Goal: Task Accomplishment & Management: Manage account settings

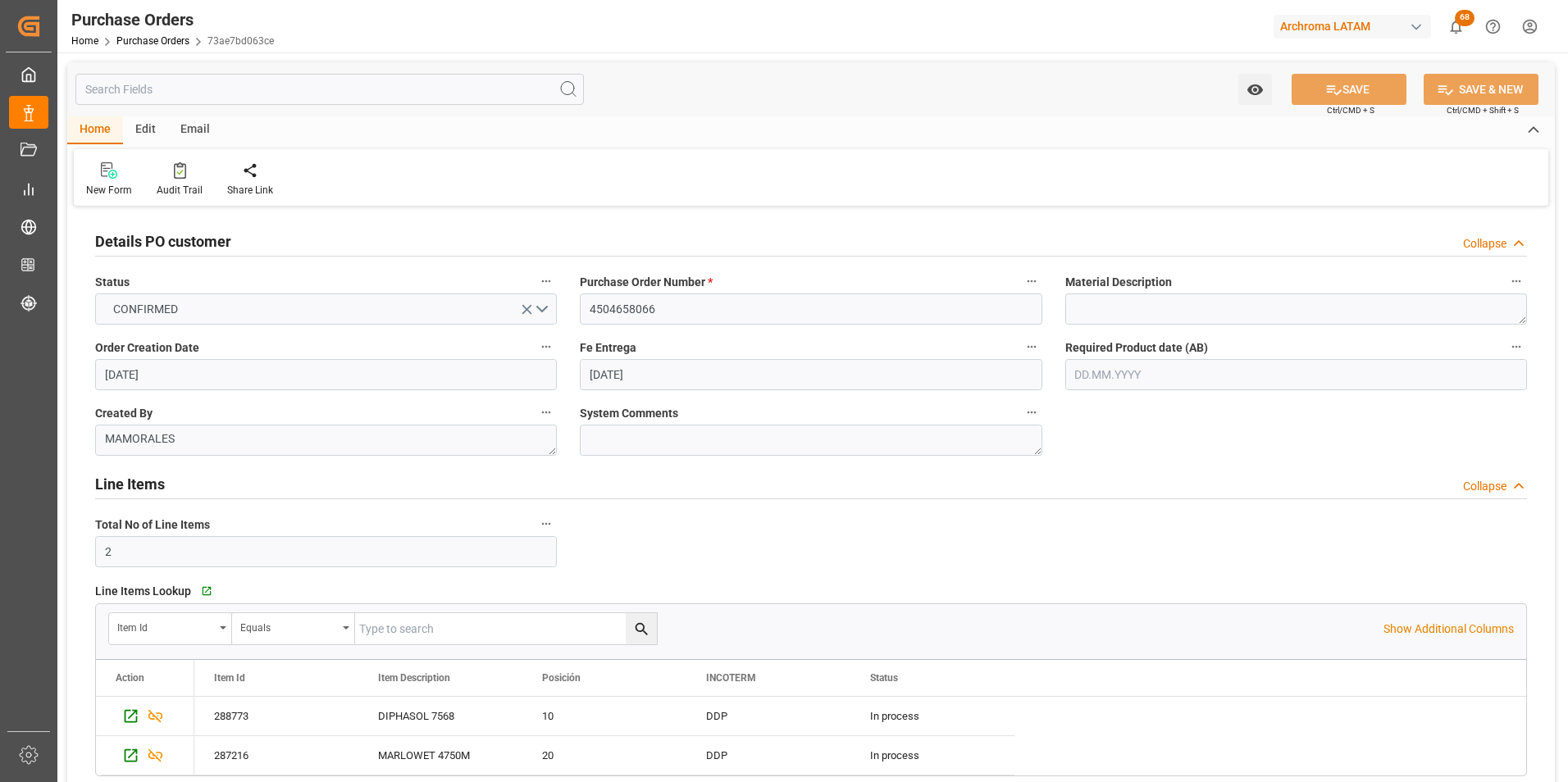
click at [141, 41] on link "Purchase Orders" at bounding box center [152, 40] width 73 height 11
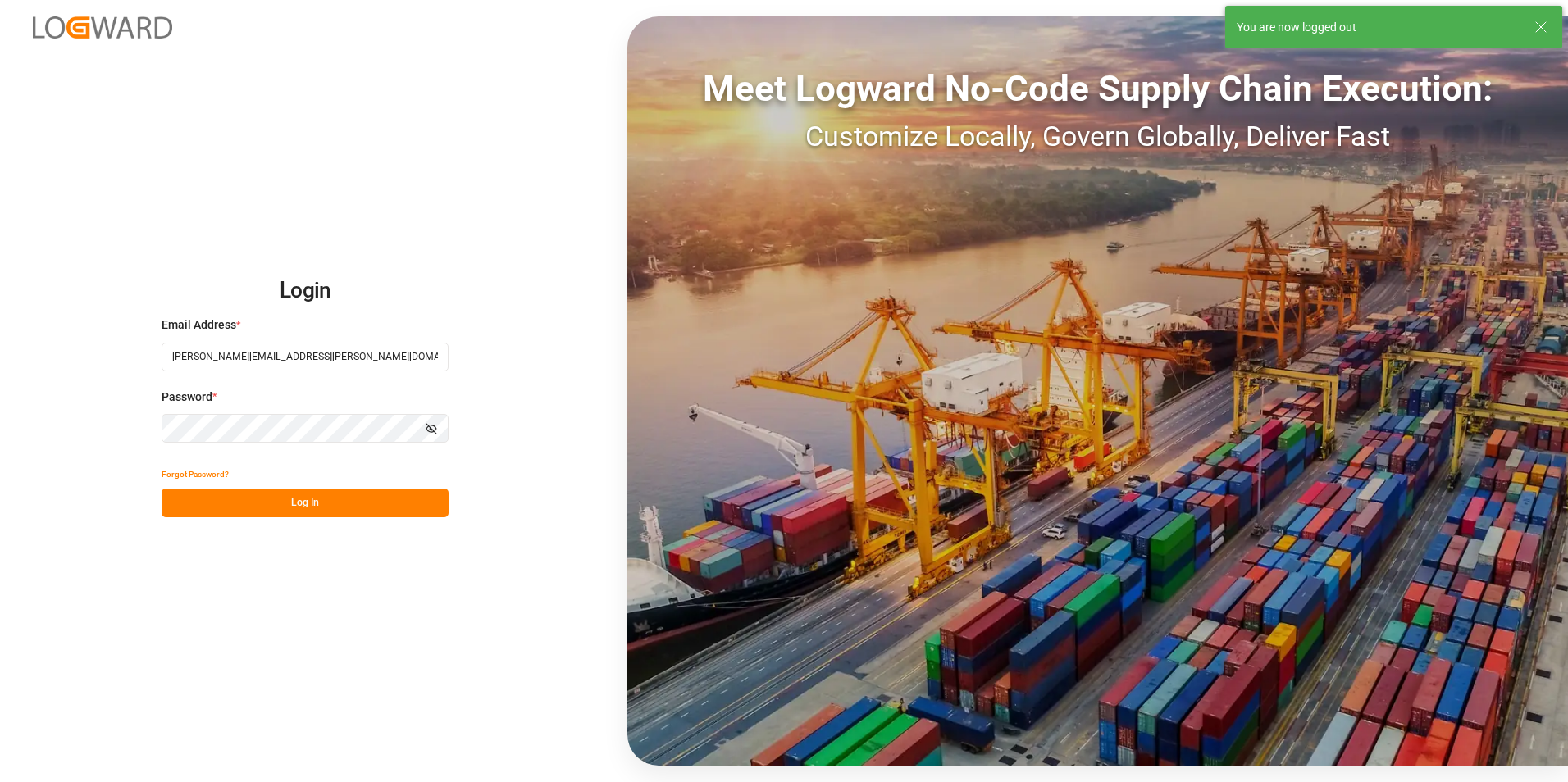
click at [302, 512] on button "Log In" at bounding box center [305, 503] width 287 height 29
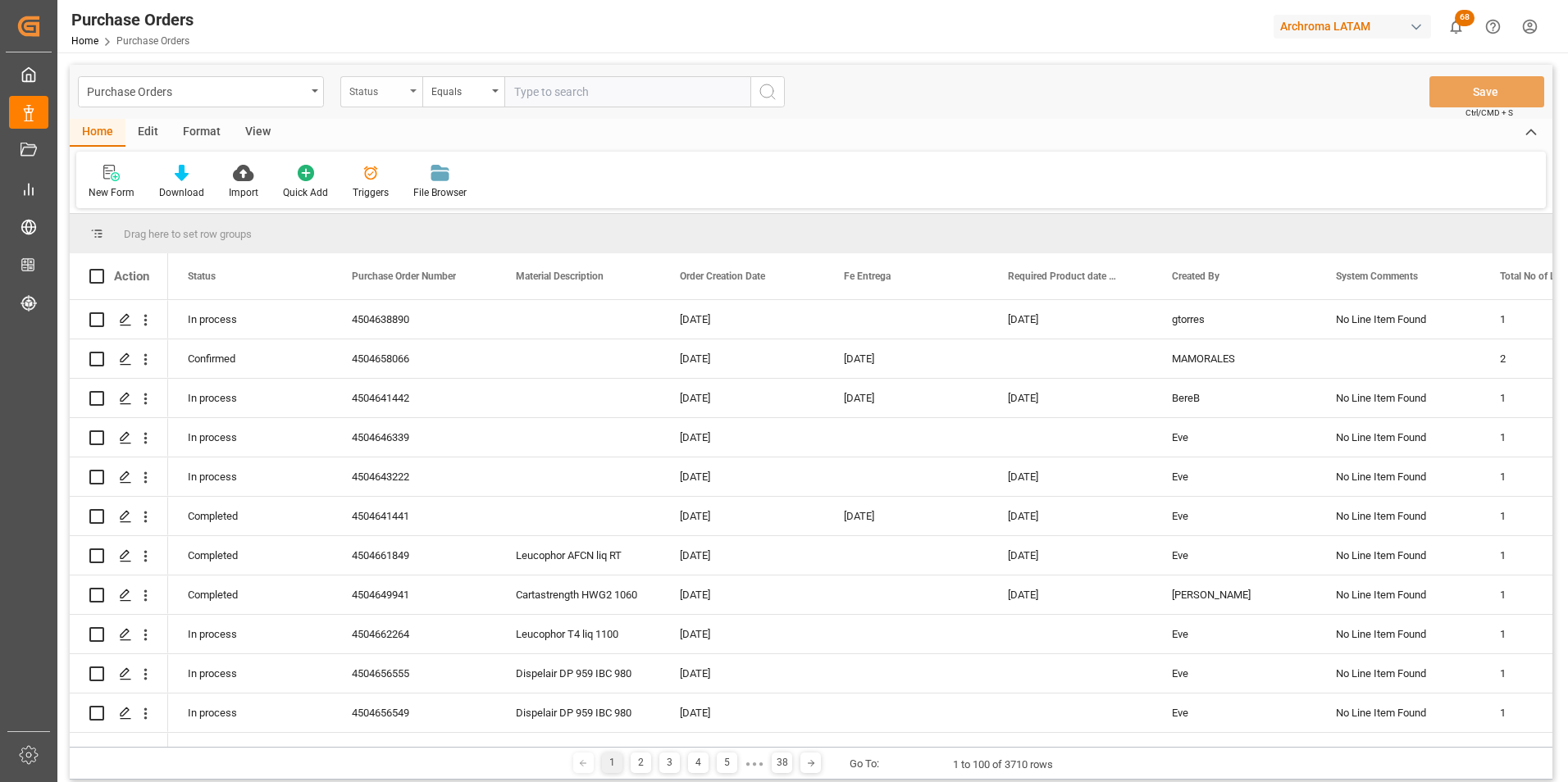
click at [421, 96] on div "Status" at bounding box center [381, 91] width 82 height 31
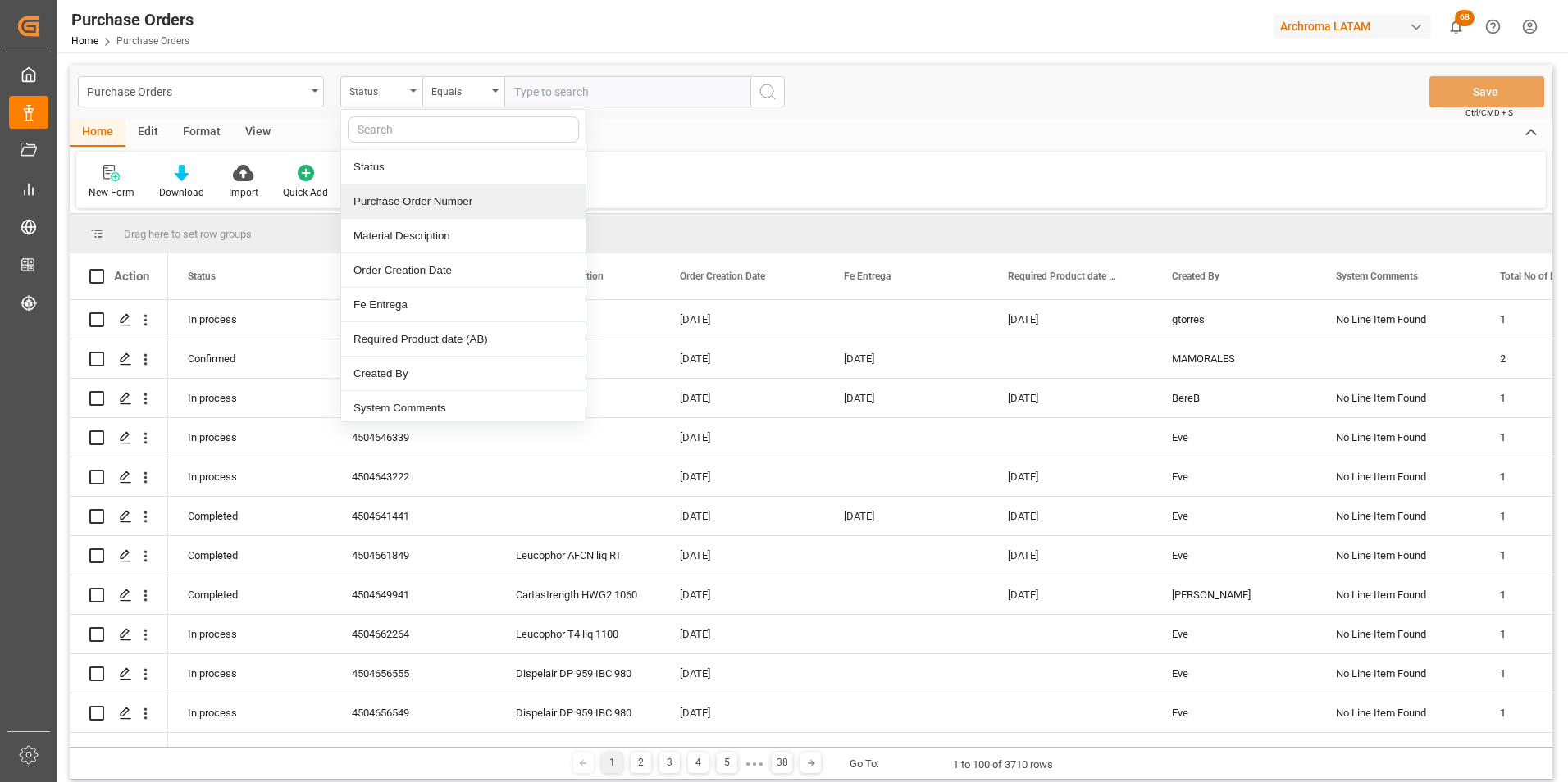
click at [414, 212] on div "Purchase Order Number" at bounding box center [463, 202] width 244 height 34
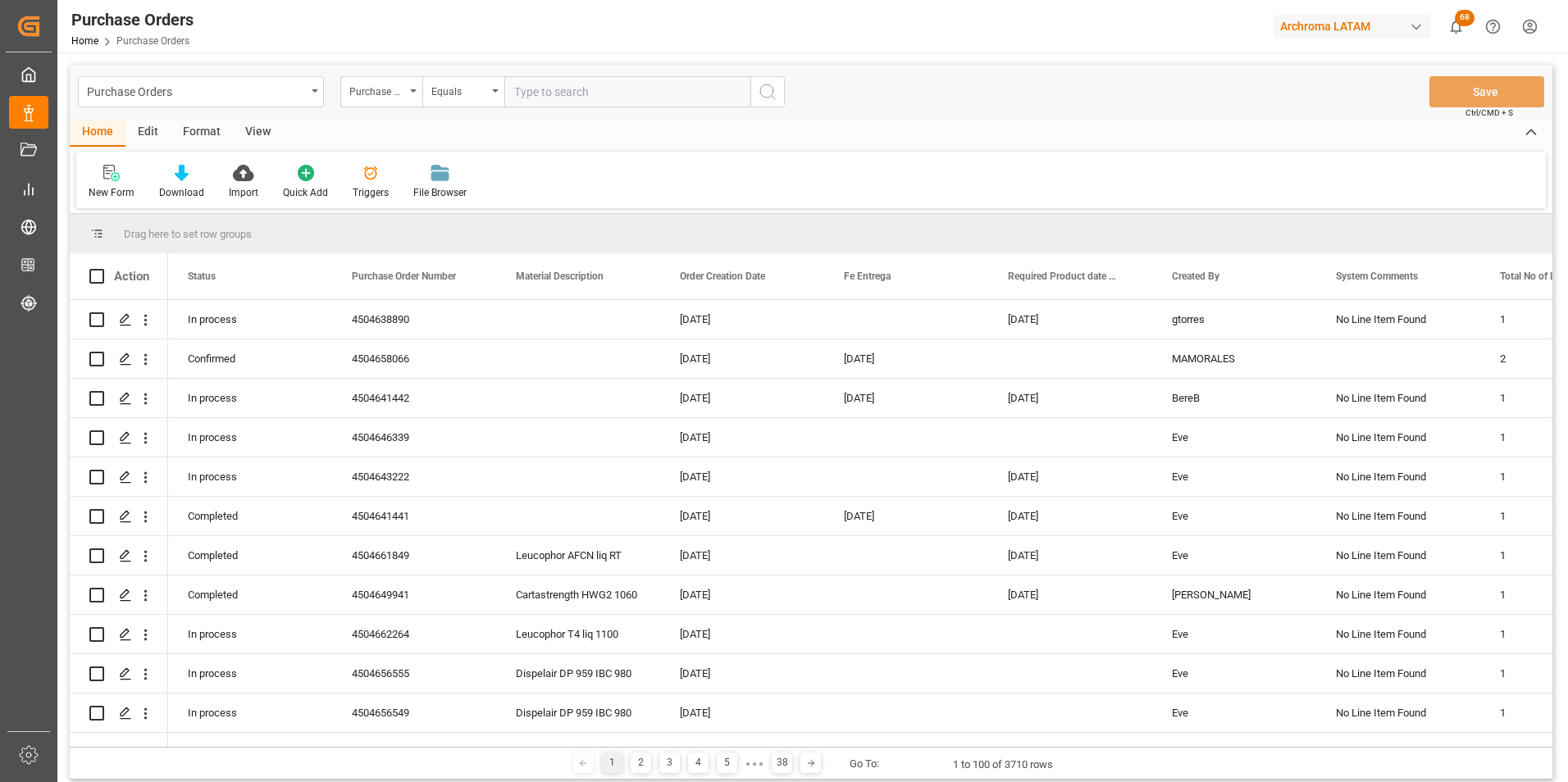
click at [449, 107] on div "Purchase Orders Purchase Order Number Equals Save Ctrl/CMD + S" at bounding box center [811, 92] width 1483 height 54
click at [449, 106] on div "Equals" at bounding box center [463, 91] width 82 height 31
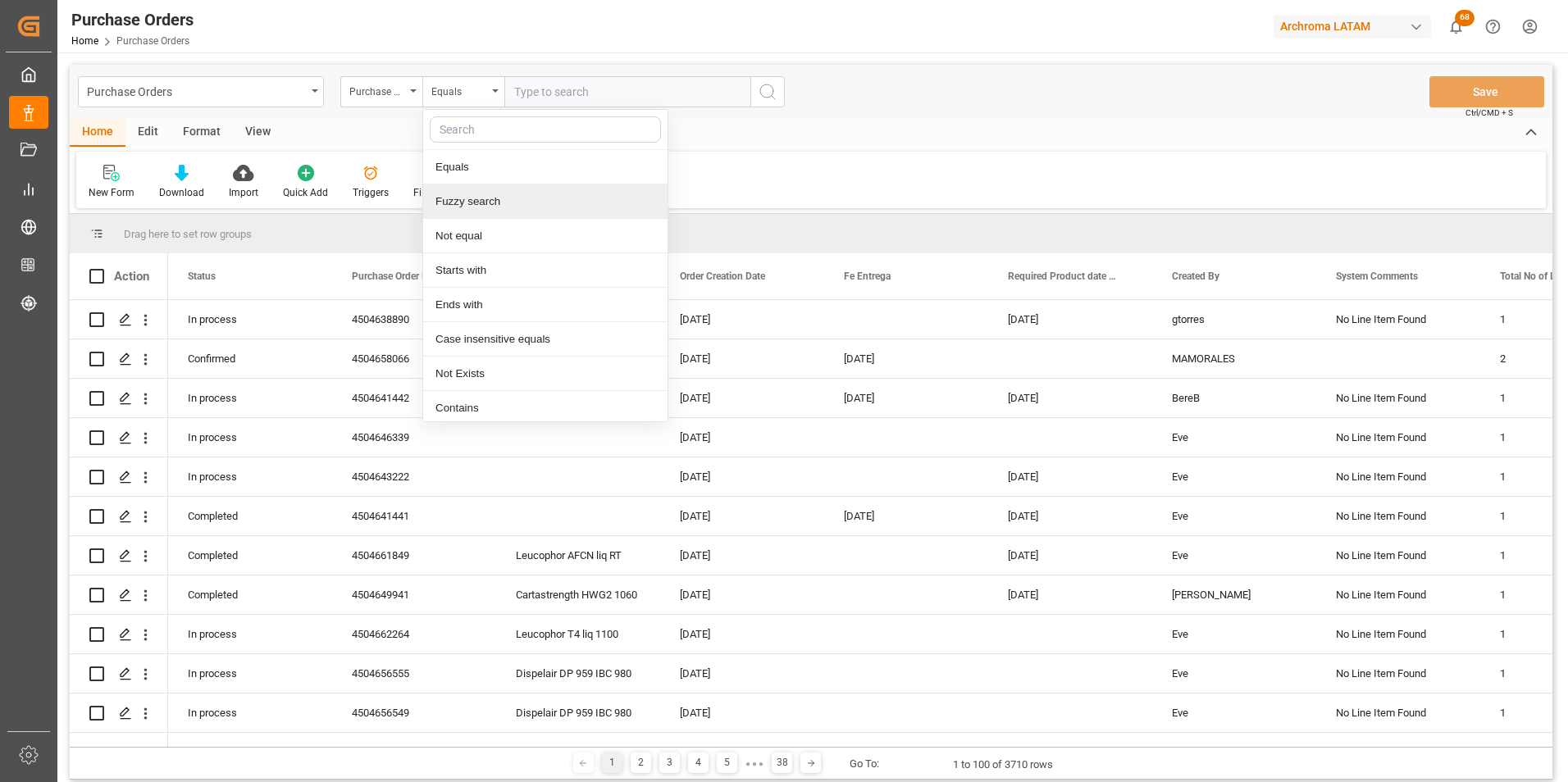
click at [474, 192] on div "Fuzzy search" at bounding box center [545, 202] width 244 height 34
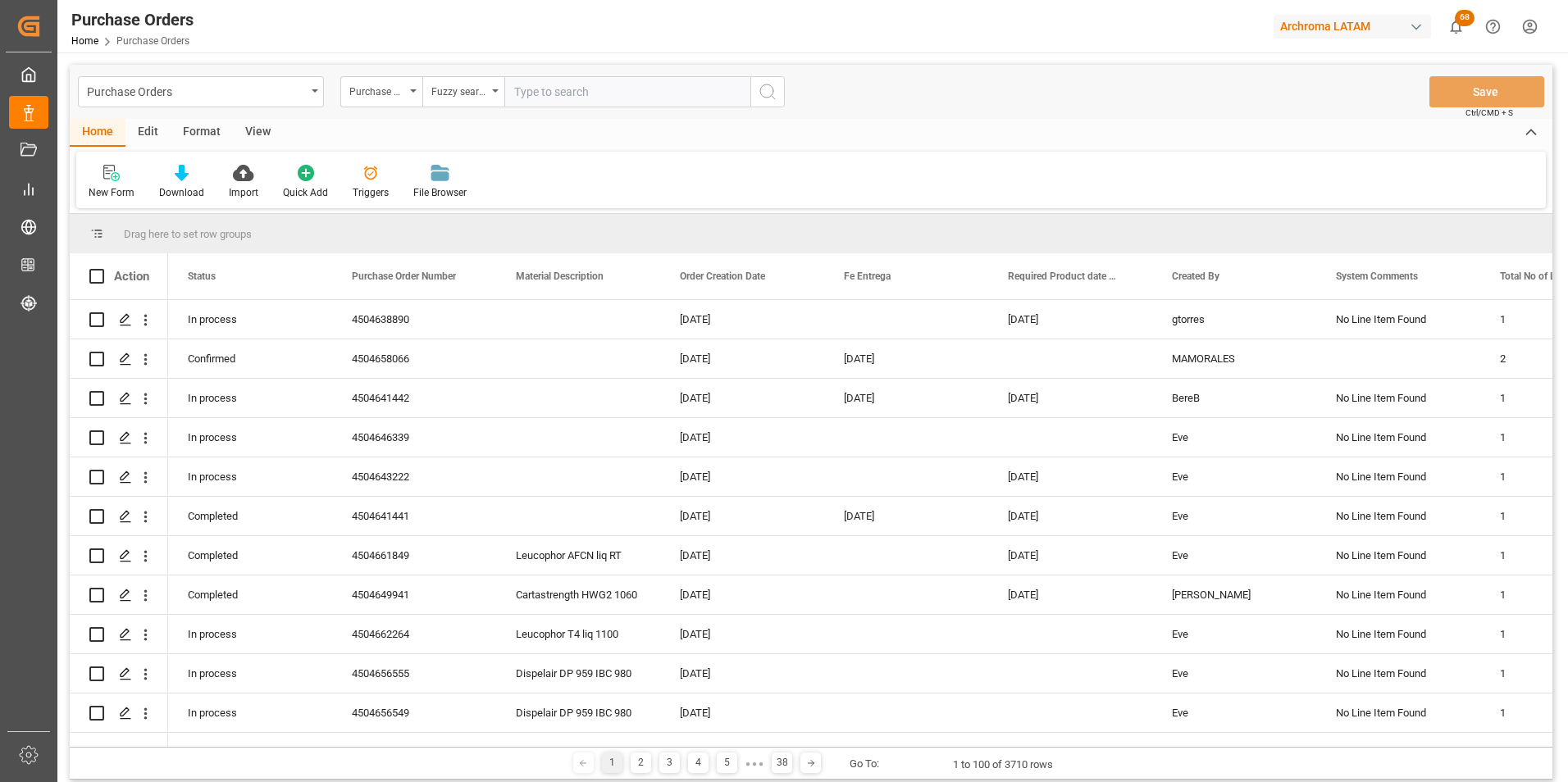
paste input "4504654265"
type input "4504654265"
click at [776, 93] on icon "search button" at bounding box center [768, 92] width 20 height 20
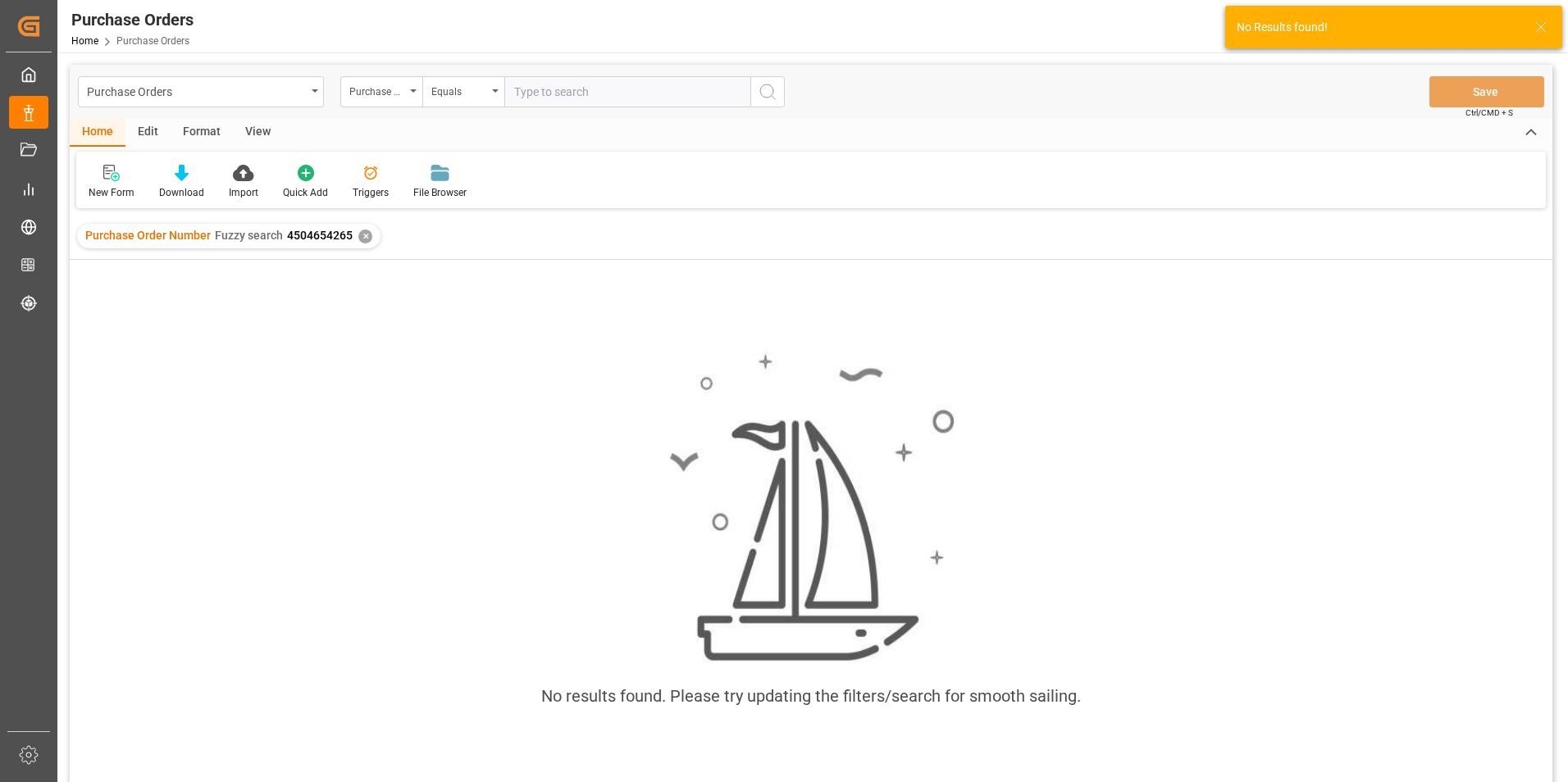
click at [367, 239] on div "✕" at bounding box center [365, 237] width 14 height 14
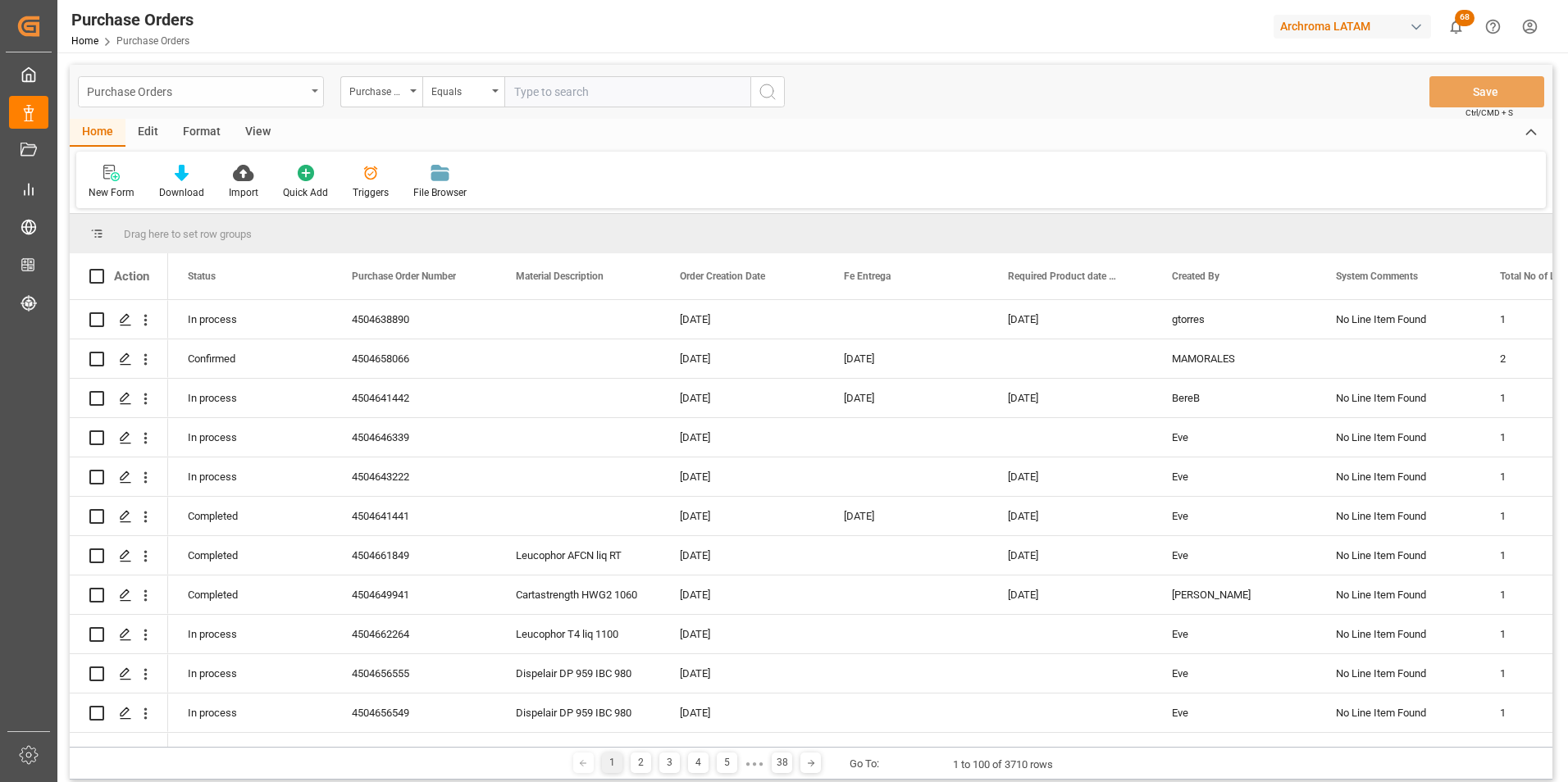
click at [262, 86] on div "Purchase Orders" at bounding box center [196, 90] width 219 height 21
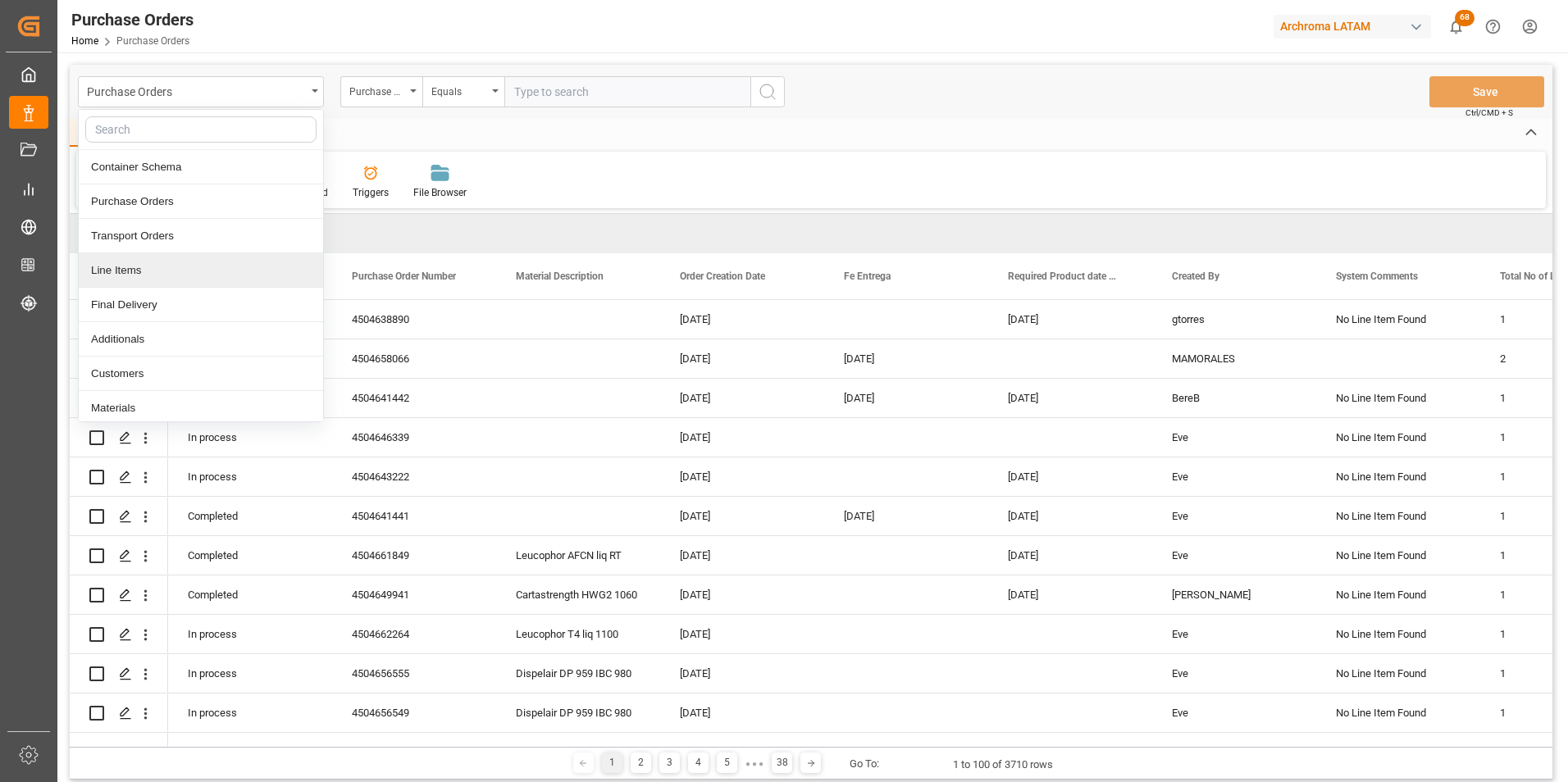
click at [177, 271] on div "Line Items" at bounding box center [201, 270] width 244 height 34
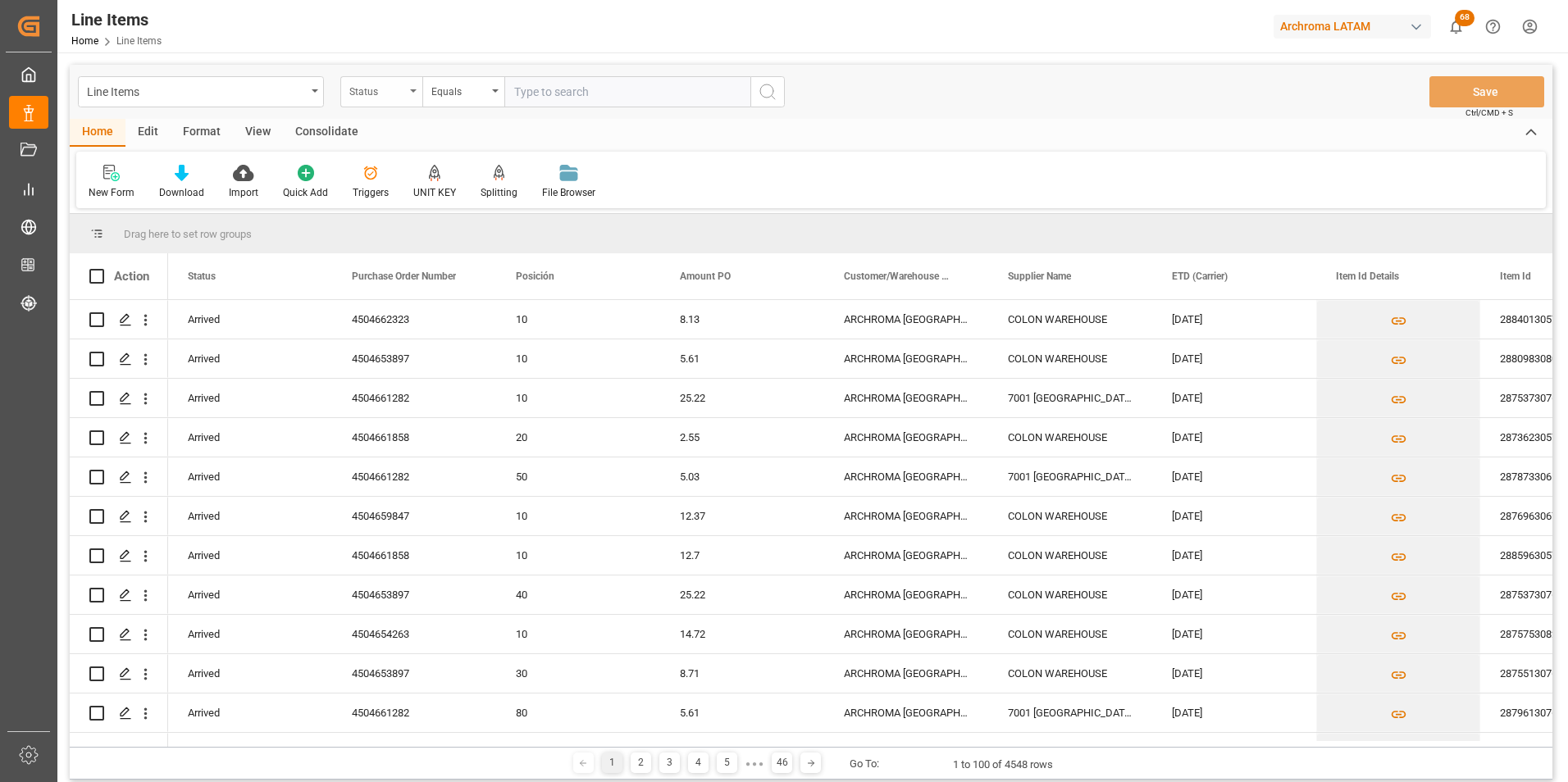
click at [392, 98] on div "Status" at bounding box center [377, 89] width 56 height 19
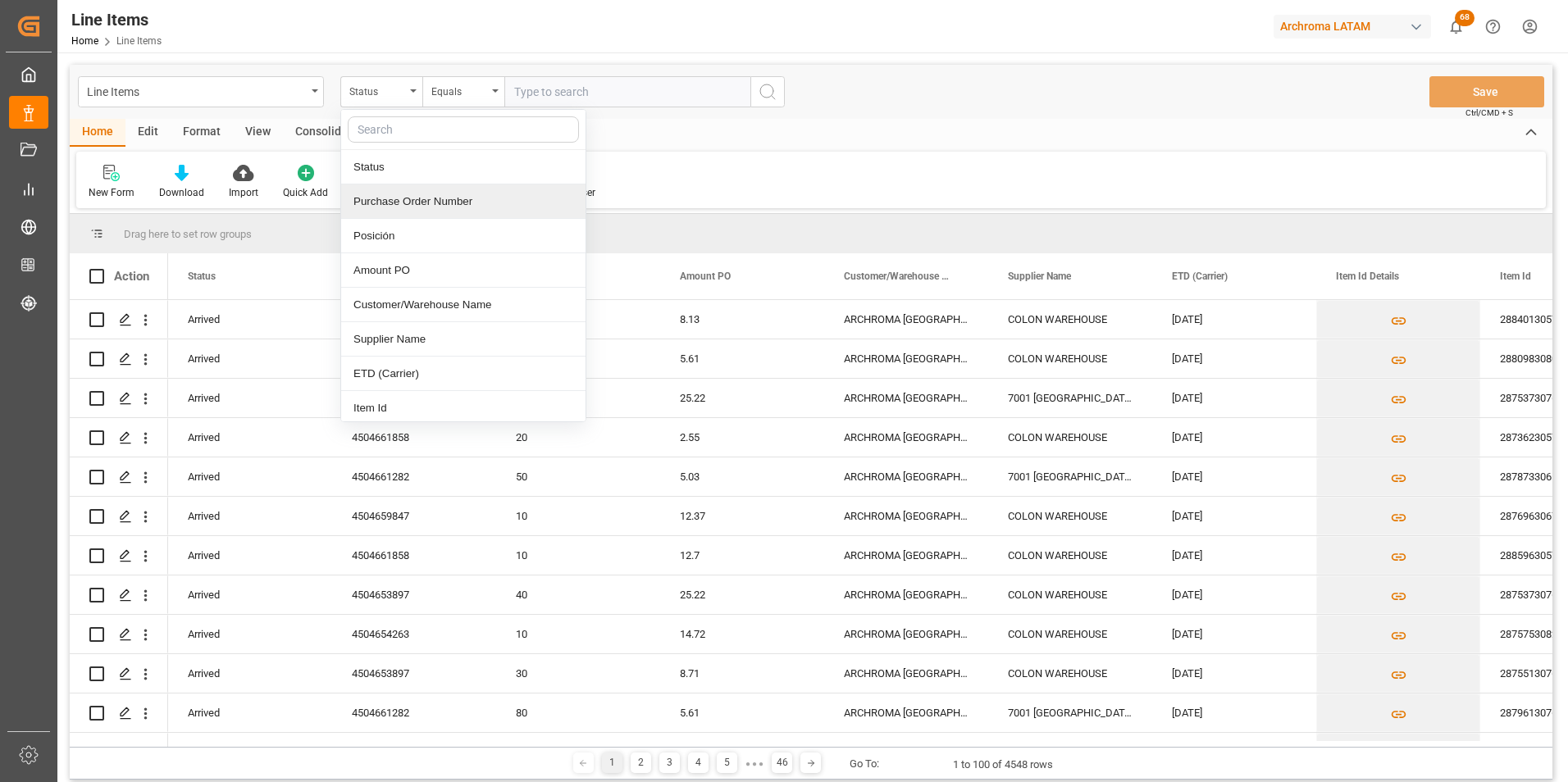
click at [399, 206] on div "Purchase Order Number" at bounding box center [463, 202] width 244 height 34
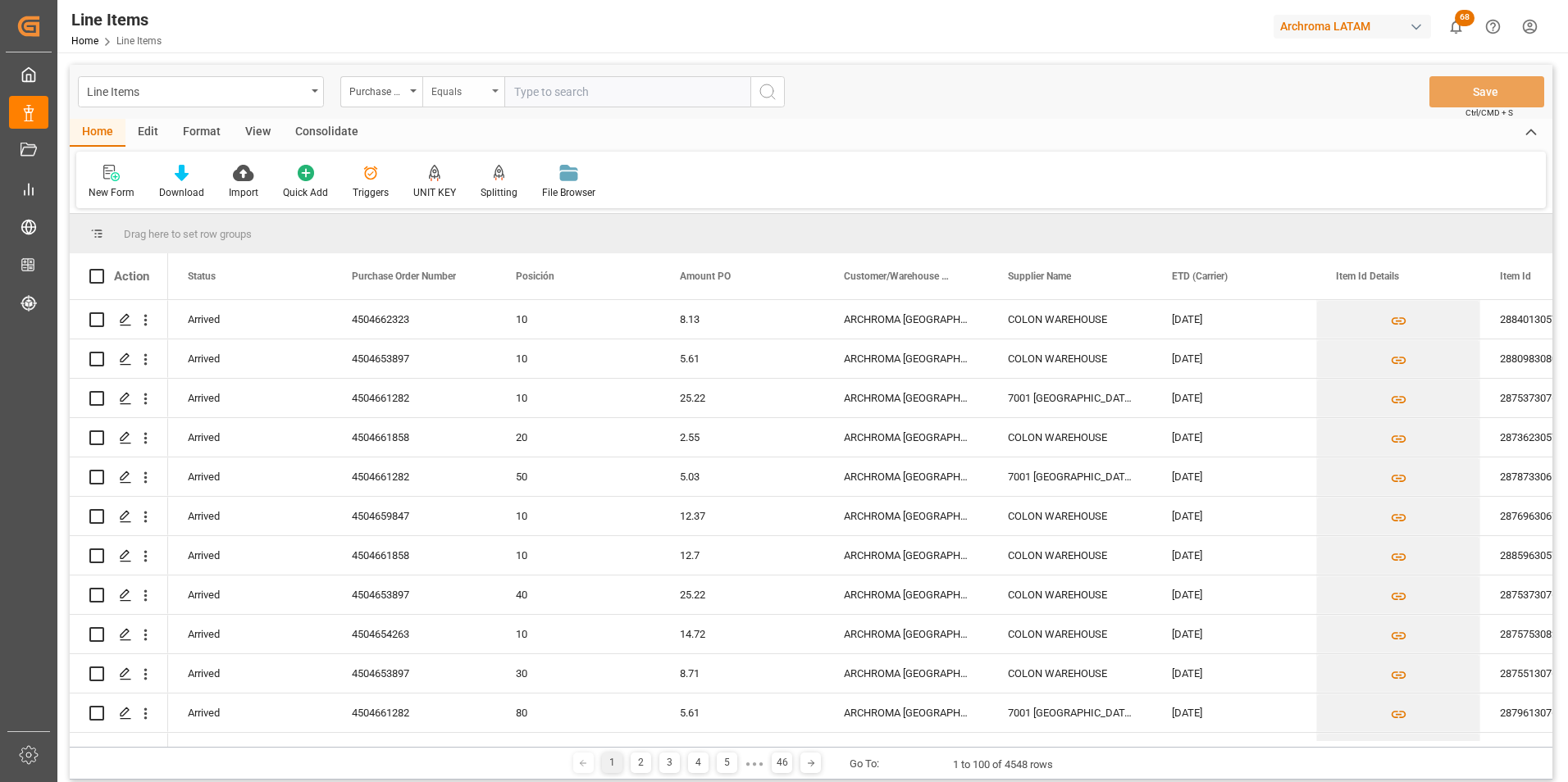
click at [453, 98] on div "Equals" at bounding box center [459, 89] width 56 height 19
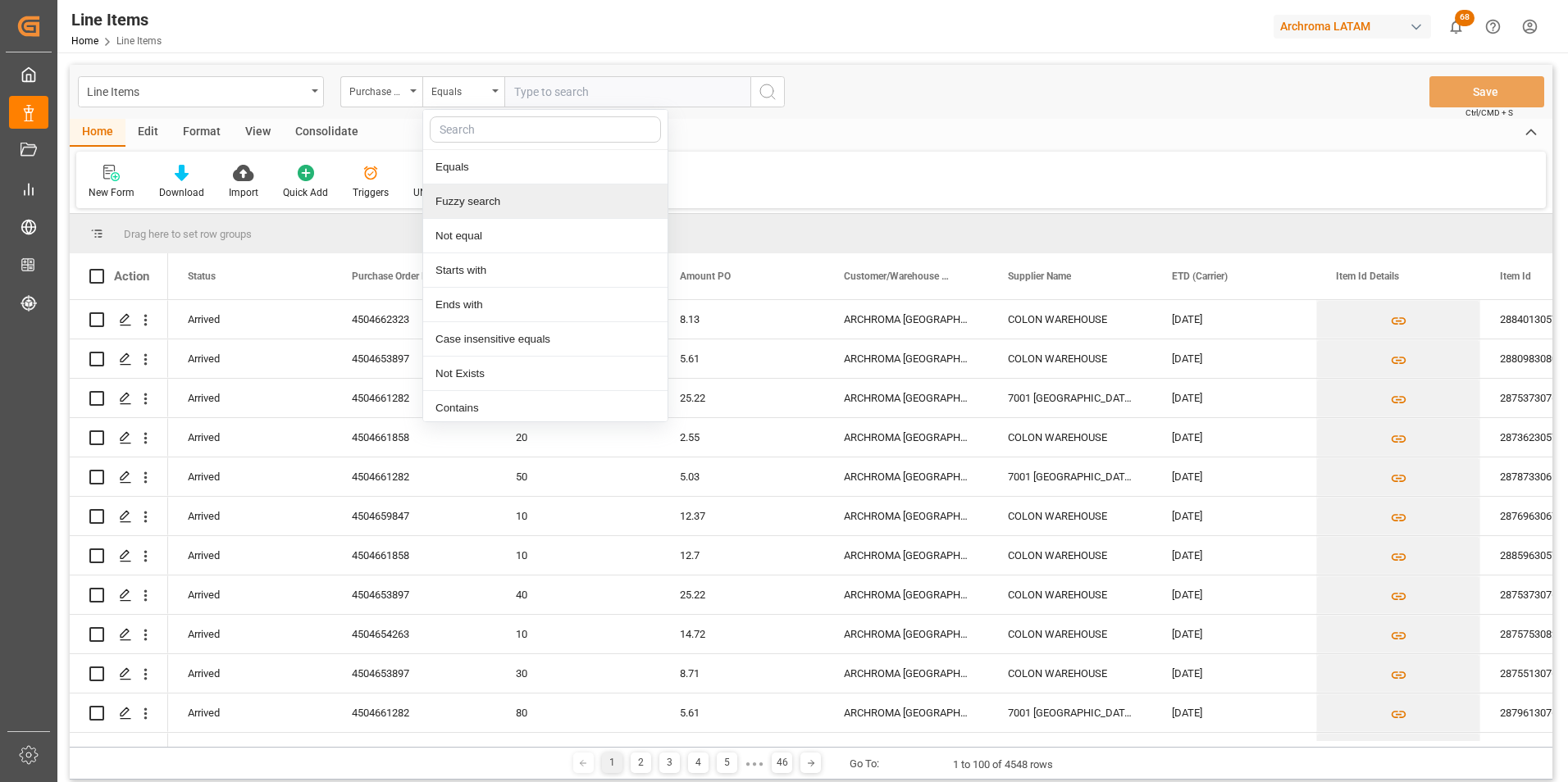
click at [476, 199] on div "Fuzzy search" at bounding box center [545, 202] width 244 height 34
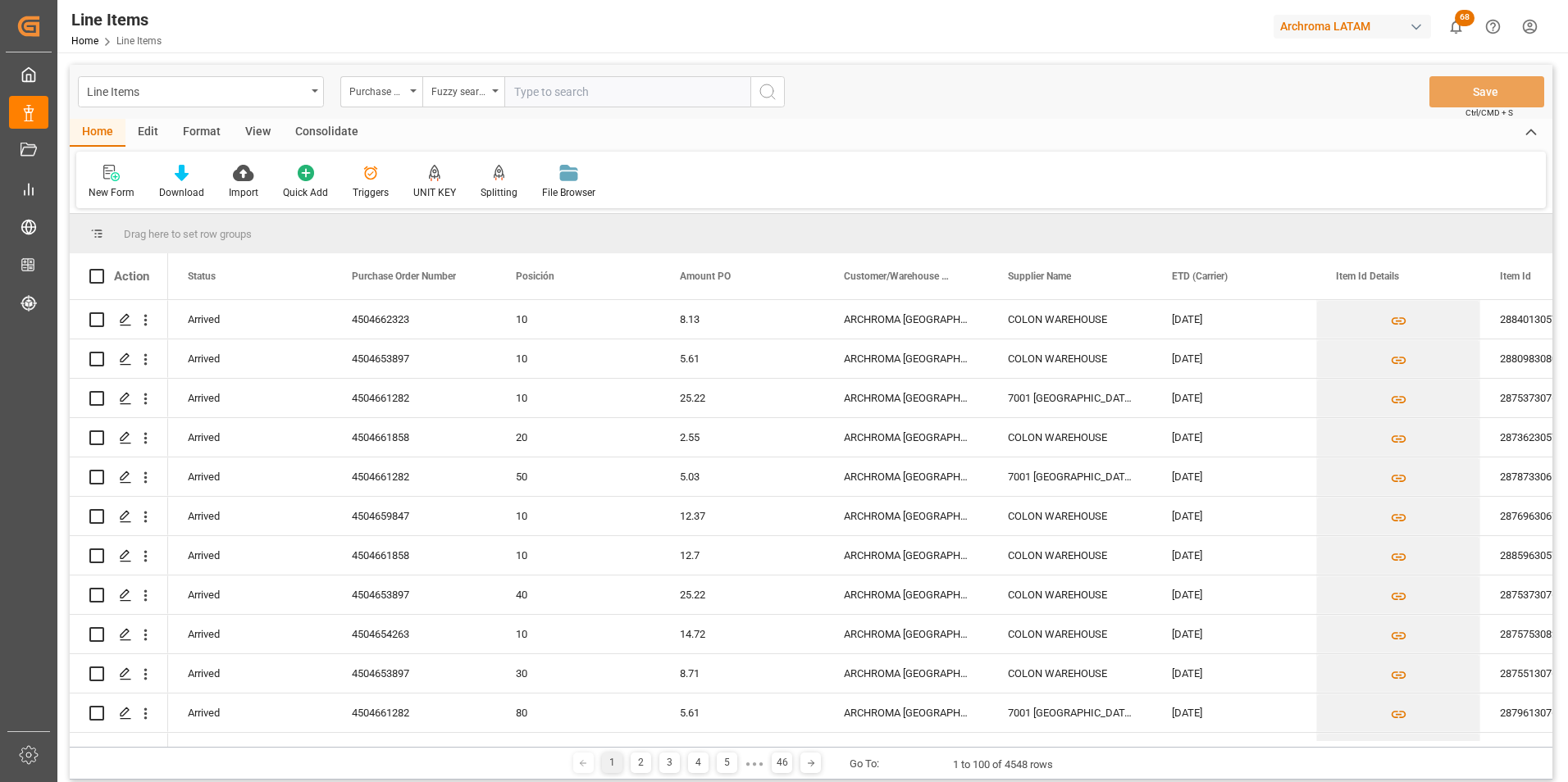
paste input "4504654265"
click at [749, 89] on input "4504654265" at bounding box center [627, 91] width 246 height 31
type input "4504654265"
click at [765, 89] on icon "search button" at bounding box center [768, 92] width 20 height 20
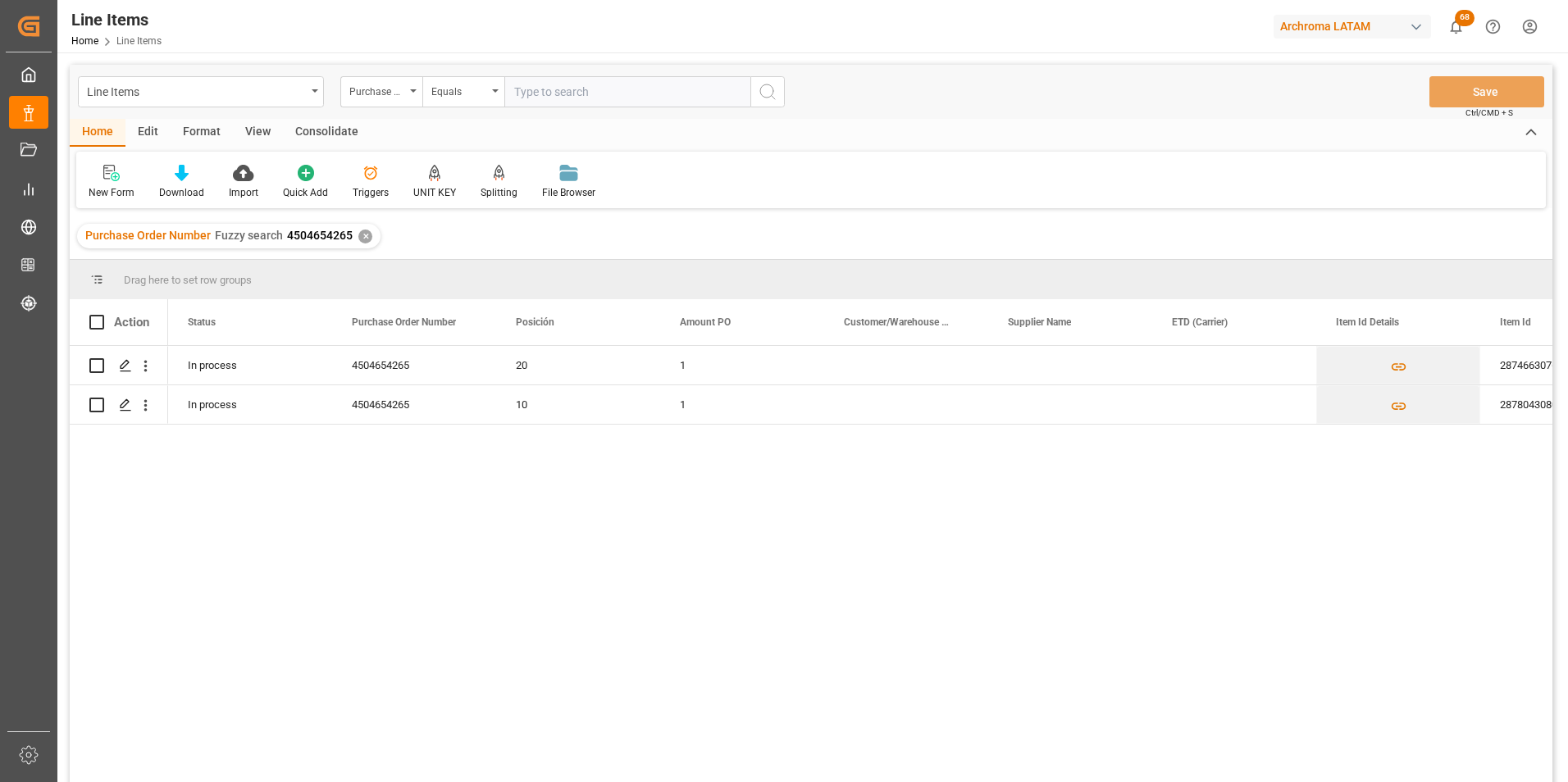
click at [360, 237] on div "✕" at bounding box center [365, 237] width 14 height 14
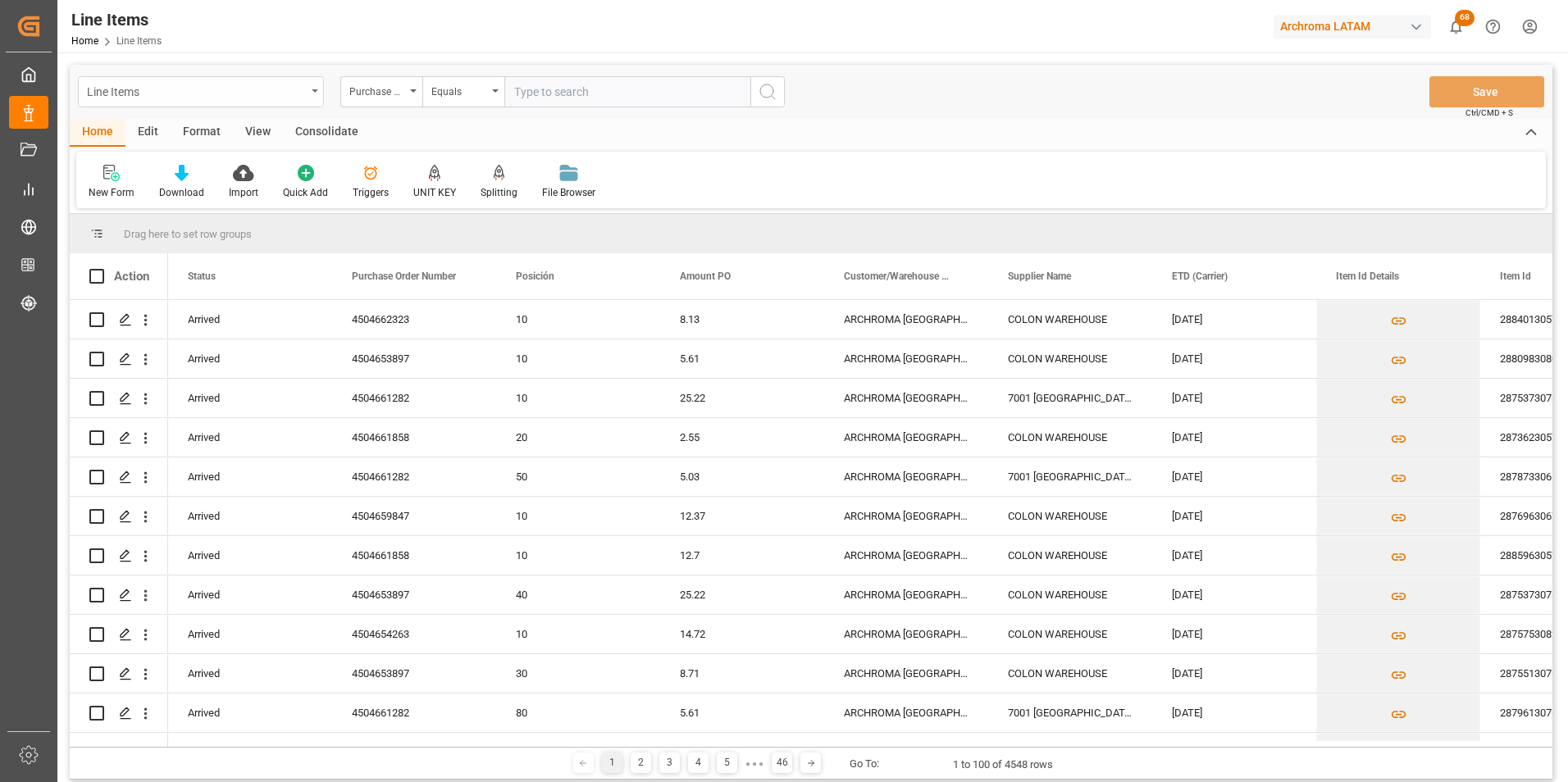
click at [313, 98] on div "Line Items" at bounding box center [201, 91] width 246 height 31
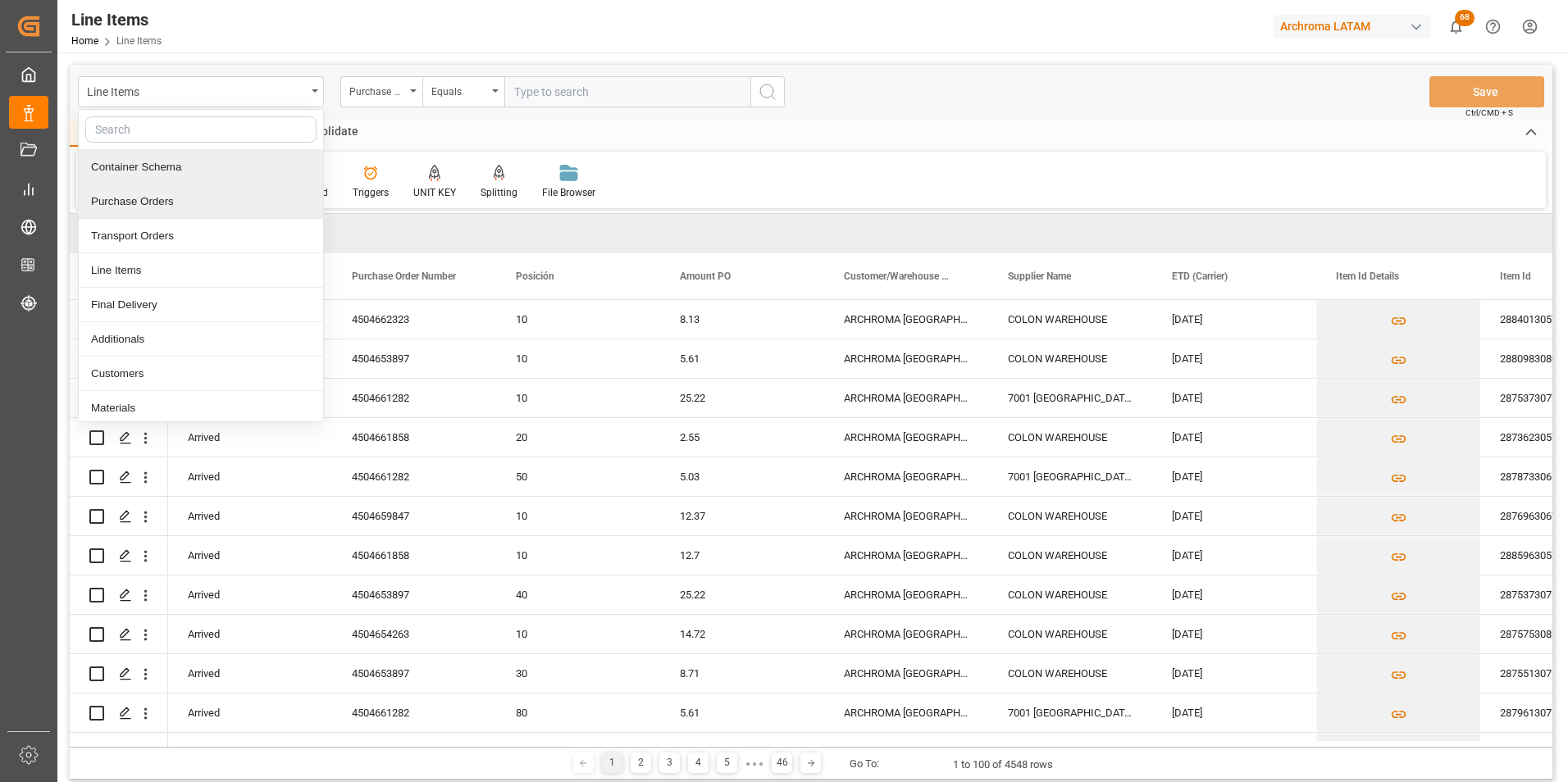
click at [233, 194] on div "Purchase Orders" at bounding box center [201, 202] width 244 height 34
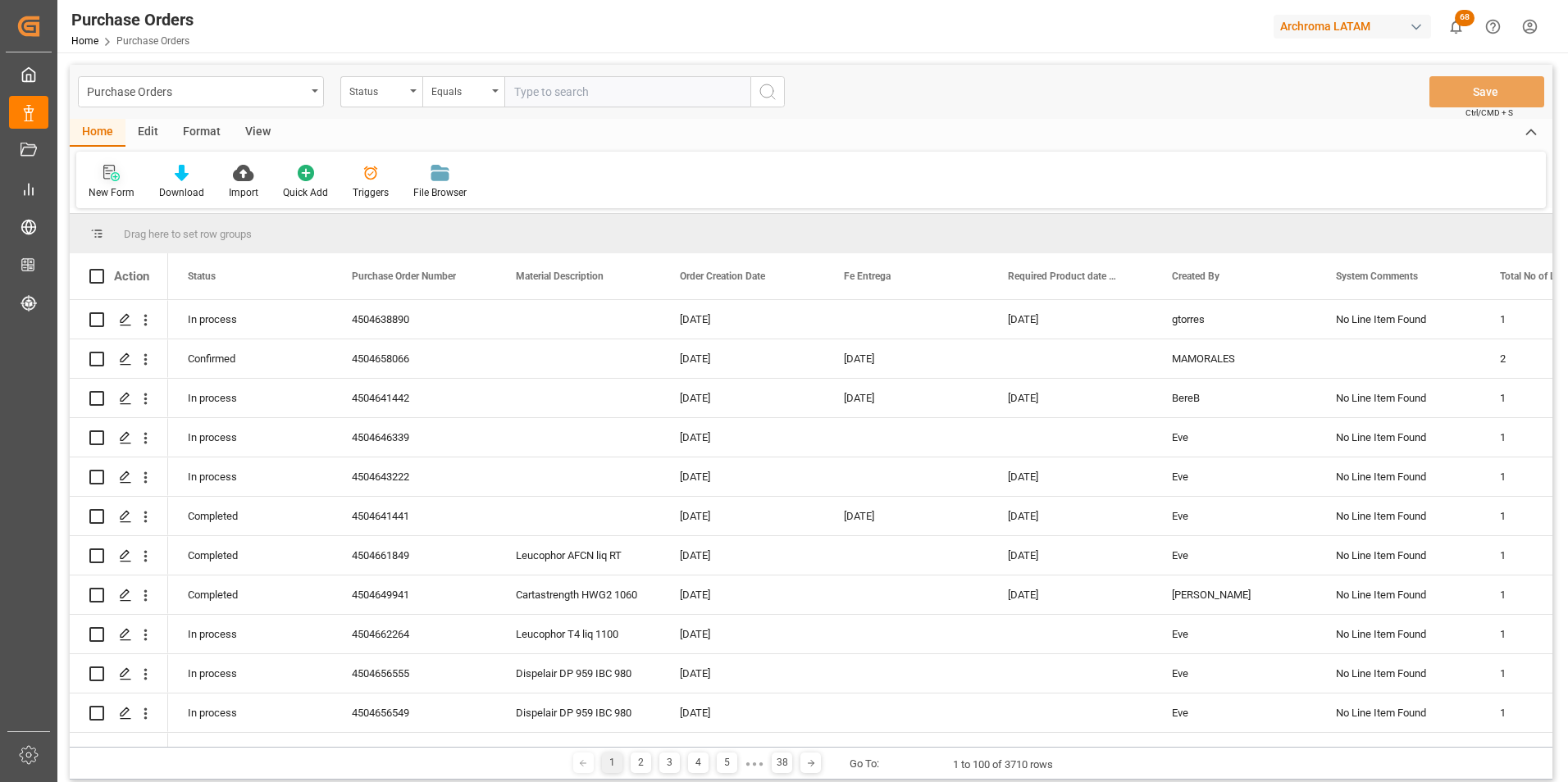
click at [128, 185] on div "New Form" at bounding box center [112, 192] width 46 height 15
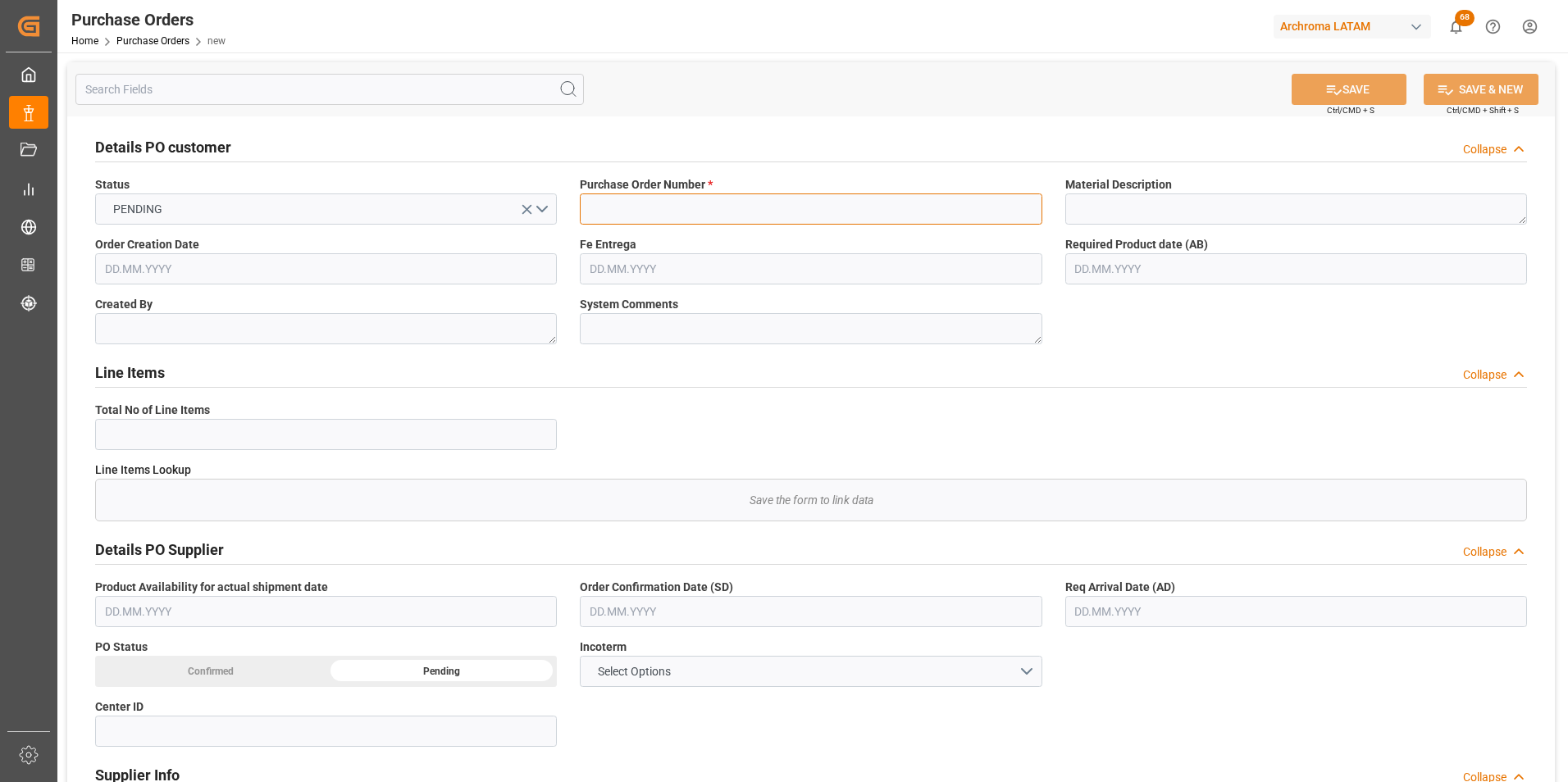
click at [625, 207] on input at bounding box center [811, 209] width 462 height 31
paste input "4504654265"
type input "4504654265"
click at [613, 611] on input "text" at bounding box center [811, 611] width 462 height 31
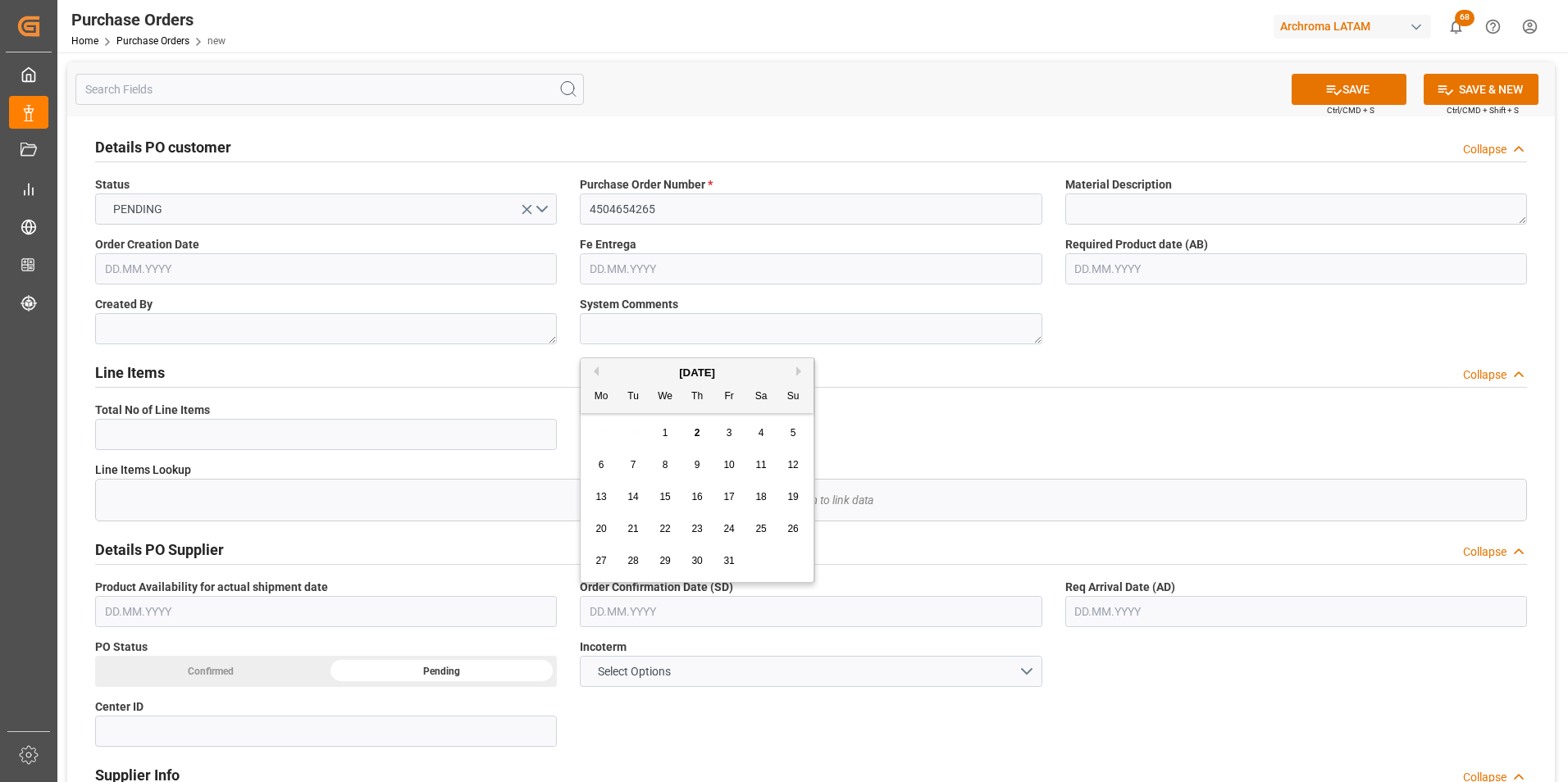
click at [697, 499] on span "16" at bounding box center [696, 496] width 11 height 11
type input "16.10.2025"
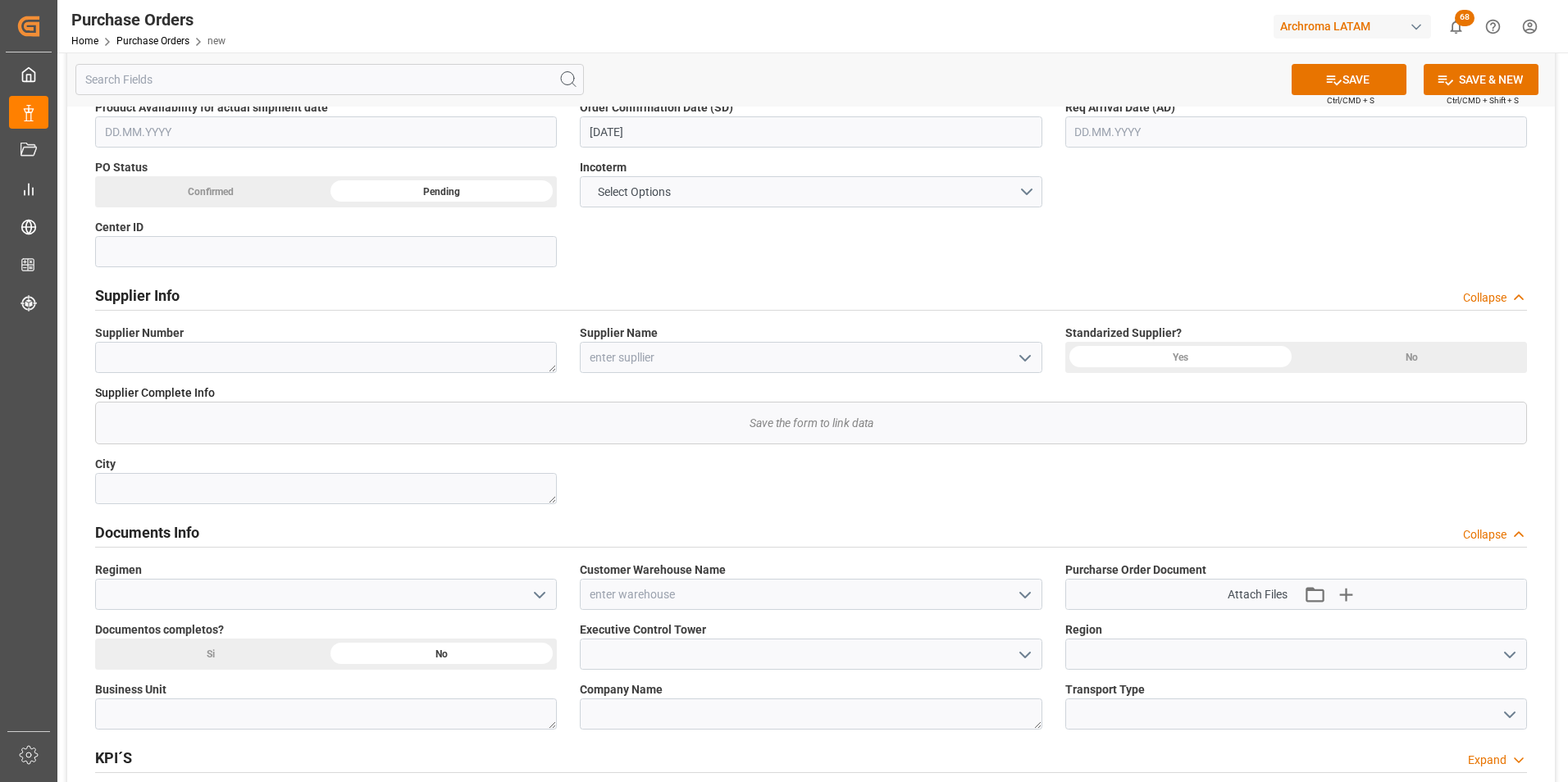
scroll to position [492, 0]
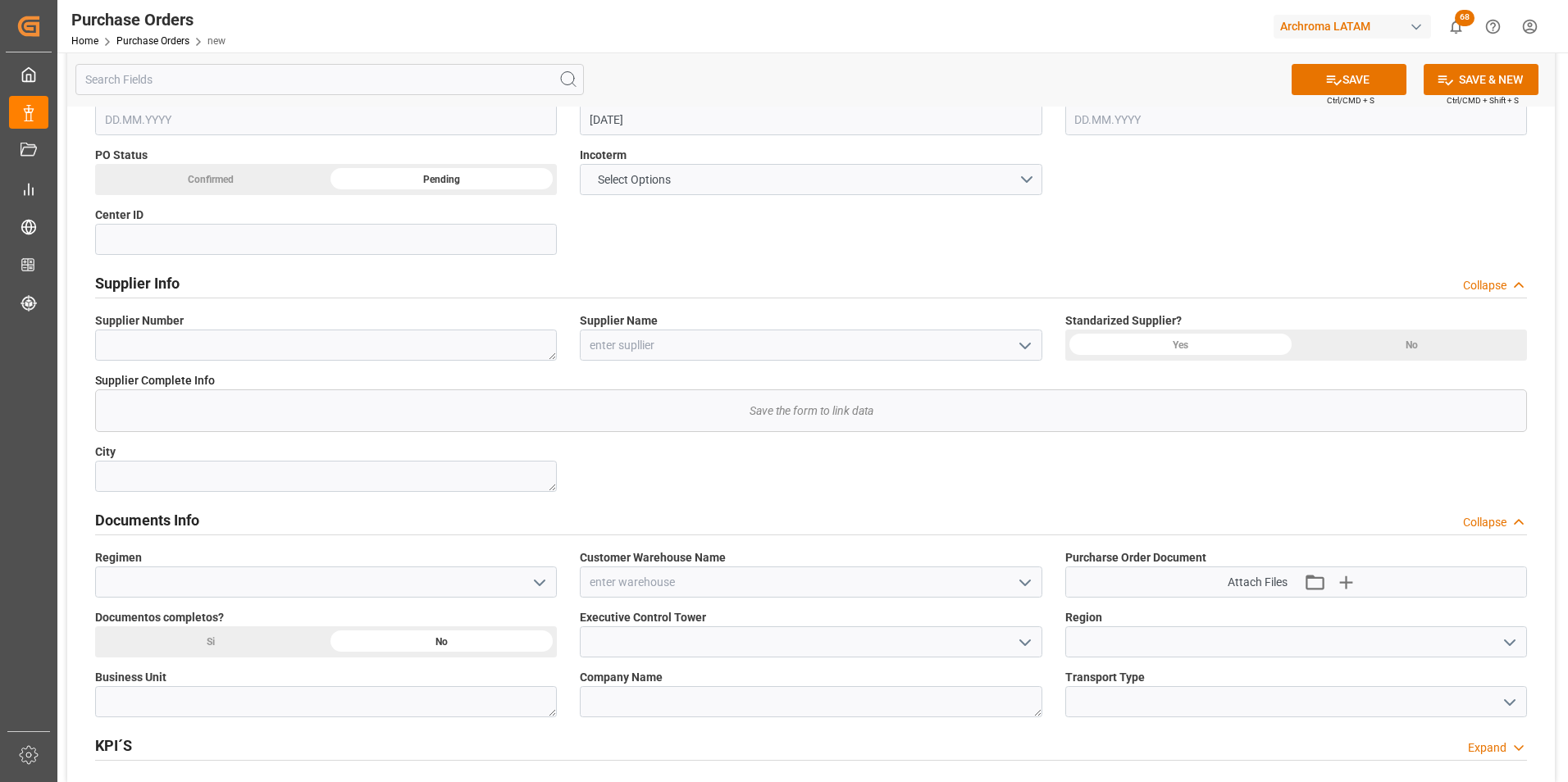
click at [540, 582] on icon "open menu" at bounding box center [540, 583] width 20 height 20
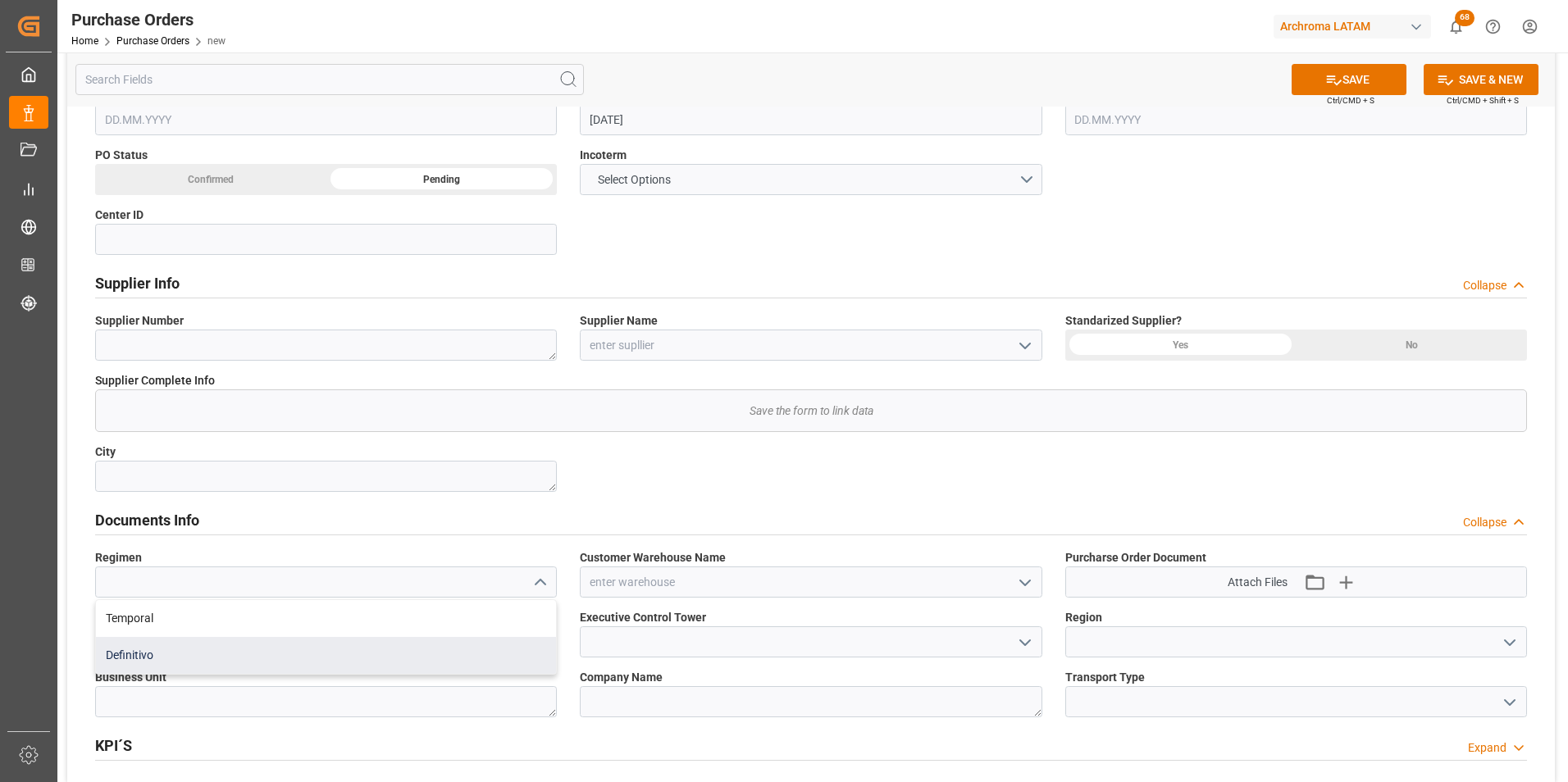
click at [490, 643] on div "Definitivo" at bounding box center [326, 655] width 460 height 37
type input "Definitivo"
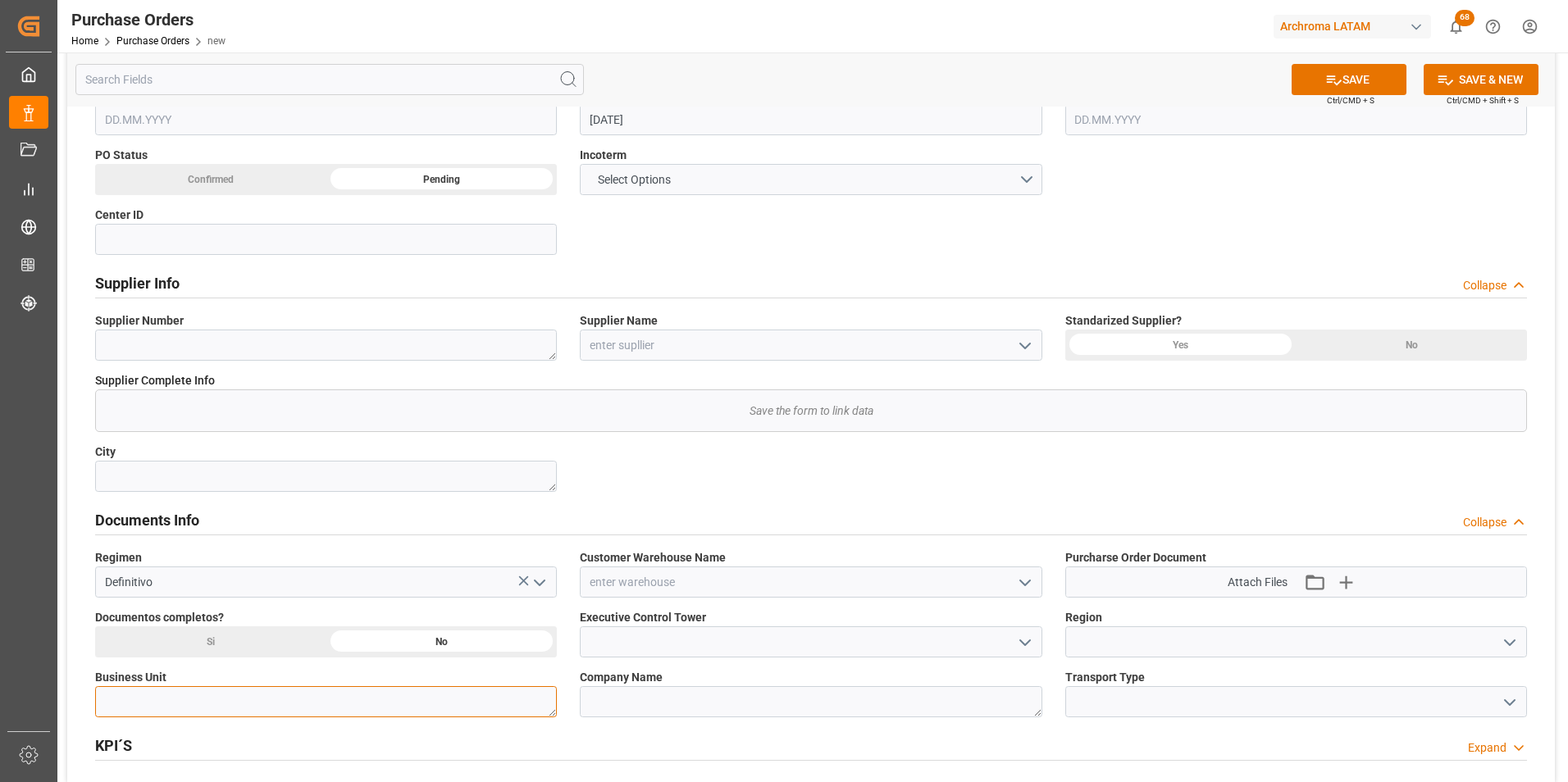
click at [458, 700] on textarea at bounding box center [326, 701] width 462 height 31
type textarea "TEXTIL"
click at [219, 230] on input at bounding box center [326, 239] width 462 height 31
type input "7306"
click at [1019, 643] on icon "open menu" at bounding box center [1025, 643] width 20 height 20
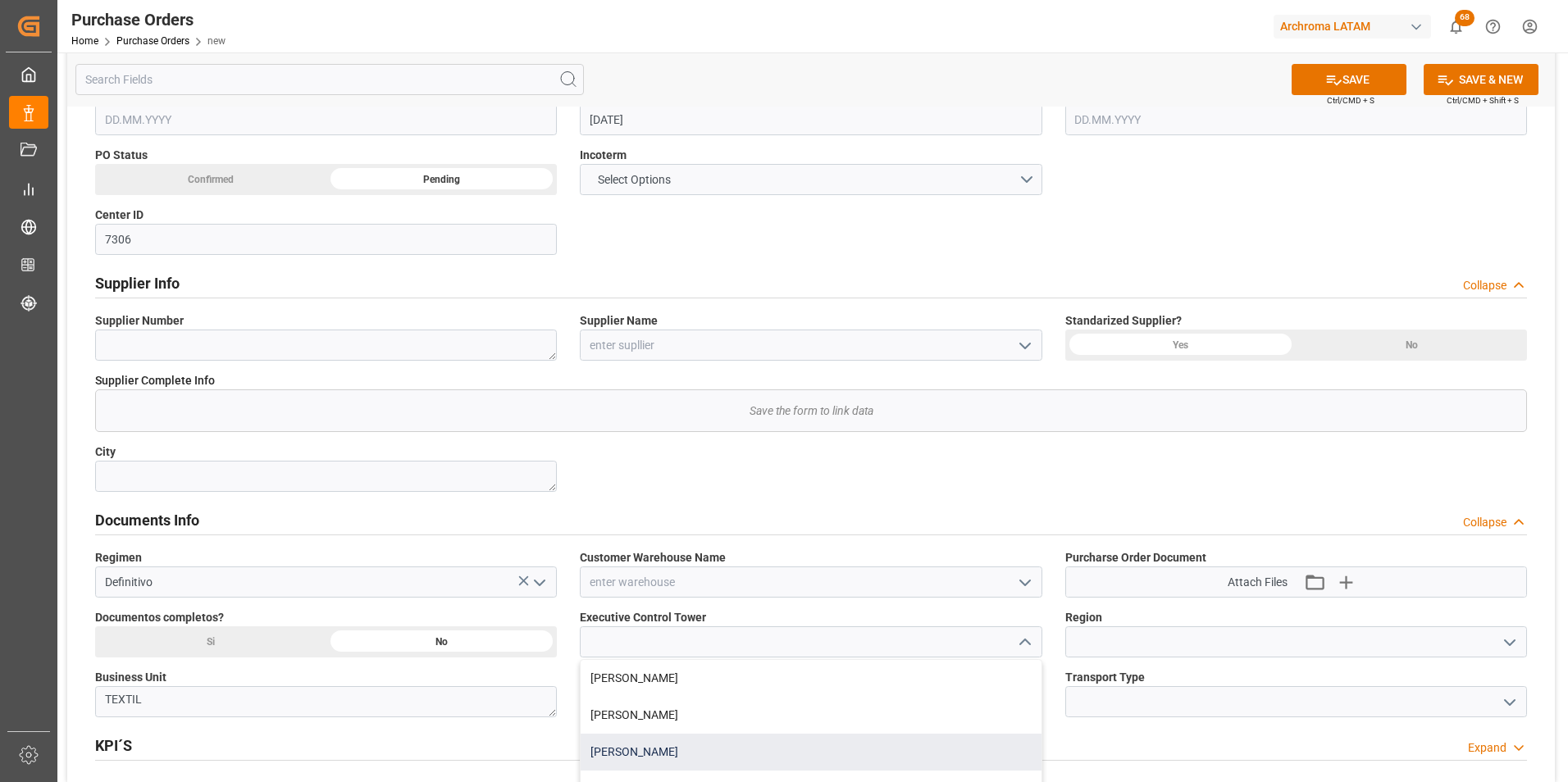
click at [723, 740] on div "[PERSON_NAME]" at bounding box center [811, 752] width 460 height 37
type input "[PERSON_NAME]"
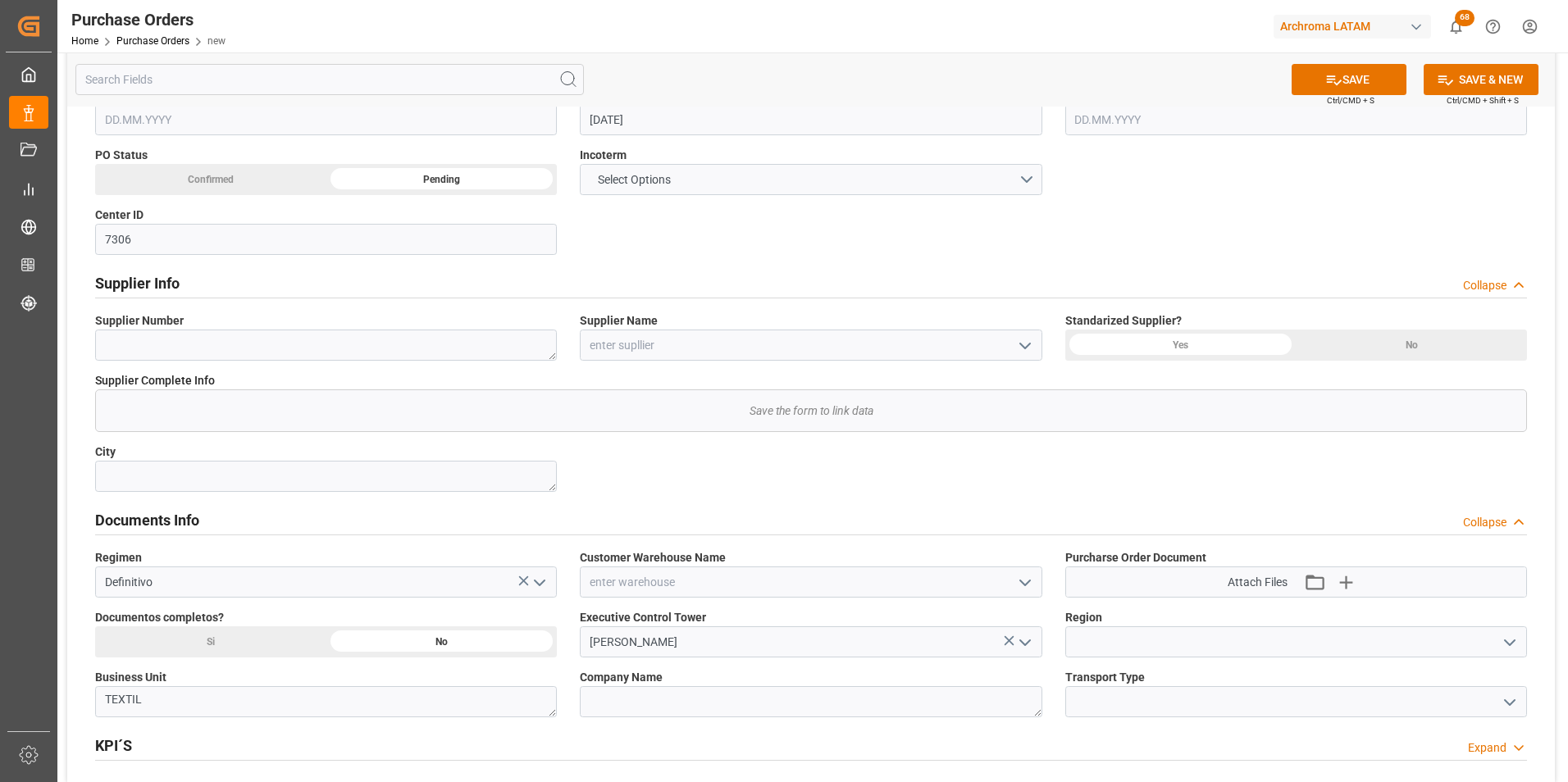
click at [1513, 653] on button "open menu" at bounding box center [1508, 642] width 25 height 25
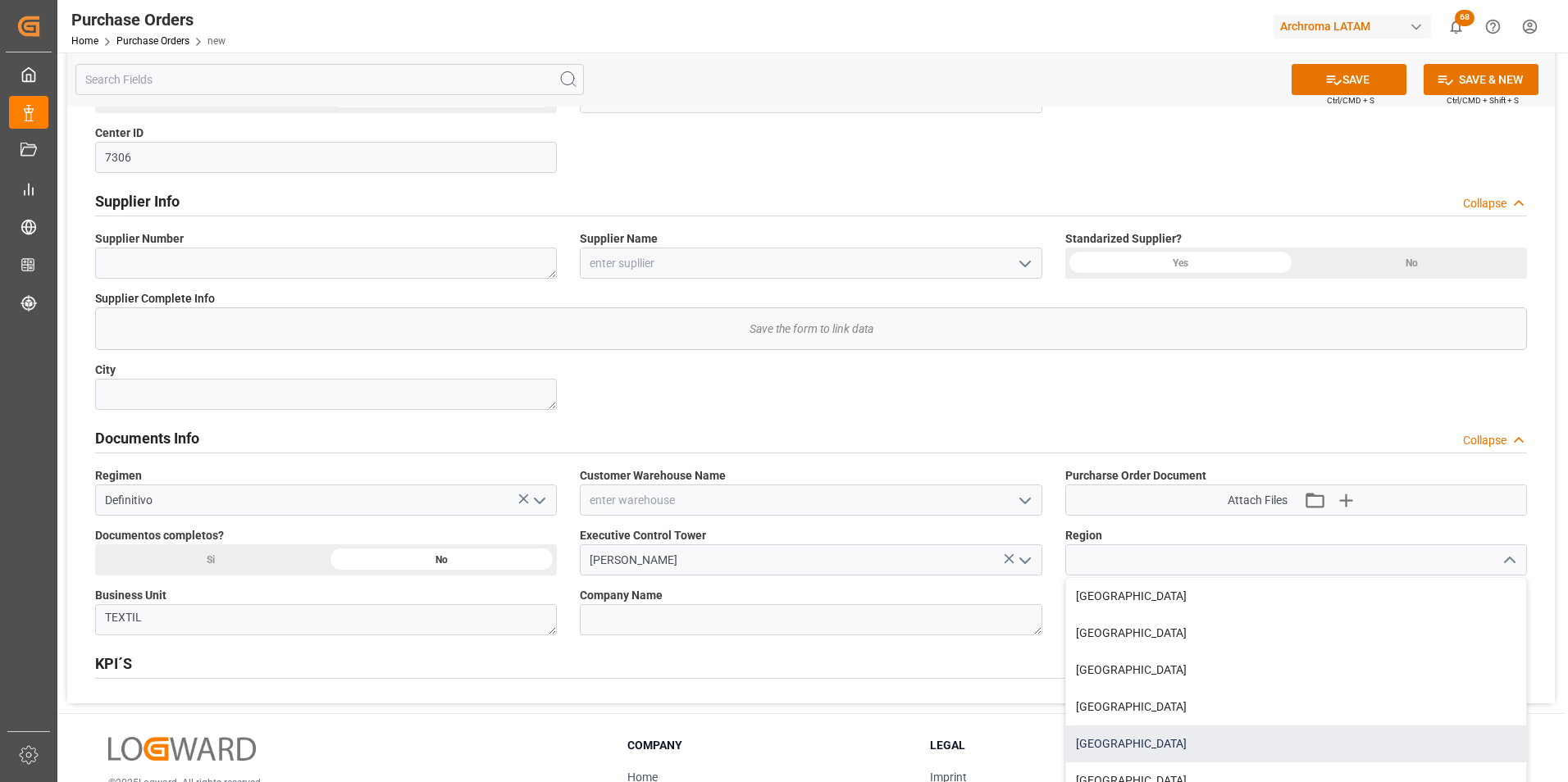
scroll to position [656, 0]
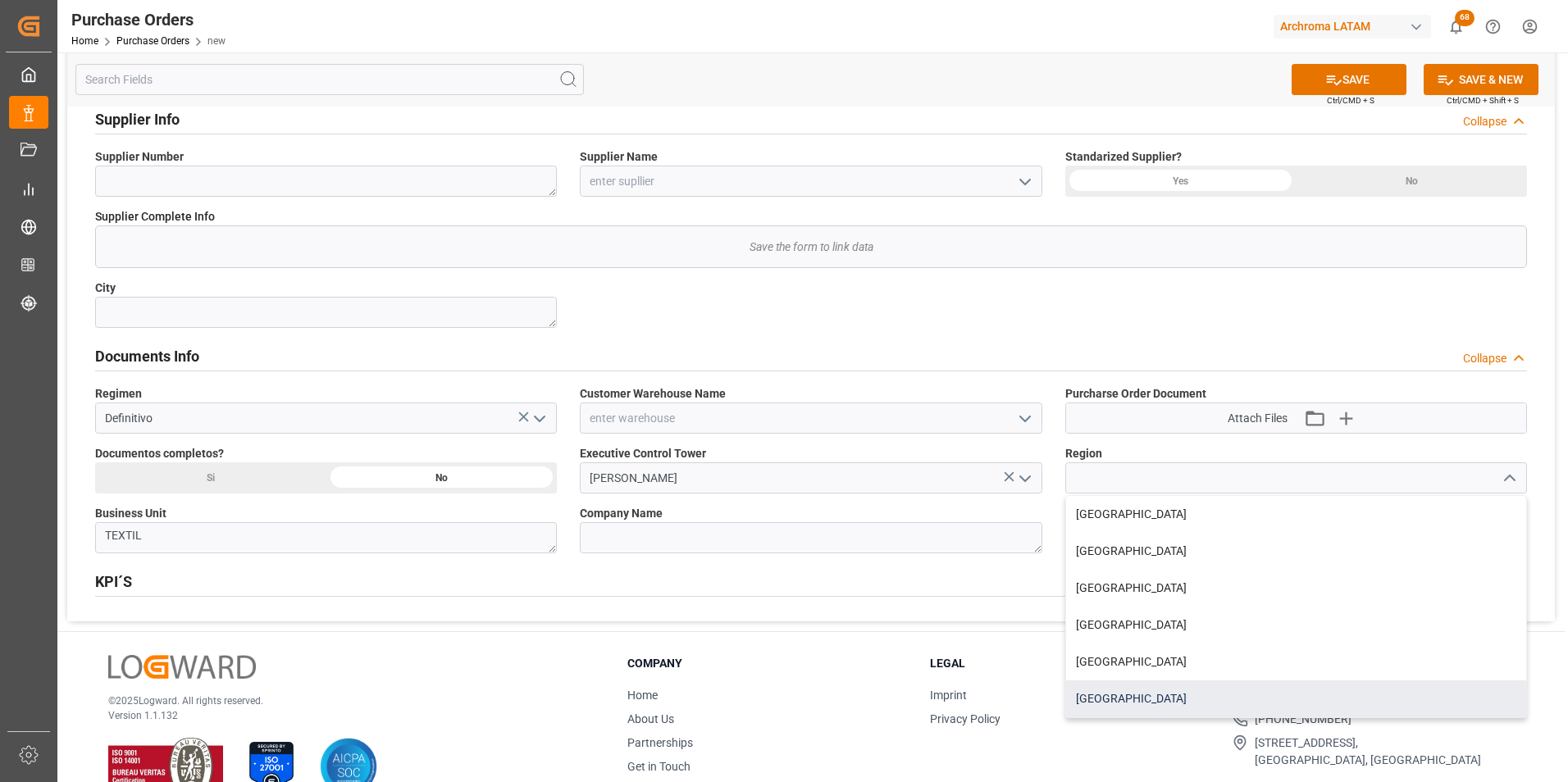
click at [1164, 706] on div "PANAMA" at bounding box center [1296, 699] width 460 height 37
type input "PANAMA"
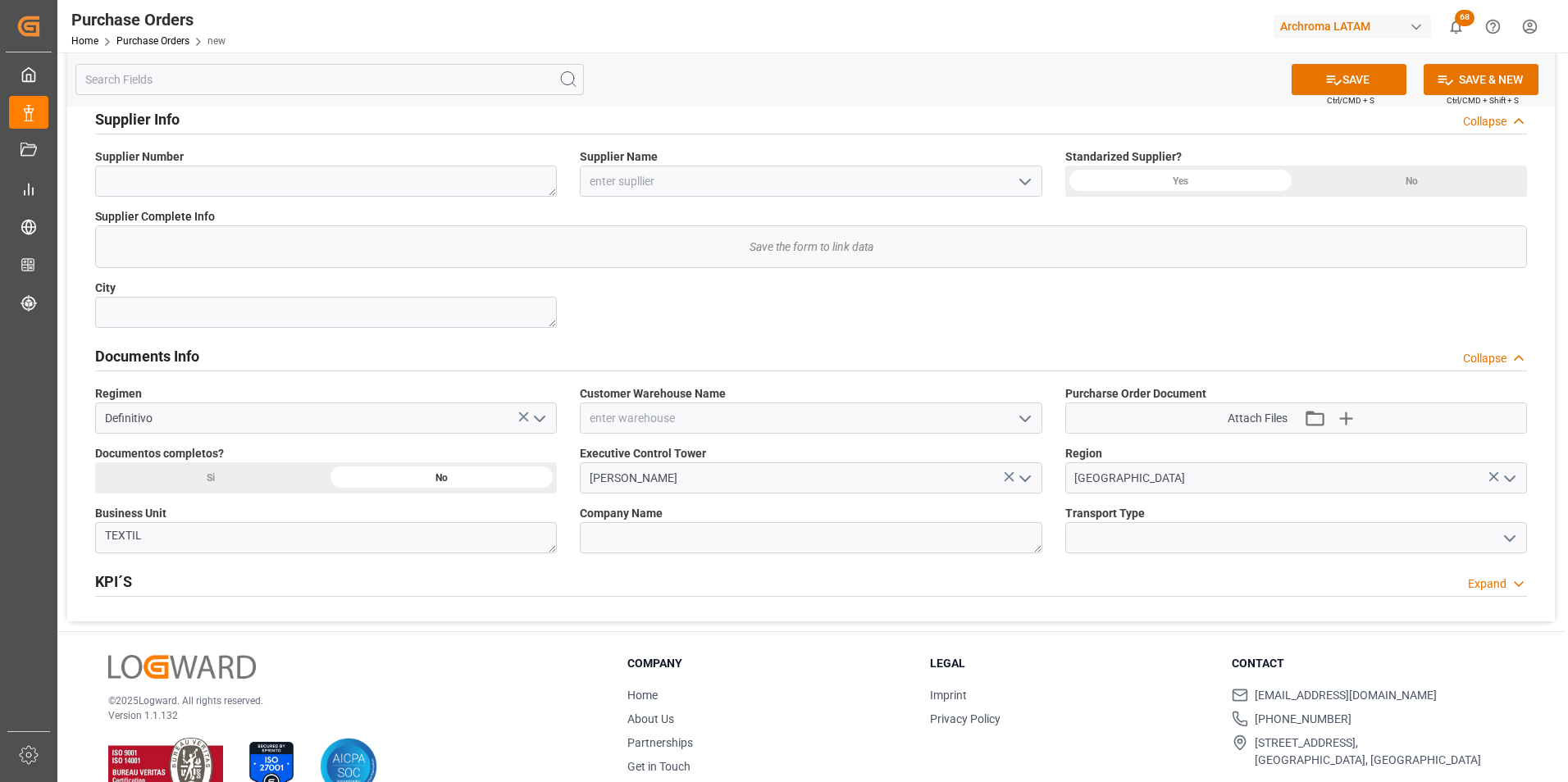
click at [1500, 549] on button "open menu" at bounding box center [1508, 538] width 25 height 25
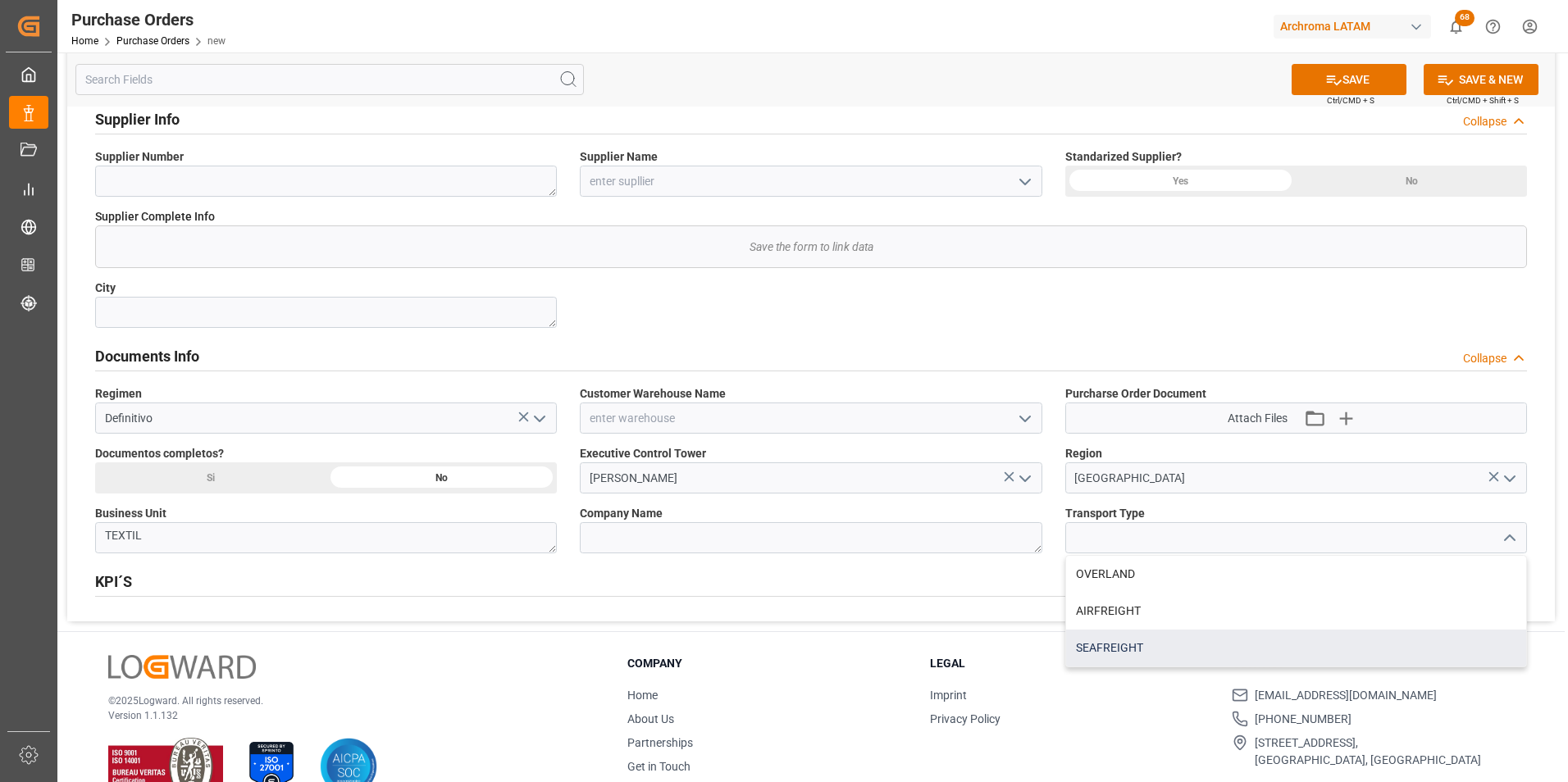
click at [1139, 641] on div "SEAFREIGHT" at bounding box center [1296, 648] width 460 height 37
type input "SEAFREIGHT"
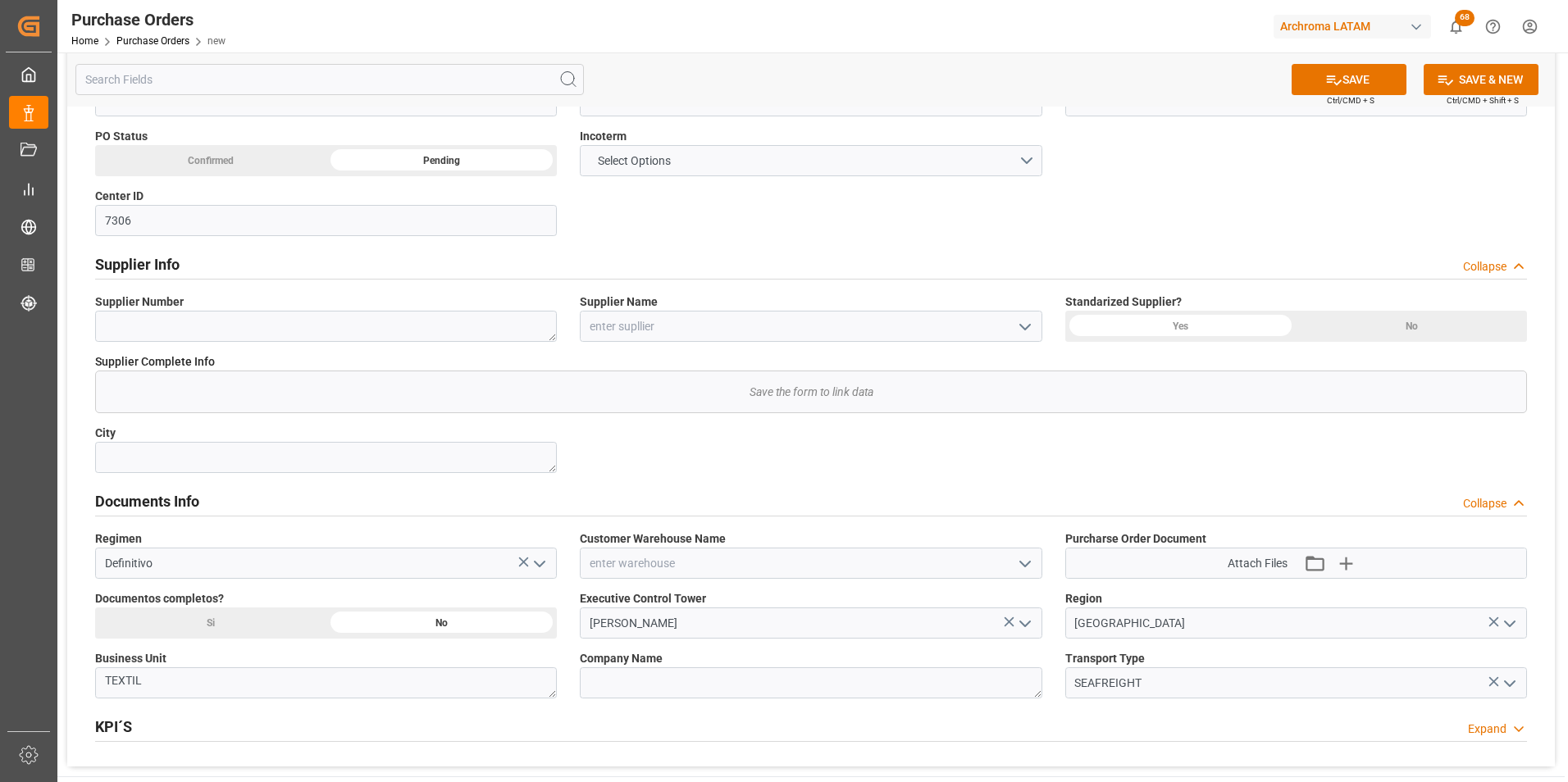
scroll to position [492, 0]
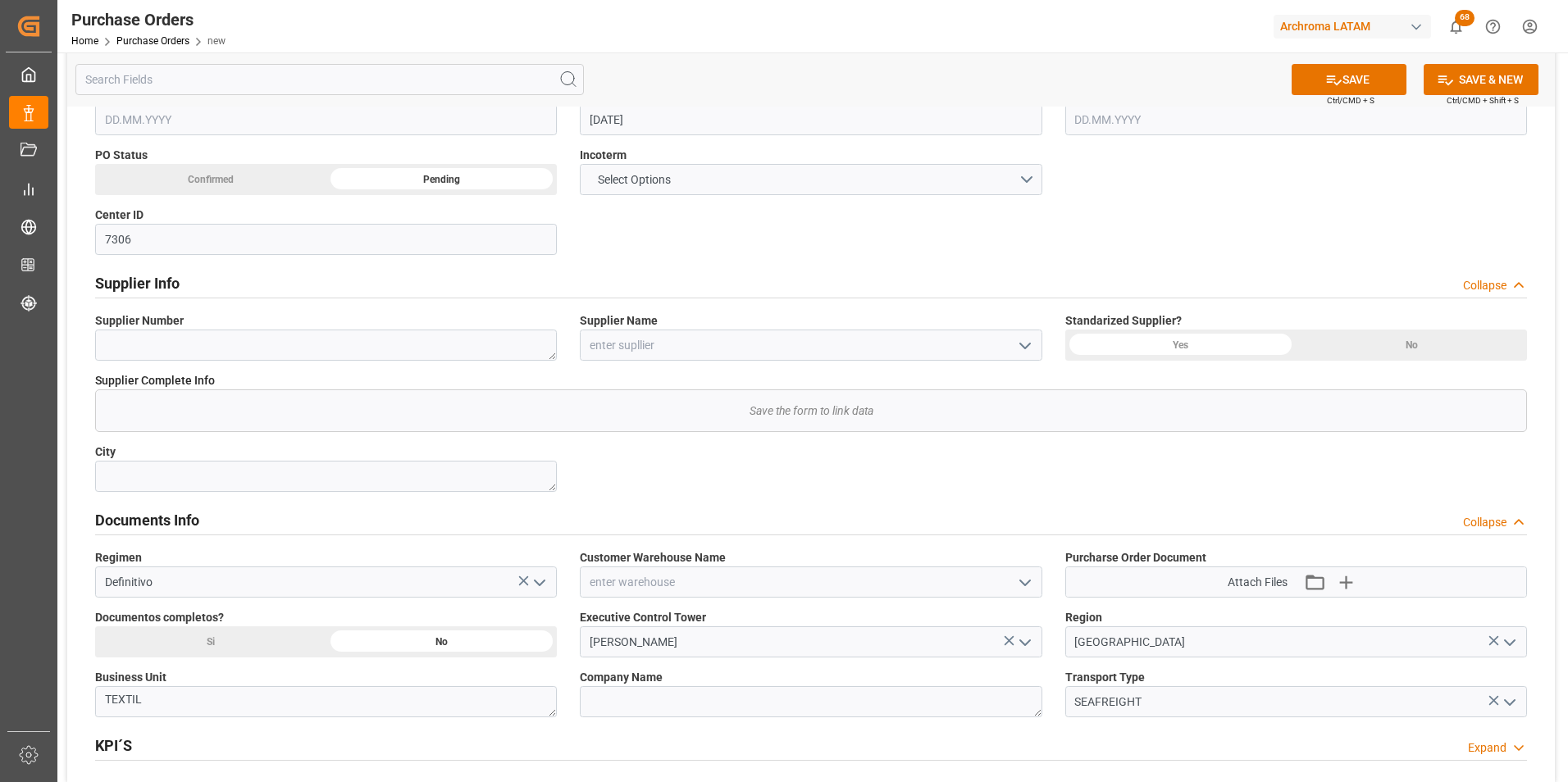
click at [1031, 576] on icon "open menu" at bounding box center [1025, 583] width 20 height 20
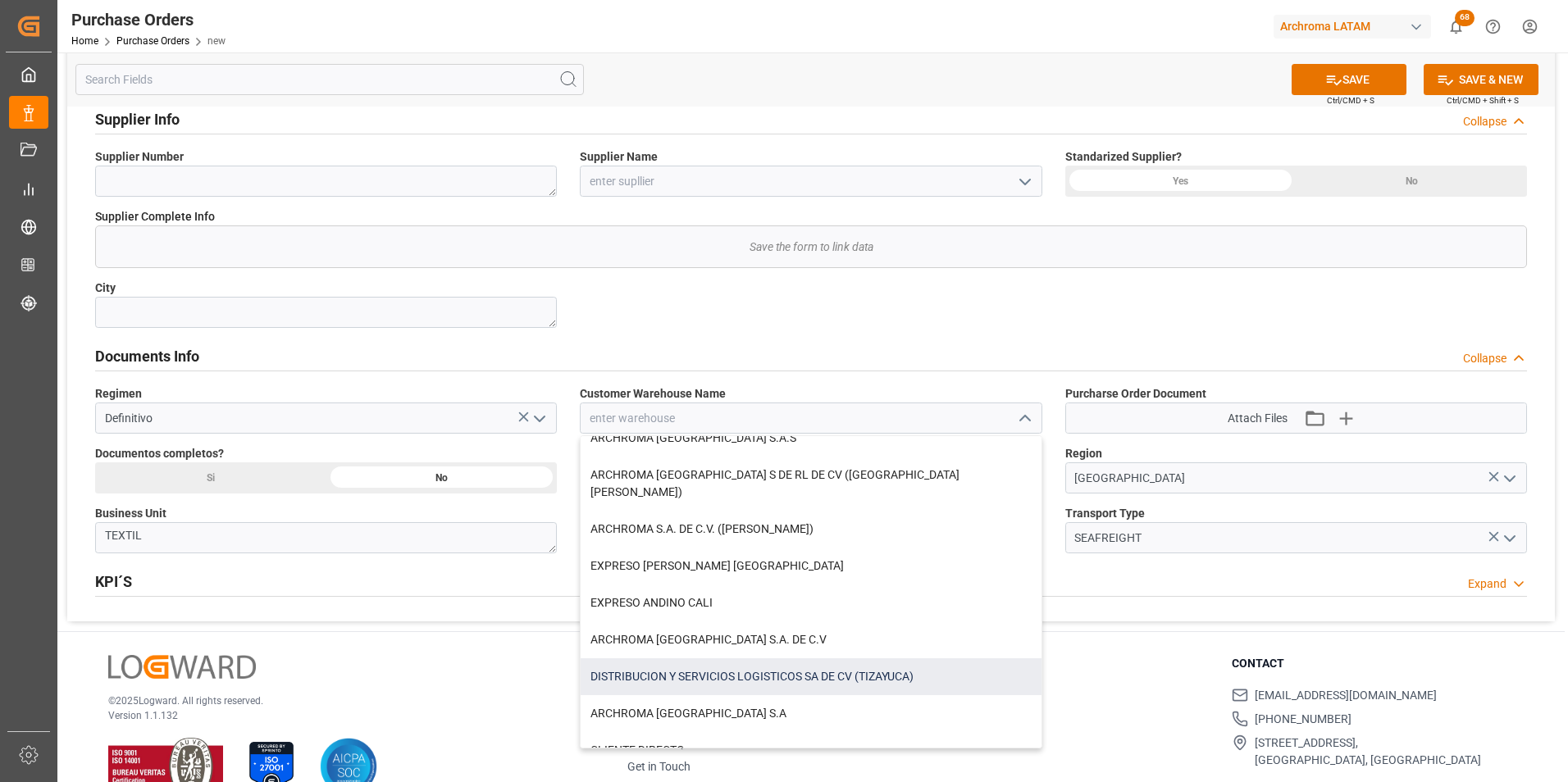
scroll to position [242, 0]
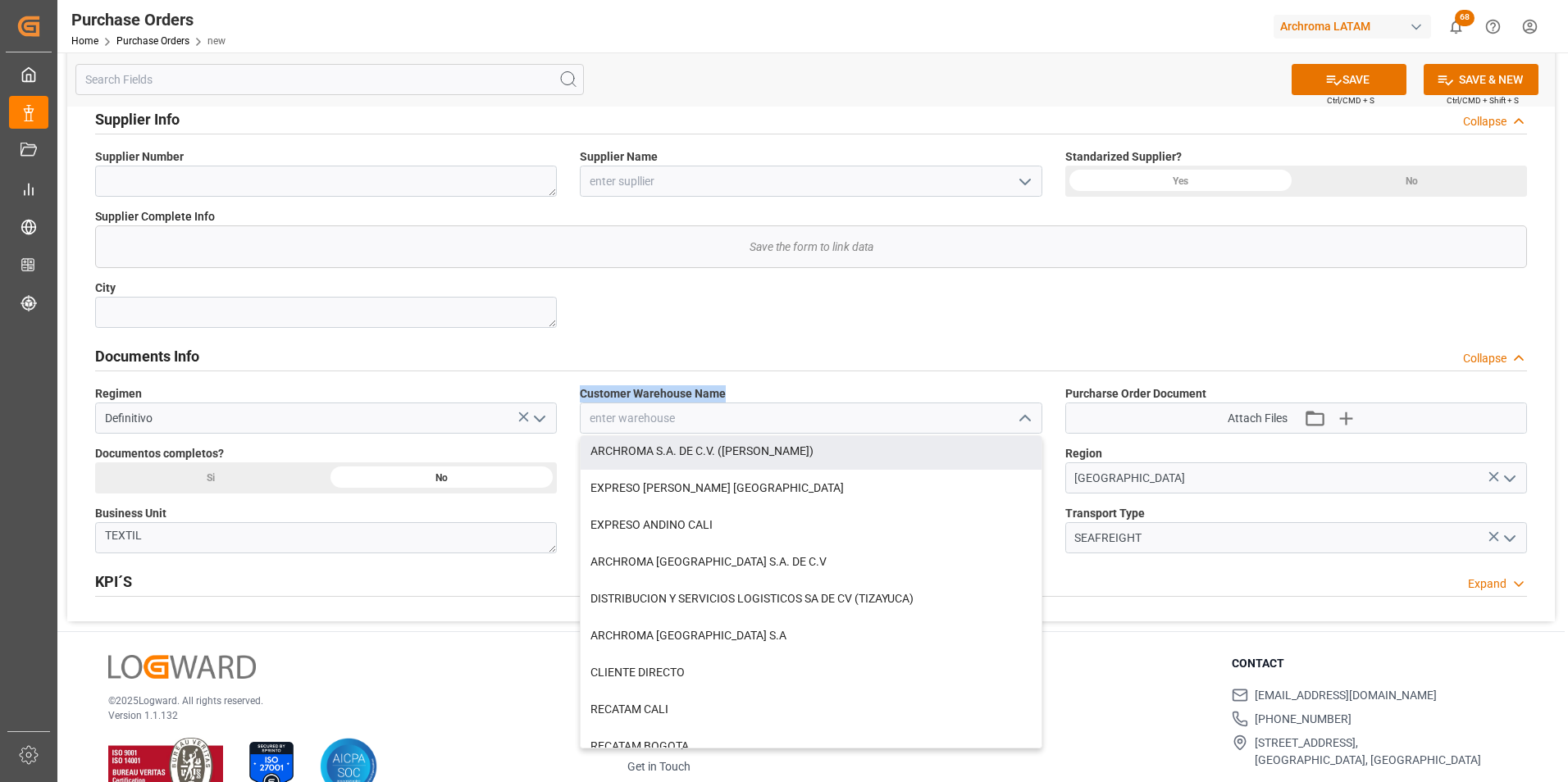
drag, startPoint x: 725, startPoint y: 391, endPoint x: 578, endPoint y: 384, distance: 147.0
click at [578, 384] on div "Customer Warehouse Name IDEA GUATEMALA ARCHROMA PAPER GMBH Y COMPAÑIA, SOC. ALM…" at bounding box center [810, 410] width 485 height 60
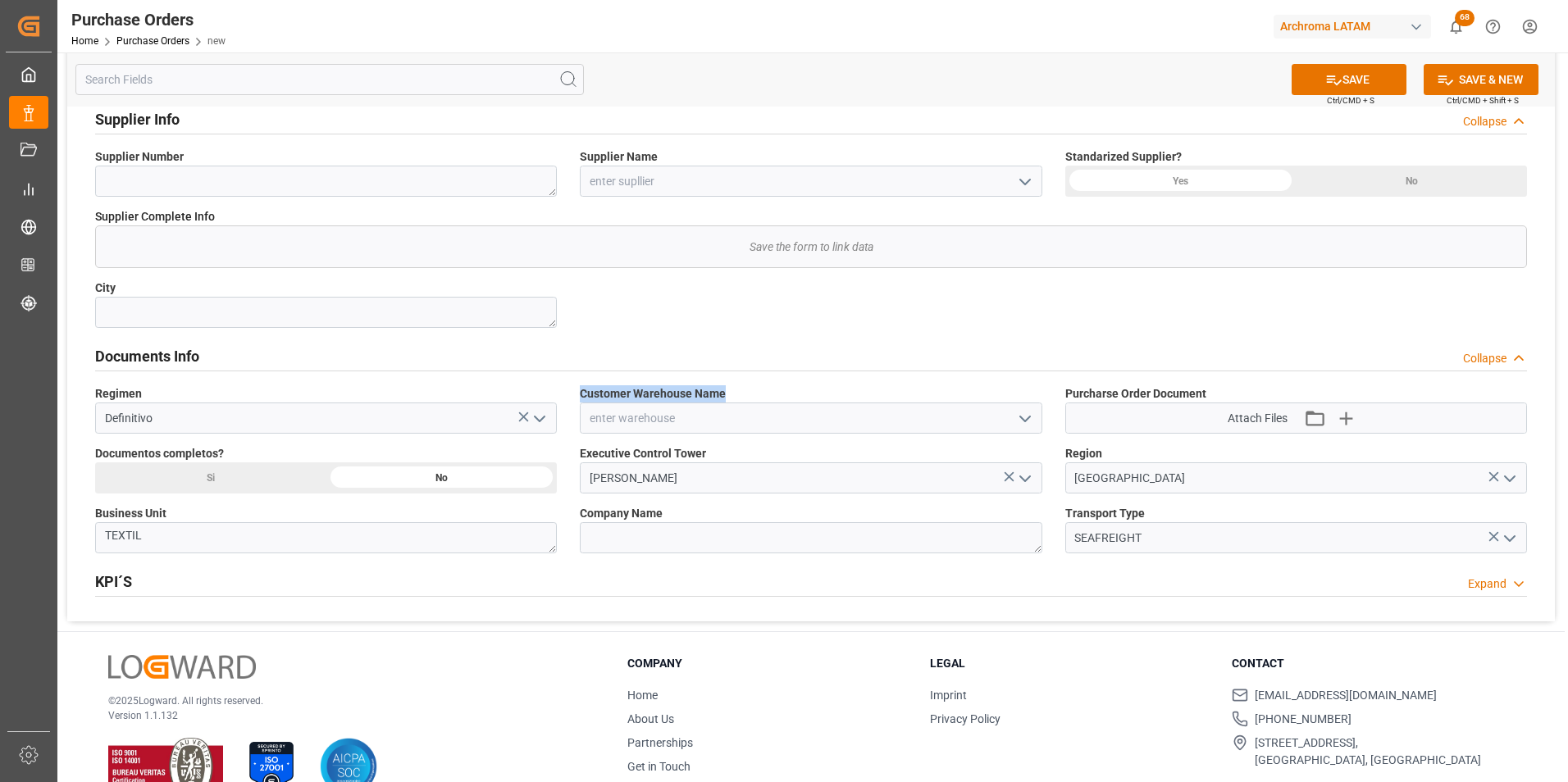
copy span "Customer Warehouse Name"
click at [1355, 84] on button "SAVE" at bounding box center [1349, 79] width 115 height 31
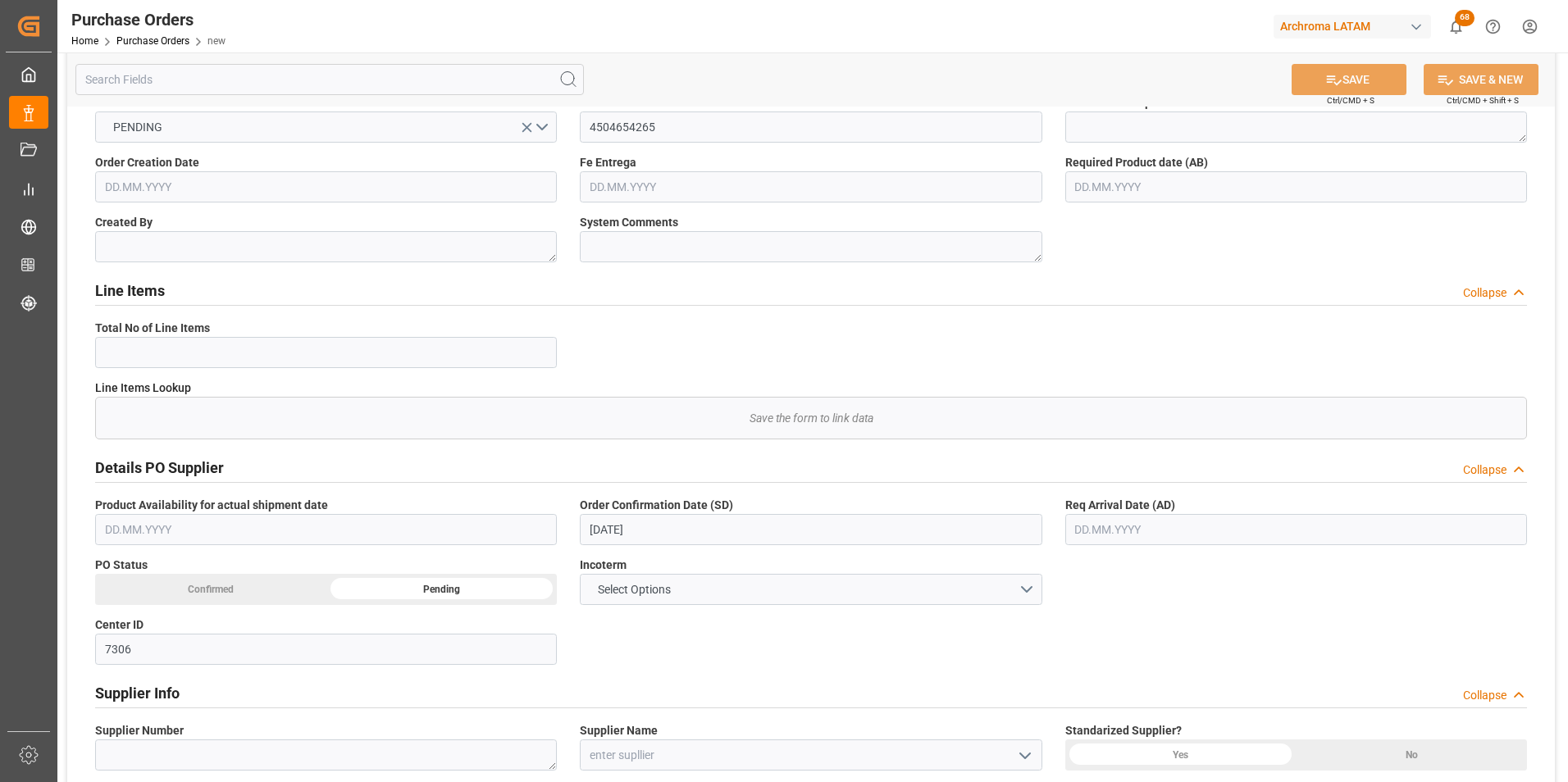
scroll to position [0, 0]
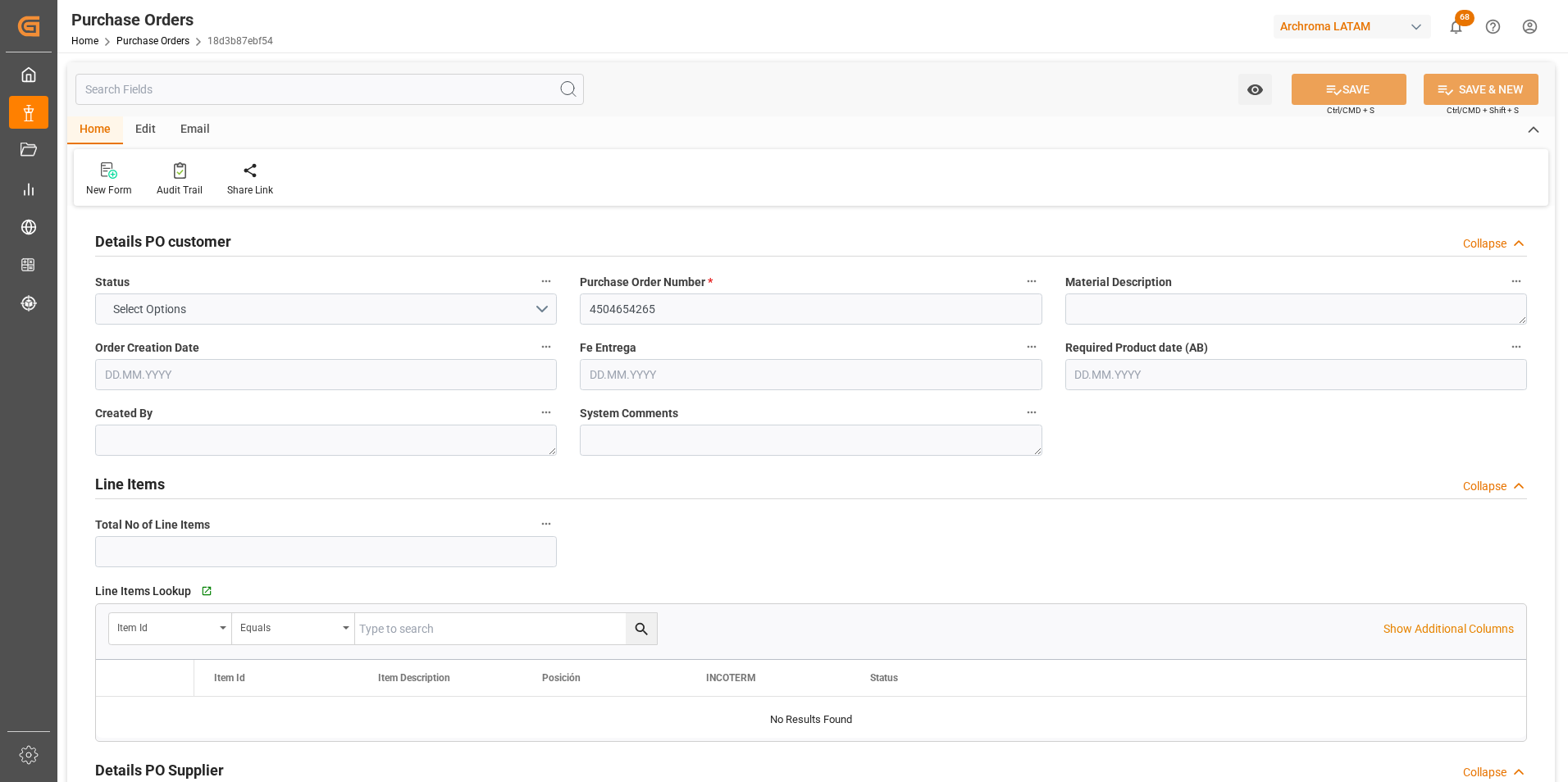
type input "2"
type input "16.10.2025"
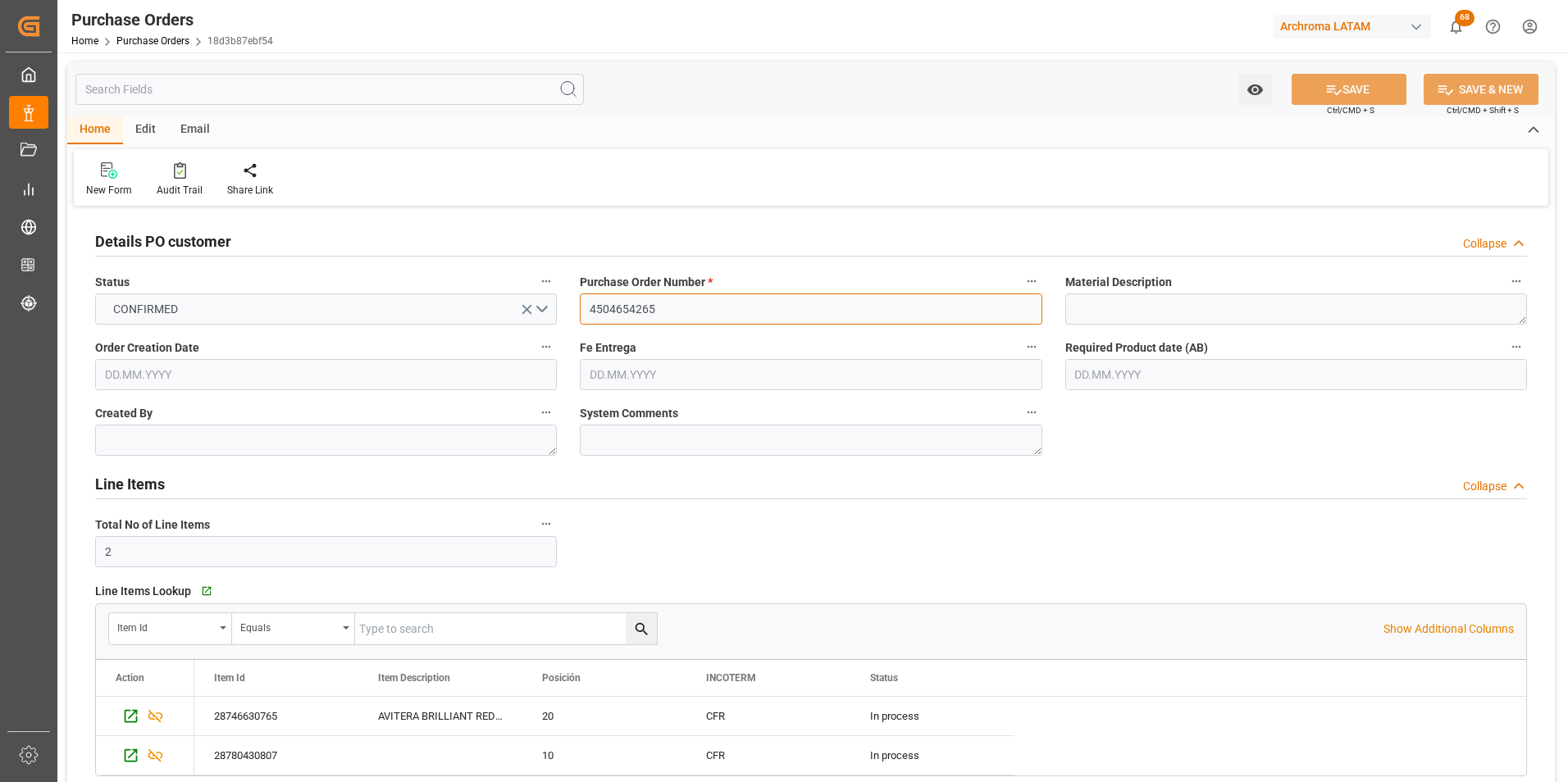
click at [622, 308] on input "4504654265" at bounding box center [811, 309] width 462 height 31
click at [621, 308] on input "4504654265" at bounding box center [811, 309] width 462 height 31
click at [149, 43] on link "Purchase Orders" at bounding box center [152, 40] width 73 height 11
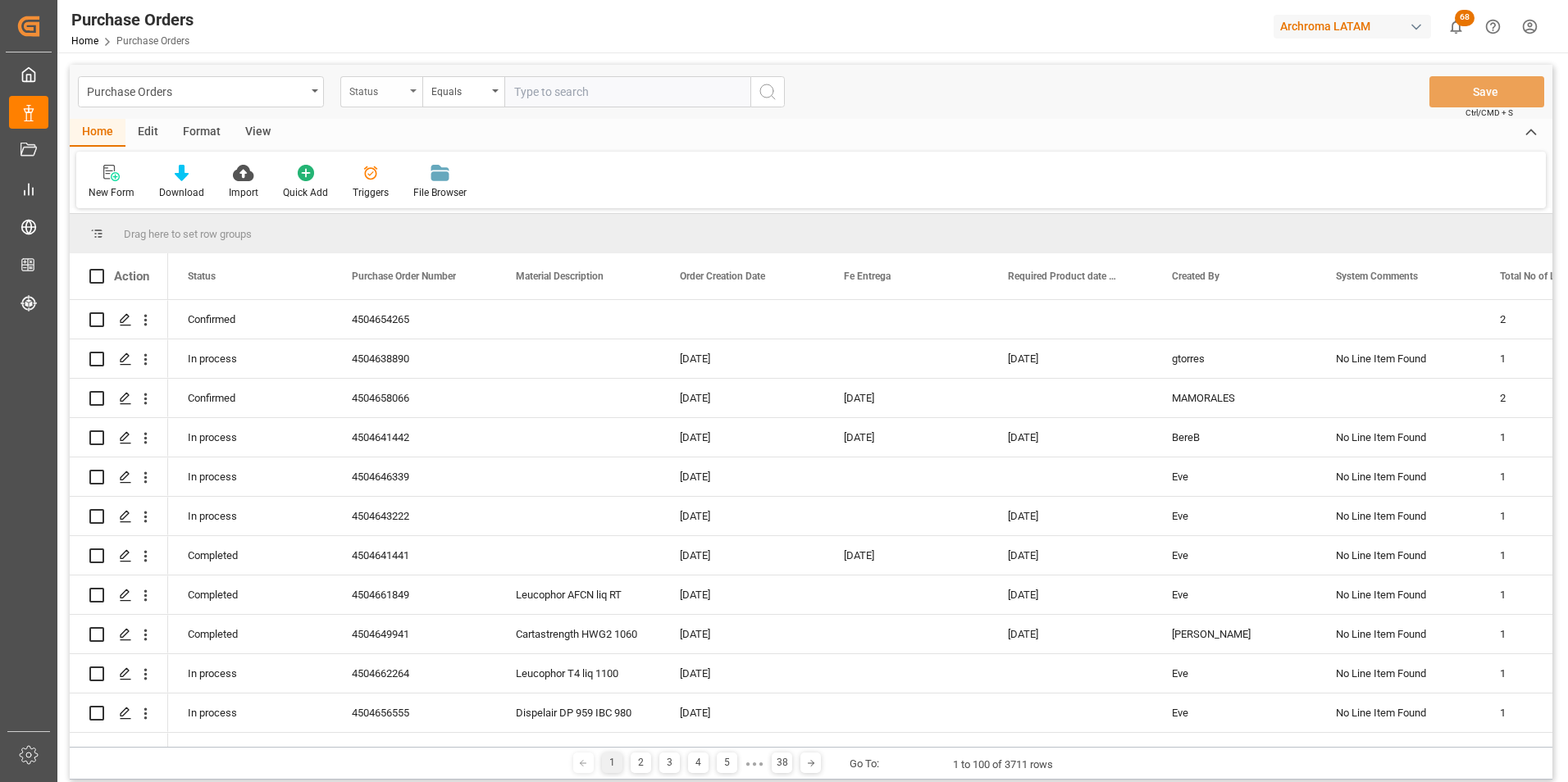
click at [409, 104] on div "Status" at bounding box center [381, 91] width 82 height 31
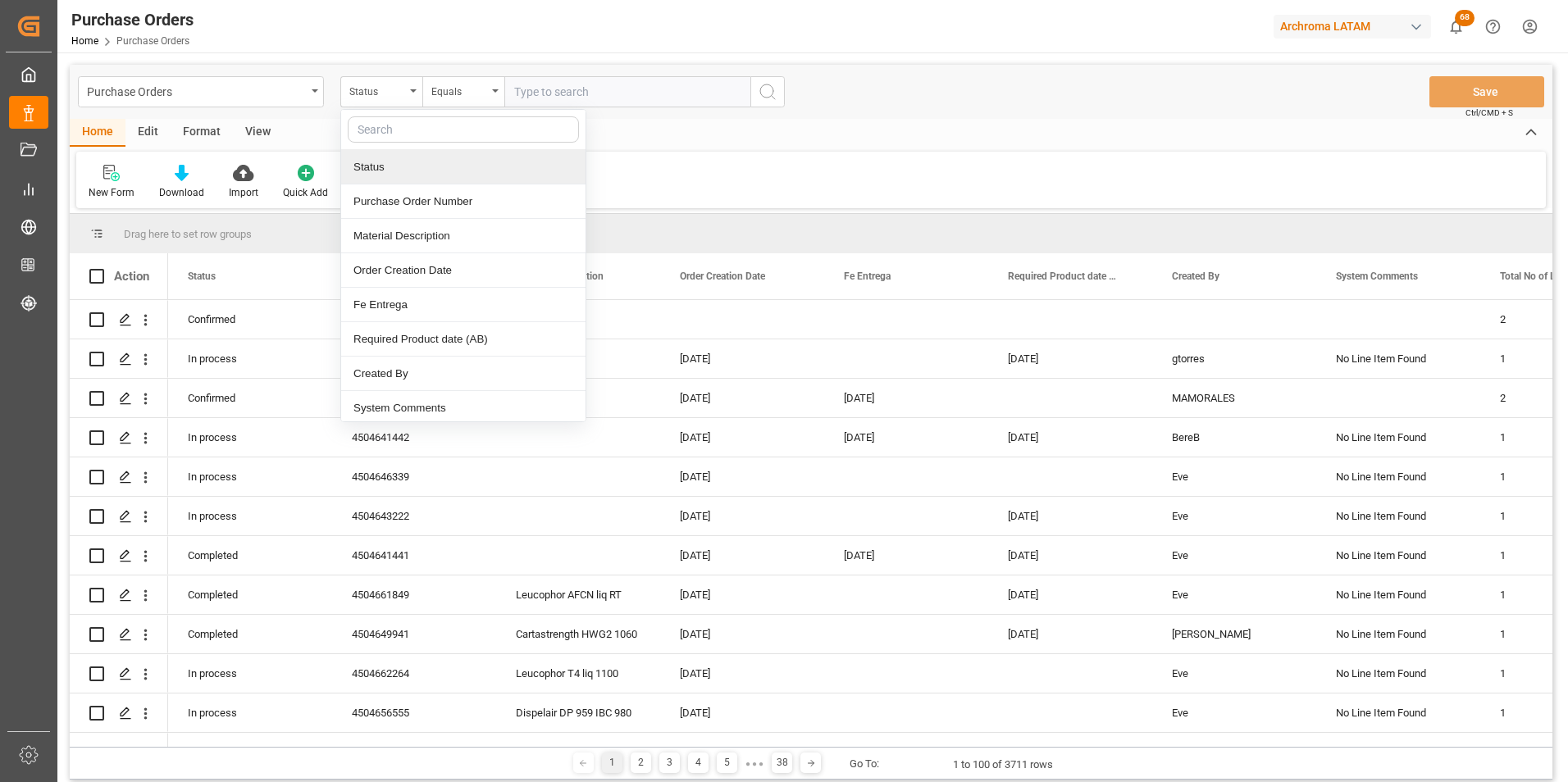
click at [297, 112] on div "Purchase Orders Status Status Purchase Order Number Material Description Order …" at bounding box center [811, 92] width 1483 height 54
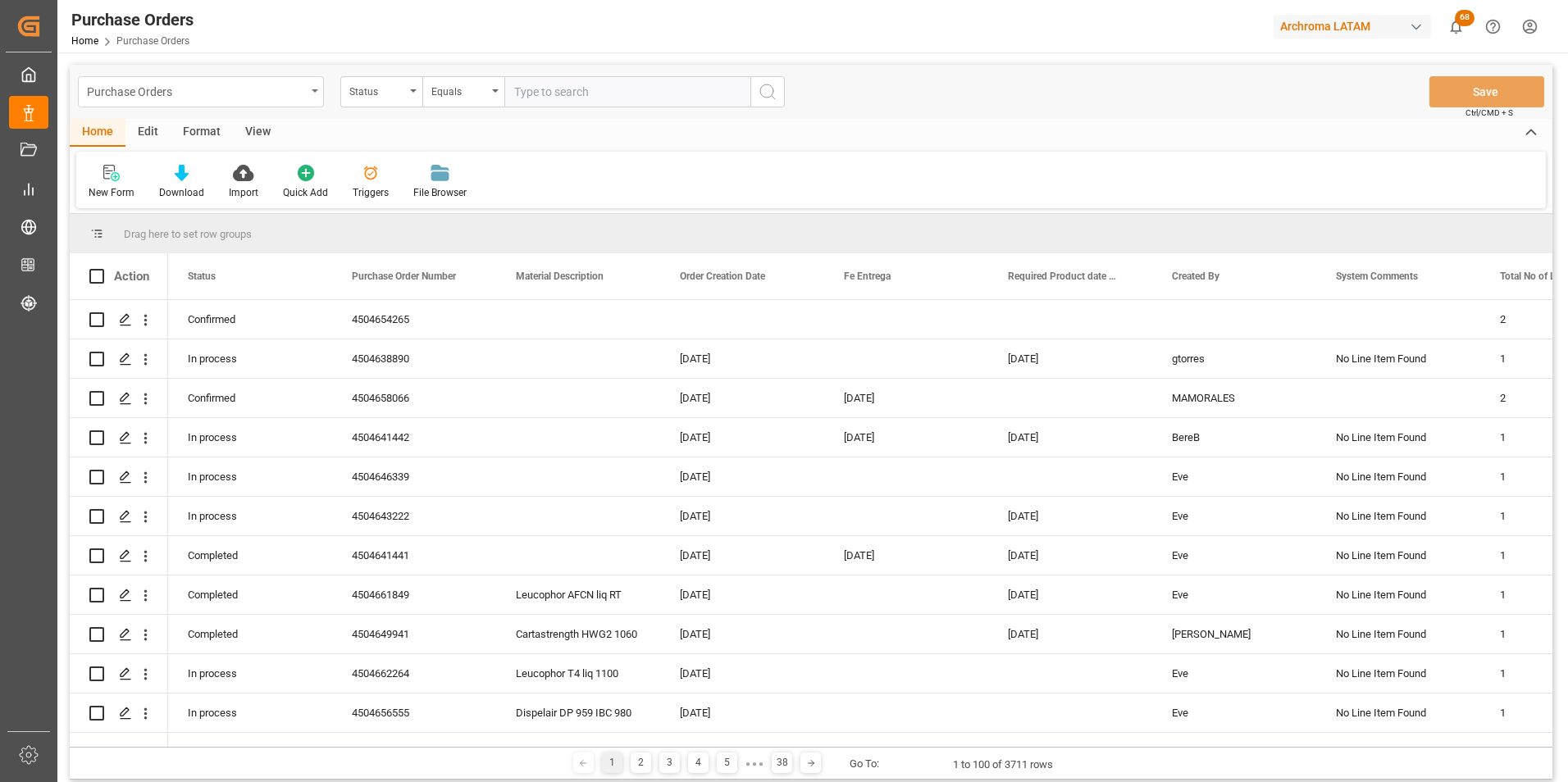
click at [297, 97] on div "Purchase Orders" at bounding box center [196, 90] width 219 height 21
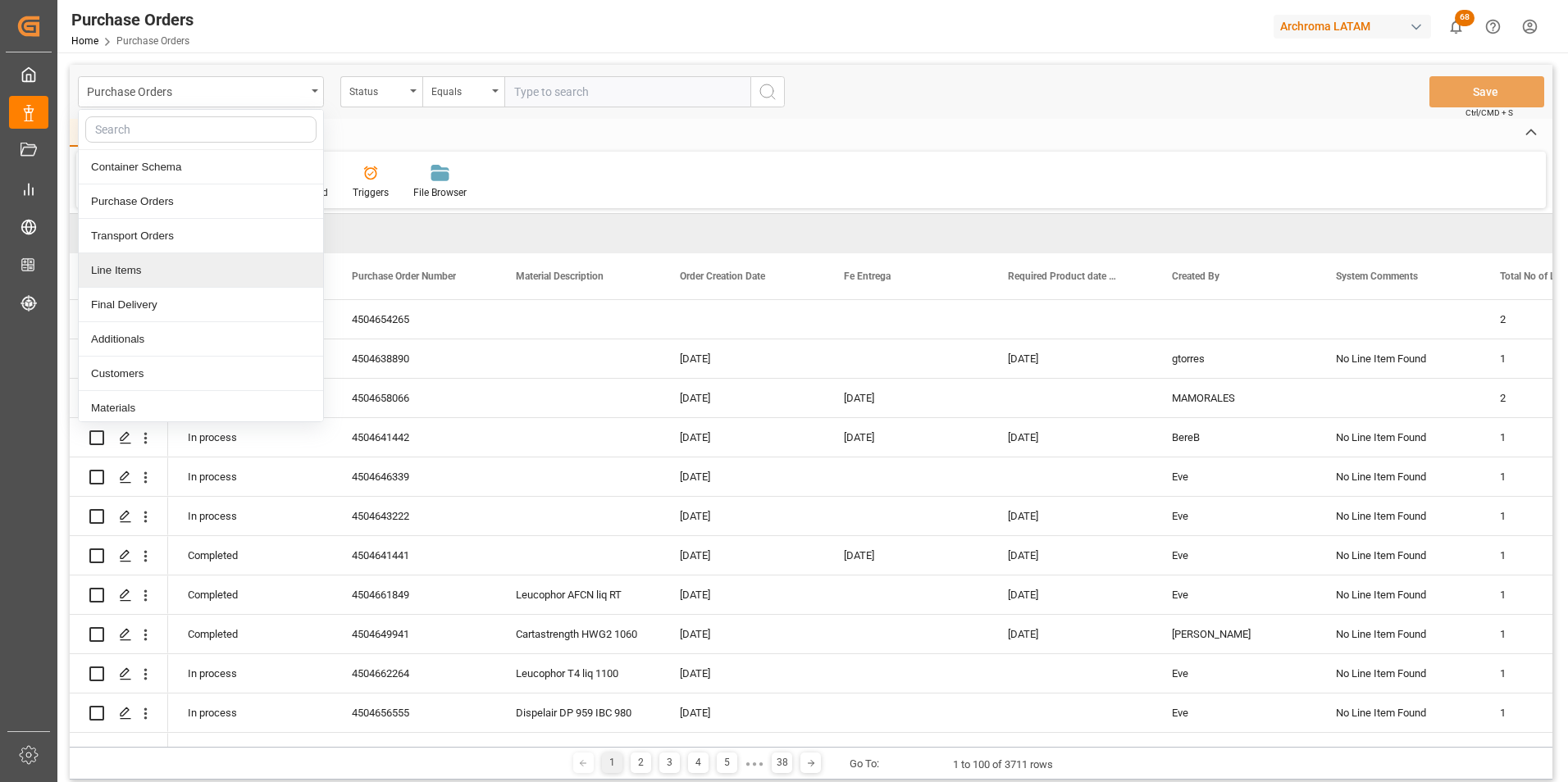
click at [247, 262] on div "Line Items" at bounding box center [201, 270] width 244 height 34
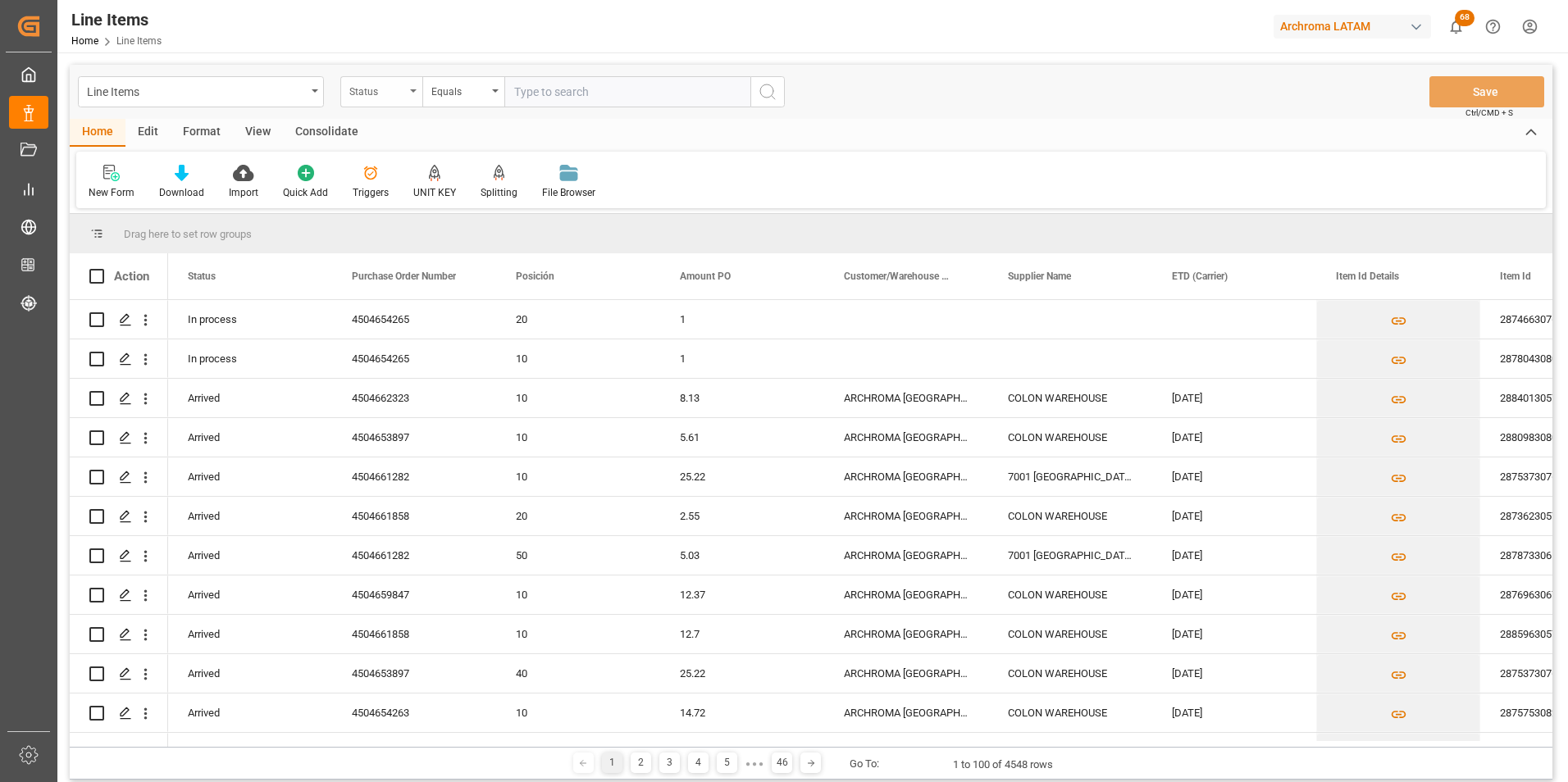
click at [419, 90] on div "Status" at bounding box center [381, 91] width 82 height 31
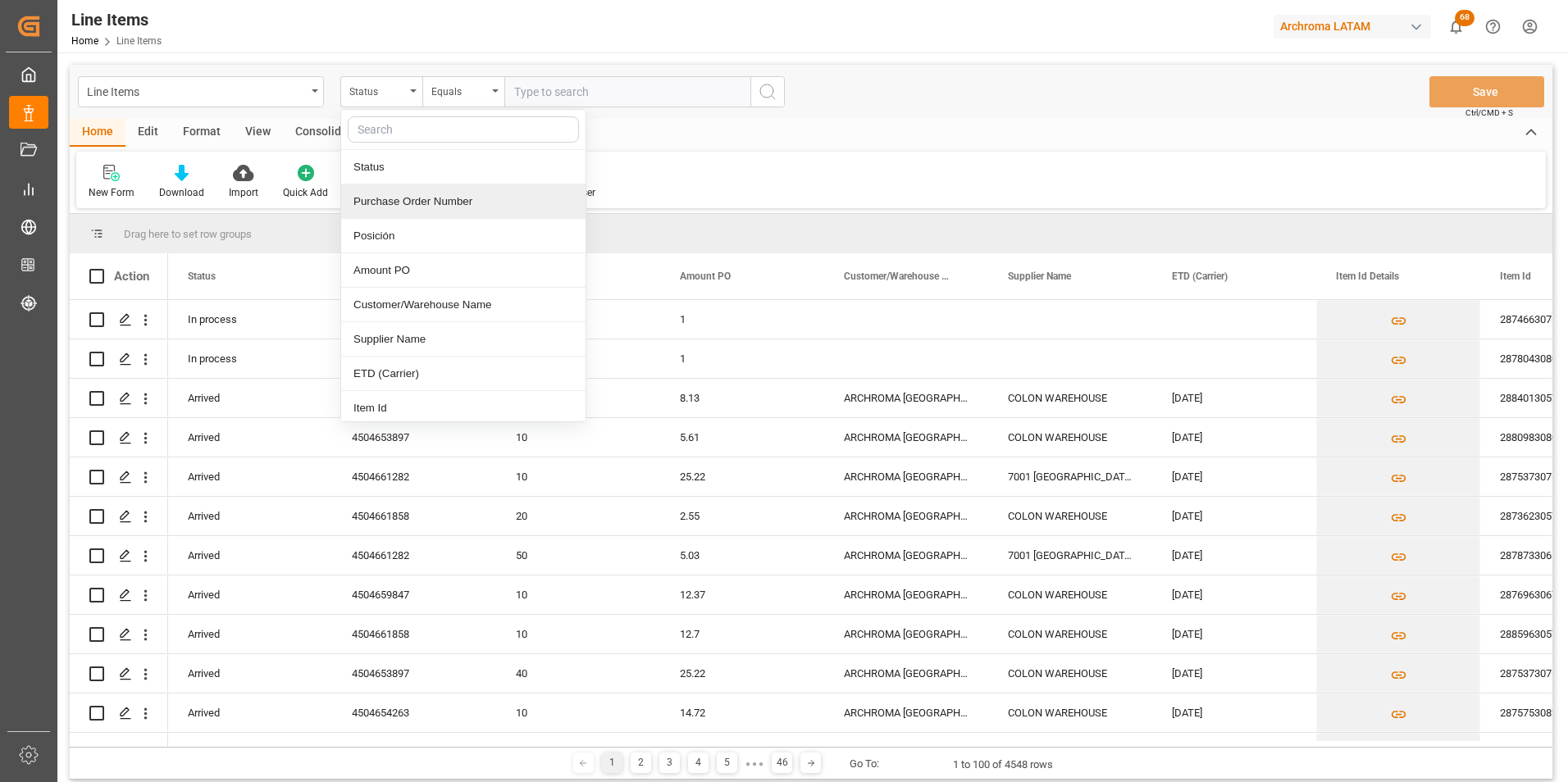
click at [420, 203] on div "Purchase Order Number" at bounding box center [463, 202] width 244 height 34
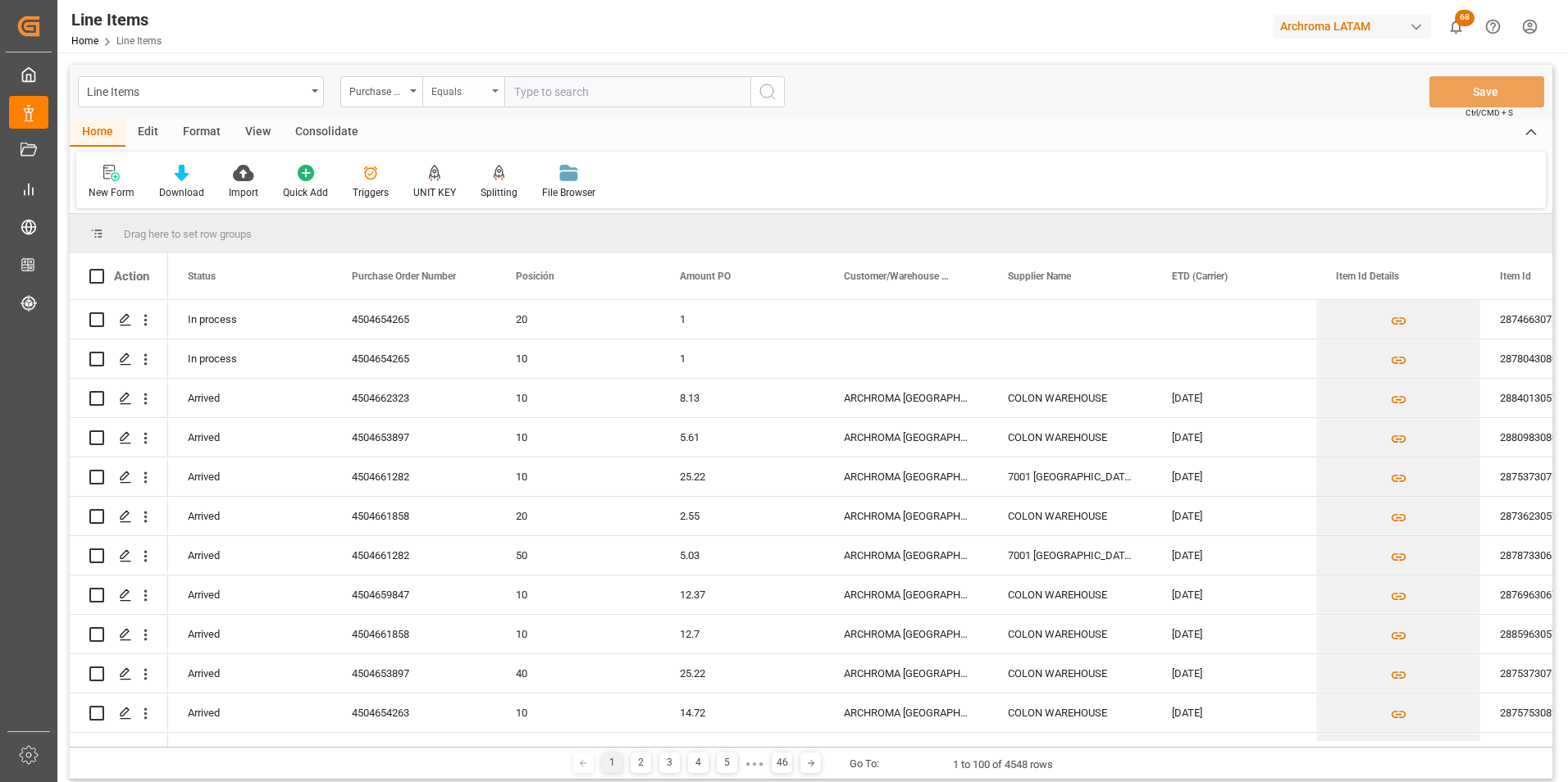
click at [449, 96] on div "Equals" at bounding box center [459, 89] width 56 height 19
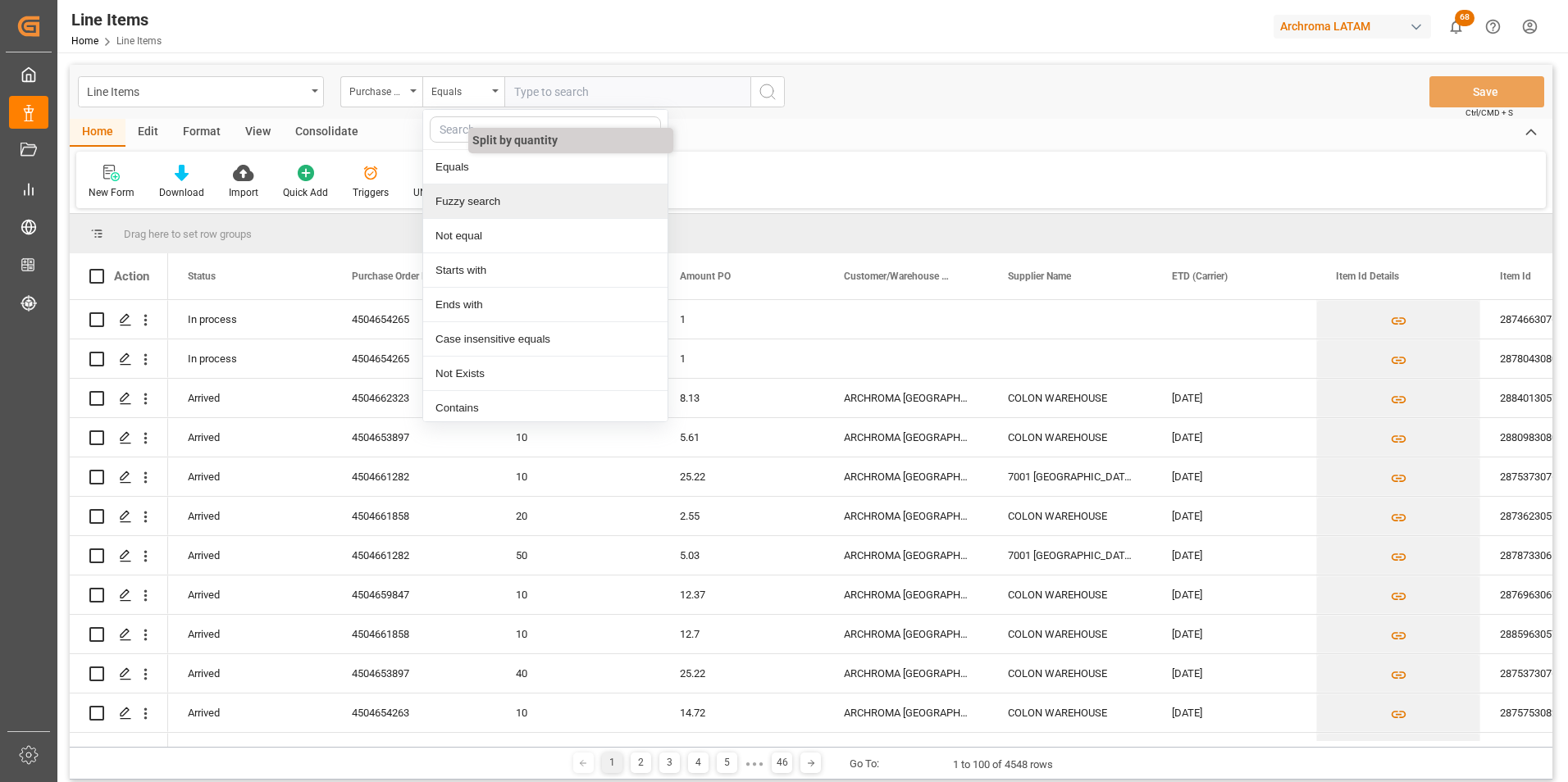
click at [492, 196] on div "Fuzzy search" at bounding box center [545, 202] width 244 height 34
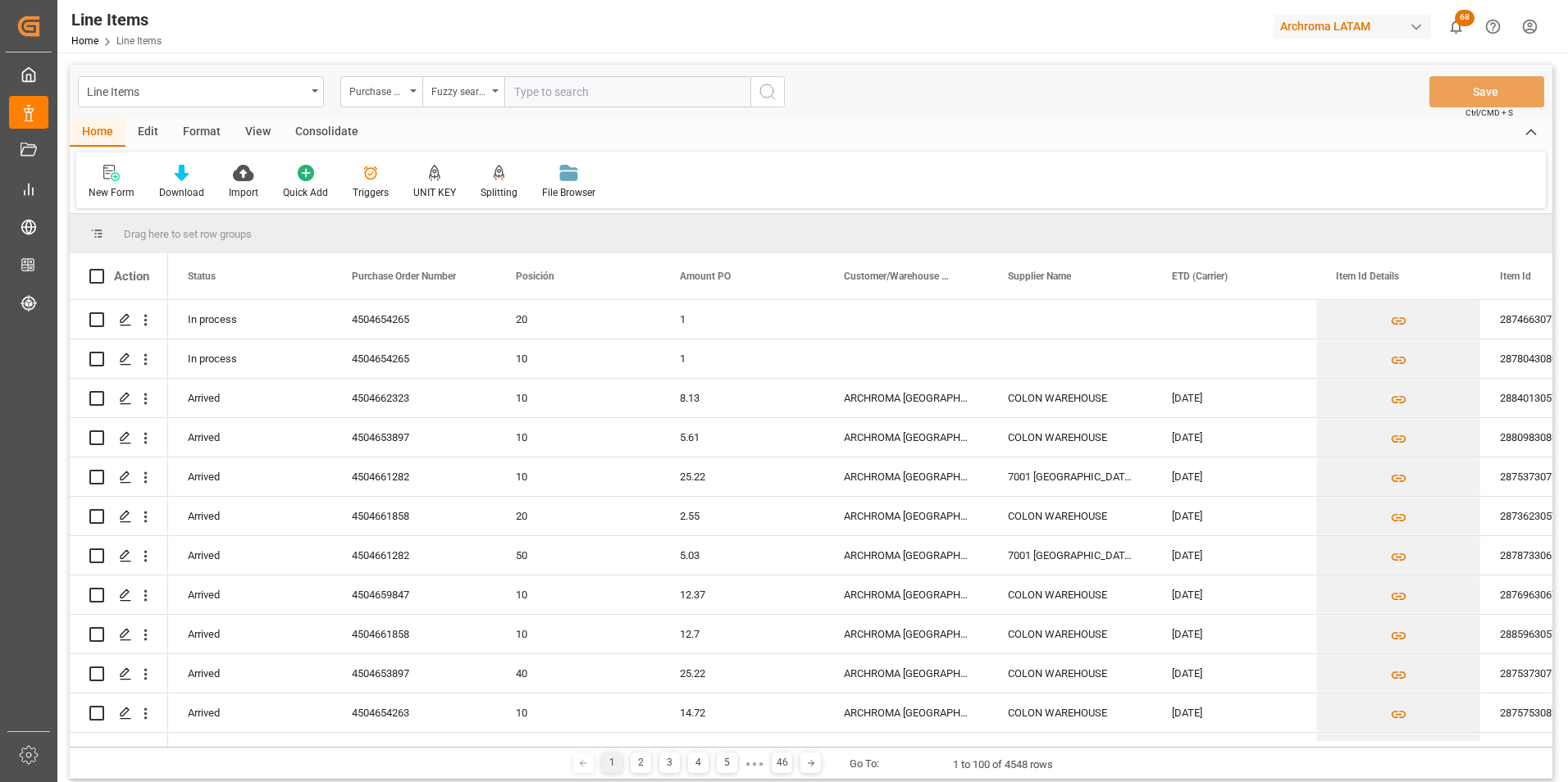
paste input "4504654265"
type input "4504654265"
click at [765, 95] on icon "search button" at bounding box center [768, 92] width 20 height 20
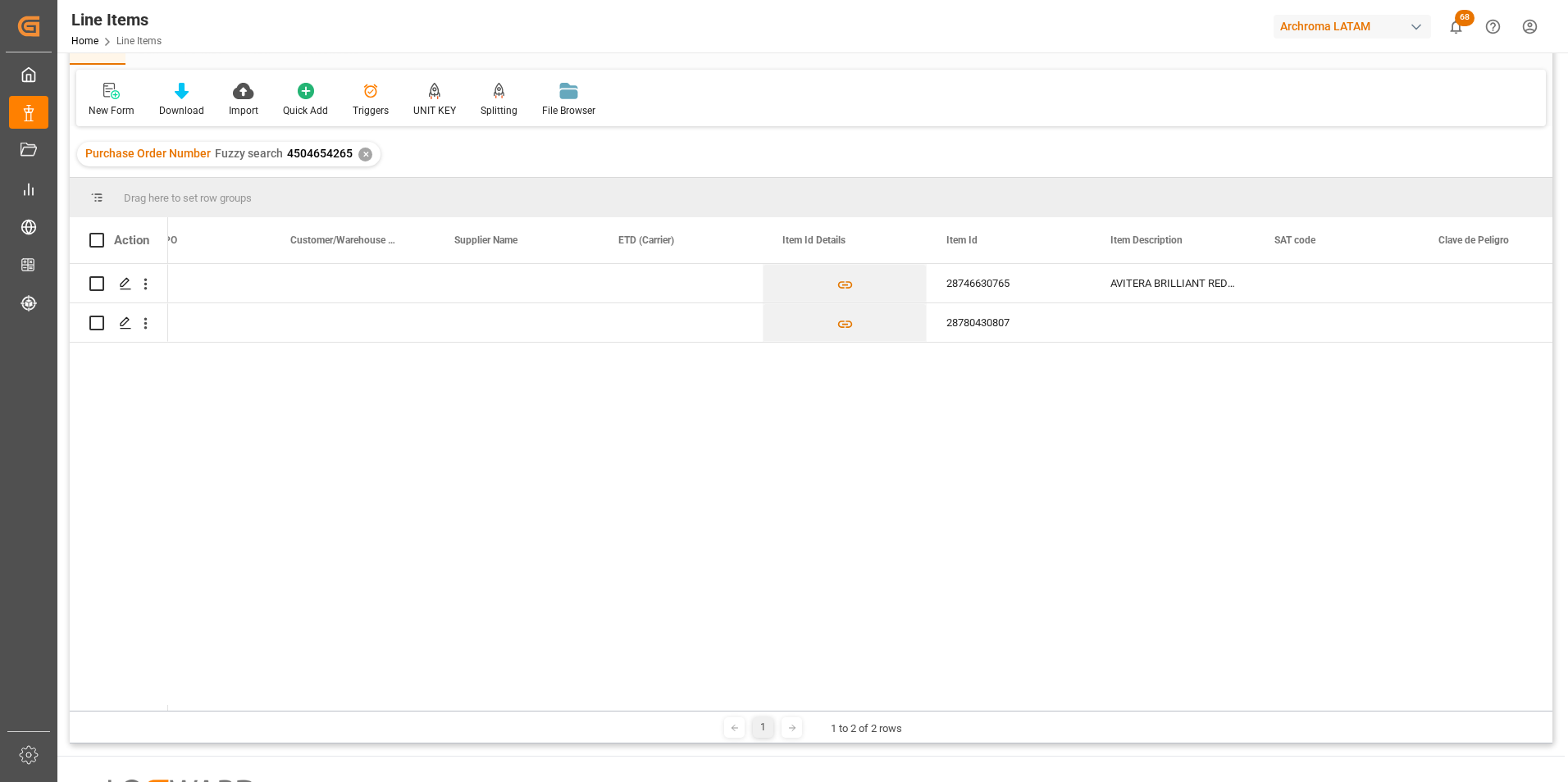
scroll to position [0, 768]
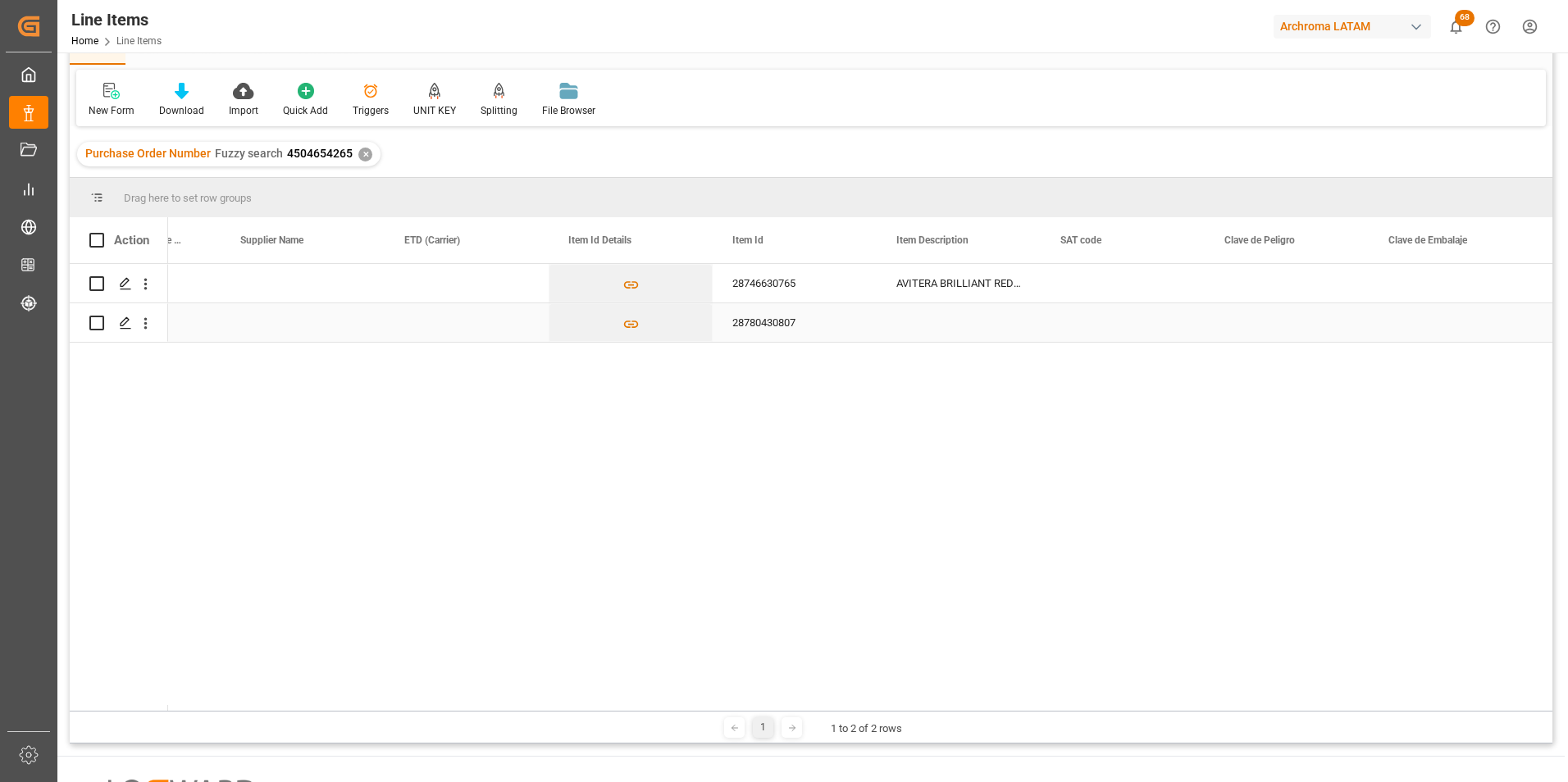
click at [763, 313] on div "28780430807" at bounding box center [795, 322] width 164 height 39
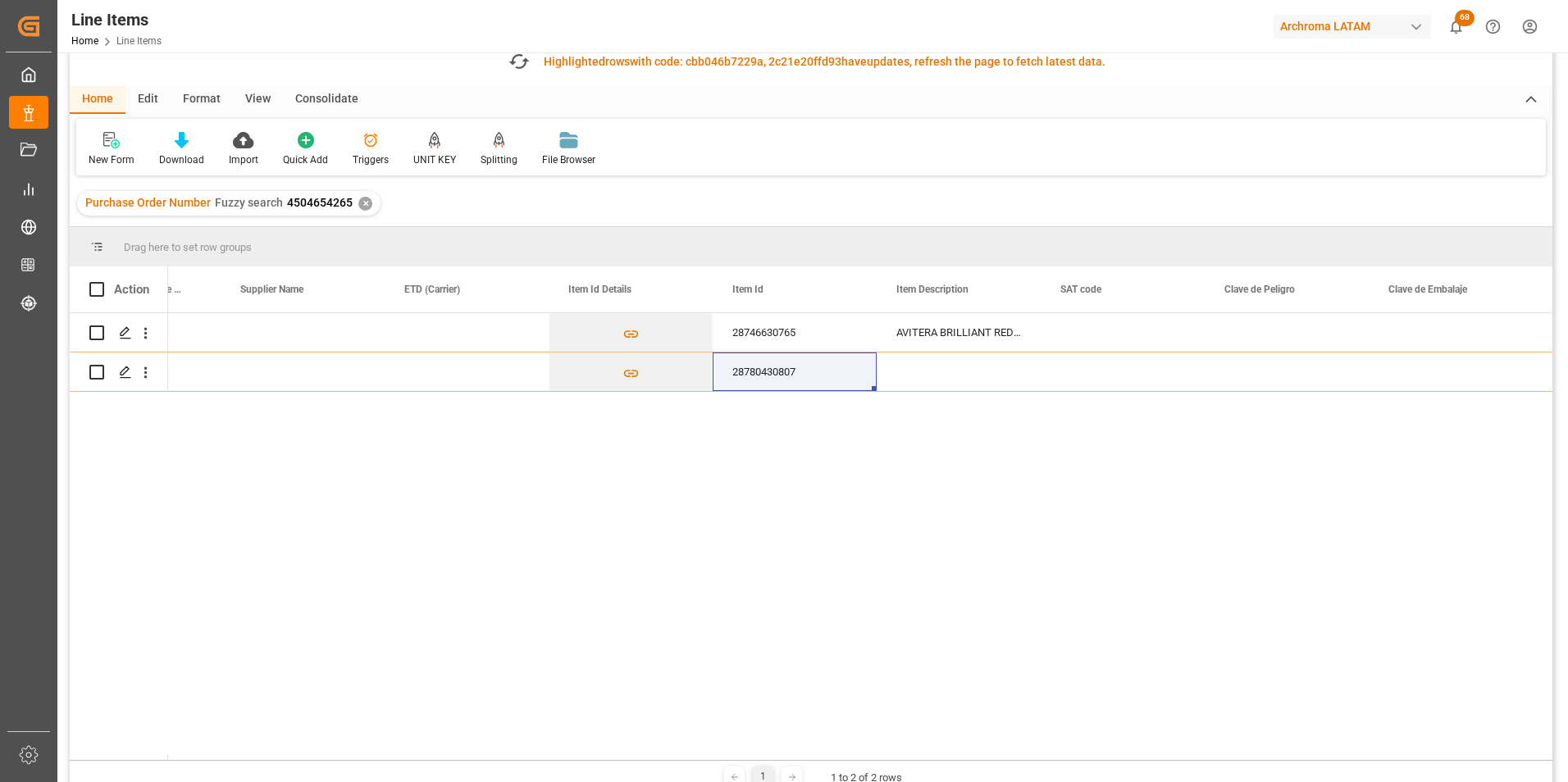
scroll to position [131, 0]
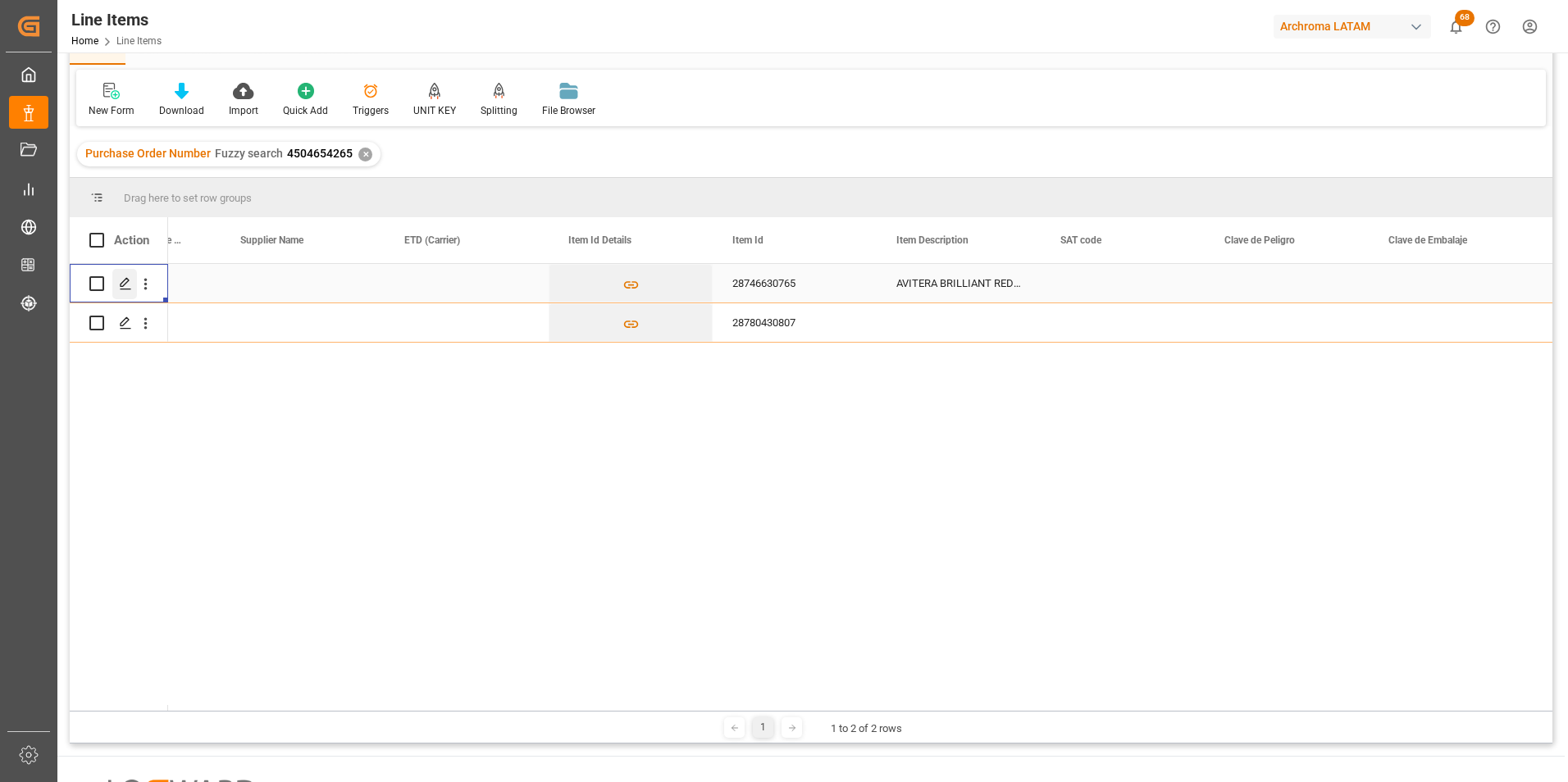
click at [125, 279] on icon "Press SPACE to select this row." at bounding box center [125, 283] width 13 height 13
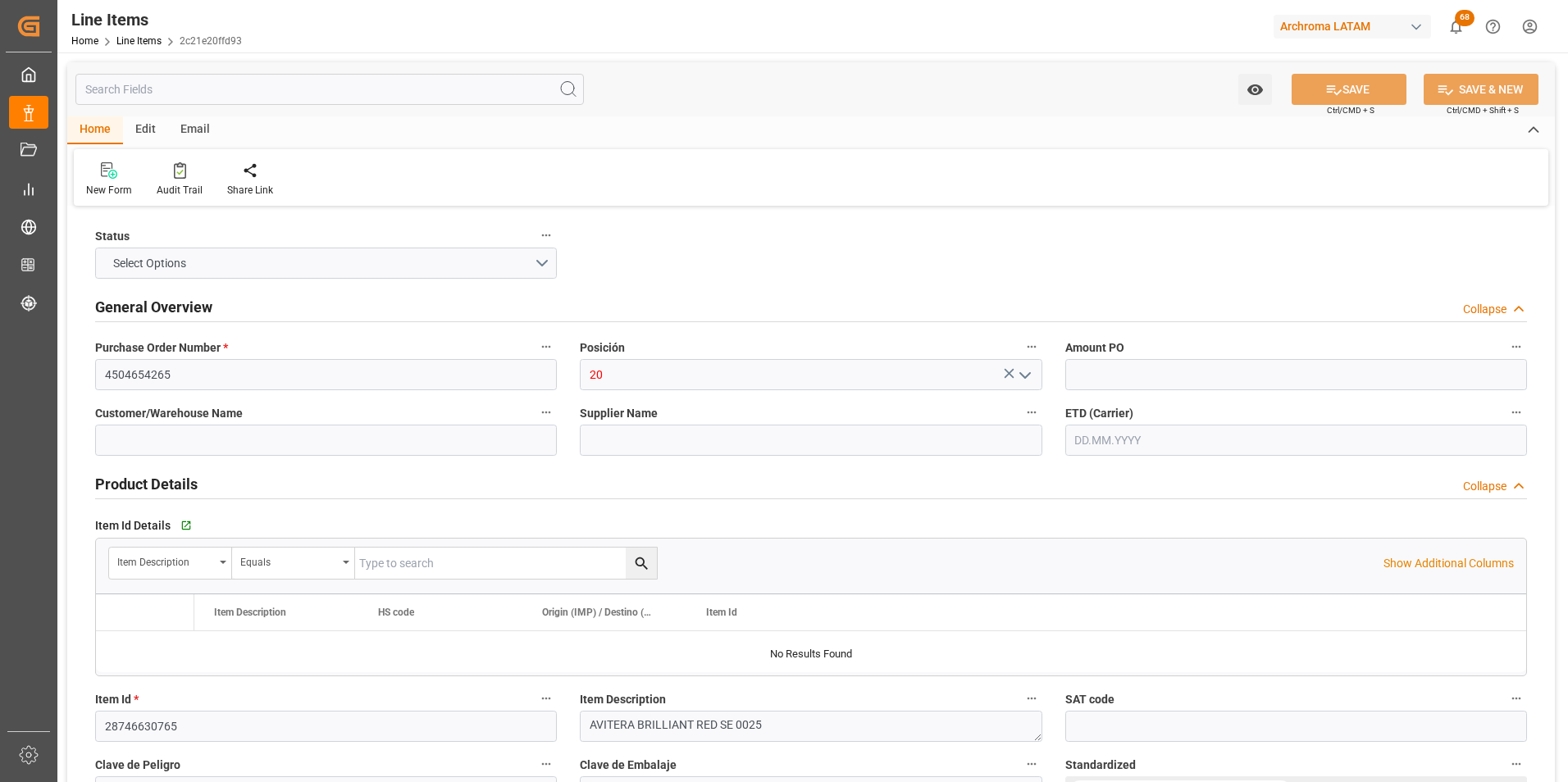
type input "1"
type input "50"
type input "320416900000"
type input "02.10.2025 14:51"
type input "30.09.2025 20:45"
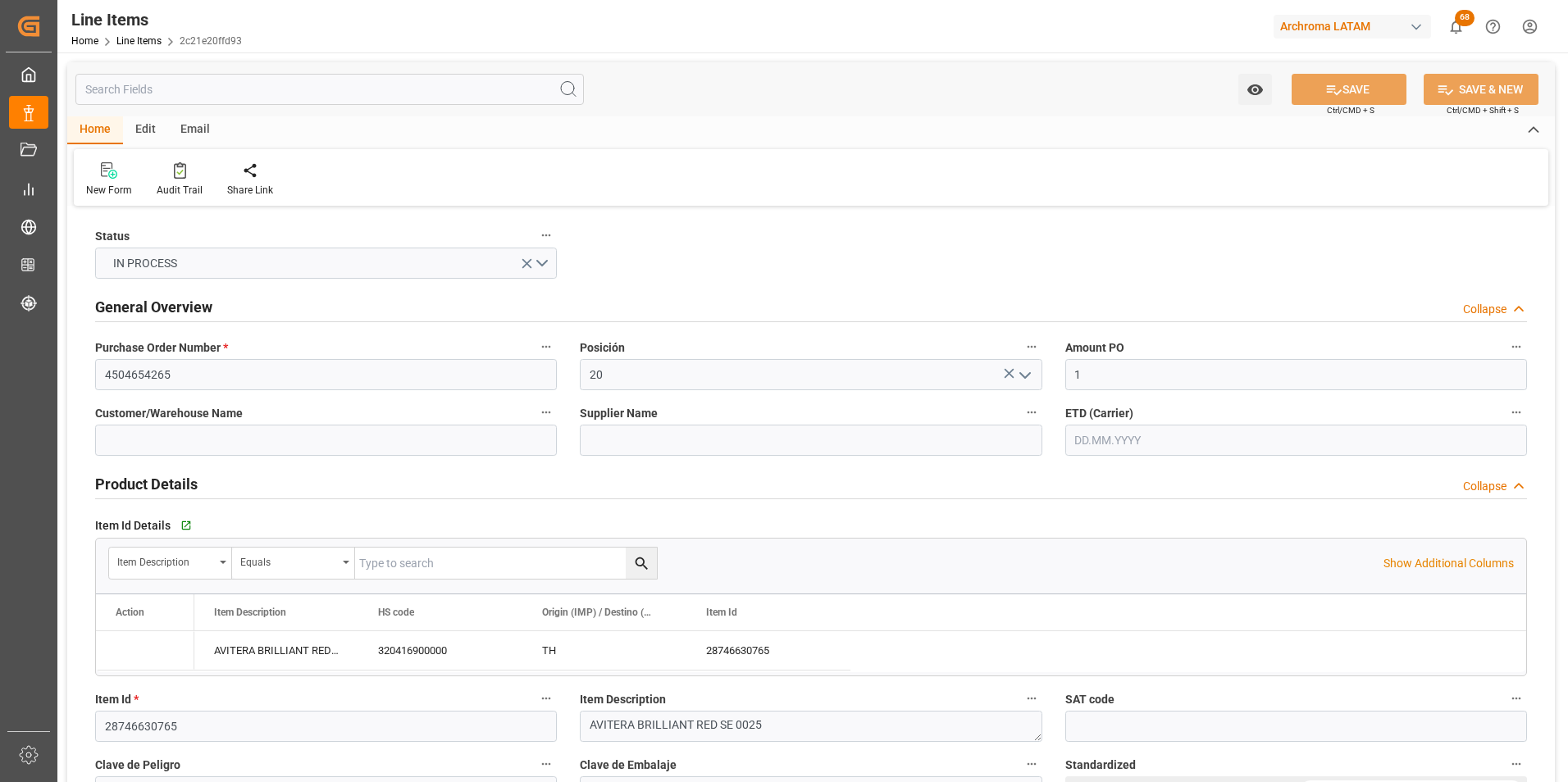
type input "16.10.2025"
drag, startPoint x: 1125, startPoint y: 379, endPoint x: 1055, endPoint y: 377, distance: 70.5
click at [1055, 377] on div "Amount PO 1" at bounding box center [1296, 363] width 485 height 66
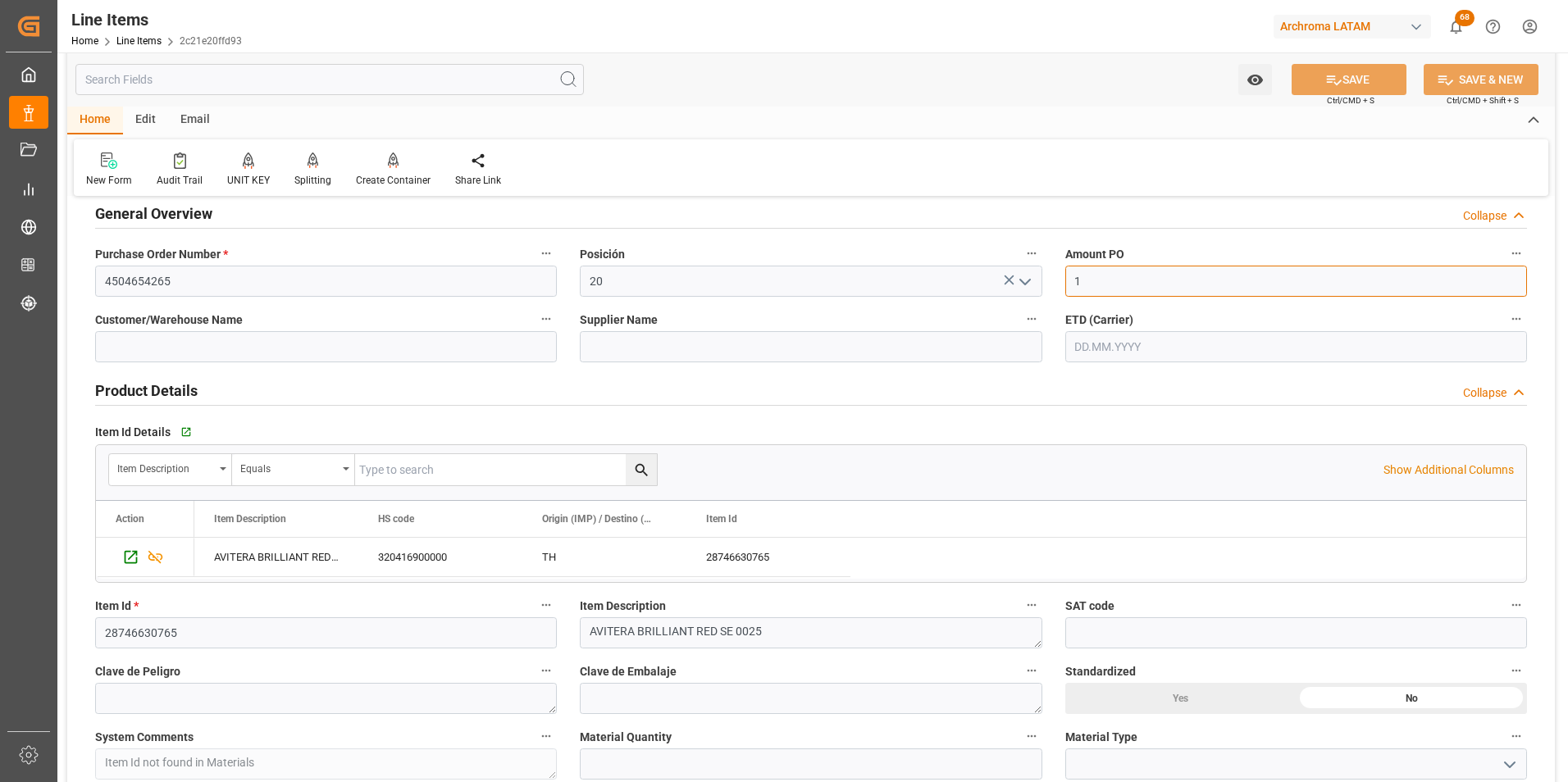
scroll to position [164, 0]
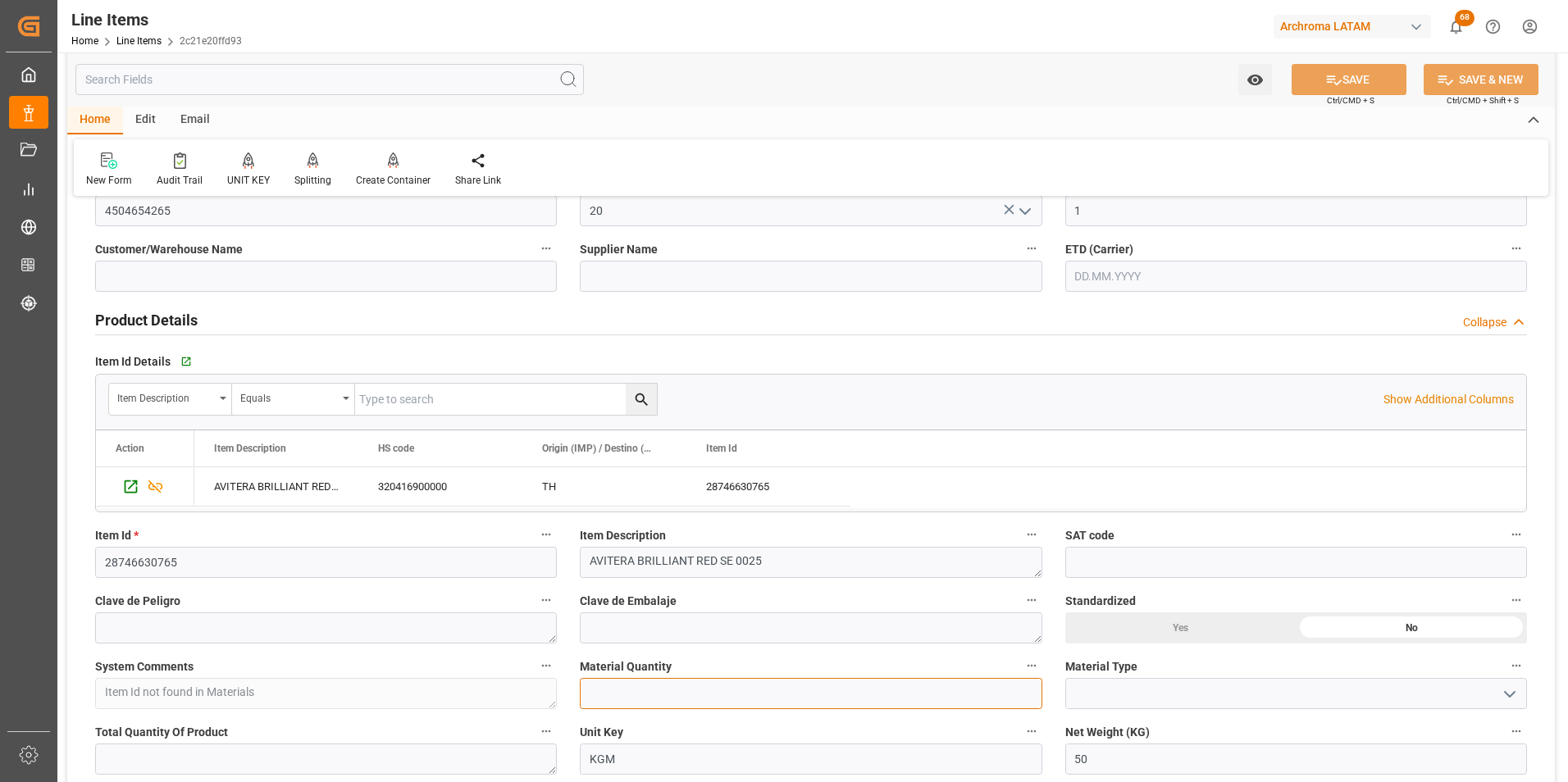
click at [674, 699] on input "text" at bounding box center [811, 693] width 462 height 31
type input "2"
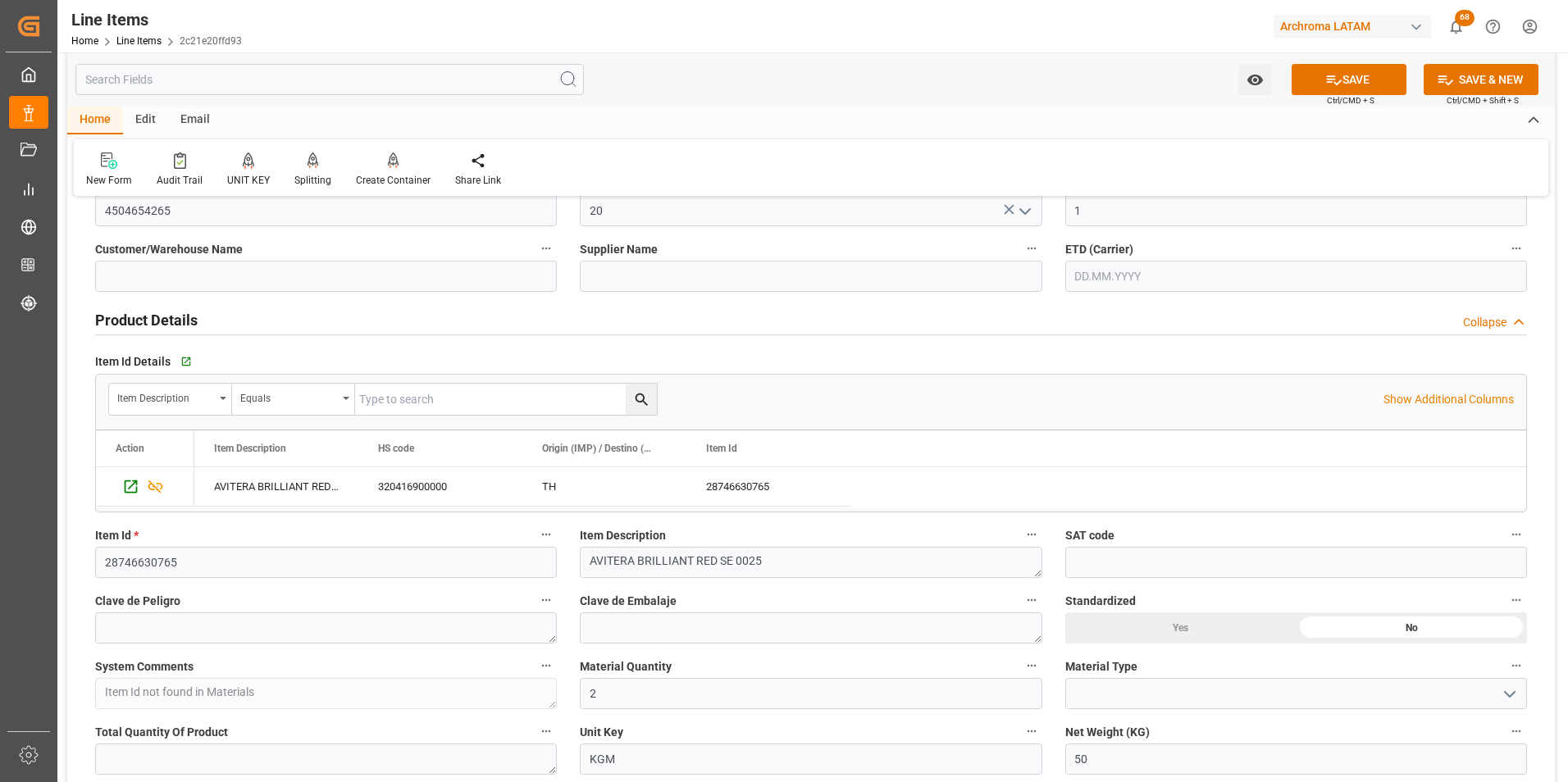
click at [1515, 693] on icon "open menu" at bounding box center [1510, 695] width 20 height 20
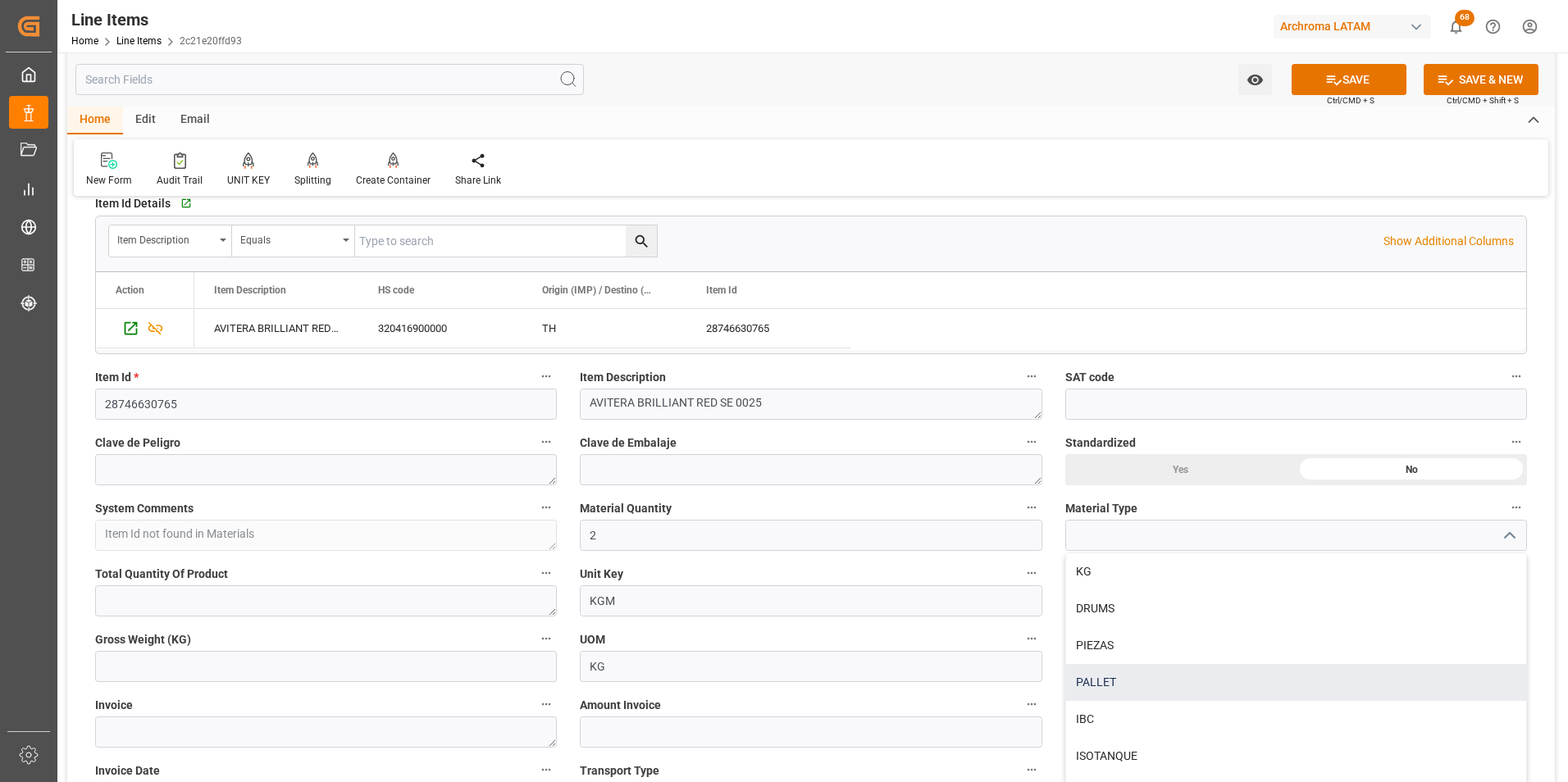
scroll to position [328, 0]
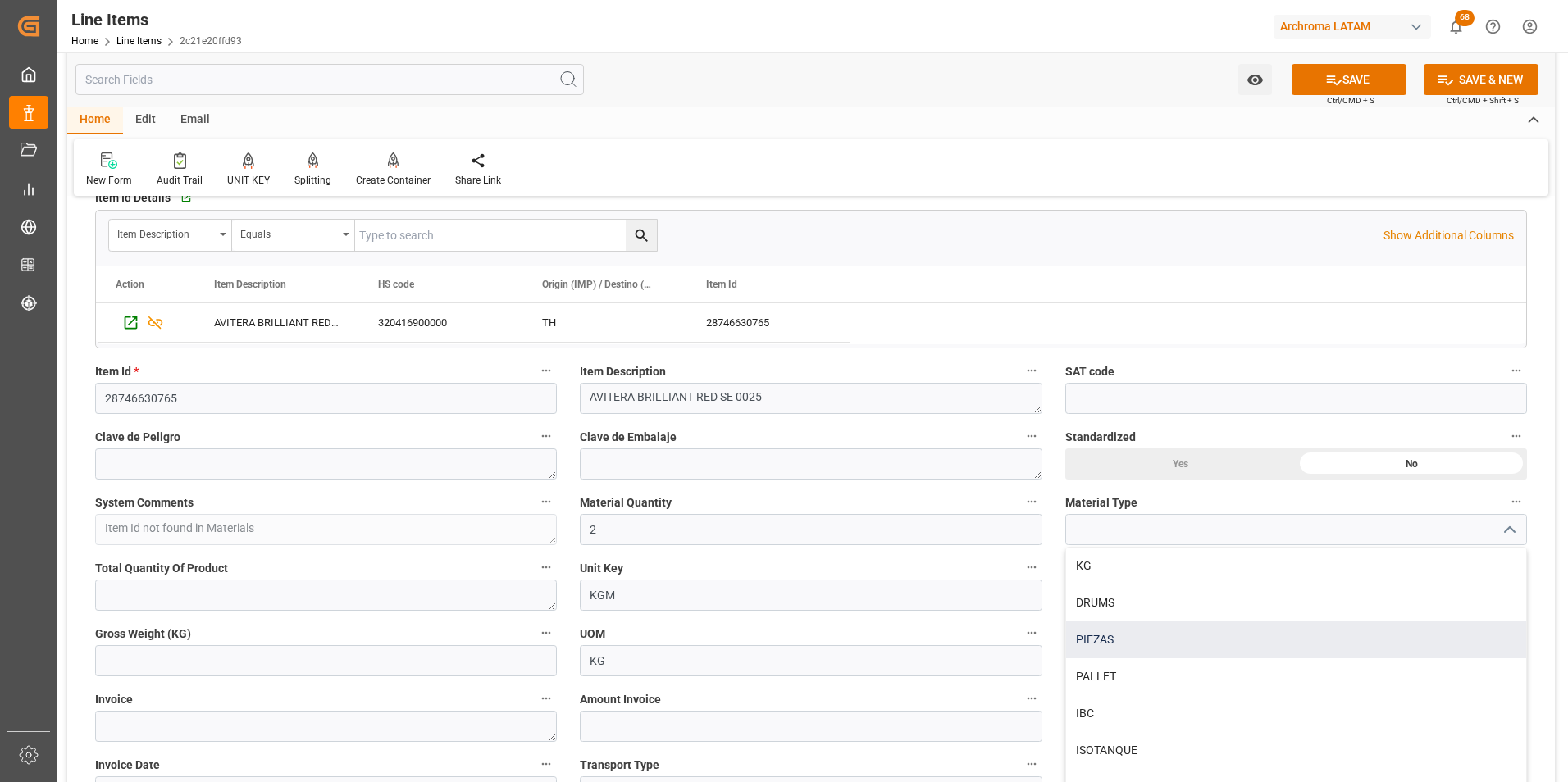
click at [1191, 654] on div "PIEZAS" at bounding box center [1296, 640] width 460 height 37
type input "PIEZAS"
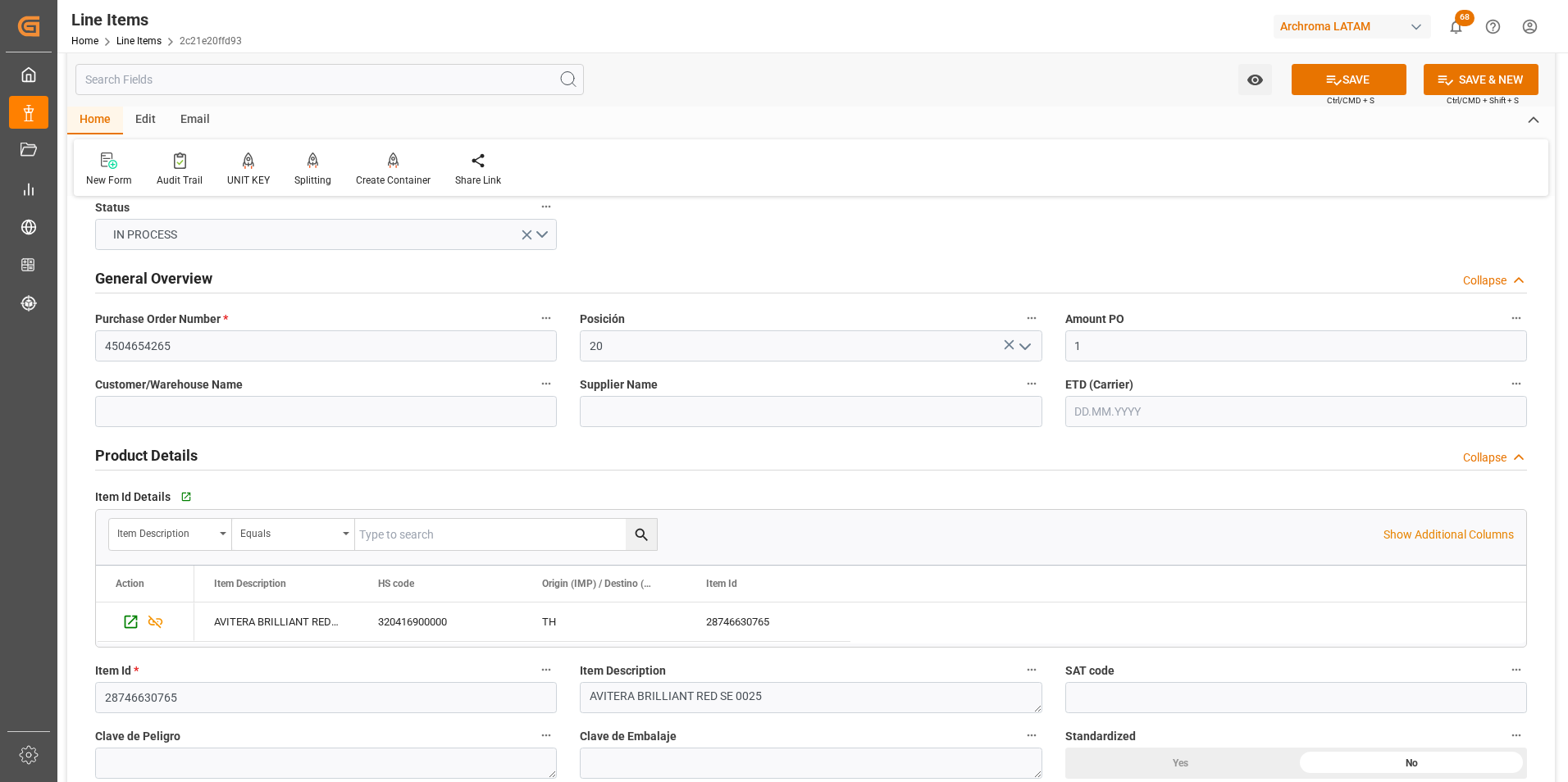
scroll to position [0, 0]
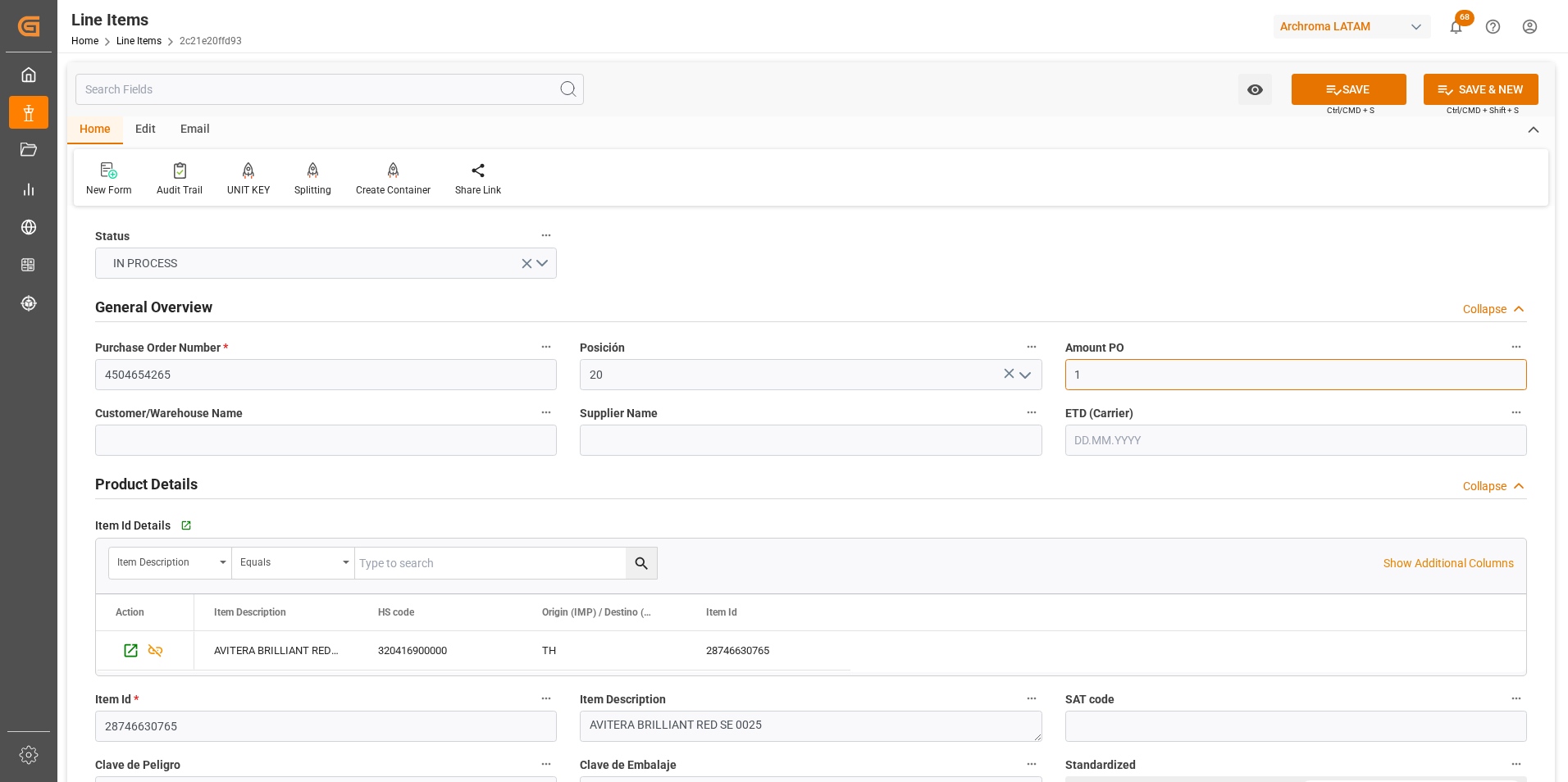
drag, startPoint x: 1091, startPoint y: 374, endPoint x: 850, endPoint y: 376, distance: 241.1
type input "20.06"
click at [1111, 436] on input "text" at bounding box center [1296, 440] width 462 height 31
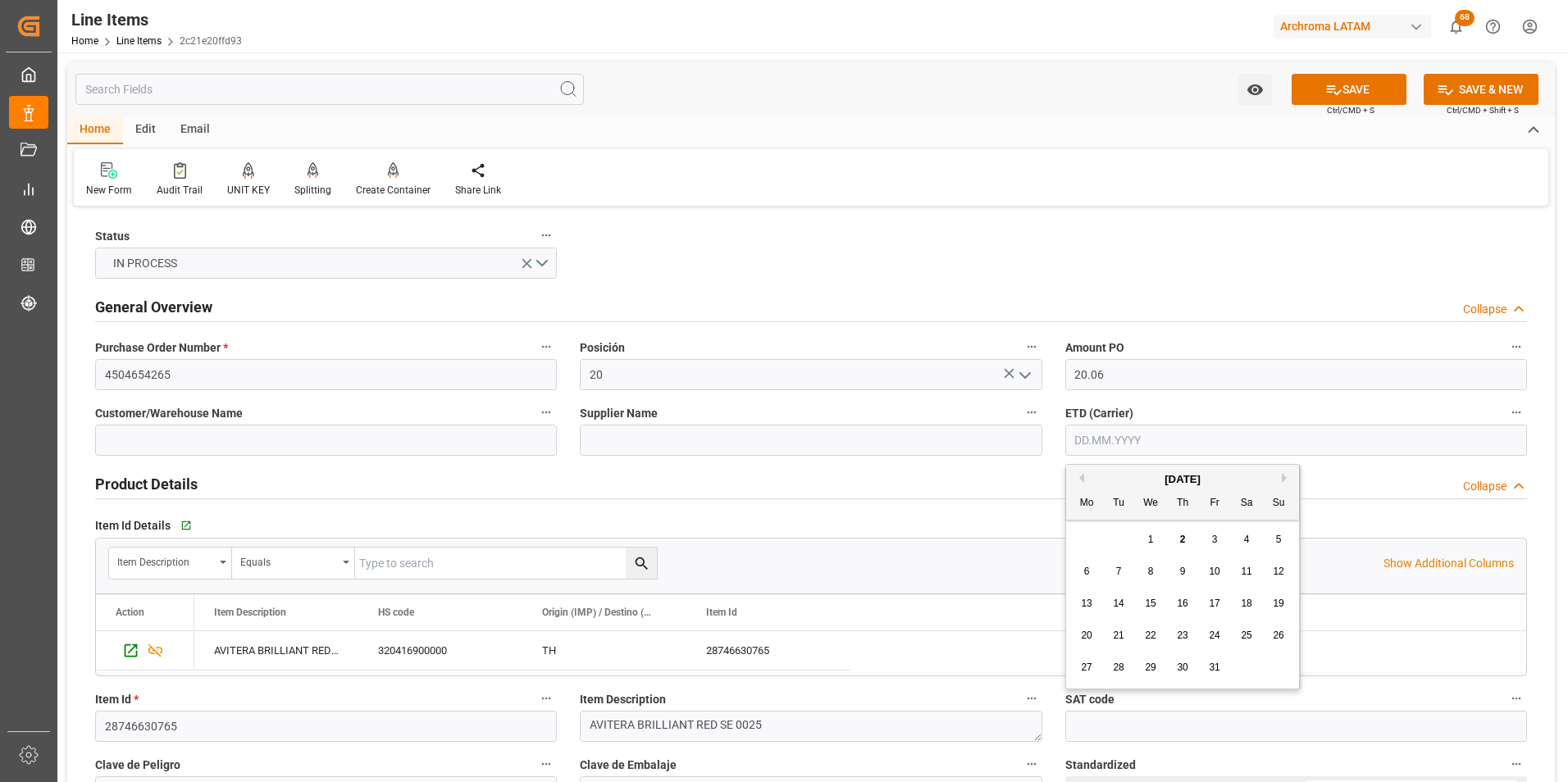
click at [1080, 539] on div "29 30 1 2 3 4 5" at bounding box center [1183, 540] width 224 height 32
click at [1190, 603] on div "16" at bounding box center [1183, 605] width 21 height 20
type input "16.10.2025"
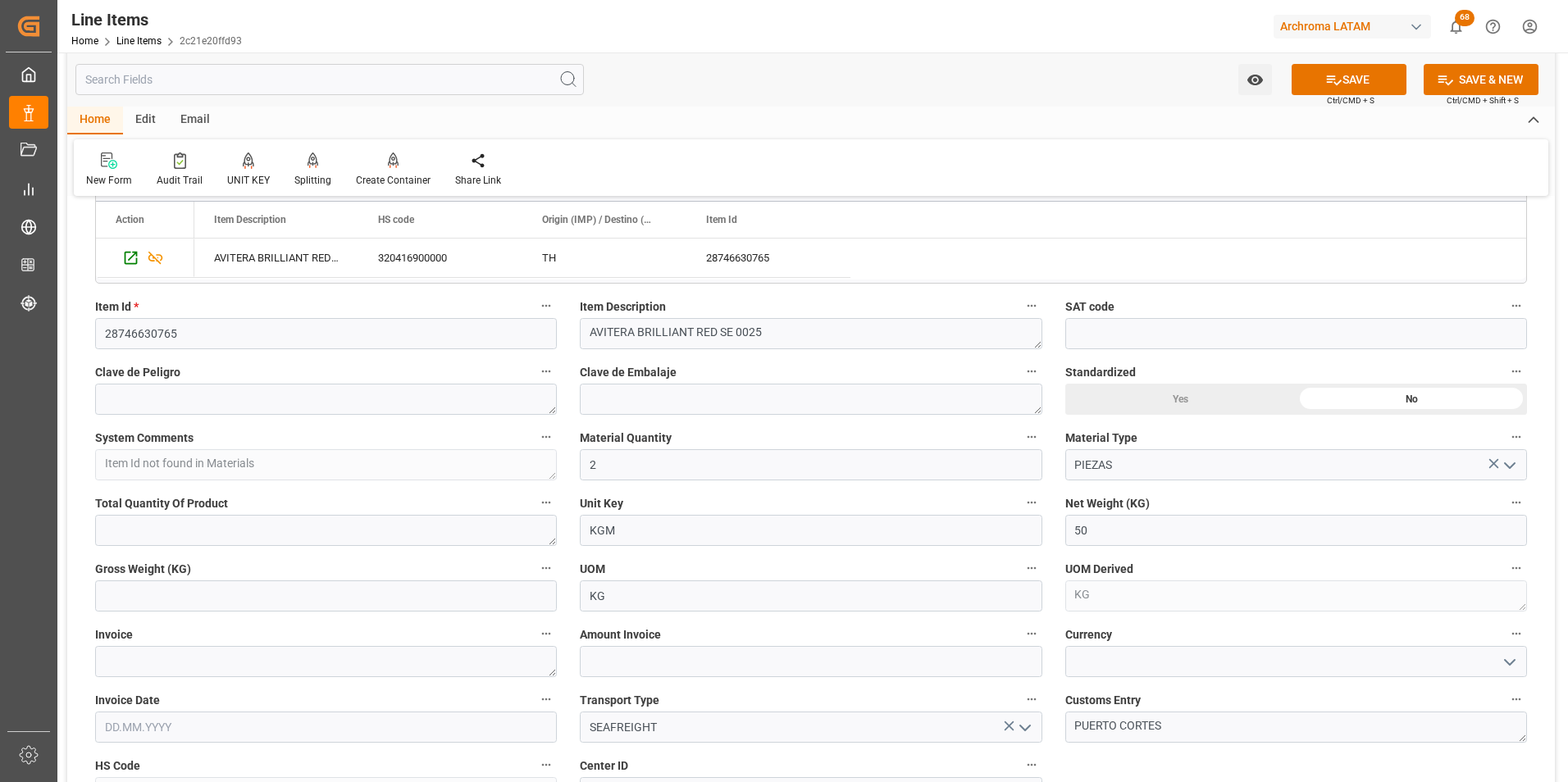
scroll to position [410, 0]
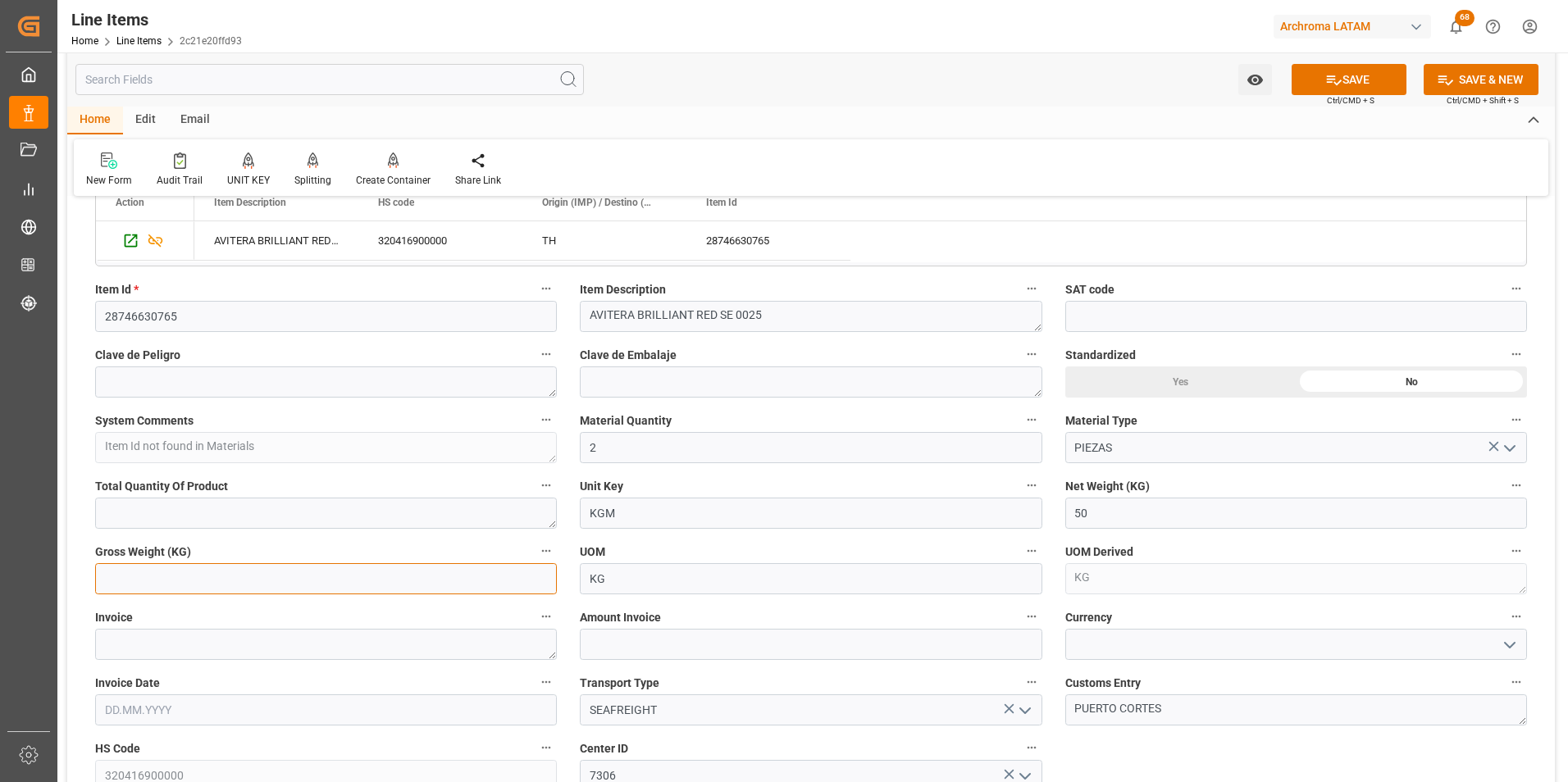
click at [465, 579] on input "text" at bounding box center [326, 578] width 462 height 31
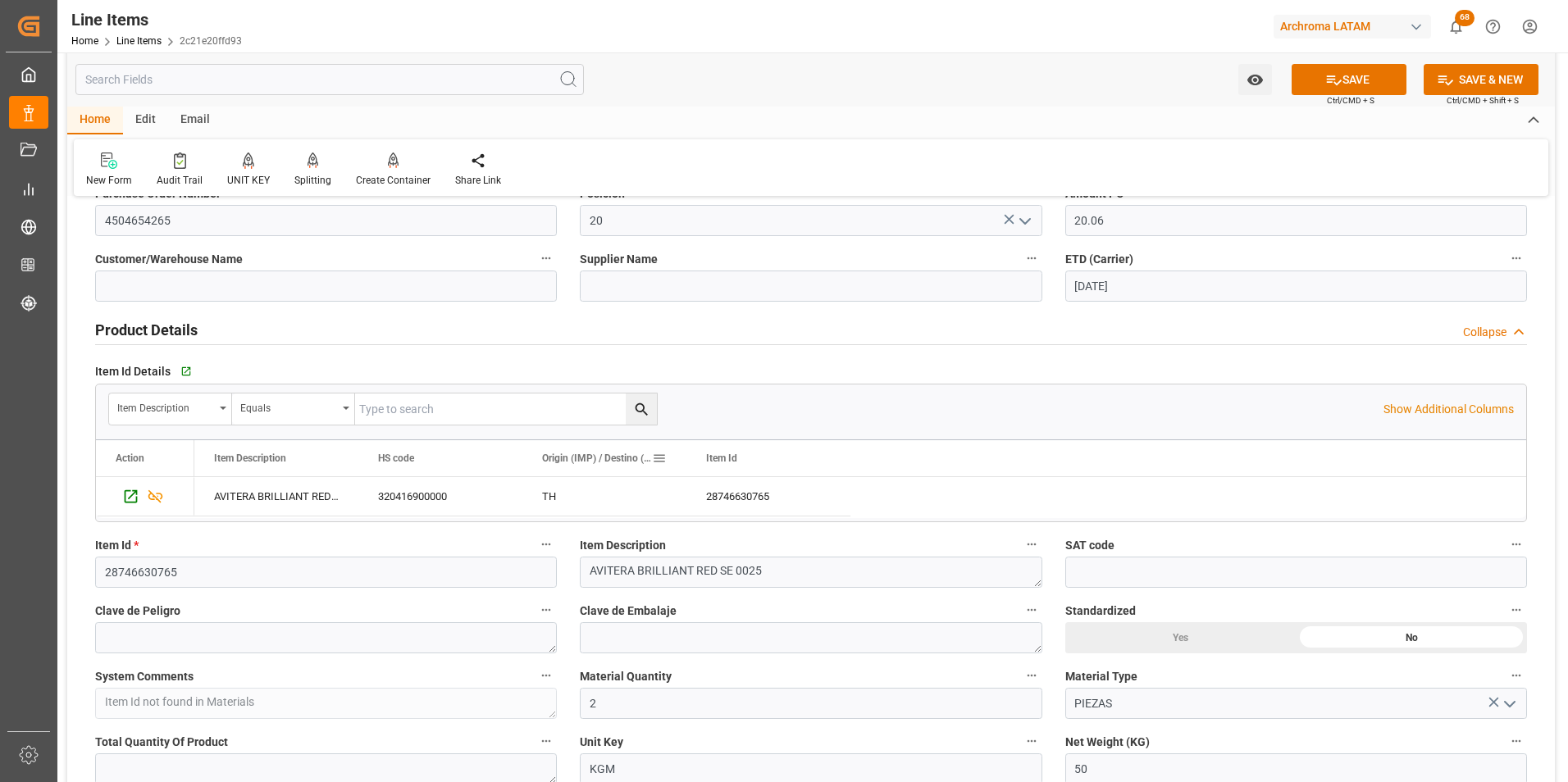
scroll to position [246, 0]
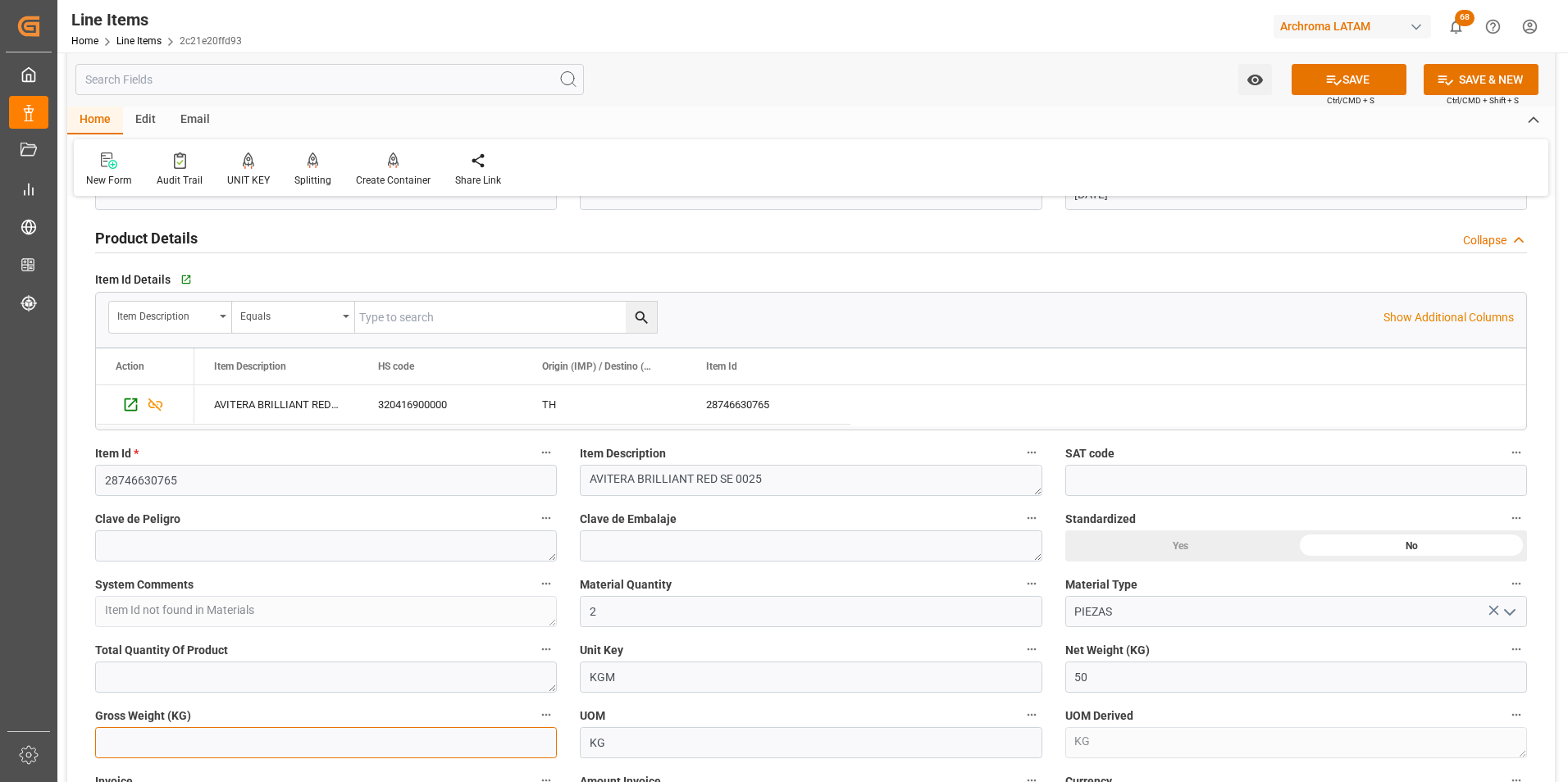
click at [428, 730] on input "text" at bounding box center [326, 742] width 462 height 31
type input "5"
type input "0"
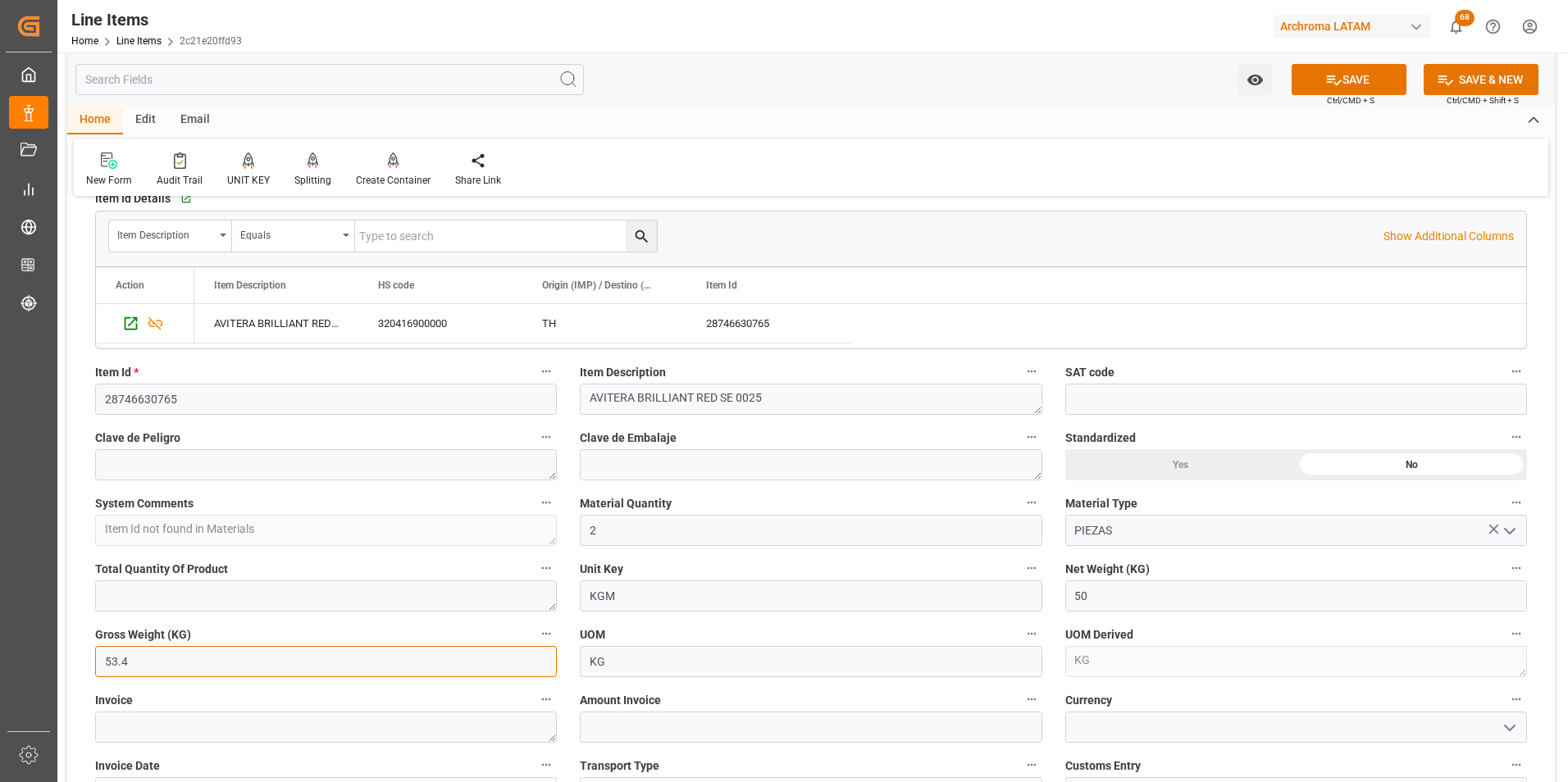
scroll to position [328, 0]
type input "53.4"
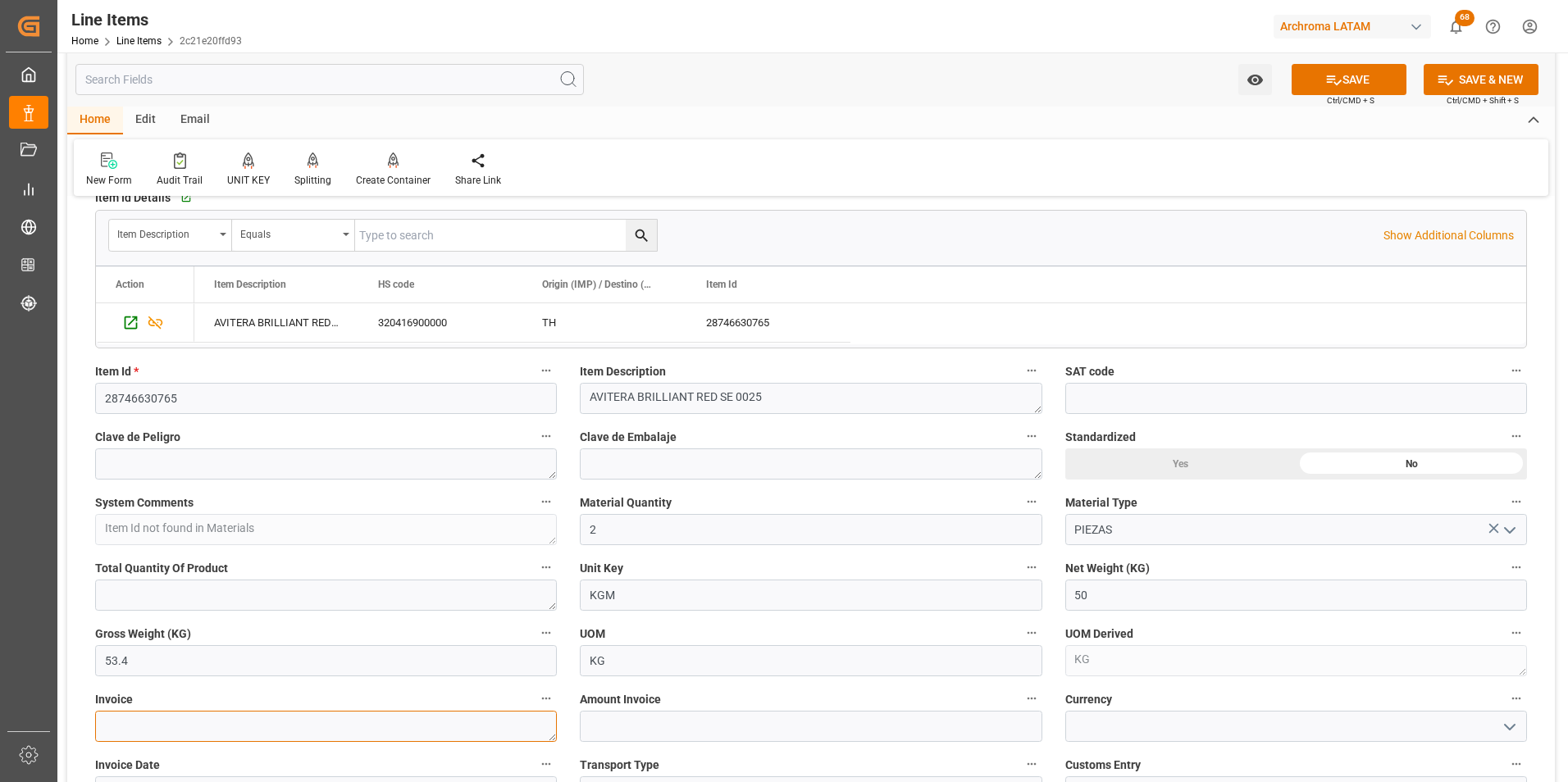
click at [364, 721] on textarea at bounding box center [326, 726] width 462 height 31
click at [264, 735] on textarea at bounding box center [326, 726] width 462 height 31
paste textarea "979-0028427"
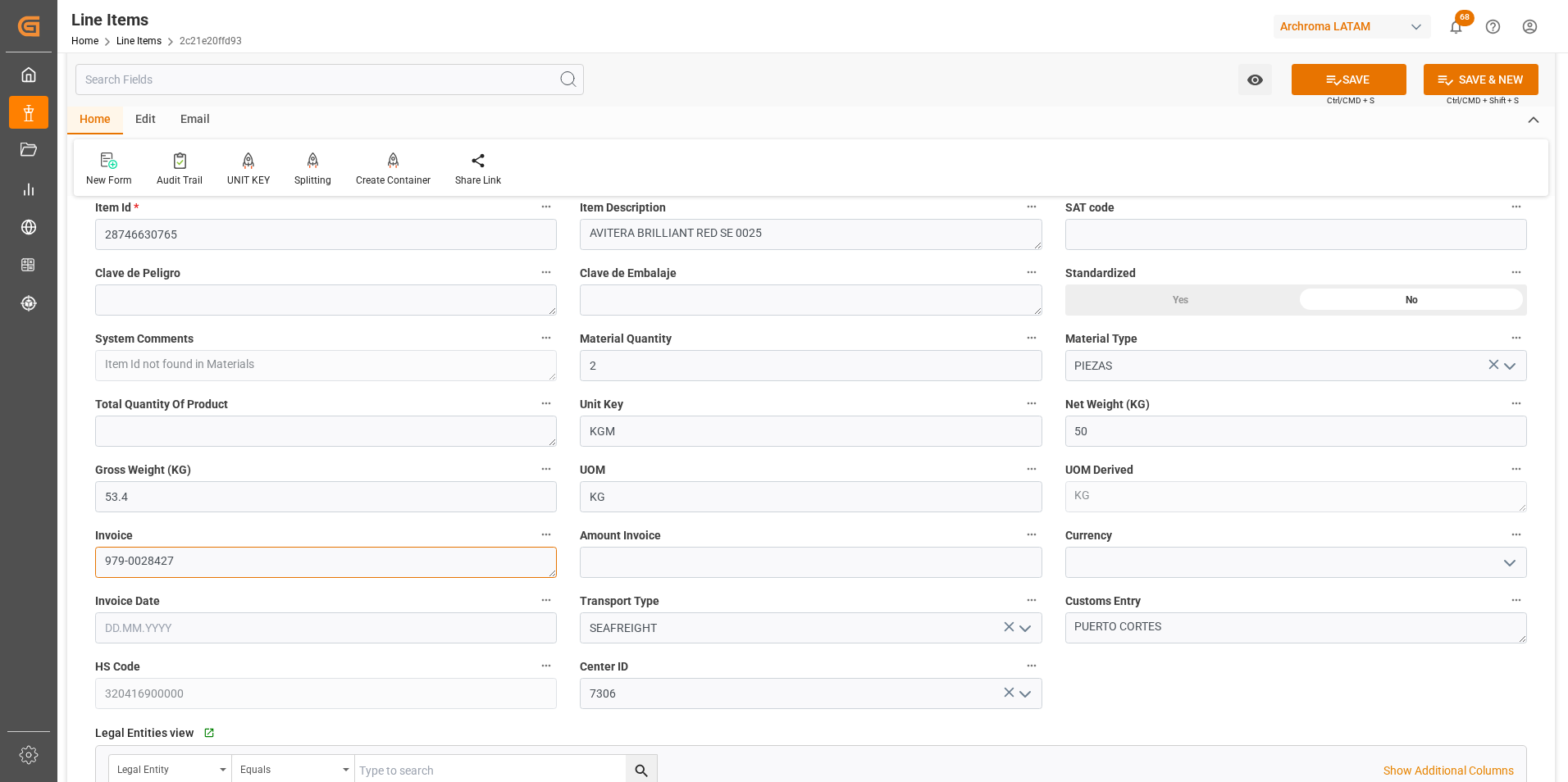
scroll to position [0, 0]
type textarea "979-0028427"
click at [609, 570] on input "text" at bounding box center [811, 562] width 462 height 31
type input "1003"
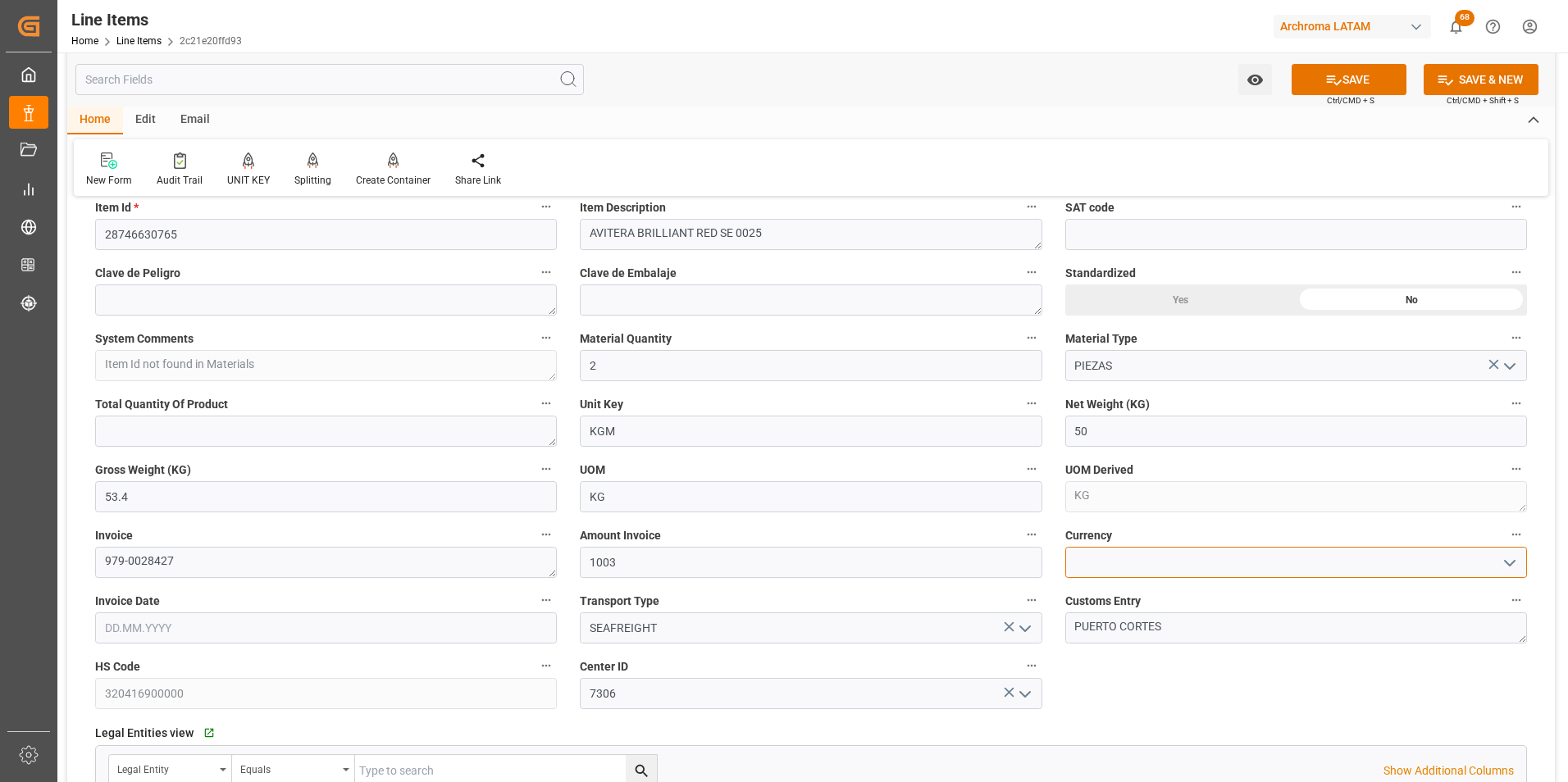
click at [1168, 558] on input at bounding box center [1296, 562] width 462 height 31
click at [1503, 567] on icon "open menu" at bounding box center [1510, 564] width 20 height 20
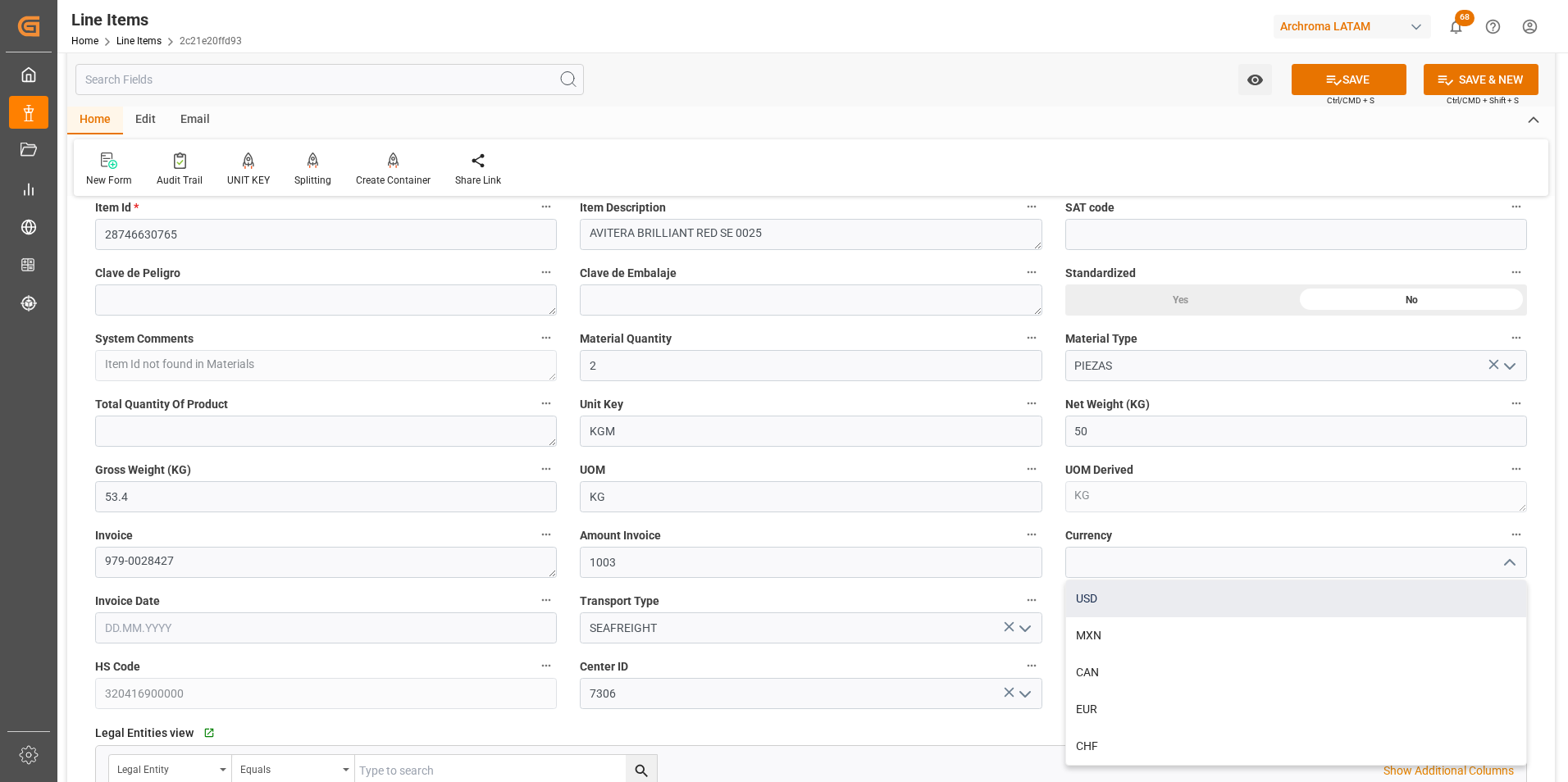
click at [1403, 614] on div "USD" at bounding box center [1296, 599] width 460 height 37
type input "USD"
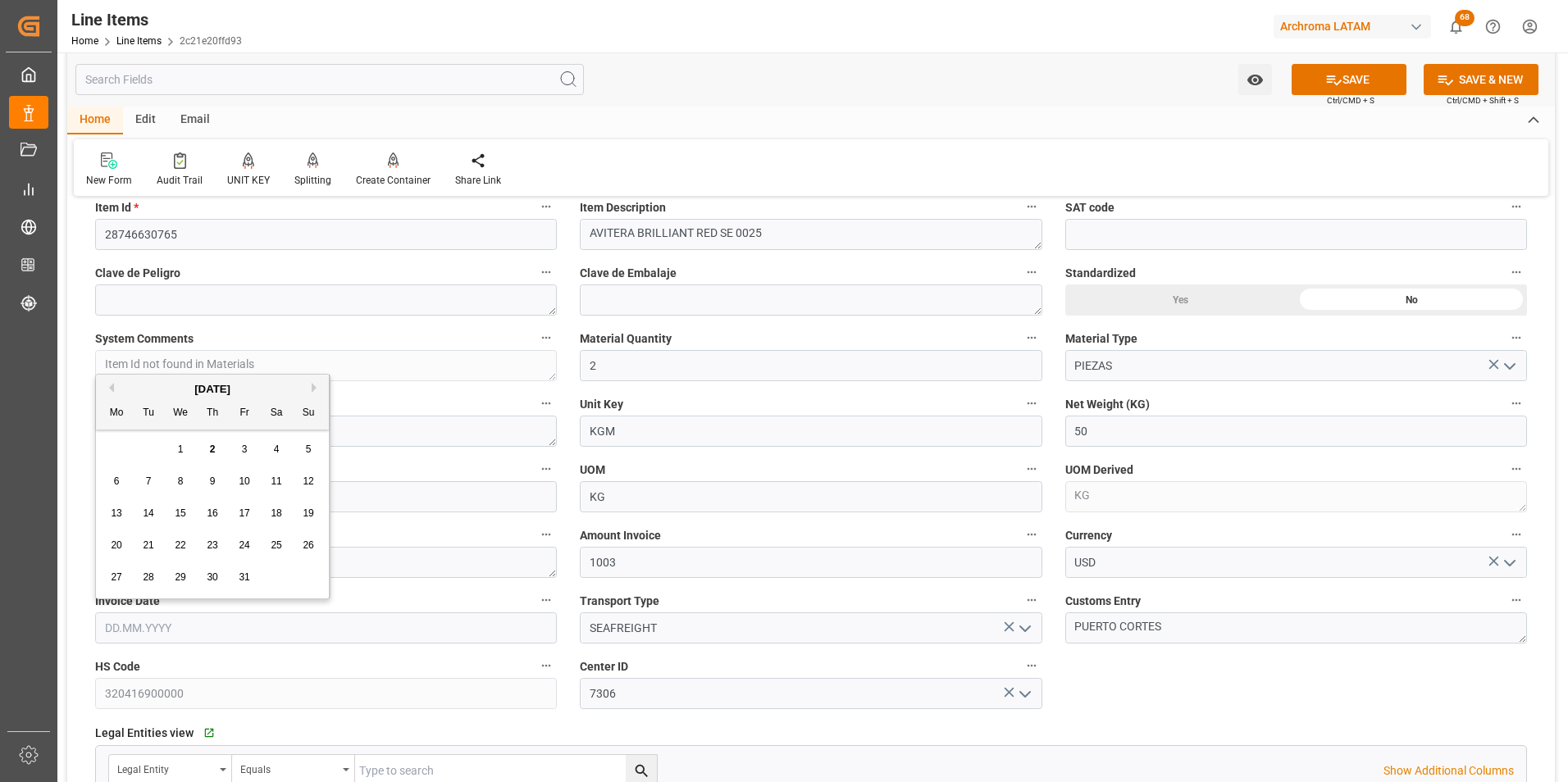
click at [419, 626] on input "text" at bounding box center [326, 628] width 462 height 31
click at [111, 385] on button "Previous Month" at bounding box center [109, 388] width 10 height 10
click at [220, 517] on div "18" at bounding box center [213, 514] width 21 height 20
type input "[DATE]"
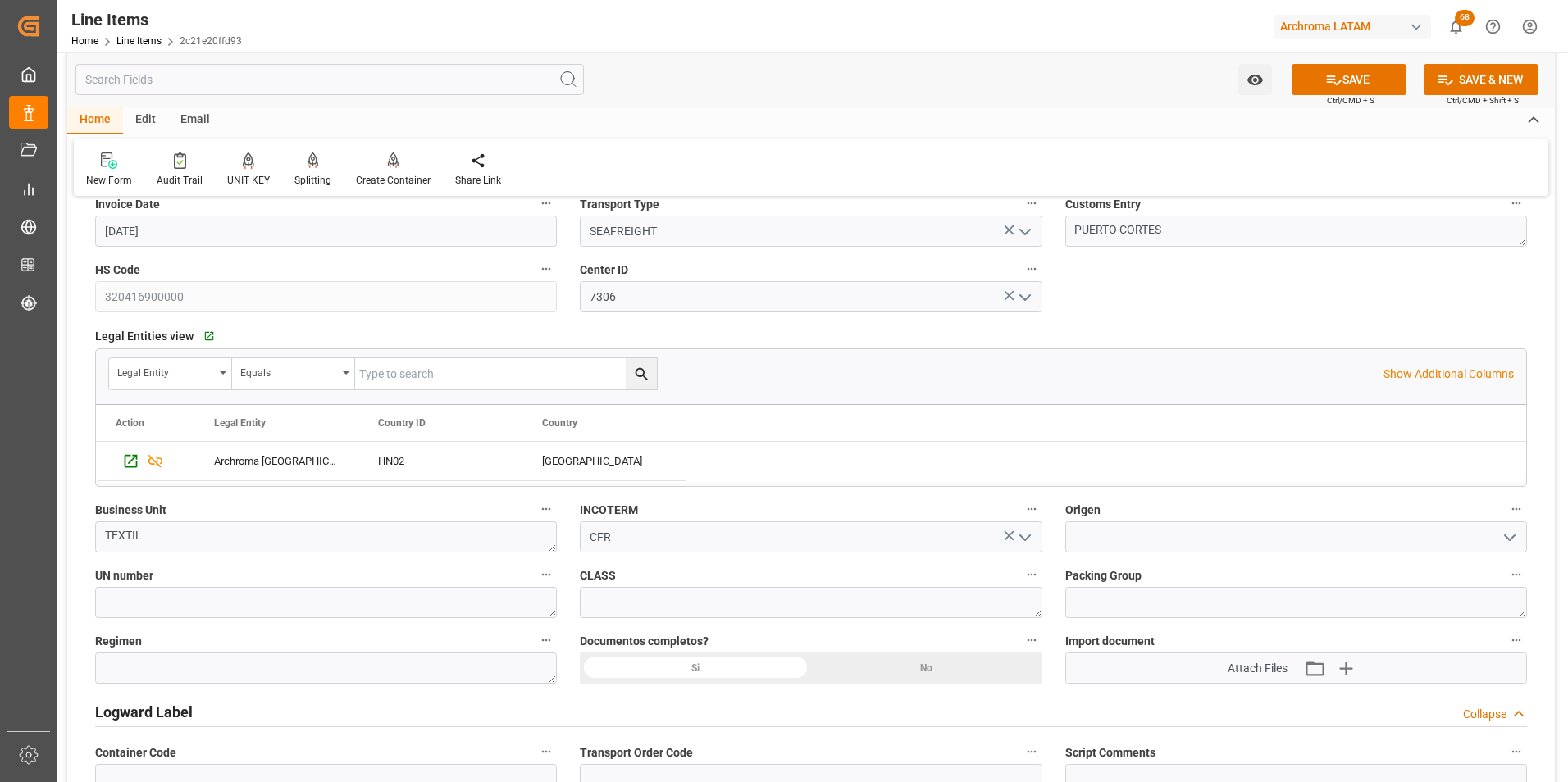
scroll to position [984, 0]
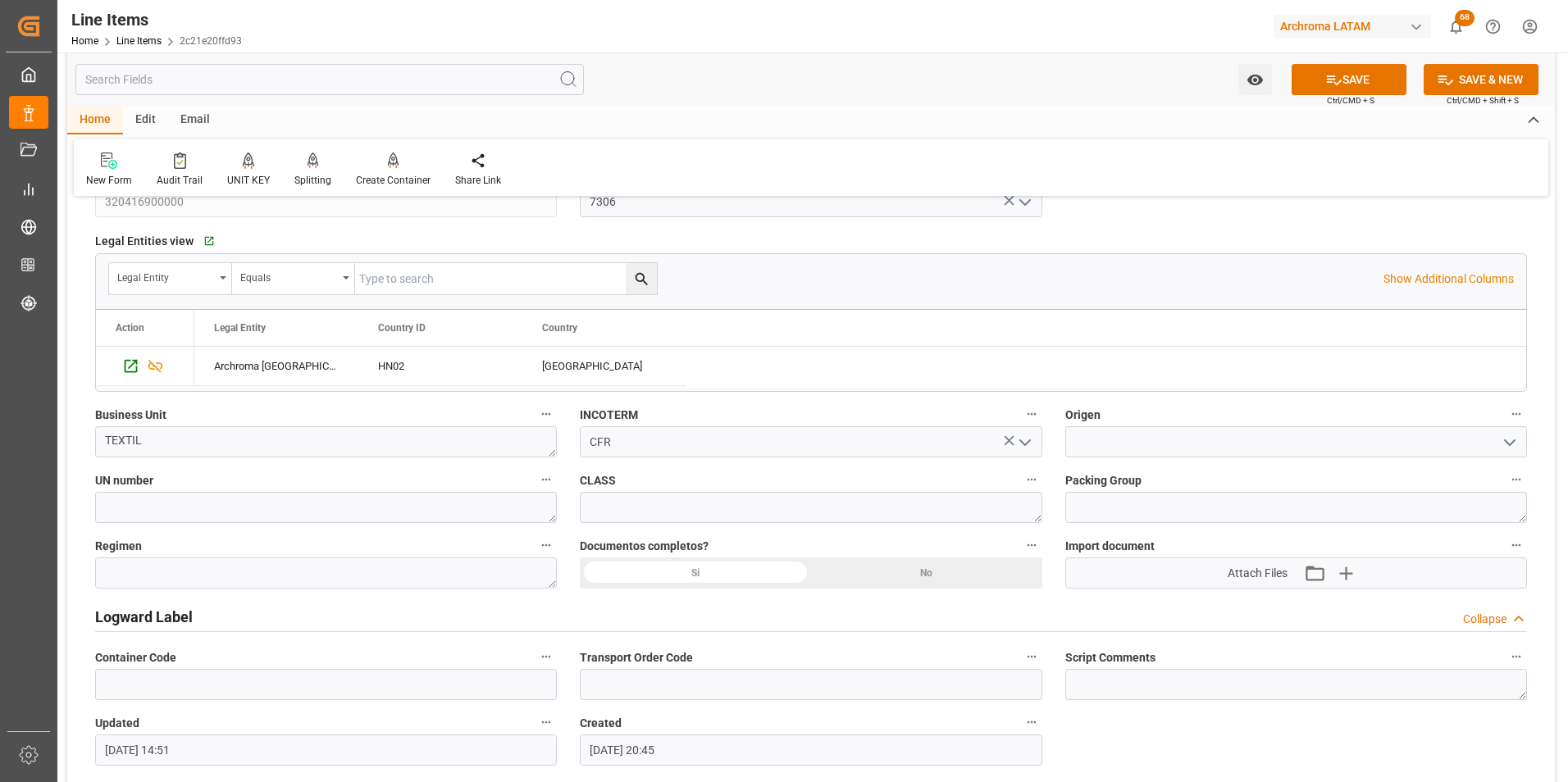
click at [714, 572] on div "Si" at bounding box center [695, 573] width 231 height 31
click at [507, 576] on textarea at bounding box center [326, 573] width 462 height 31
type textarea "Definitivo"
click at [1340, 575] on icon "button" at bounding box center [1346, 573] width 26 height 26
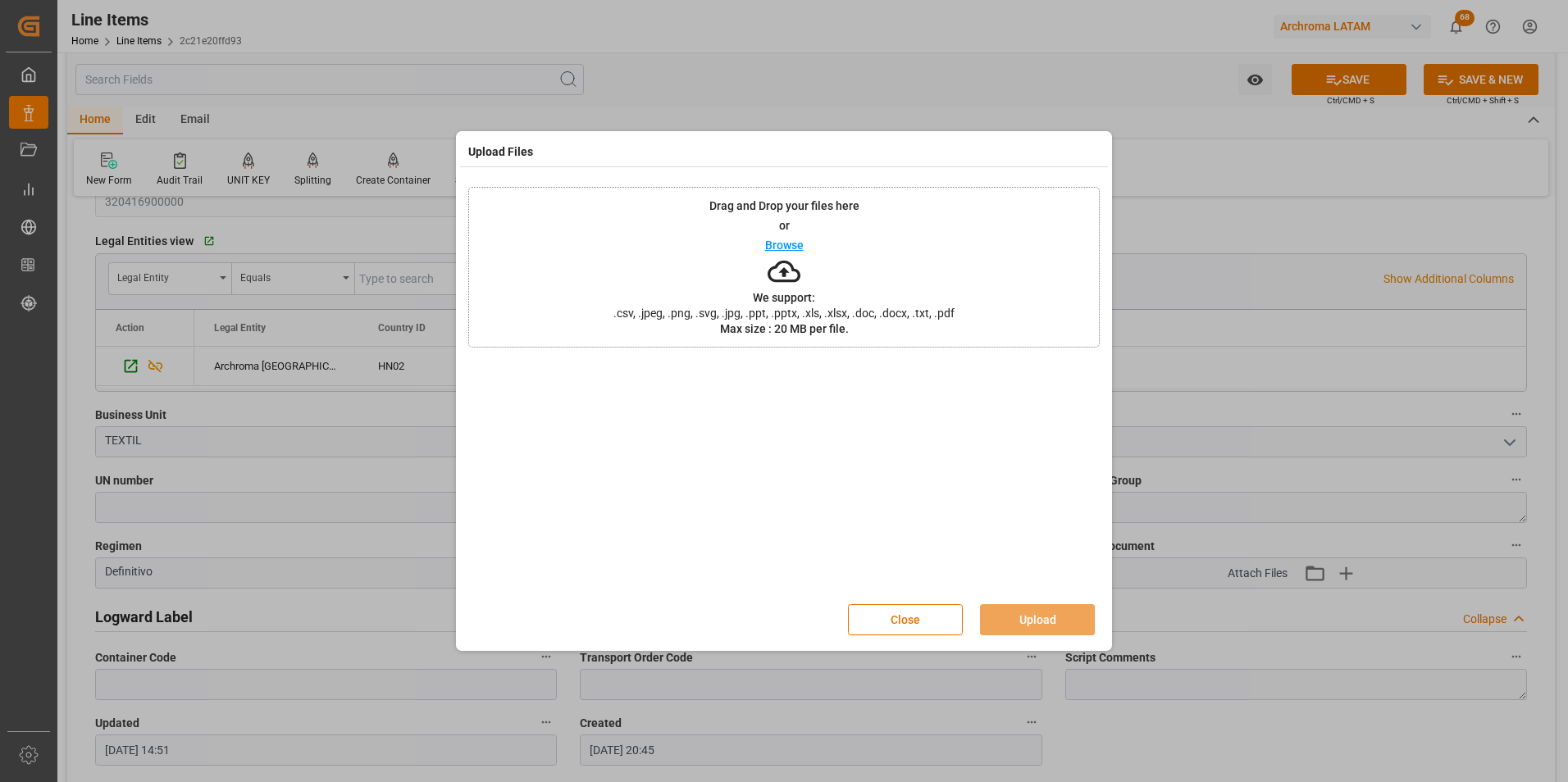
click at [834, 308] on span ".csv, .jpeg, .png, .svg, .jpg, .ppt, .pptx, .xls, .xlsx, .doc, .docx, .txt, .pdf" at bounding box center [784, 313] width 362 height 11
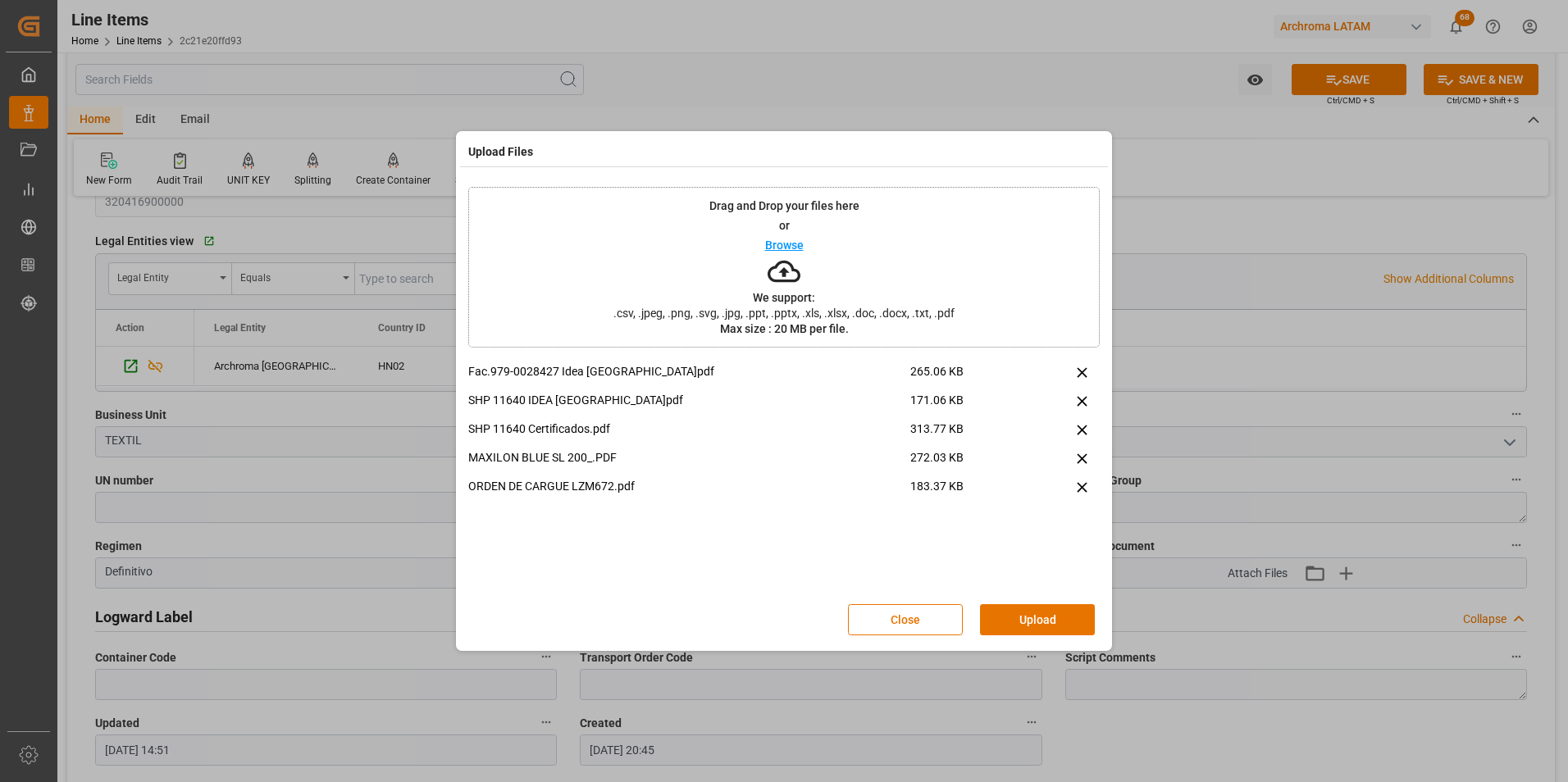
click at [1036, 609] on button "Upload" at bounding box center [1037, 619] width 115 height 31
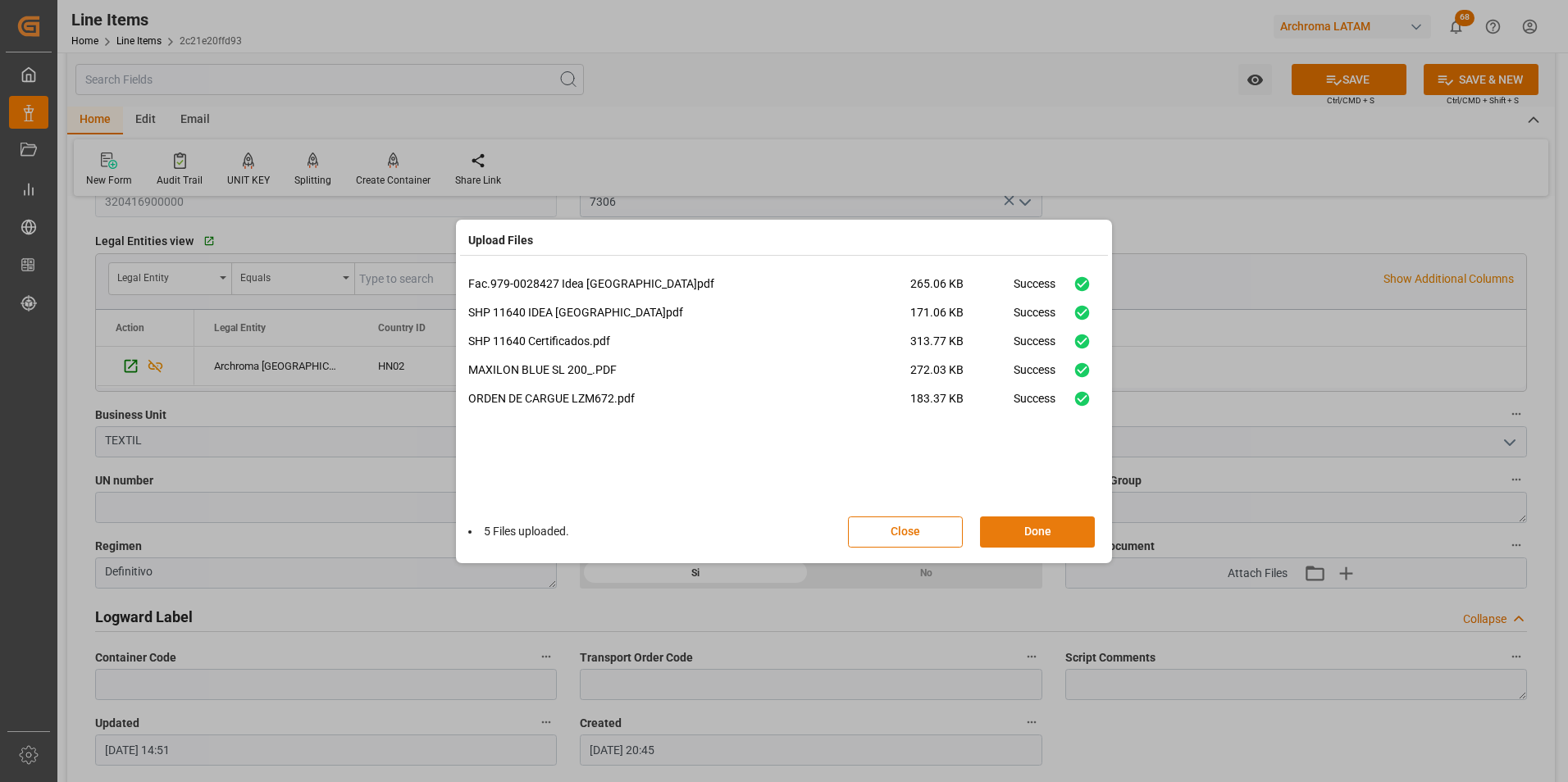
click at [1046, 531] on button "Done" at bounding box center [1037, 532] width 115 height 31
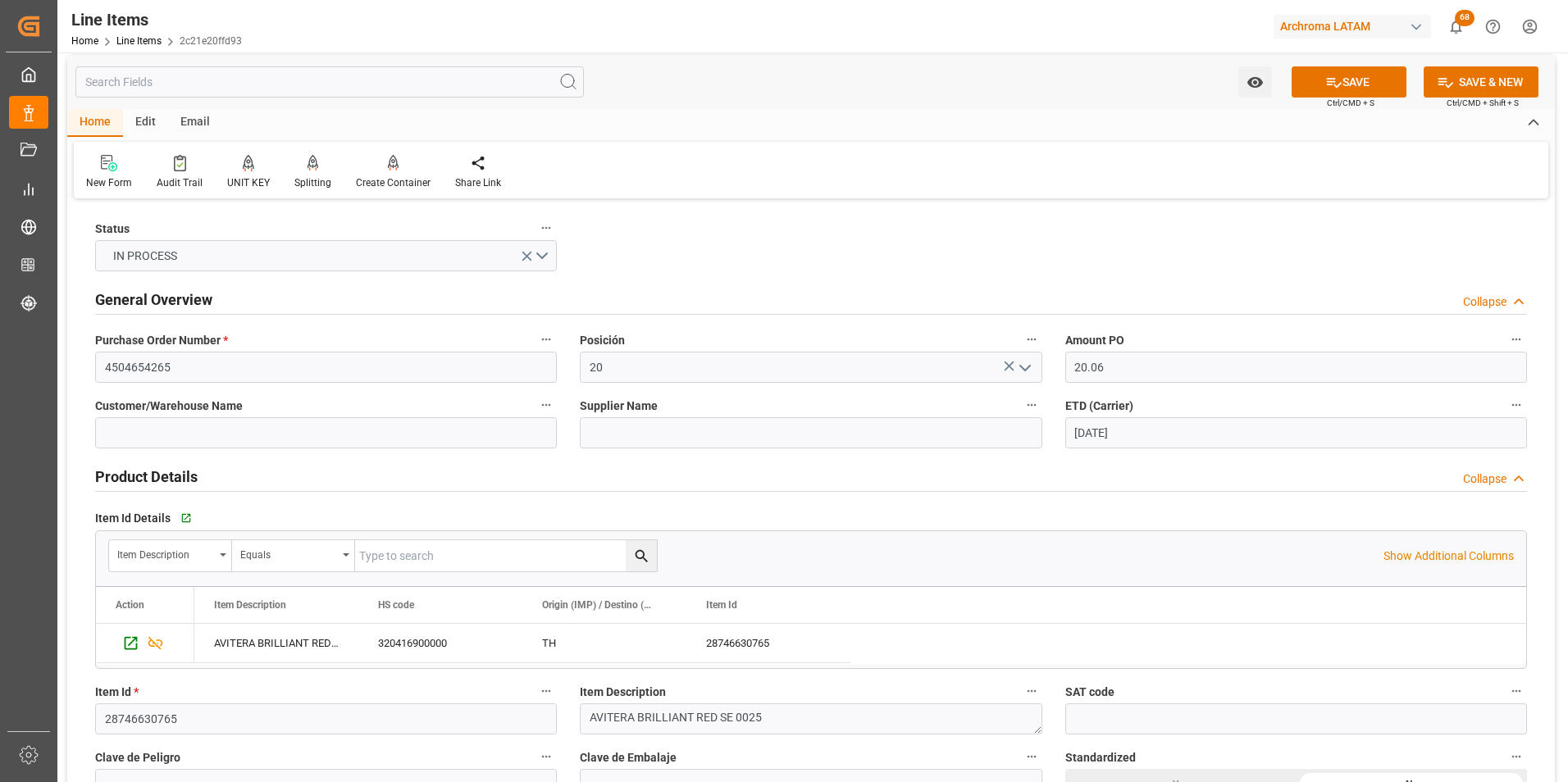
scroll to position [0, 0]
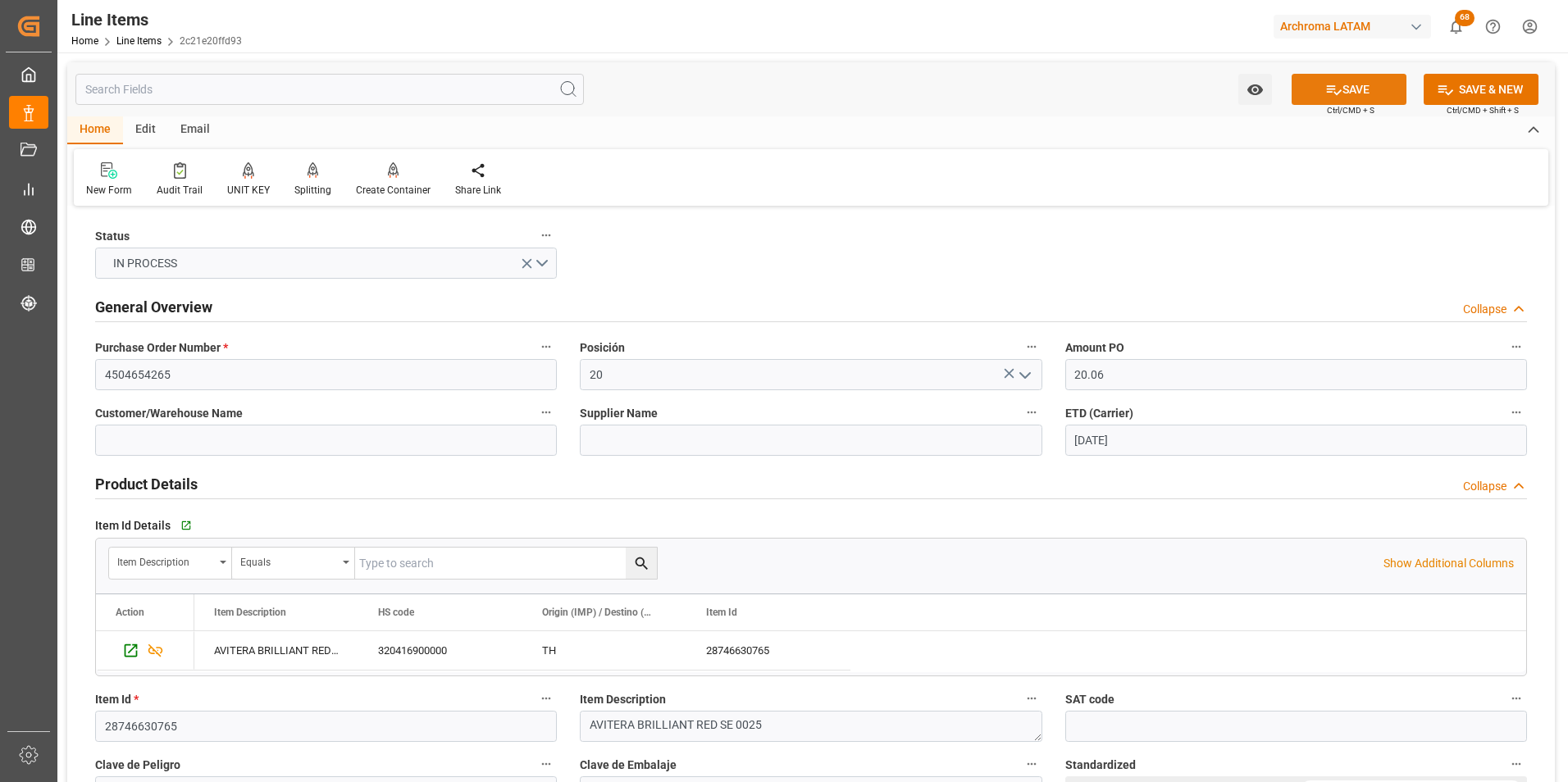
click at [1317, 83] on button "SAVE" at bounding box center [1349, 89] width 115 height 31
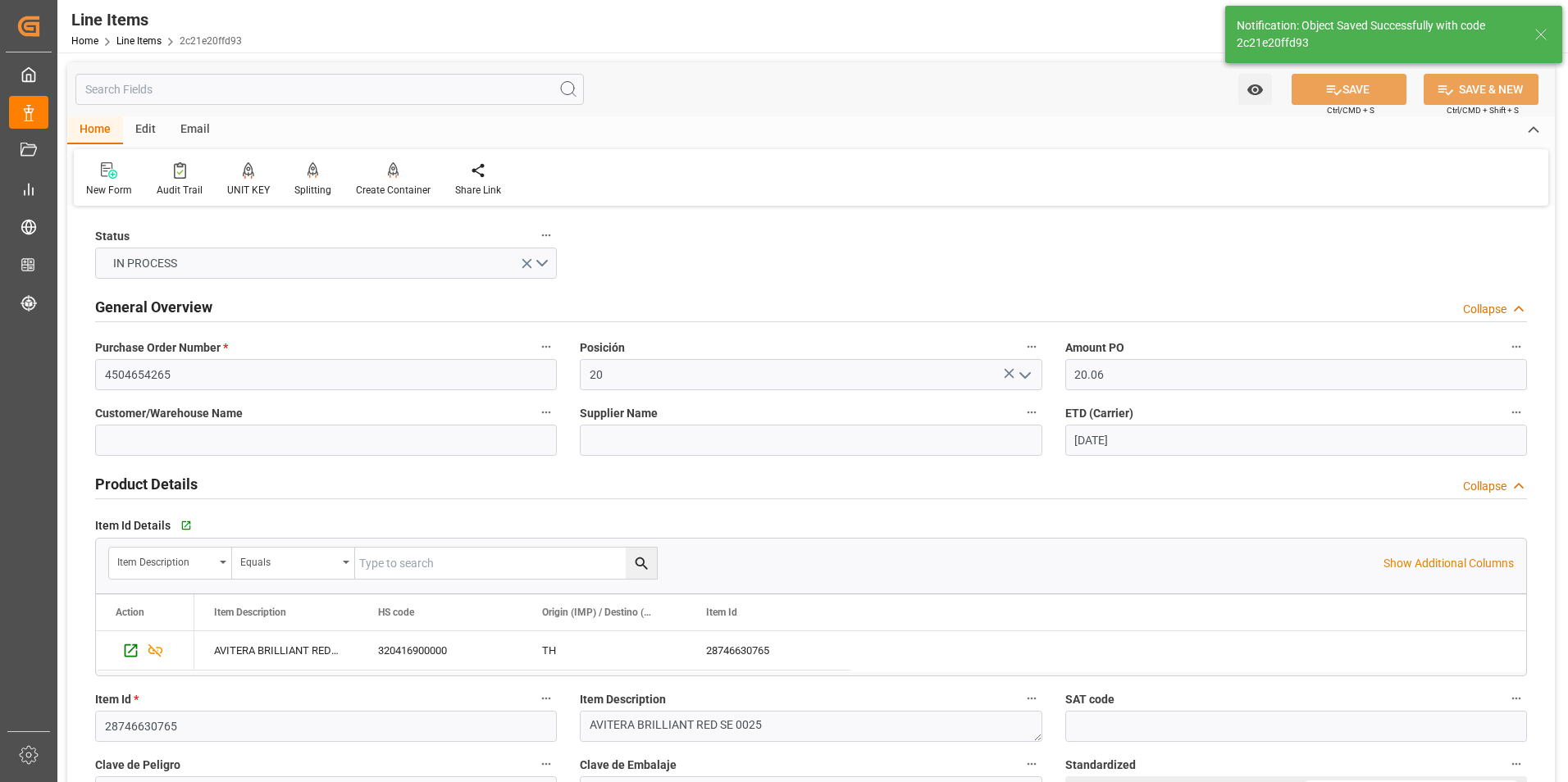
type textarea "2 PIEZAS"
type input "02.10.2025 14:53"
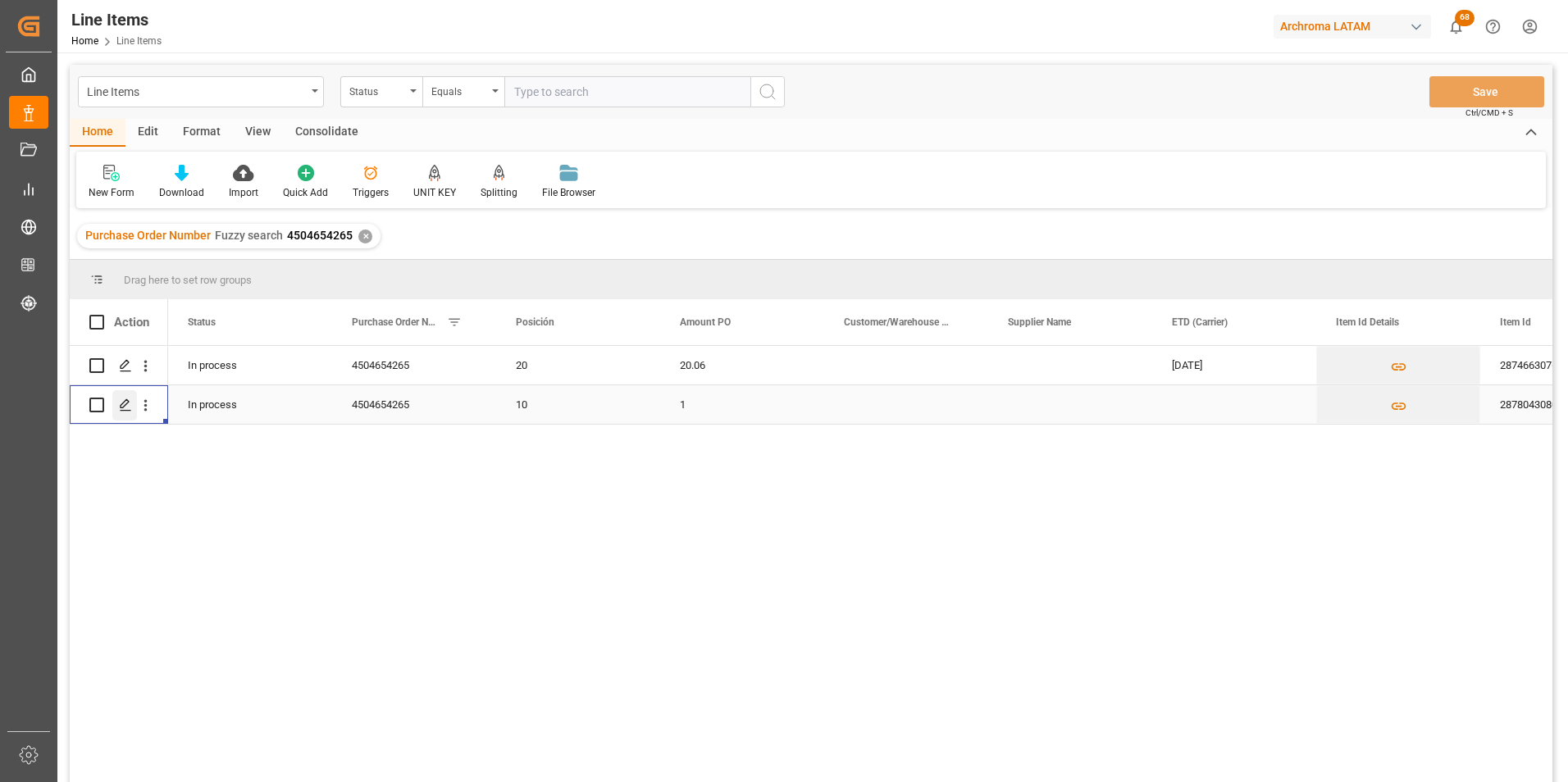
click at [132, 404] on div "Press SPACE to select this row." at bounding box center [124, 405] width 25 height 30
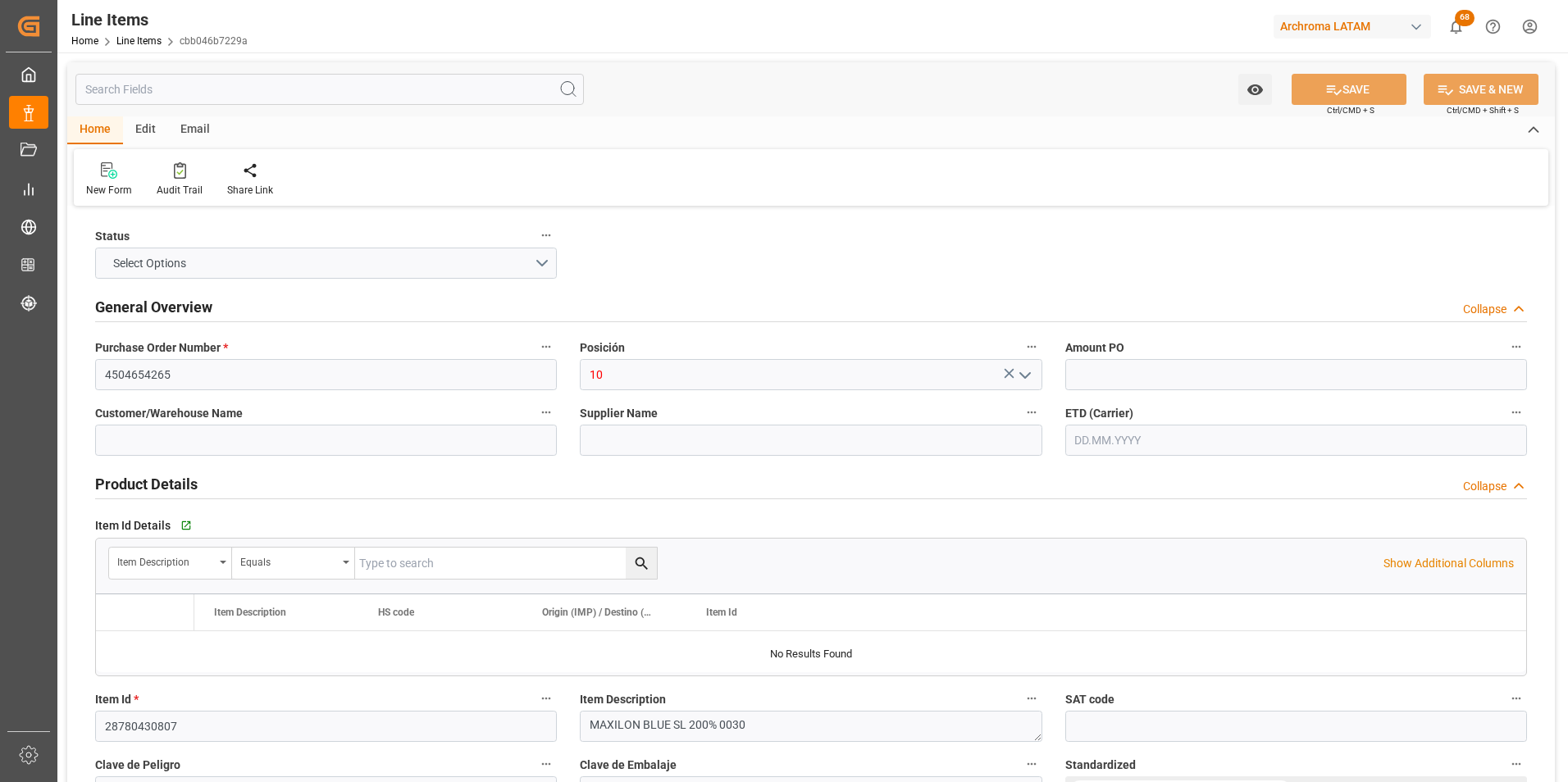
type input "1"
type input "30"
type input "32.04.13.00.00"
type input "02.10.2025 14:53"
type input "30.09.2025 20:45"
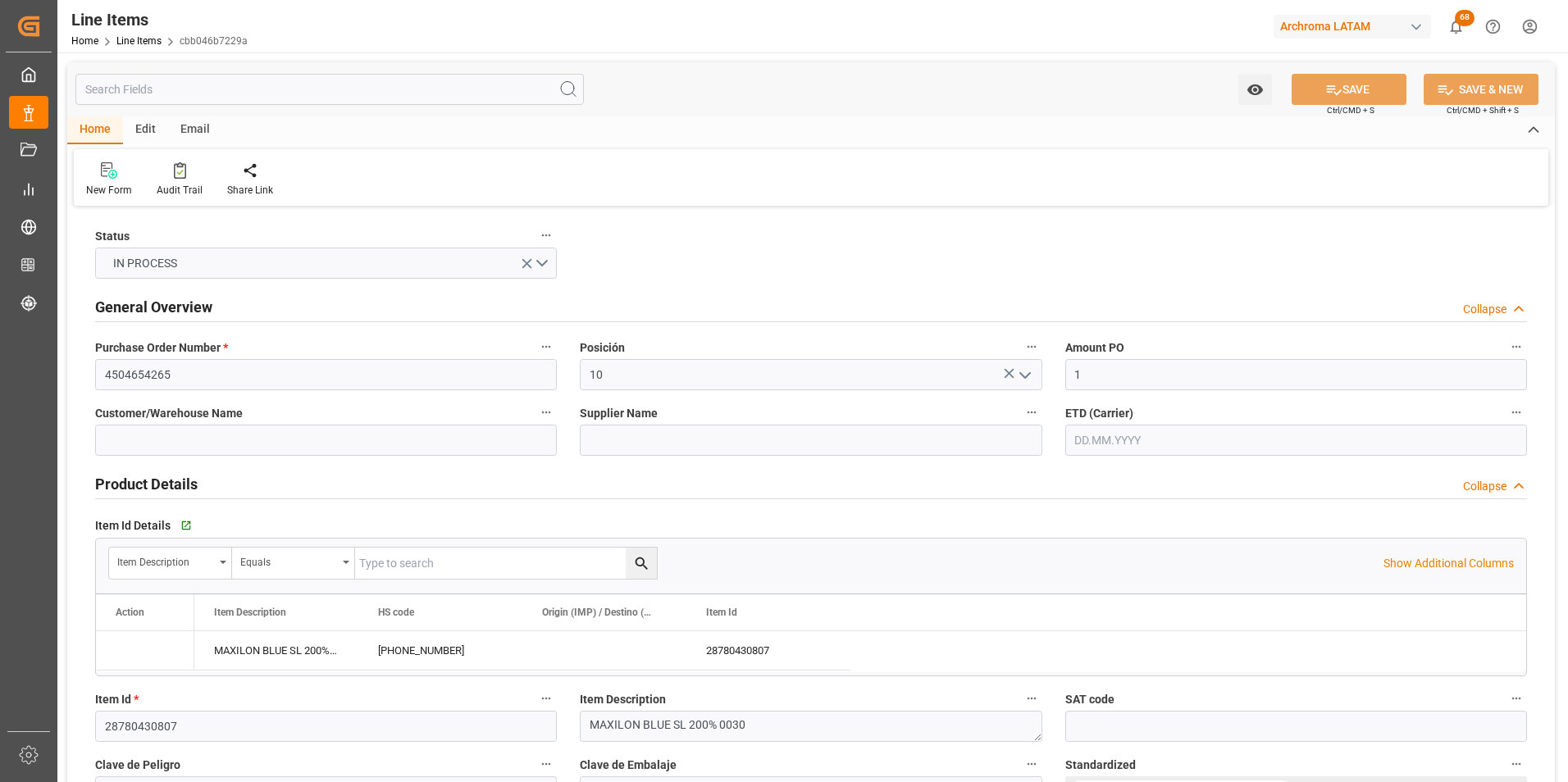
type input "16.10.2025"
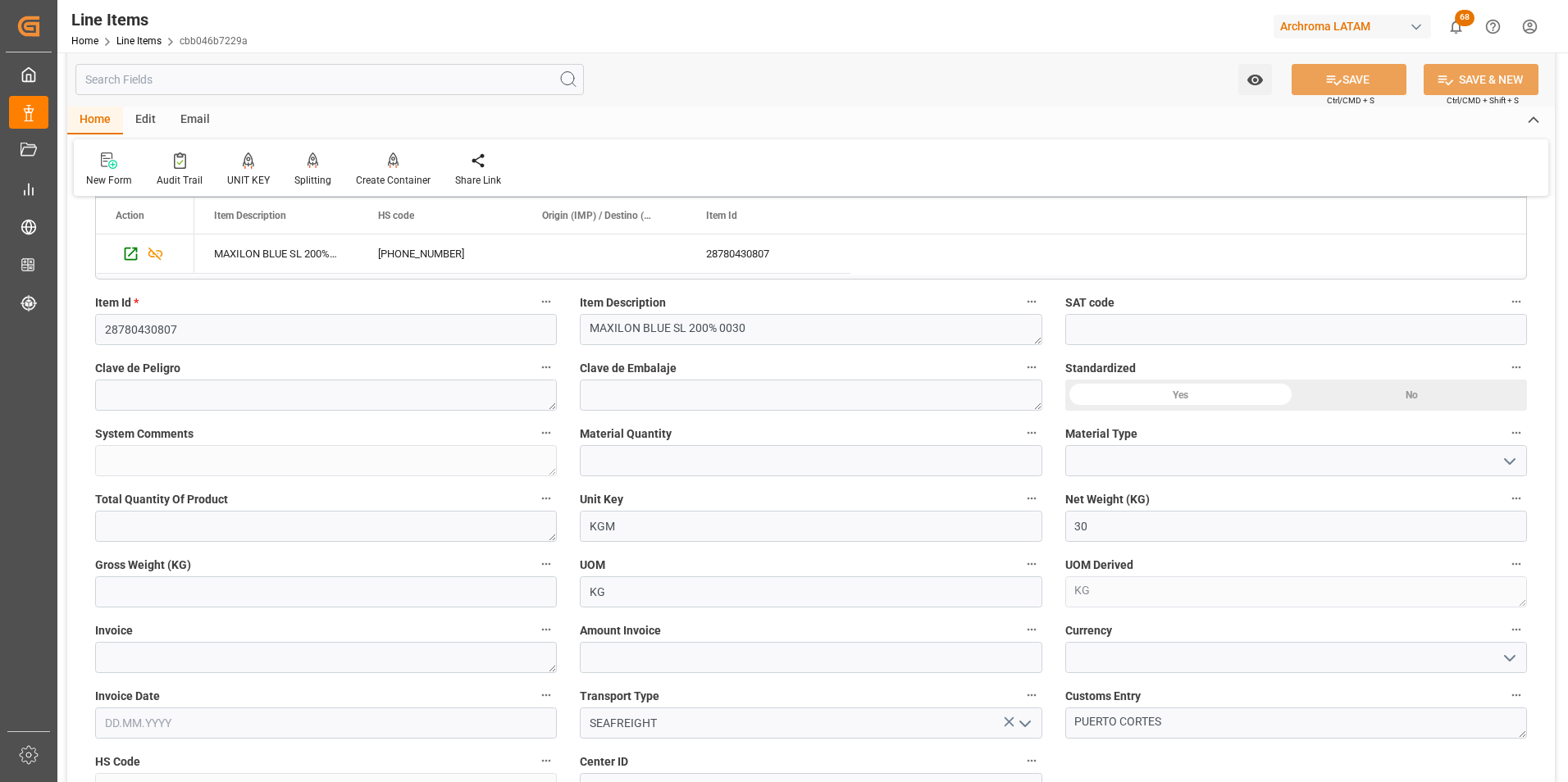
scroll to position [410, 0]
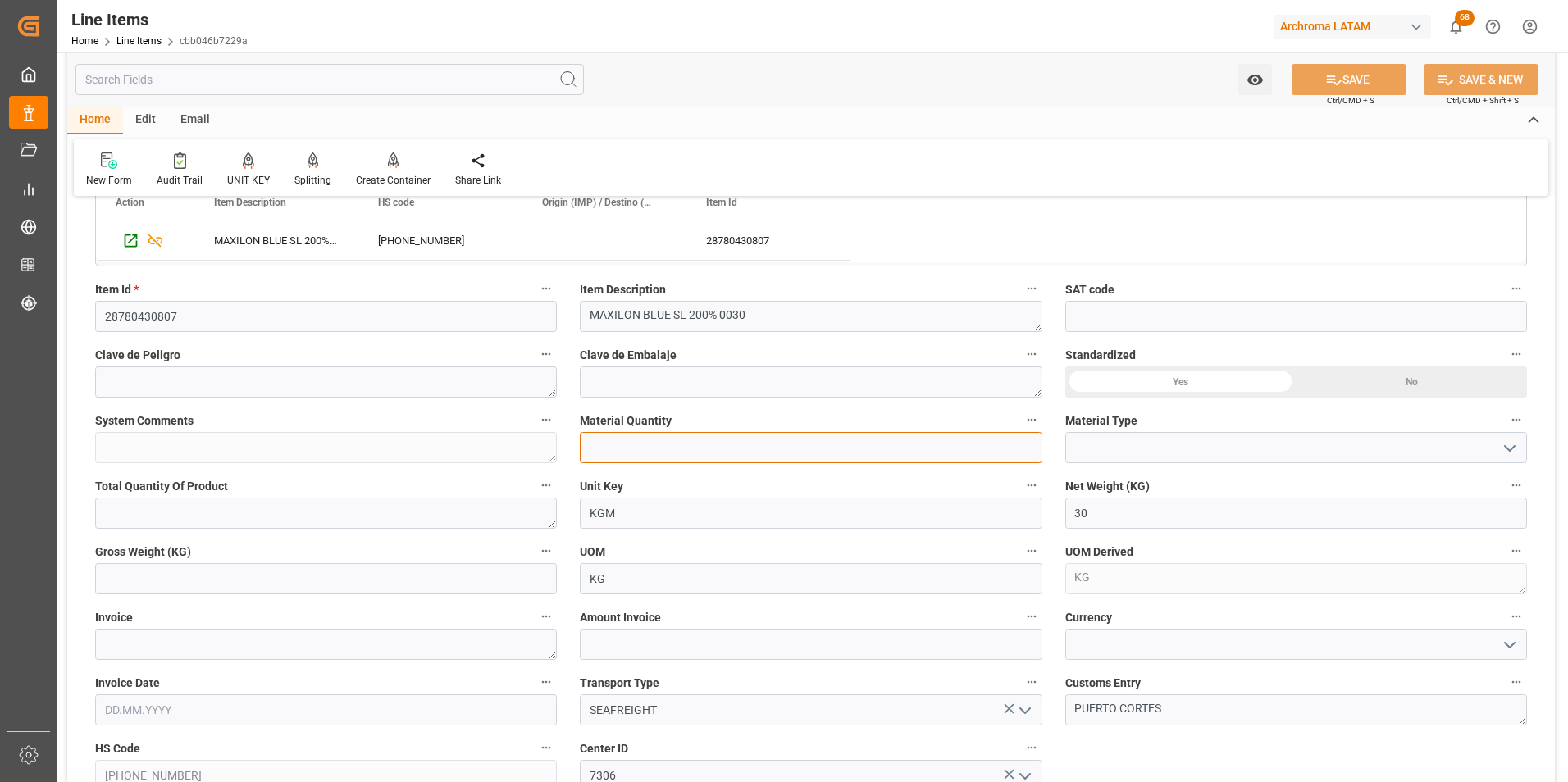
click at [671, 455] on input "text" at bounding box center [811, 447] width 462 height 31
type input "1"
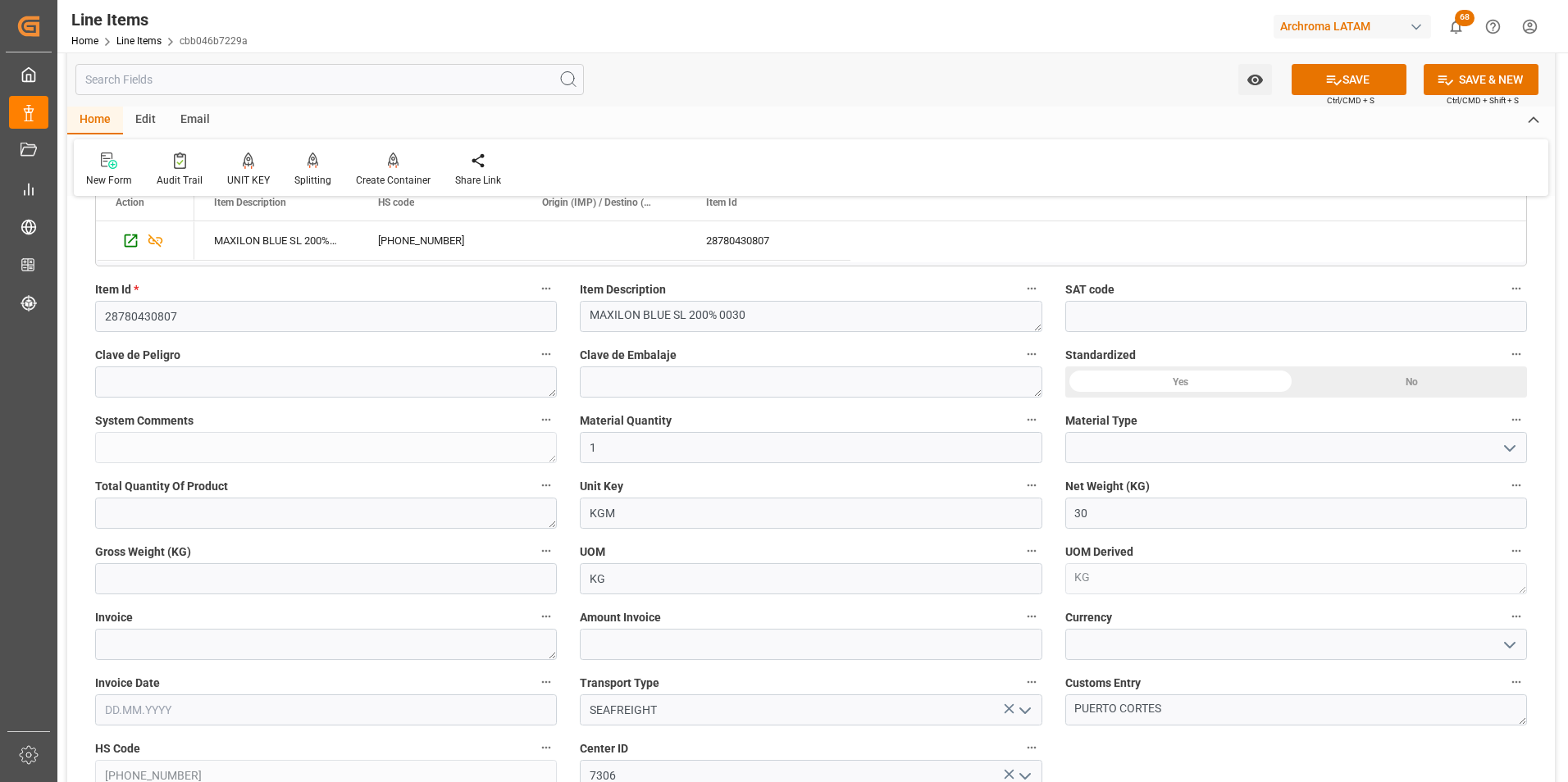
click at [1505, 450] on icon "open menu" at bounding box center [1510, 449] width 20 height 20
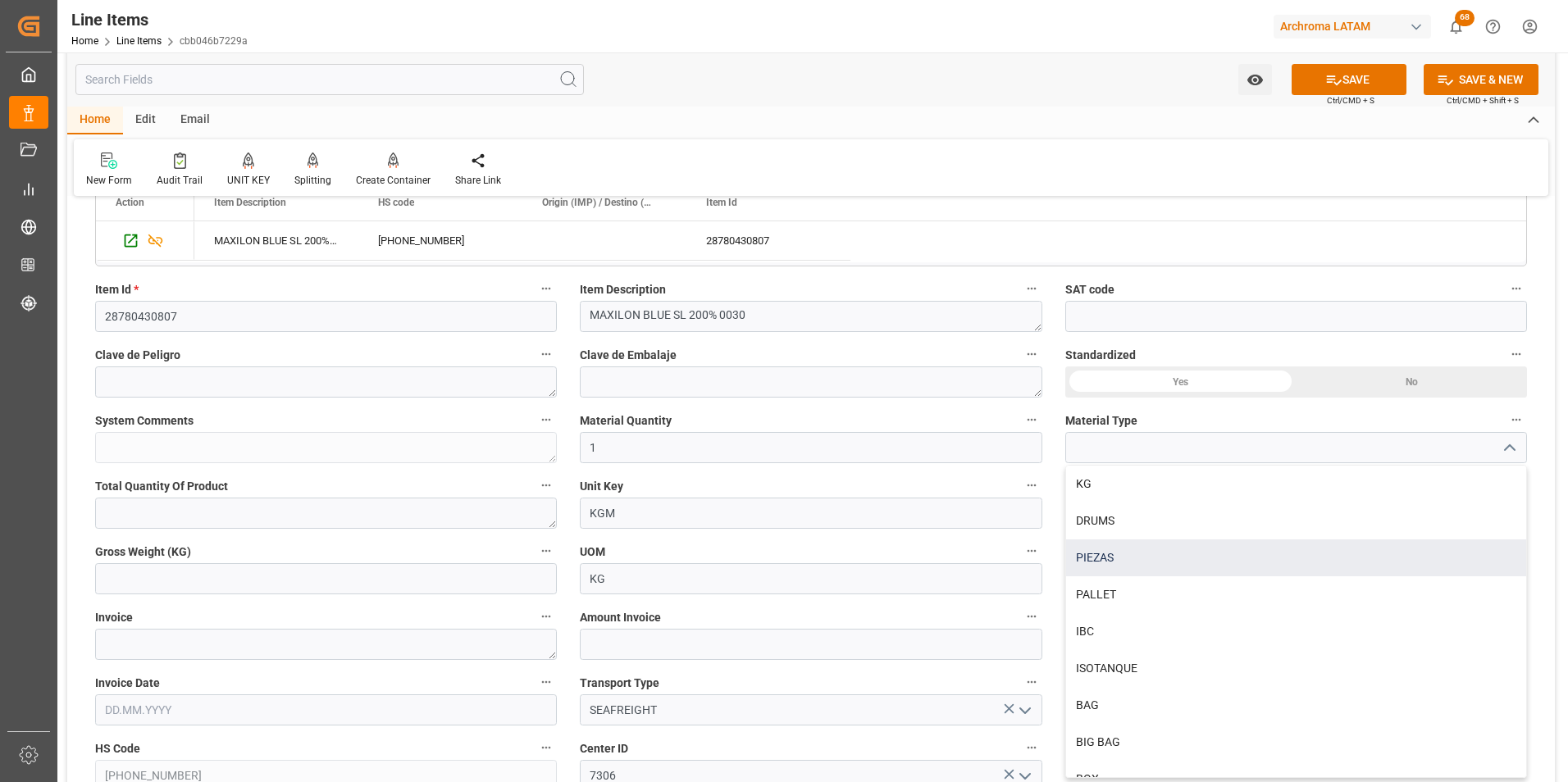
click at [1219, 548] on div "PIEZAS" at bounding box center [1296, 558] width 460 height 37
type input "PIEZAS"
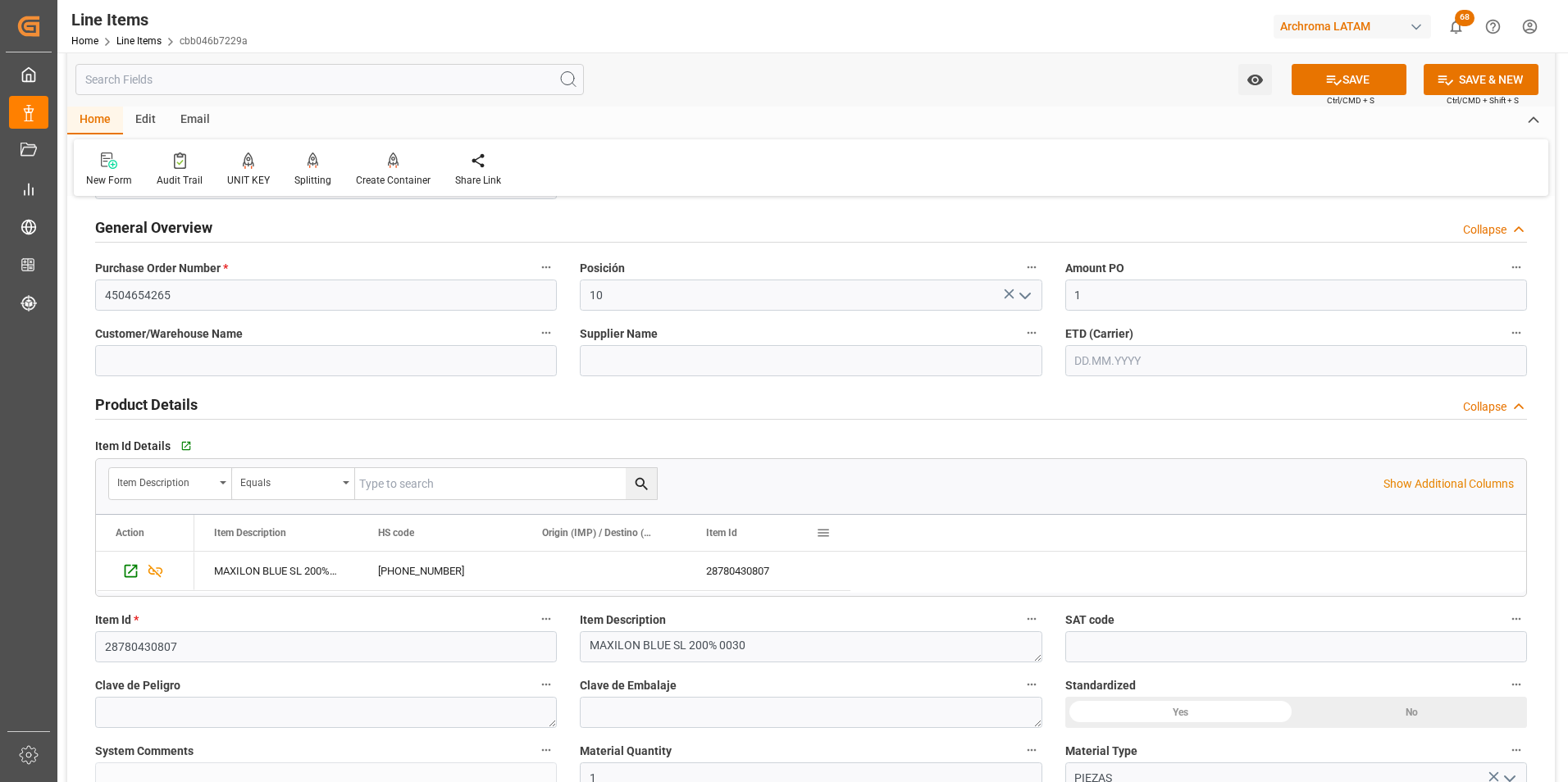
scroll to position [0, 0]
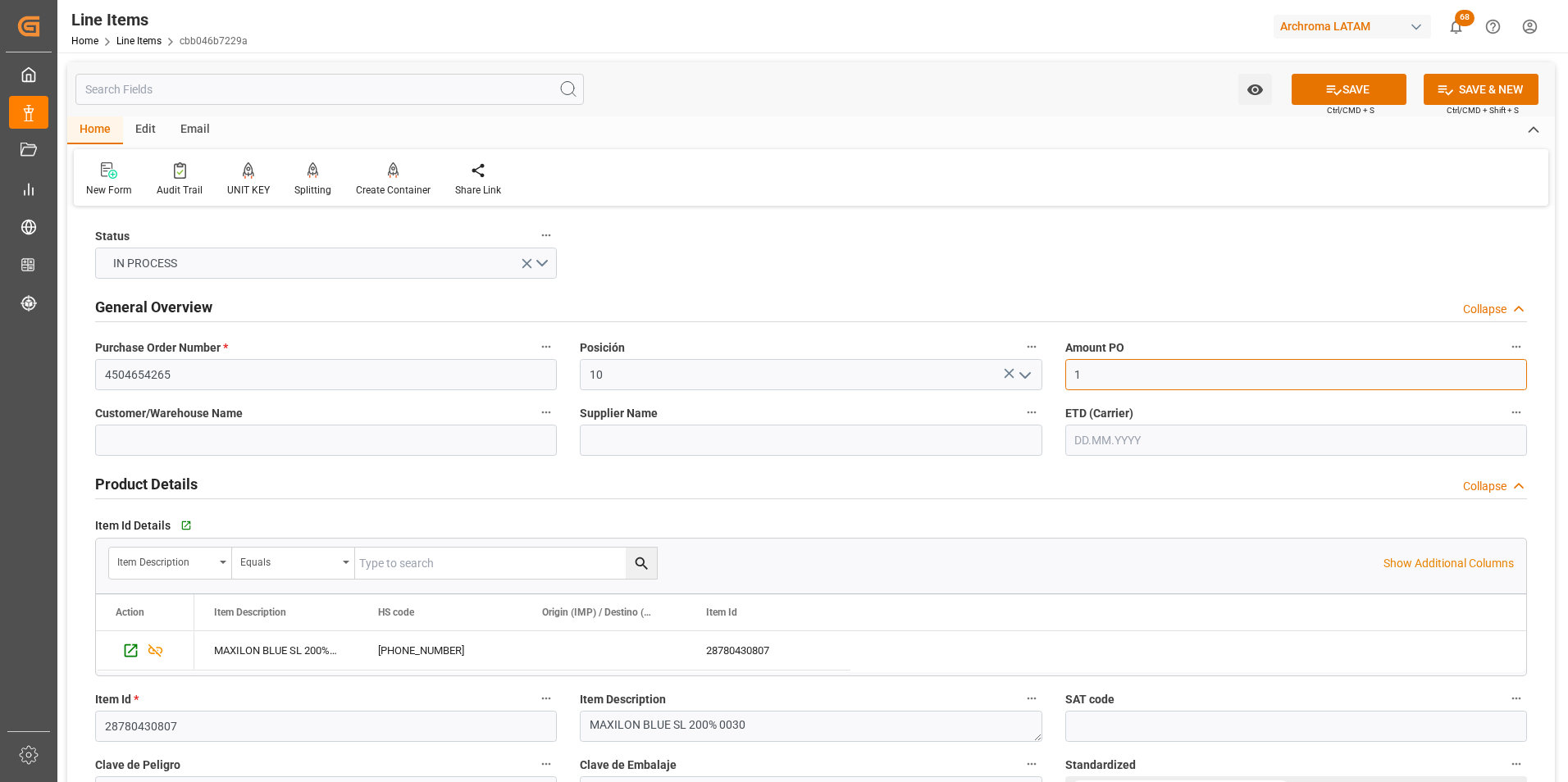
drag, startPoint x: 1085, startPoint y: 373, endPoint x: 1031, endPoint y: 374, distance: 54.1
type input "19.6"
click at [1156, 443] on input "text" at bounding box center [1296, 440] width 462 height 31
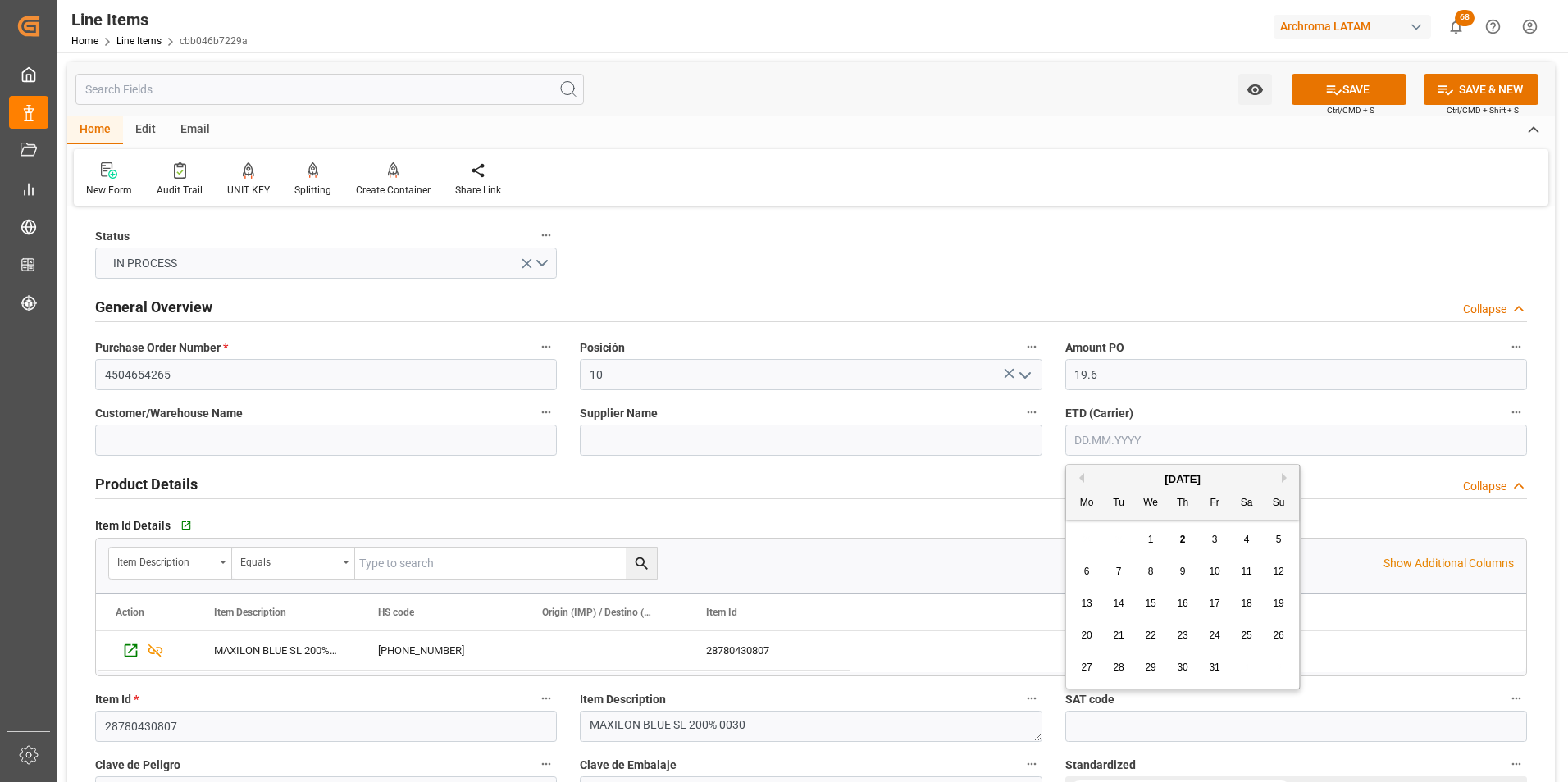
drag, startPoint x: 1068, startPoint y: 549, endPoint x: 1074, endPoint y: 540, distance: 10.7
click at [1068, 549] on div "October 2025 Mo Tu We Th Fr Sa Su 29 30 1 2 3 4 5 6 7 8 9 10 11 12 13 14 15 16 …" at bounding box center [1183, 577] width 234 height 224
click at [1182, 596] on div "16" at bounding box center [1183, 605] width 21 height 20
type input "16.10.2025"
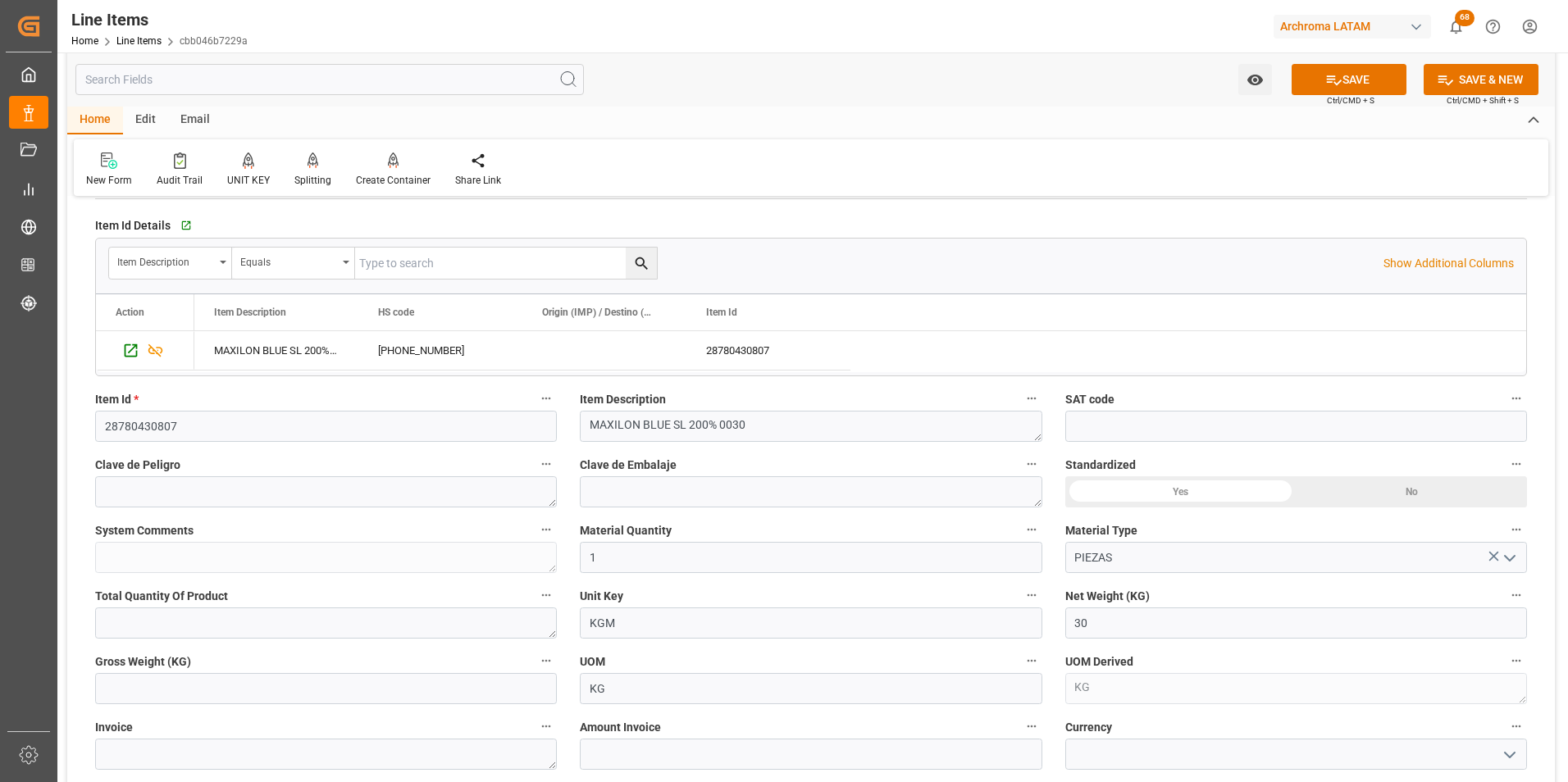
scroll to position [328, 0]
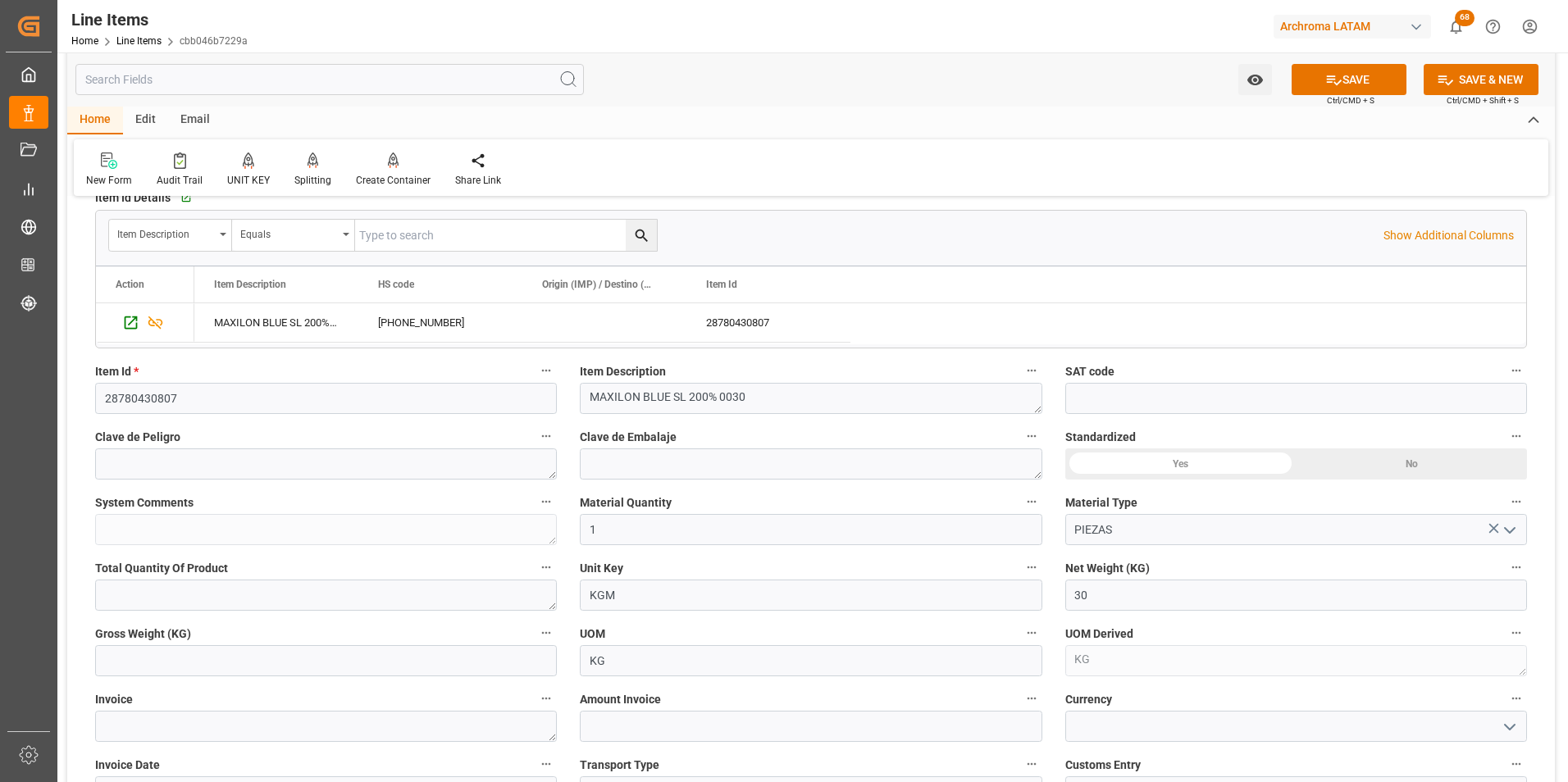
click at [433, 640] on label "Gross Weight (KG)" at bounding box center [326, 633] width 462 height 23
click at [535, 640] on button "Gross Weight (KG)" at bounding box center [545, 632] width 21 height 21
click at [435, 654] on div at bounding box center [784, 391] width 1568 height 782
click at [433, 664] on input "text" at bounding box center [326, 660] width 462 height 31
click at [463, 663] on input "text" at bounding box center [326, 660] width 462 height 31
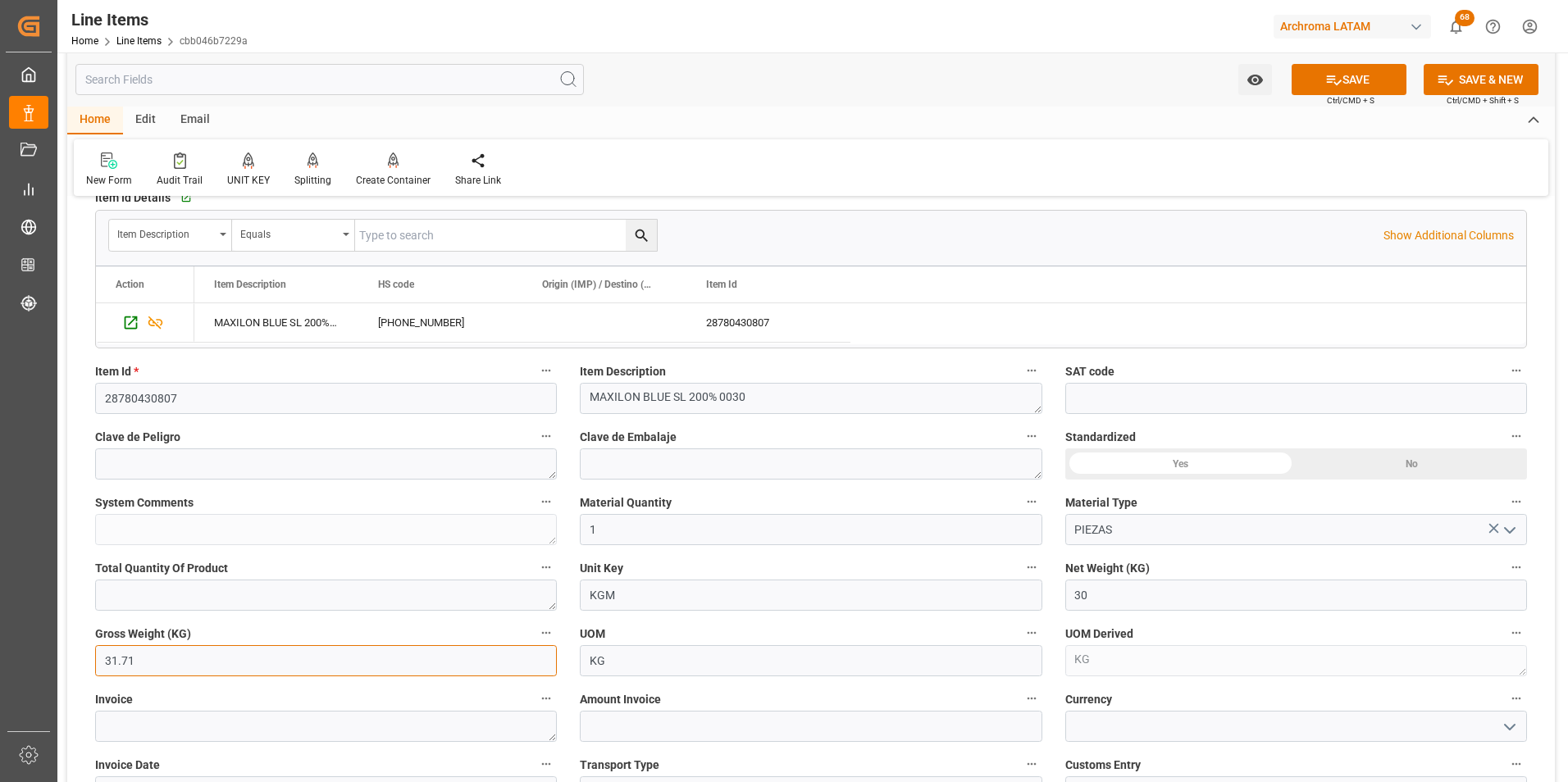
type input "31.71"
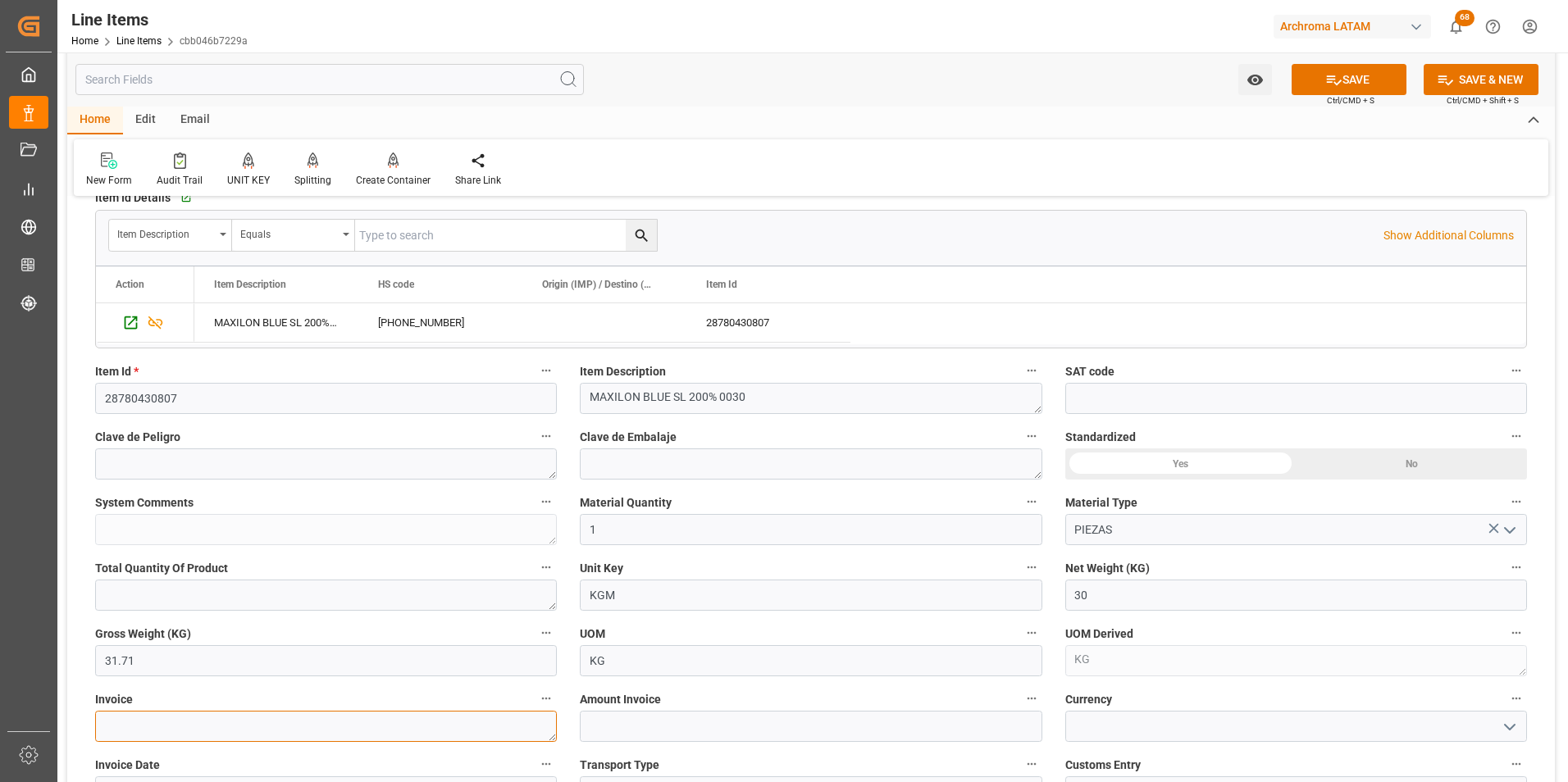
click at [287, 722] on textarea at bounding box center [326, 726] width 462 height 31
click at [198, 727] on textarea at bounding box center [326, 726] width 462 height 31
paste textarea "979-0028427"
type textarea "979-0028427"
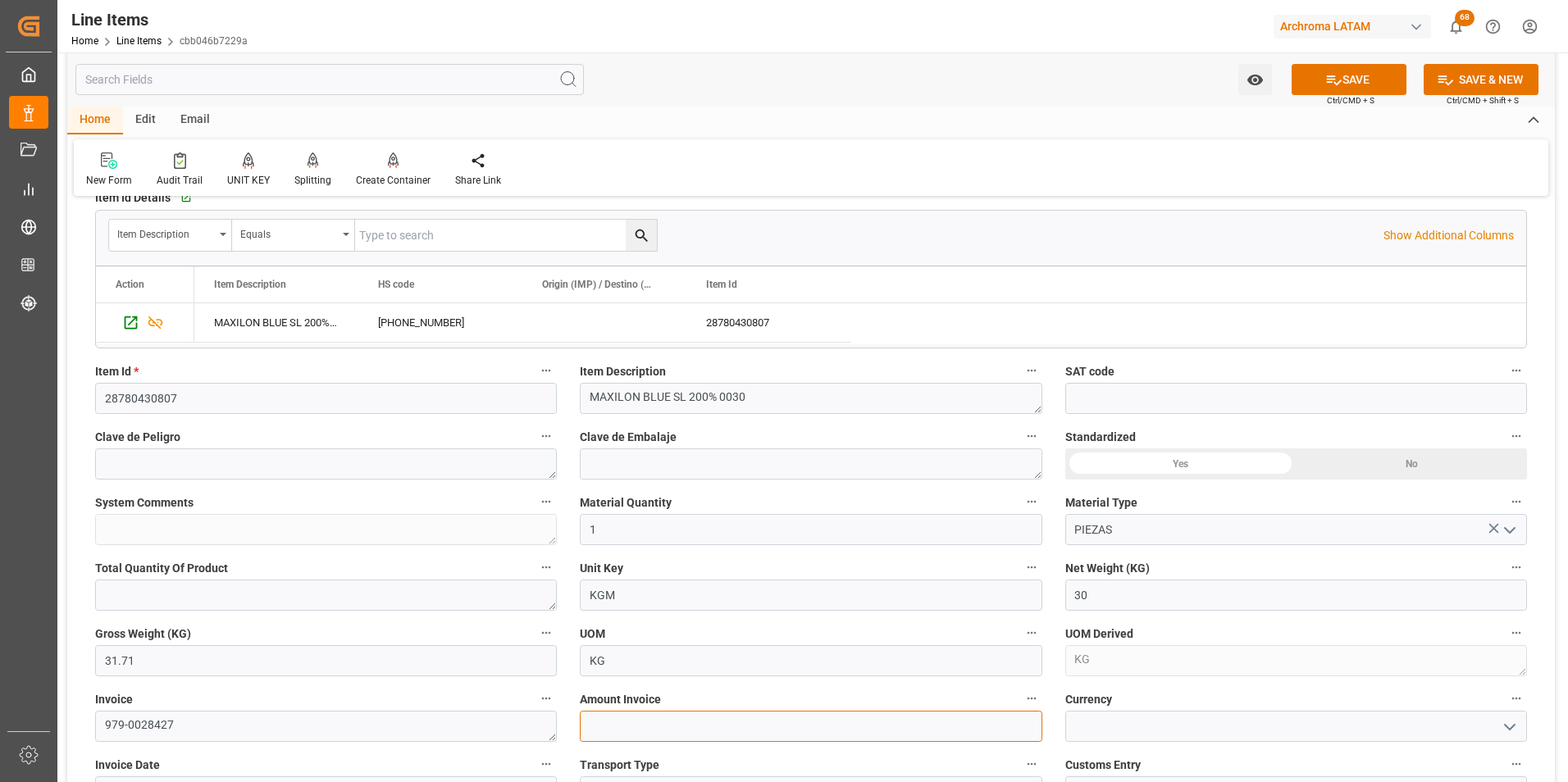
click at [660, 722] on input "text" at bounding box center [811, 726] width 462 height 31
type input "588"
click at [1498, 734] on button "open menu" at bounding box center [1508, 726] width 25 height 25
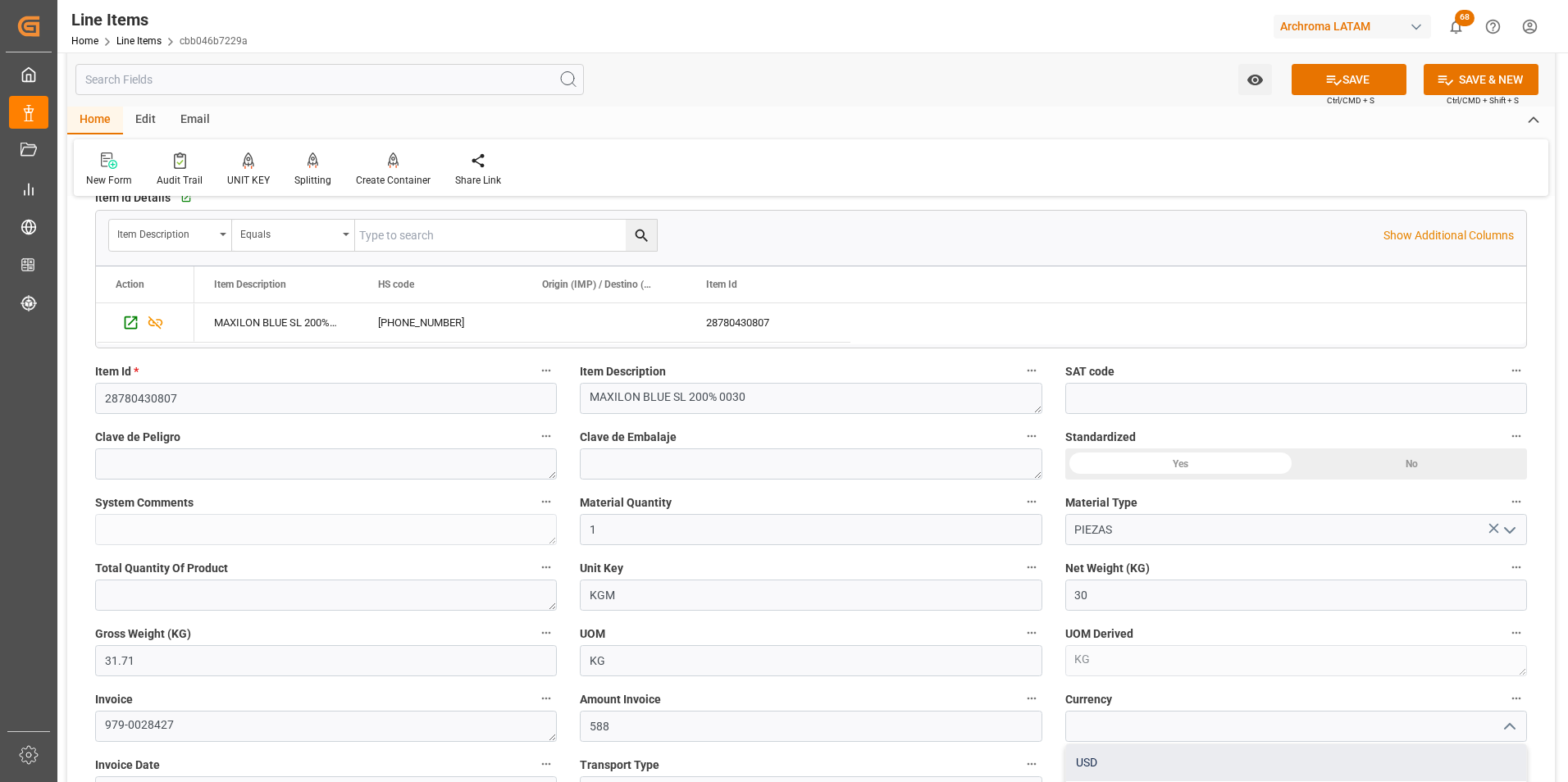
click at [1361, 766] on div "USD" at bounding box center [1296, 763] width 460 height 37
type input "USD"
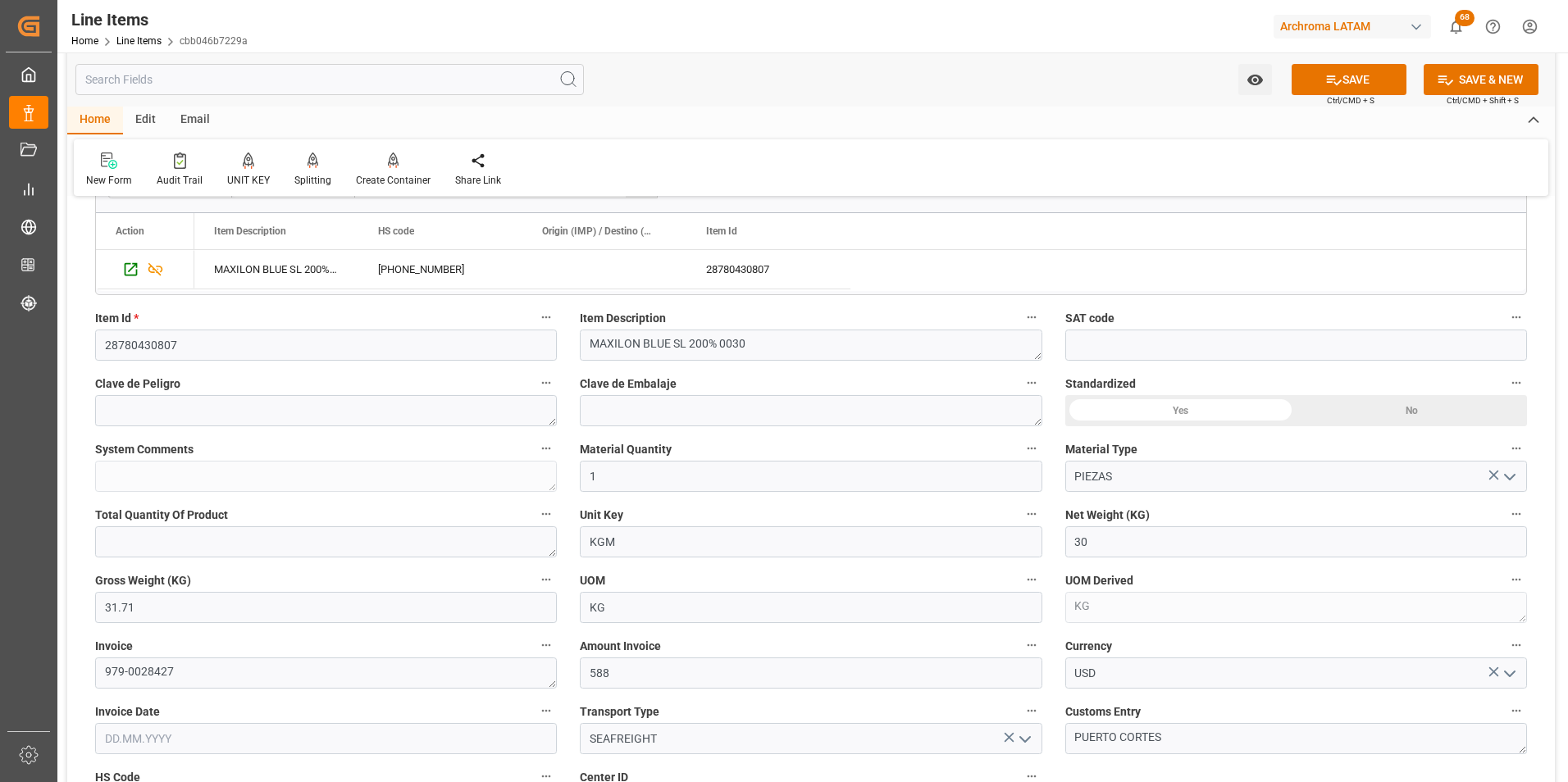
scroll to position [410, 0]
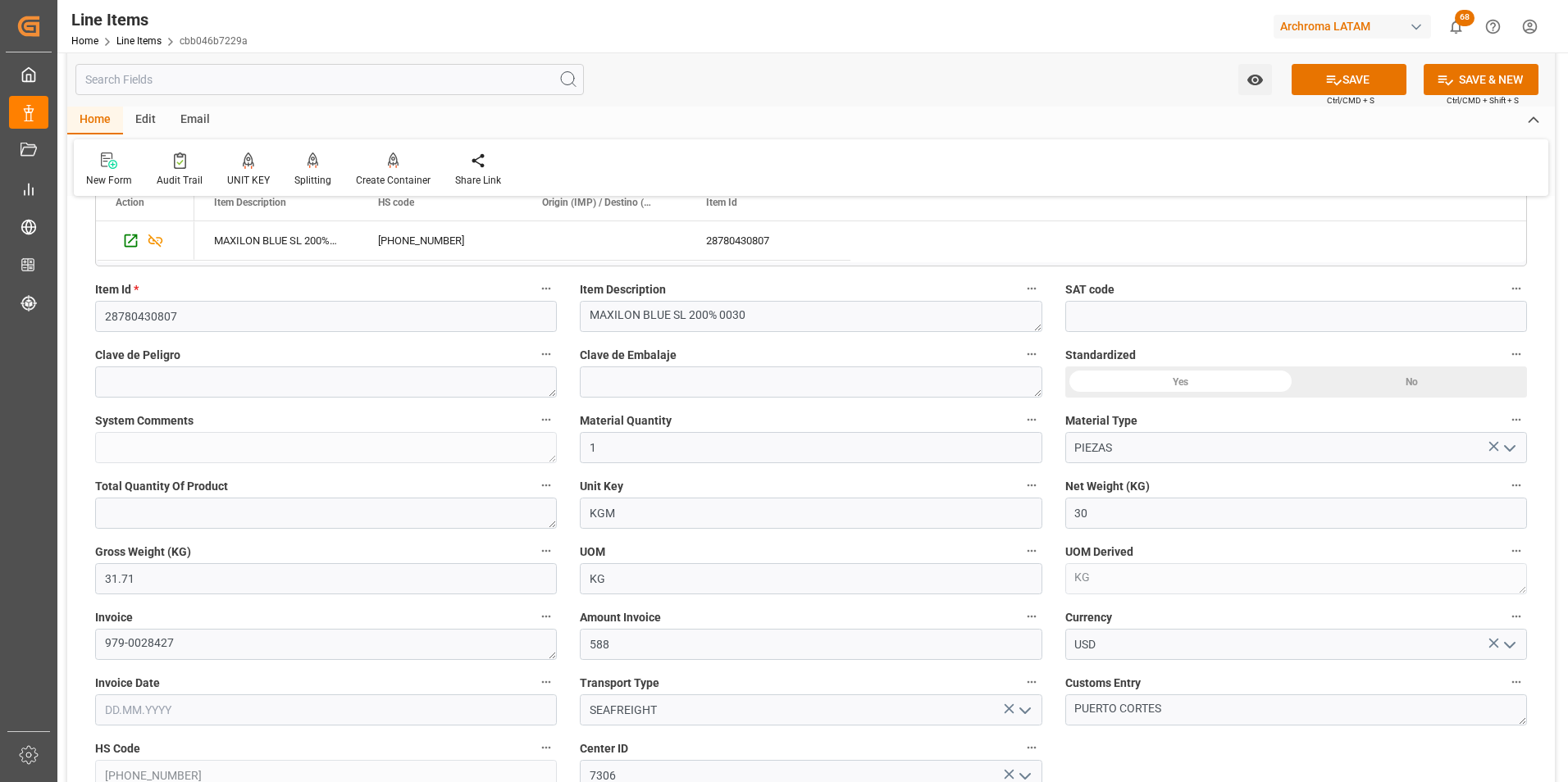
click at [229, 716] on input "text" at bounding box center [326, 710] width 462 height 31
click at [113, 469] on button "Previous Month" at bounding box center [109, 470] width 10 height 10
click at [220, 594] on div "18" at bounding box center [213, 596] width 21 height 20
type input "[DATE]"
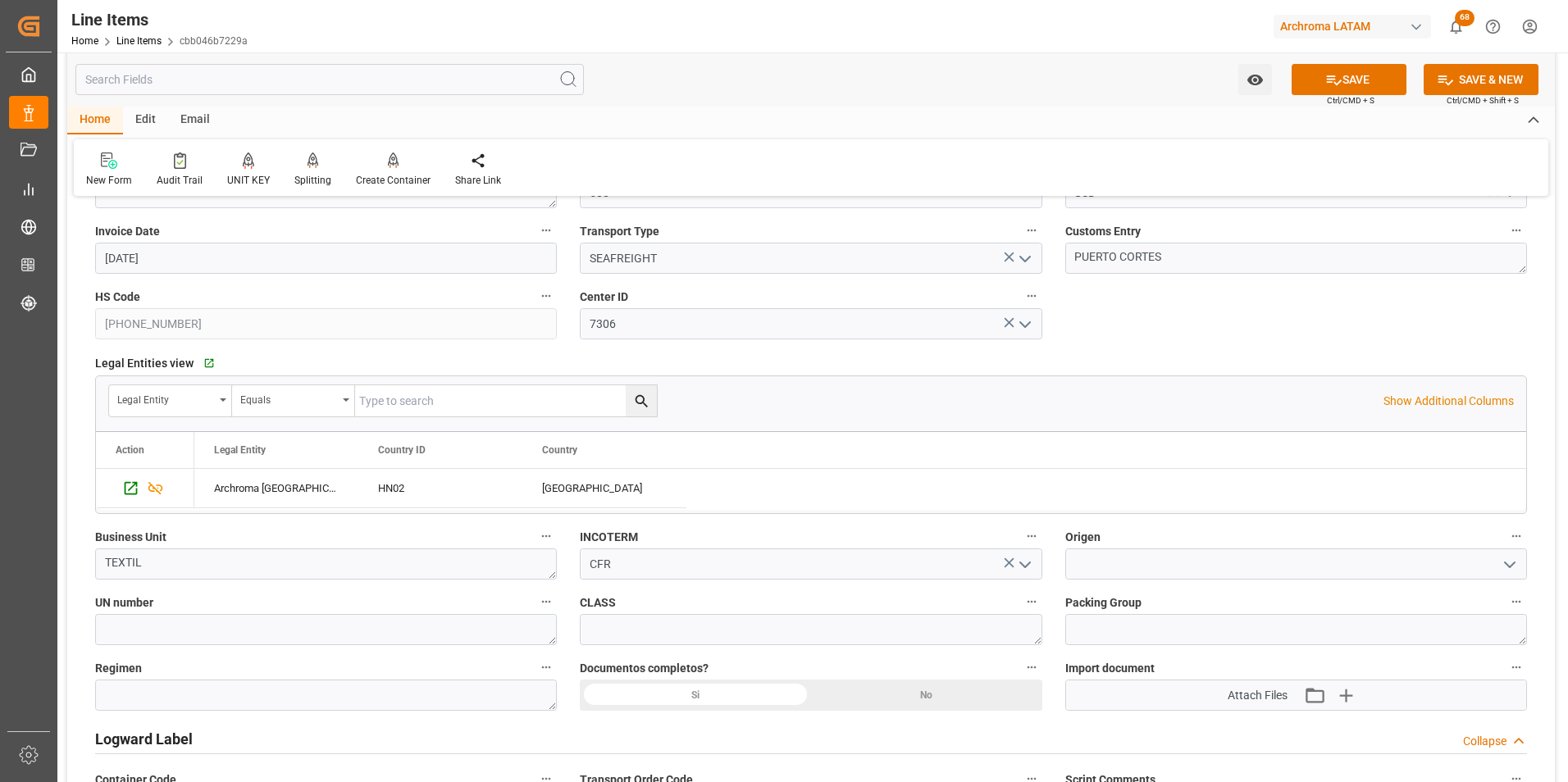
scroll to position [902, 0]
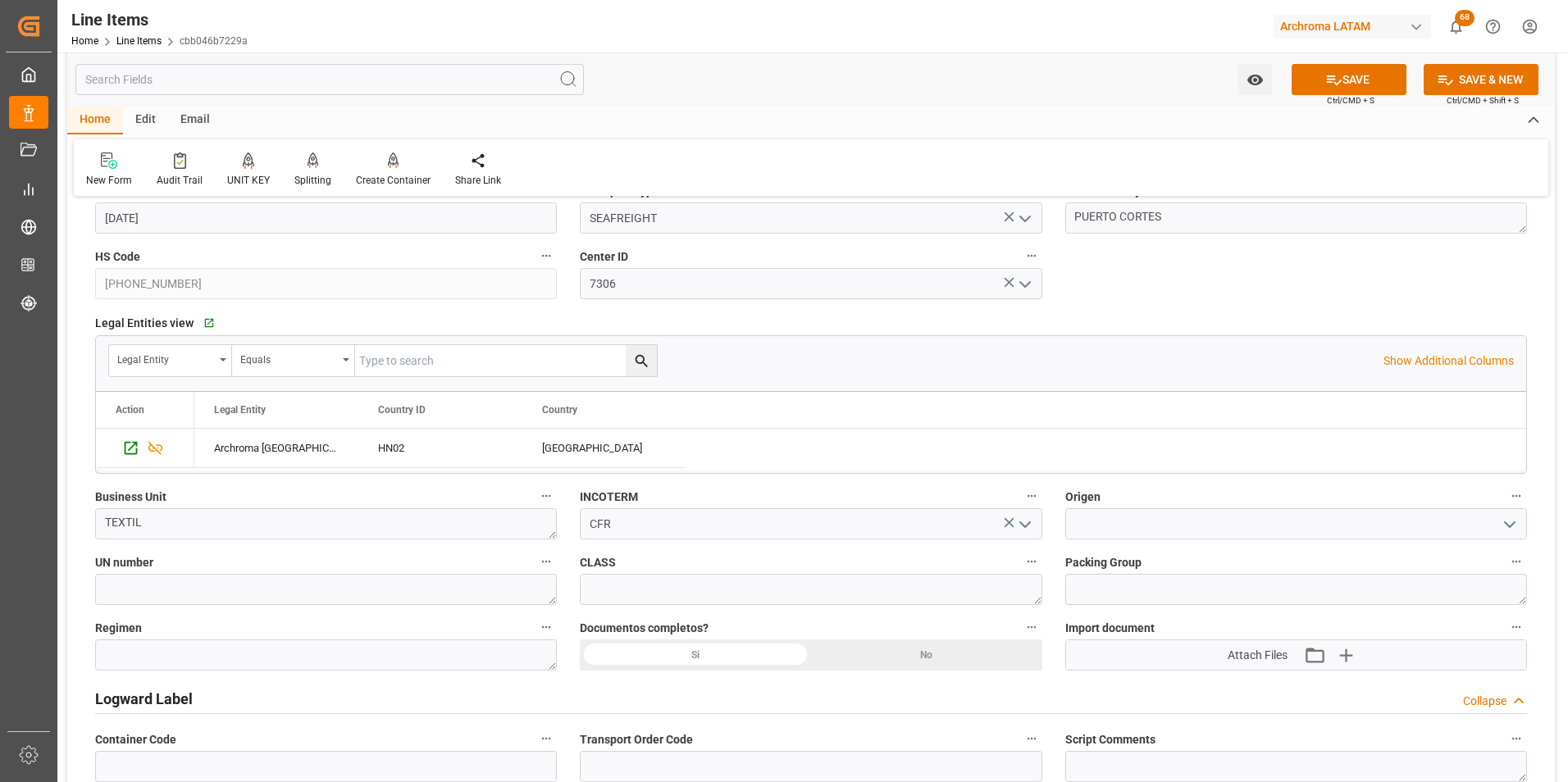
click at [705, 660] on div "Si" at bounding box center [695, 655] width 231 height 31
click at [375, 669] on textarea at bounding box center [326, 655] width 462 height 31
type textarea "Definitivo"
click at [1330, 83] on icon at bounding box center [1333, 79] width 17 height 17
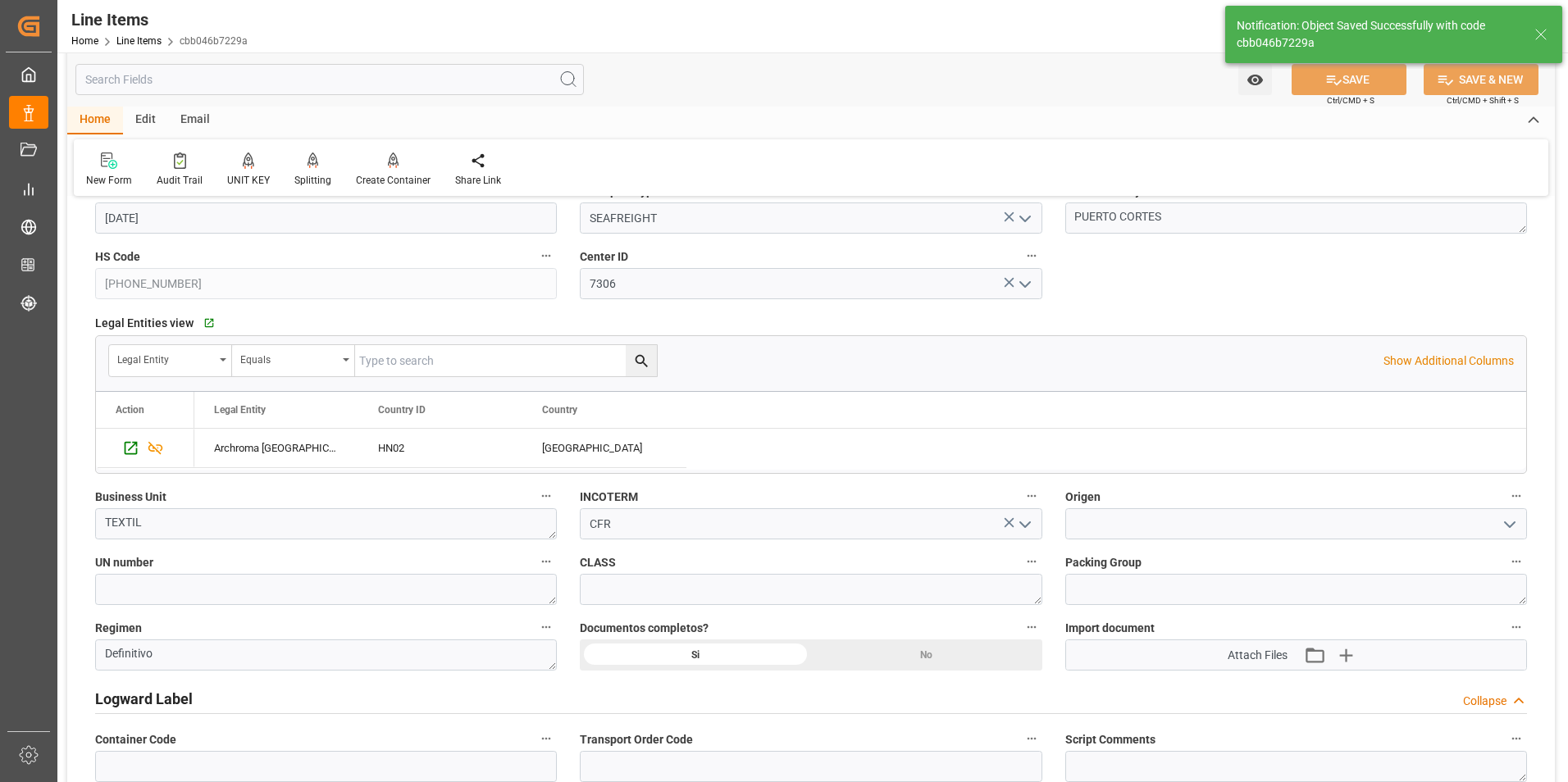
type textarea "1 PIEZAS"
type input "02.10.2025 14:56"
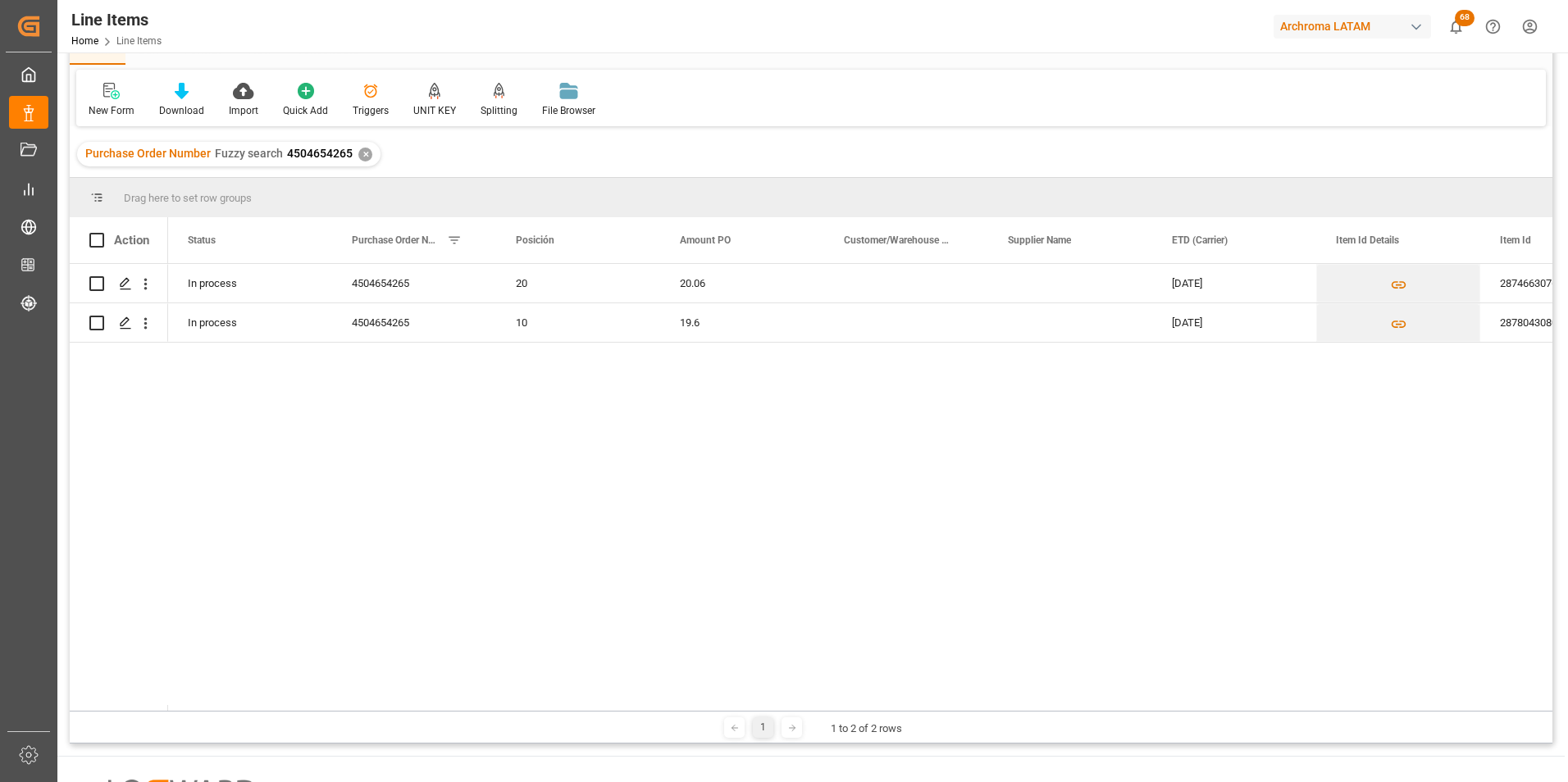
click at [89, 237] on div "Action" at bounding box center [119, 240] width 98 height 46
click at [97, 234] on span at bounding box center [96, 240] width 15 height 15
click at [102, 233] on input "checkbox" at bounding box center [102, 233] width 0 height 0
checkbox input "true"
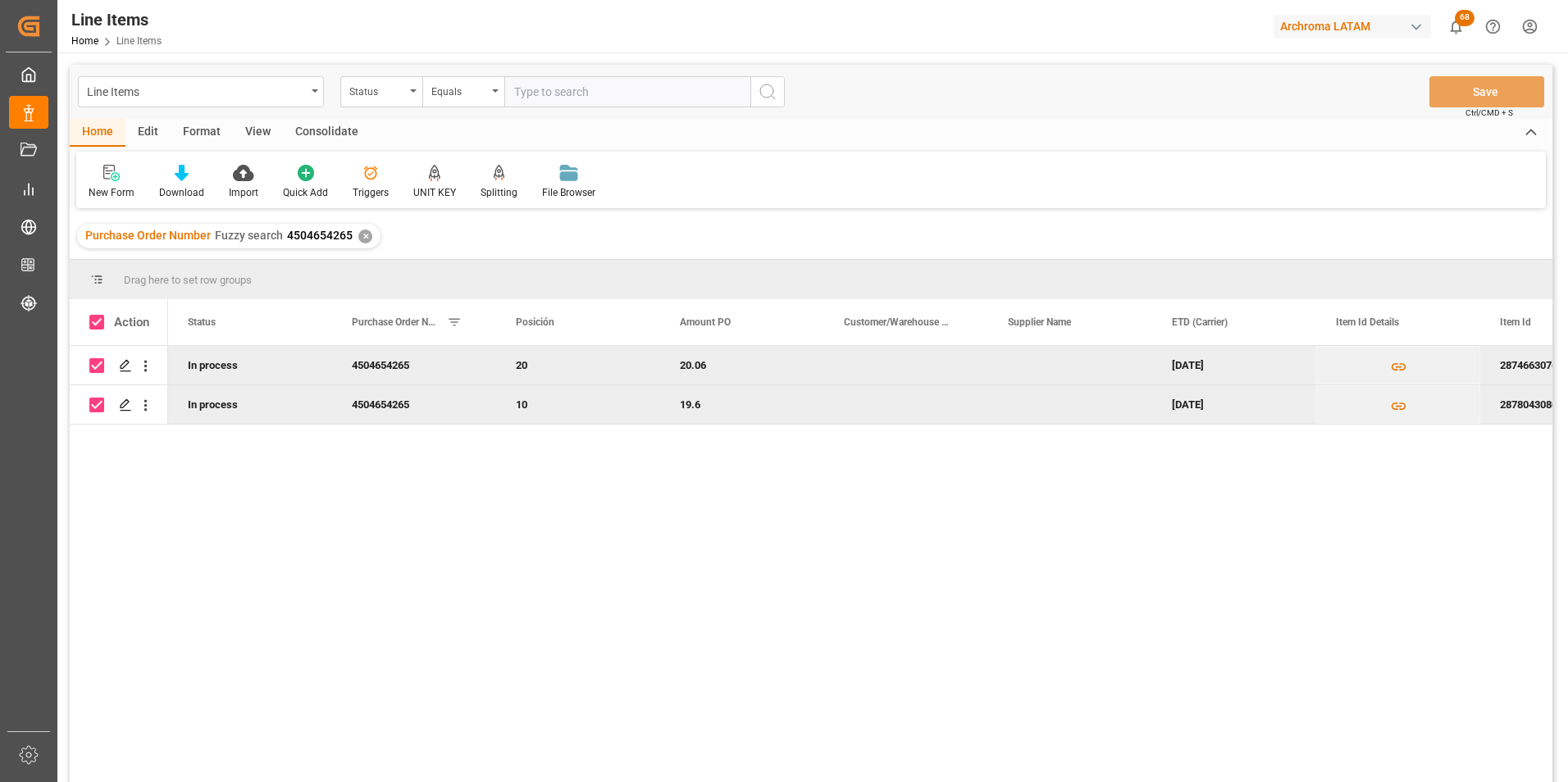
click at [331, 134] on div "Consolidate" at bounding box center [327, 133] width 88 height 28
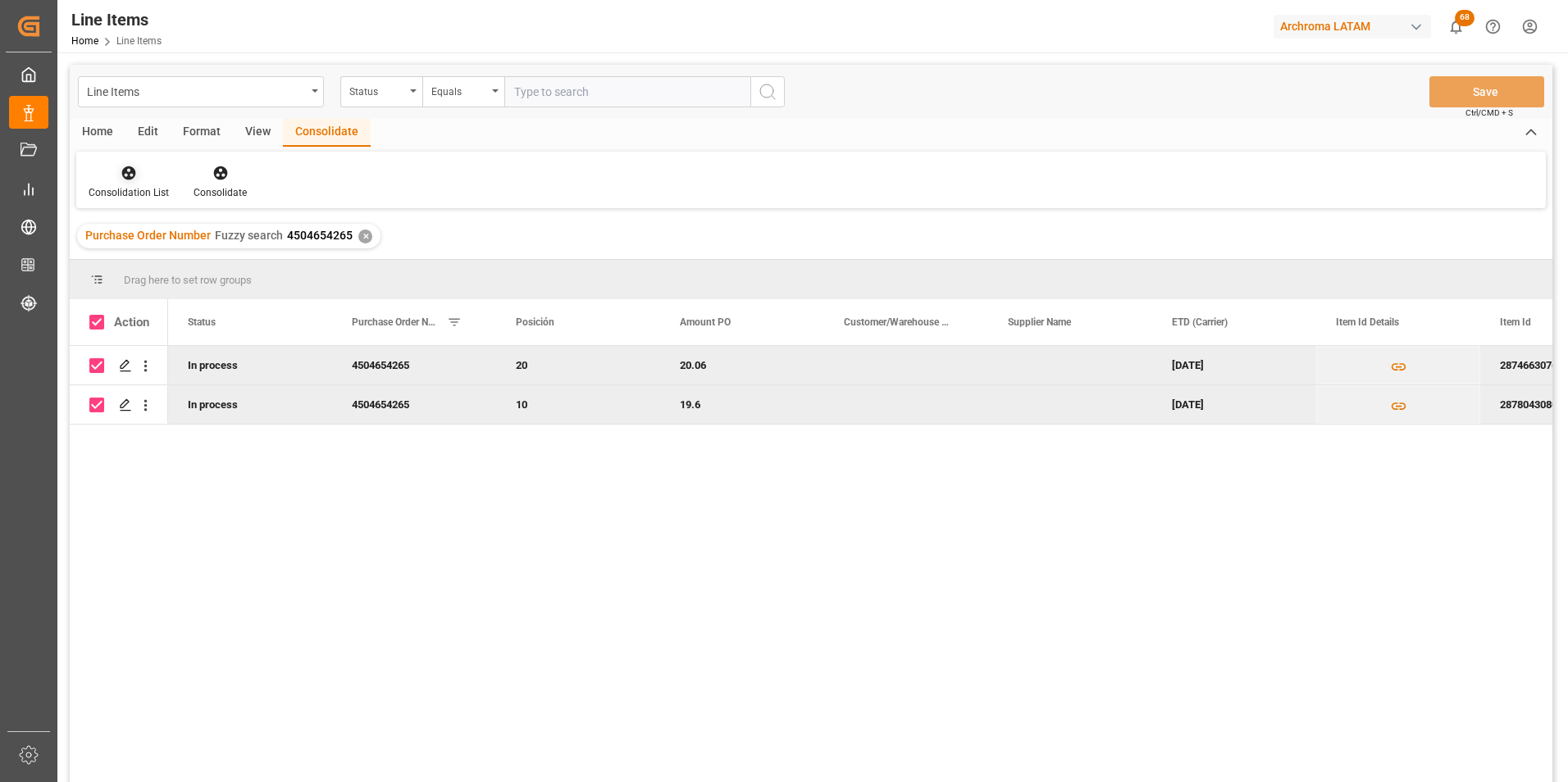
click at [119, 180] on div at bounding box center [129, 172] width 80 height 17
click at [162, 213] on div "Create TO Consolidation Create Containers" at bounding box center [204, 248] width 235 height 80
drag, startPoint x: 130, startPoint y: 179, endPoint x: 152, endPoint y: 188, distance: 23.9
click at [130, 178] on icon at bounding box center [129, 173] width 14 height 14
click at [163, 222] on div "Line Items Status Equals Save Ctrl/CMD + S Home Edit Format View Consolidate Co…" at bounding box center [811, 445] width 1483 height 761
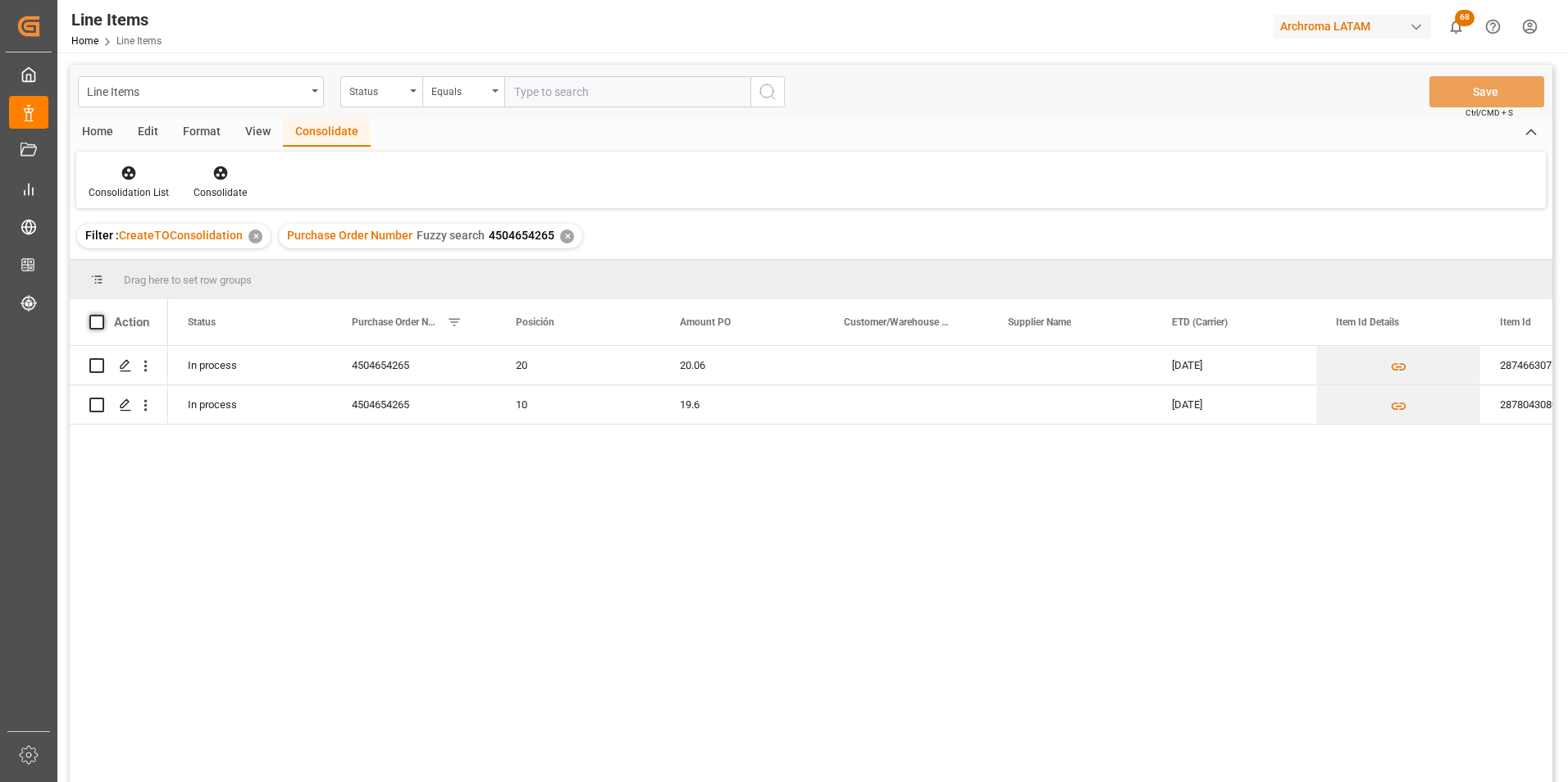
click at [93, 321] on span at bounding box center [96, 322] width 15 height 15
click at [102, 315] on input "checkbox" at bounding box center [102, 315] width 0 height 0
checkbox input "true"
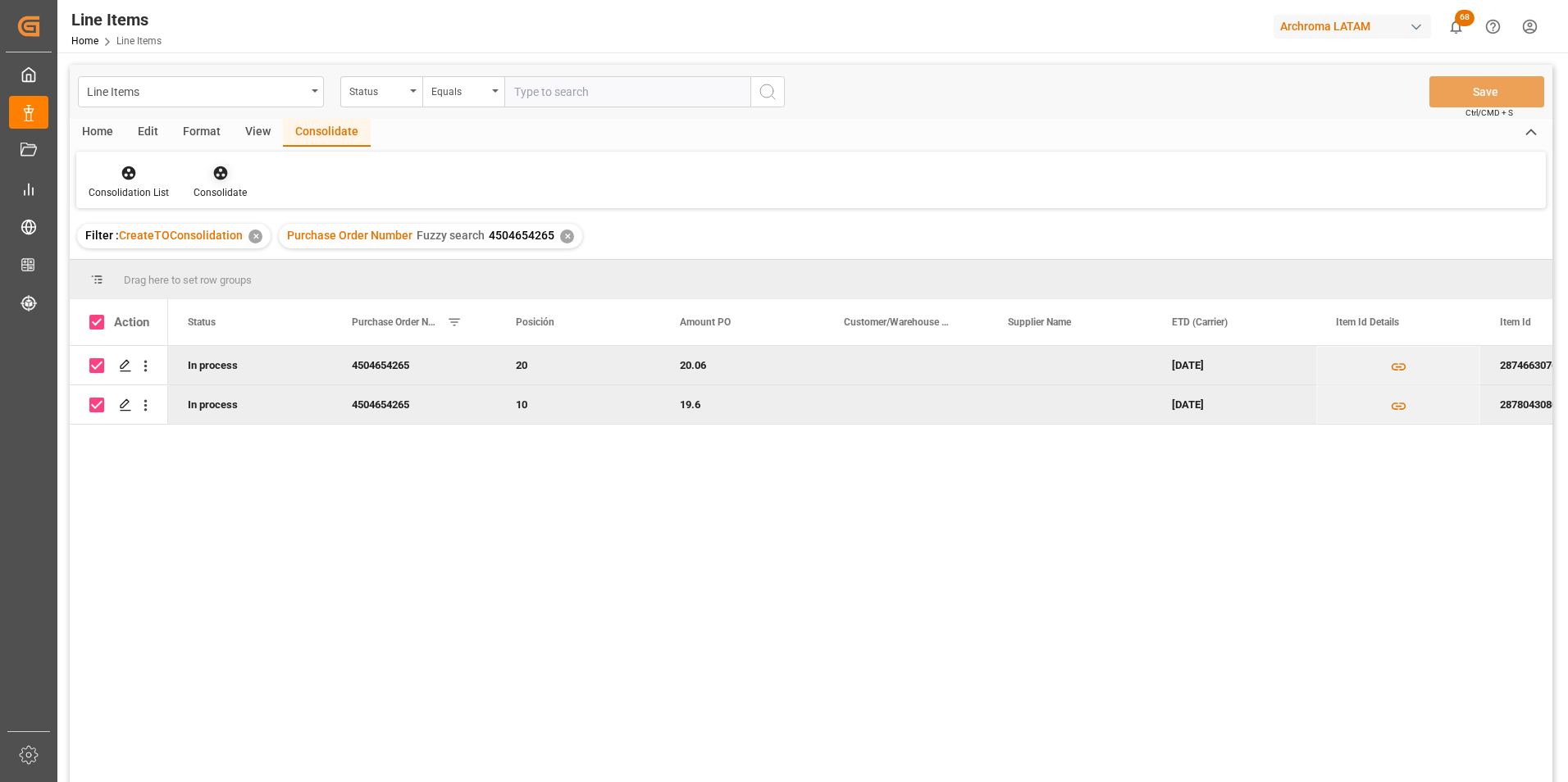
click at [240, 189] on div "Consolidate" at bounding box center [220, 192] width 53 height 15
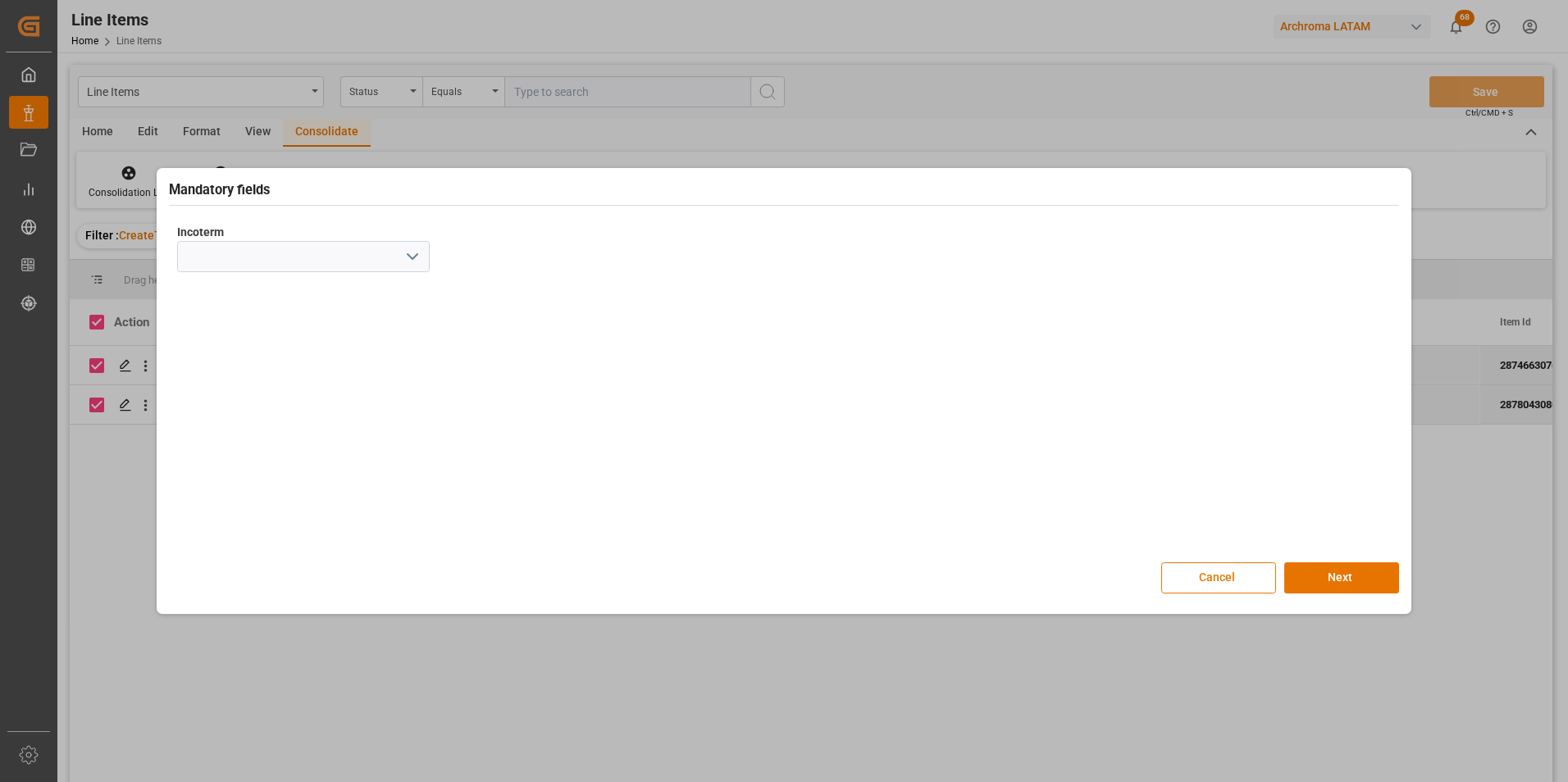
click at [406, 257] on icon "open menu" at bounding box center [413, 257] width 20 height 20
click at [289, 432] on div "CFR" at bounding box center [303, 440] width 251 height 37
type input "CFR"
click at [1385, 567] on button "Next" at bounding box center [1341, 578] width 115 height 31
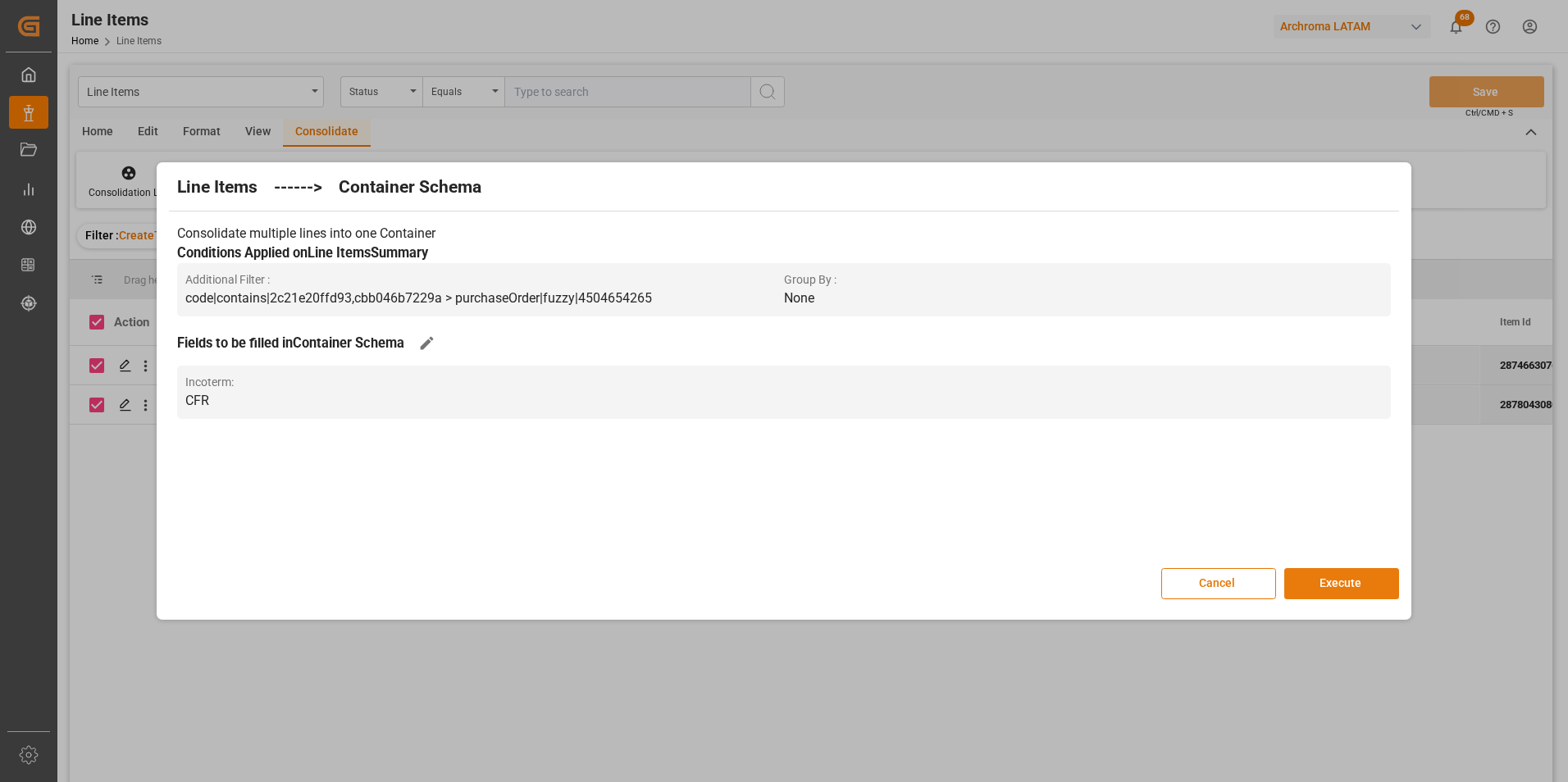
click at [1347, 576] on button "Execute" at bounding box center [1341, 583] width 115 height 31
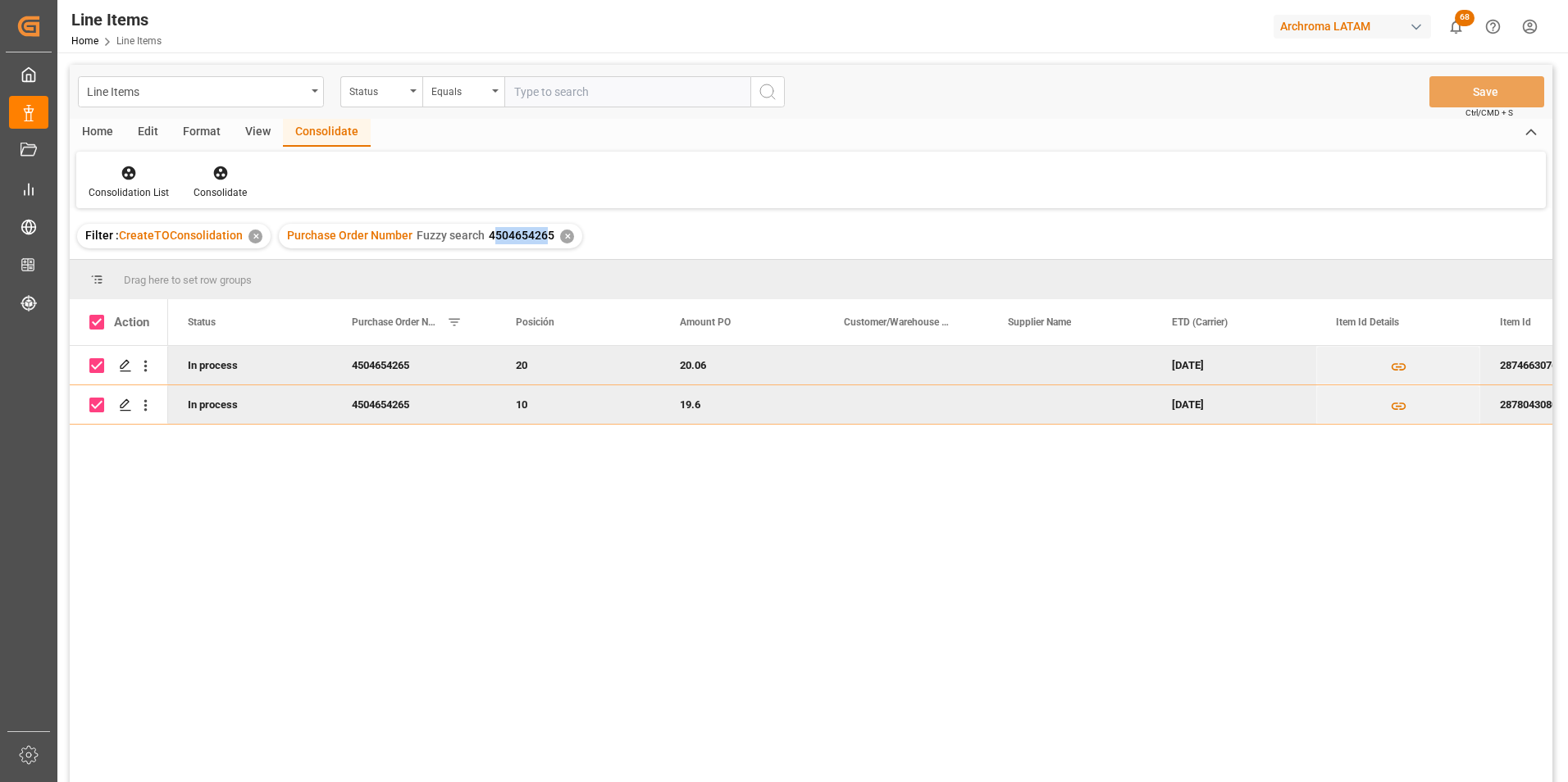
drag, startPoint x: 487, startPoint y: 234, endPoint x: 543, endPoint y: 237, distance: 55.9
click at [543, 237] on span "4504654265" at bounding box center [522, 235] width 66 height 13
click at [550, 236] on div "Purchase Order Number Fuzzy search 4504654265 ✕" at bounding box center [430, 236] width 303 height 25
copy span "4504654265"
click at [310, 98] on div "Line Items" at bounding box center [201, 91] width 246 height 31
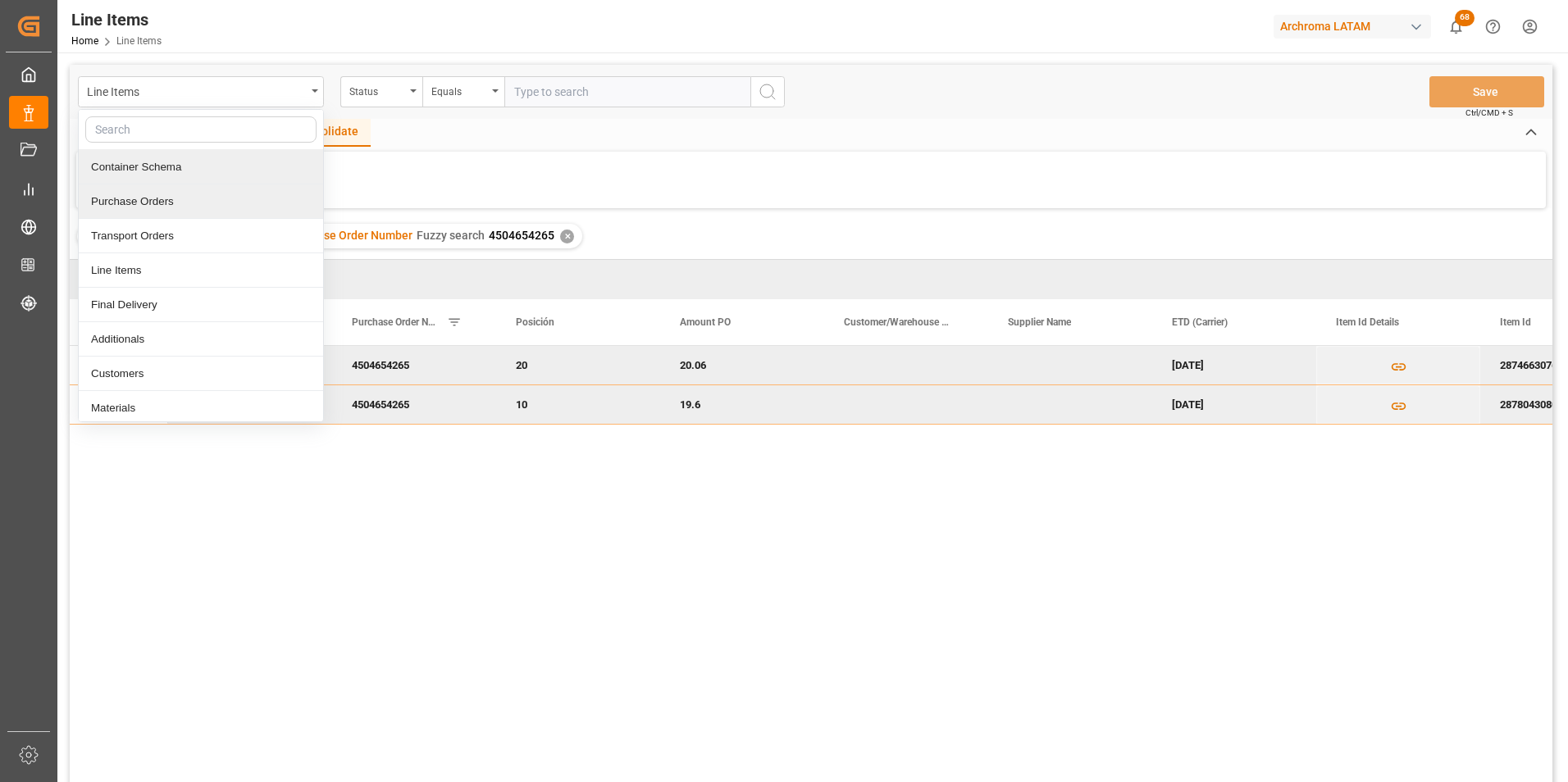
click at [225, 194] on div "Purchase Orders" at bounding box center [201, 202] width 244 height 34
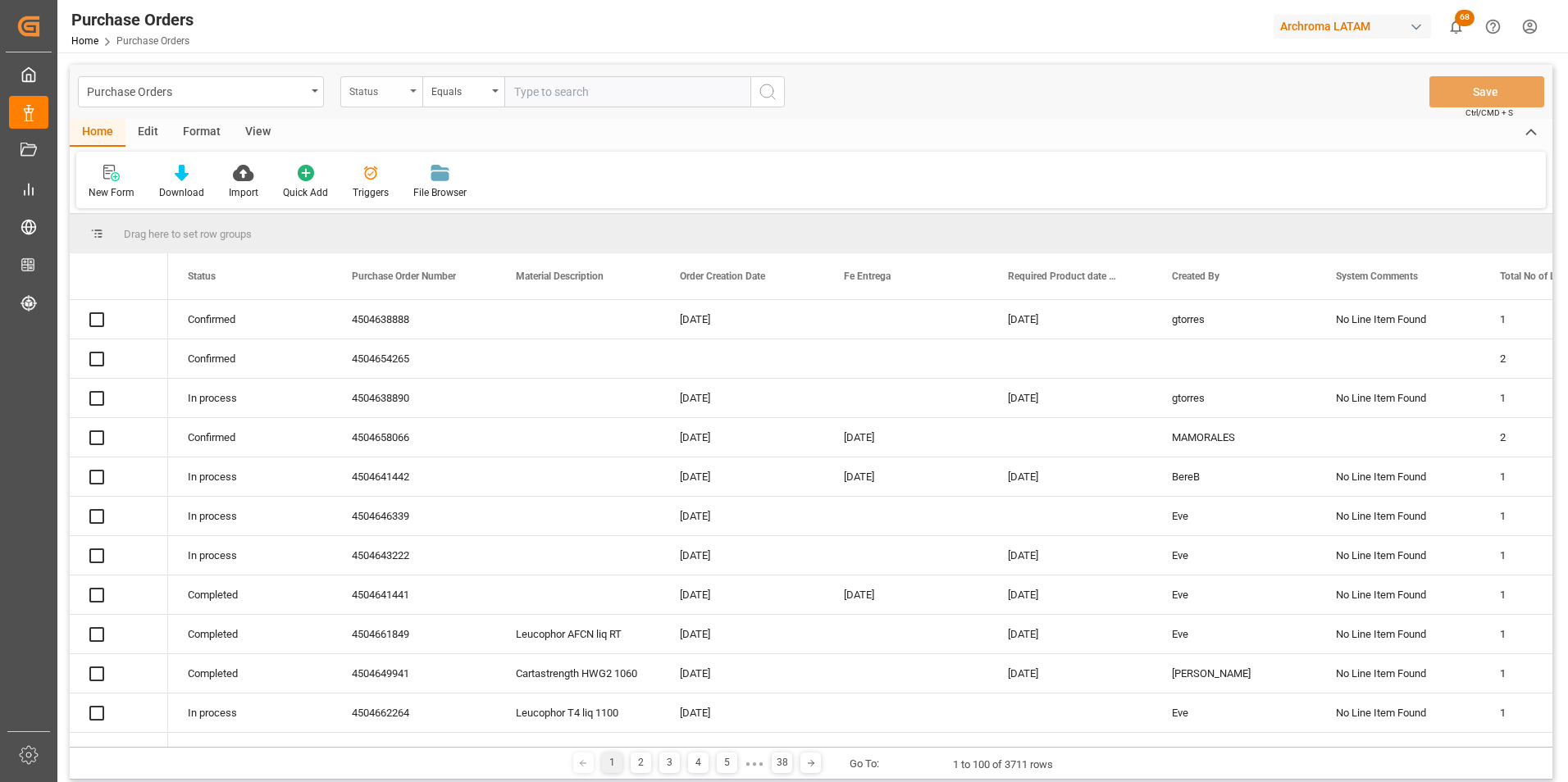
click at [399, 94] on div "Status" at bounding box center [377, 89] width 56 height 19
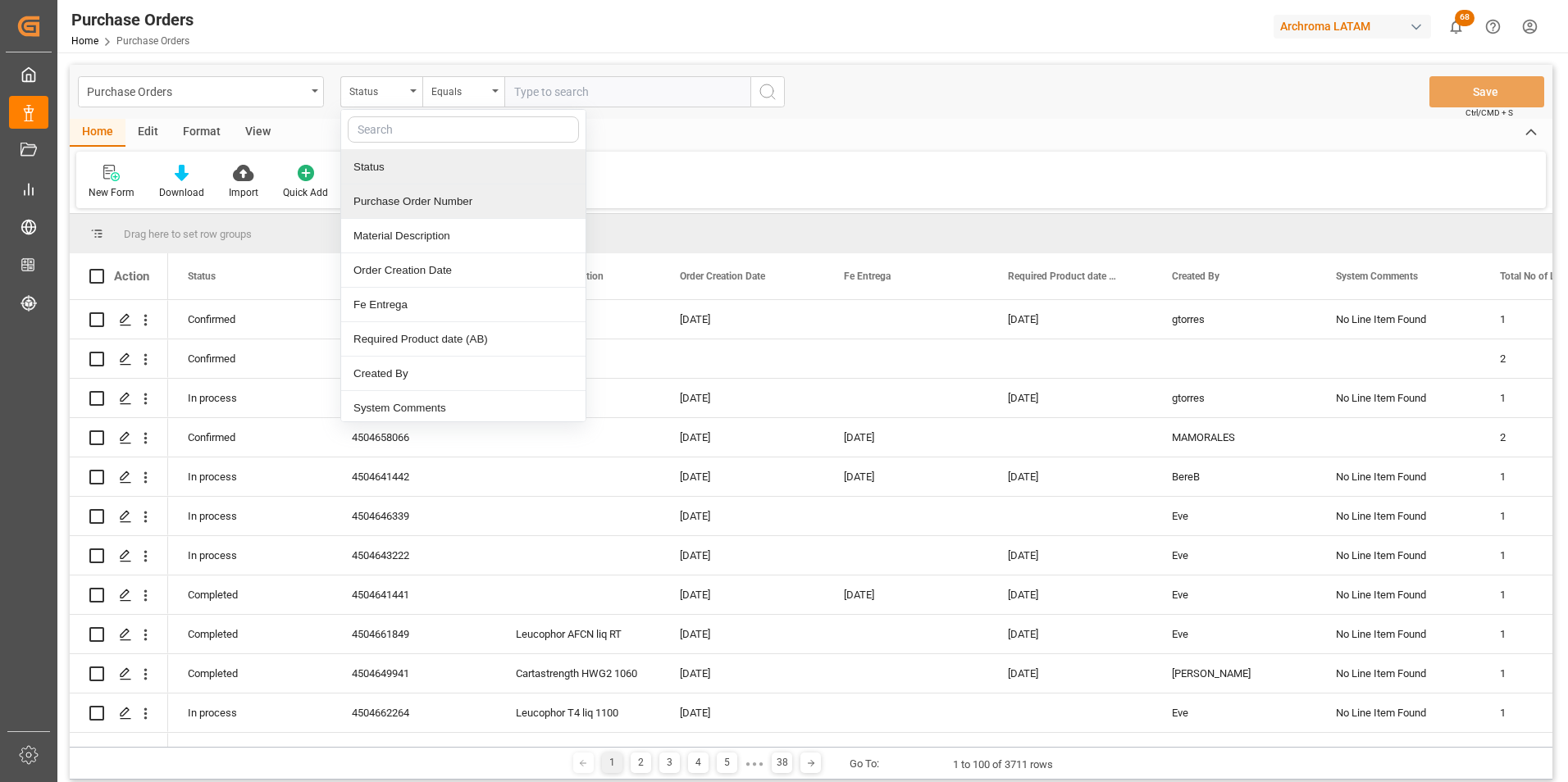
click at [426, 198] on div "Purchase Order Number" at bounding box center [463, 202] width 244 height 34
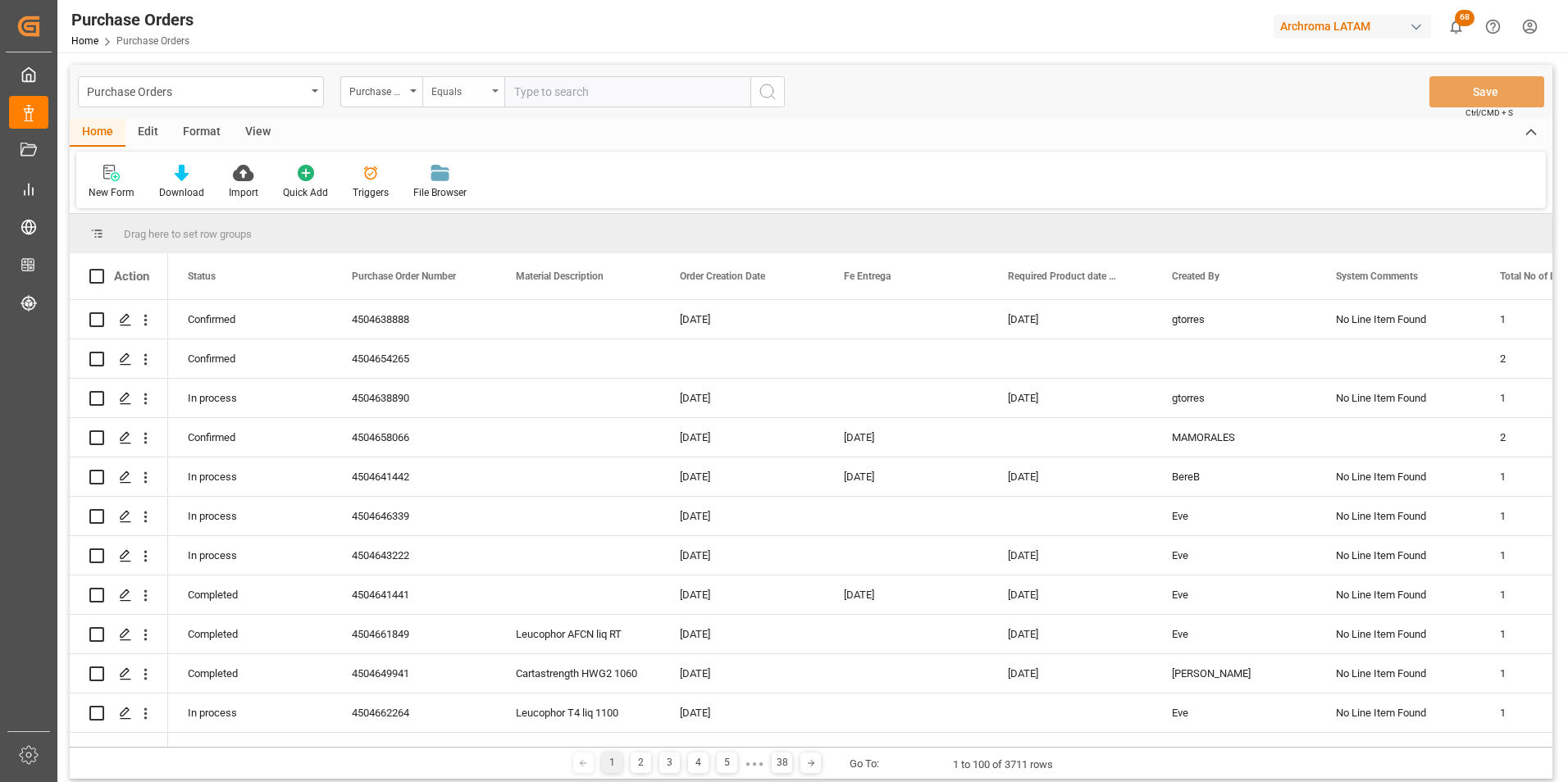
click at [449, 90] on div "Equals" at bounding box center [459, 89] width 56 height 19
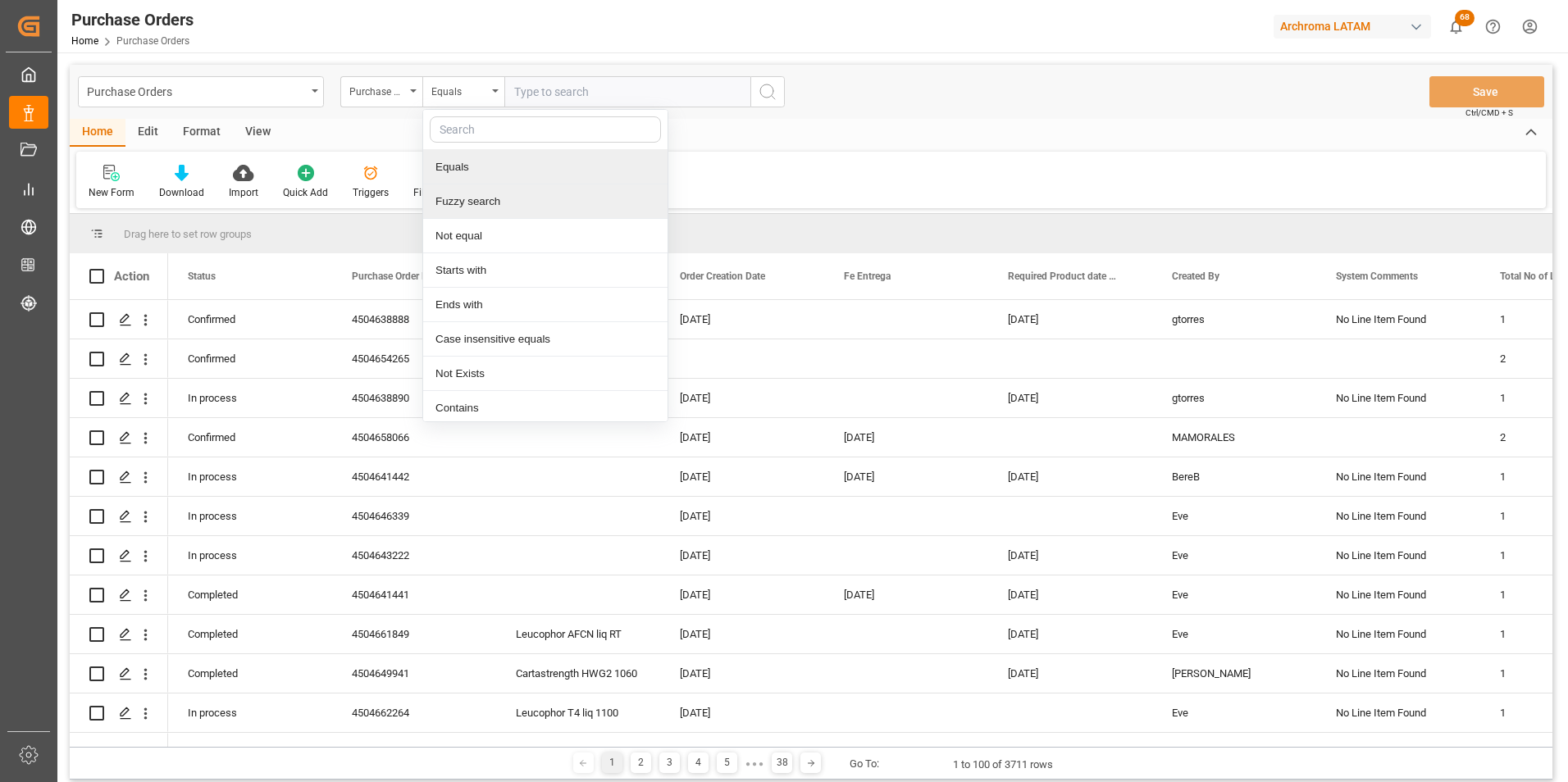
click at [485, 196] on div "Fuzzy search" at bounding box center [545, 202] width 244 height 34
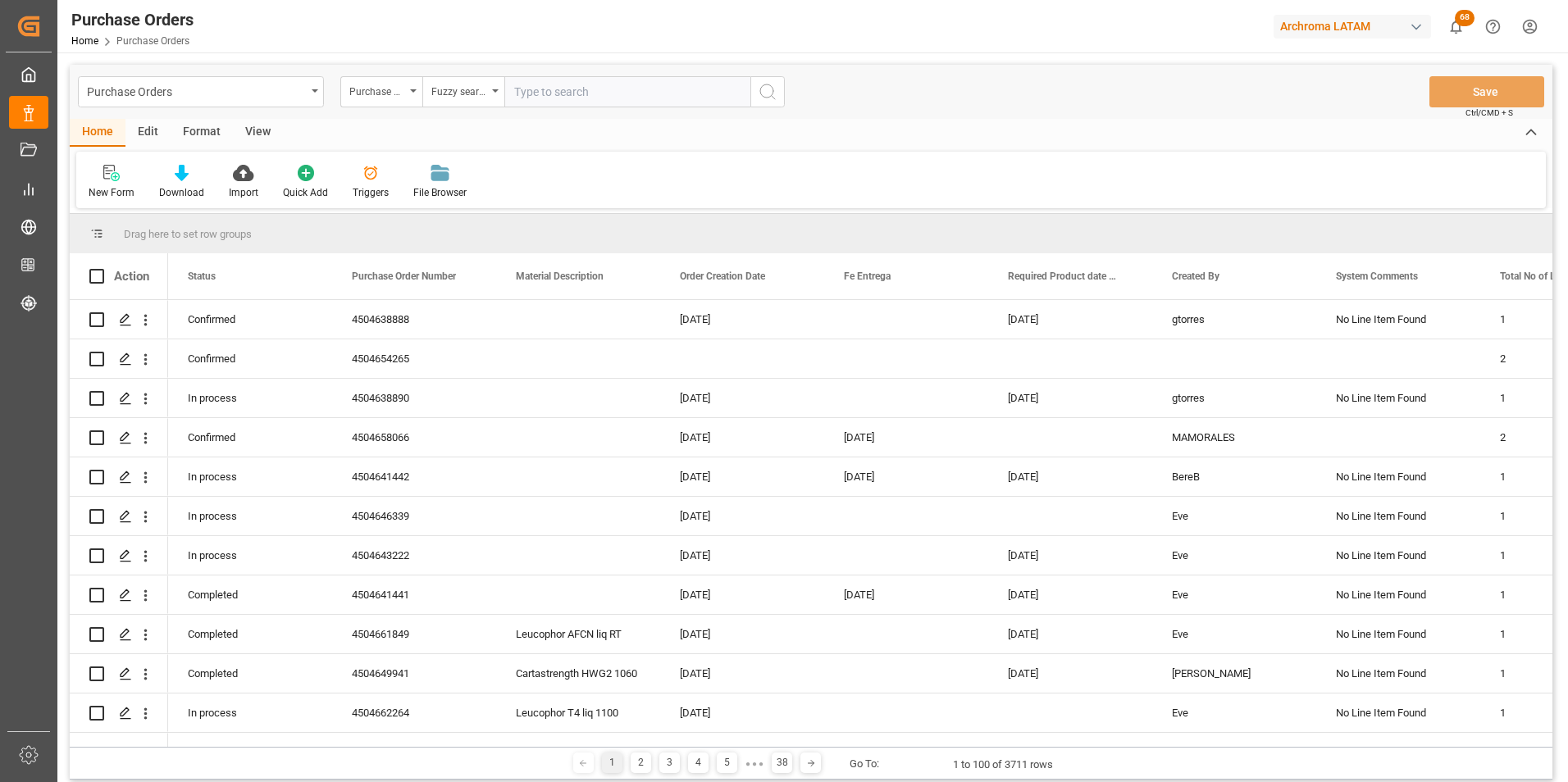
click at [572, 89] on input "text" at bounding box center [627, 91] width 246 height 31
paste input "4504654265"
type input "4504654265"
click at [763, 102] on button "search button" at bounding box center [767, 91] width 34 height 31
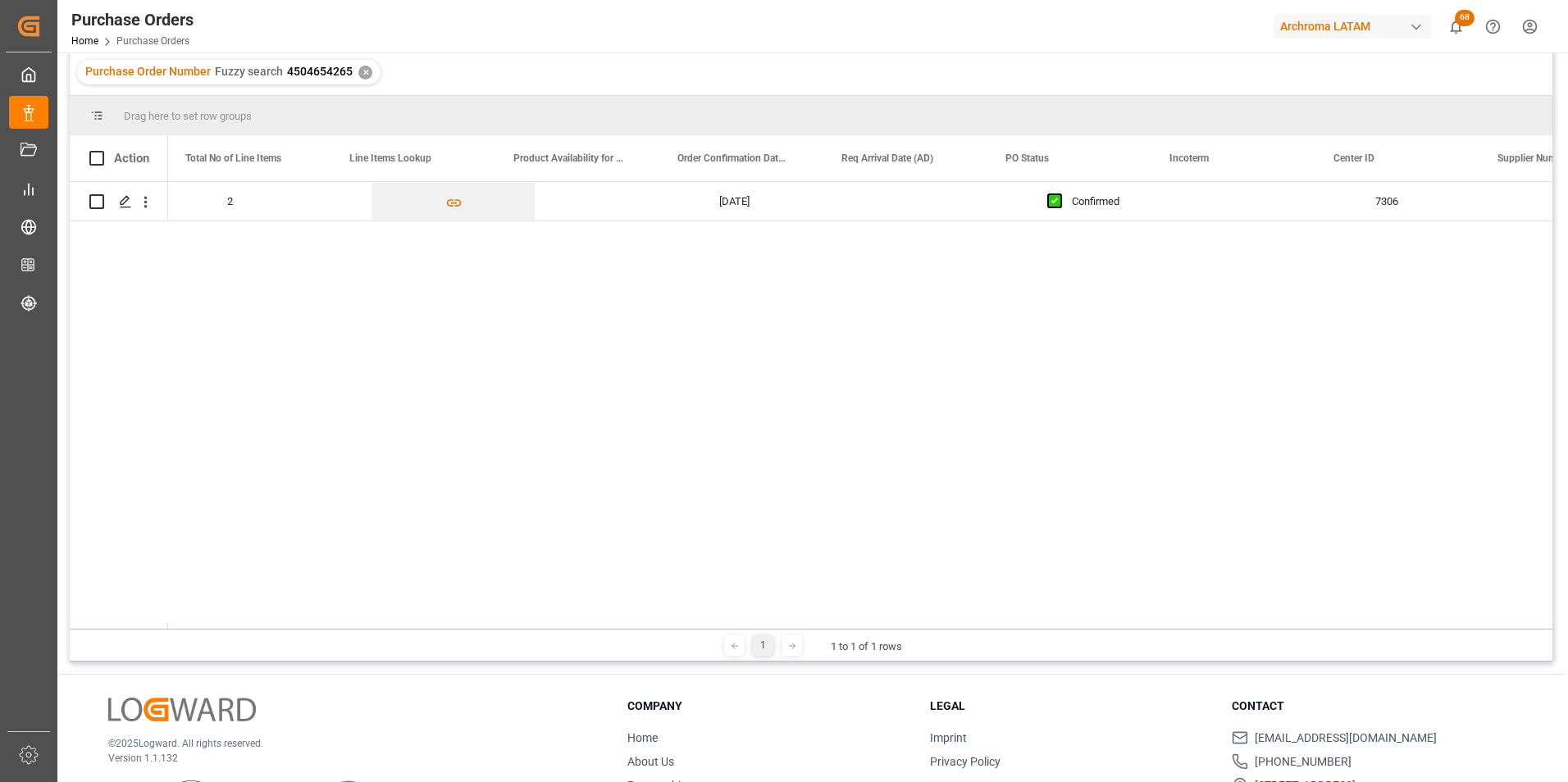
scroll to position [0, 1364]
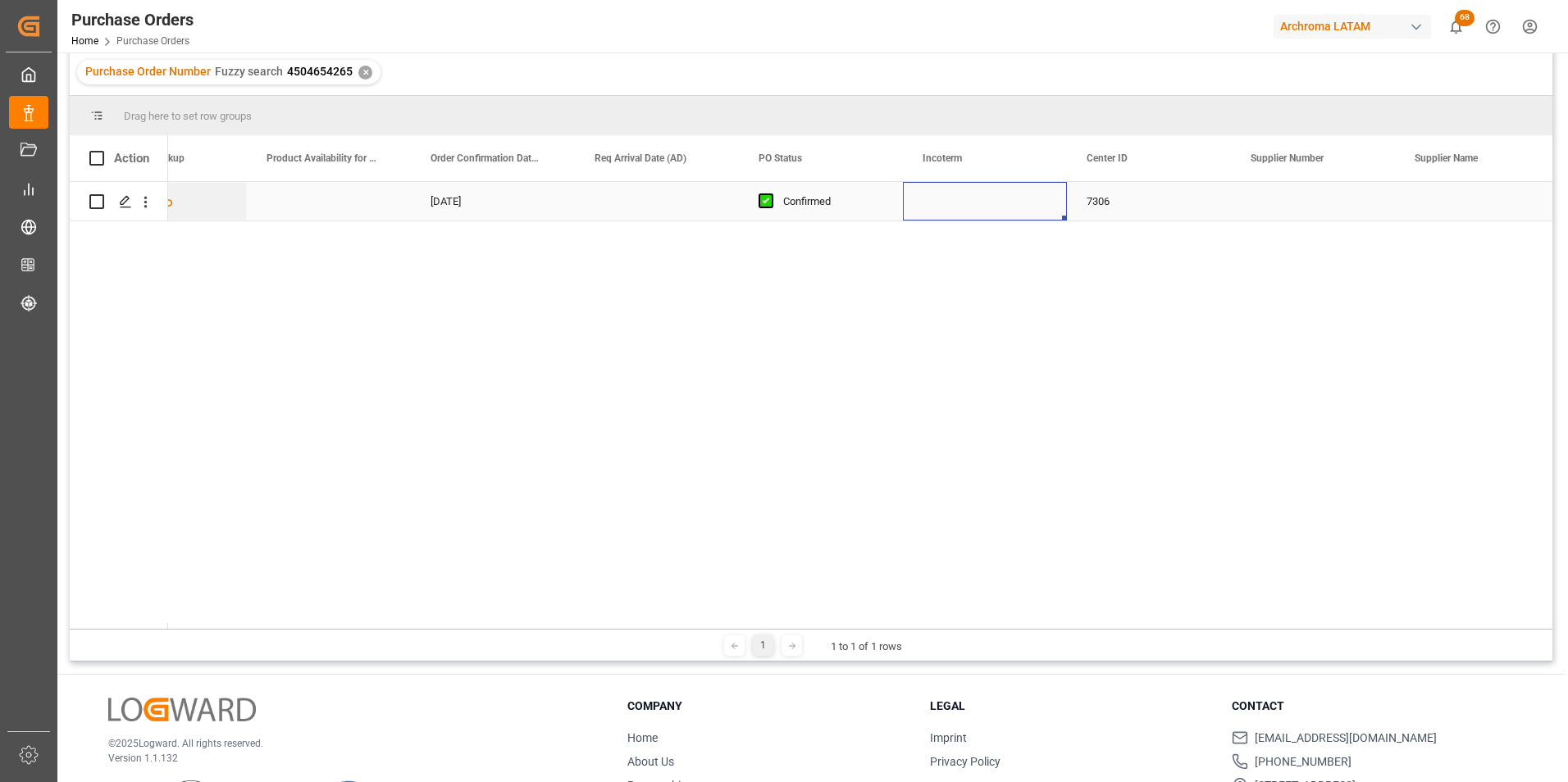
click at [956, 199] on div "Press SPACE to select this row." at bounding box center [985, 201] width 164 height 39
click at [1034, 213] on button "Select" at bounding box center [985, 210] width 138 height 31
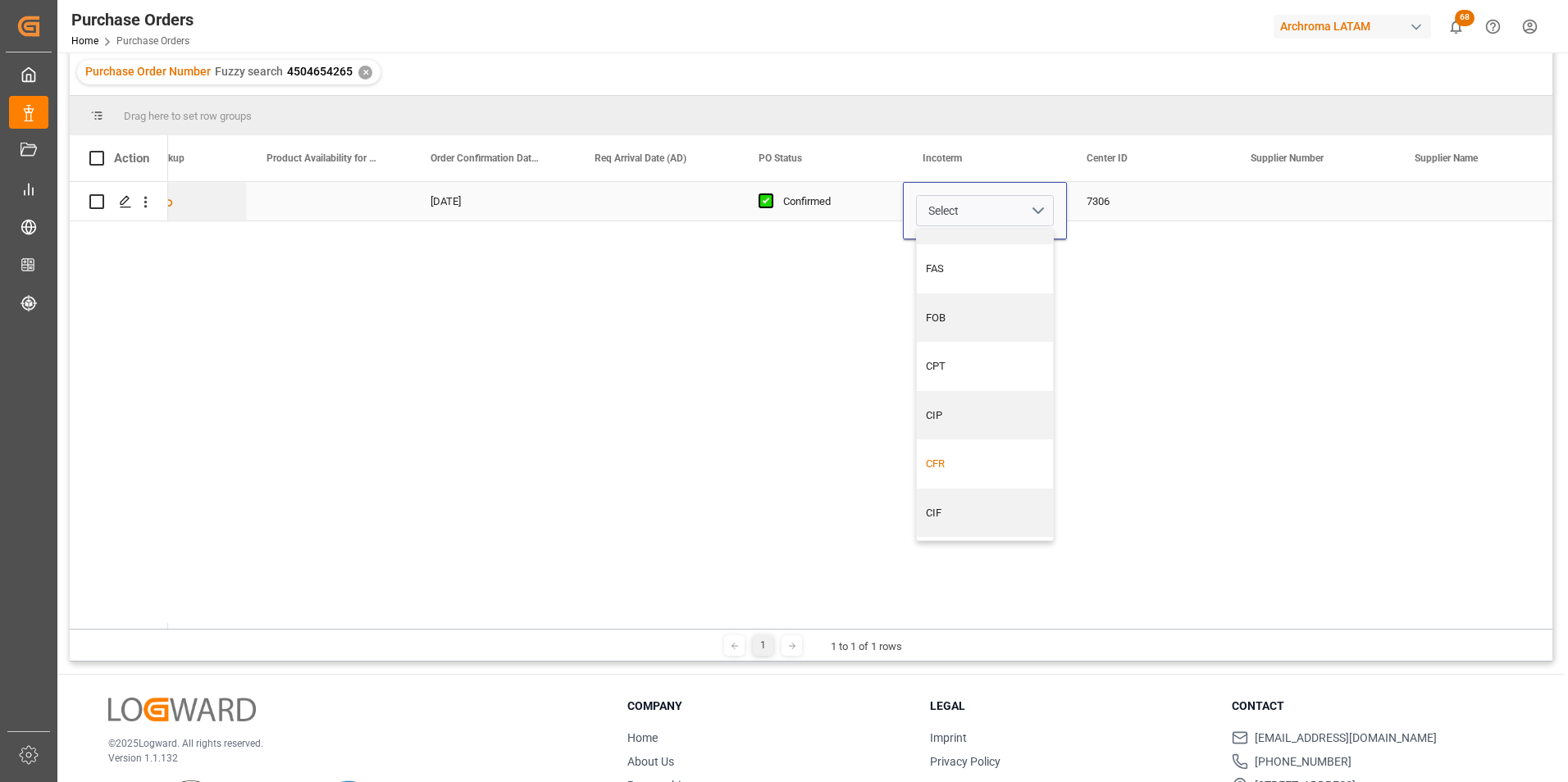
click at [950, 453] on div "CFR" at bounding box center [985, 464] width 136 height 49
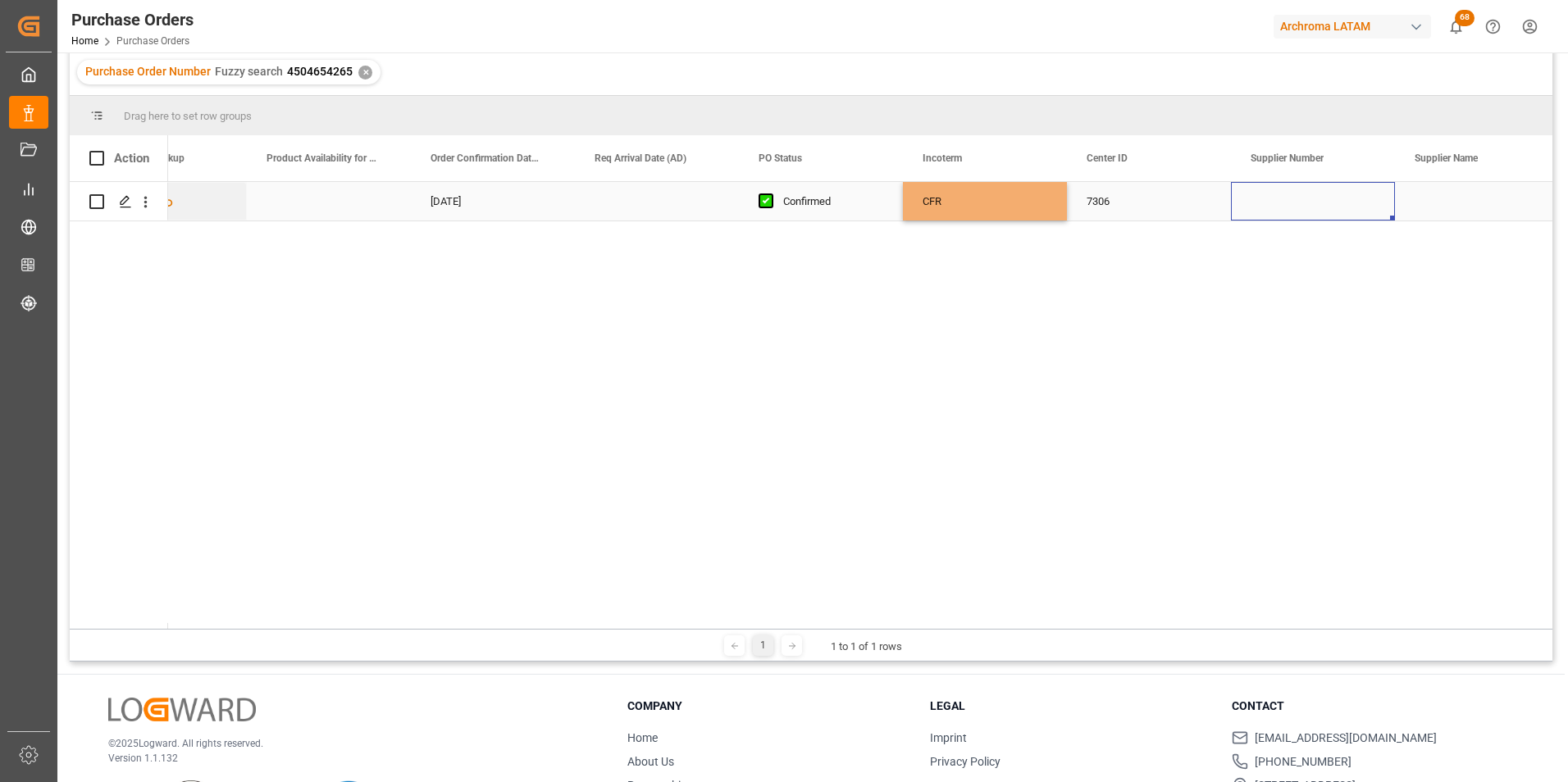
click at [1282, 207] on div "Press SPACE to select this row." at bounding box center [1313, 201] width 164 height 39
click at [1496, 200] on div "Press SPACE to select this row." at bounding box center [1477, 201] width 164 height 39
click at [1480, 185] on div "Press SPACE to select this row." at bounding box center [1477, 201] width 164 height 39
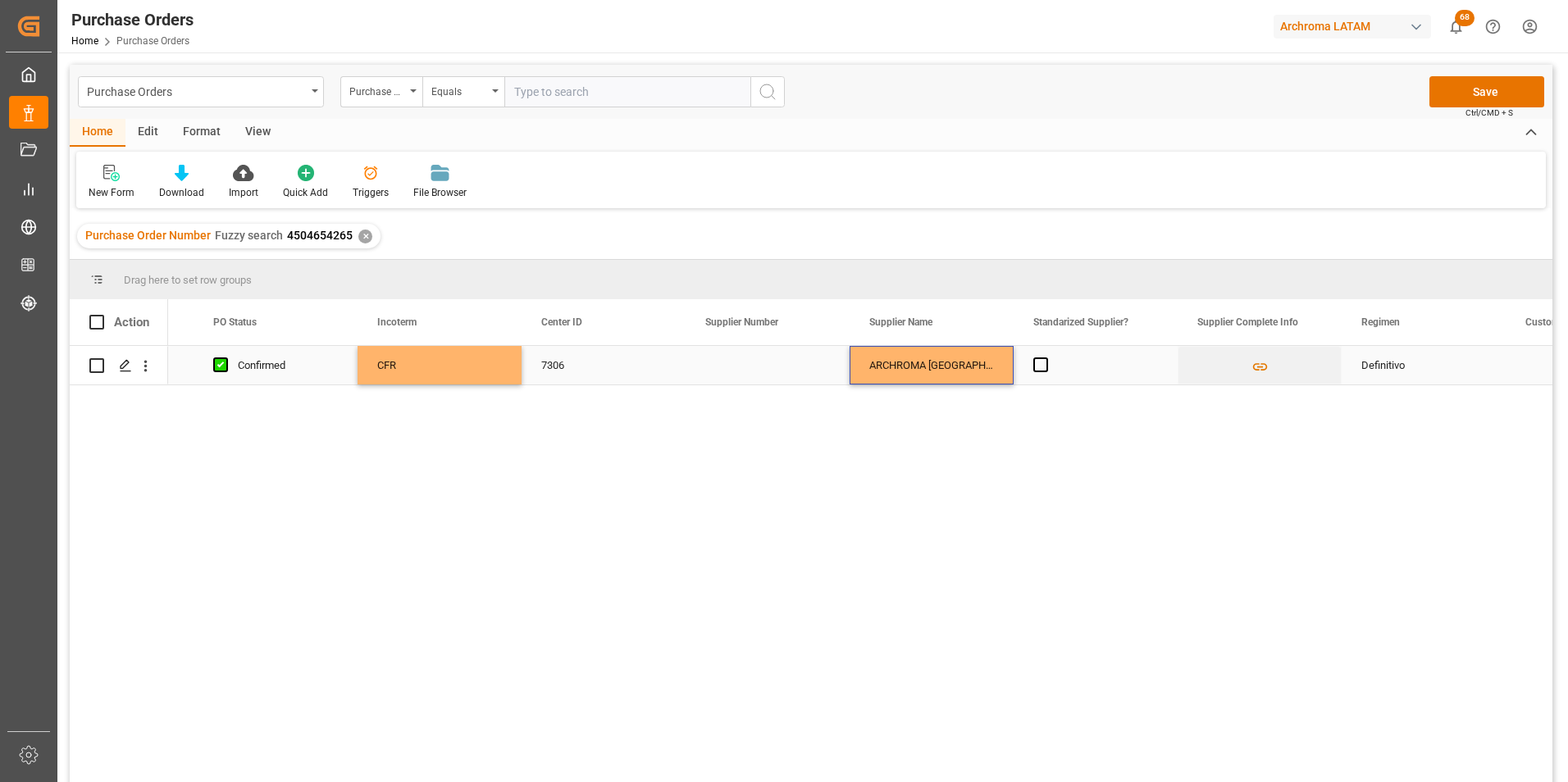
click at [982, 358] on div "ARCHROMA COLOMBIA" at bounding box center [932, 365] width 164 height 39
click at [926, 380] on input "ARCHROMA COLOMBIA" at bounding box center [932, 374] width 138 height 31
click at [987, 375] on polyline "open menu" at bounding box center [983, 375] width 10 height 5
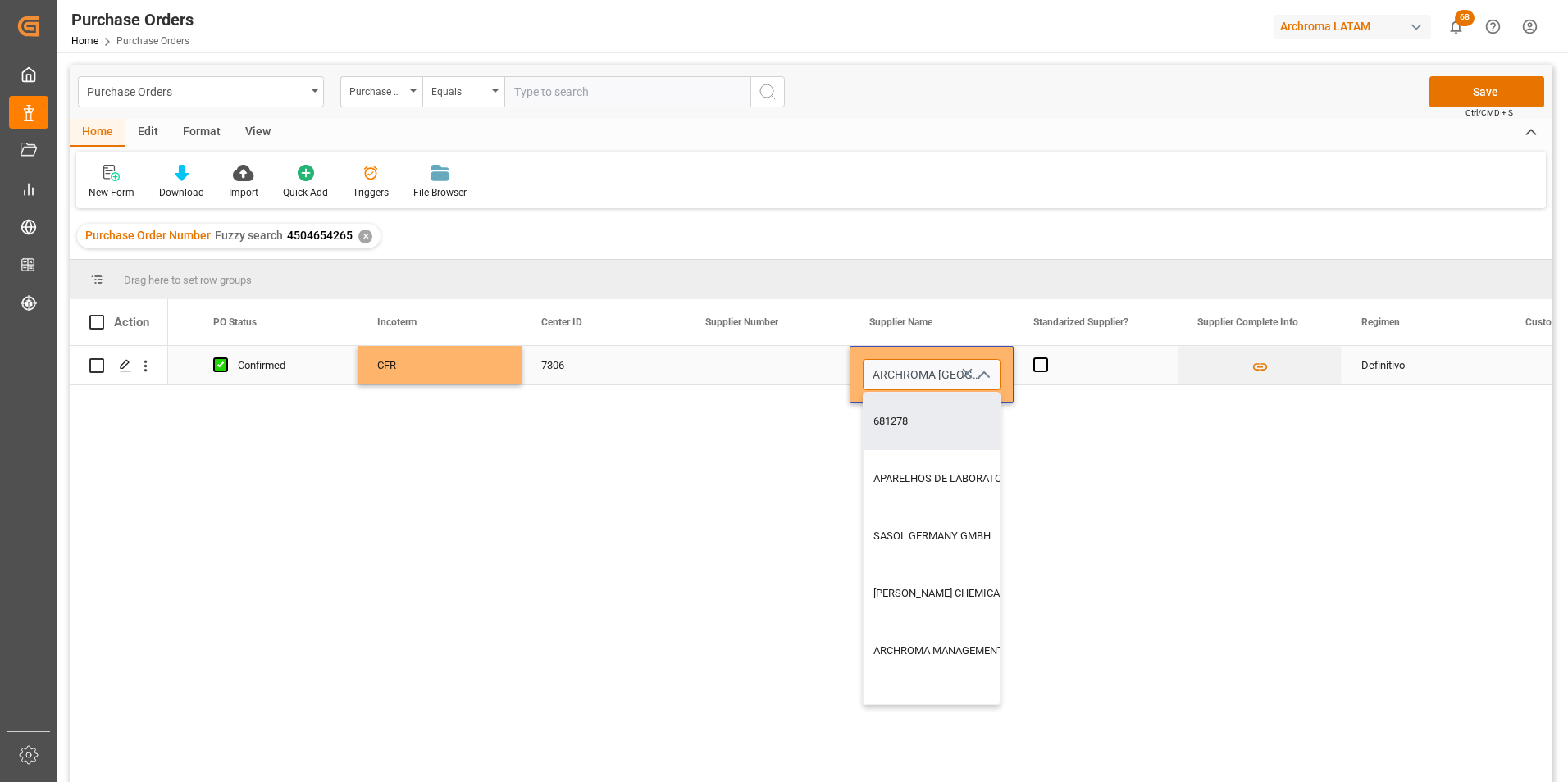
click at [936, 364] on input "ARCHROMA COLOMBIA" at bounding box center [932, 374] width 138 height 31
click at [1496, 92] on button "Save" at bounding box center [1486, 91] width 115 height 31
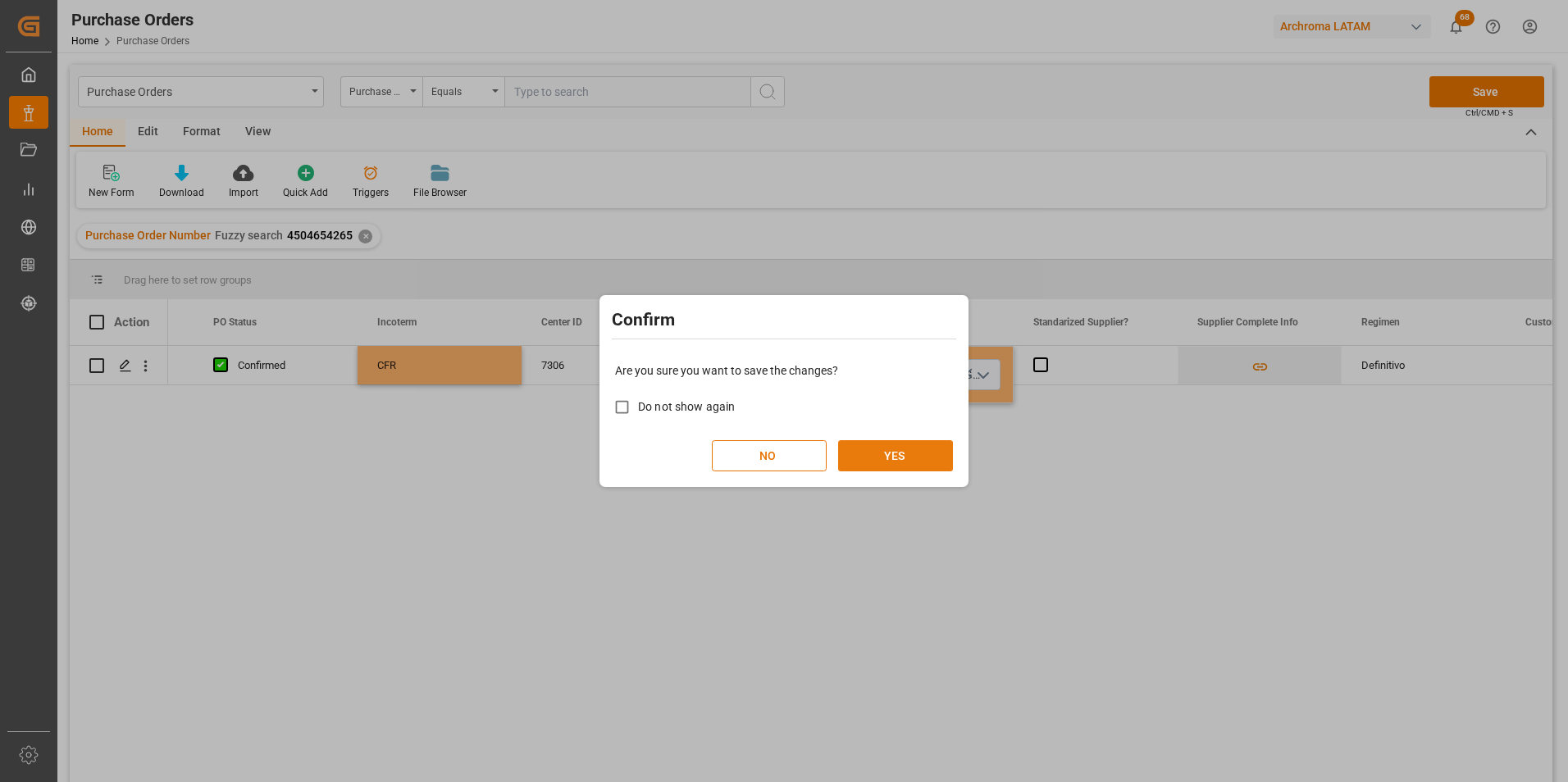
click at [893, 458] on button "YES" at bounding box center [895, 455] width 115 height 31
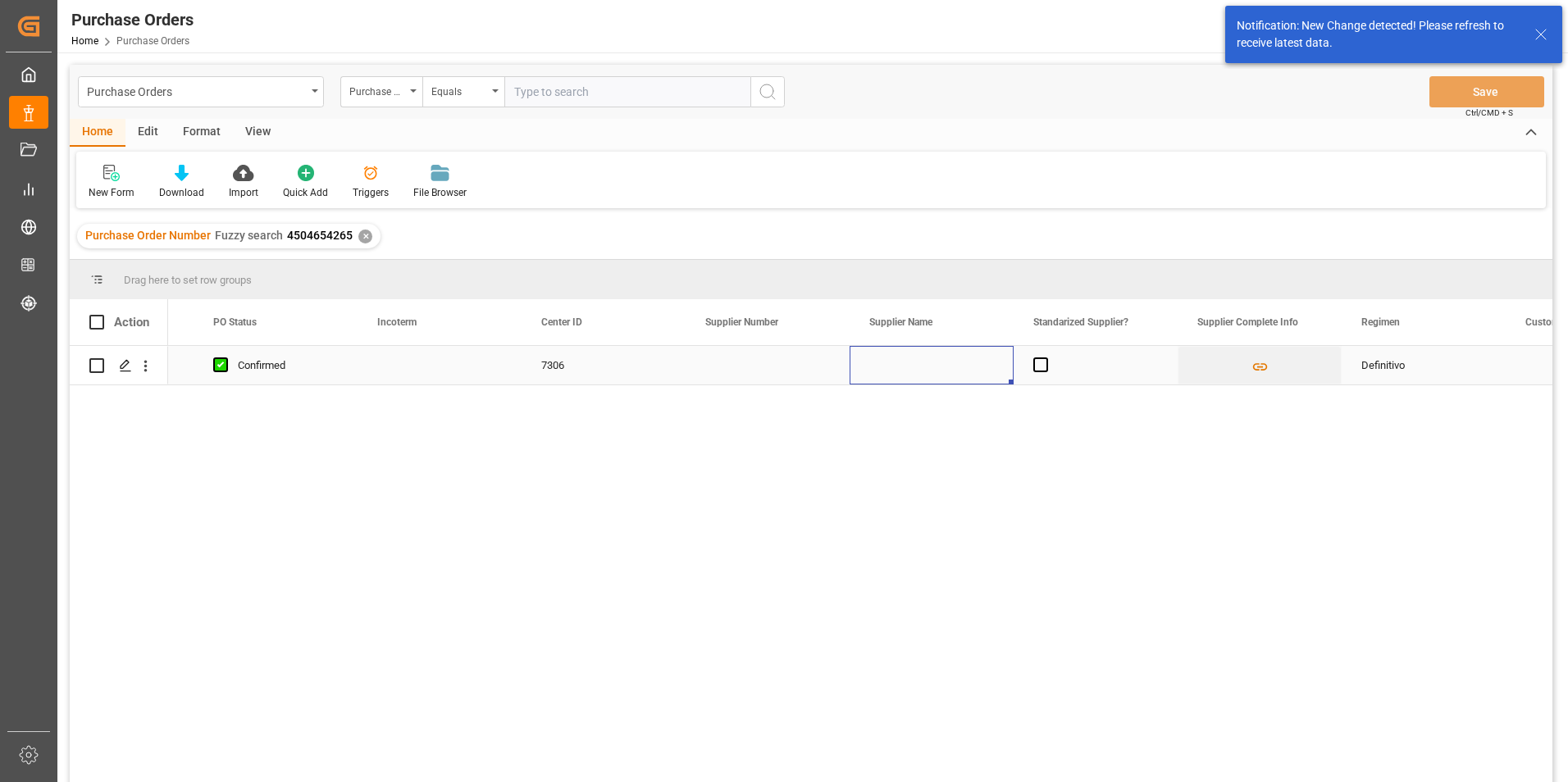
click at [941, 364] on div "Press SPACE to select this row." at bounding box center [932, 365] width 164 height 39
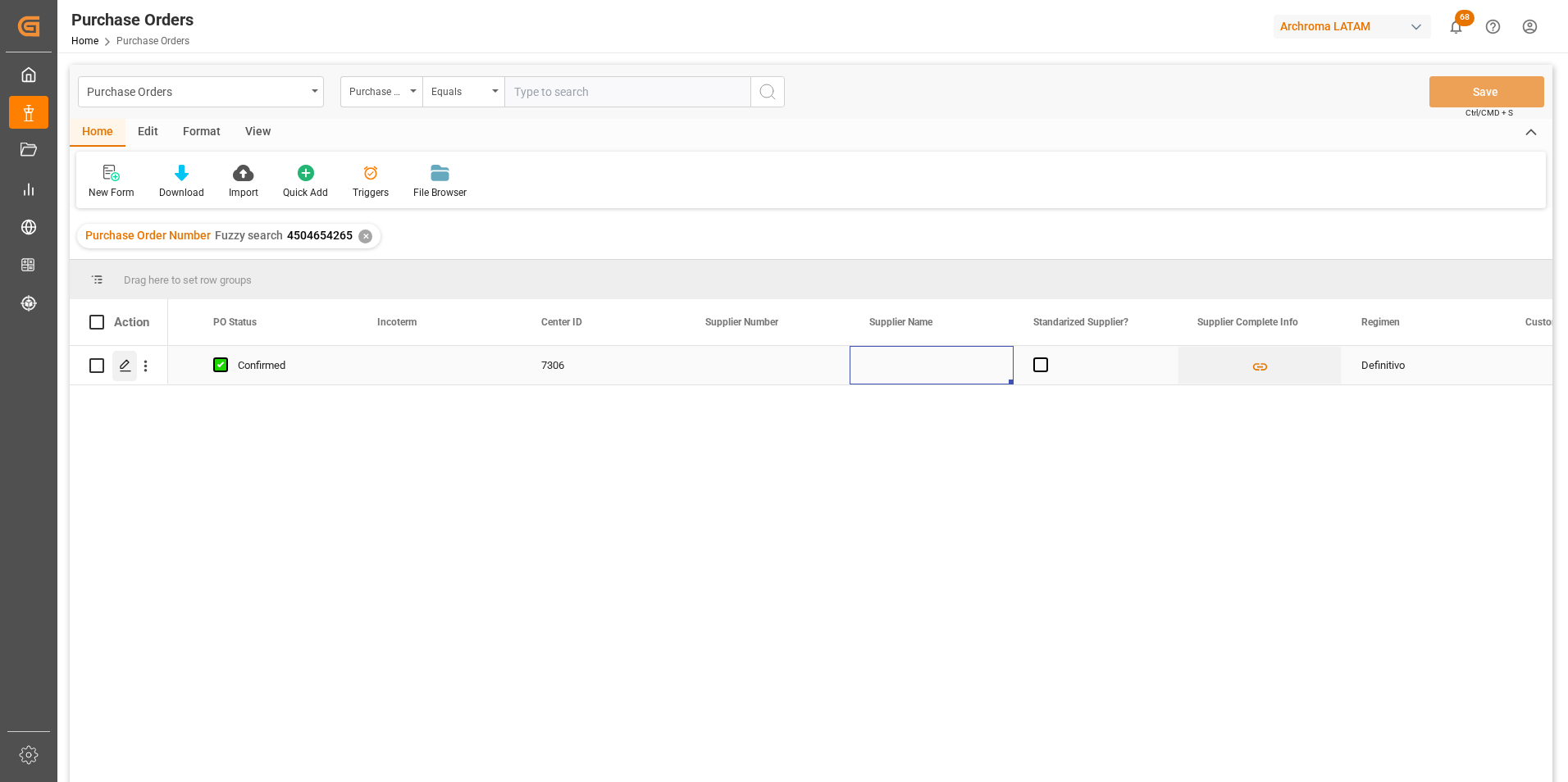
click at [123, 369] on polygon "Press SPACE to select this row." at bounding box center [125, 365] width 8 height 8
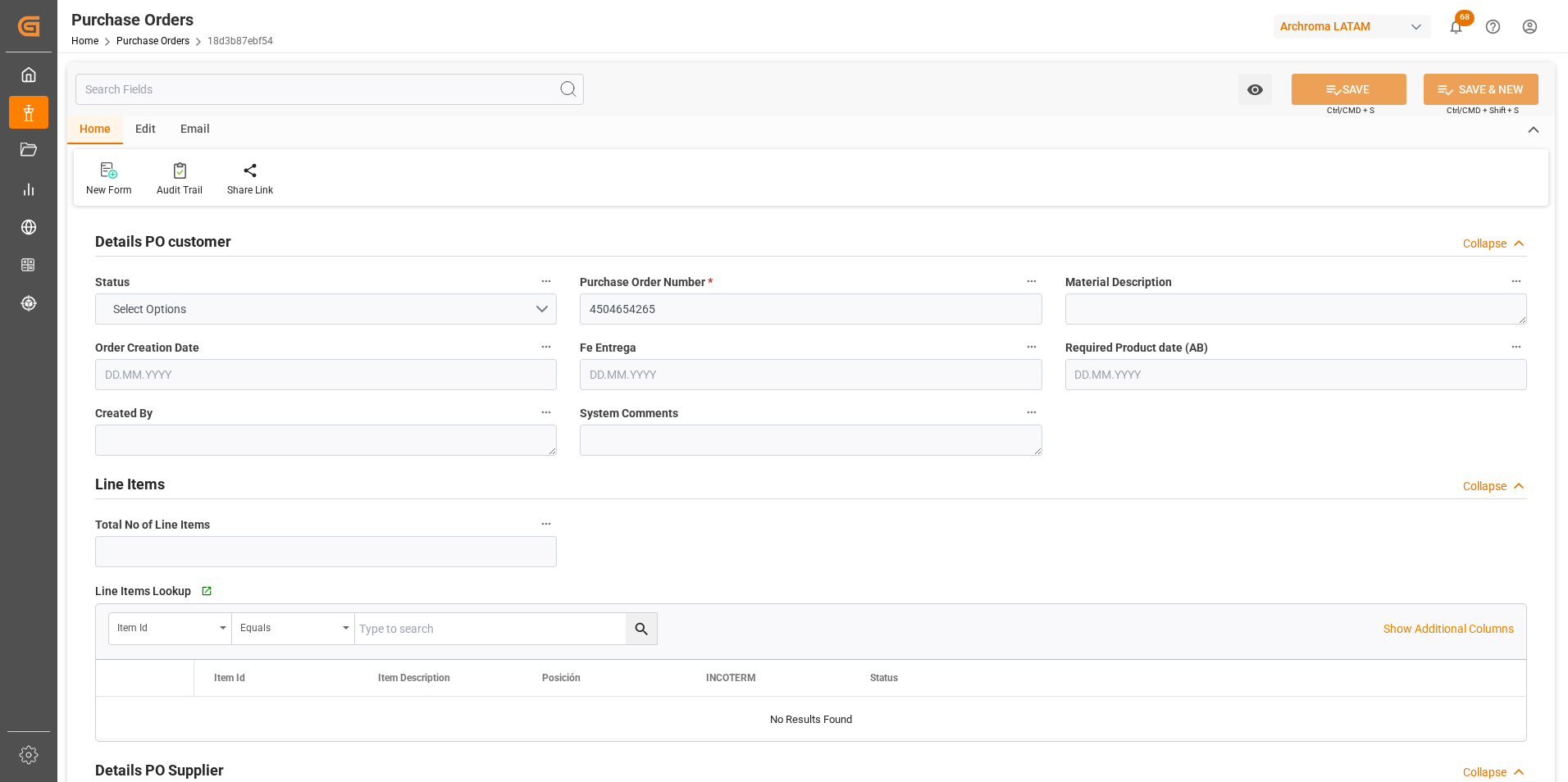
type input "2"
type input "16.10.2025"
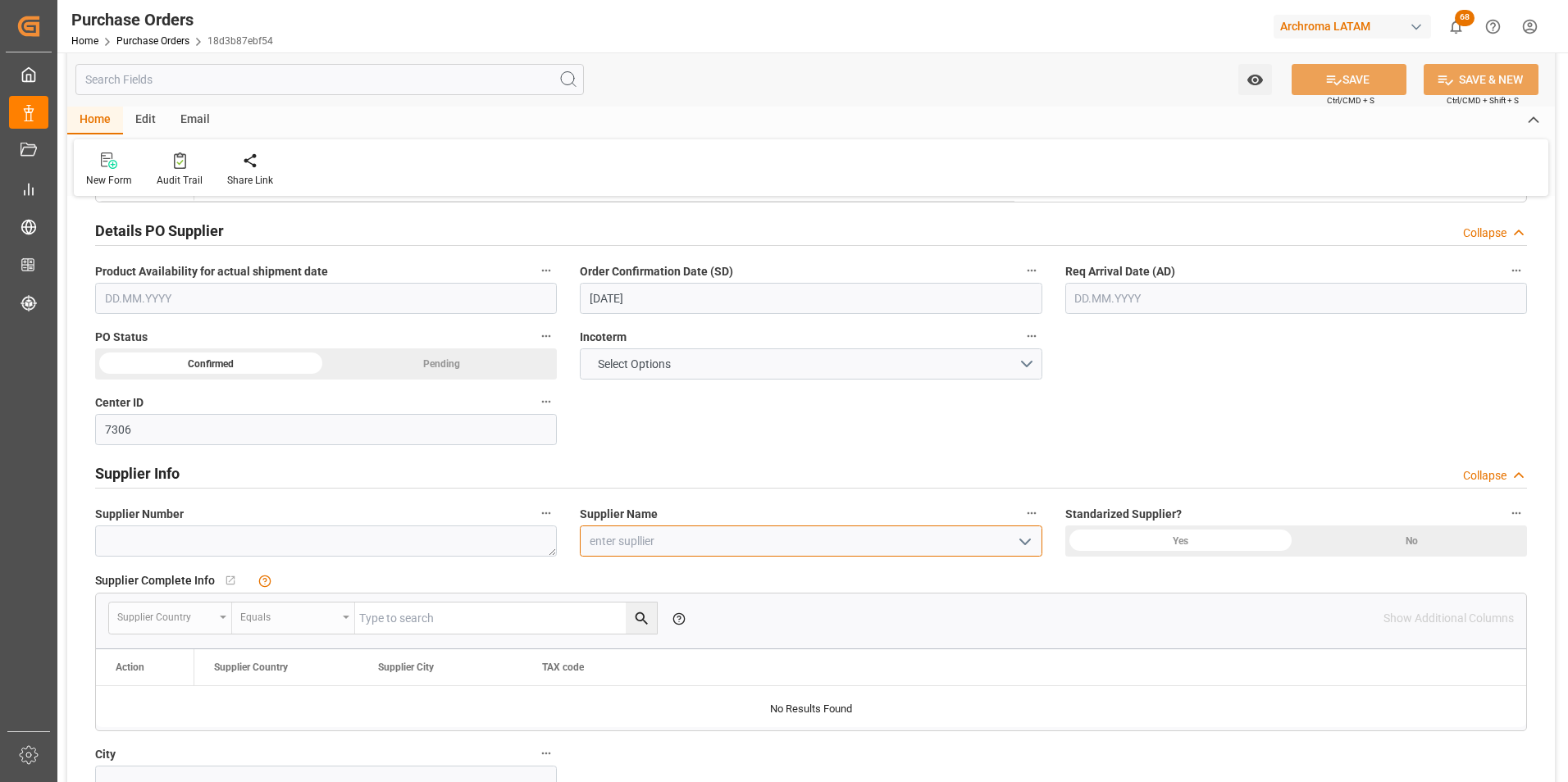
click at [645, 551] on input at bounding box center [811, 541] width 462 height 31
paste input "ARCHROMA COLOMBIA"
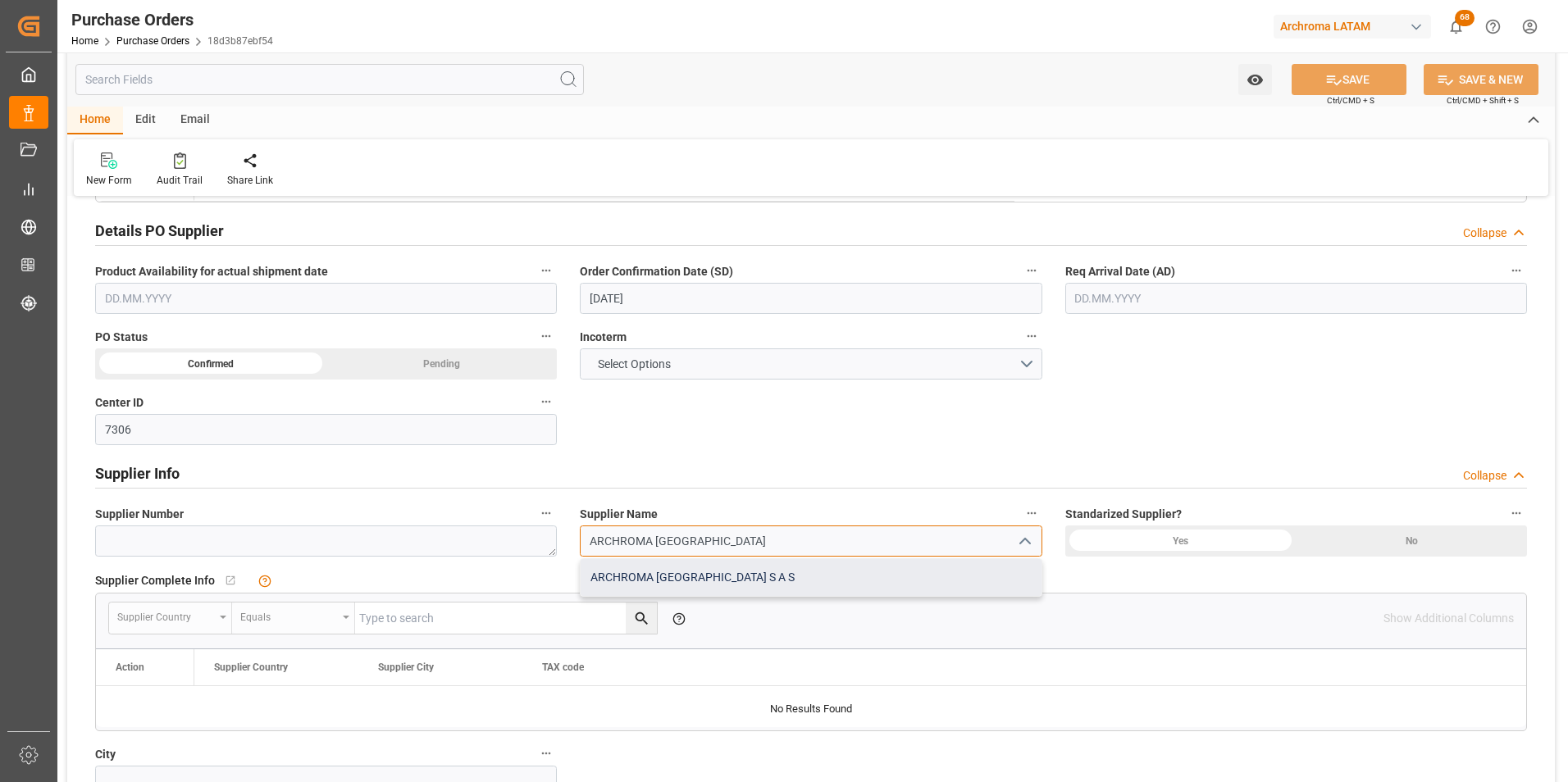
click at [774, 578] on div "ARCHROMA [GEOGRAPHIC_DATA] S A S" at bounding box center [811, 577] width 460 height 37
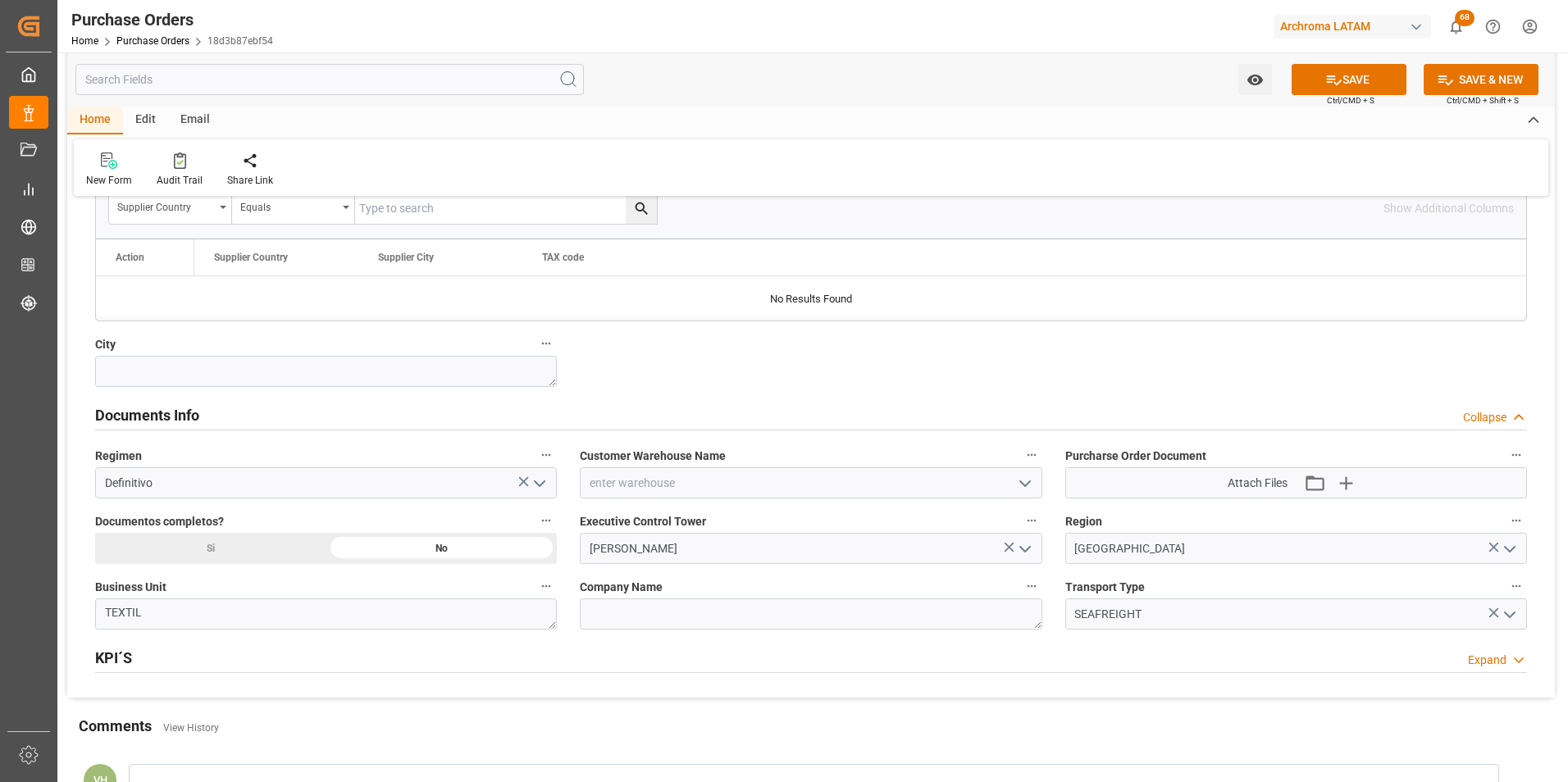
type input "ARCHROMA [GEOGRAPHIC_DATA] S A S"
click at [253, 551] on div "Si" at bounding box center [210, 548] width 231 height 31
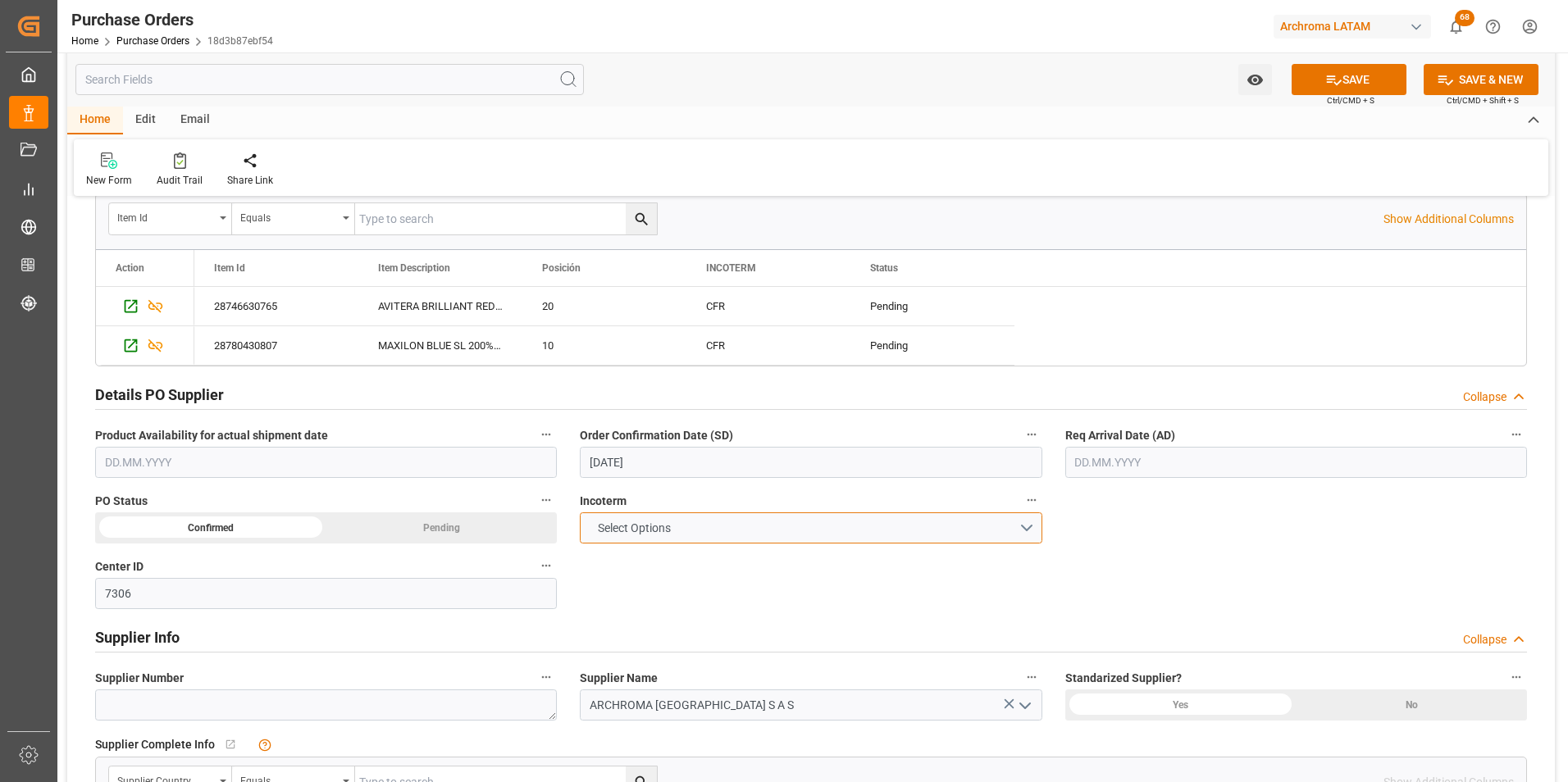
click at [1025, 528] on button "Select Options" at bounding box center [811, 528] width 462 height 31
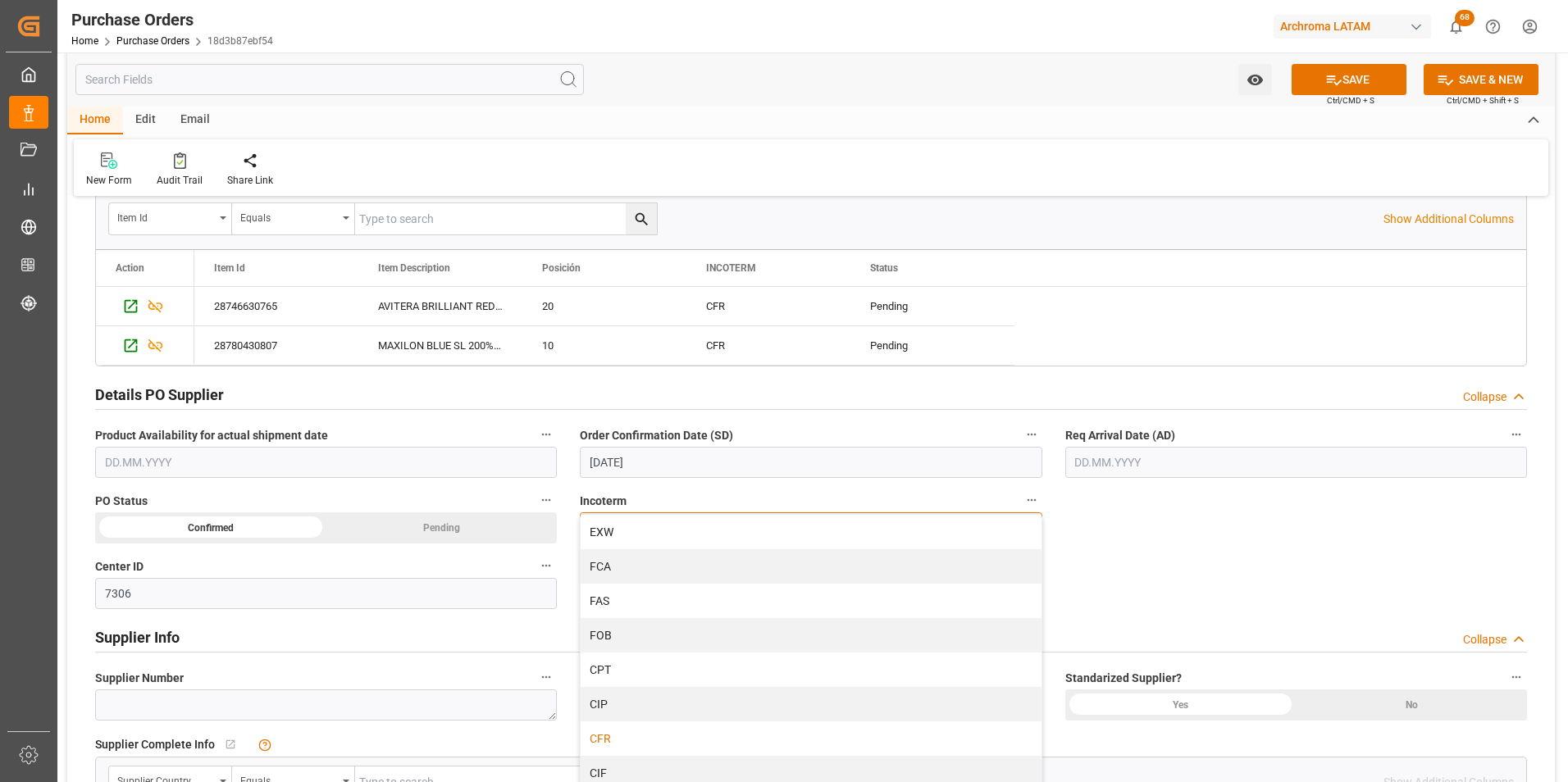
click at [677, 737] on div "CFR" at bounding box center [811, 739] width 460 height 34
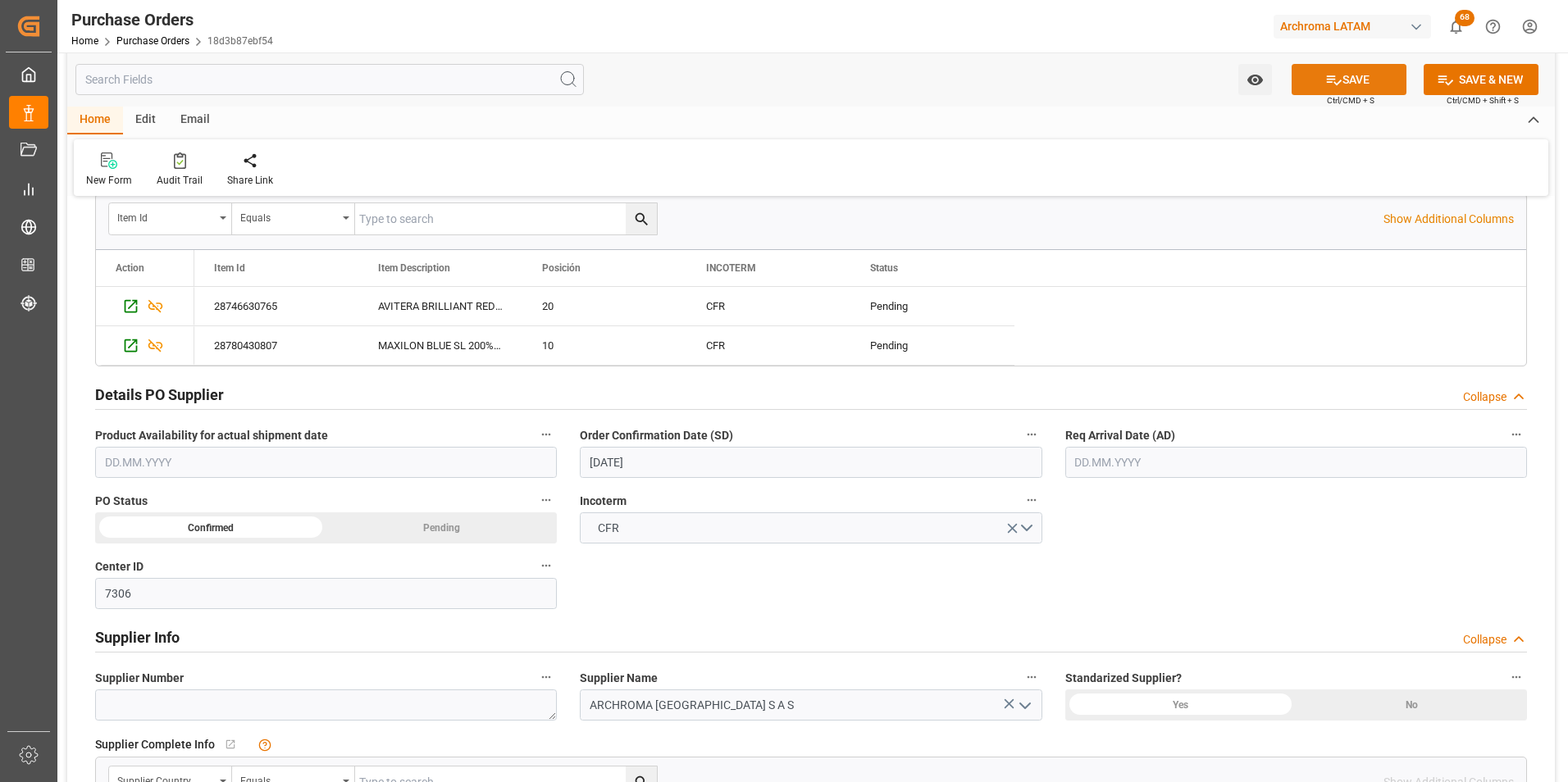
click at [1326, 88] on icon at bounding box center [1333, 79] width 17 height 17
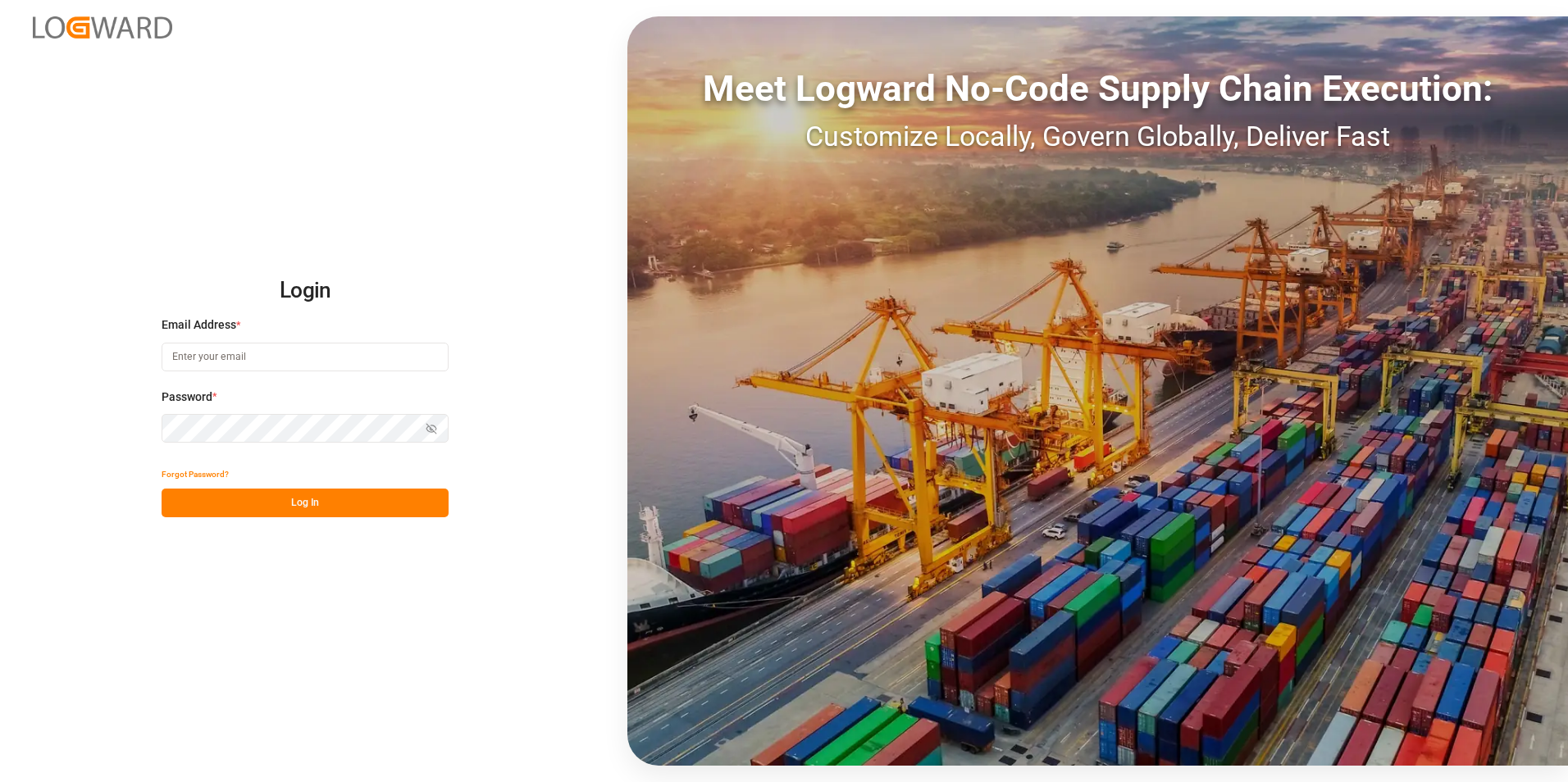
type input "[PERSON_NAME][EMAIL_ADDRESS][PERSON_NAME][DOMAIN_NAME]"
click at [301, 488] on div "Forgot Password?" at bounding box center [305, 474] width 287 height 29
drag, startPoint x: 301, startPoint y: 496, endPoint x: 636, endPoint y: 33, distance: 571.5
click at [301, 498] on button "Log In" at bounding box center [305, 503] width 287 height 29
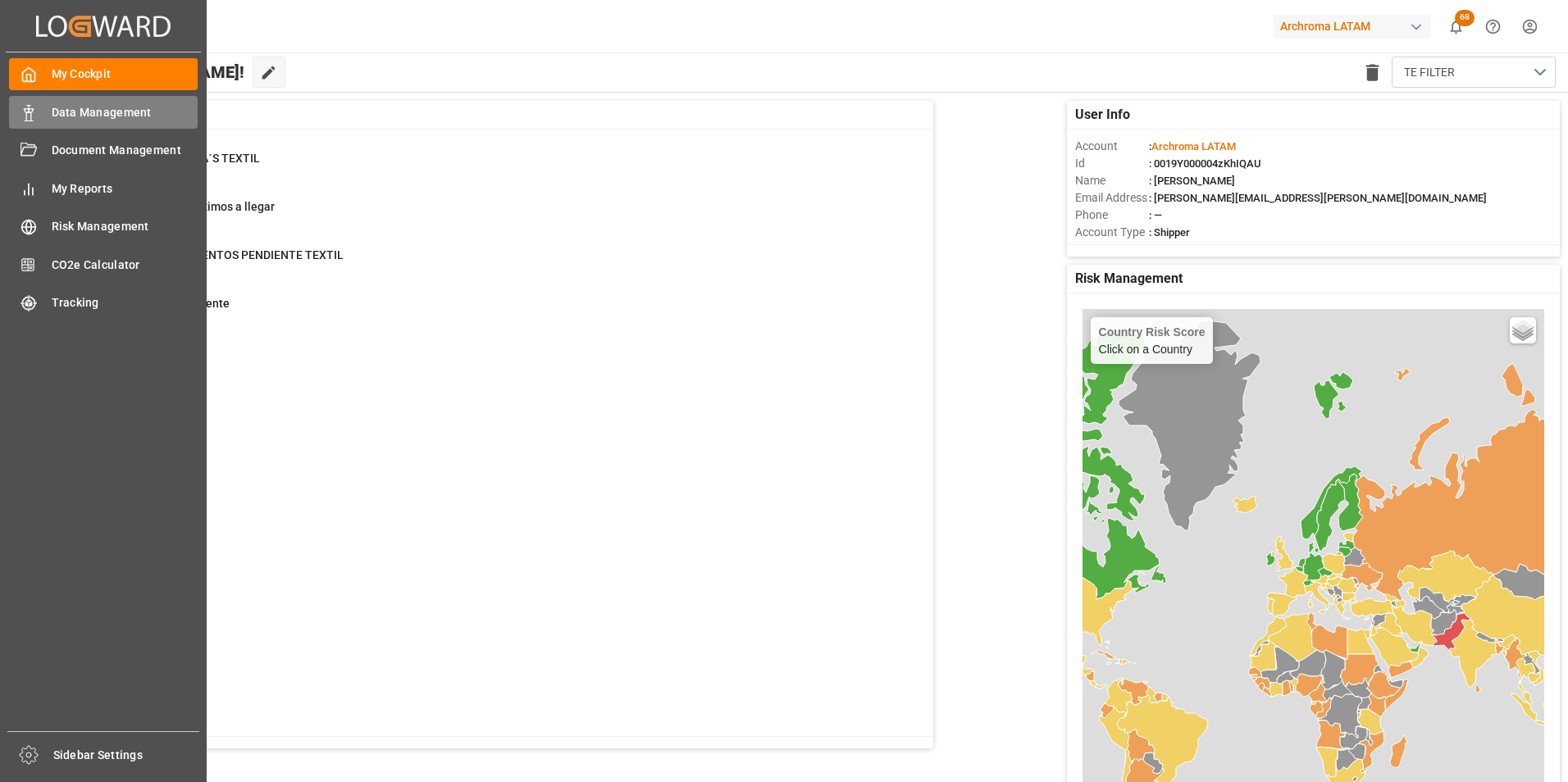
click at [46, 116] on div "Data Management Data Management" at bounding box center [103, 112] width 189 height 32
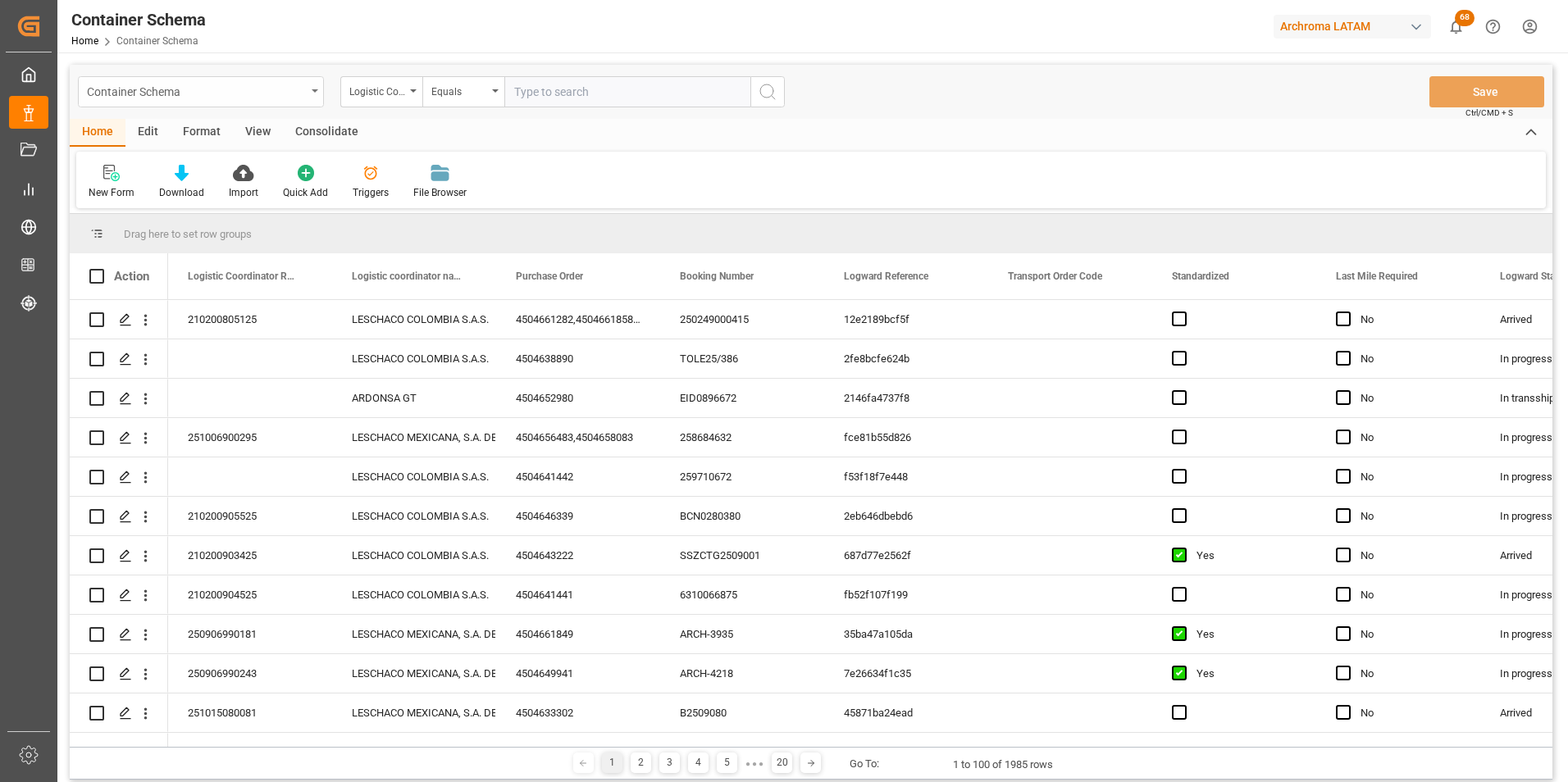
click at [296, 93] on div "Container Schema" at bounding box center [196, 90] width 219 height 21
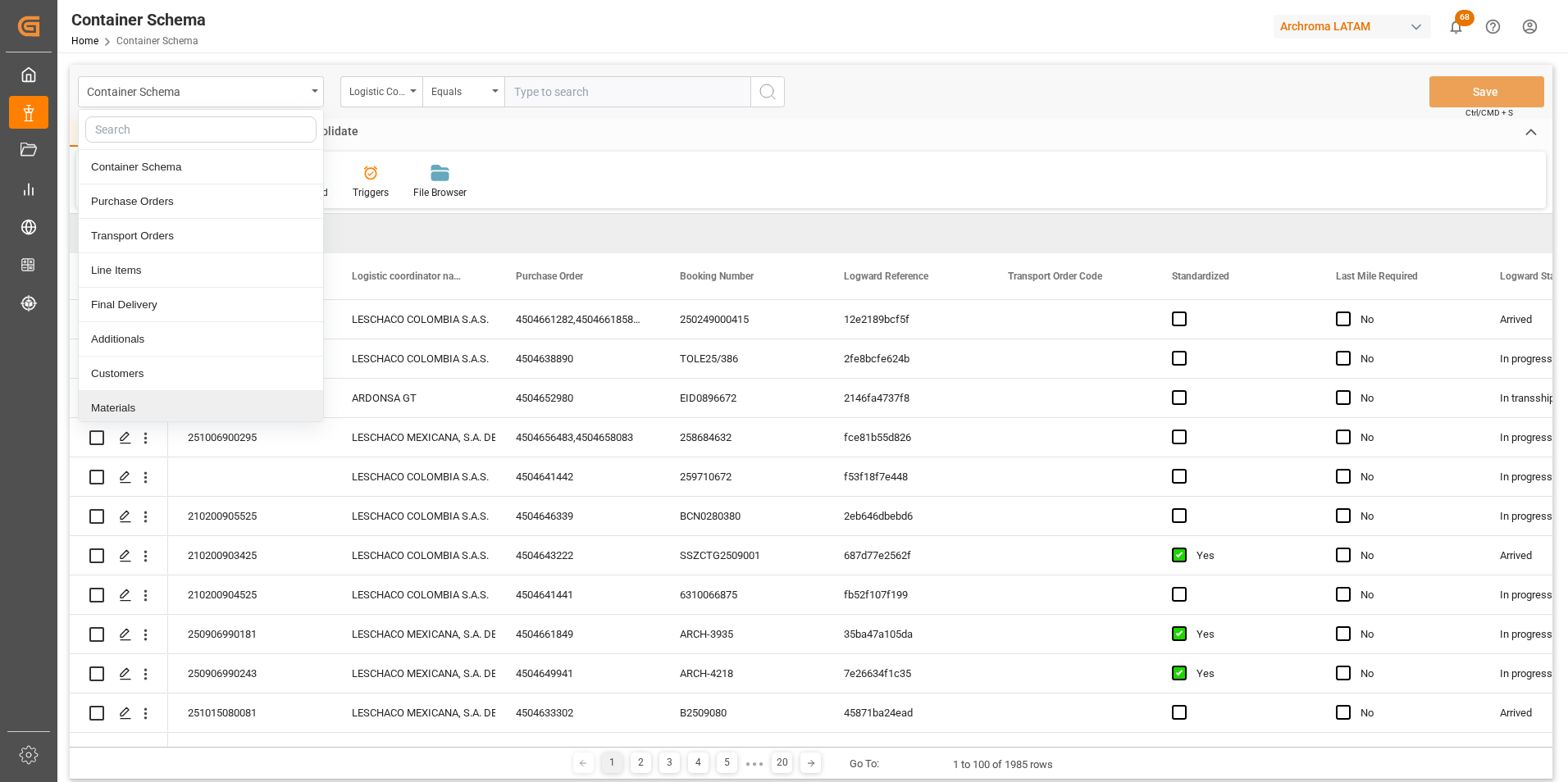
click at [157, 396] on div "Materials" at bounding box center [201, 408] width 244 height 34
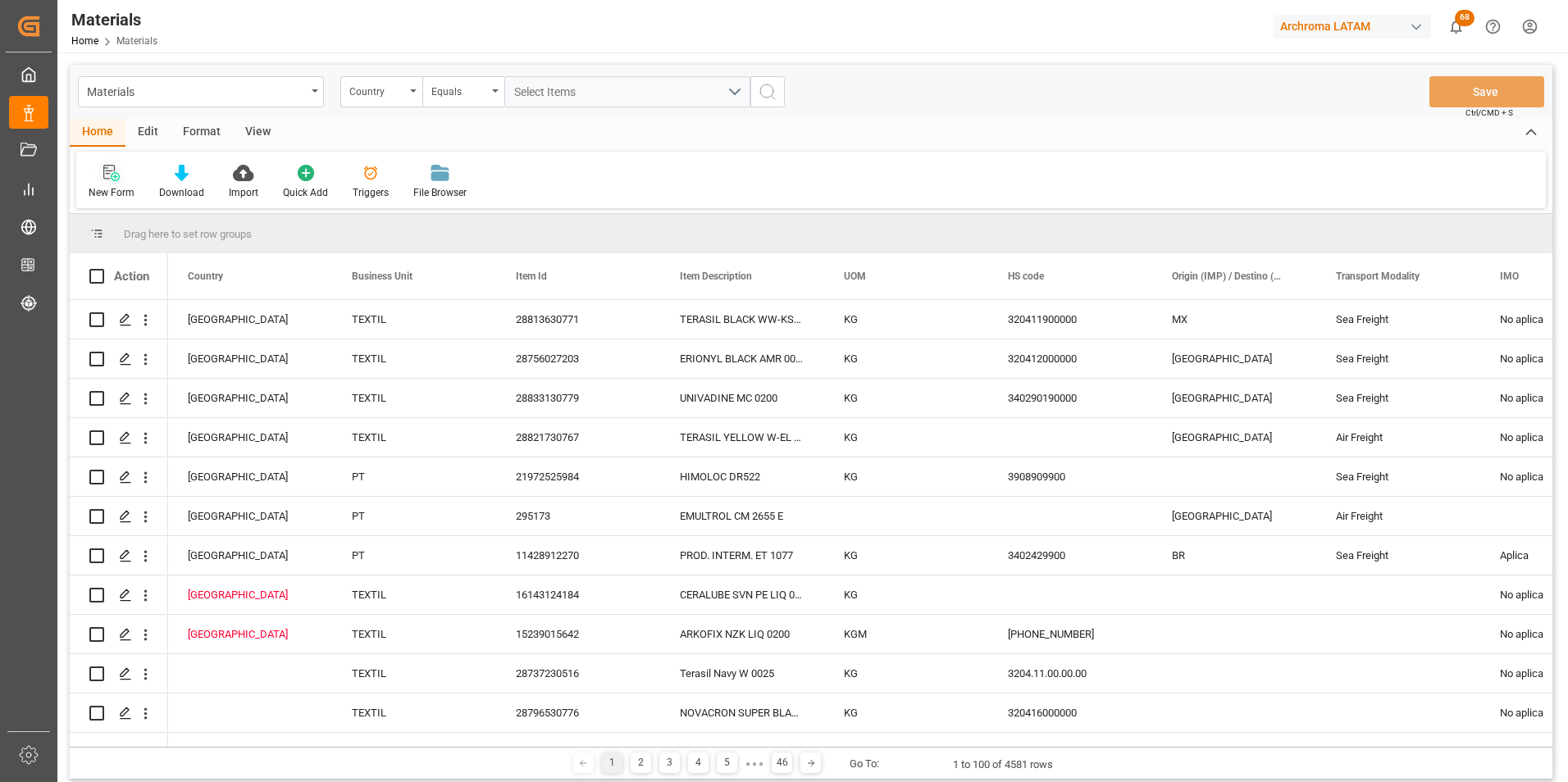
click at [108, 185] on div "New Form" at bounding box center [111, 182] width 71 height 36
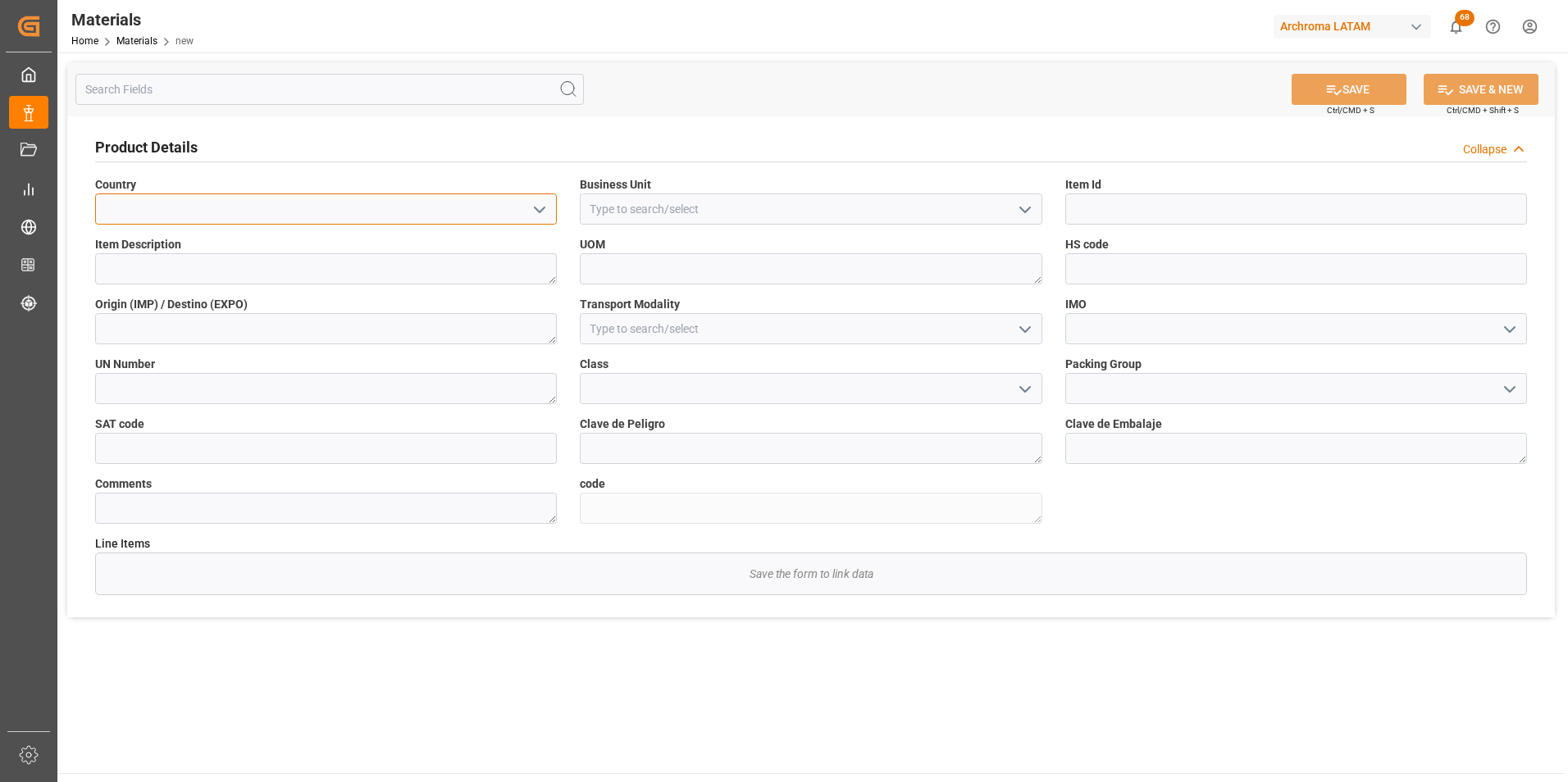
click at [551, 207] on input at bounding box center [326, 209] width 462 height 31
click at [538, 207] on icon "open menu" at bounding box center [540, 210] width 20 height 20
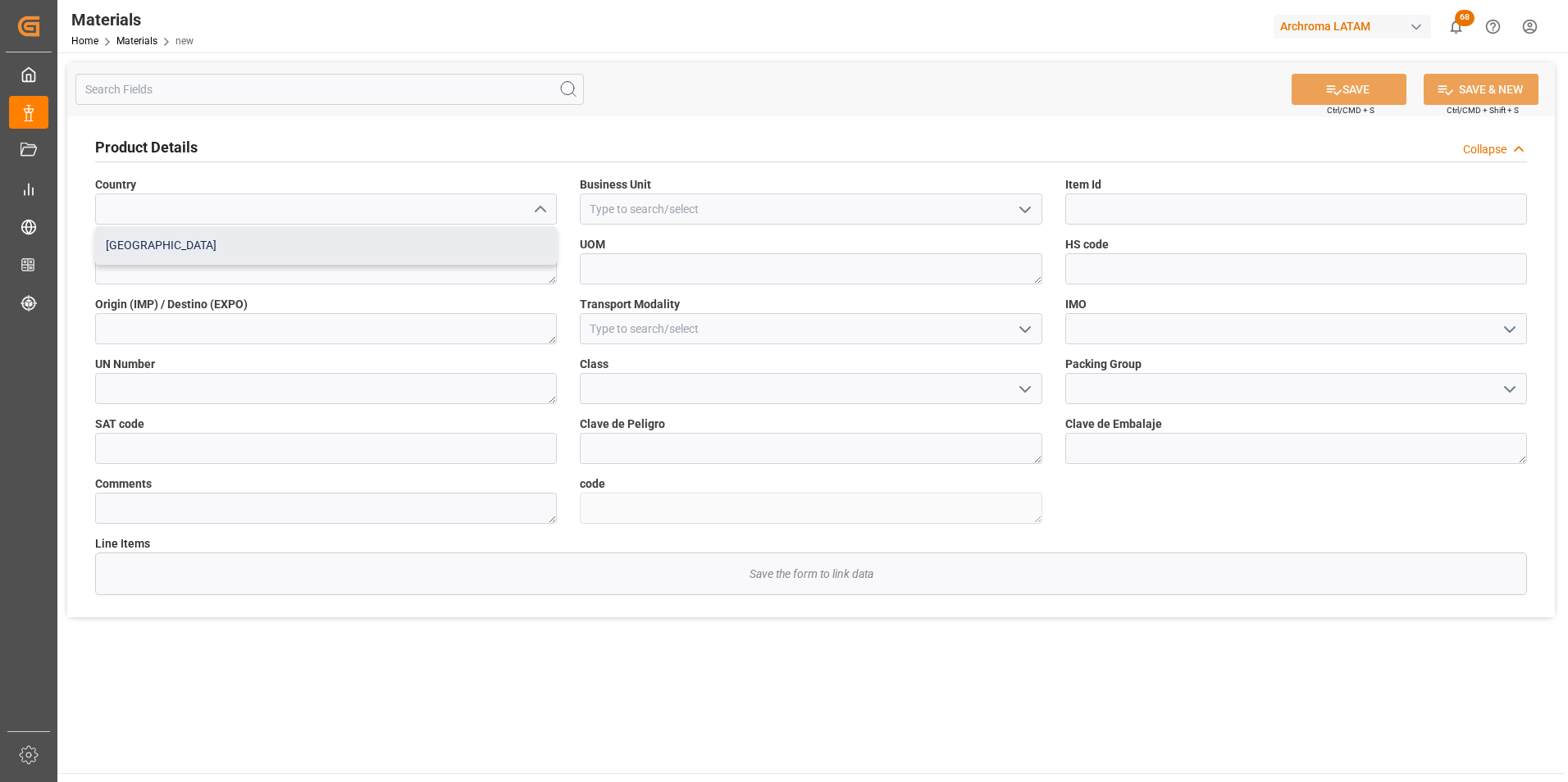
click at [486, 248] on div "Mexico" at bounding box center [326, 245] width 460 height 37
type input "Mexico"
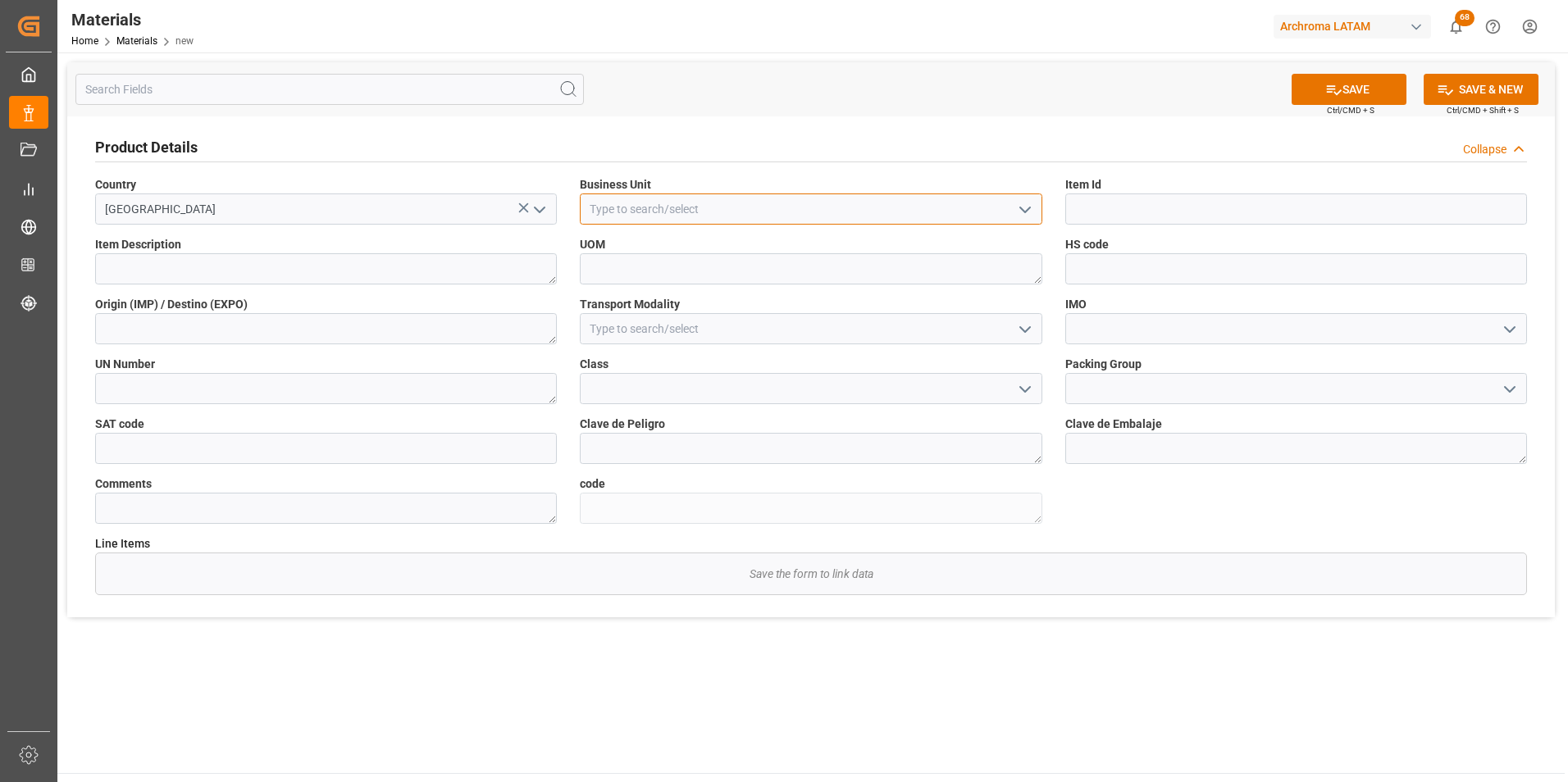
click at [1009, 209] on input at bounding box center [811, 209] width 462 height 31
click at [1018, 212] on icon "open menu" at bounding box center [1025, 210] width 20 height 20
click at [997, 243] on div "TEXTIL" at bounding box center [811, 245] width 460 height 37
type input "TEXTIL"
click at [1121, 221] on input at bounding box center [1296, 209] width 462 height 31
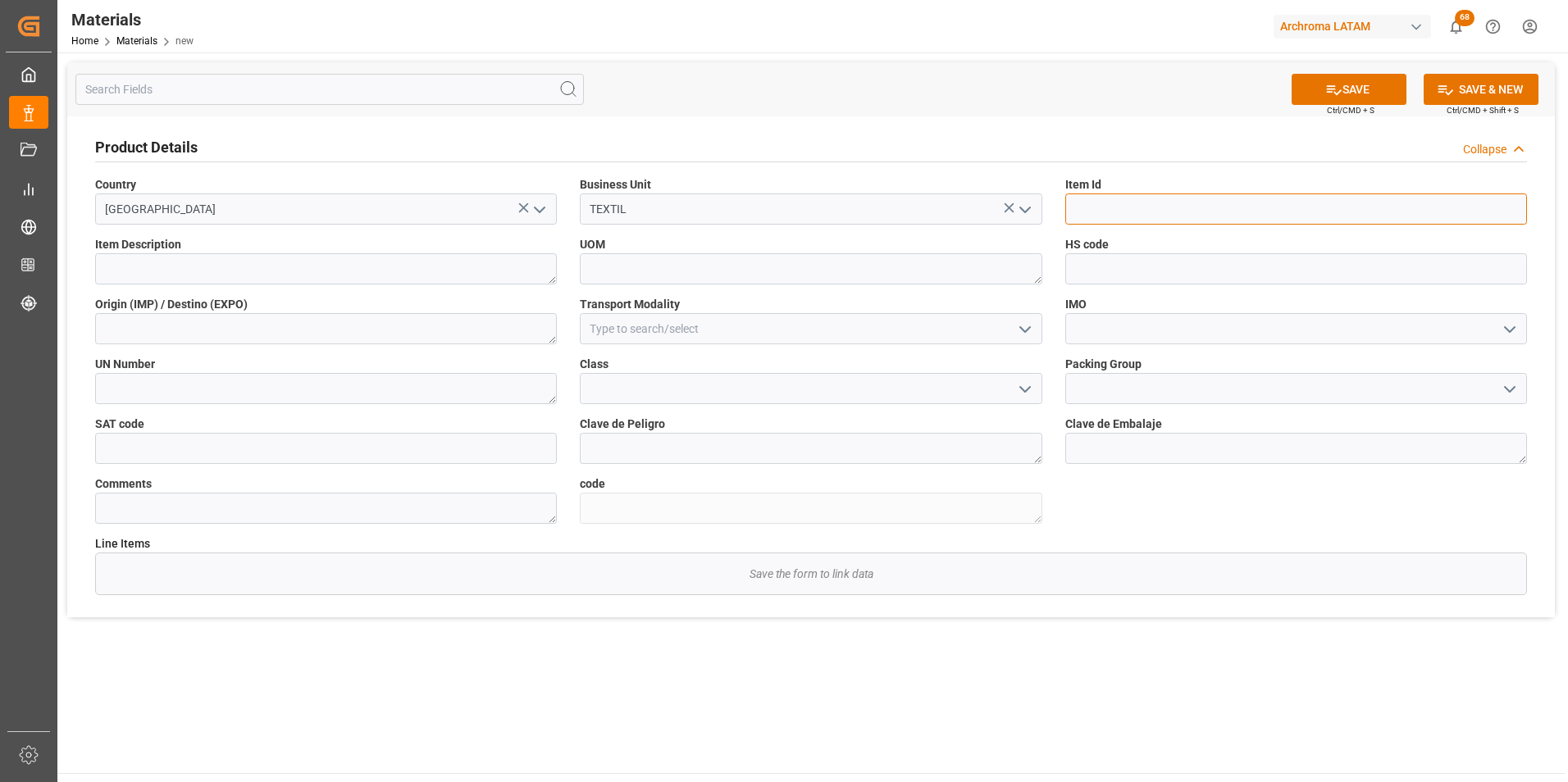
paste input "28780430807"
type input "28780430807"
click at [270, 266] on textarea at bounding box center [326, 268] width 462 height 31
paste textarea "MAXILON BLUE SL 200% 0030"
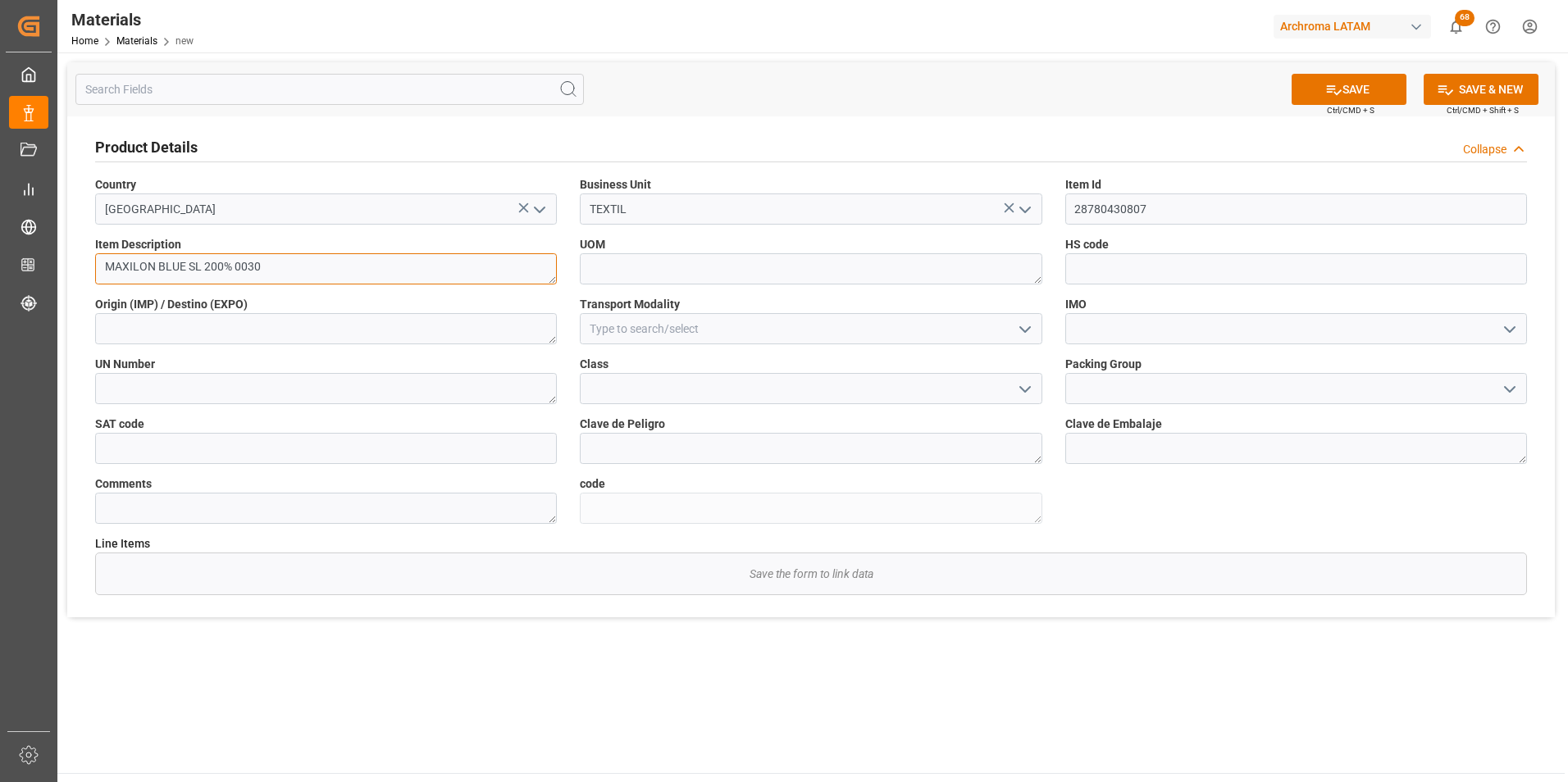
type textarea "MAXILON BLUE SL 200% 0030"
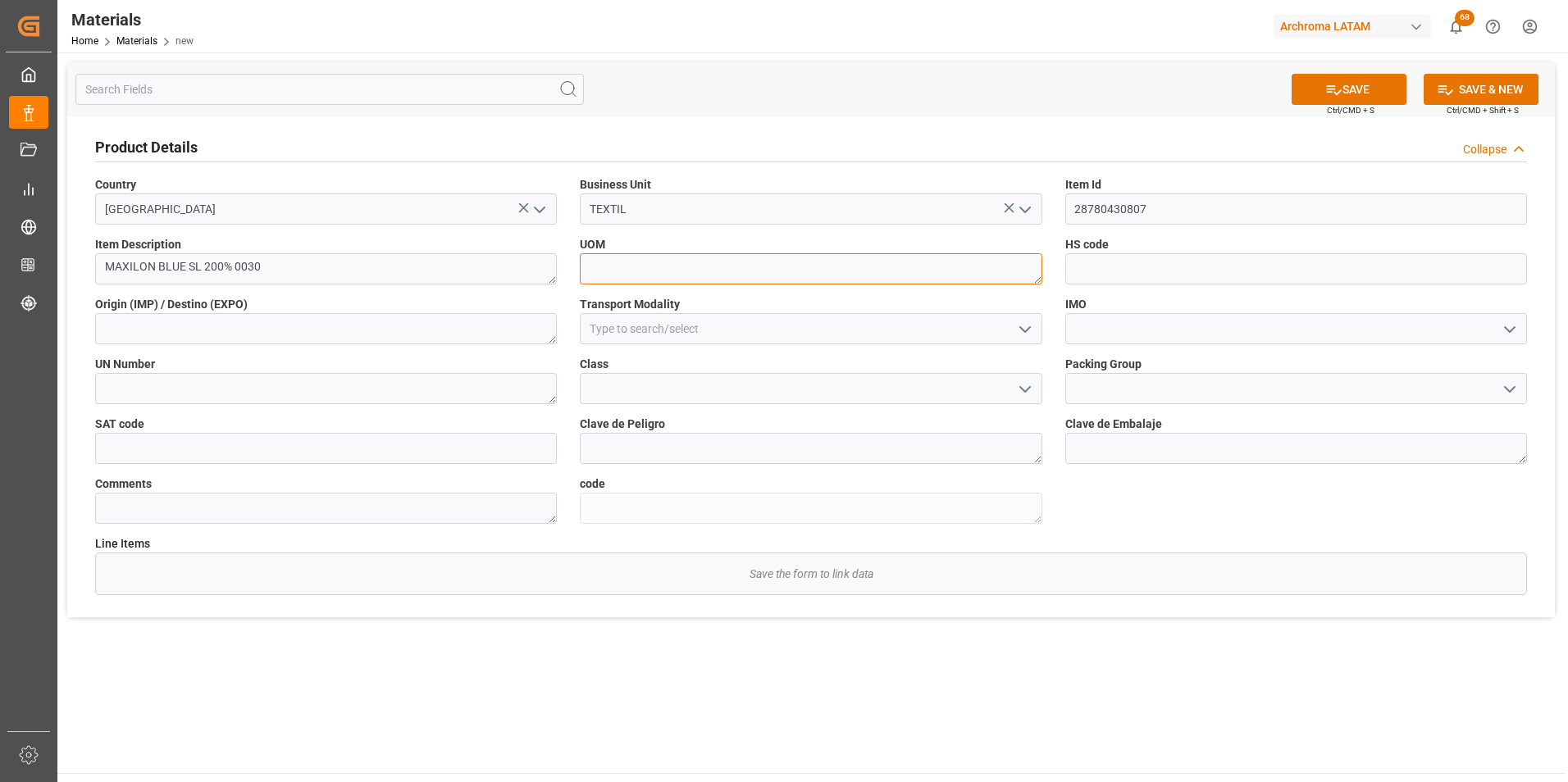
click at [602, 273] on textarea at bounding box center [811, 268] width 462 height 31
type textarea "KG"
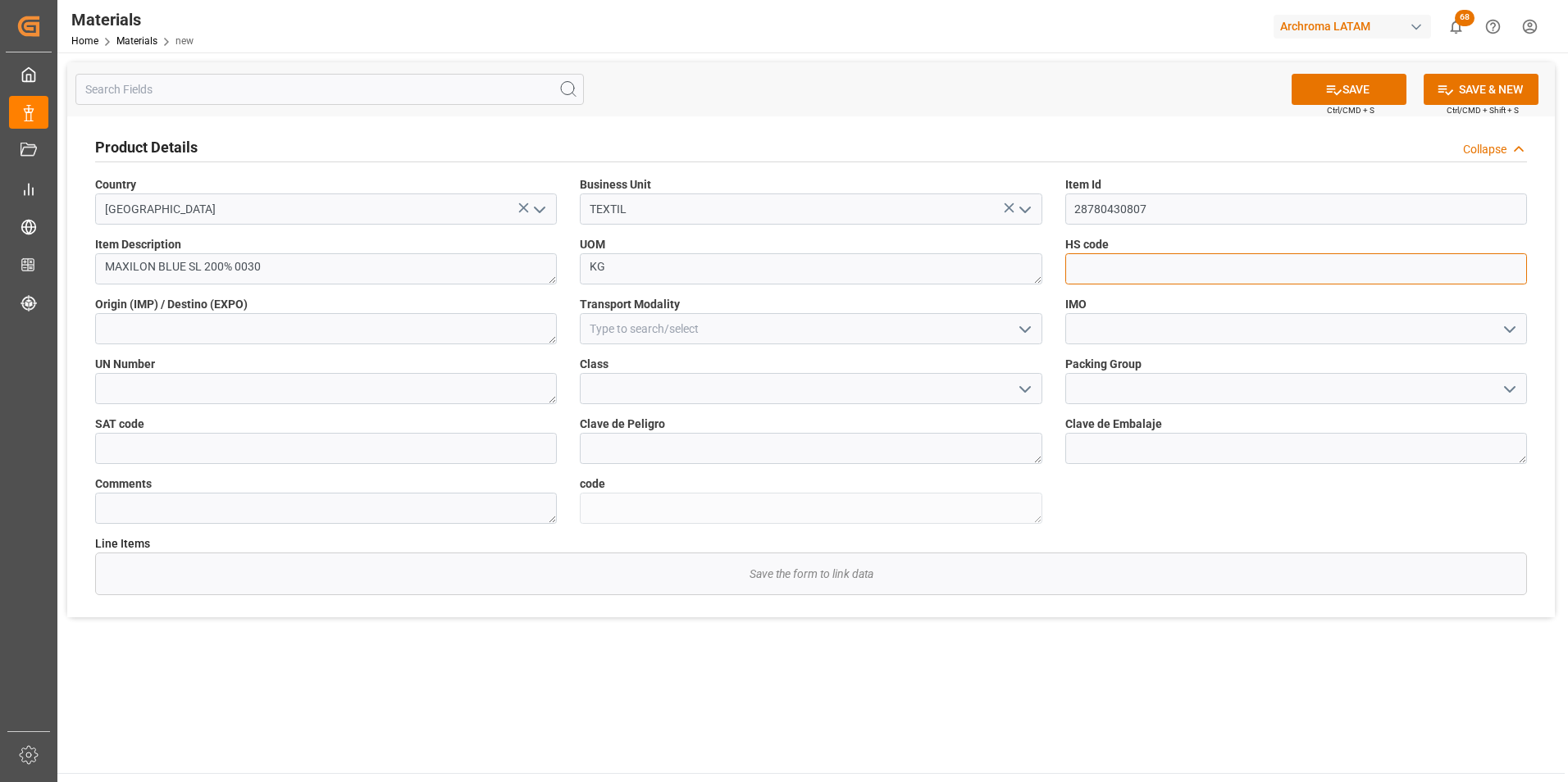
click at [1182, 259] on input at bounding box center [1296, 268] width 462 height 31
click at [1105, 270] on input at bounding box center [1296, 268] width 462 height 31
paste input "32.04.13.00.00"
type input "32.04.13.00.00"
click at [1021, 330] on icon "open menu" at bounding box center [1025, 330] width 20 height 20
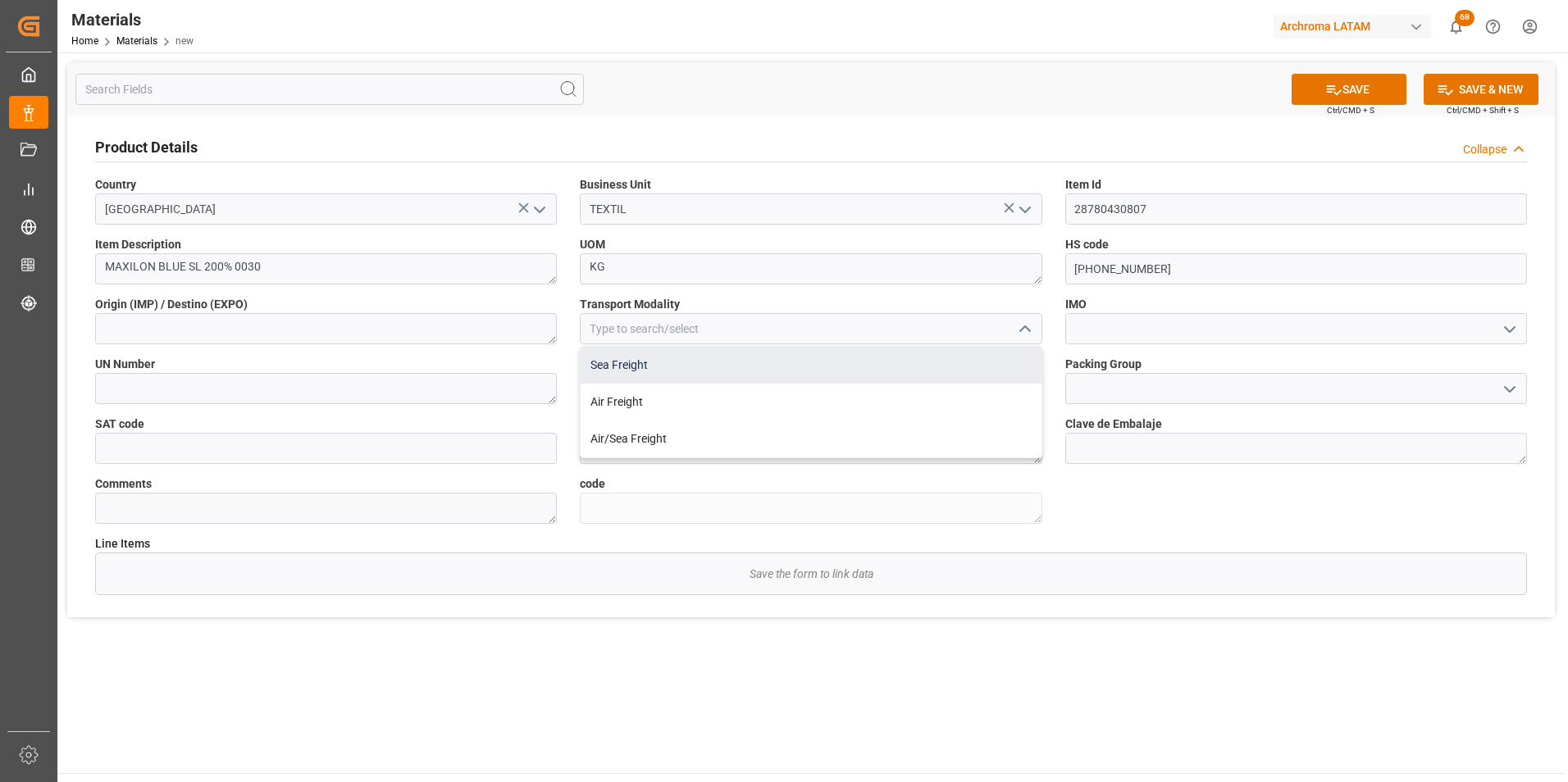
click at [918, 365] on div "Sea Freight" at bounding box center [811, 365] width 460 height 37
type input "Sea Freight"
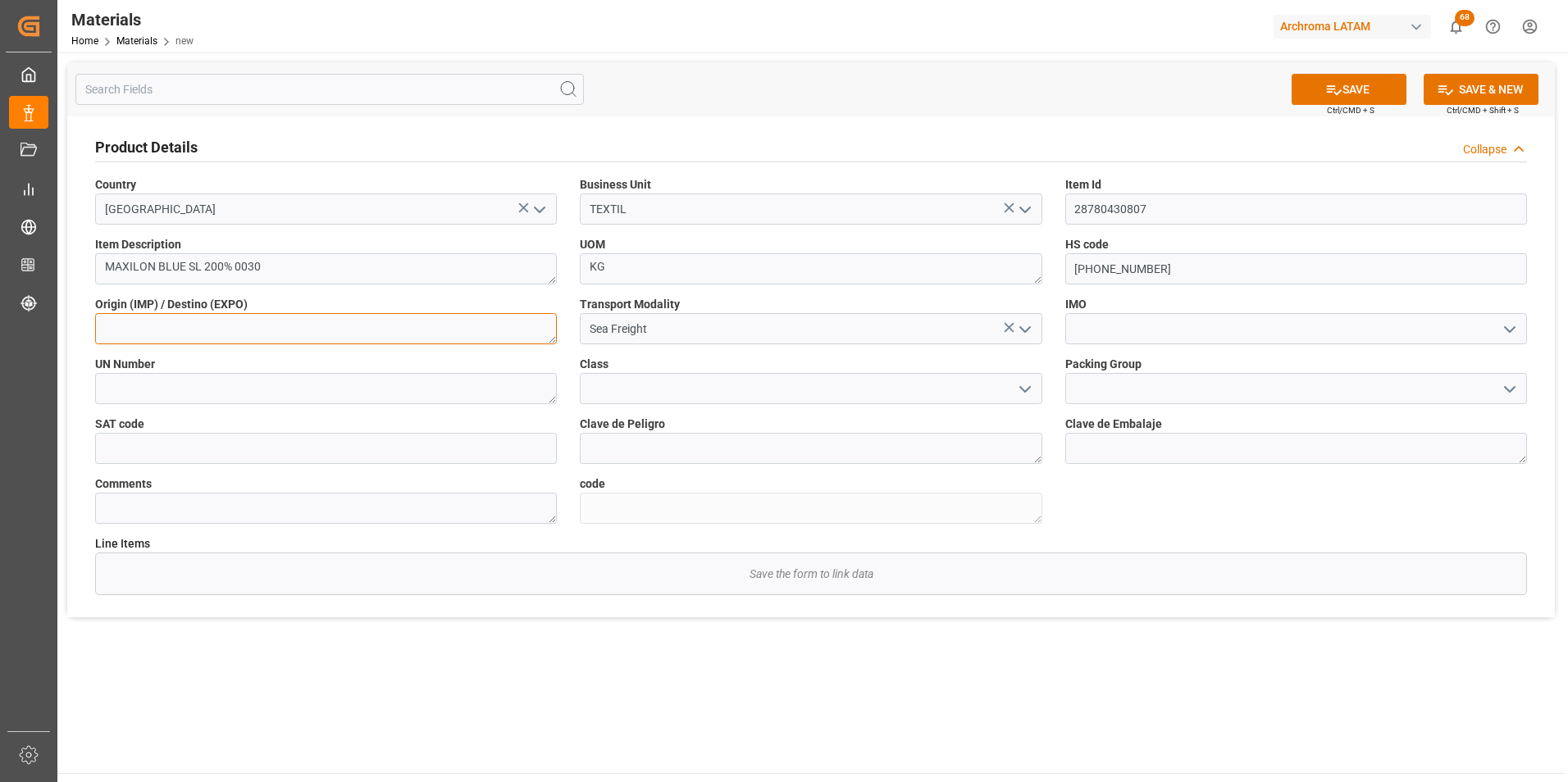
click at [522, 329] on textarea at bounding box center [326, 328] width 462 height 31
click at [1381, 95] on button "SAVE" at bounding box center [1349, 89] width 115 height 31
type textarea "2e06622e8202"
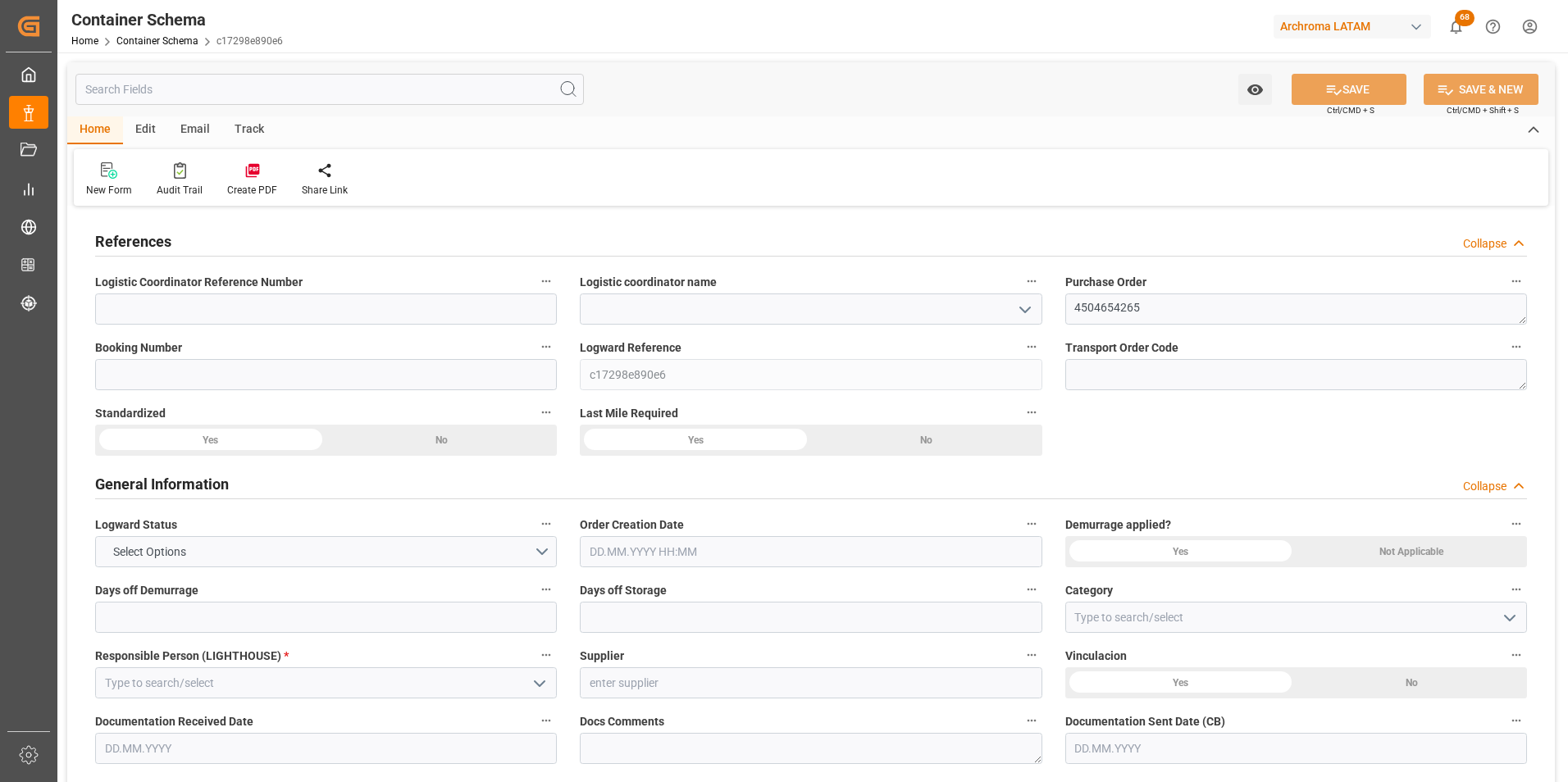
type input "0"
type input "2"
type input "3"
type input "80"
type input "85.11"
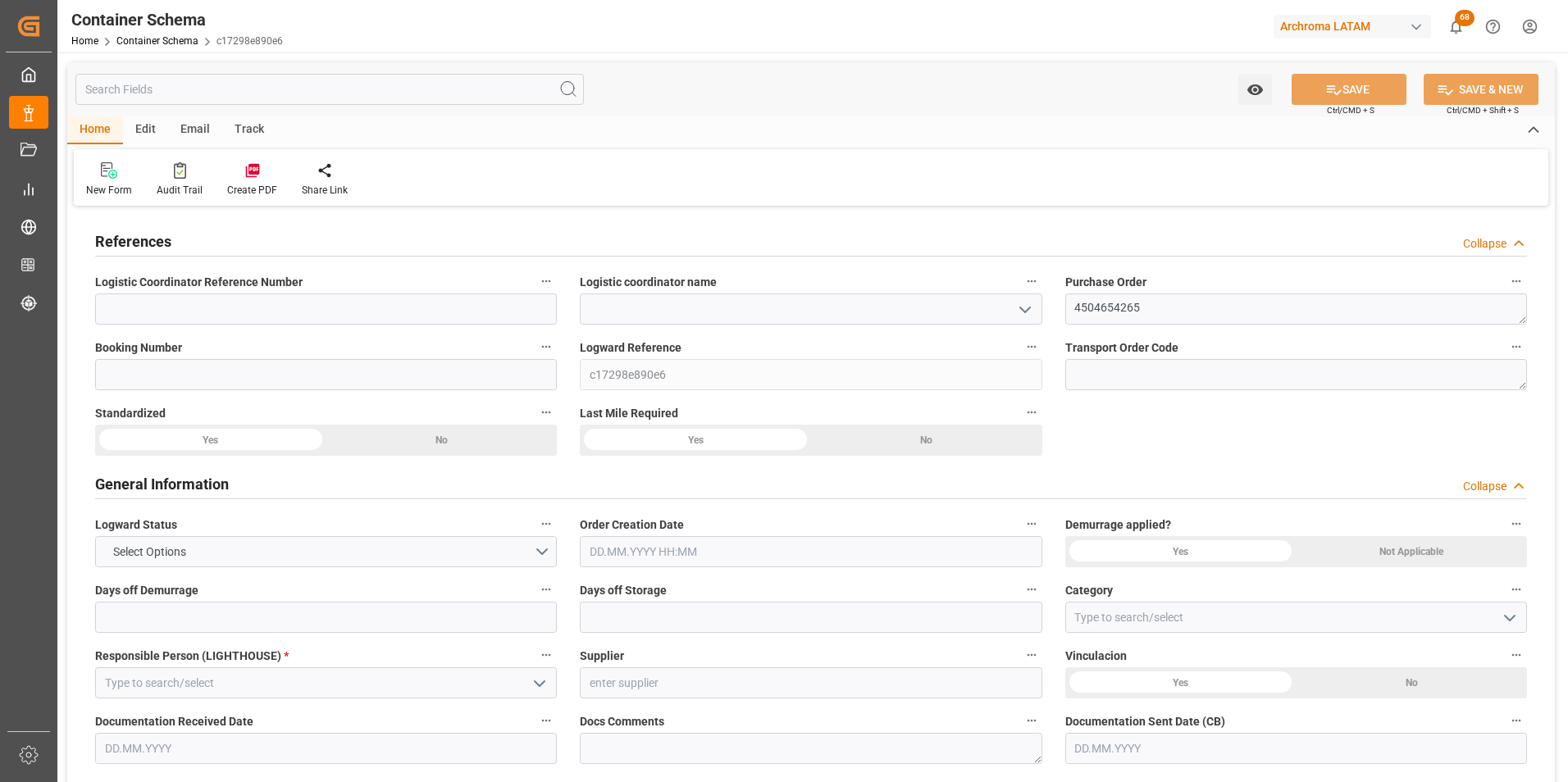
type input "0"
type input "[DATE]"
type input "[DATE] 14:57"
type input "[DATE]"
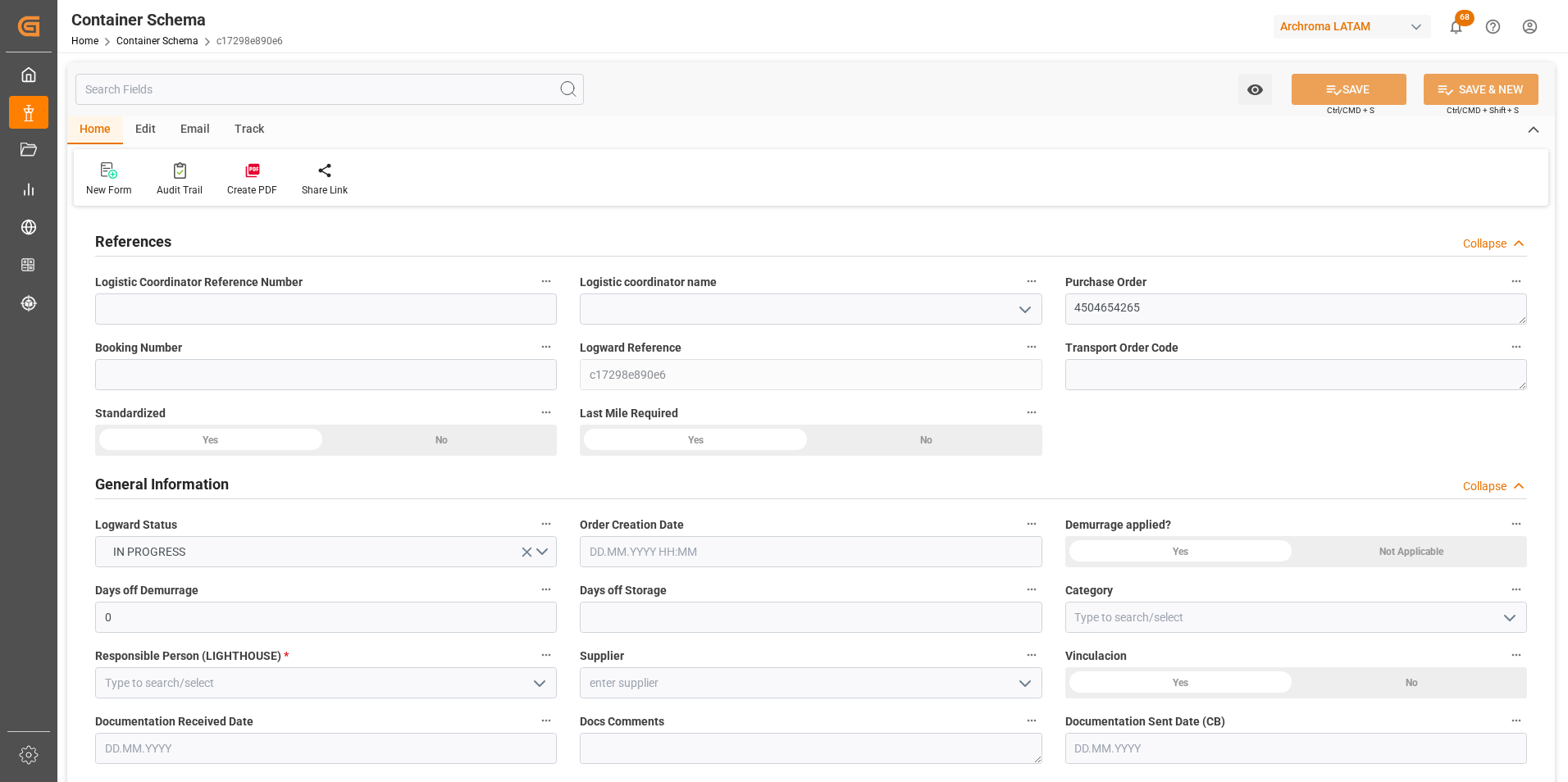
click at [663, 558] on input "text" at bounding box center [811, 551] width 462 height 31
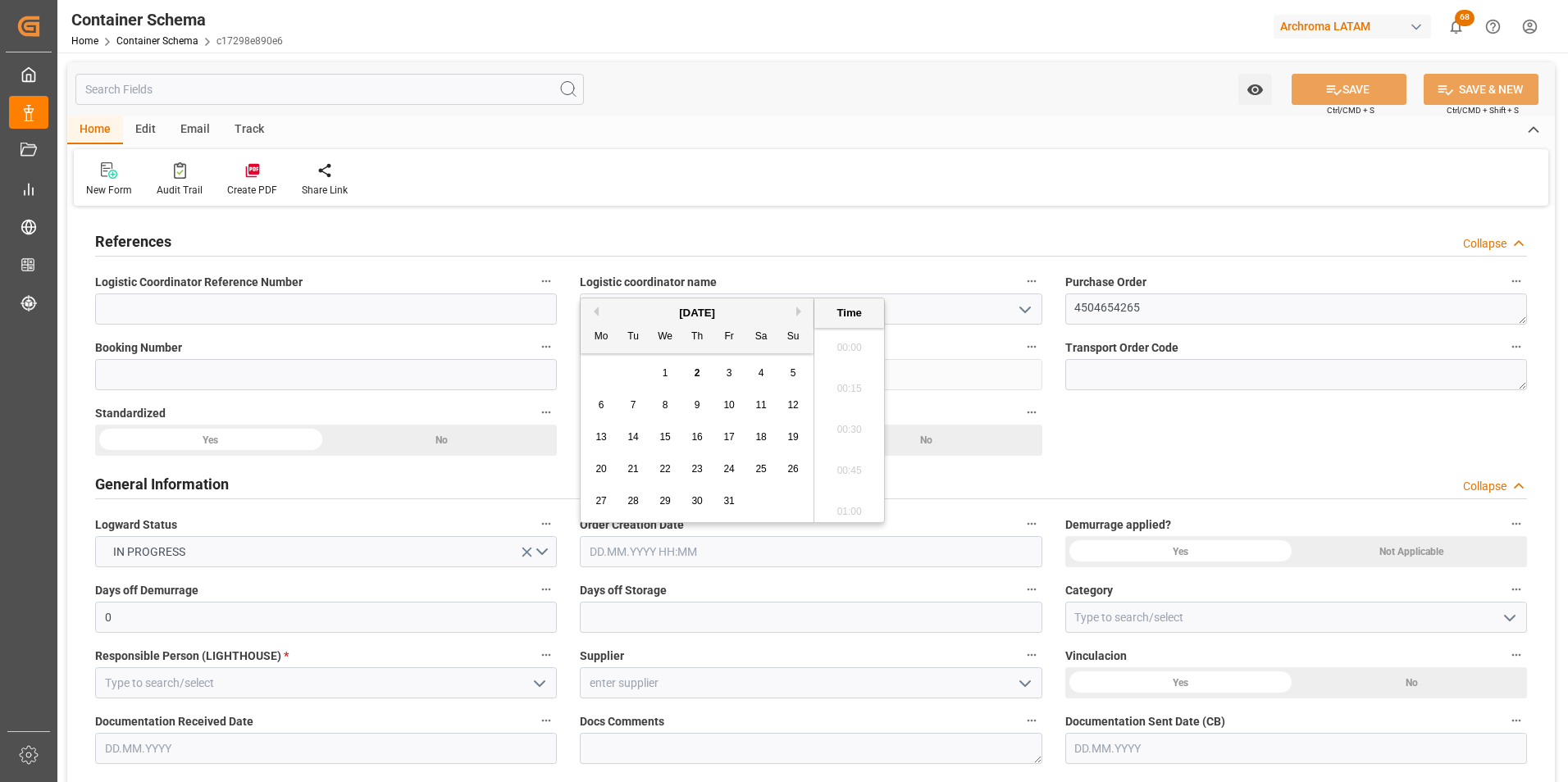
scroll to position [1523, 0]
click at [699, 375] on span "2" at bounding box center [698, 372] width 6 height 11
click at [854, 464] on li "10:00" at bounding box center [849, 465] width 70 height 41
type input "[DATE] 10:00"
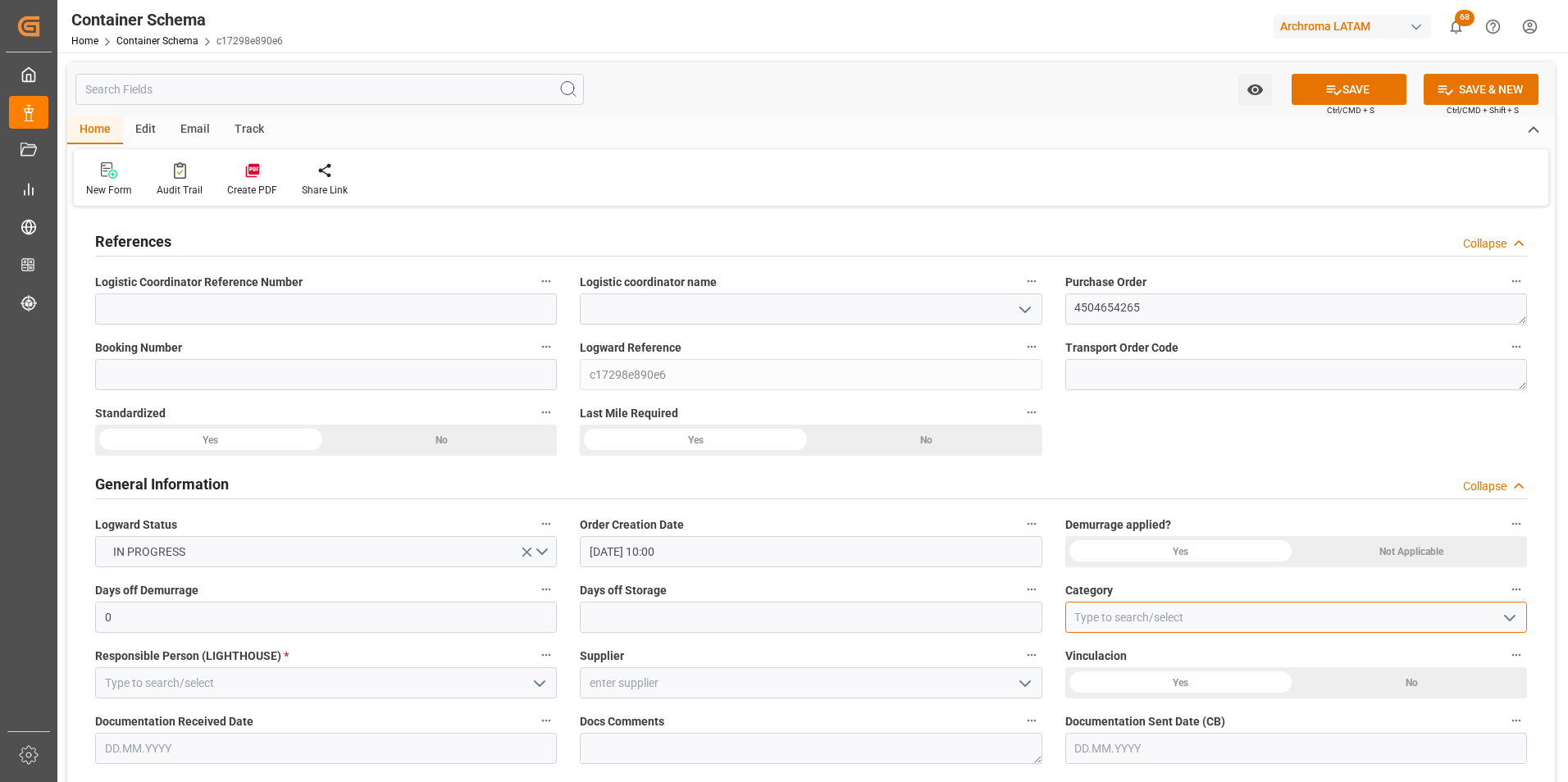
click at [1495, 625] on input at bounding box center [1296, 617] width 462 height 31
click at [1505, 623] on icon "open menu" at bounding box center [1510, 618] width 20 height 20
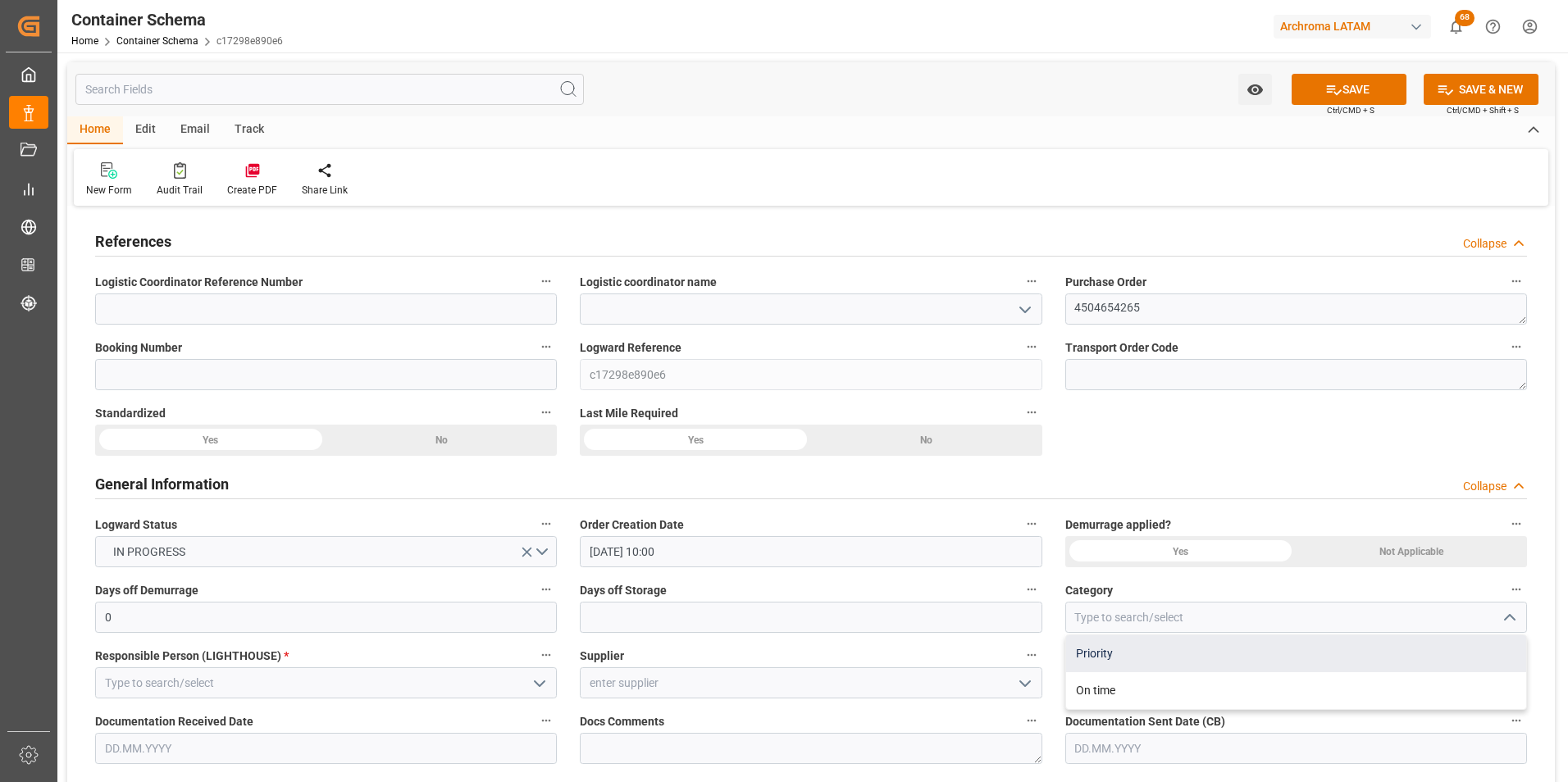
click at [1333, 653] on div "Priority" at bounding box center [1296, 654] width 460 height 37
type input "Priority"
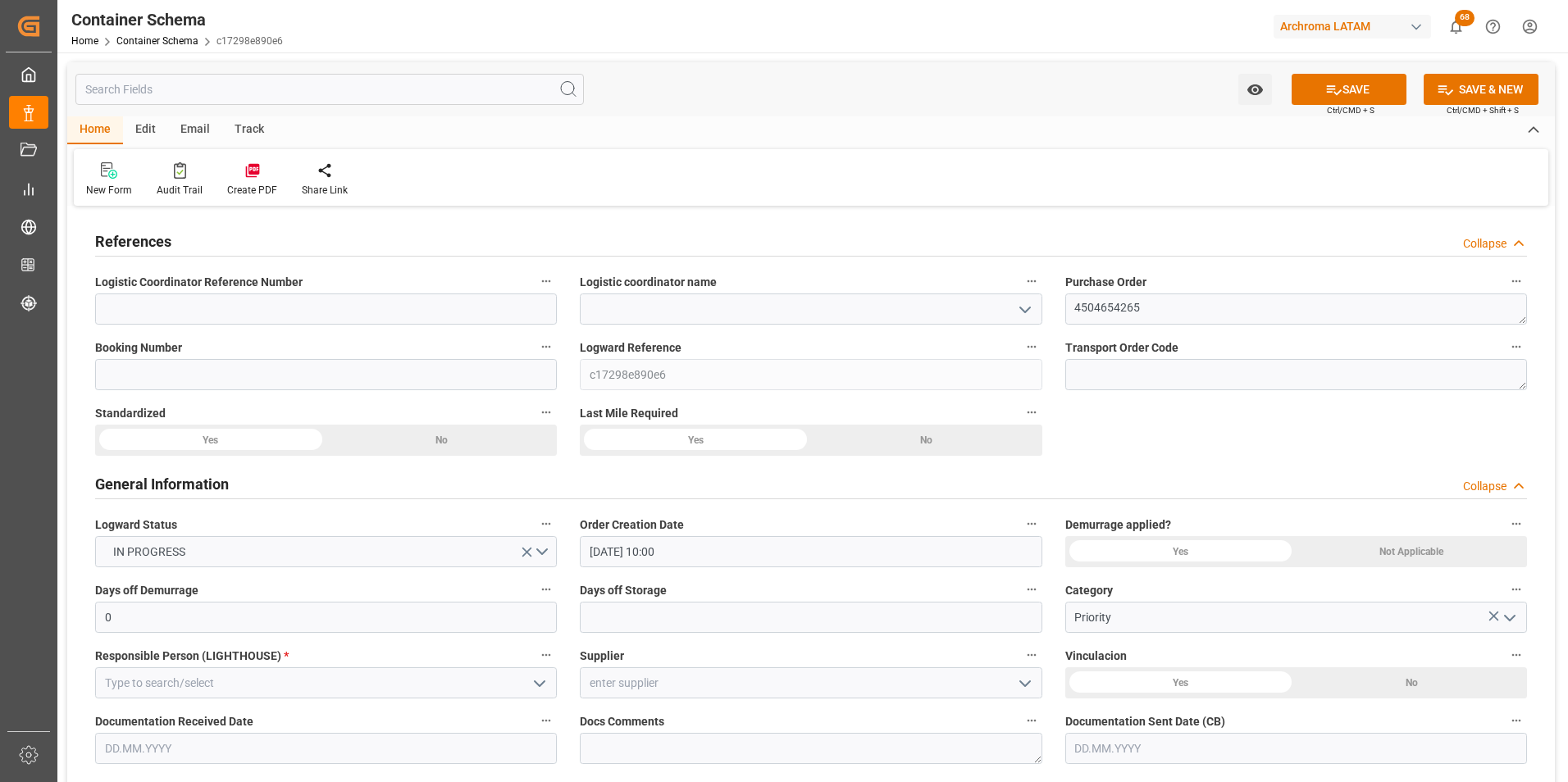
click at [1018, 311] on icon "open menu" at bounding box center [1025, 310] width 20 height 20
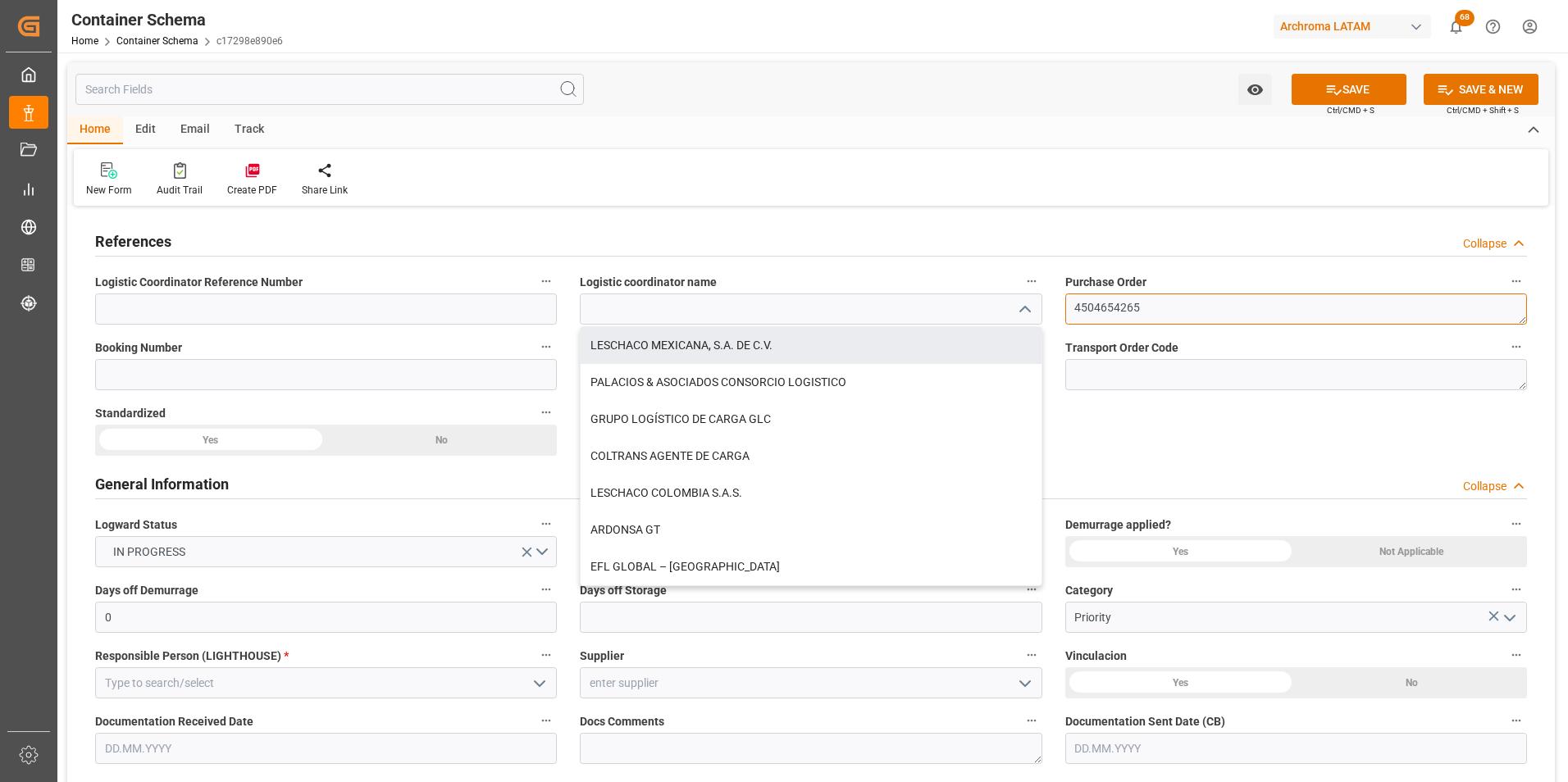
click at [1122, 299] on textarea "4504654265" at bounding box center [1296, 309] width 462 height 31
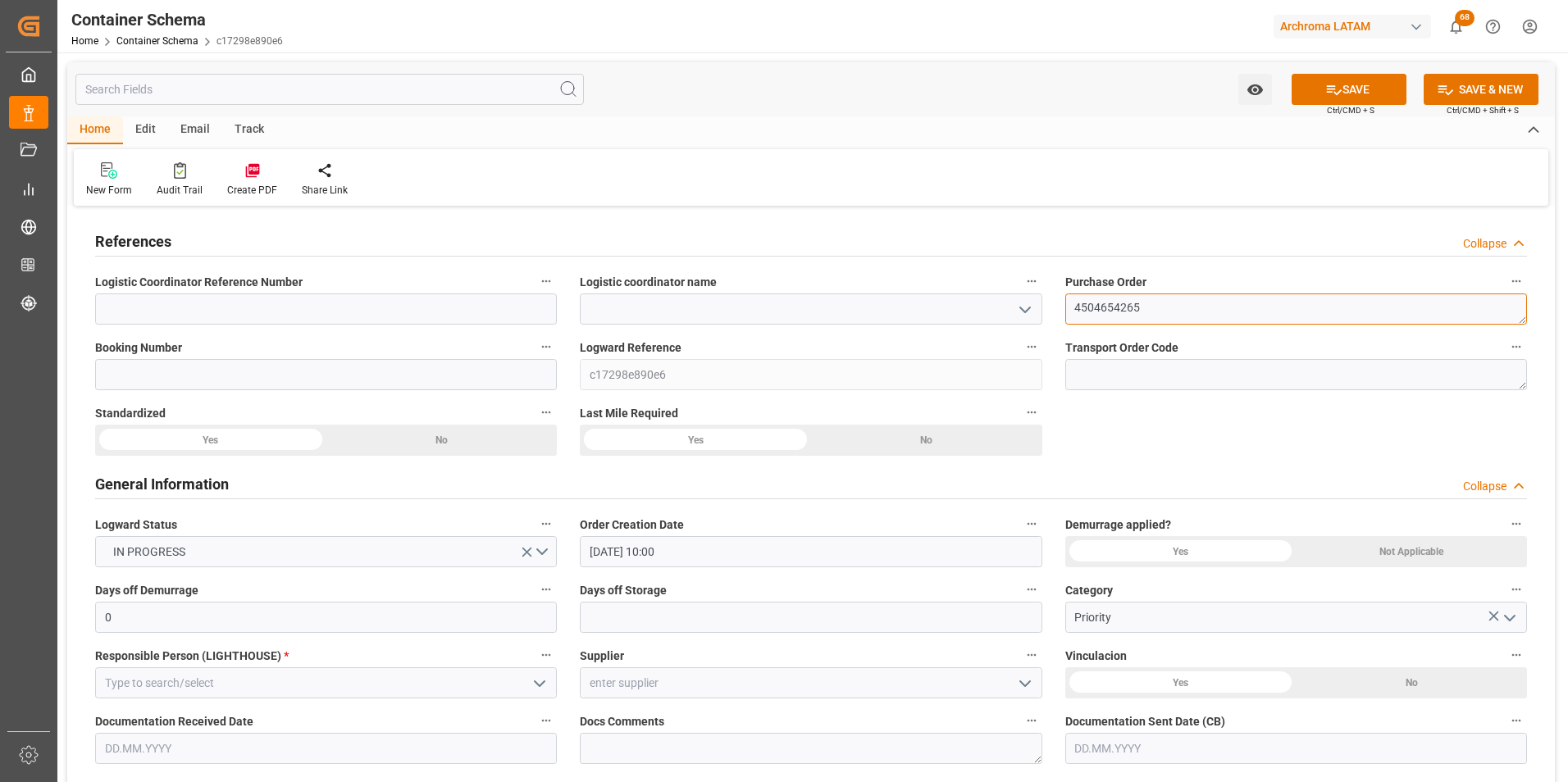
click at [1122, 299] on textarea "4504654265" at bounding box center [1296, 309] width 462 height 31
drag, startPoint x: 250, startPoint y: 369, endPoint x: 10, endPoint y: 286, distance: 254.1
click at [250, 369] on input at bounding box center [326, 374] width 462 height 31
click at [258, 378] on input at bounding box center [326, 374] width 462 height 31
paste input "SMDE0030066"
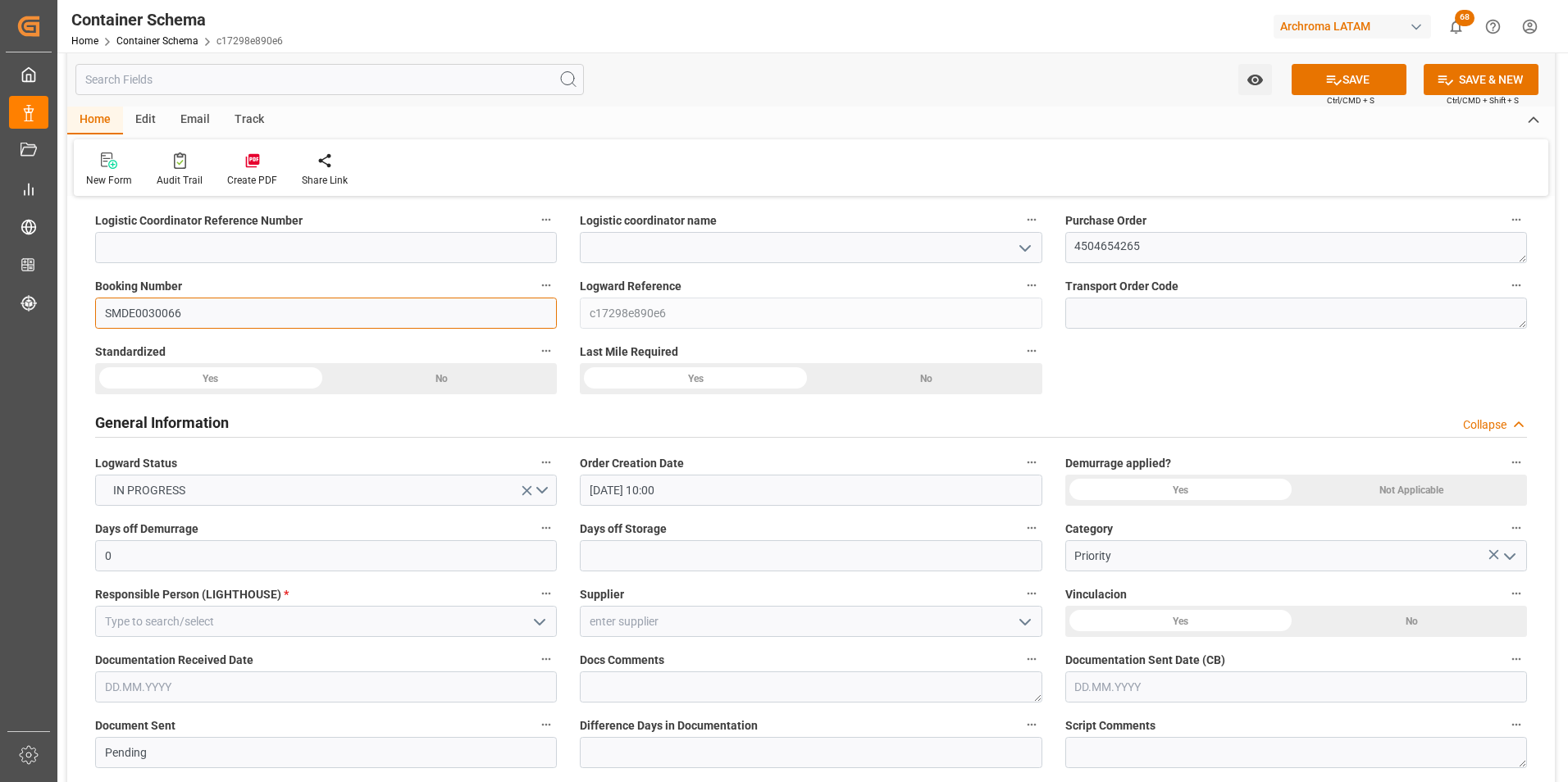
scroll to position [164, 0]
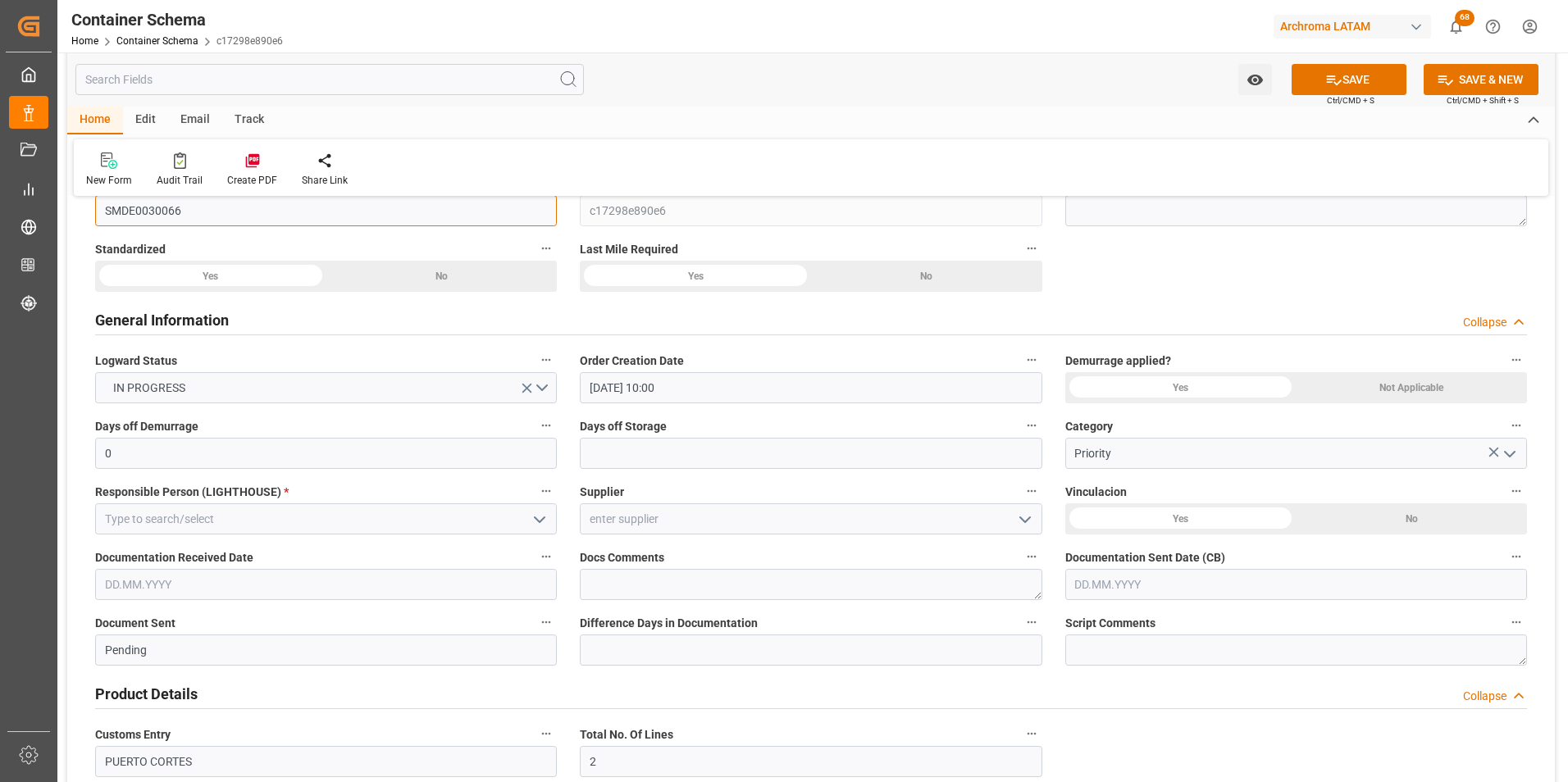
type input "SMDE0030066"
click at [540, 513] on icon "open menu" at bounding box center [540, 520] width 20 height 20
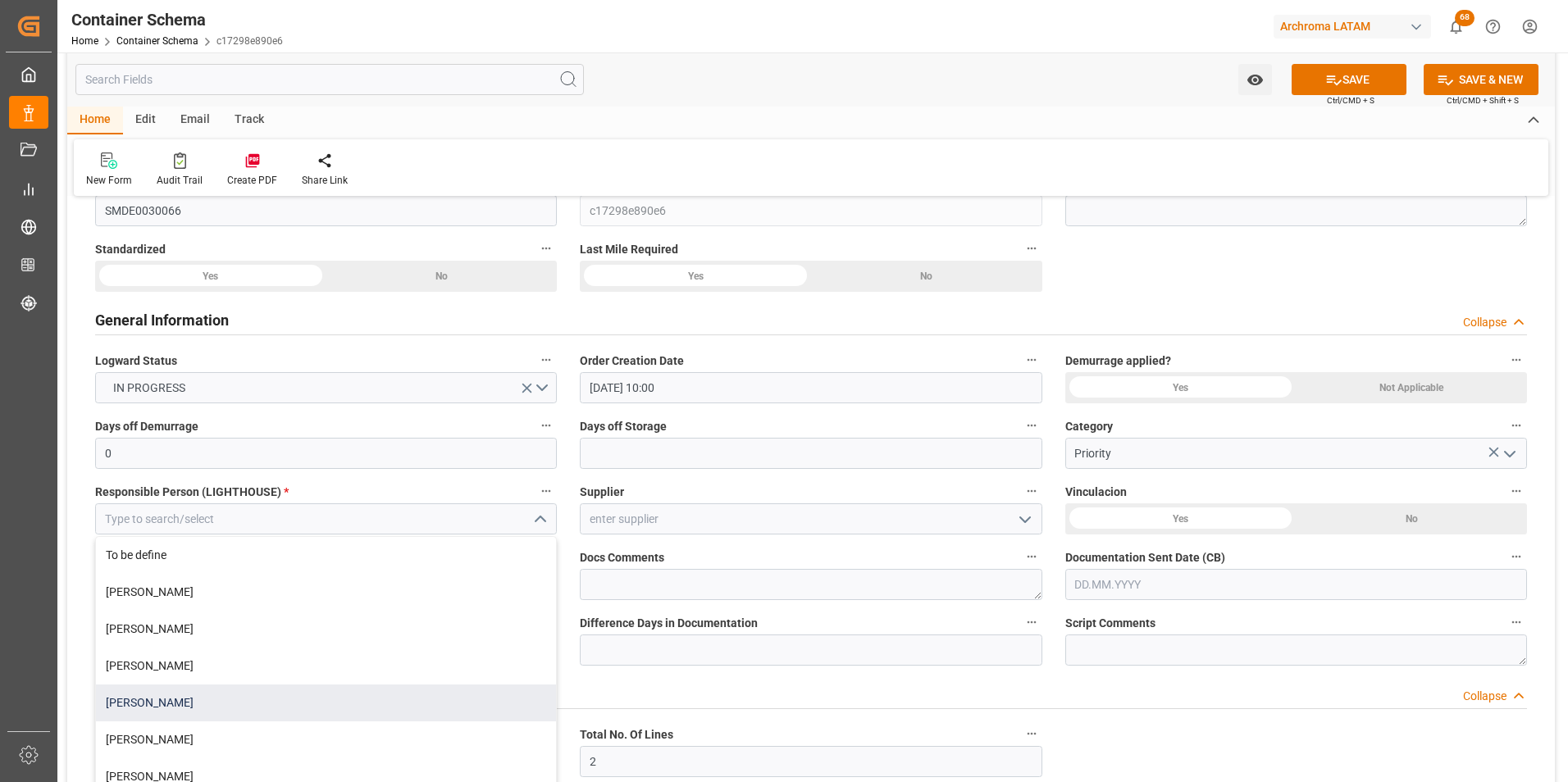
click at [312, 696] on div "[PERSON_NAME]" at bounding box center [326, 703] width 460 height 37
type input "[PERSON_NAME]"
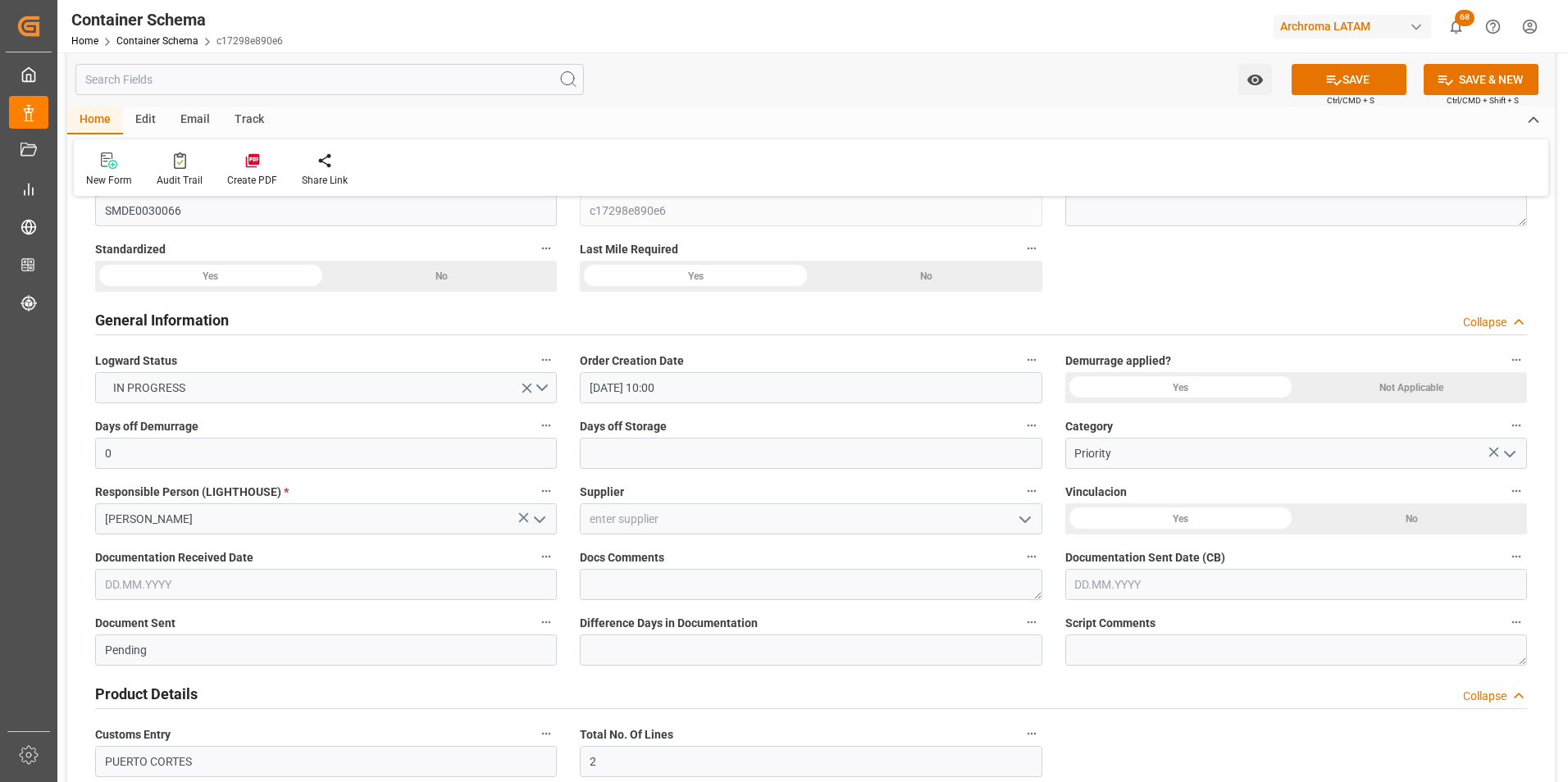
click at [236, 580] on input "text" at bounding box center [326, 584] width 462 height 31
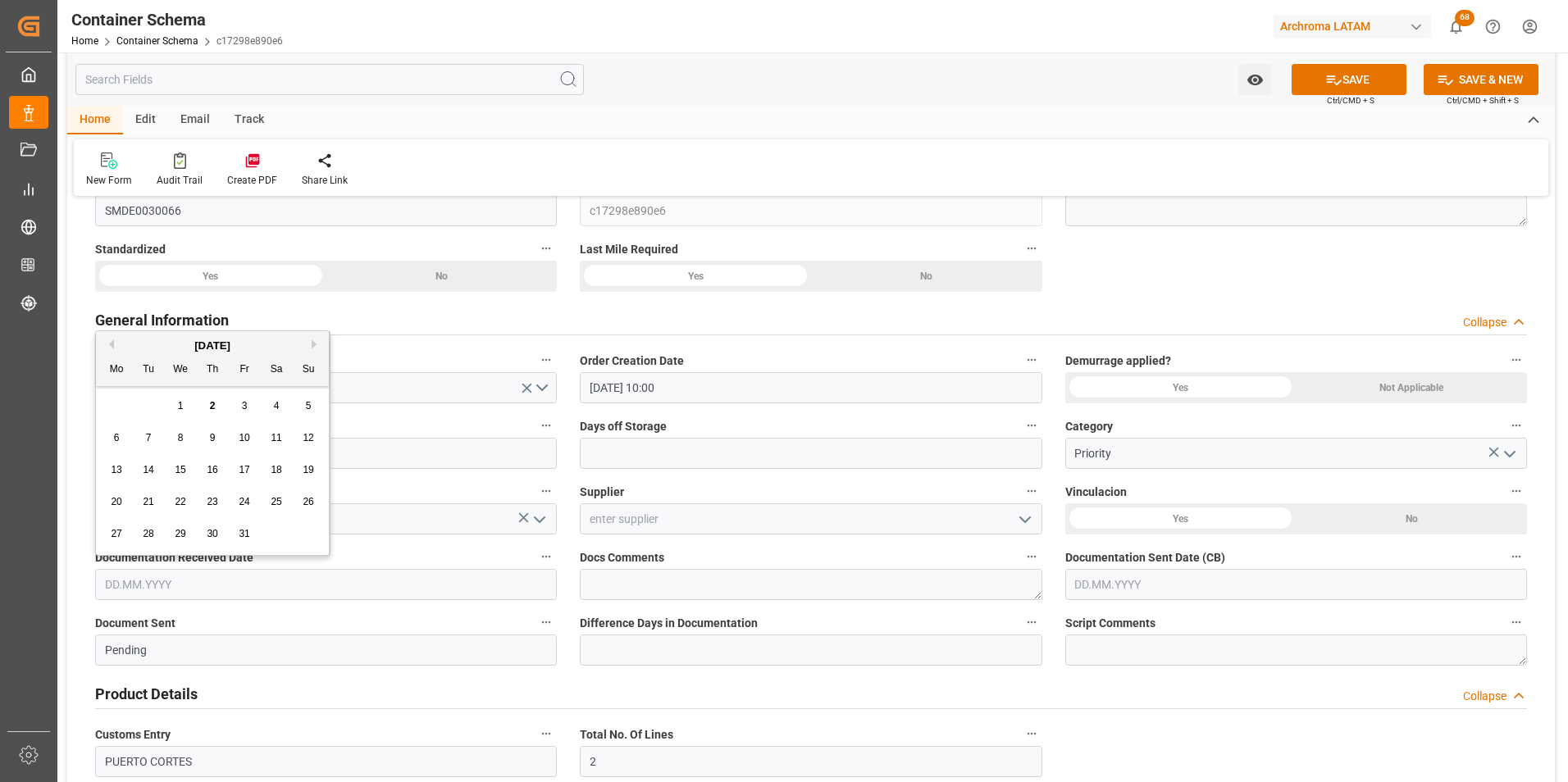
click at [113, 410] on div "29 30 1 2 3 4 5" at bounding box center [213, 406] width 224 height 32
click at [216, 405] on div "2" at bounding box center [213, 407] width 21 height 20
type input "[DATE]"
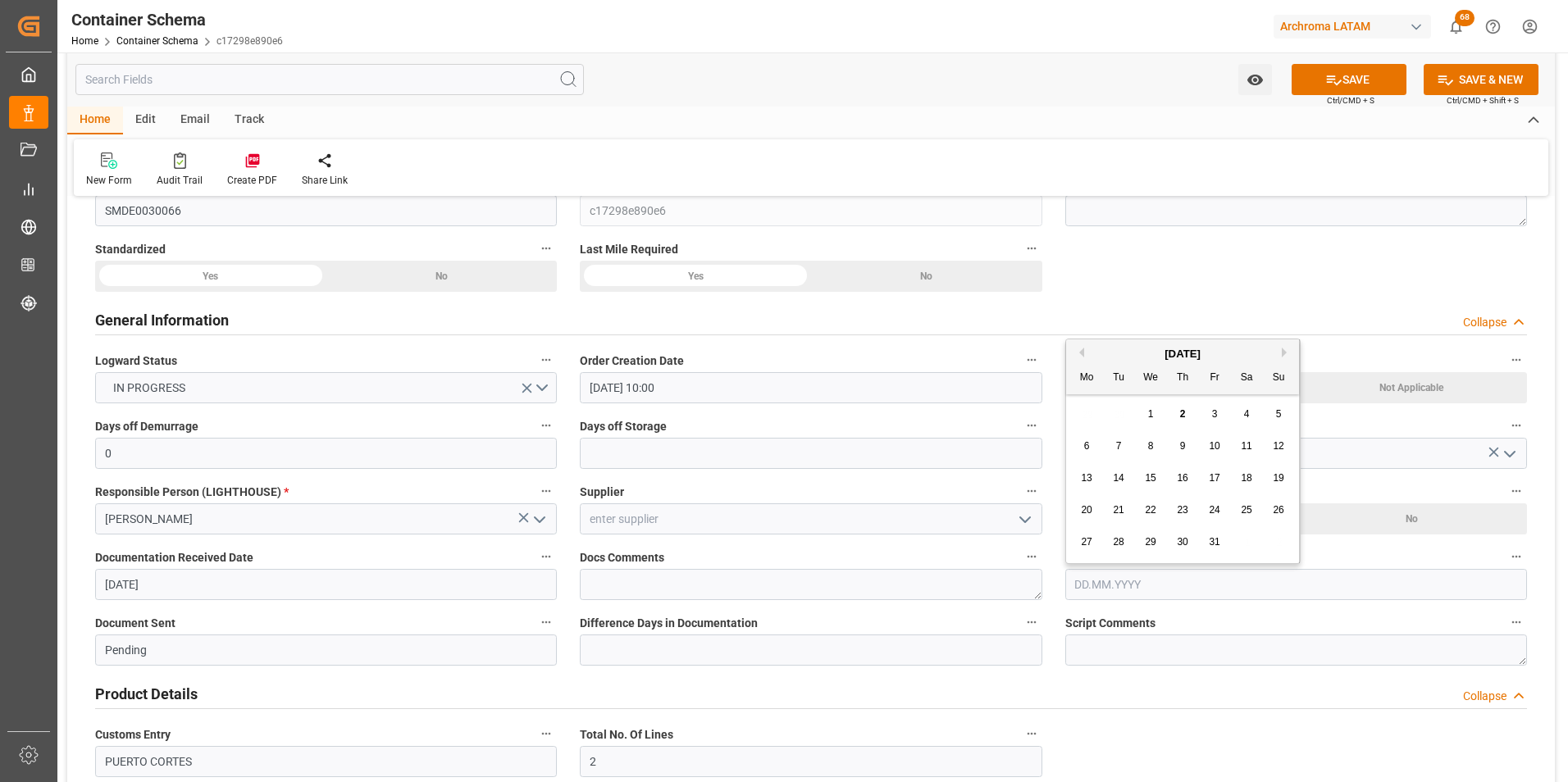
click at [1137, 595] on input "text" at bounding box center [1296, 584] width 462 height 31
click at [1085, 417] on div "29 30 1 2 3 4 5" at bounding box center [1183, 406] width 224 height 32
click at [1176, 407] on div "2" at bounding box center [1183, 407] width 21 height 20
type input "[DATE]"
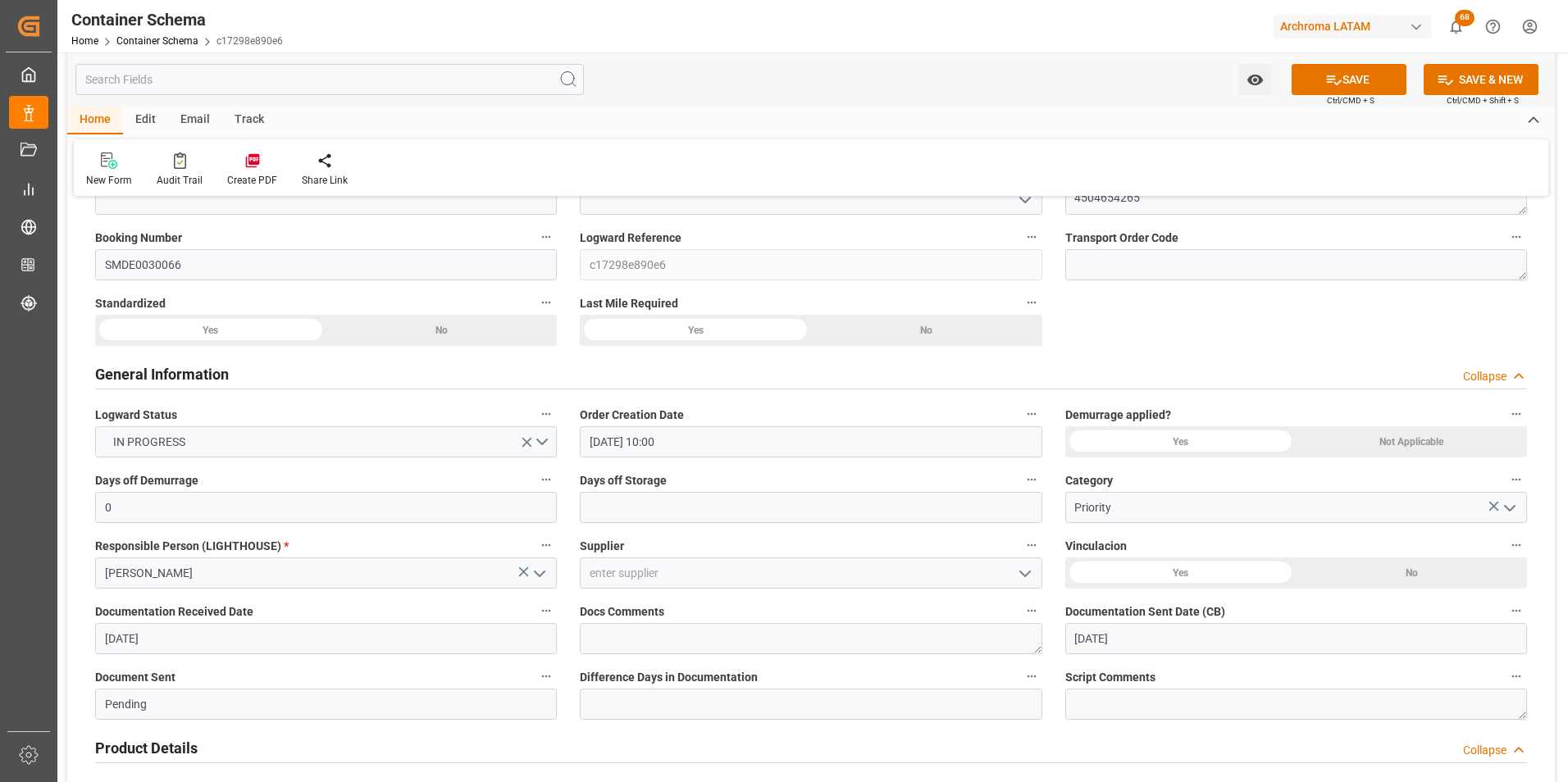
scroll to position [82, 0]
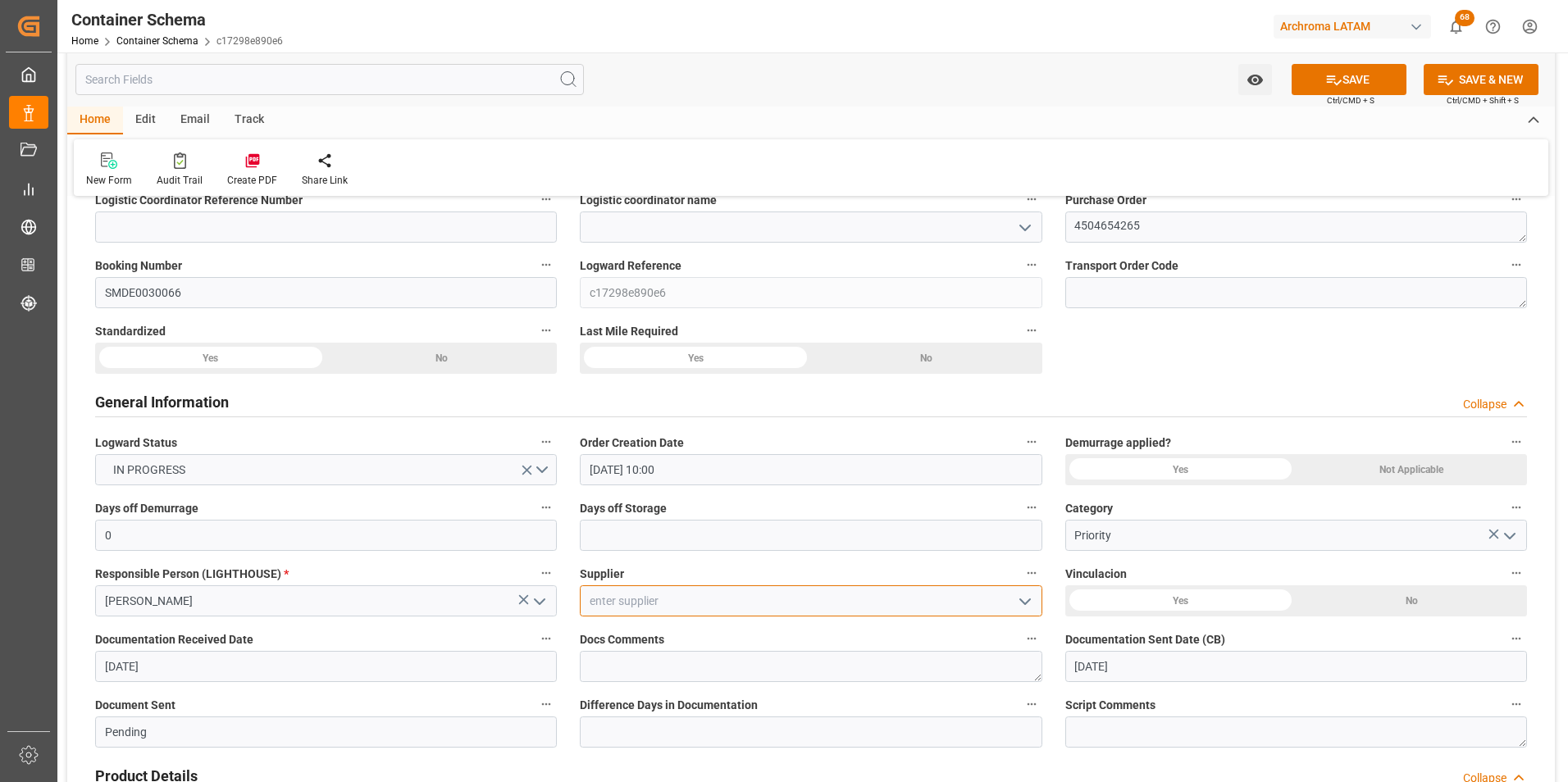
click at [919, 614] on input at bounding box center [811, 600] width 462 height 31
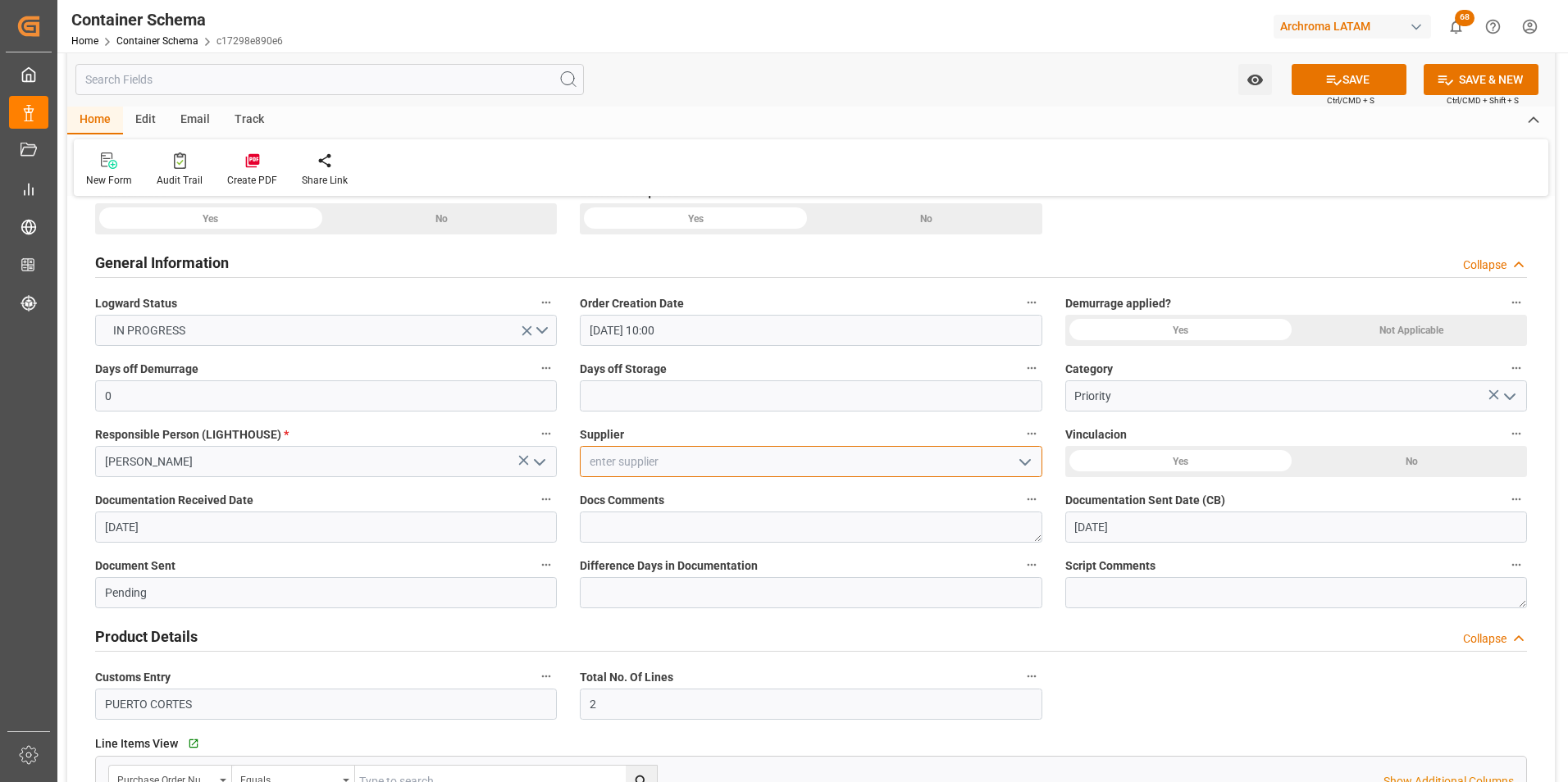
scroll to position [246, 0]
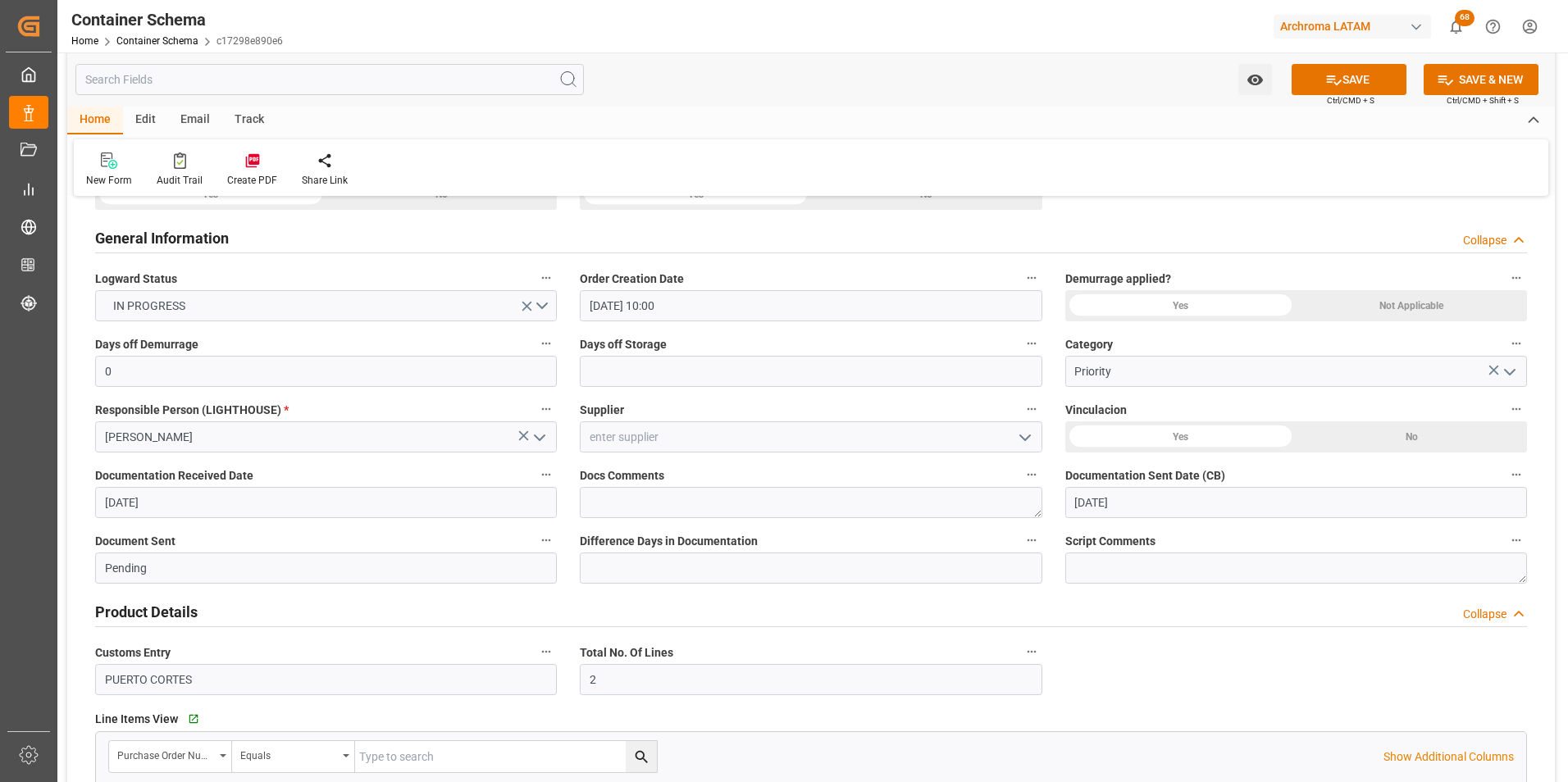
click at [1378, 73] on button "SAVE" at bounding box center [1349, 79] width 115 height 31
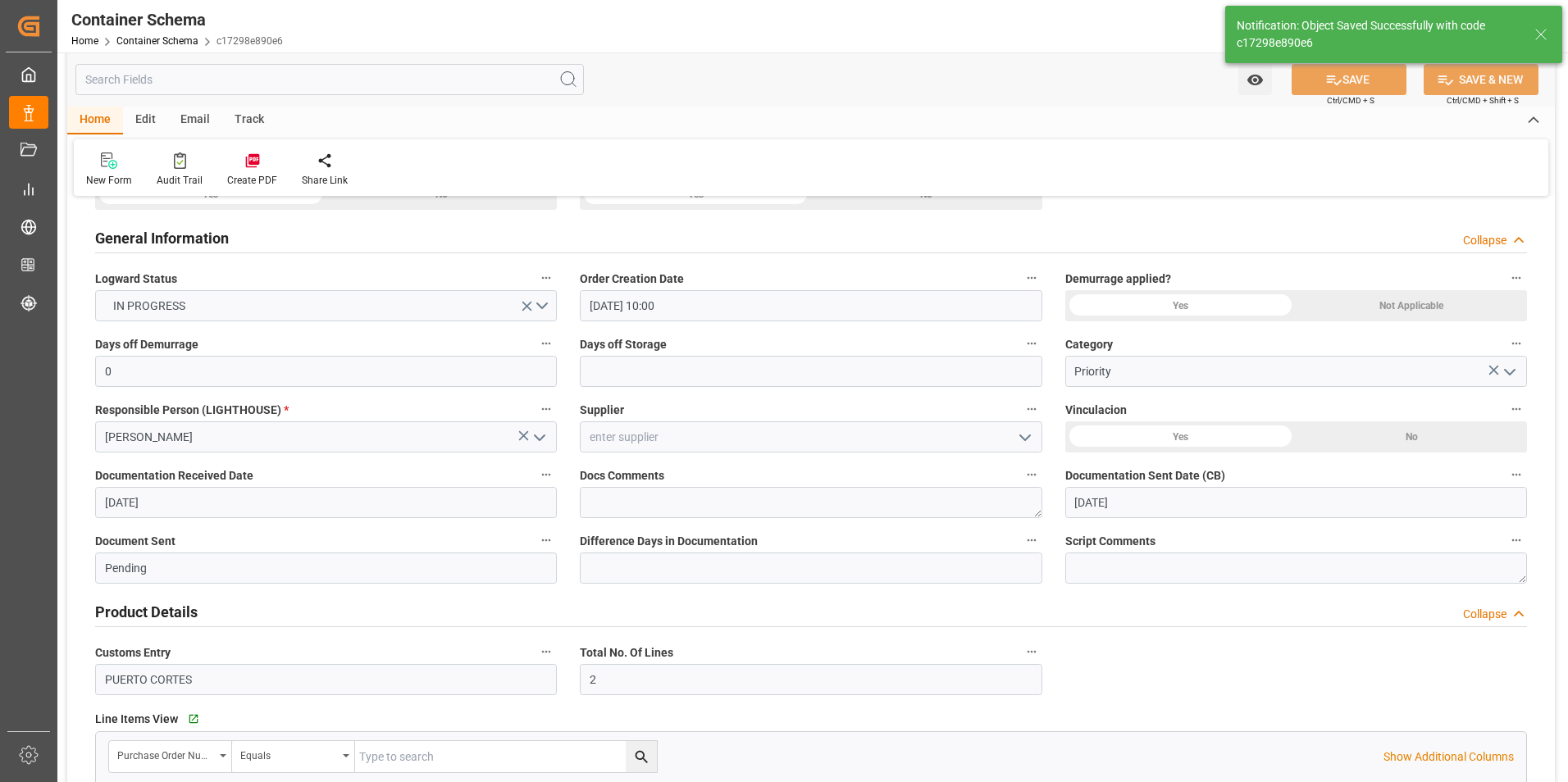
type input "Document Sent"
type input "[DATE] 15:06"
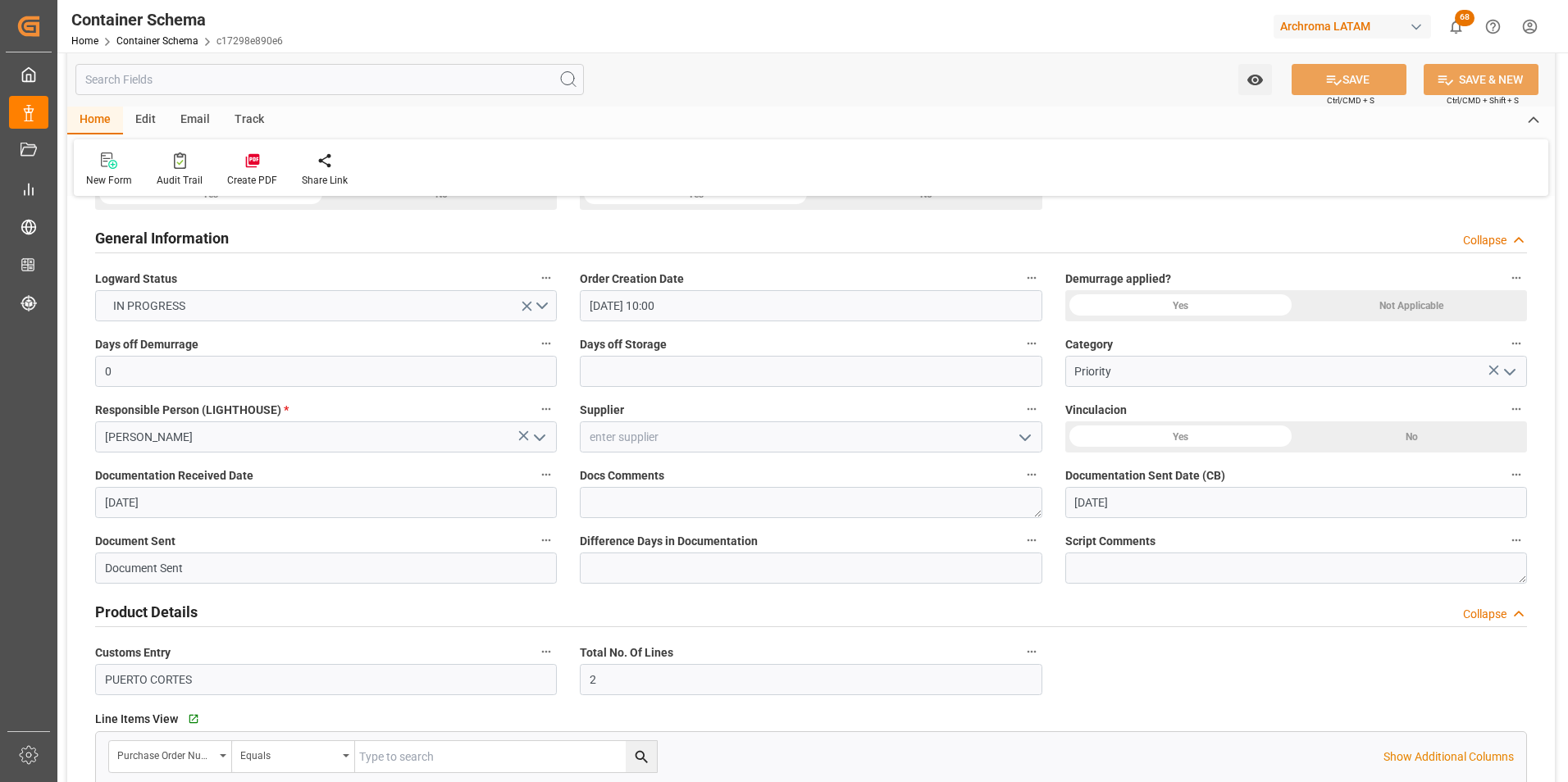
click at [1019, 441] on icon "open menu" at bounding box center [1025, 438] width 20 height 20
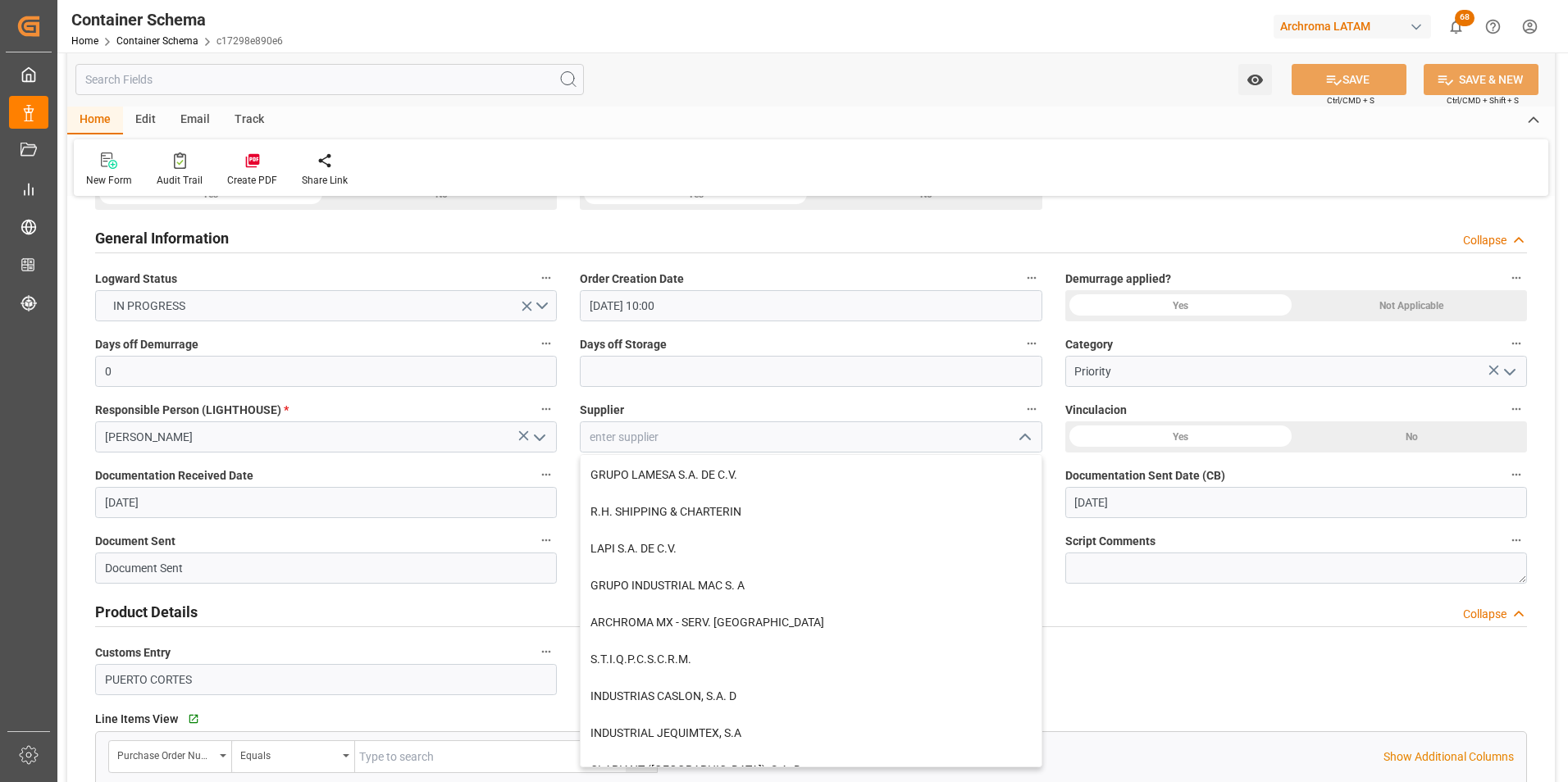
scroll to position [1066, 0]
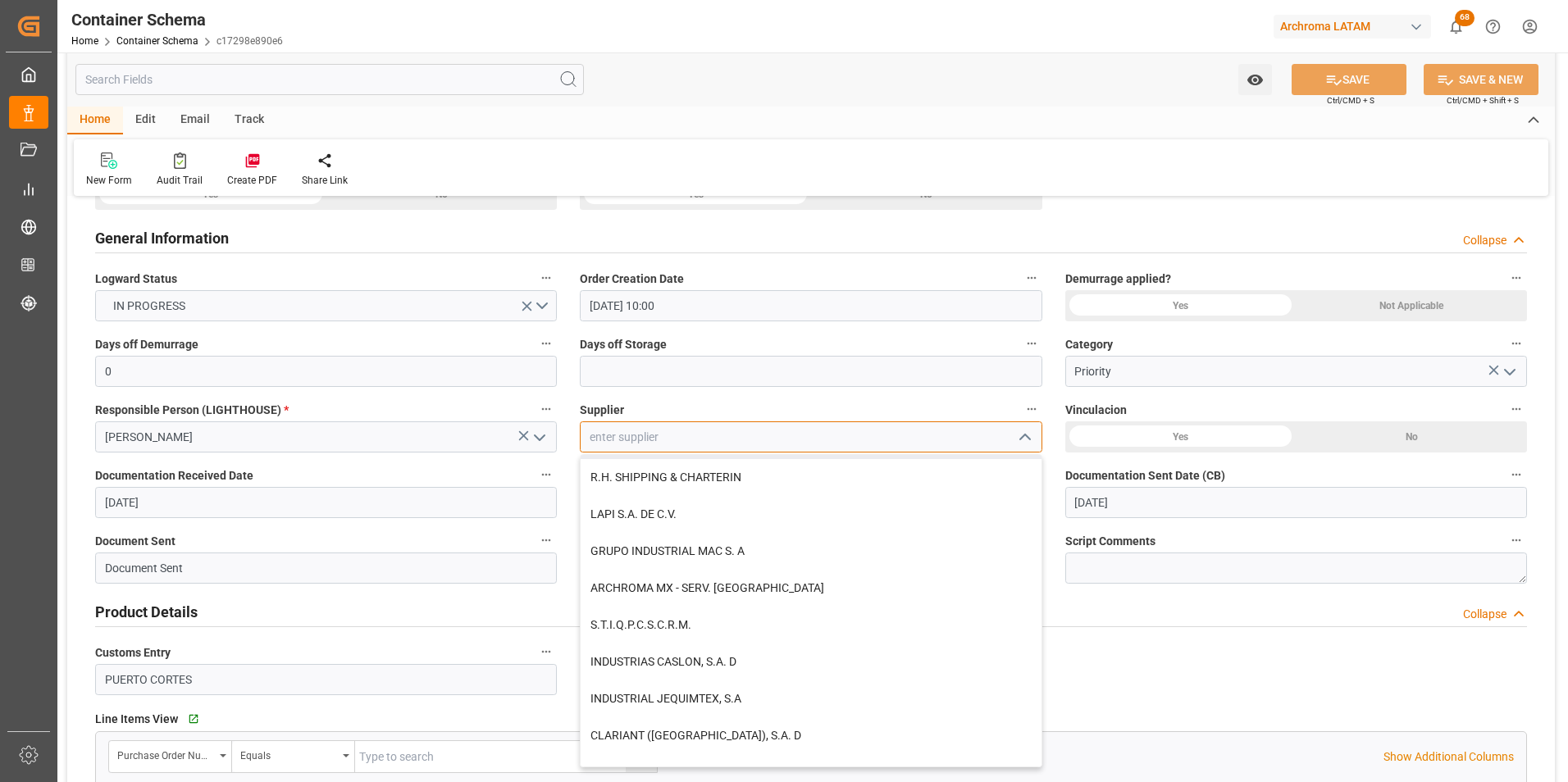
click at [842, 444] on input at bounding box center [811, 436] width 462 height 31
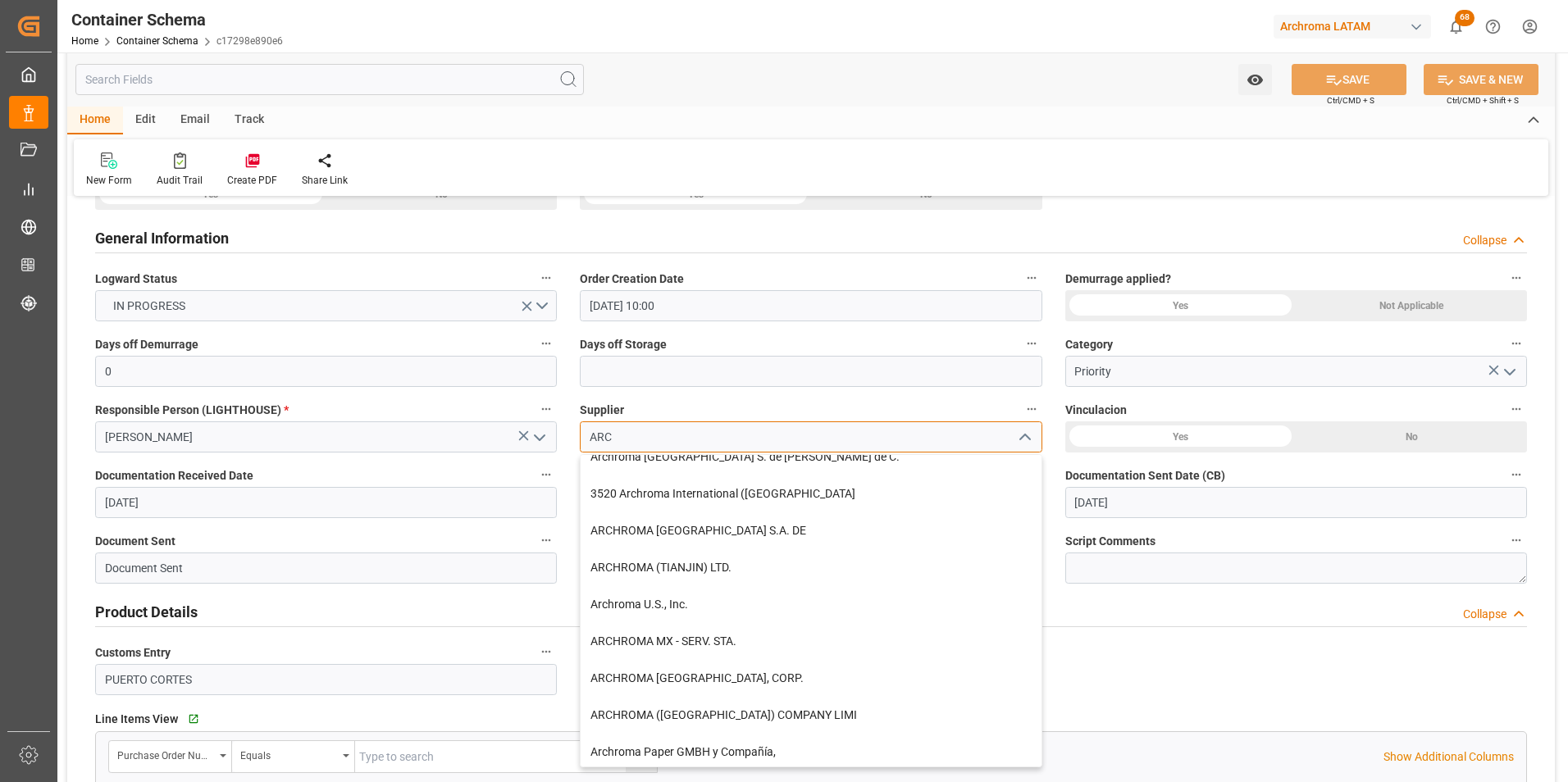
scroll to position [668, 0]
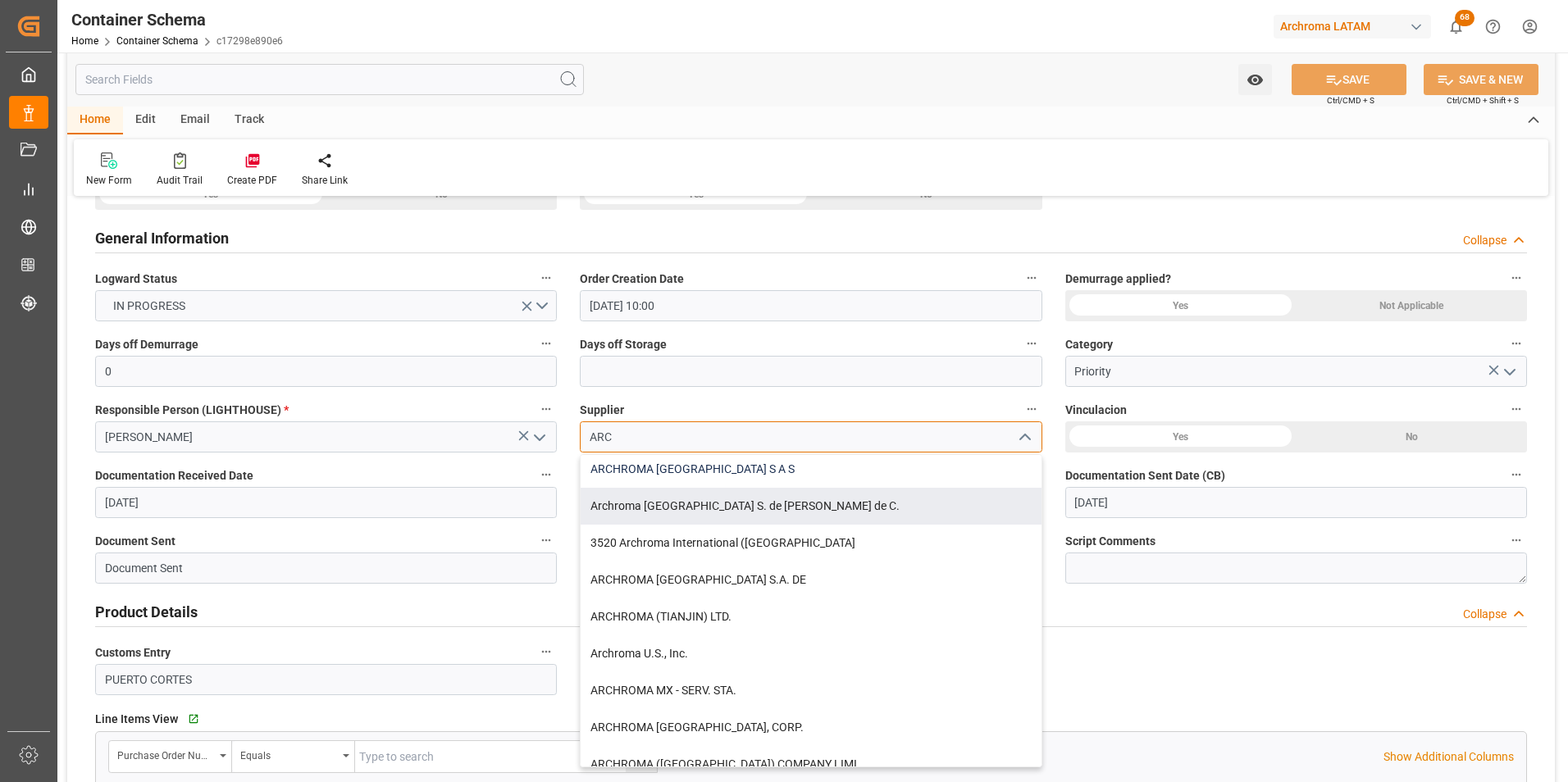
click at [790, 478] on div "ARCHROMA [GEOGRAPHIC_DATA] S A S" at bounding box center [811, 469] width 460 height 37
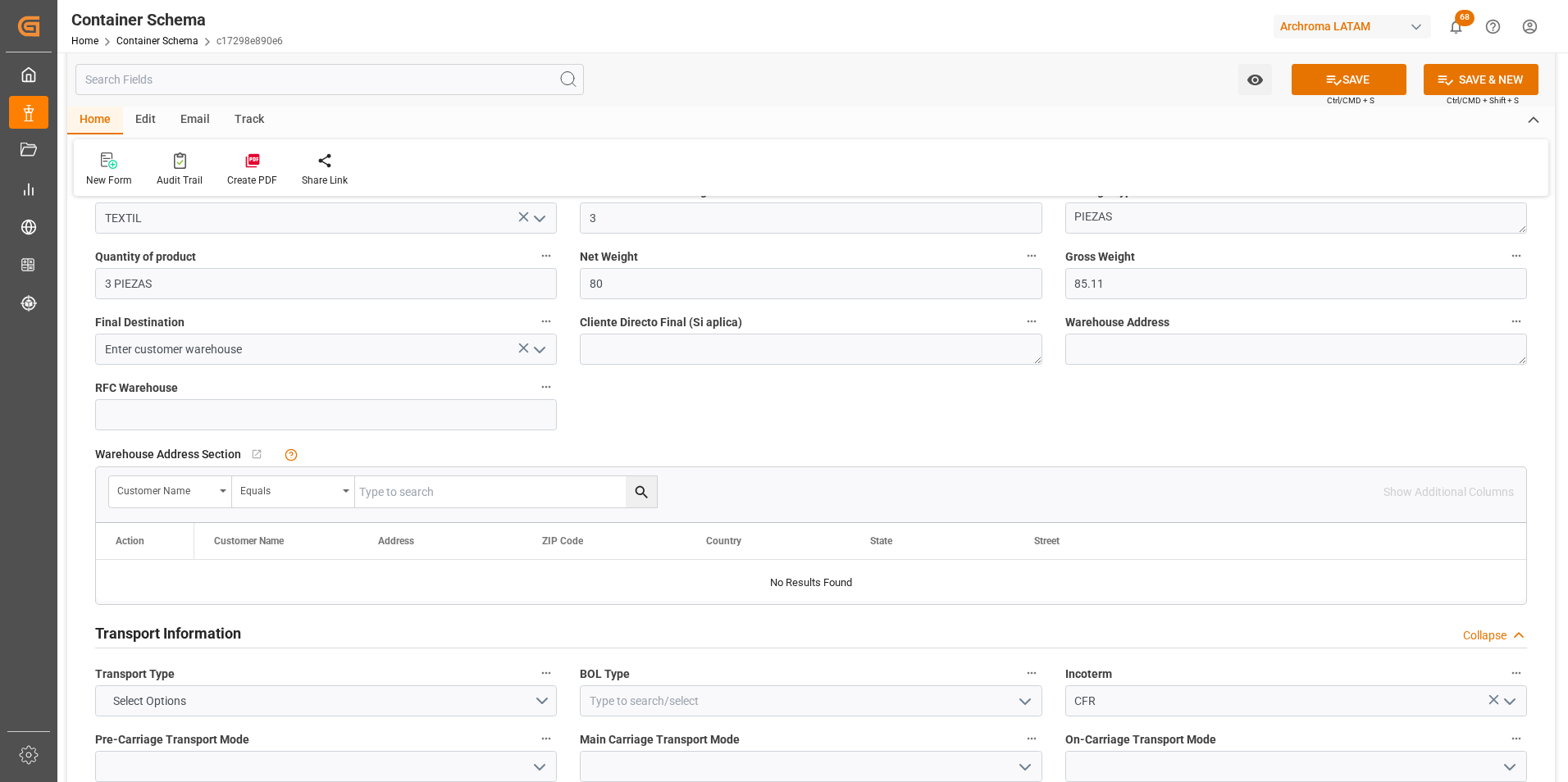
scroll to position [984, 0]
type input "ARCHROMA [GEOGRAPHIC_DATA] S A S"
click at [548, 695] on button "Select Options" at bounding box center [326, 699] width 462 height 31
click at [375, 709] on div "SEAFREIGHT" at bounding box center [326, 703] width 460 height 34
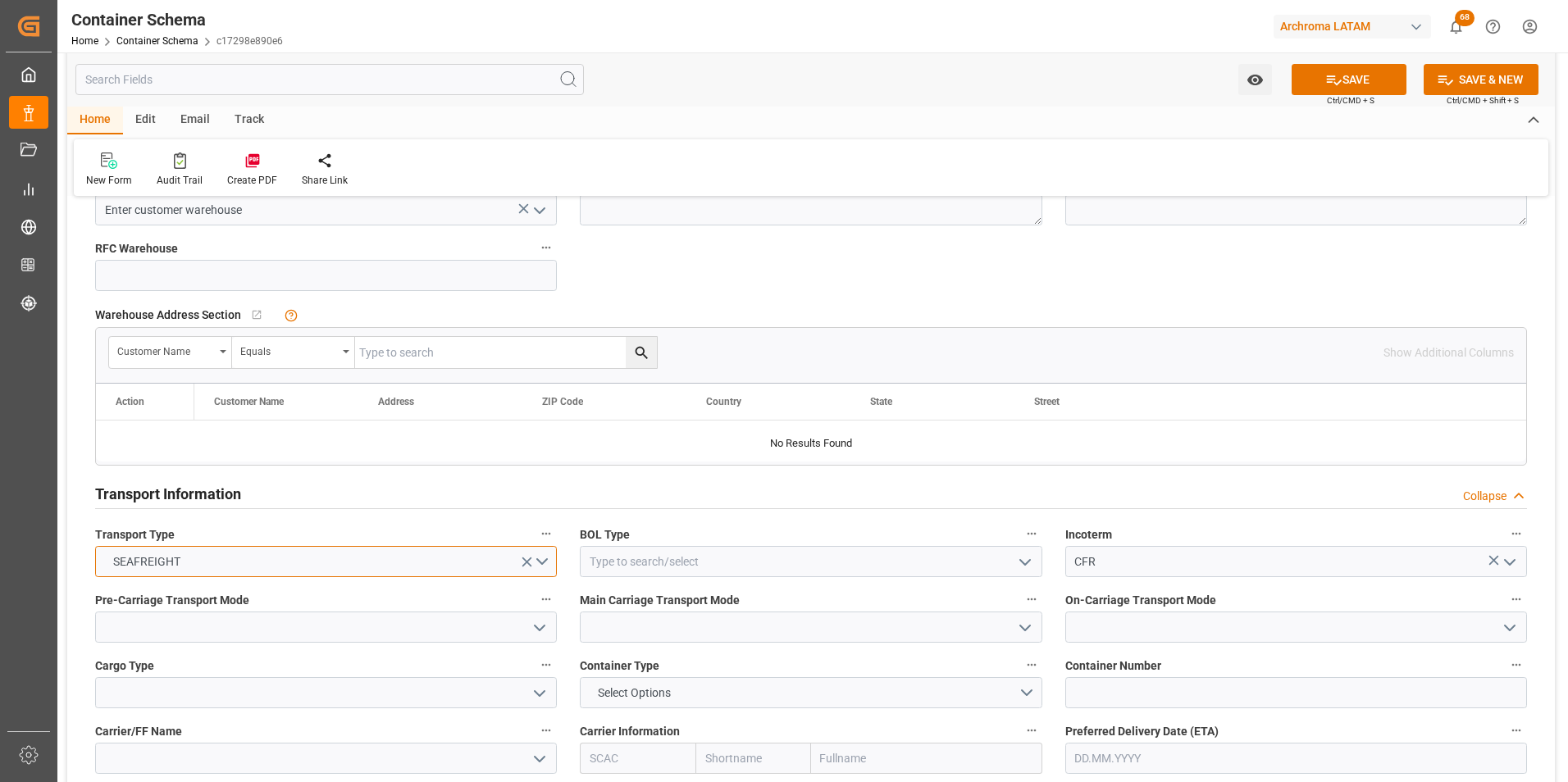
scroll to position [1148, 0]
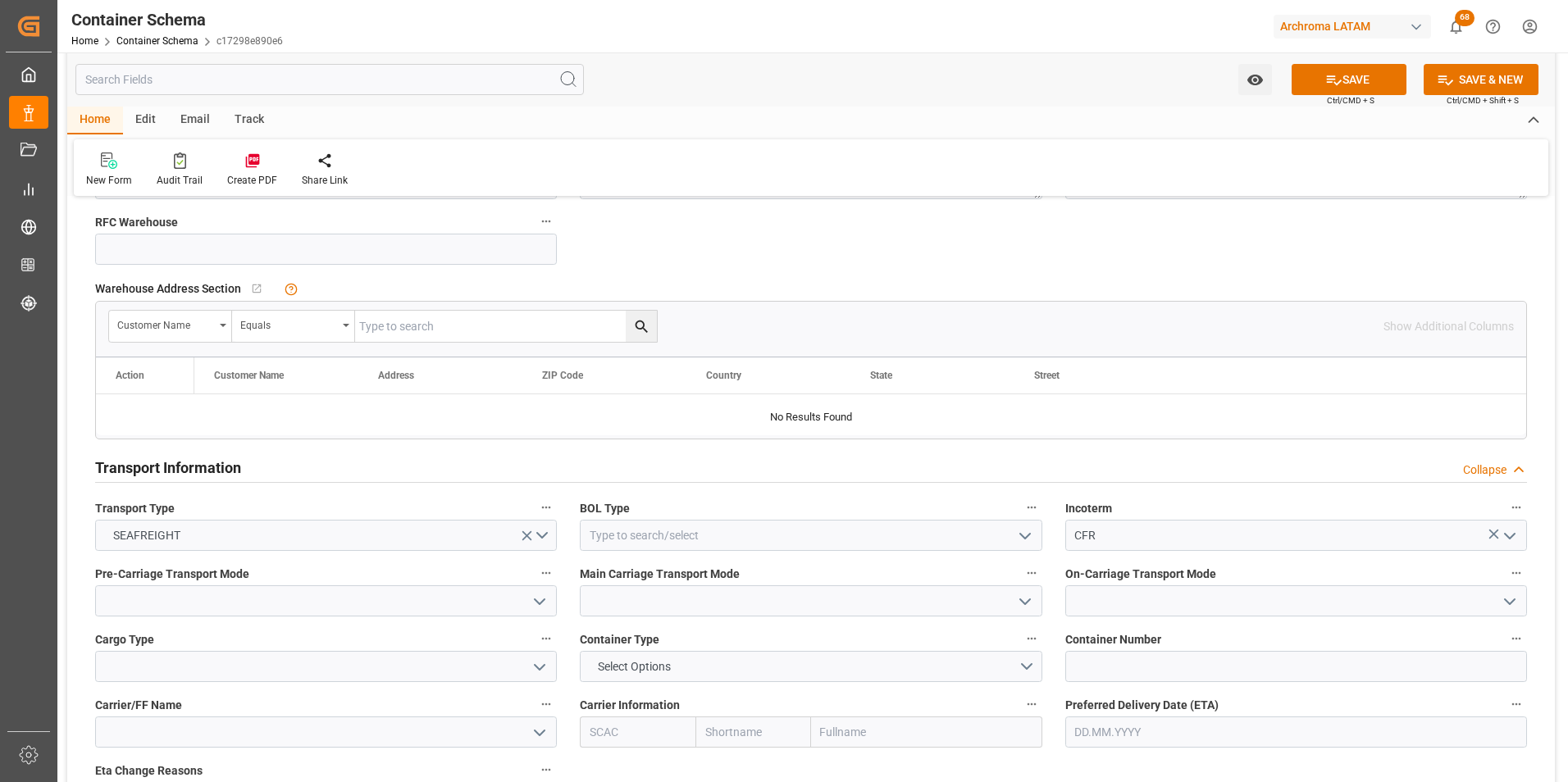
drag, startPoint x: 533, startPoint y: 600, endPoint x: 470, endPoint y: 629, distance: 69.4
click at [534, 600] on icon "open menu" at bounding box center [540, 602] width 20 height 20
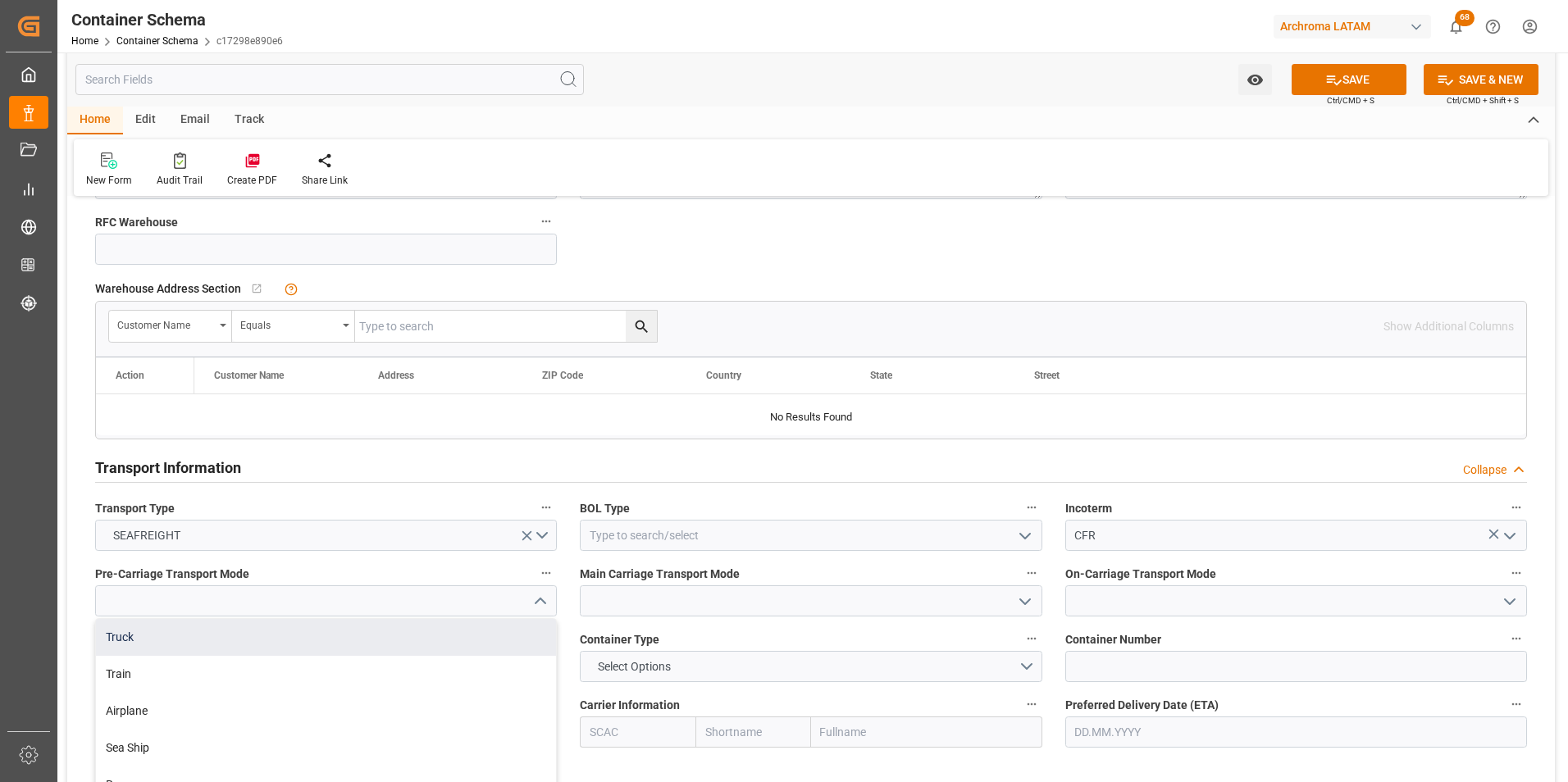
click at [476, 631] on div "Truck" at bounding box center [326, 637] width 460 height 37
type input "Truck"
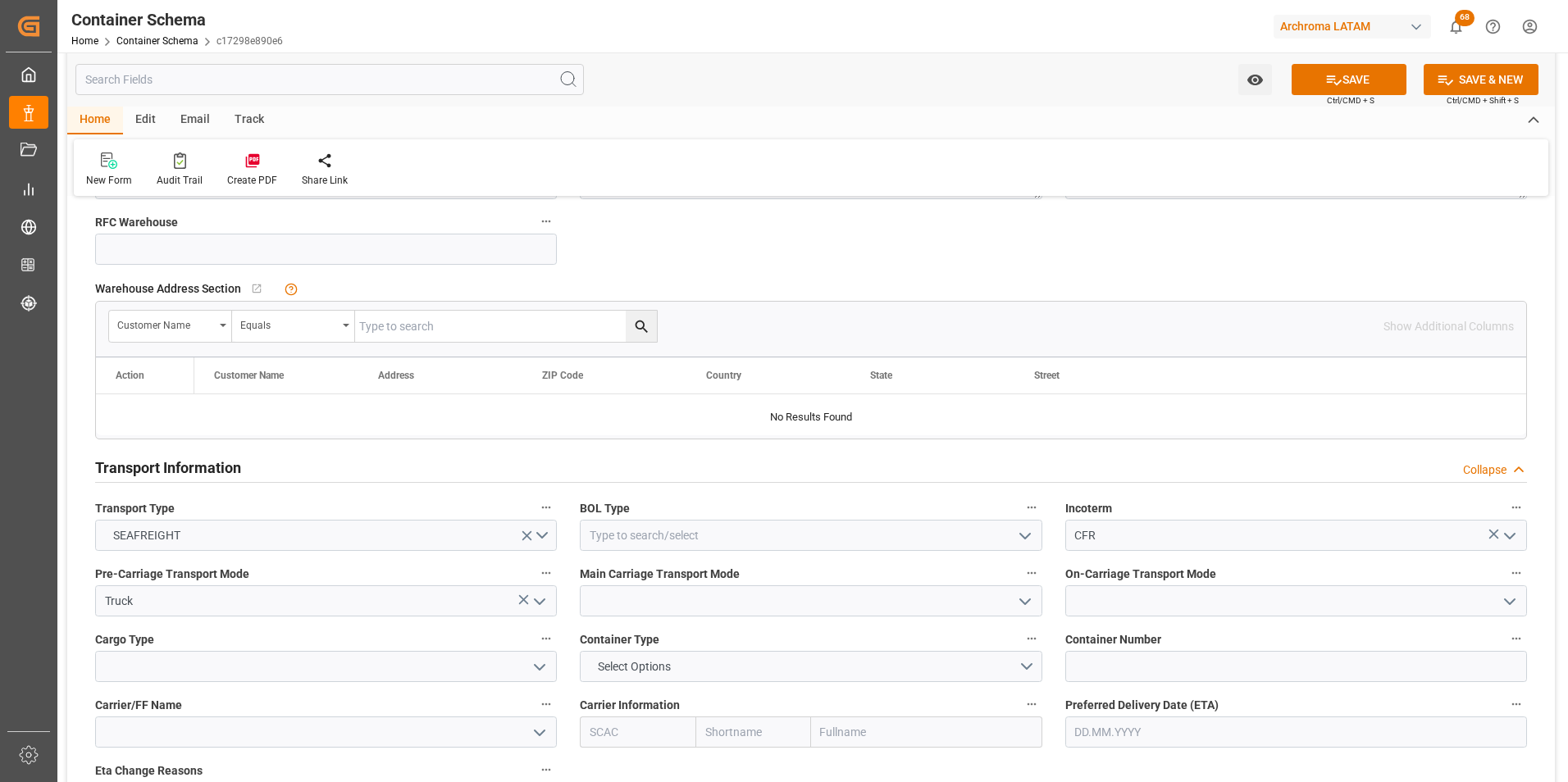
click at [1044, 596] on div at bounding box center [810, 600] width 486 height 31
click at [1032, 597] on icon "open menu" at bounding box center [1025, 602] width 20 height 20
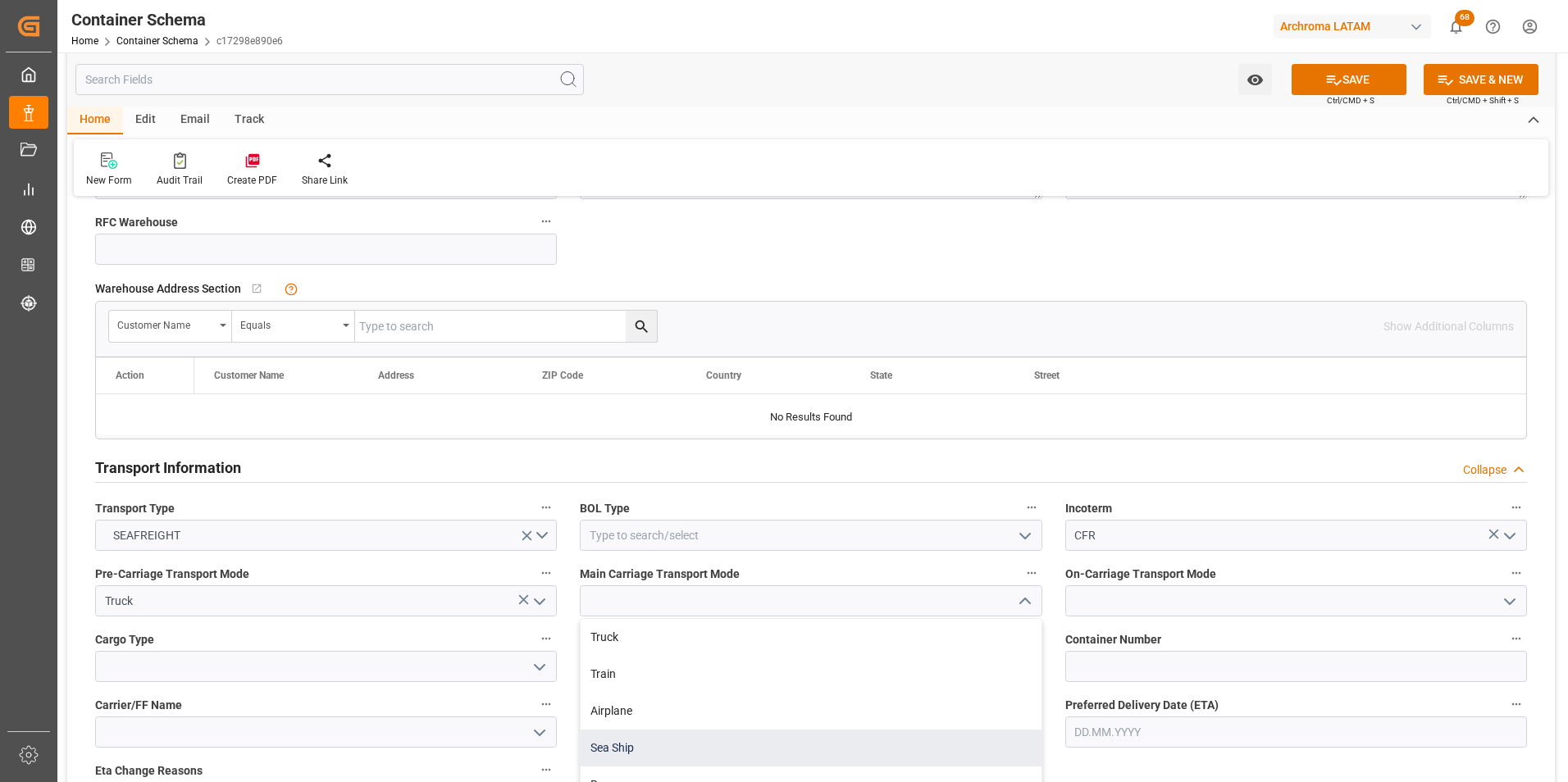
click at [888, 733] on div "Sea Ship" at bounding box center [811, 748] width 460 height 37
type input "Sea Ship"
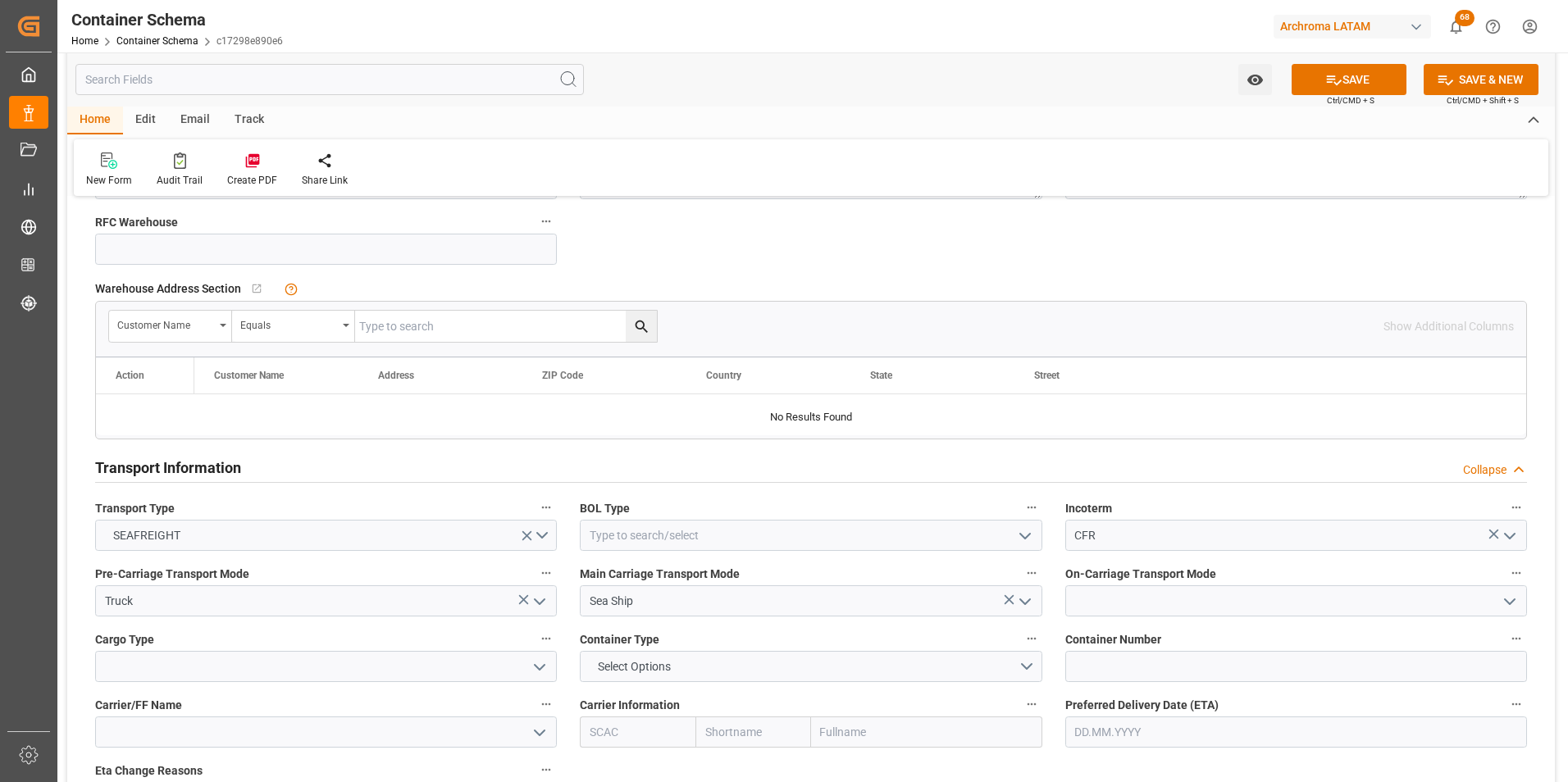
click at [1505, 599] on polyline "open menu" at bounding box center [1510, 601] width 10 height 5
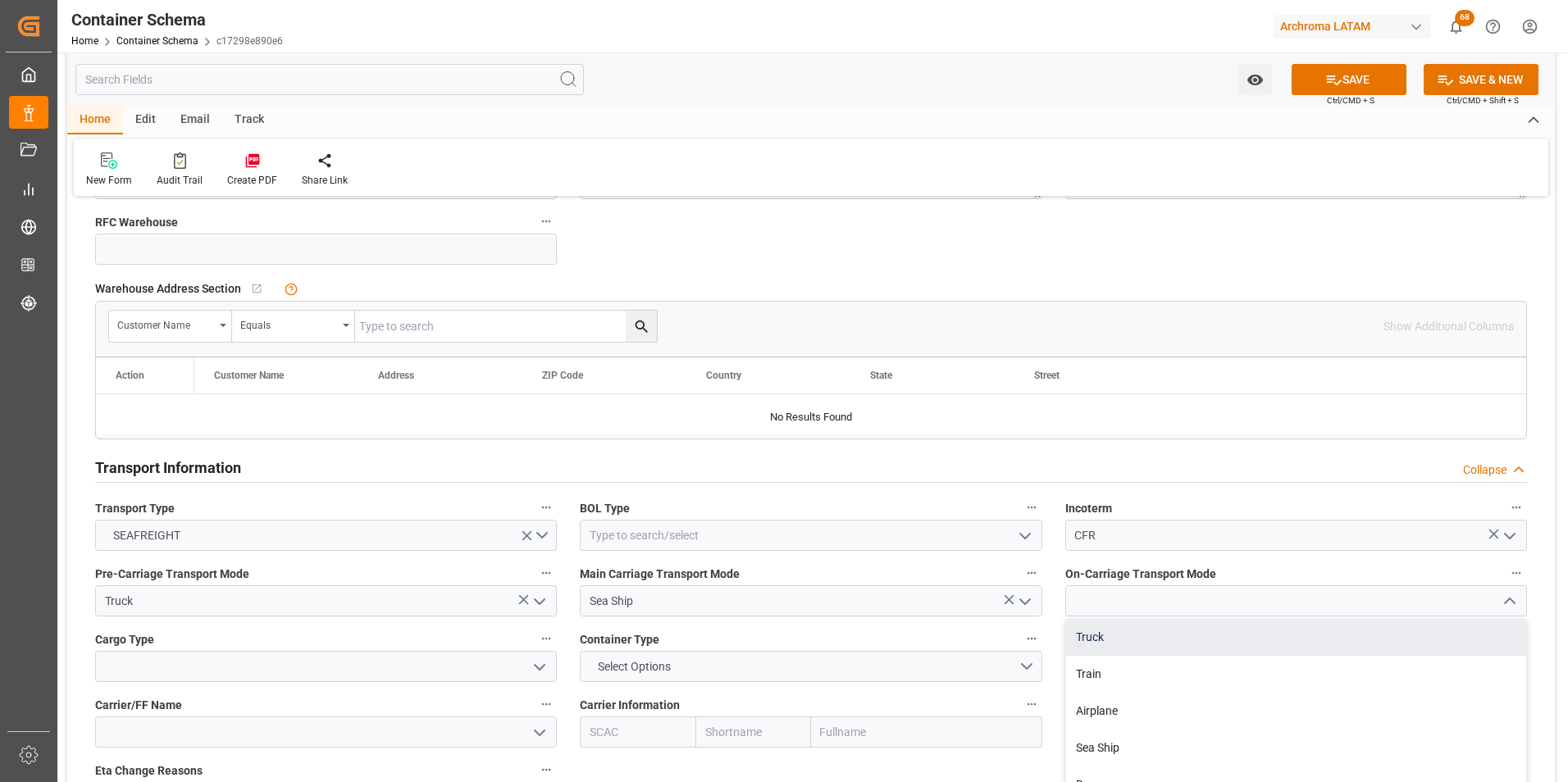
click at [1416, 643] on div "Truck" at bounding box center [1296, 637] width 460 height 37
type input "Truck"
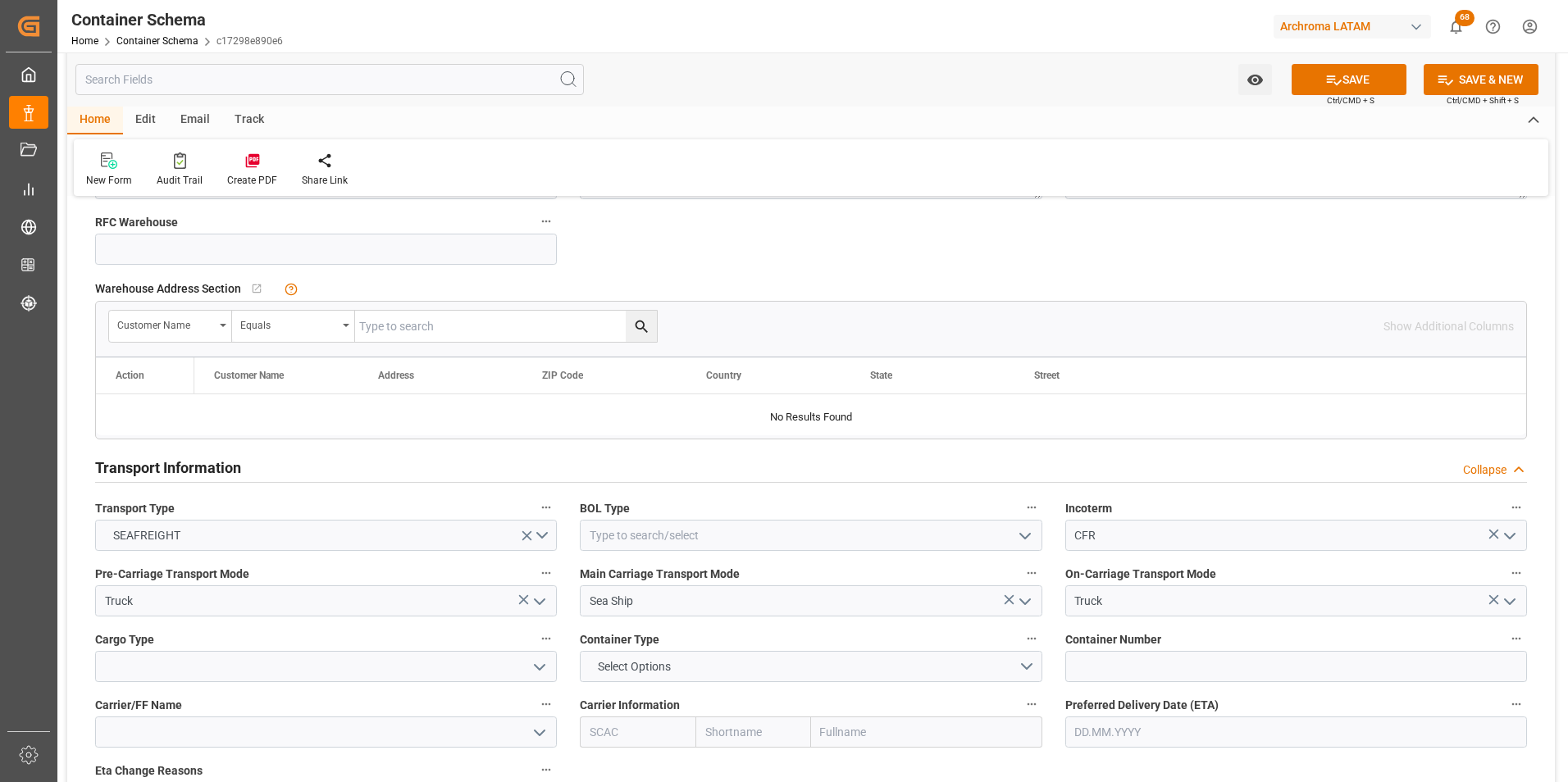
click at [539, 666] on icon "open menu" at bounding box center [540, 668] width 20 height 20
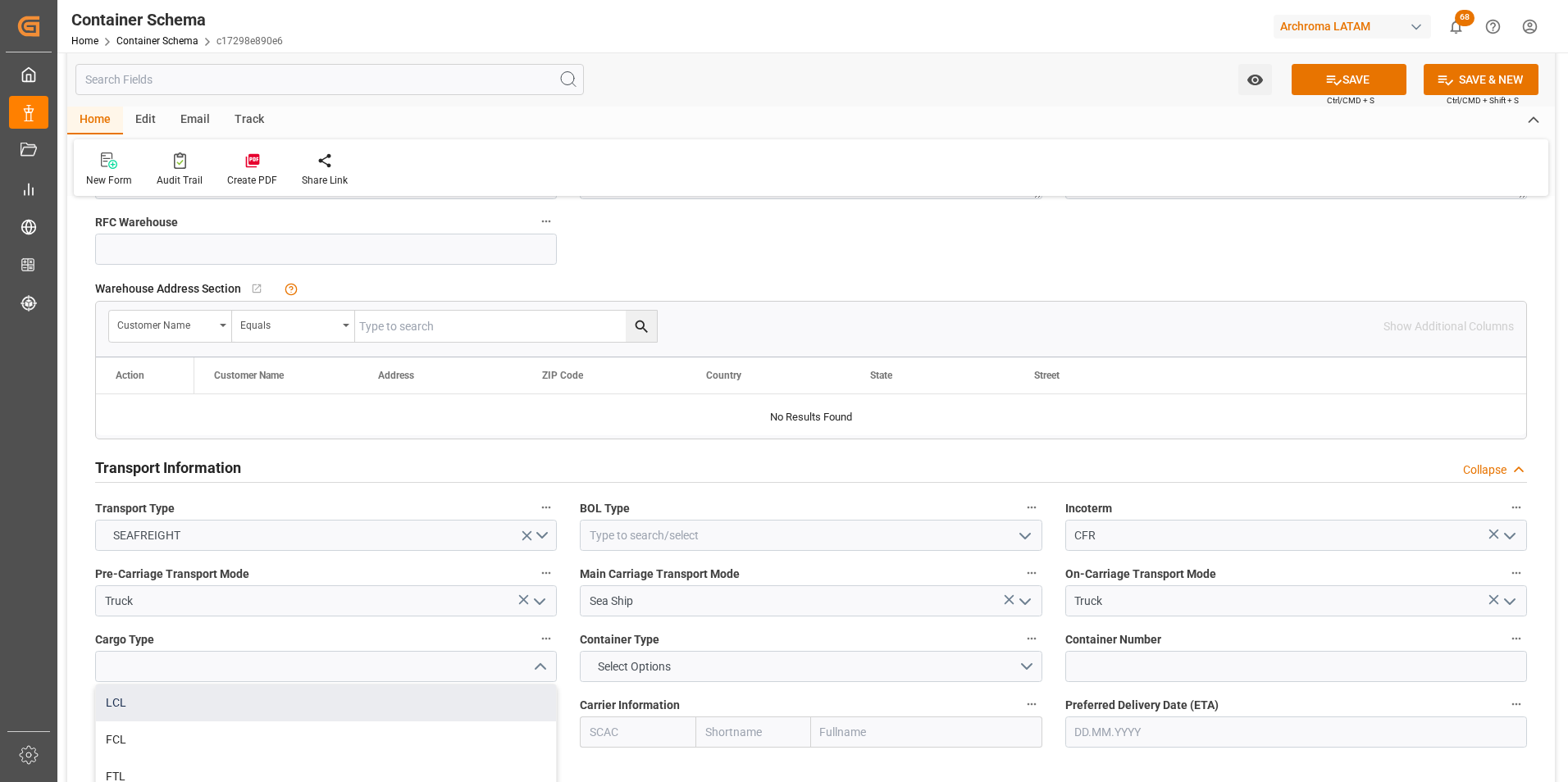
scroll to position [1230, 0]
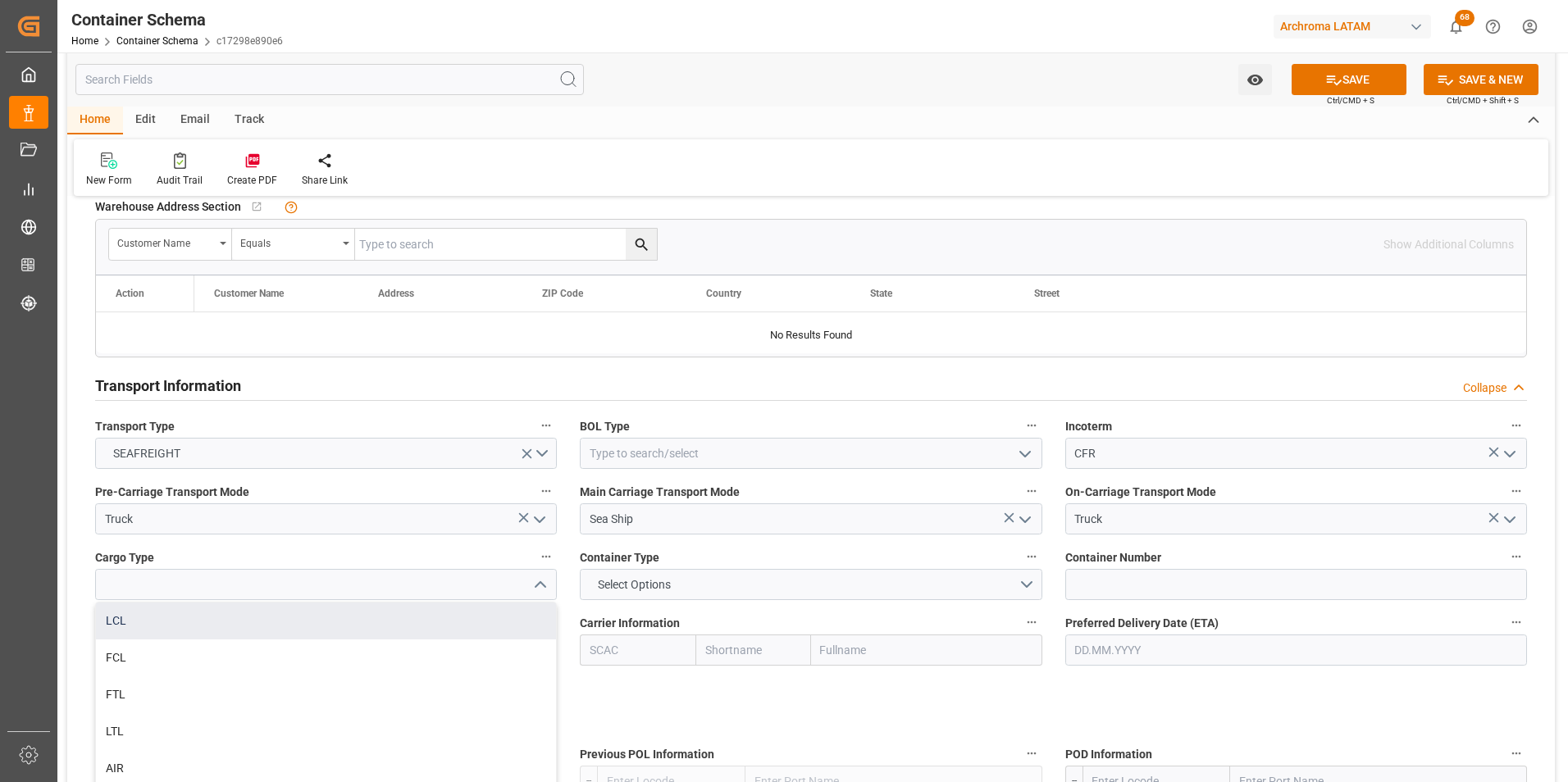
click at [381, 634] on div "LCL" at bounding box center [326, 621] width 460 height 37
type input "LCL"
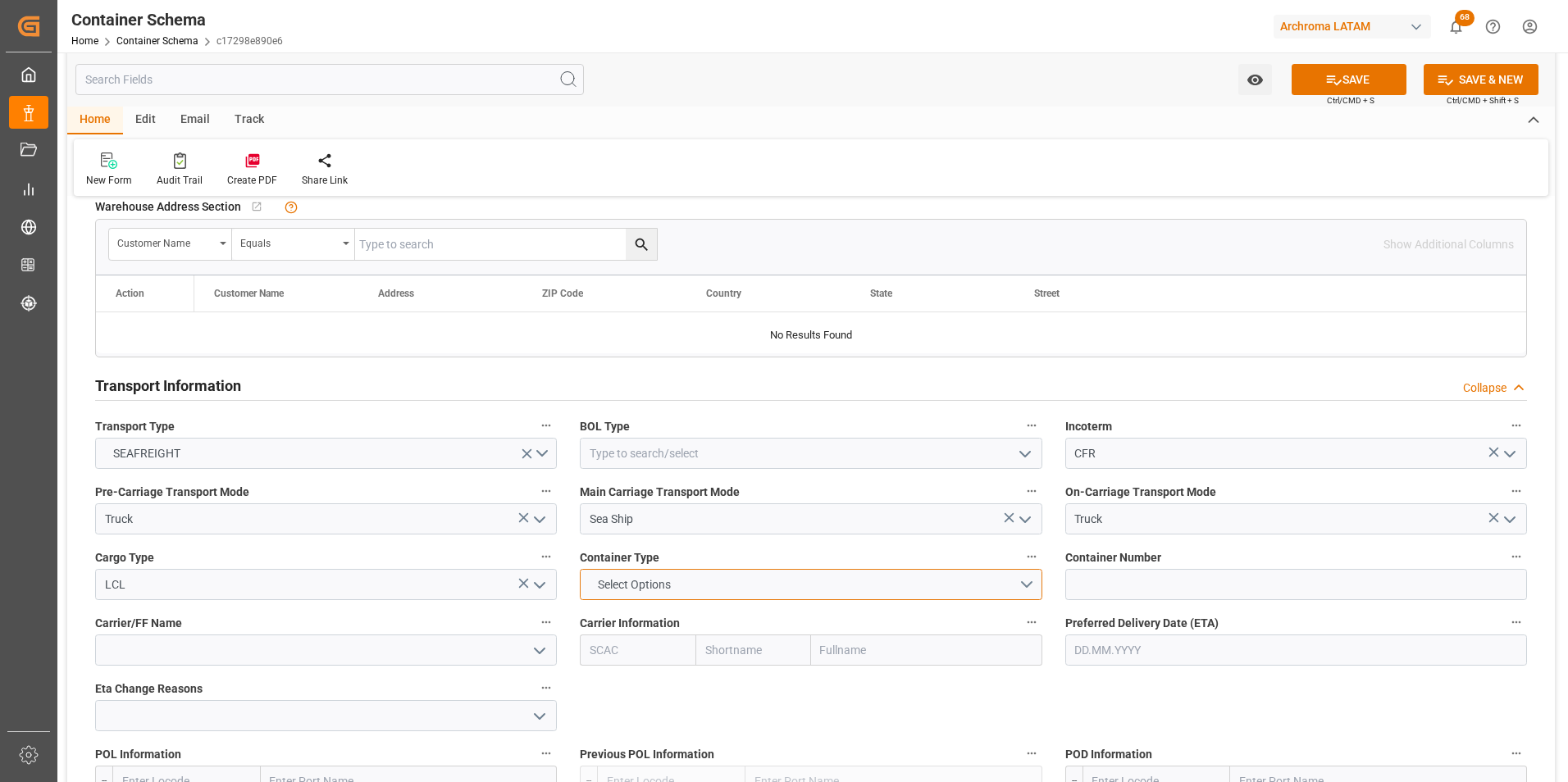
click at [1019, 589] on button "Select Options" at bounding box center [811, 584] width 462 height 31
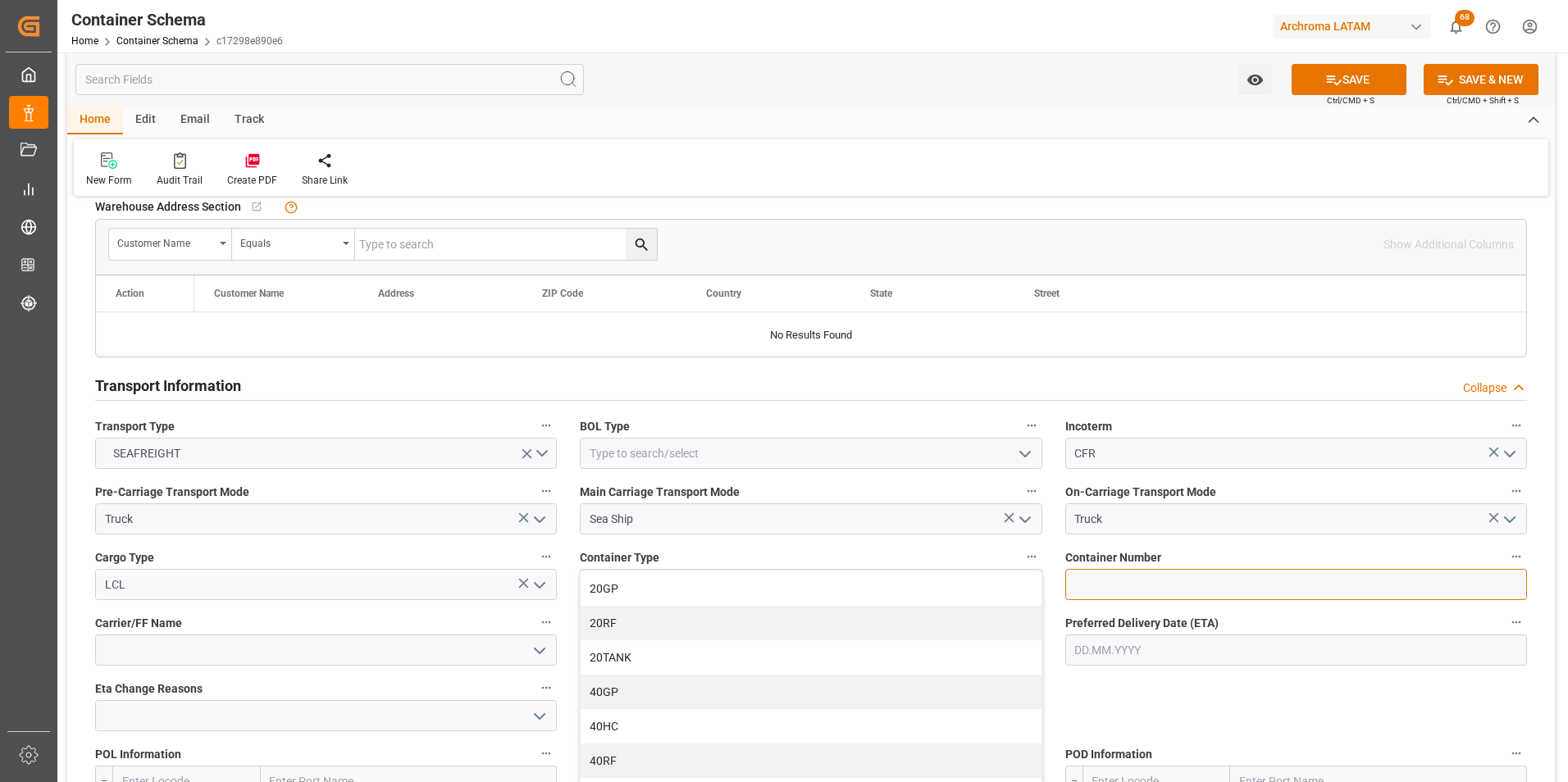
click at [1223, 577] on input at bounding box center [1296, 584] width 462 height 31
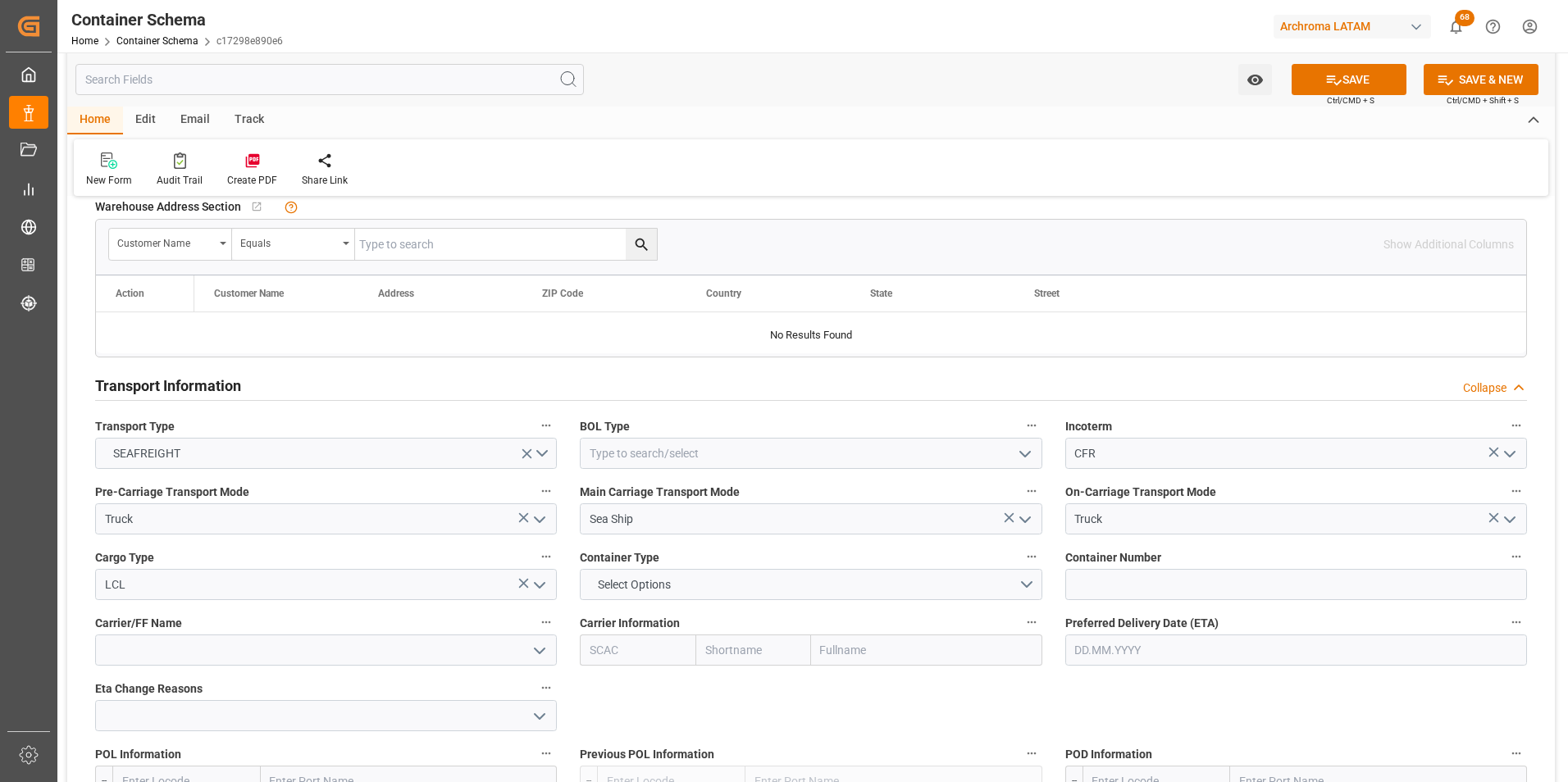
scroll to position [1394, 0]
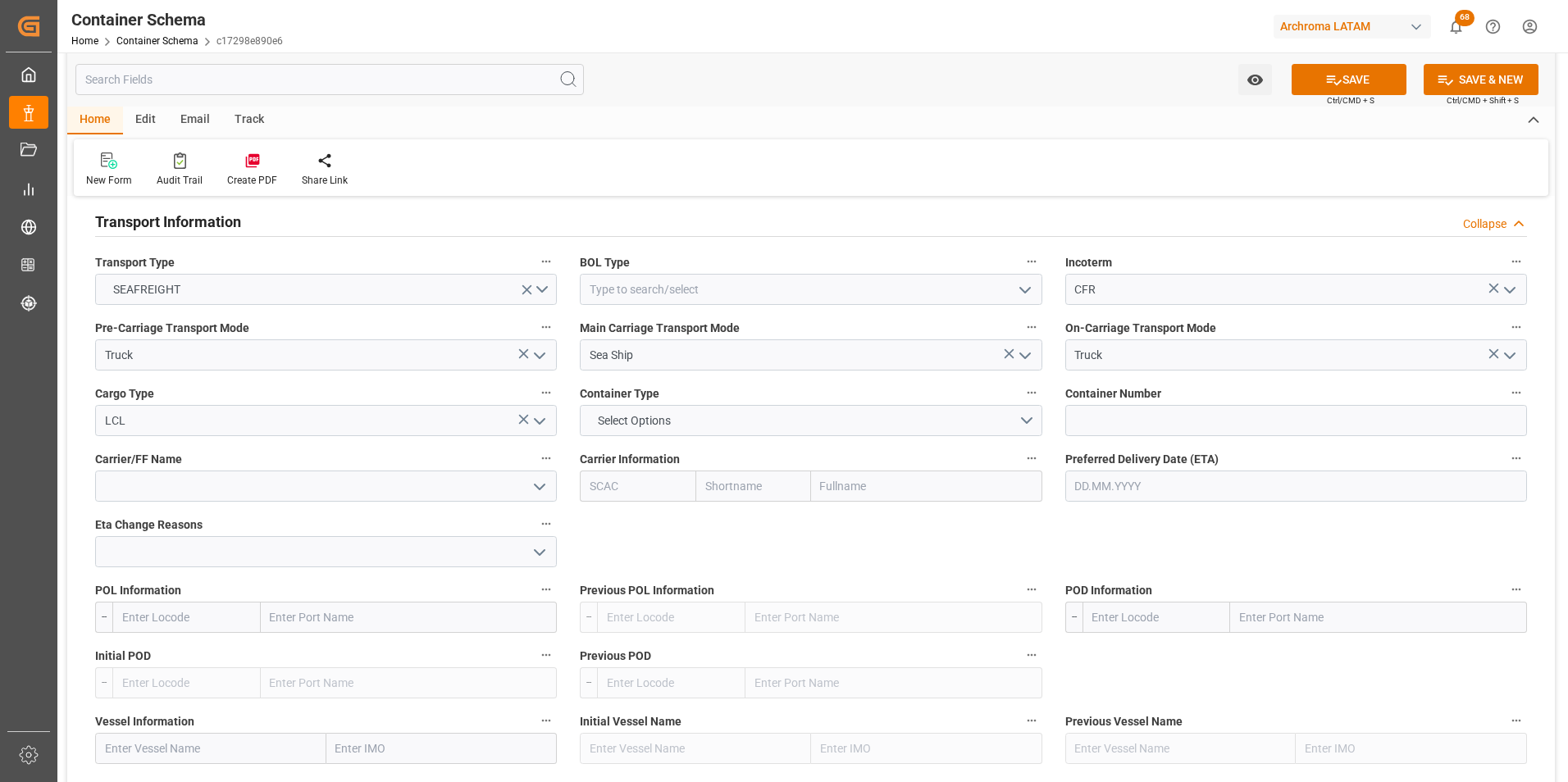
drag, startPoint x: 1254, startPoint y: 618, endPoint x: 1241, endPoint y: 614, distance: 13.0
click at [1254, 618] on input "text" at bounding box center [1378, 617] width 297 height 31
click at [400, 619] on input "text" at bounding box center [409, 617] width 297 height 31
type input "CARTA"
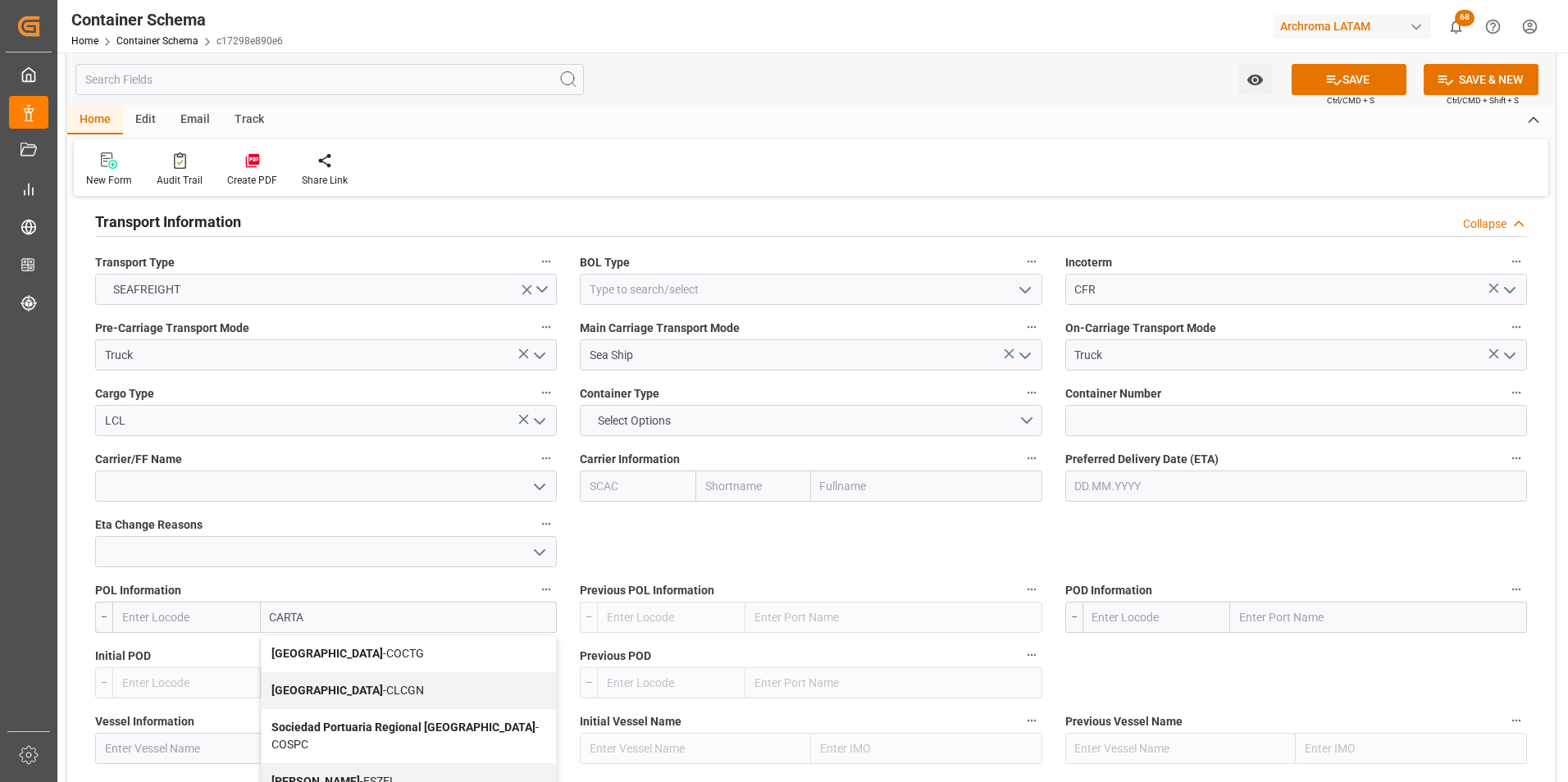
click at [360, 657] on span "Cartagena - COCTG" at bounding box center [347, 653] width 153 height 13
type input "COCTG"
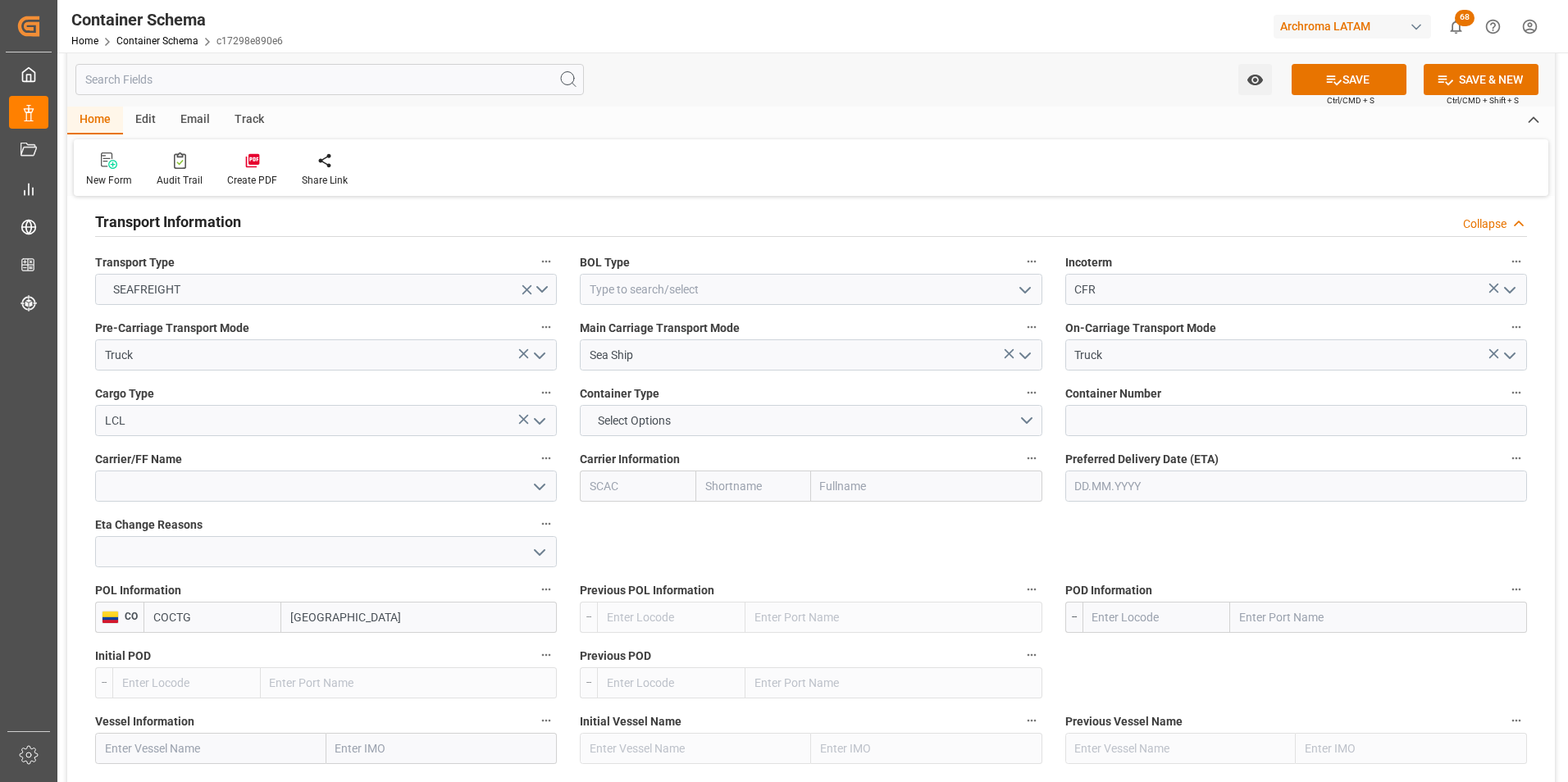
type input "[GEOGRAPHIC_DATA]"
click at [1318, 626] on input "text" at bounding box center [1378, 617] width 297 height 31
type input "PUERTO CORT"
click at [1314, 647] on span "Puerto [PERSON_NAME] - HNPCR" at bounding box center [1325, 653] width 168 height 13
type input "HNPCR"
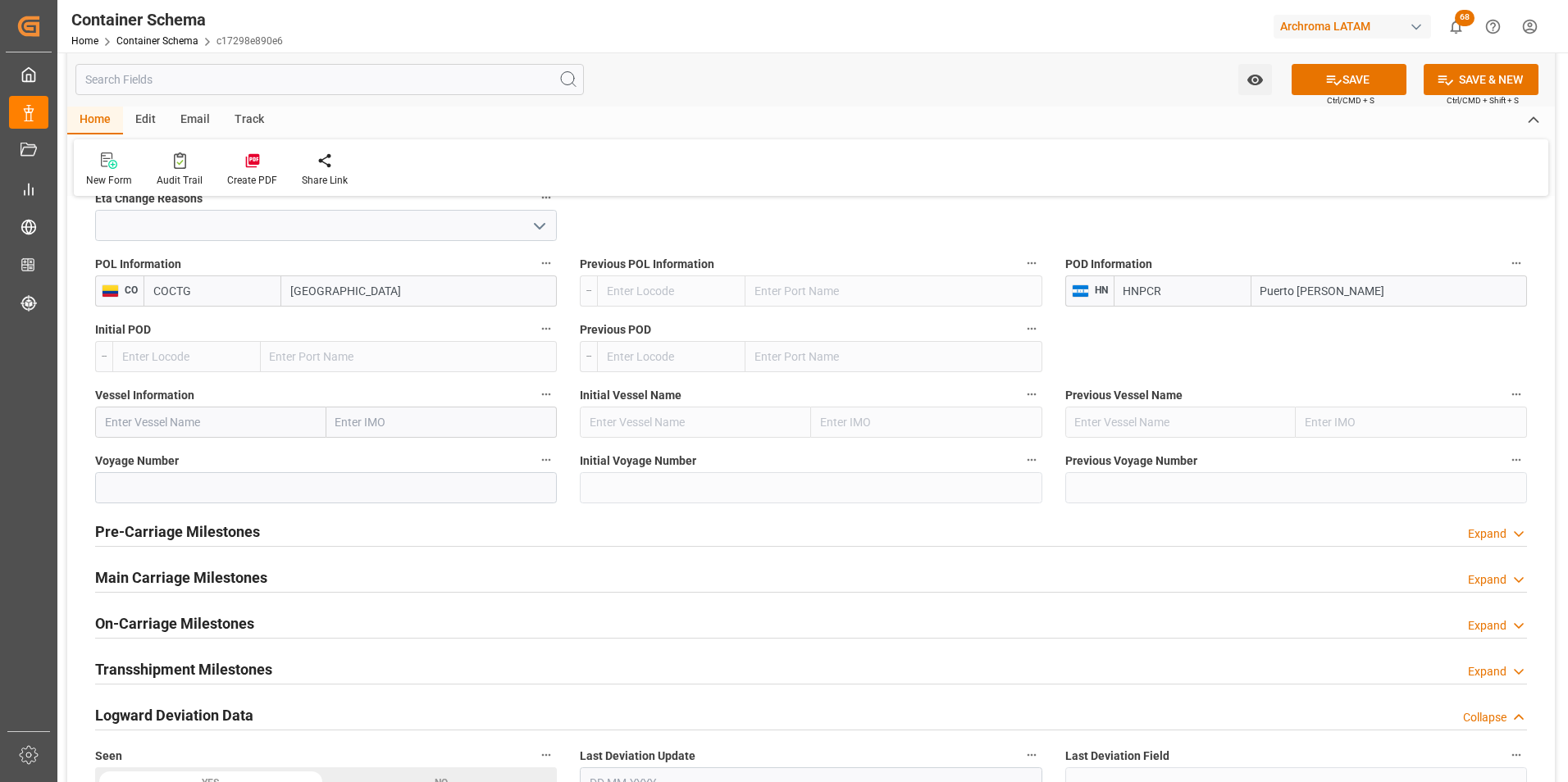
scroll to position [1722, 0]
type input "Puerto [PERSON_NAME]"
click at [248, 585] on h2 "Main Carriage Milestones" at bounding box center [181, 576] width 172 height 22
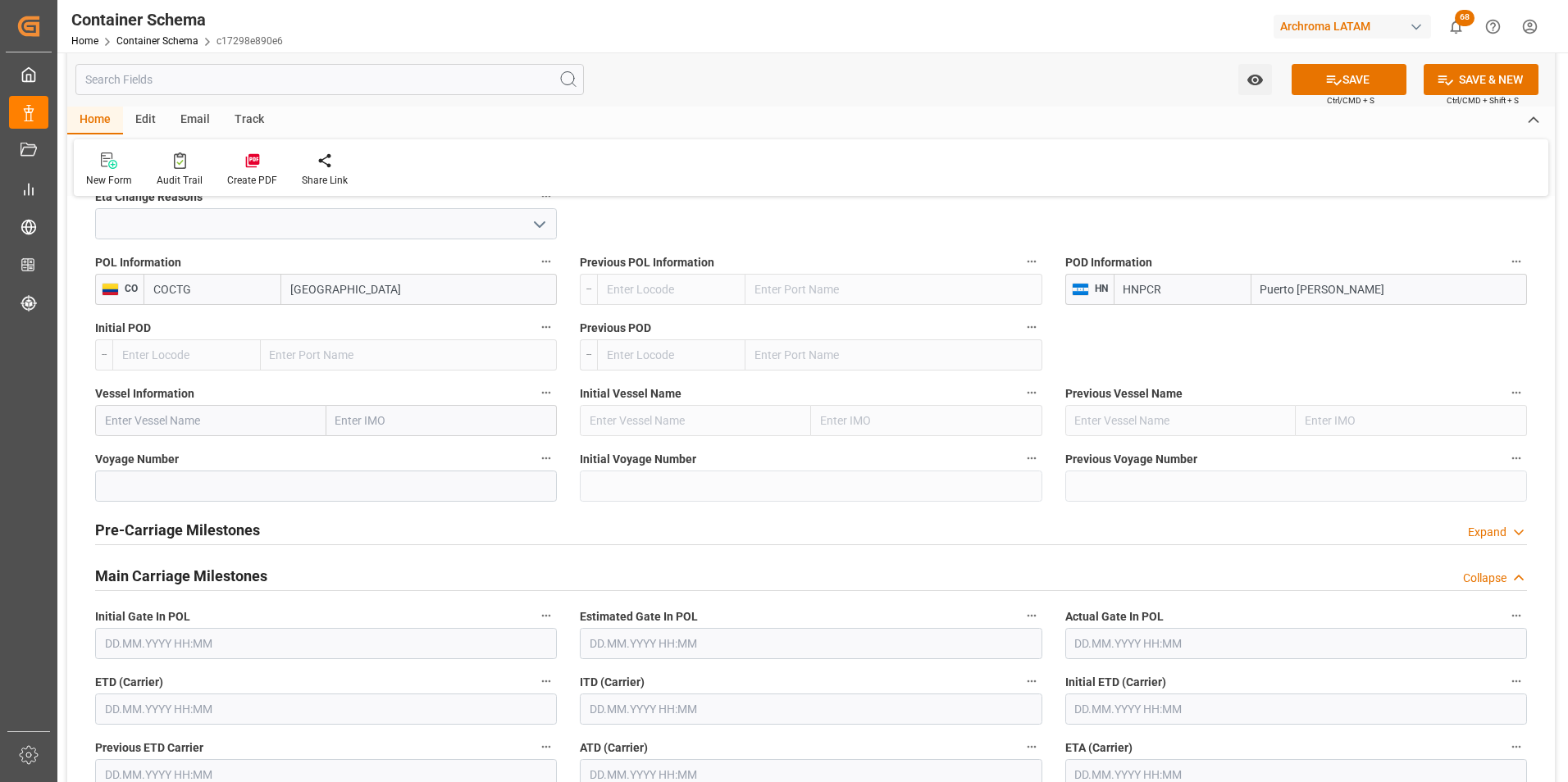
scroll to position [1804, 0]
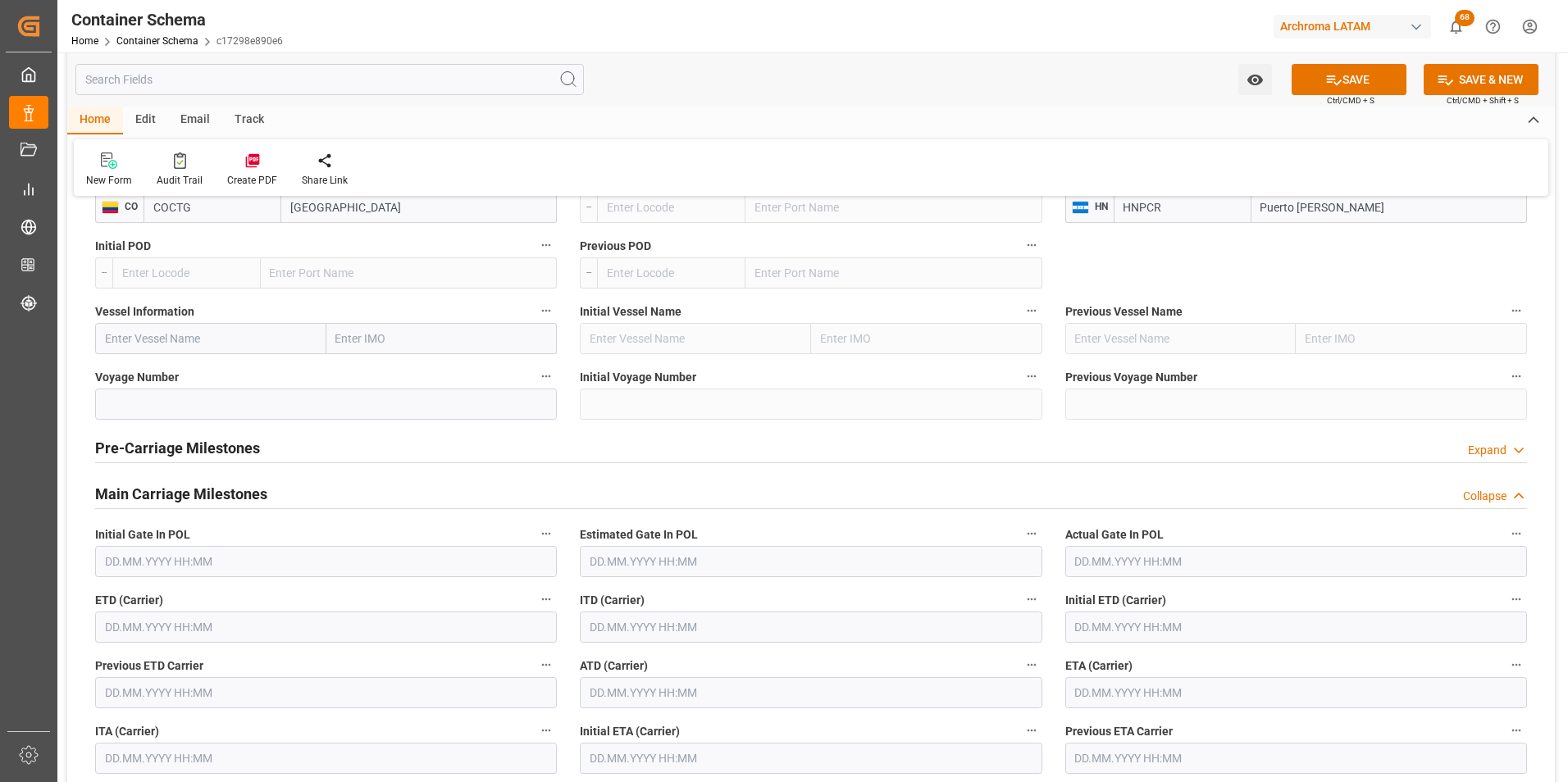
click at [209, 643] on input "text" at bounding box center [326, 627] width 462 height 31
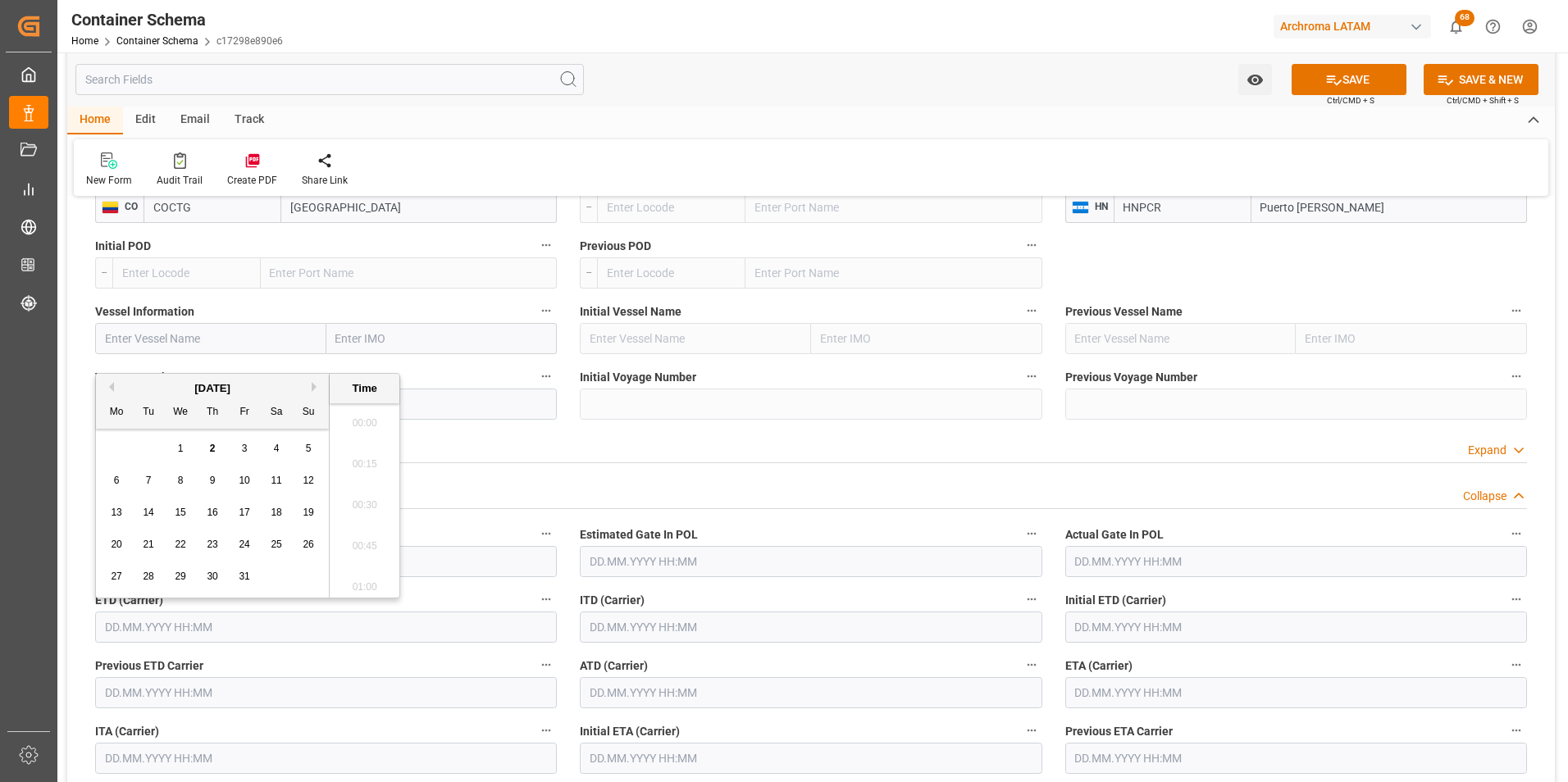
scroll to position [1564, 0]
click at [208, 514] on span "16" at bounding box center [212, 512] width 11 height 11
type input "[DATE] 00:00"
click at [904, 529] on label "Estimated Gate In POL" at bounding box center [811, 534] width 462 height 23
click at [1021, 529] on button "Estimated Gate In POL" at bounding box center [1031, 533] width 21 height 21
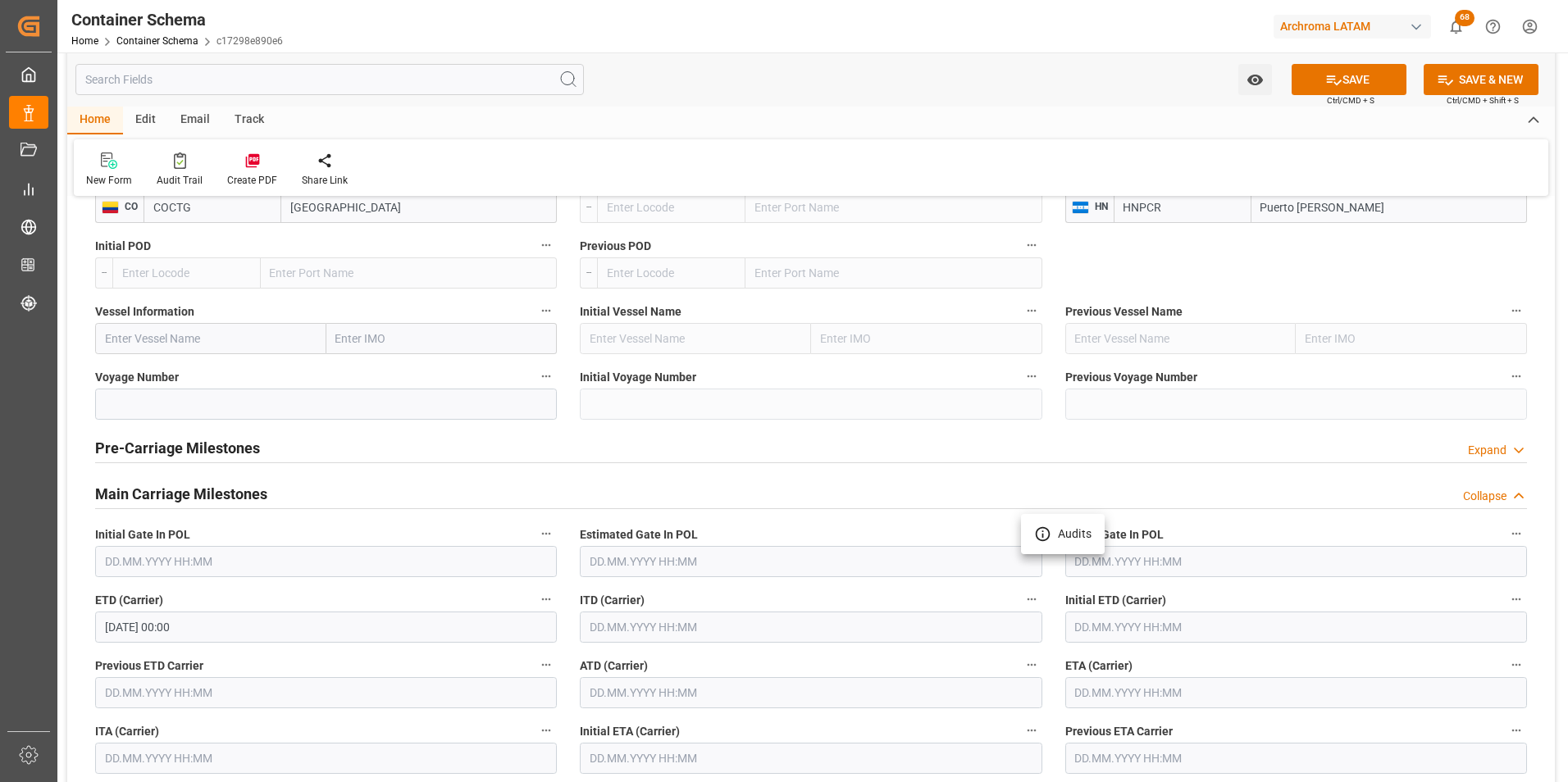
click at [1054, 591] on div at bounding box center [784, 391] width 1568 height 782
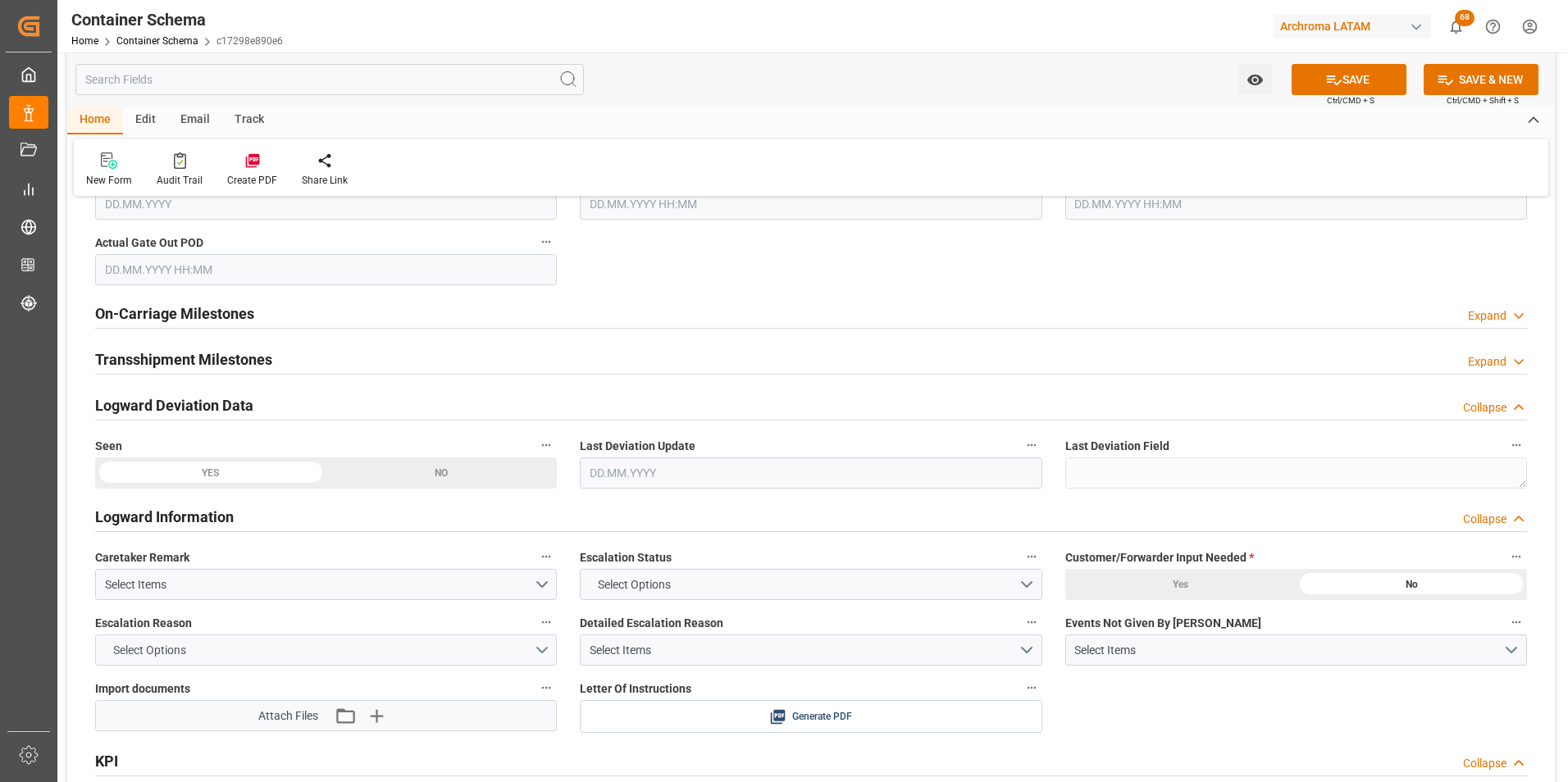
scroll to position [2542, 0]
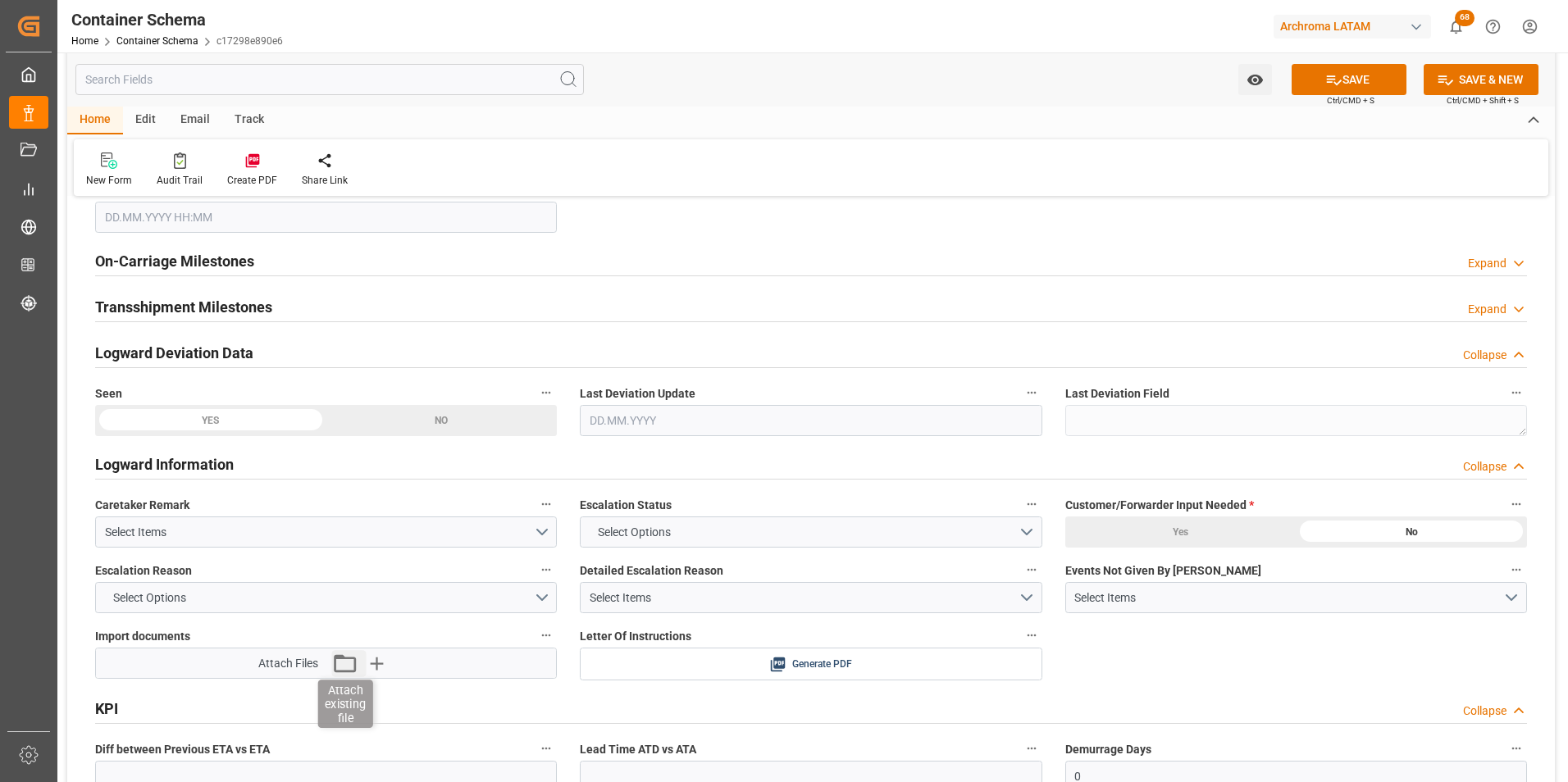
click at [349, 664] on icon "button" at bounding box center [344, 663] width 26 height 26
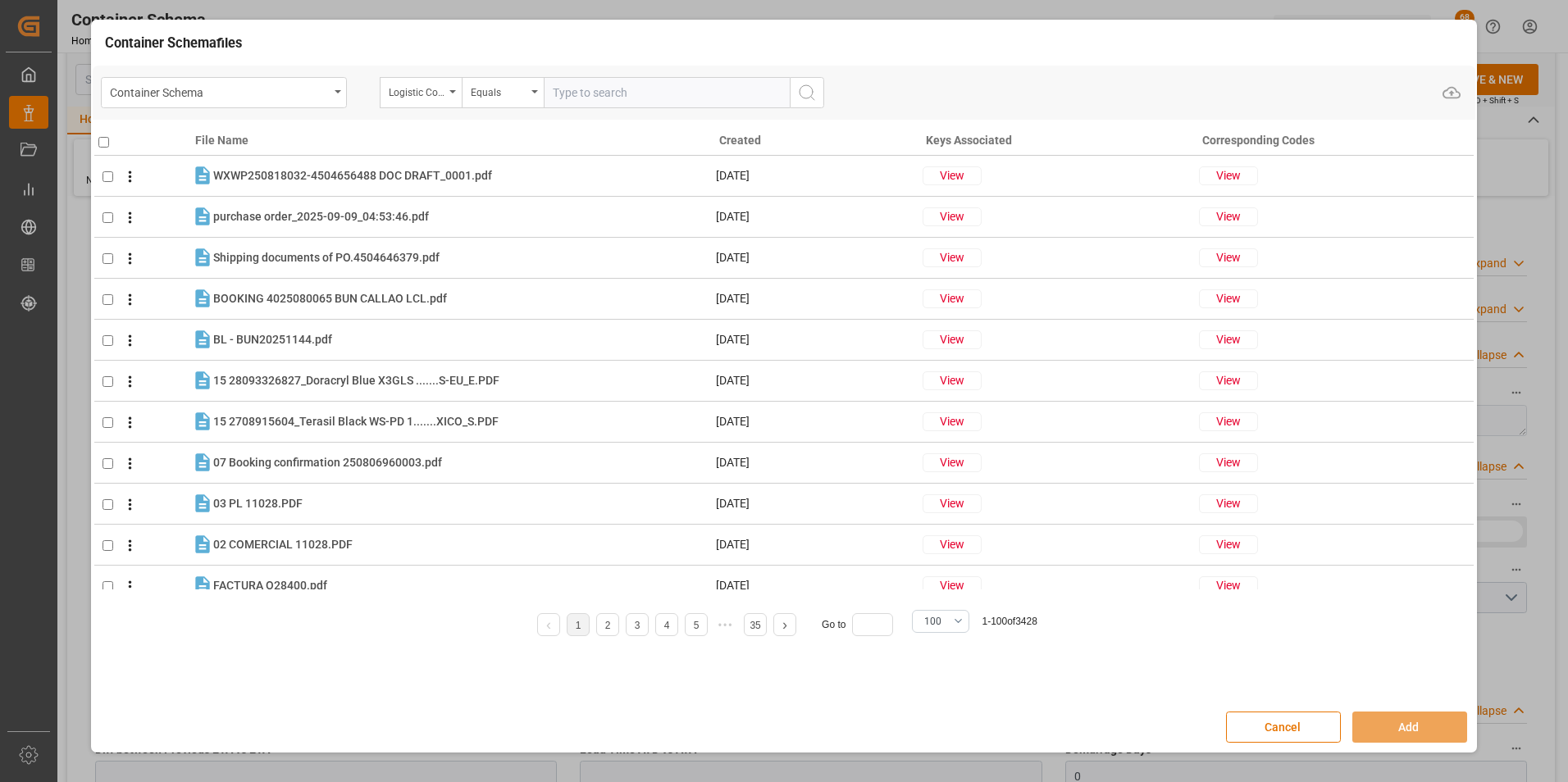
click at [312, 75] on div "Container Schema Logistic Coordinator Reference Number Equals Upload" at bounding box center [784, 93] width 1383 height 54
click at [315, 81] on div "Container Schema" at bounding box center [219, 91] width 219 height 21
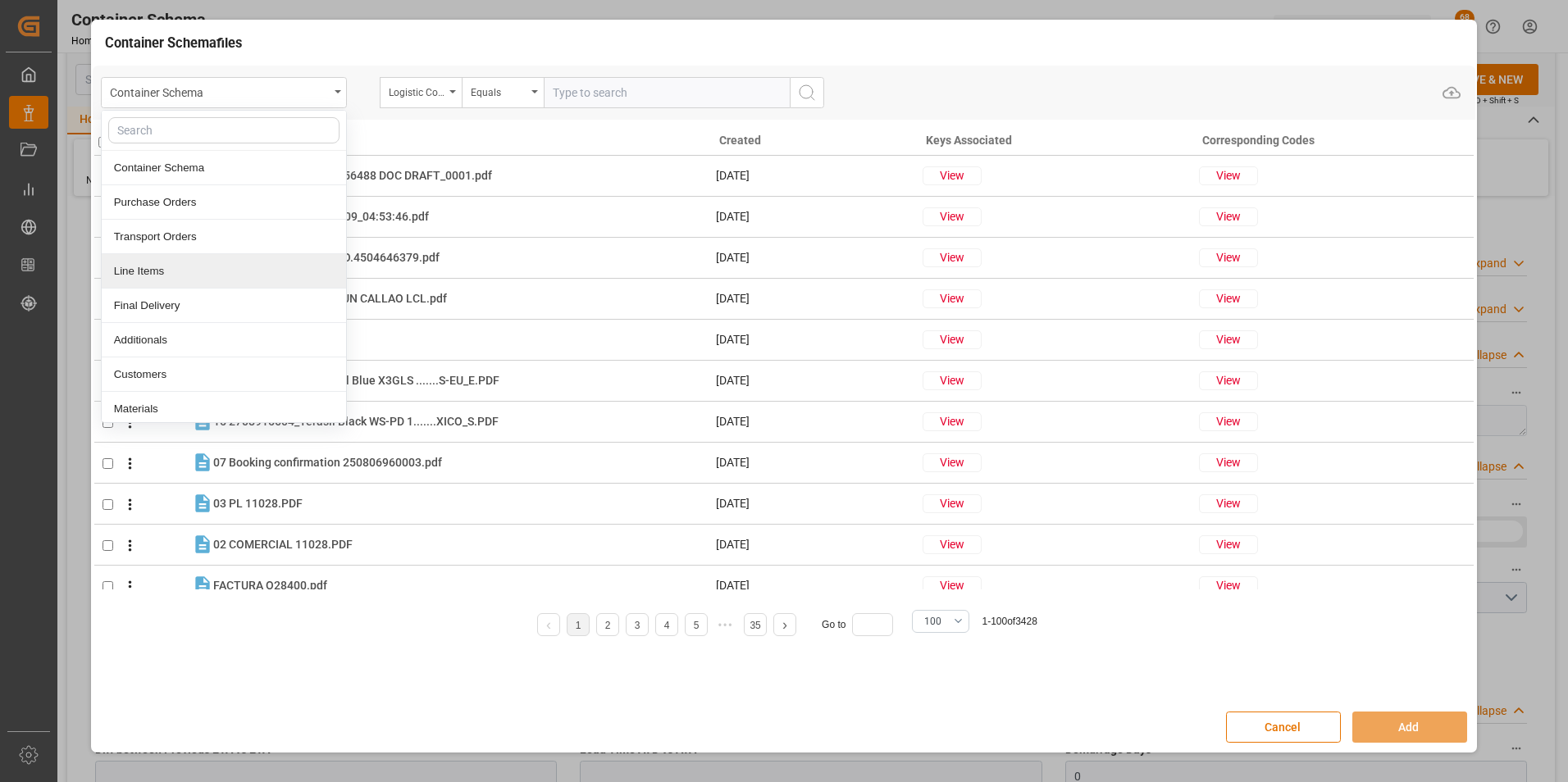
click at [229, 277] on div "Line Items" at bounding box center [224, 271] width 244 height 34
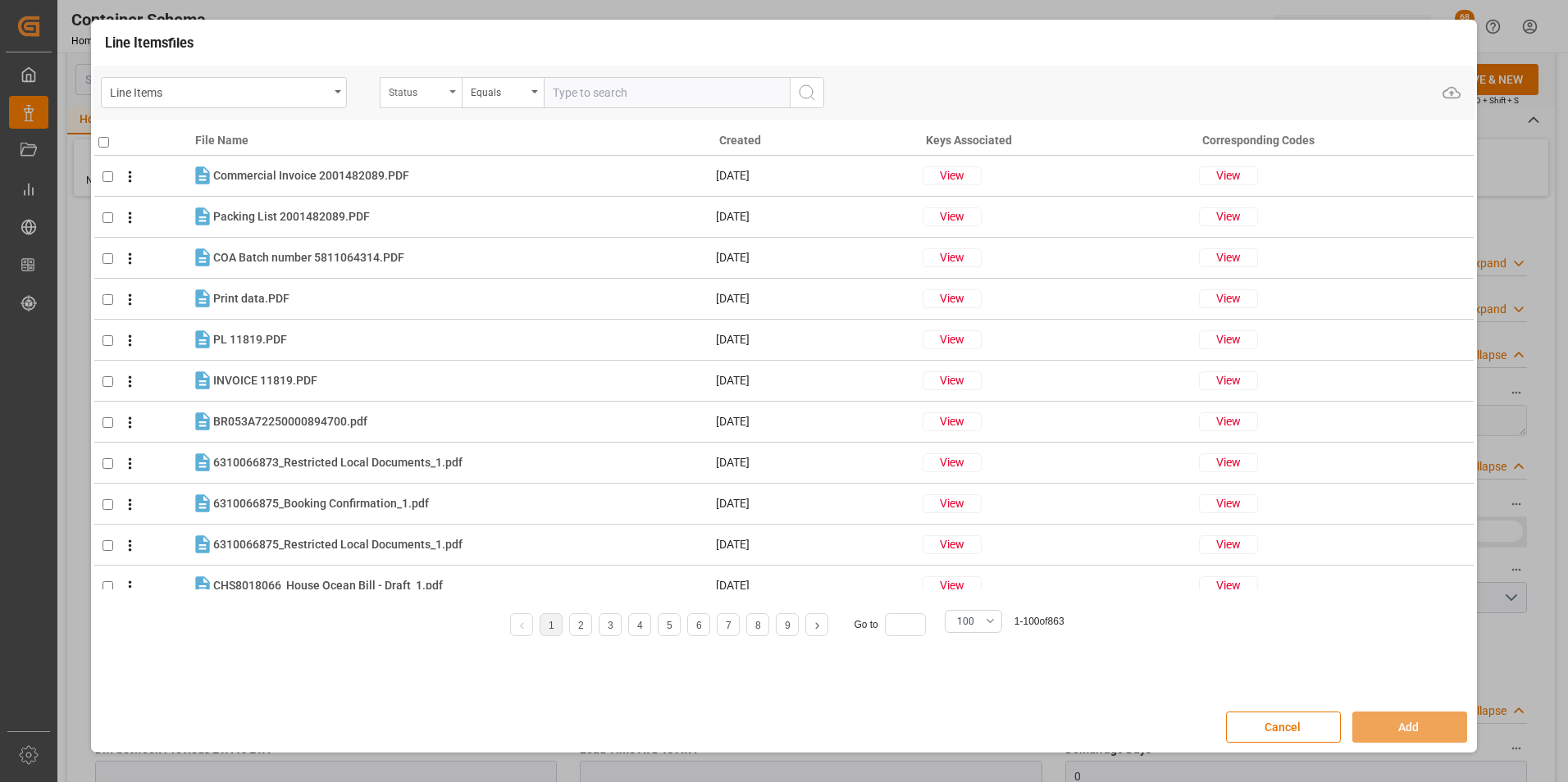
click at [430, 98] on div "Status" at bounding box center [417, 90] width 56 height 19
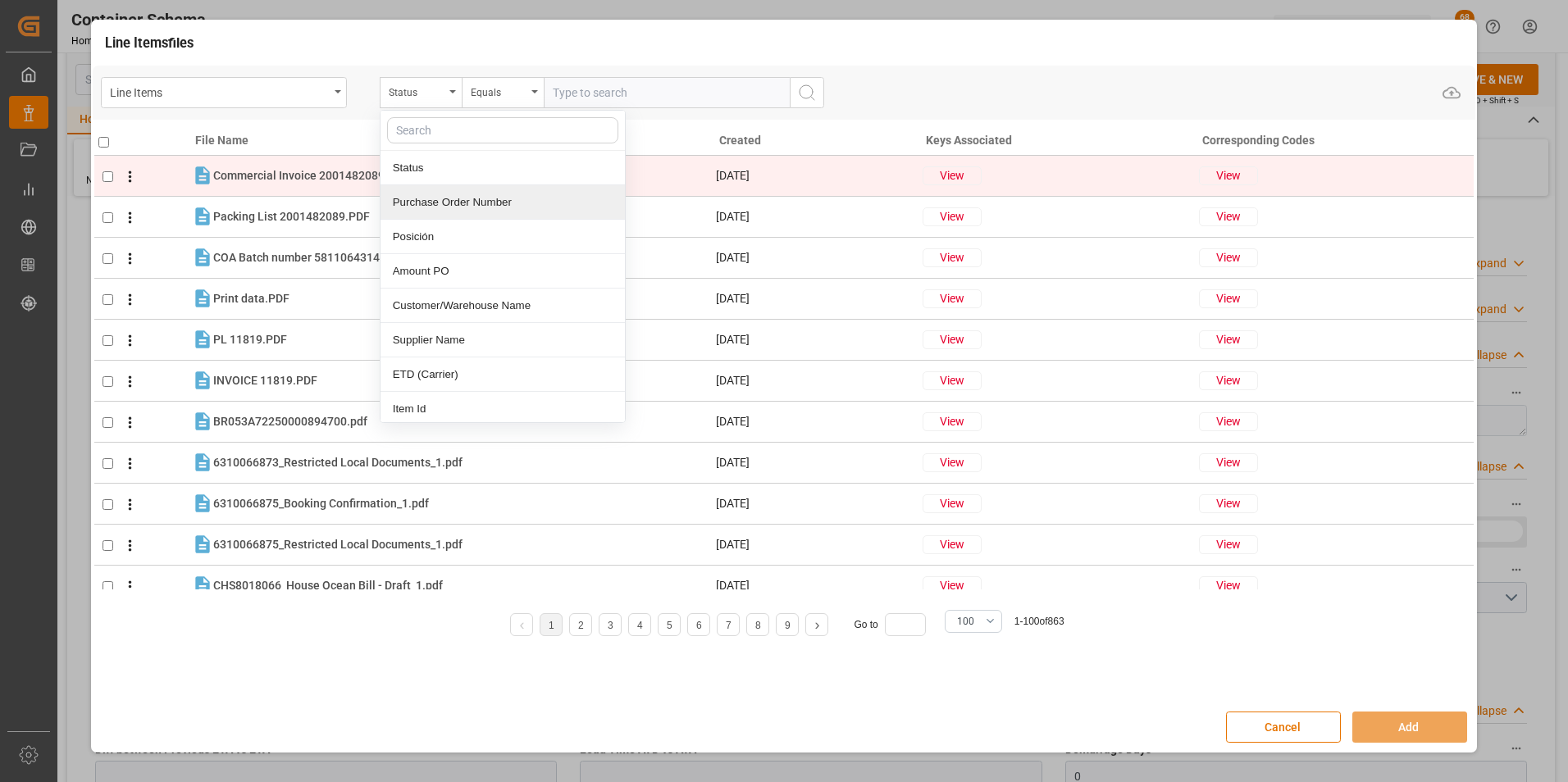
click at [449, 205] on div "Purchase Order Number" at bounding box center [502, 202] width 244 height 34
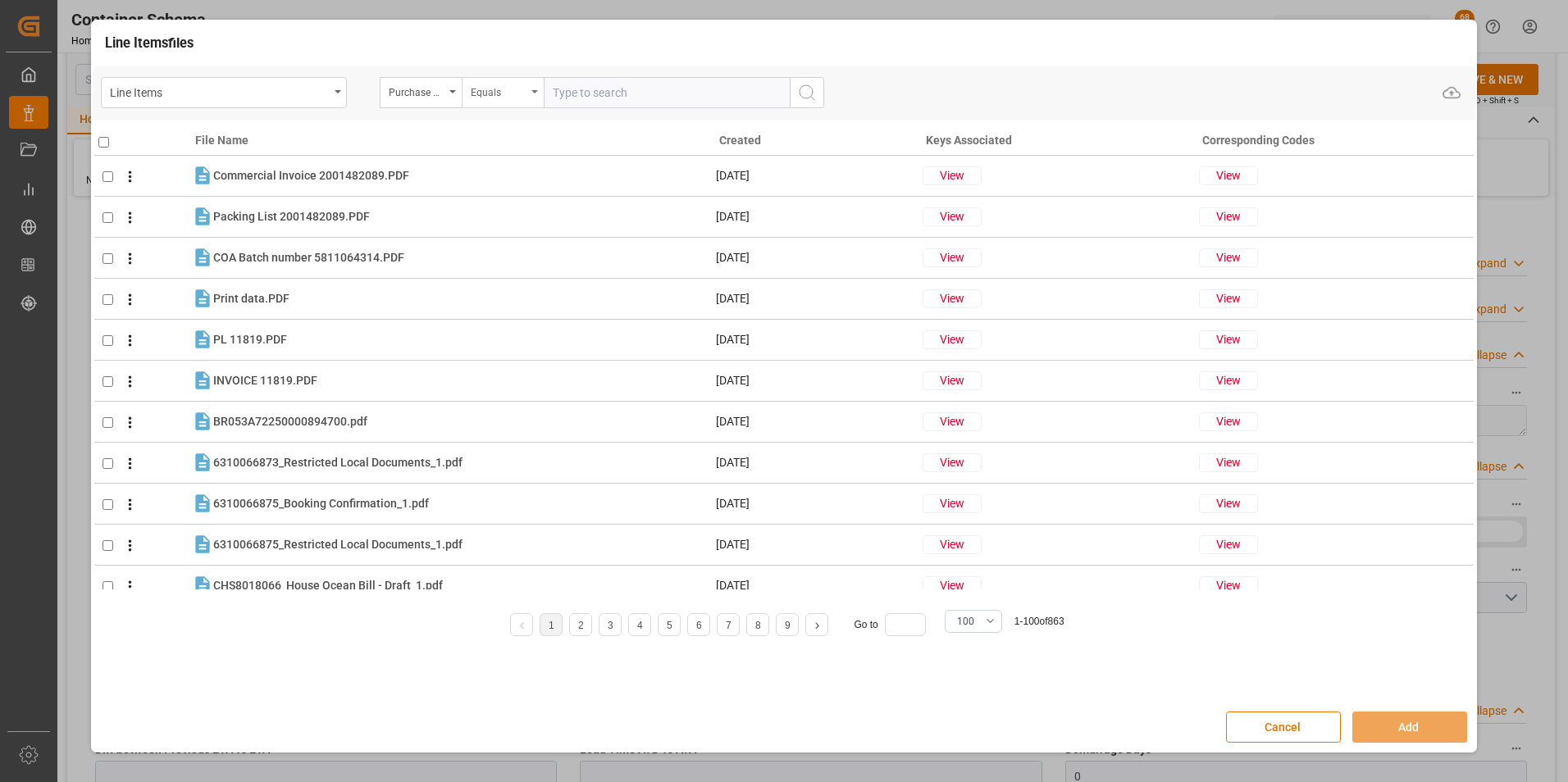
click at [487, 100] on div "Equals" at bounding box center [503, 92] width 82 height 31
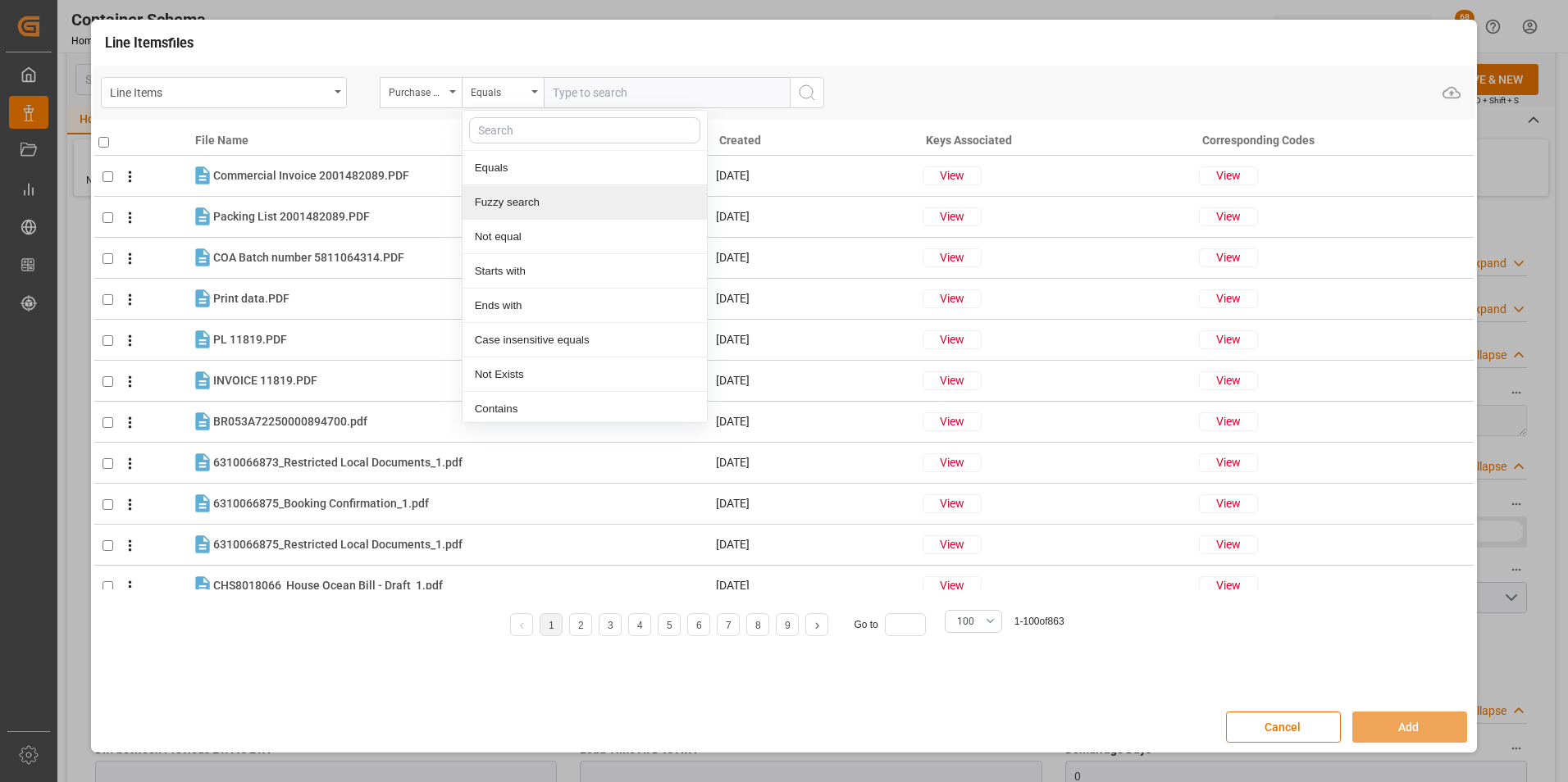
click at [512, 198] on div "Fuzzy search" at bounding box center [584, 202] width 244 height 34
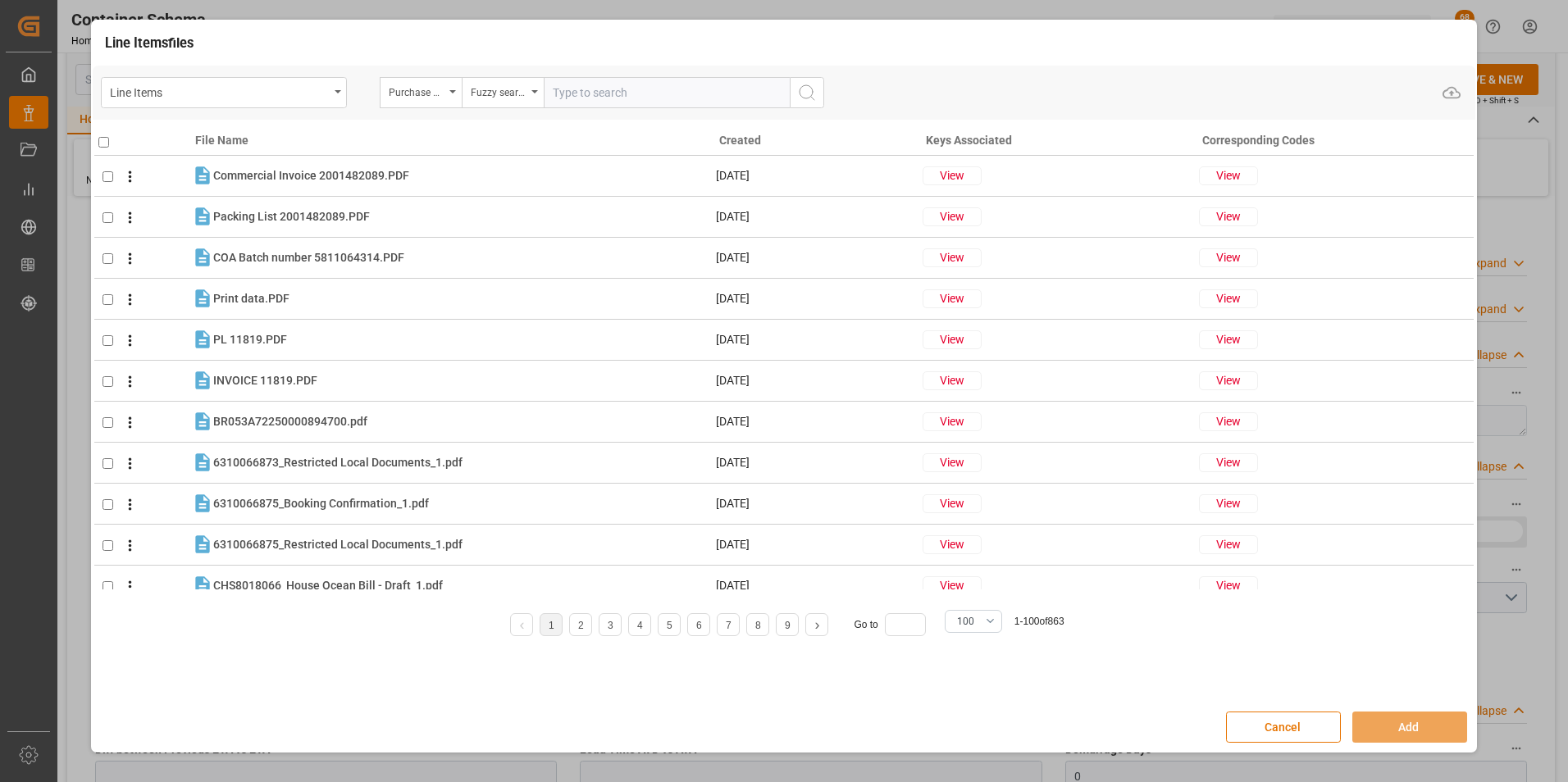
click at [575, 97] on input "text" at bounding box center [667, 92] width 246 height 31
paste input "4504654265"
type input "4504654265"
click at [814, 103] on icon "search button" at bounding box center [807, 93] width 20 height 20
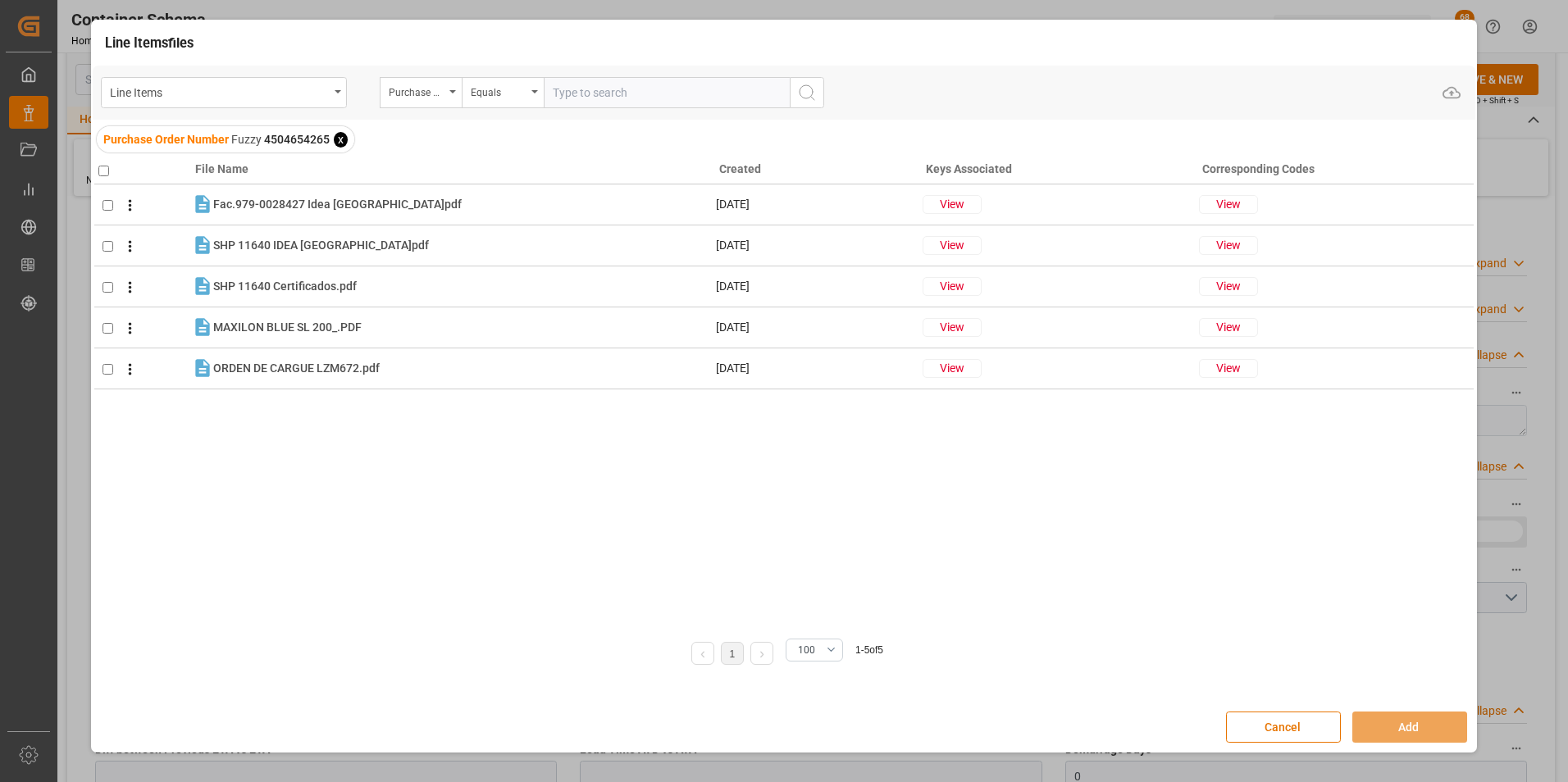
click at [107, 174] on input "checkbox" at bounding box center [103, 171] width 11 height 11
checkbox input "true"
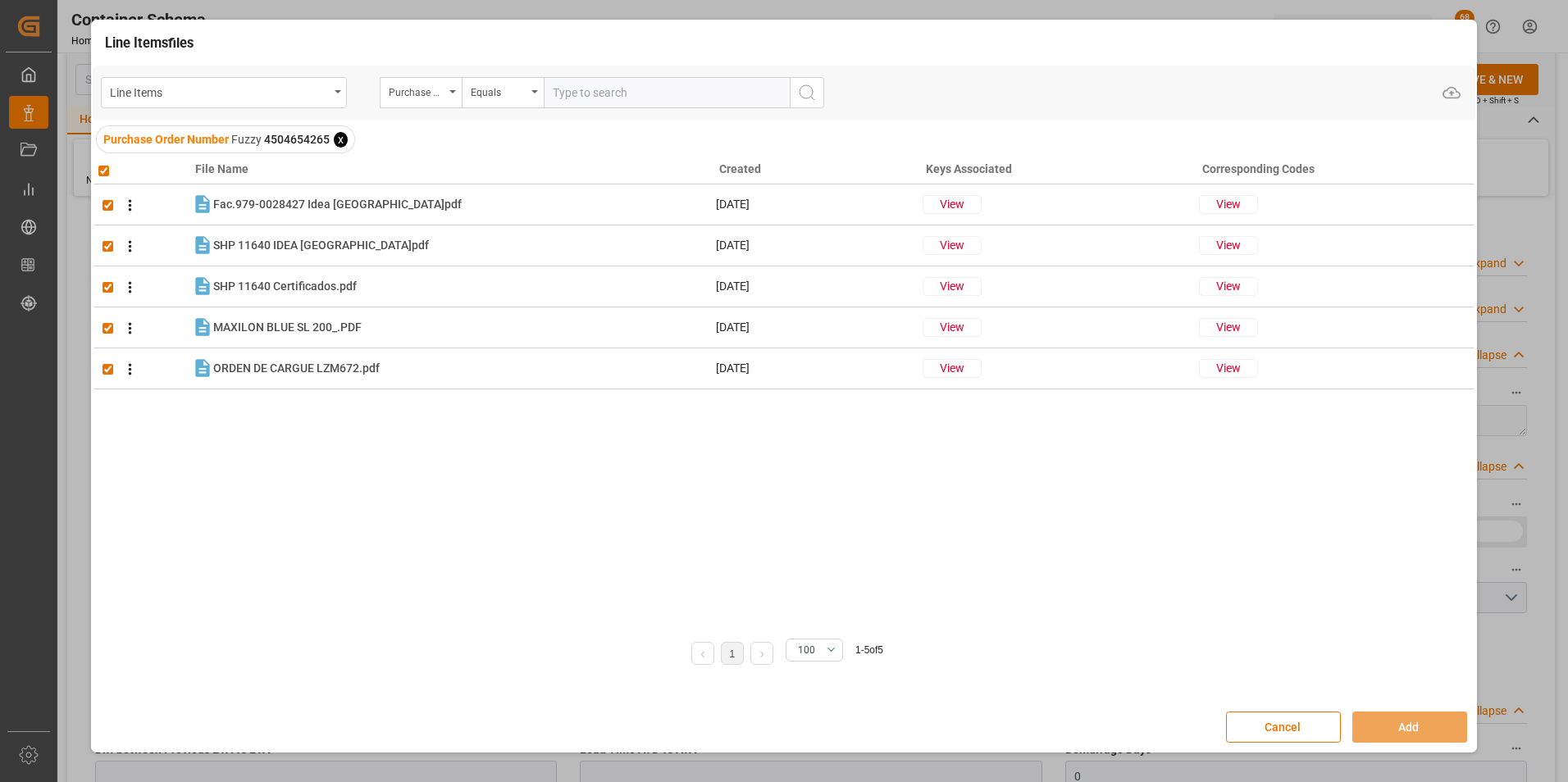
checkbox input "true"
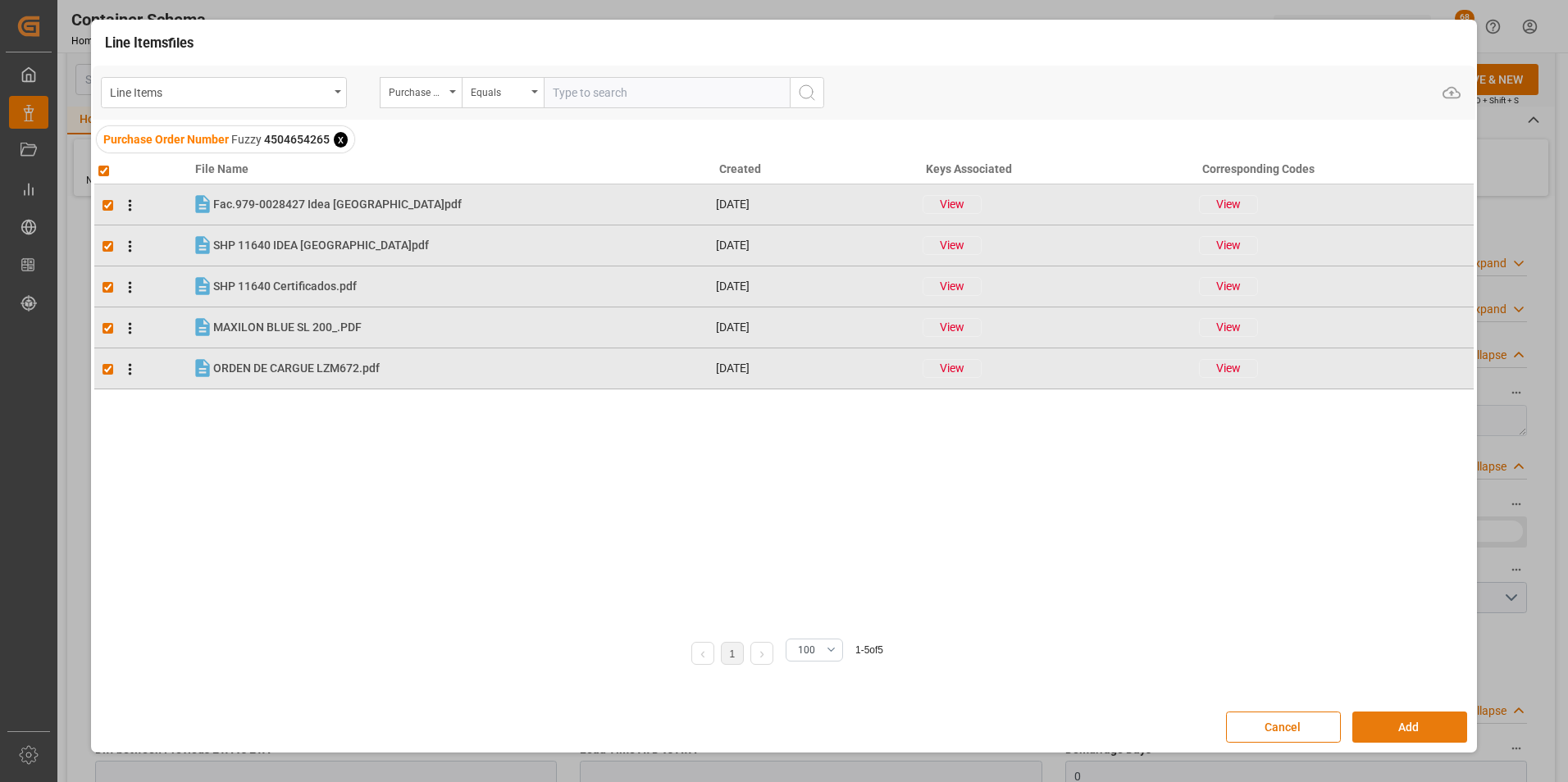
click at [1383, 724] on button "Add" at bounding box center [1409, 727] width 115 height 31
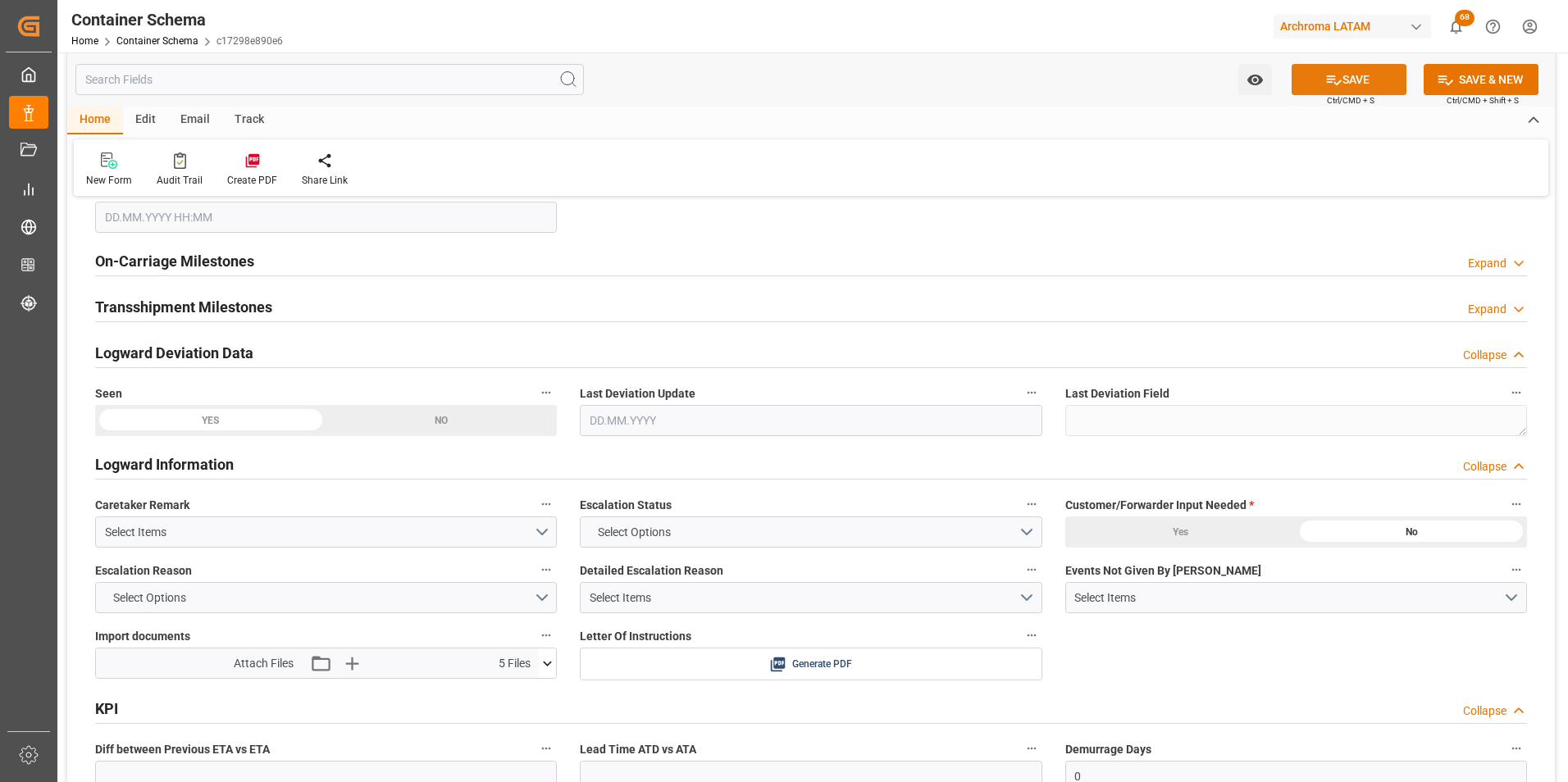
click at [1353, 83] on button "SAVE" at bounding box center [1349, 79] width 115 height 31
click at [195, 112] on div "Email" at bounding box center [195, 121] width 54 height 28
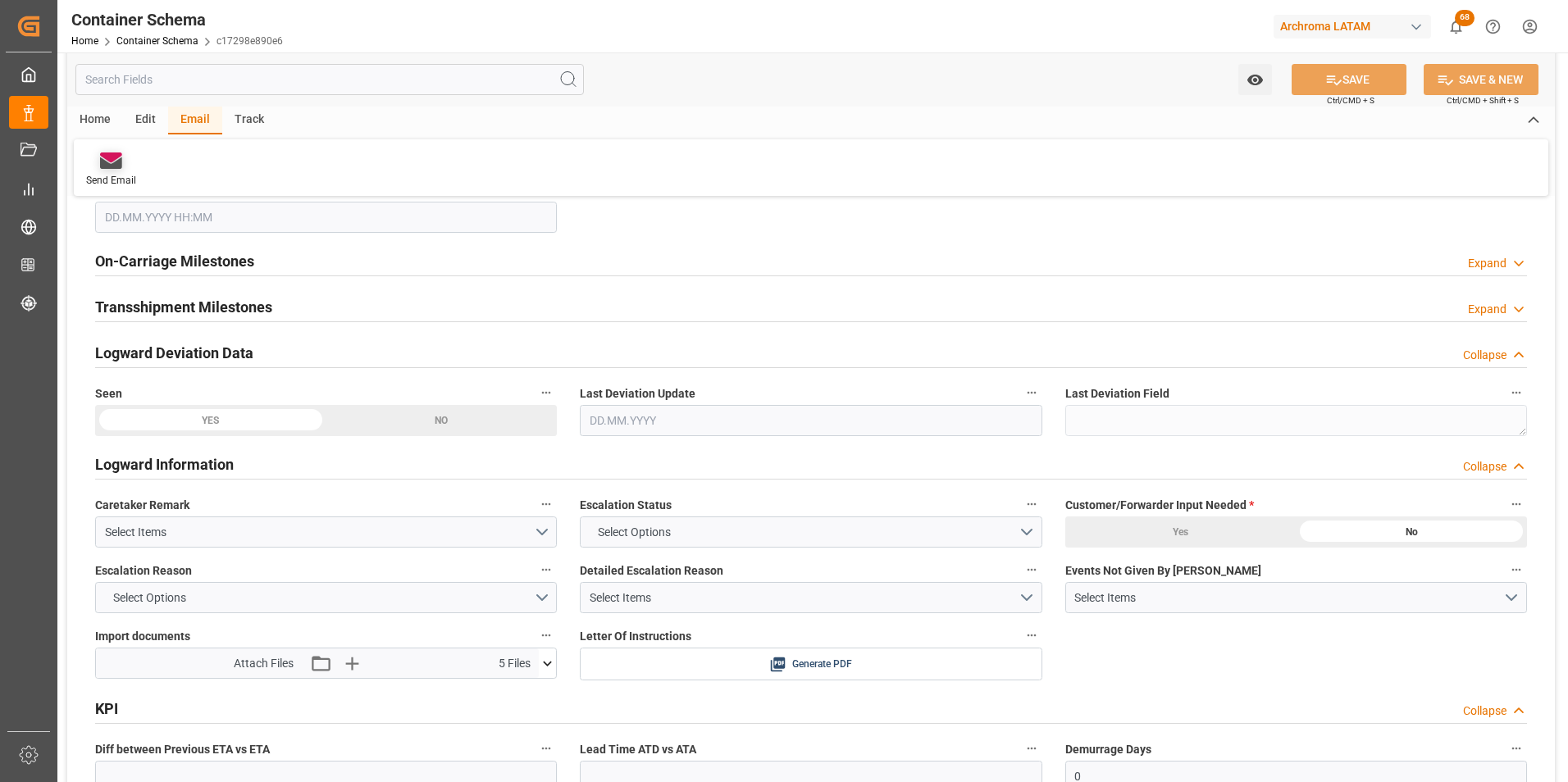
click at [112, 164] on icon at bounding box center [111, 162] width 22 height 11
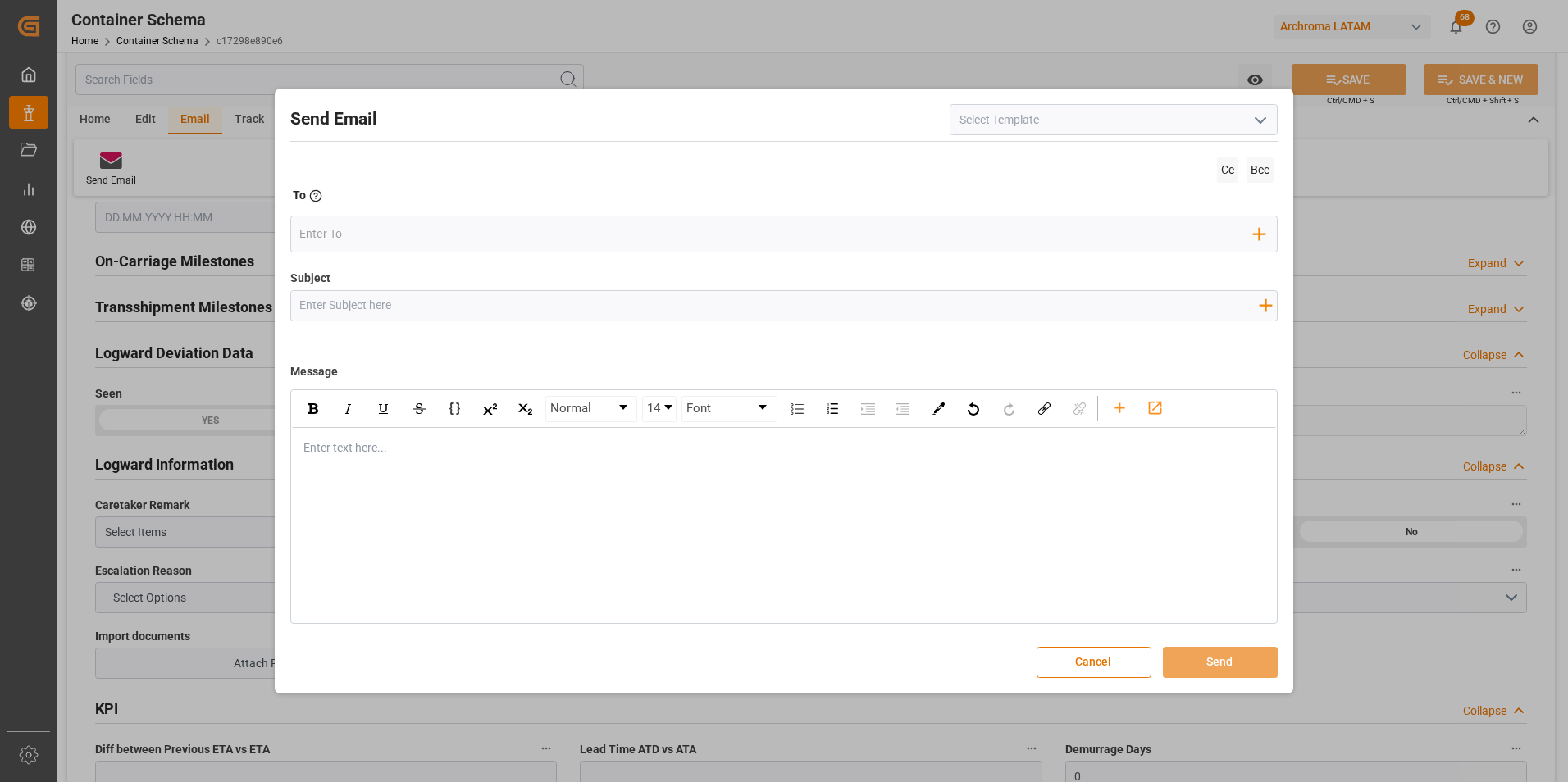
click at [1255, 122] on icon "open menu" at bounding box center [1261, 121] width 20 height 20
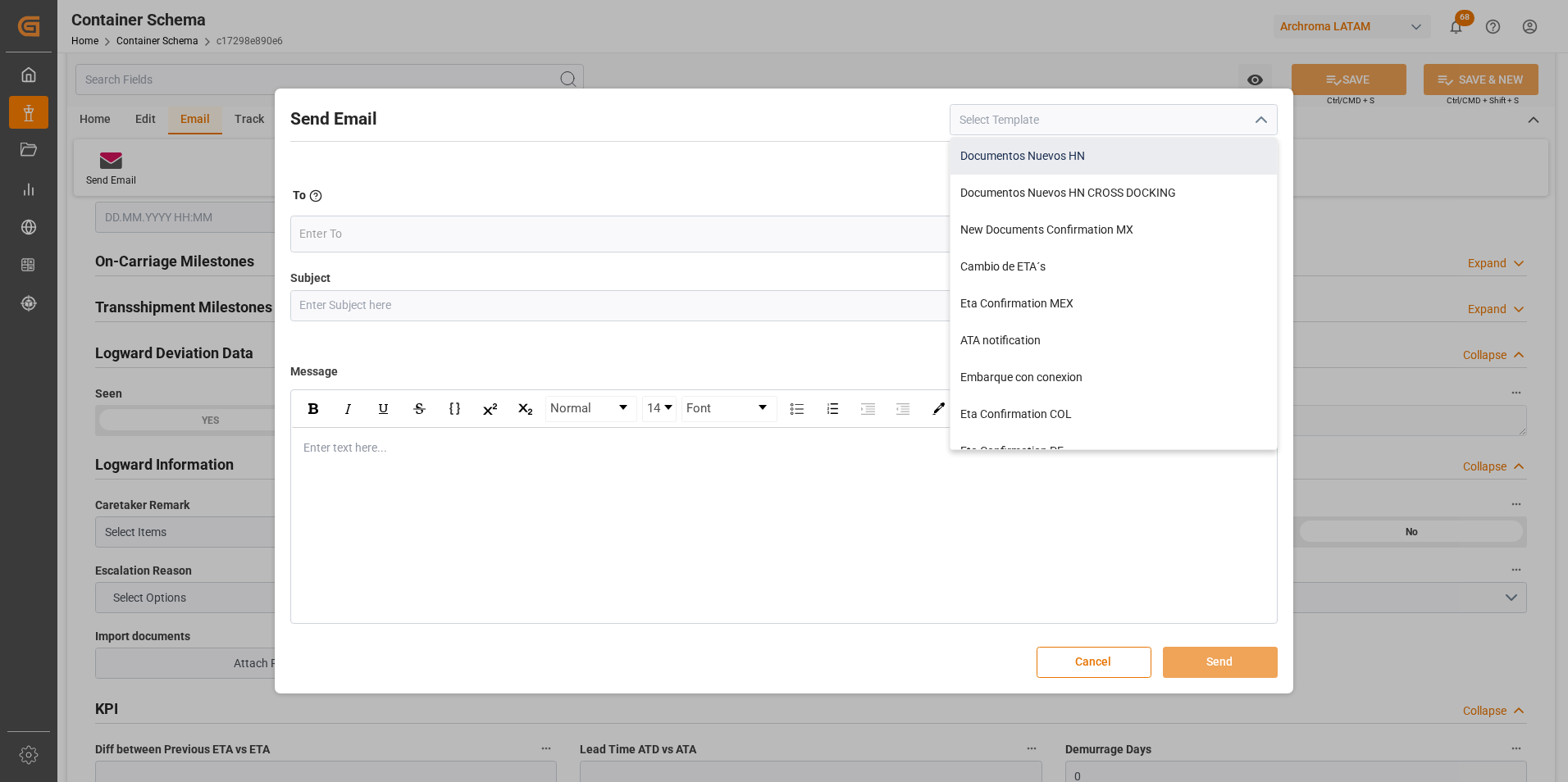
click at [1100, 166] on div "Documentos Nuevos HN" at bounding box center [1113, 156] width 326 height 37
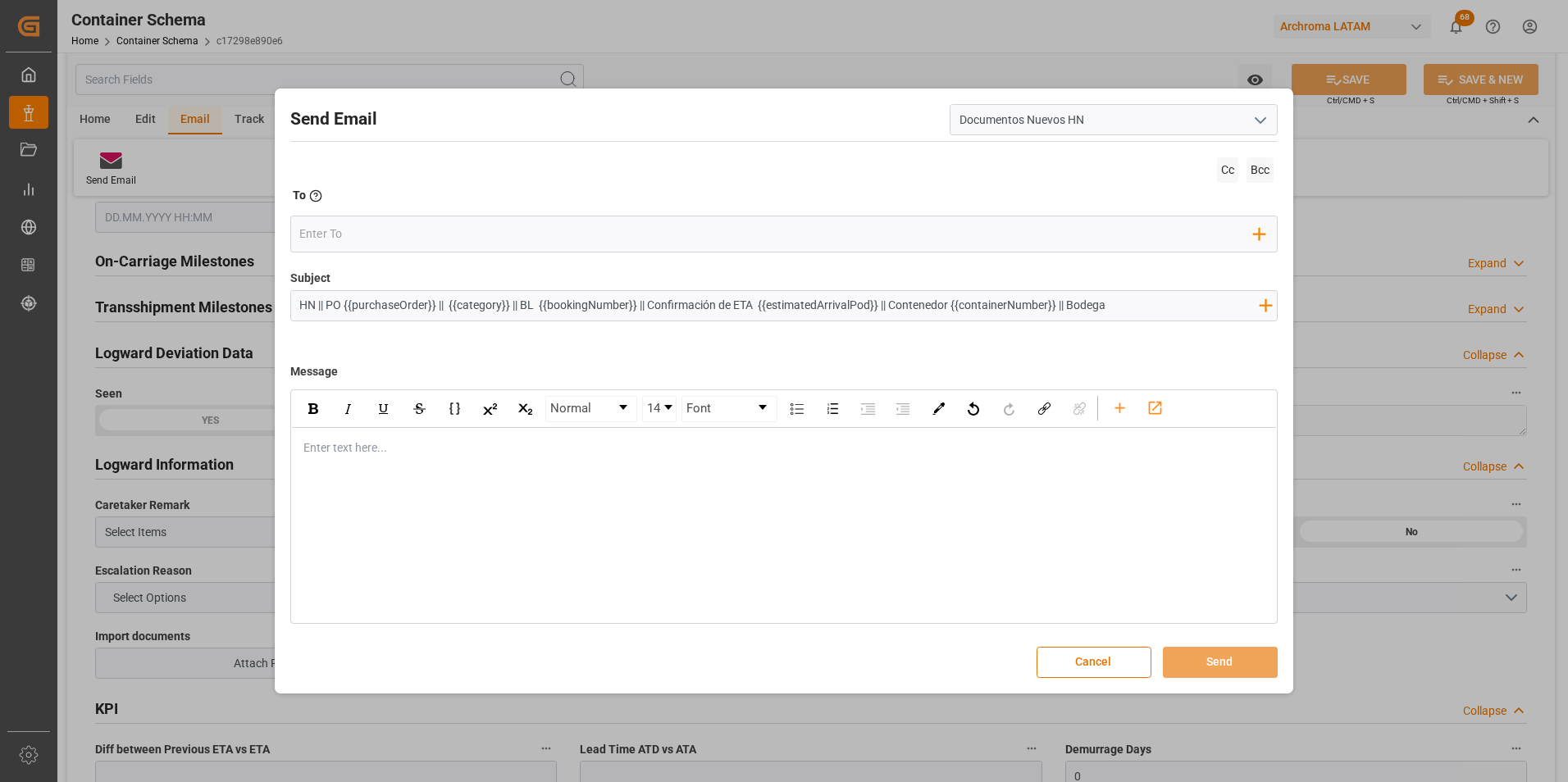
type input "Documentos Nuevos HN"
type input "HN || PO {{purchaseOrder}} || {{category}} || BL {{bookingNumber}} || Confirmac…"
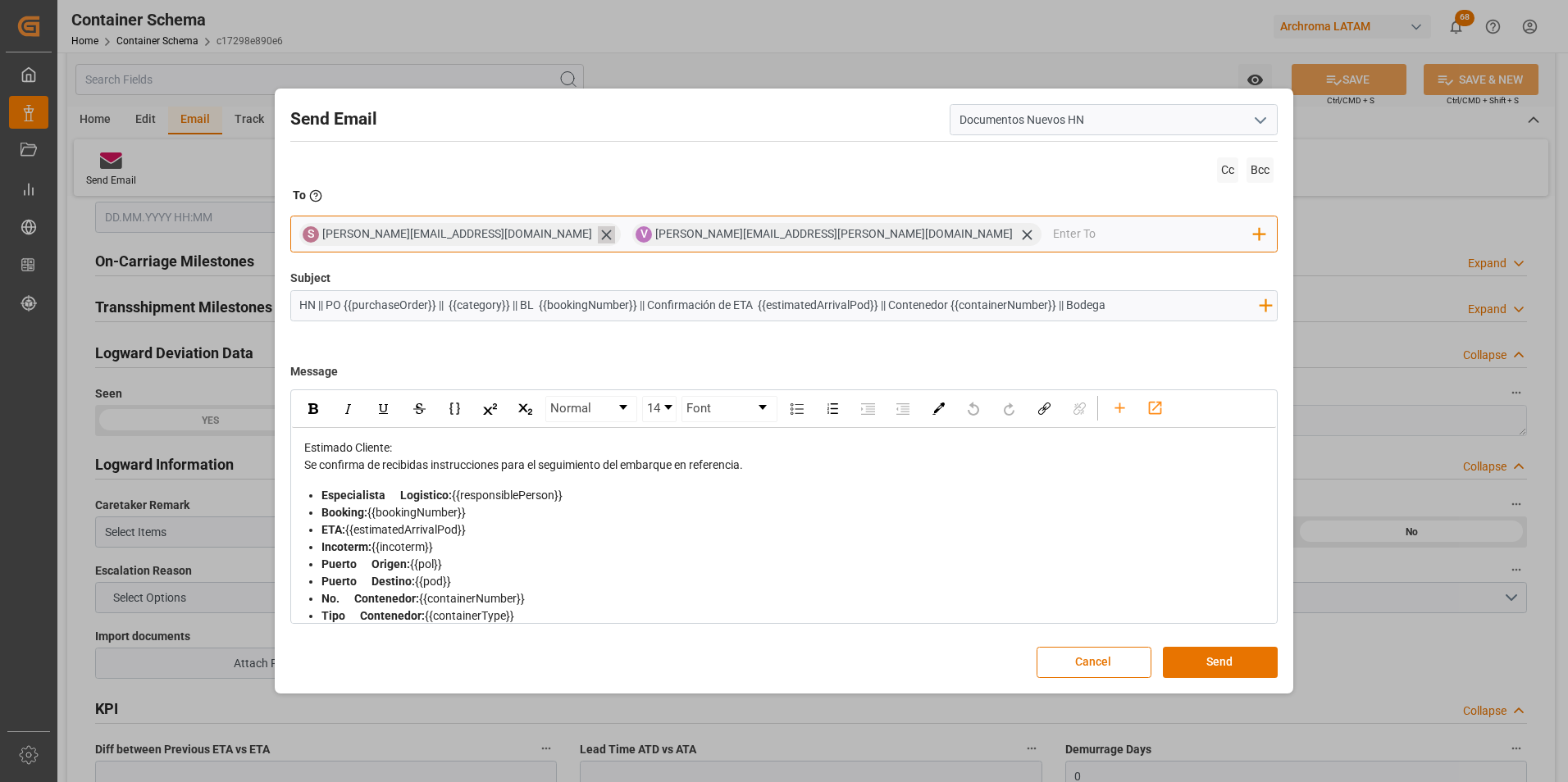
click at [598, 237] on icon at bounding box center [606, 234] width 17 height 17
click at [720, 238] on input "email" at bounding box center [987, 234] width 534 height 25
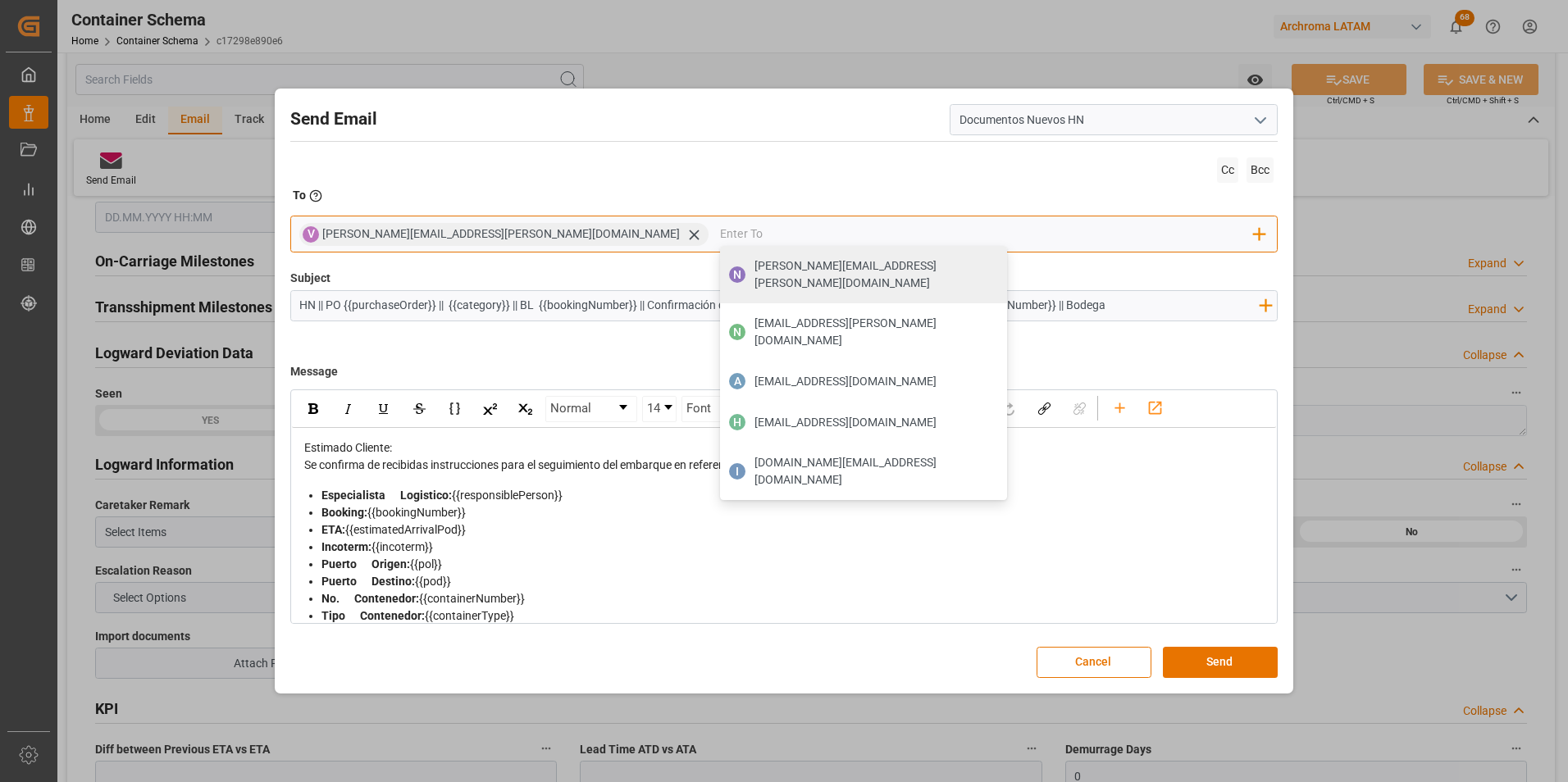
type input "[PERSON_NAME][EMAIL_ADDRESS][PERSON_NAME][DOMAIN_NAME]"
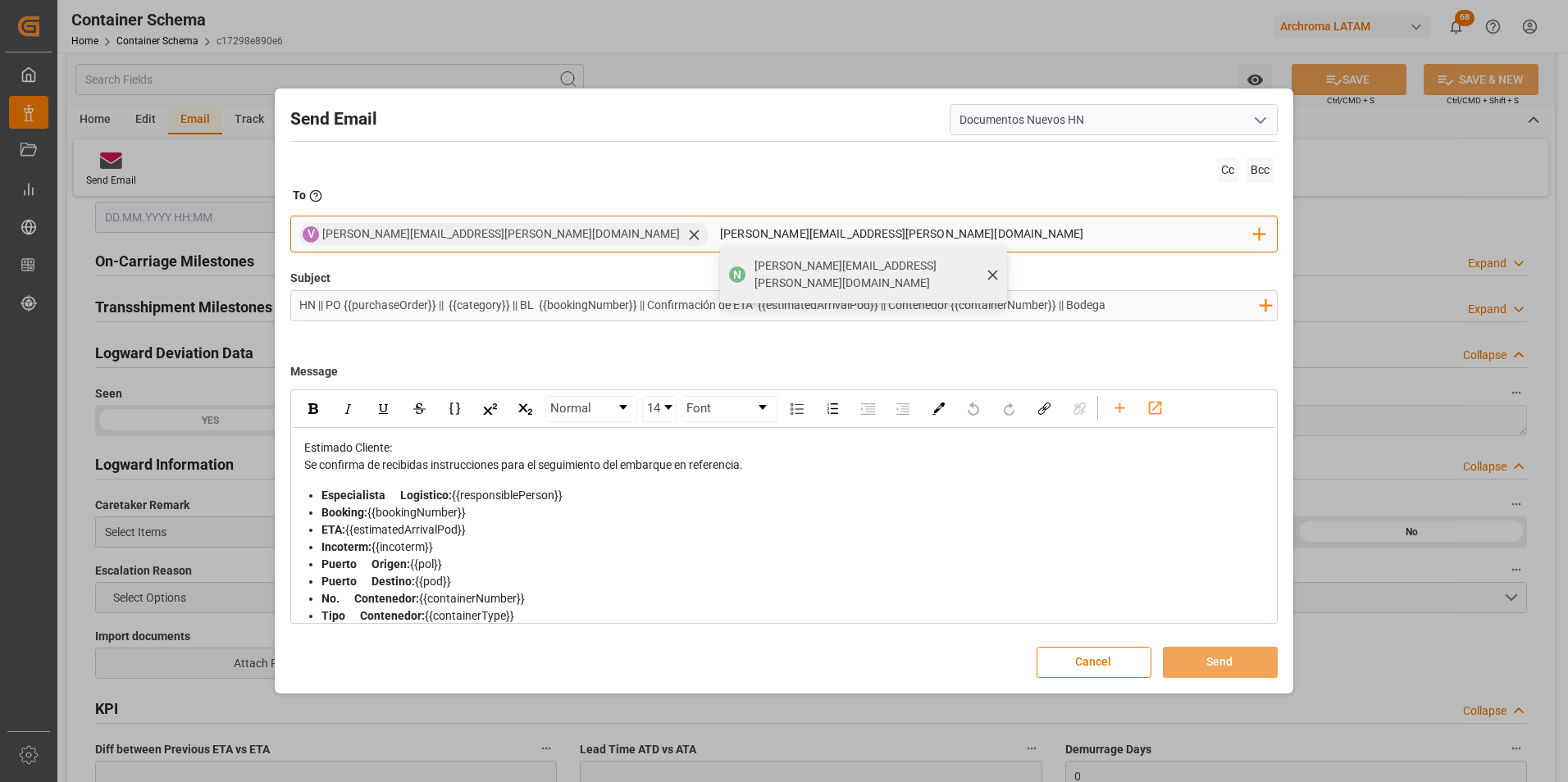
click at [754, 273] on span "[PERSON_NAME][EMAIL_ADDRESS][PERSON_NAME][DOMAIN_NAME]" at bounding box center [874, 274] width 241 height 34
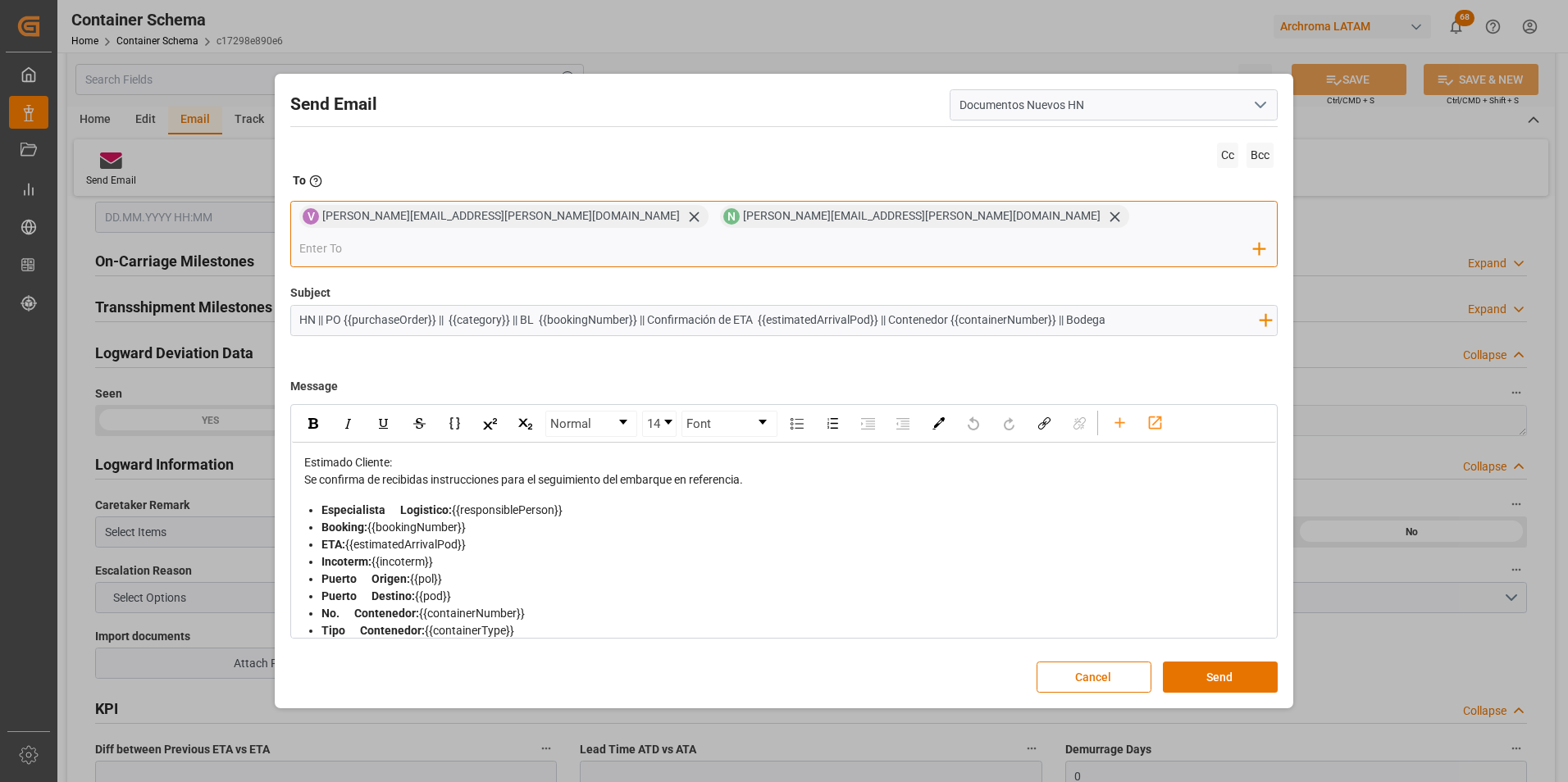
click at [833, 237] on input "email" at bounding box center [776, 249] width 954 height 25
paste input "[EMAIL_ADDRESS][DOMAIN_NAME]"
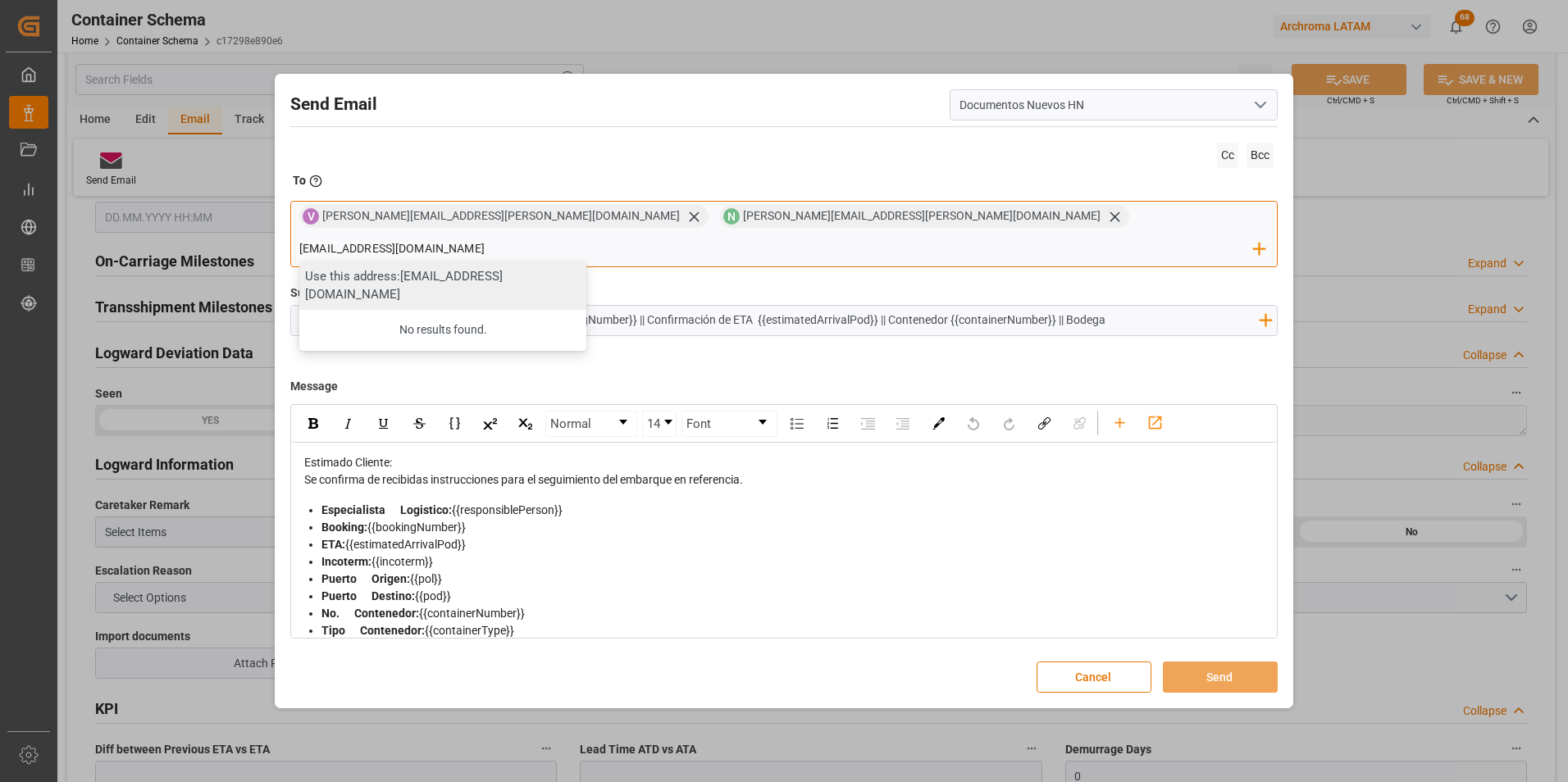
type input "[EMAIL_ADDRESS][DOMAIN_NAME]"
click at [586, 265] on div "Use this address: [EMAIL_ADDRESS][DOMAIN_NAME]" at bounding box center [442, 286] width 287 height 48
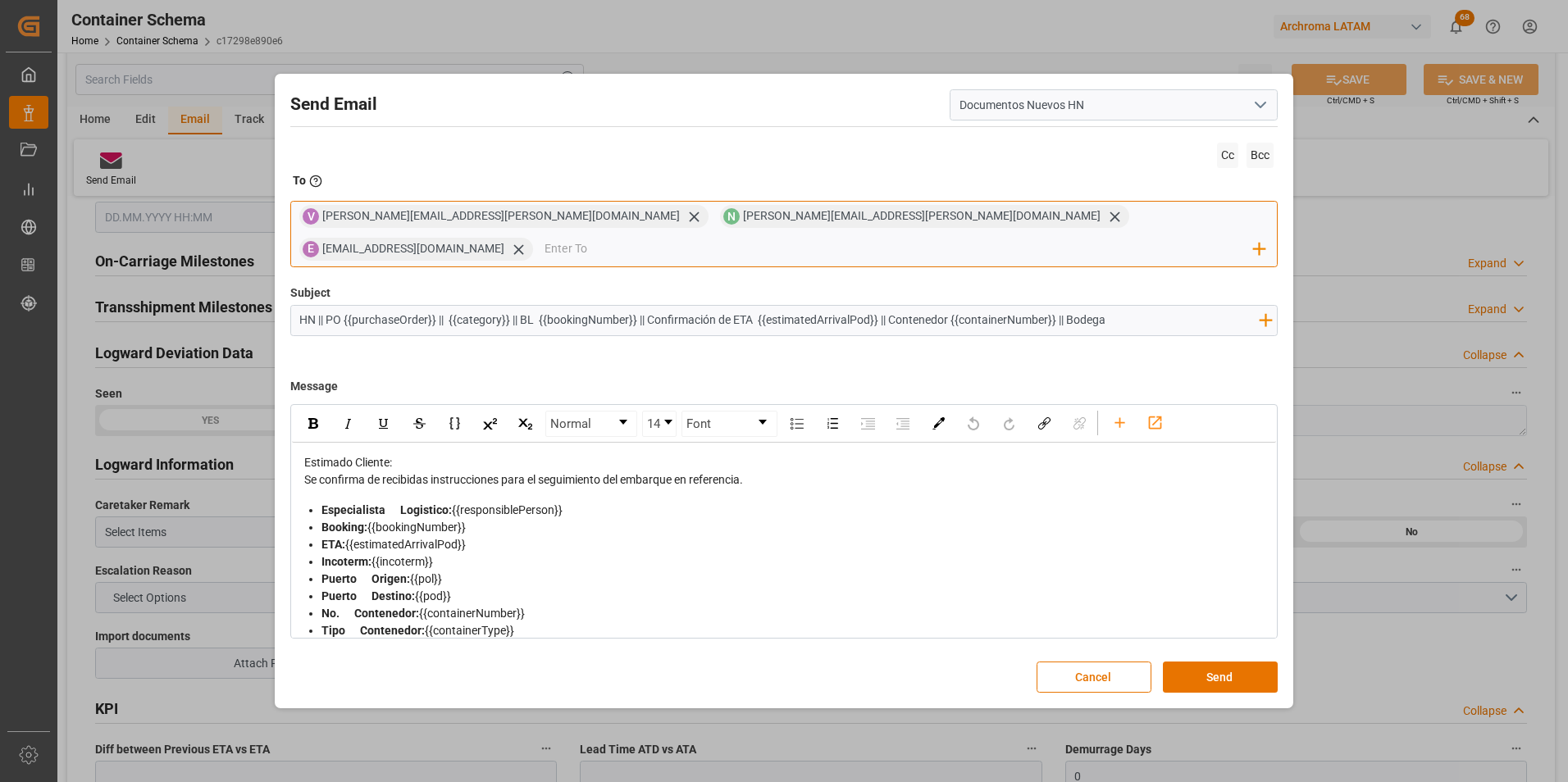
click at [1047, 221] on div "V [PERSON_NAME][EMAIL_ADDRESS][PERSON_NAME][DOMAIN_NAME] N [PERSON_NAME][DOMAIN…" at bounding box center [784, 234] width 988 height 66
click at [1041, 238] on input "email" at bounding box center [898, 249] width 709 height 25
paste input "[PERSON_NAME][EMAIL_ADDRESS][DOMAIN_NAME]"
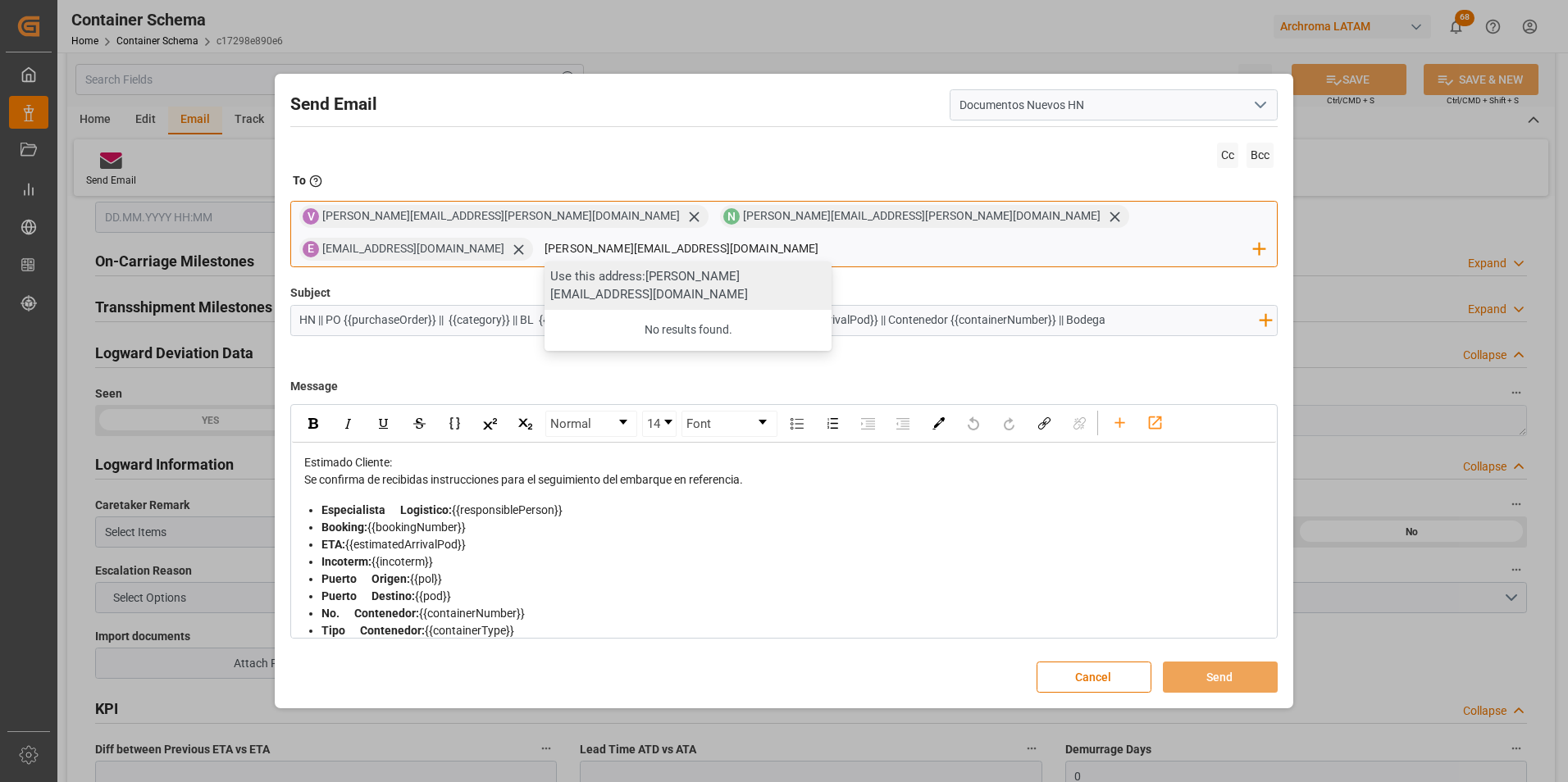
type input "[PERSON_NAME][EMAIL_ADDRESS][DOMAIN_NAME]"
click at [831, 267] on div "Use this address: [PERSON_NAME][EMAIL_ADDRESS][DOMAIN_NAME]" at bounding box center [687, 286] width 287 height 48
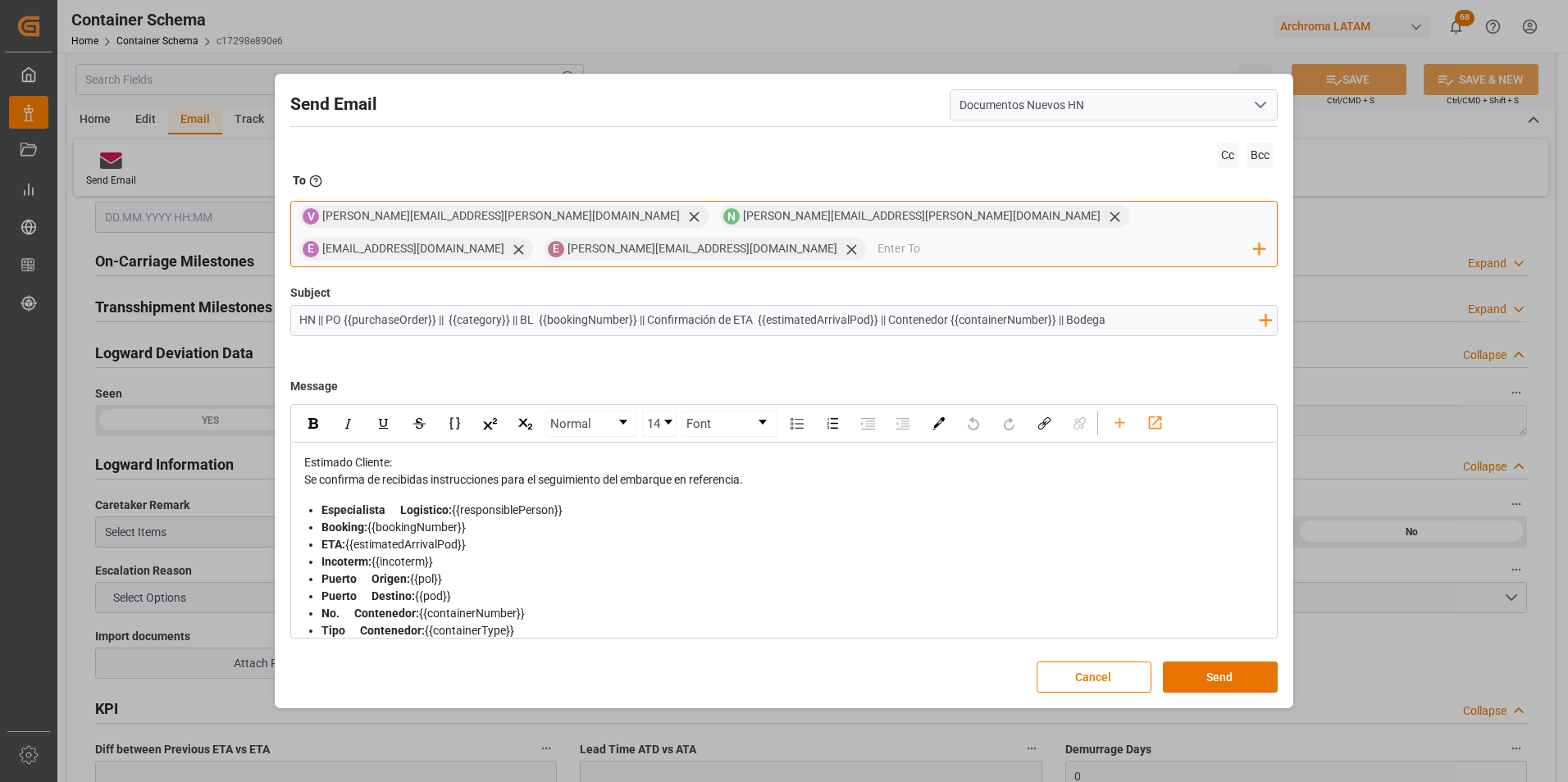
click at [1096, 237] on input "email" at bounding box center [1065, 249] width 376 height 25
paste input "[EMAIL_ADDRESS][PERSON_NAME][DOMAIN_NAME]"
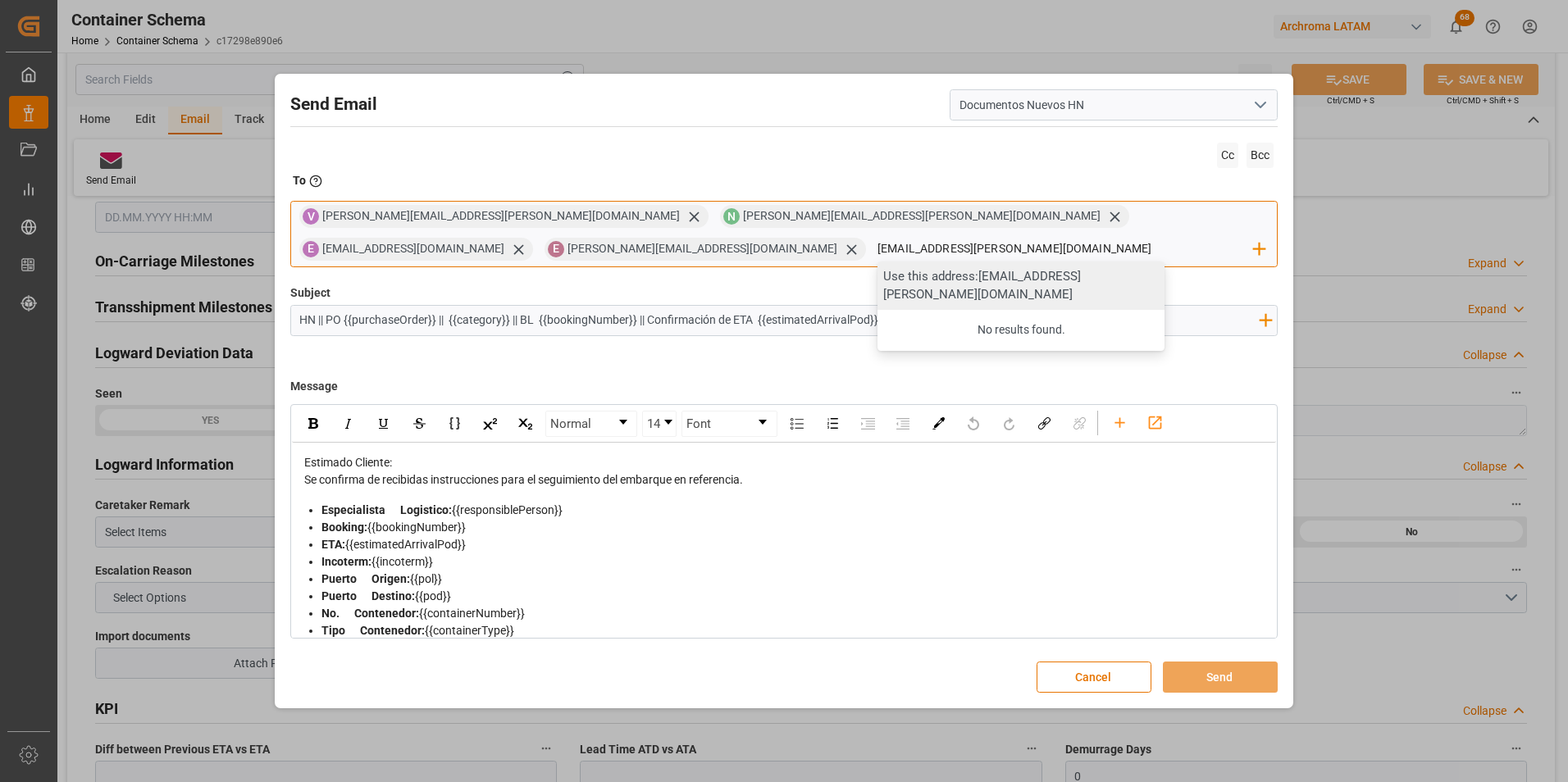
type input "[EMAIL_ADDRESS][PERSON_NAME][DOMAIN_NAME]"
click at [1094, 268] on div "Use this address: [EMAIL_ADDRESS][PERSON_NAME][DOMAIN_NAME]" at bounding box center [1020, 286] width 287 height 48
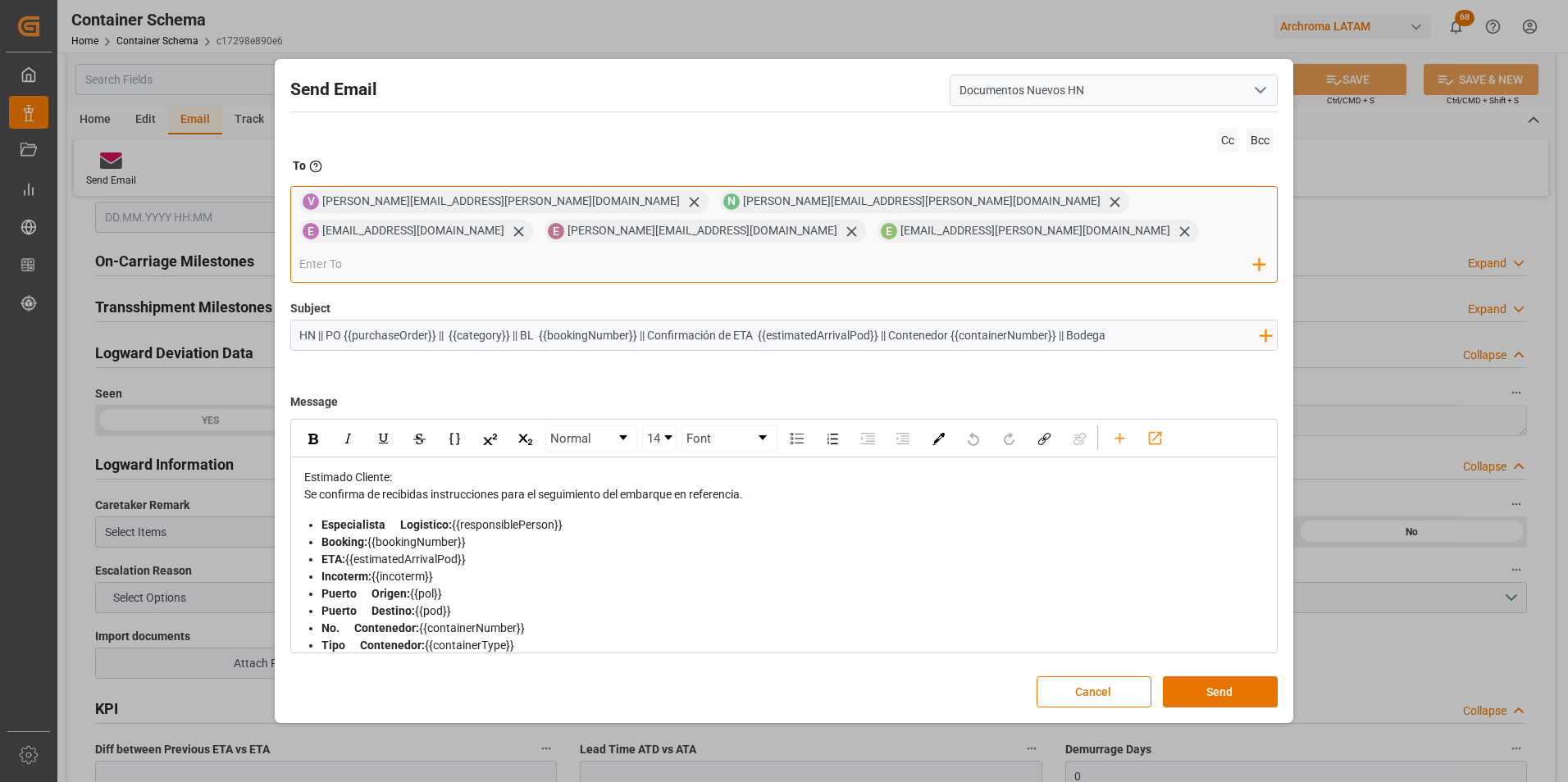
click at [331, 252] on input "email" at bounding box center [776, 264] width 954 height 25
paste input "[EMAIL_ADDRESS][DOMAIN_NAME]"
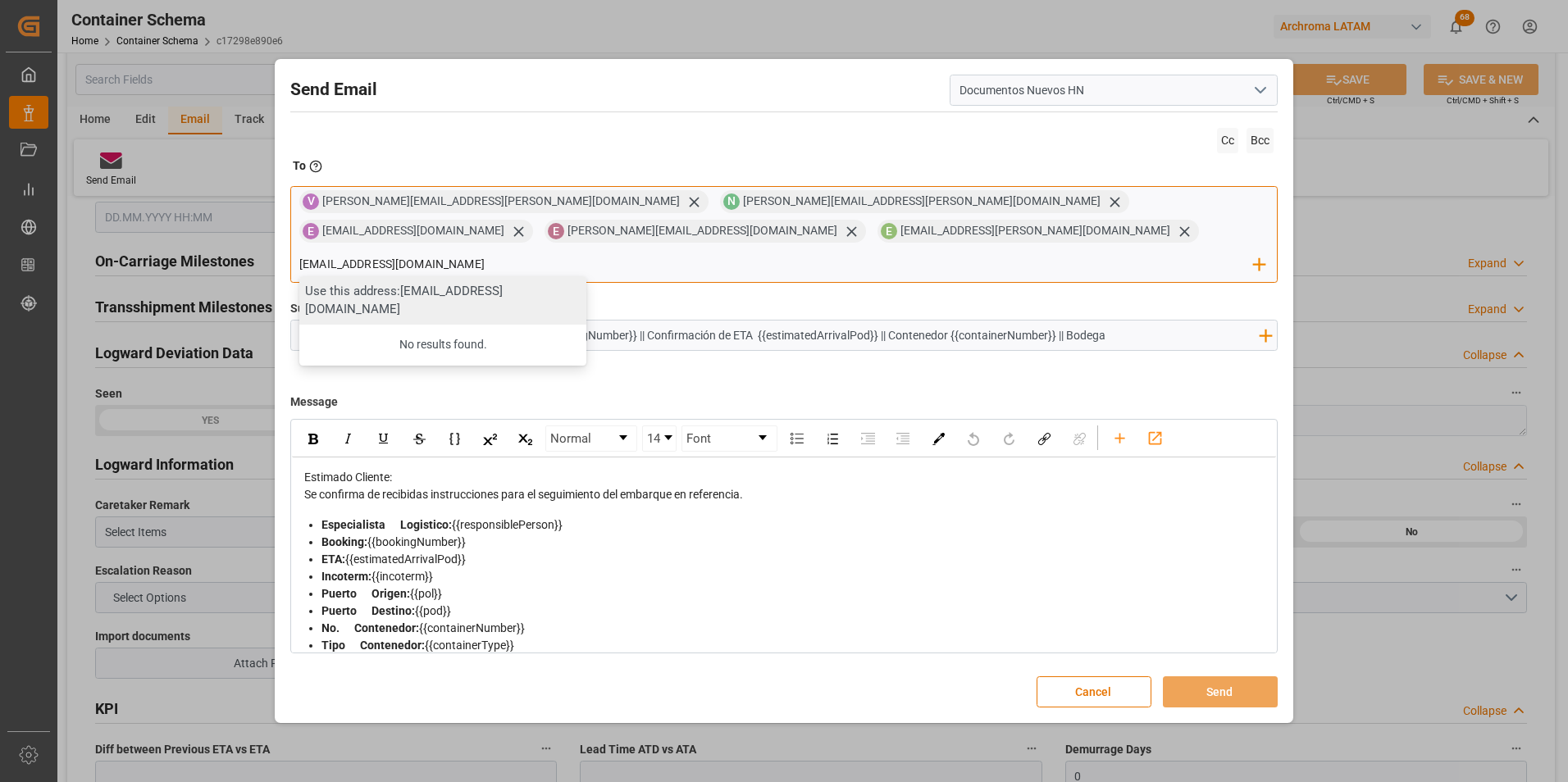
type input "[EMAIL_ADDRESS][DOMAIN_NAME]"
click at [368, 282] on div "Use this address: [EMAIL_ADDRESS][DOMAIN_NAME]" at bounding box center [442, 300] width 287 height 48
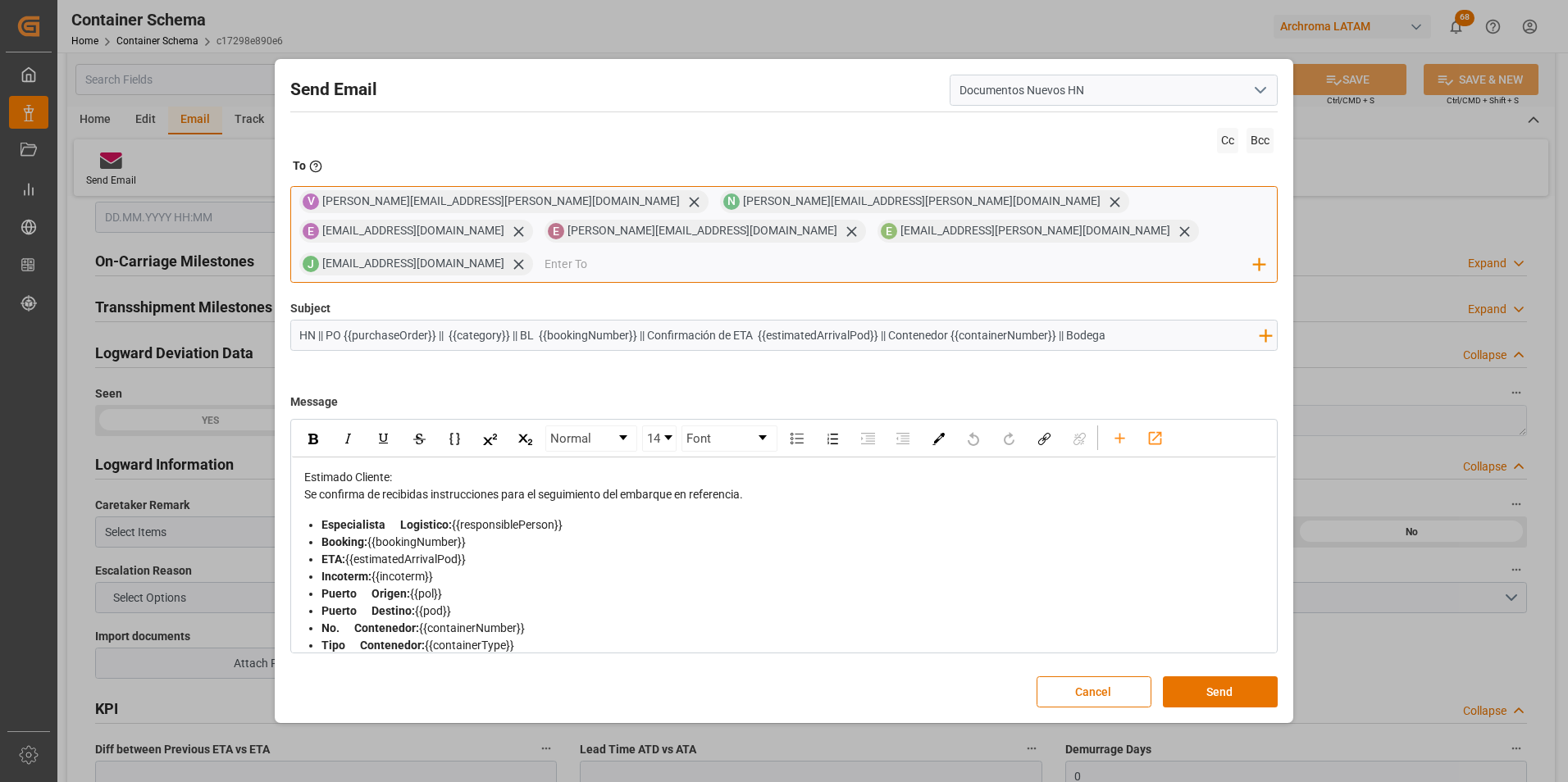
click at [544, 253] on input "email" at bounding box center [898, 264] width 709 height 25
paste input "[EMAIL_ADDRESS][DOMAIN_NAME]"
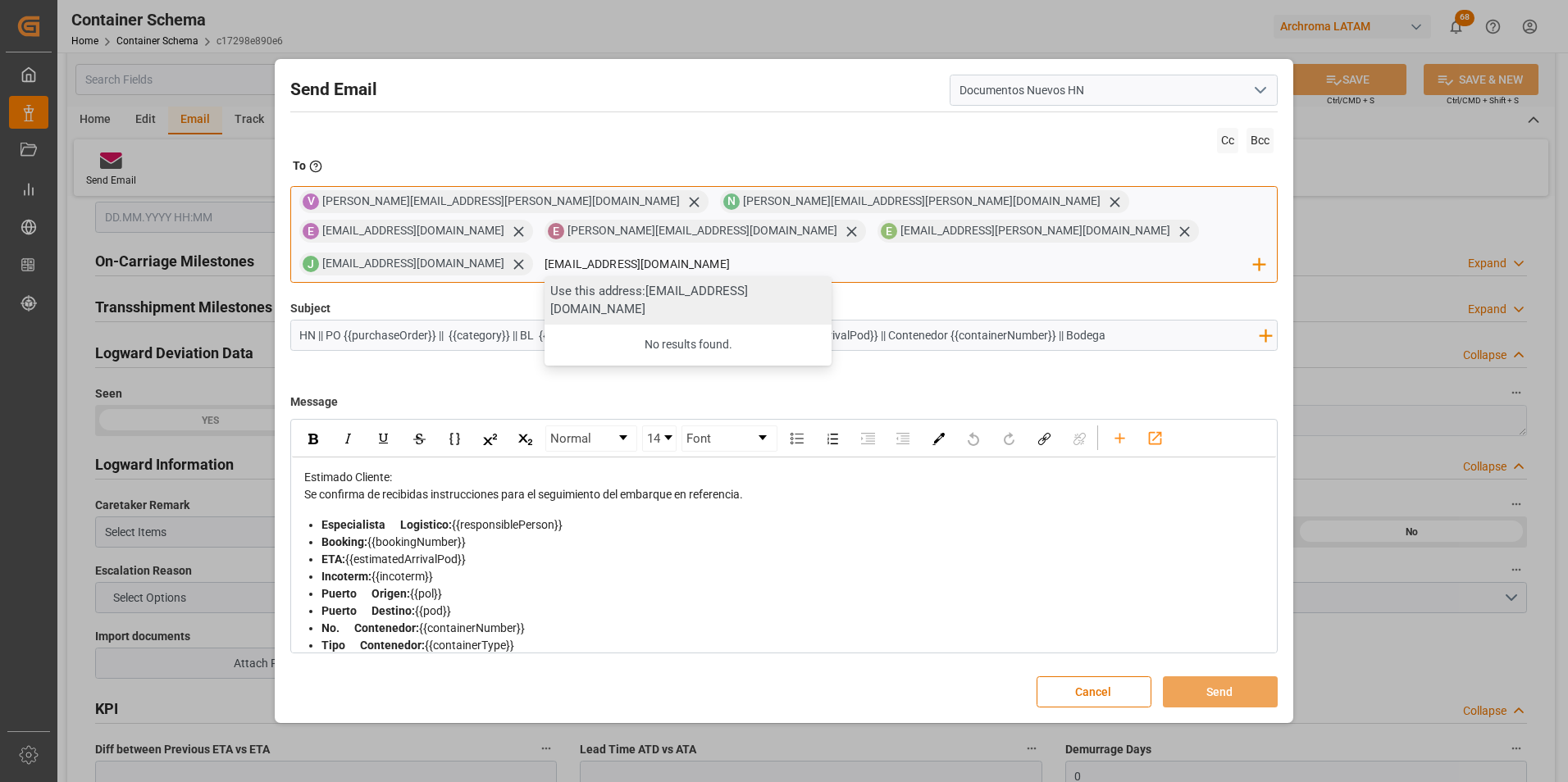
type input "[EMAIL_ADDRESS][DOMAIN_NAME]"
click at [544, 288] on div "Use this address: [EMAIL_ADDRESS][DOMAIN_NAME]" at bounding box center [687, 300] width 287 height 48
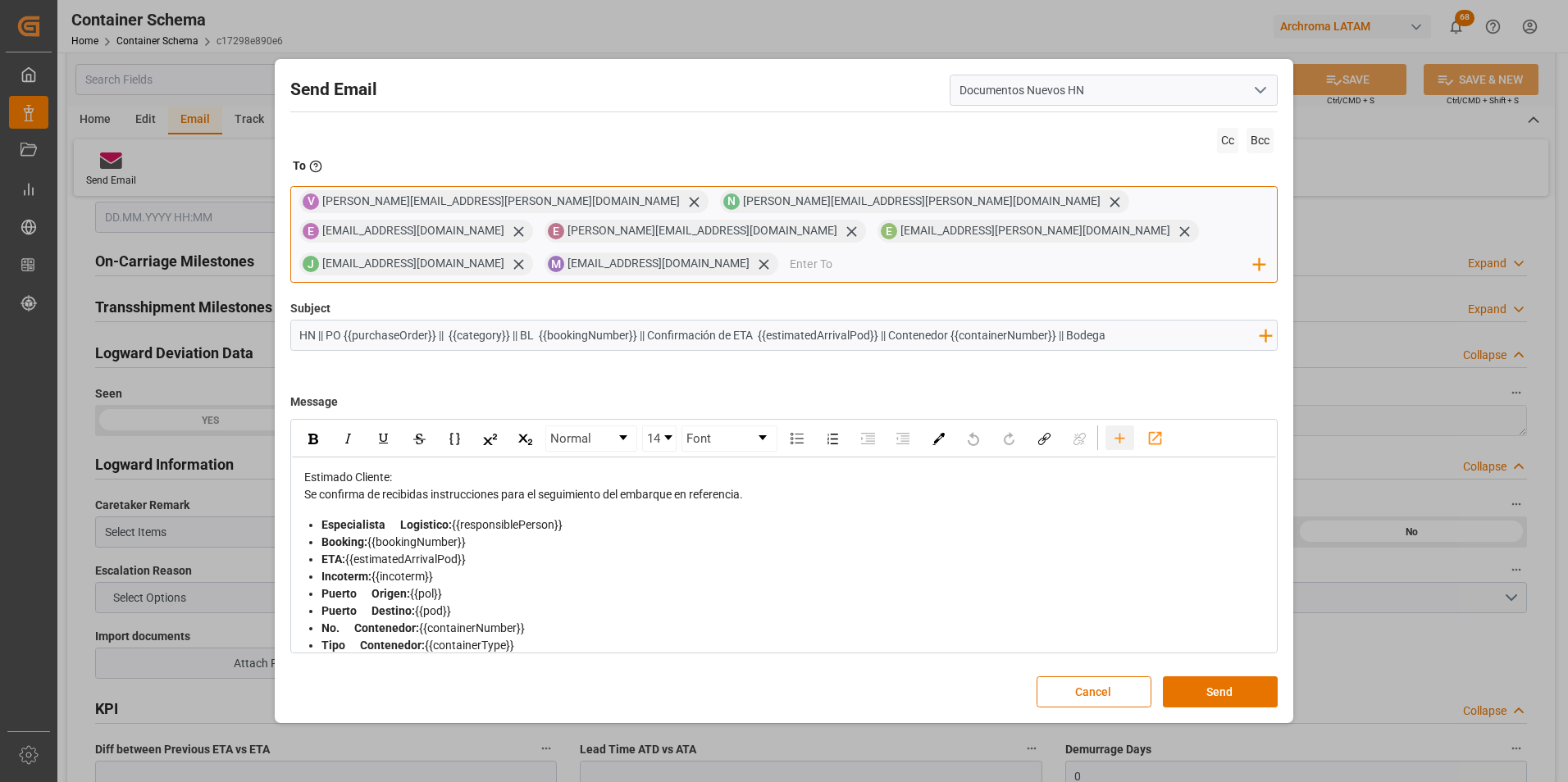
click at [1120, 433] on div "rdw-toolbar" at bounding box center [1119, 438] width 29 height 25
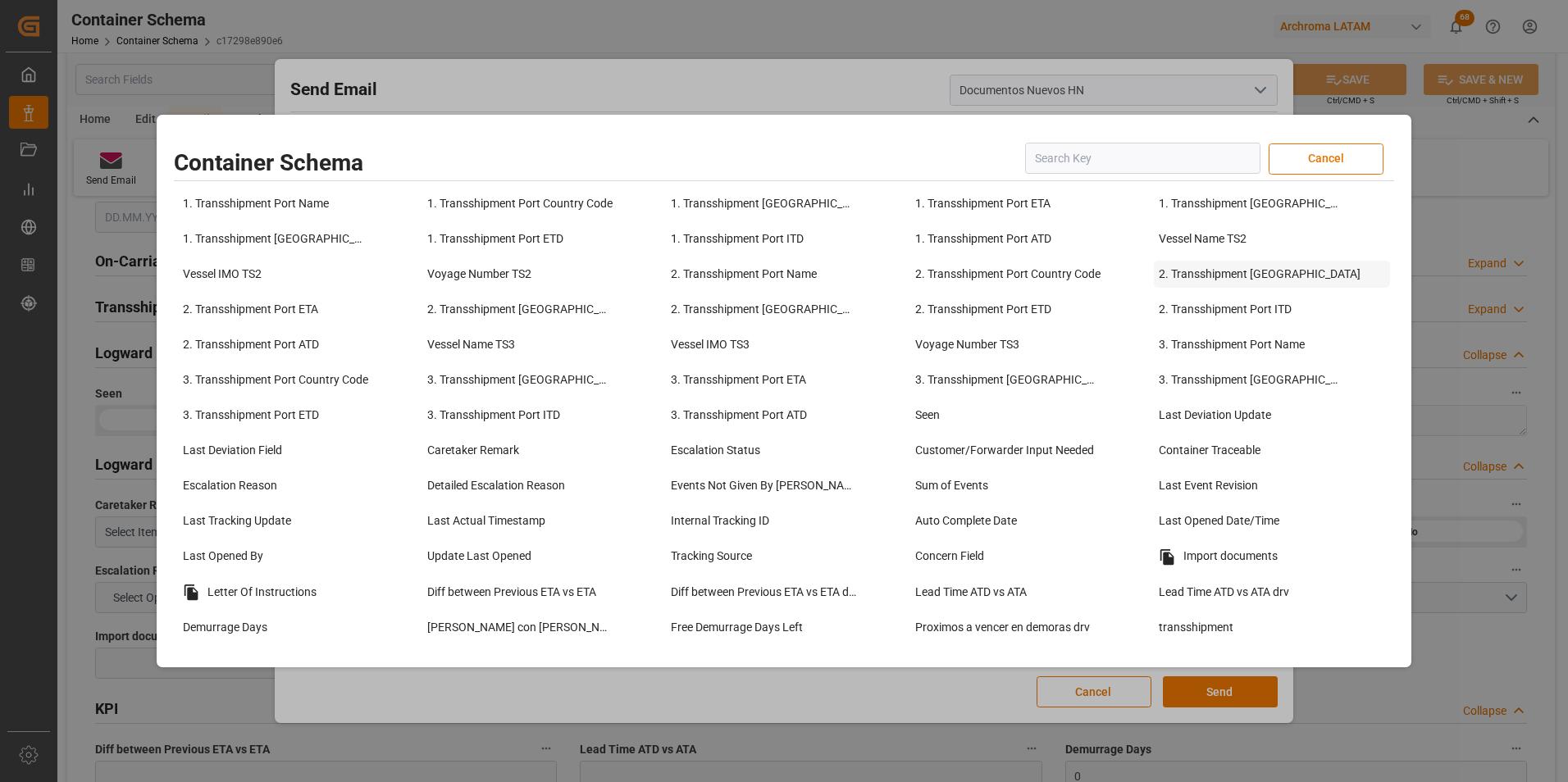
scroll to position [1148, 0]
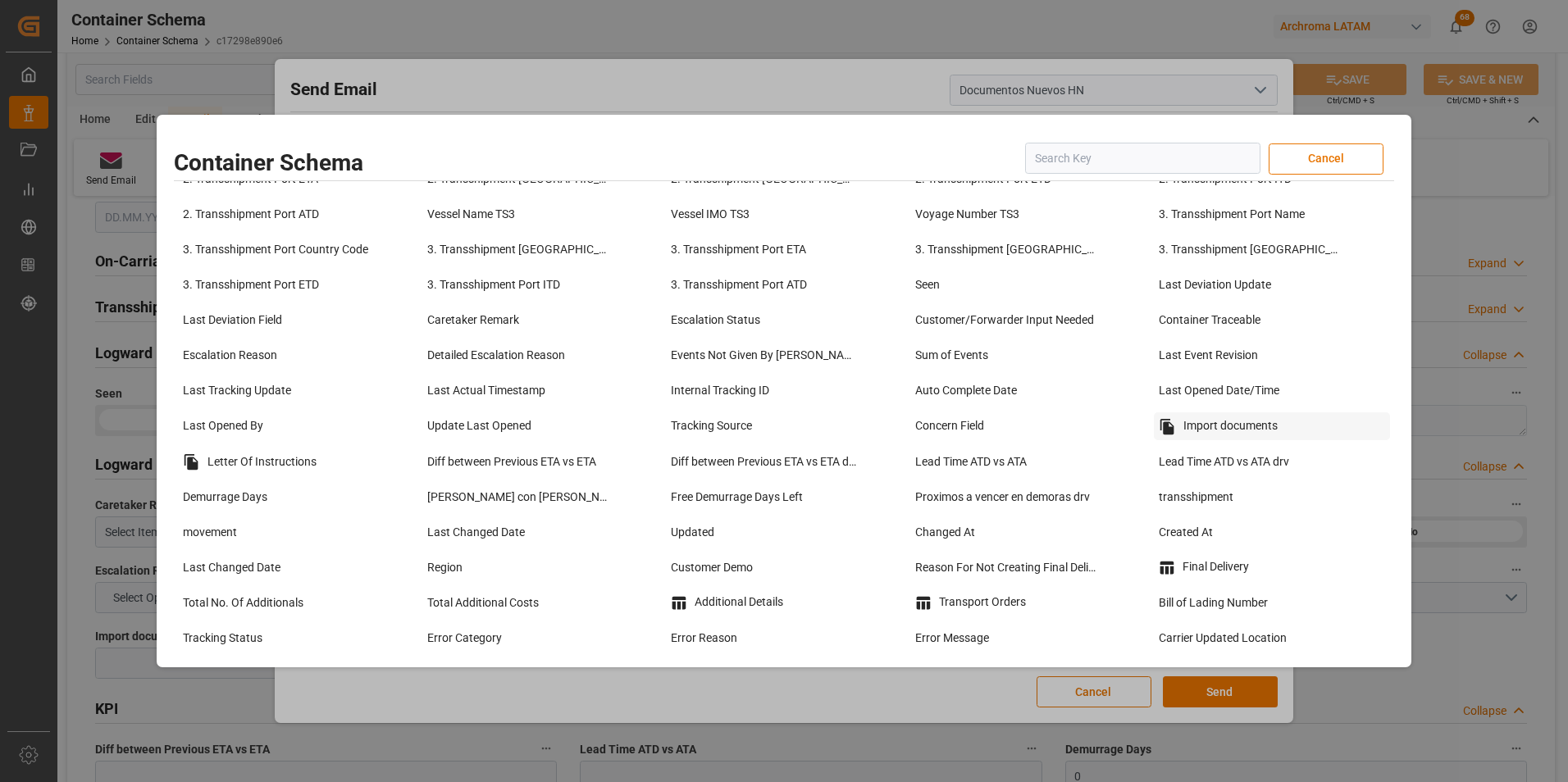
click at [1201, 428] on div "Import documents" at bounding box center [1272, 426] width 236 height 28
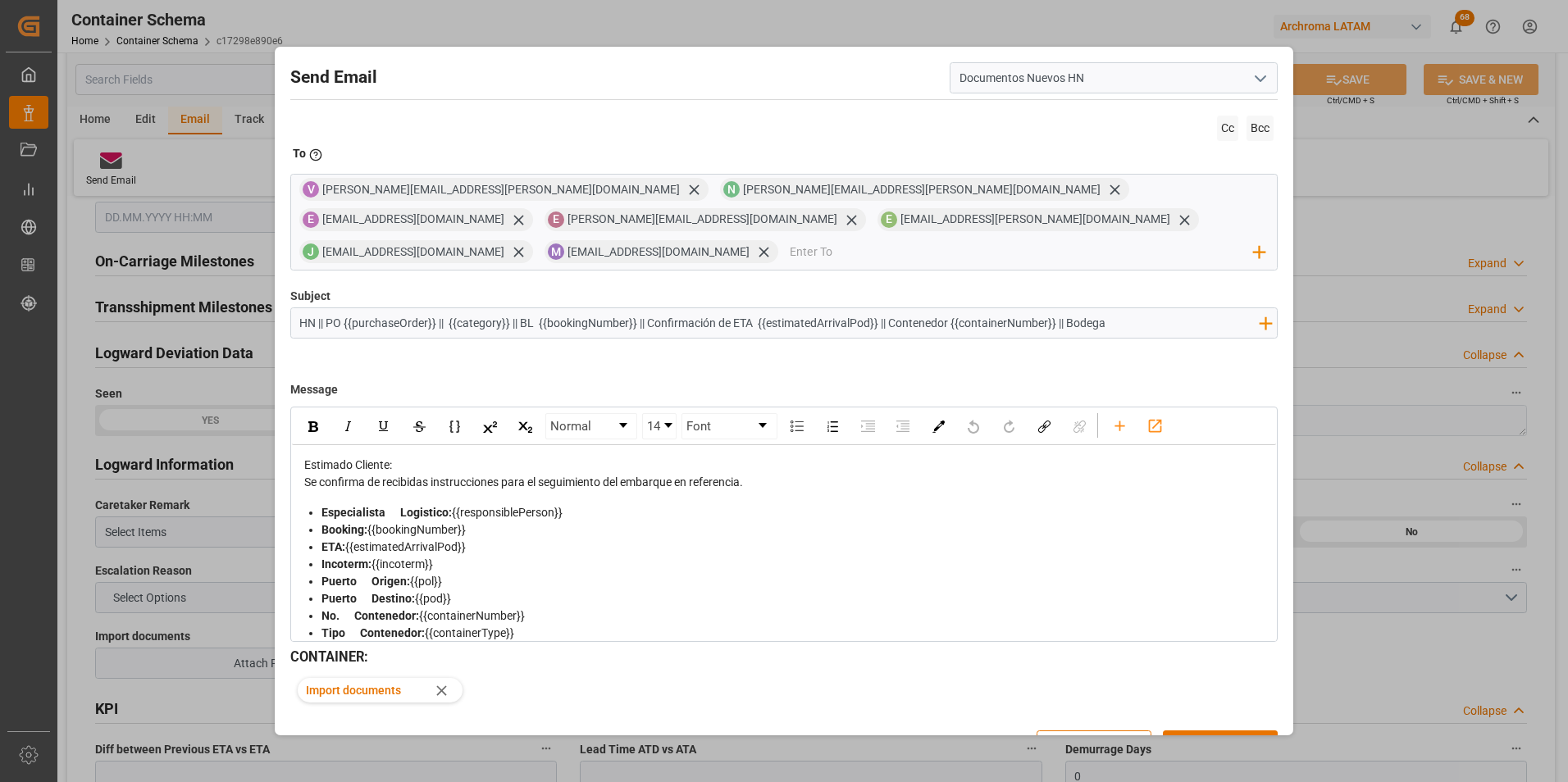
click at [310, 308] on input "HN || PO {{purchaseOrder}} || {{category}} || BL {{bookingNumber}} || Confirmac…" at bounding box center [779, 322] width 977 height 29
drag, startPoint x: 1145, startPoint y: 285, endPoint x: 1082, endPoint y: 289, distance: 62.4
click at [1082, 308] on input "7306 || PO {{purchaseOrder}} || {{category}} || BL {{bookingNumber}} || Confirm…" at bounding box center [779, 322] width 977 height 29
type input "7306 || PO {{purchaseOrder}} || {{category}} || BL {{bookingNumber}} || Confirm…"
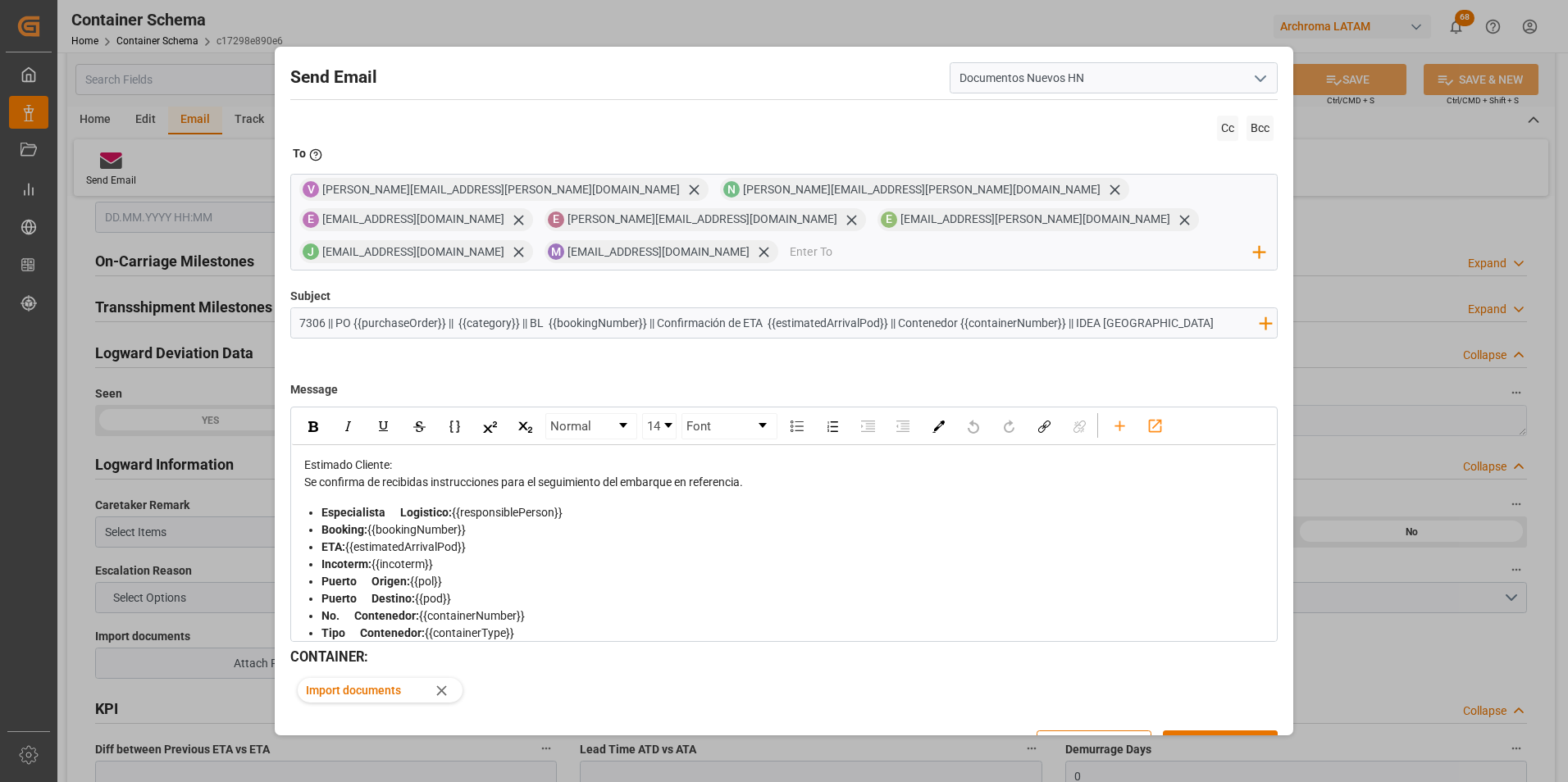
click at [758, 474] on div "Se confirma de recibidas instrucciones para el seguimiento del embarque en refe…" at bounding box center [784, 482] width 961 height 17
drag, startPoint x: 417, startPoint y: 486, endPoint x: 302, endPoint y: 485, distance: 115.6
click at [302, 485] on div "Estimado Cliente: Se confirma de recibidas instrucciones para el seguimiento de…" at bounding box center [784, 646] width 985 height 403
click at [315, 421] on img "rdw-inline-control" at bounding box center [313, 426] width 10 height 11
click at [387, 420] on img "rdw-inline-control" at bounding box center [383, 426] width 13 height 13
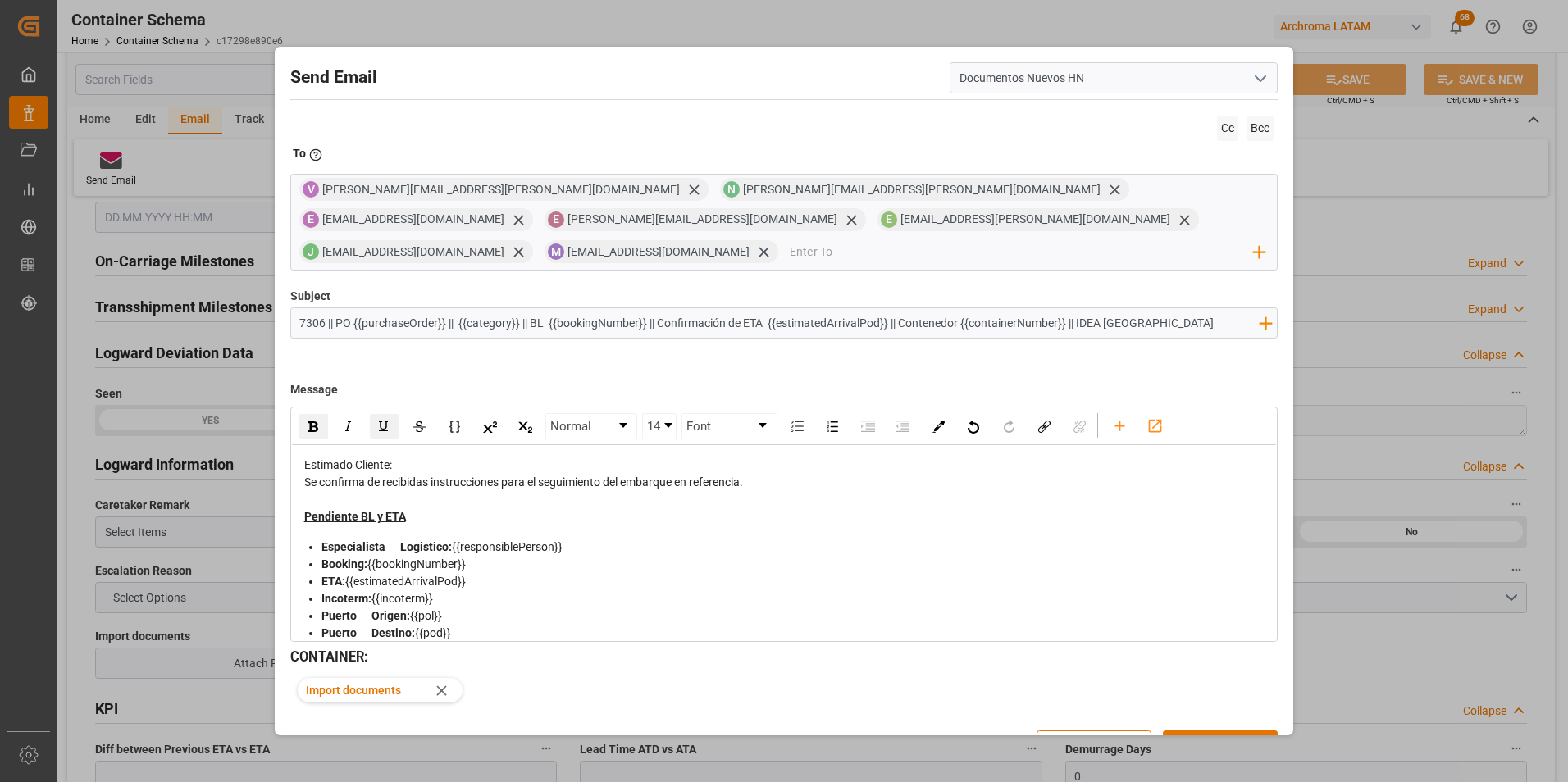
click at [475, 508] on div "Pendiente BL y ETA" at bounding box center [784, 516] width 961 height 17
click at [1229, 731] on button "Send" at bounding box center [1220, 746] width 115 height 31
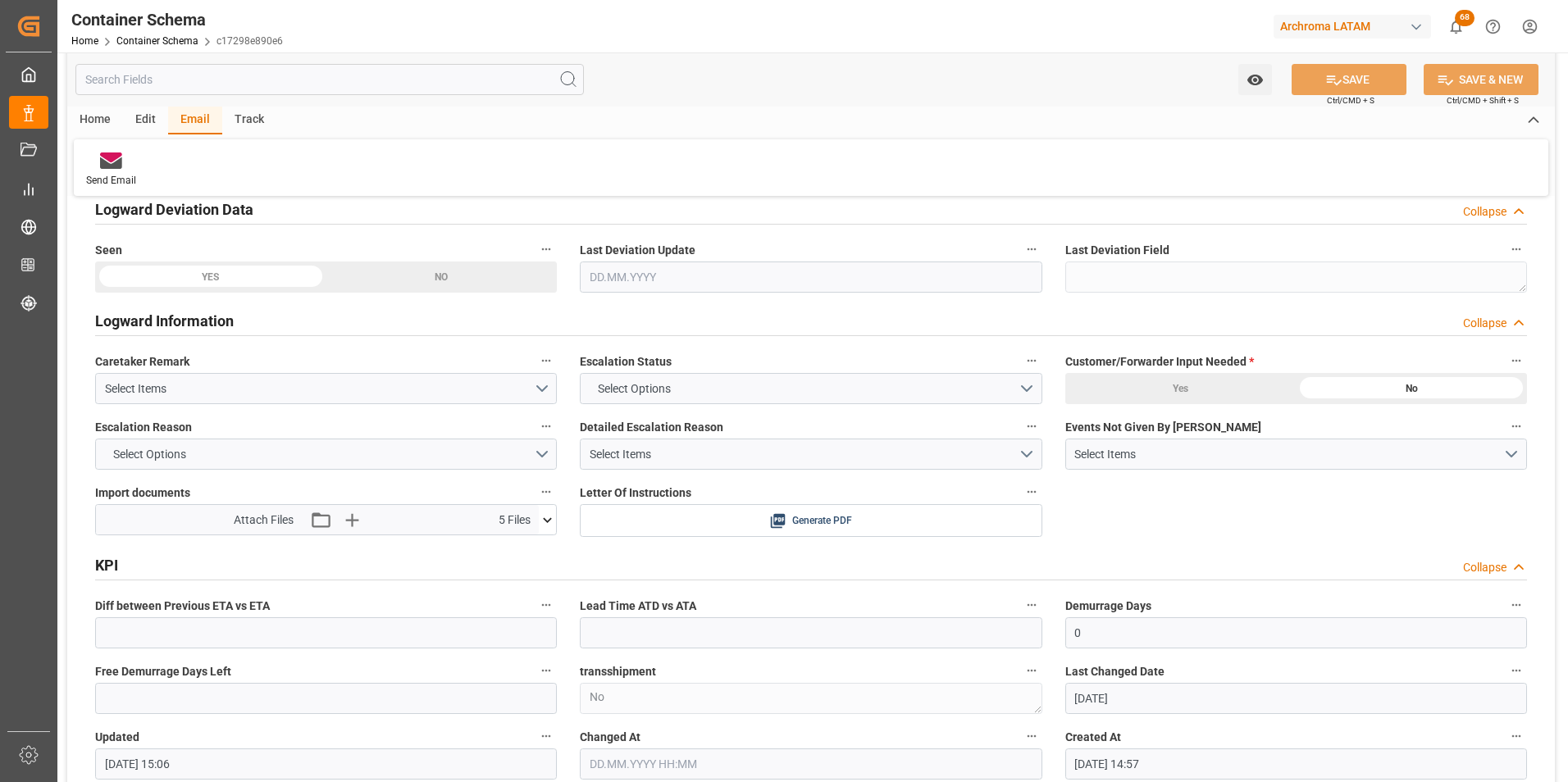
scroll to position [2706, 0]
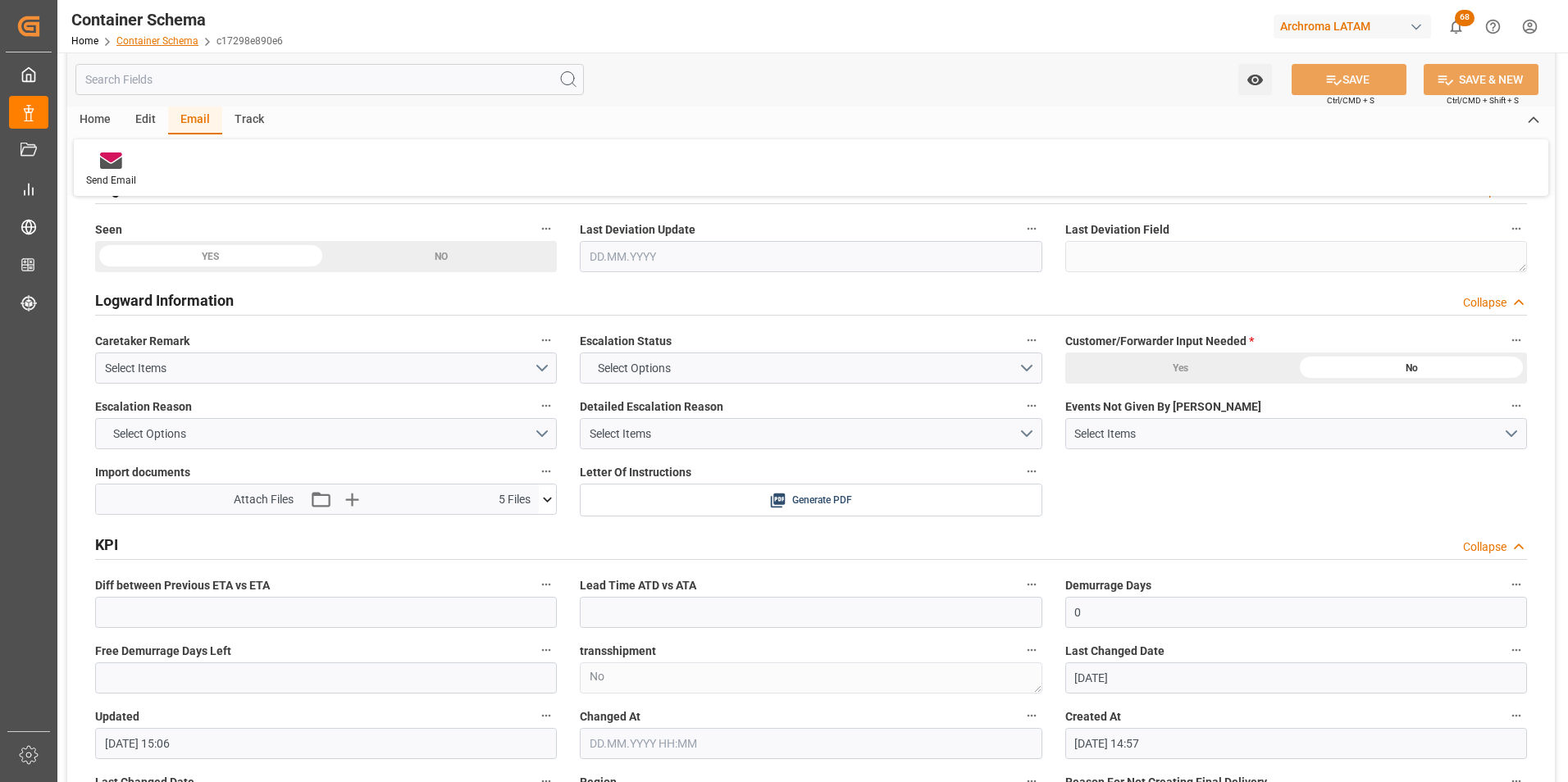
click at [162, 43] on link "Container Schema" at bounding box center [157, 40] width 82 height 11
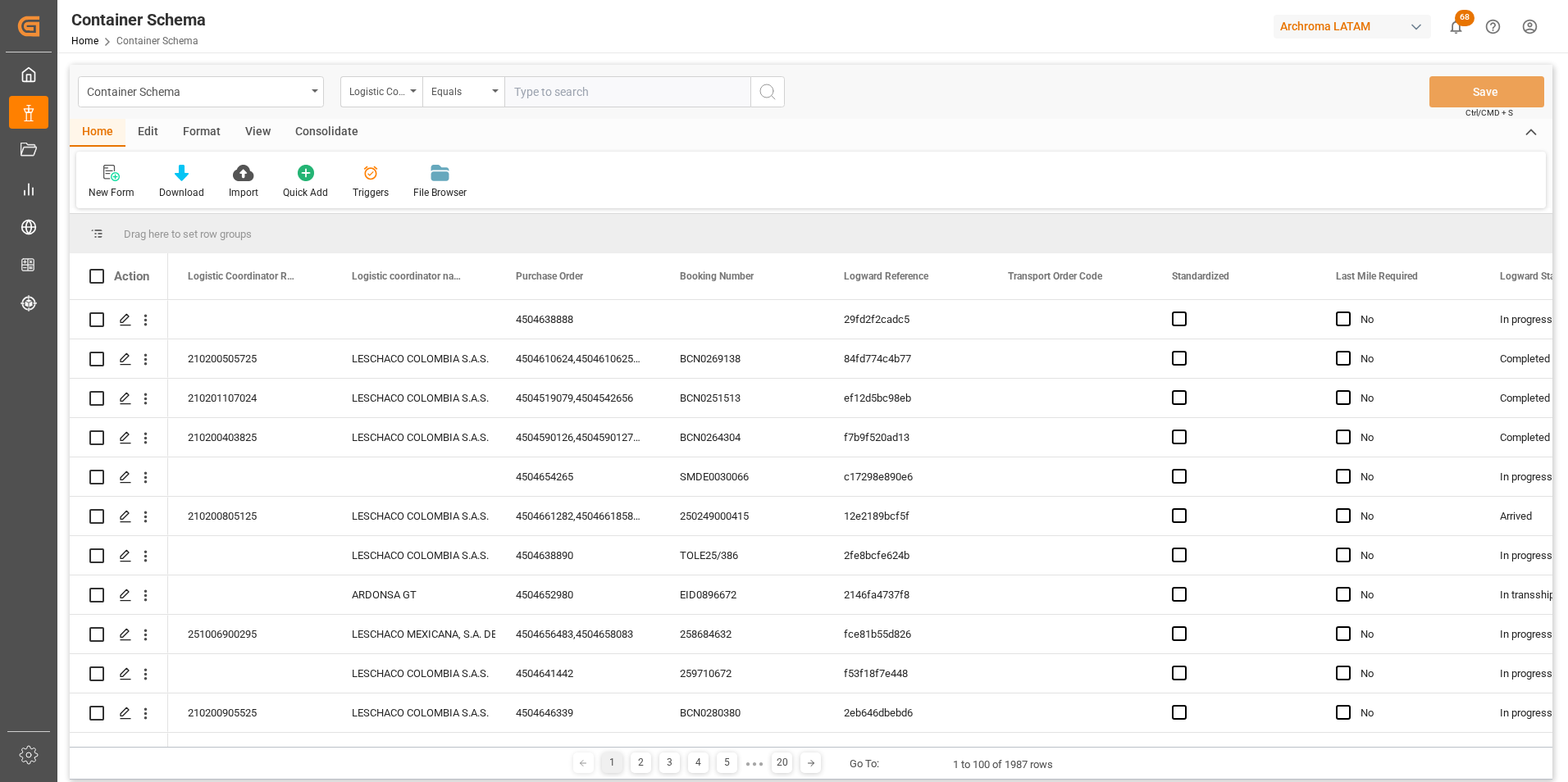
click at [303, 94] on div "Container Schema" at bounding box center [196, 90] width 219 height 21
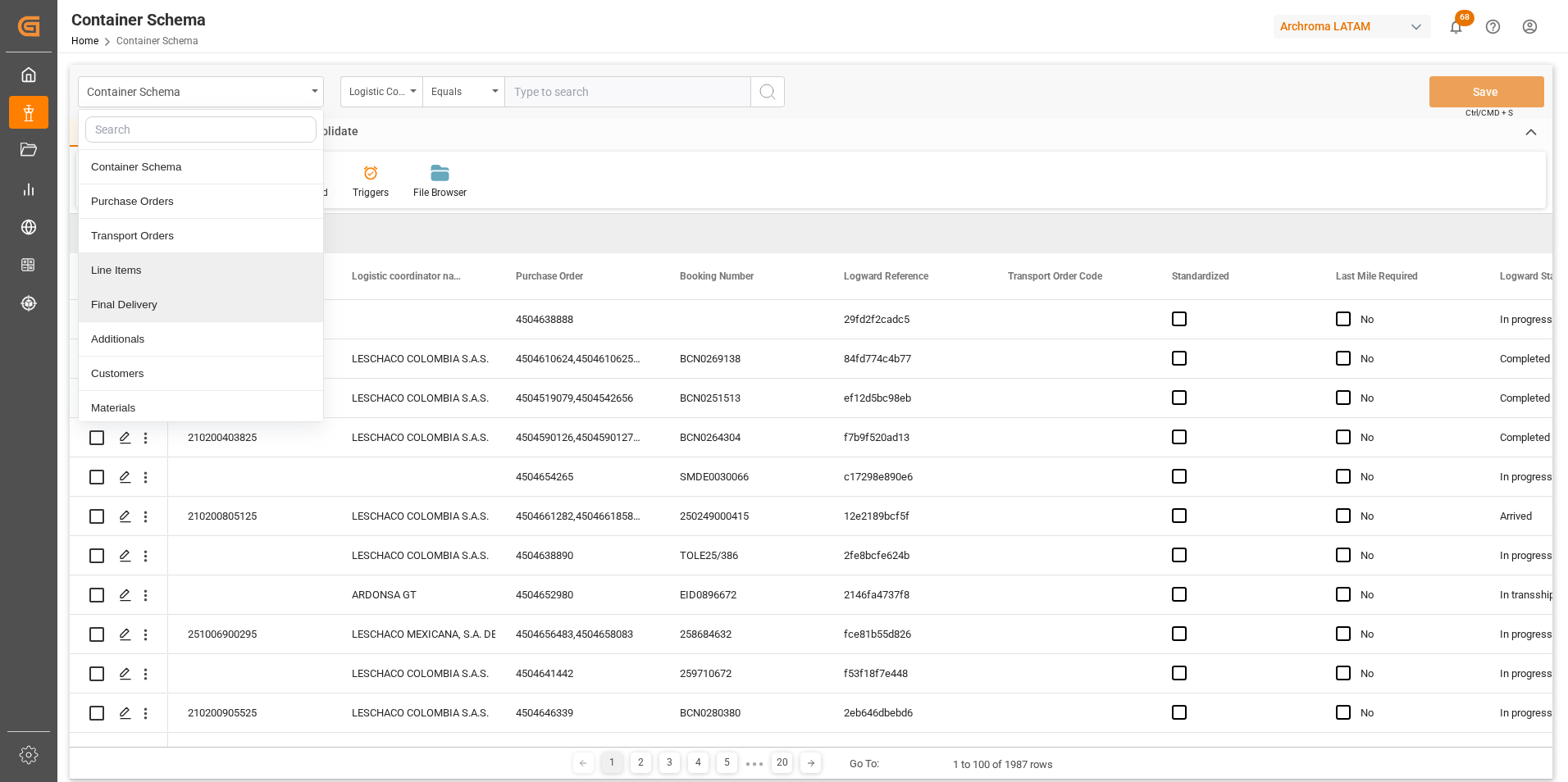
click at [165, 295] on div "Final Delivery" at bounding box center [201, 305] width 244 height 34
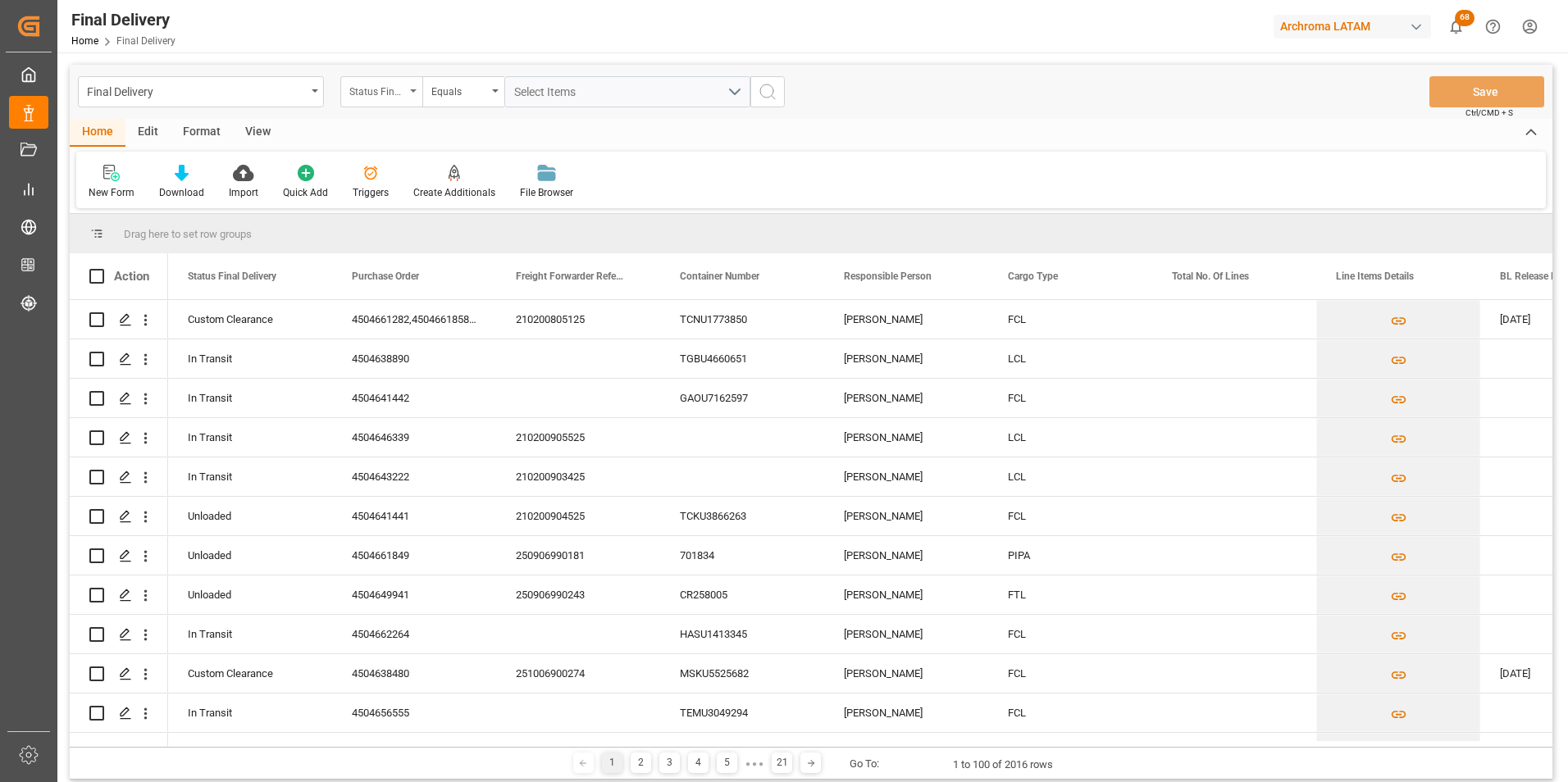
click at [409, 95] on div "Status Final Delivery" at bounding box center [381, 91] width 82 height 31
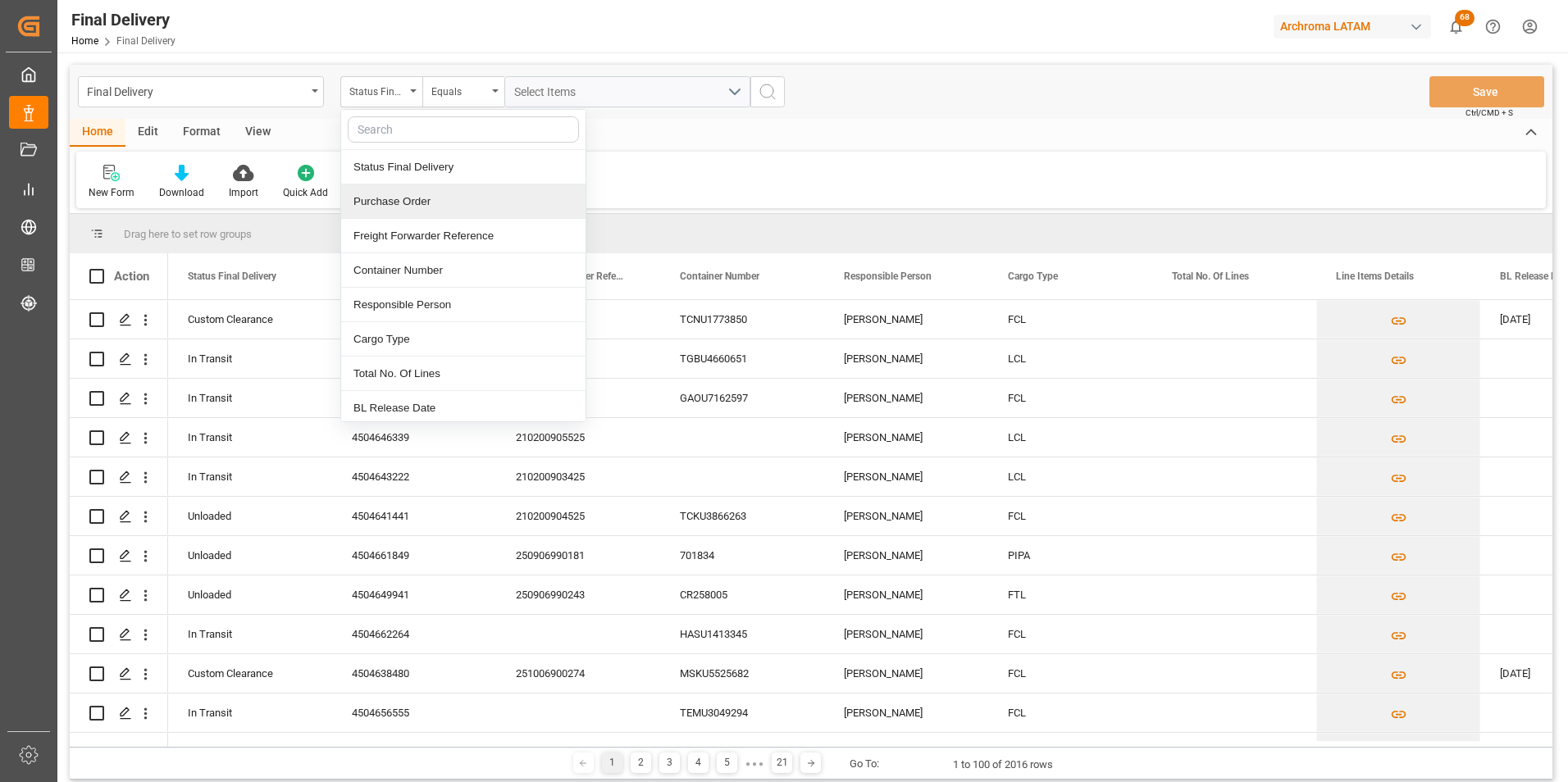
click at [418, 194] on div "Purchase Order" at bounding box center [463, 202] width 244 height 34
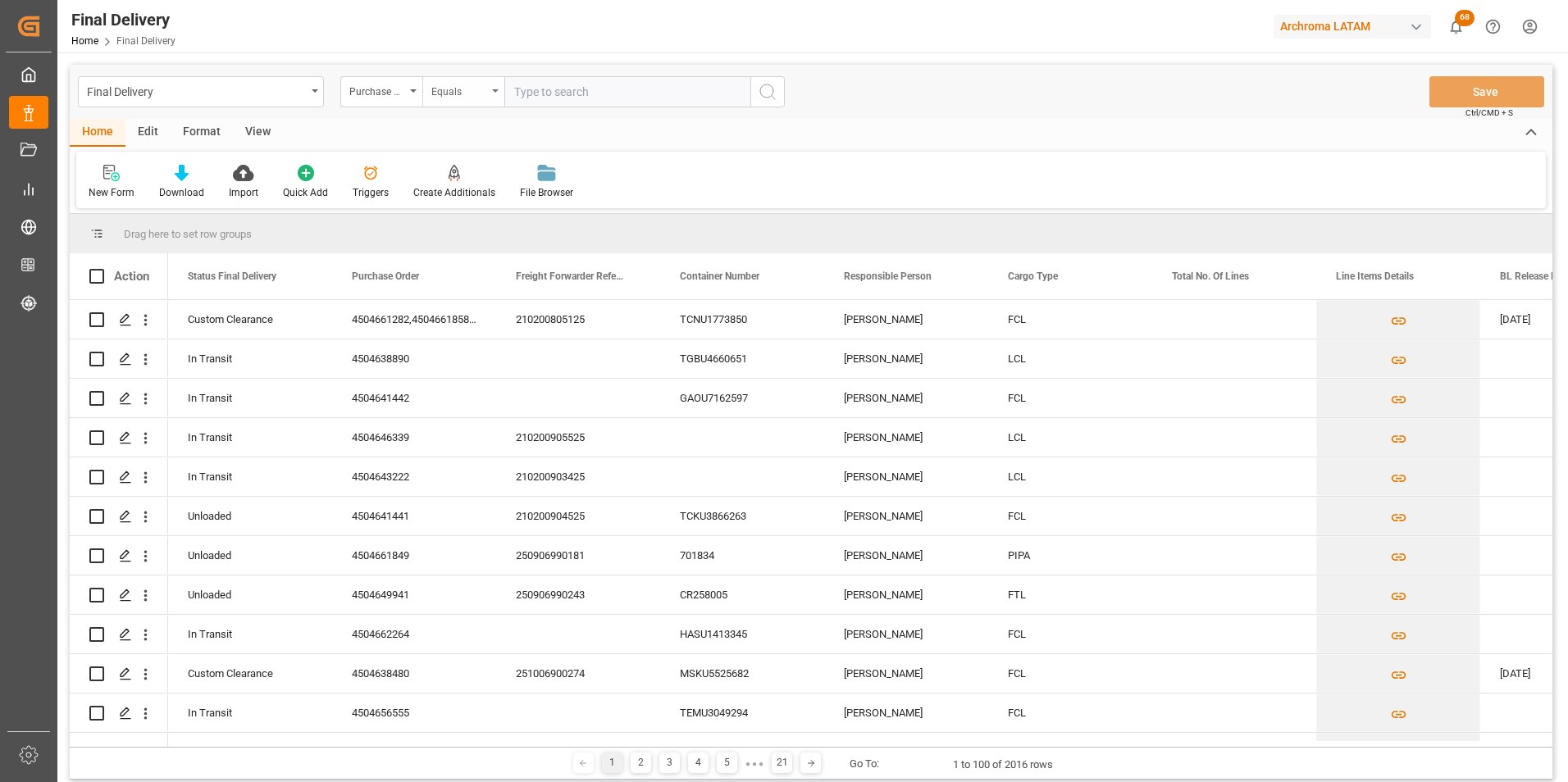
click at [442, 98] on div "Equals" at bounding box center [459, 89] width 56 height 19
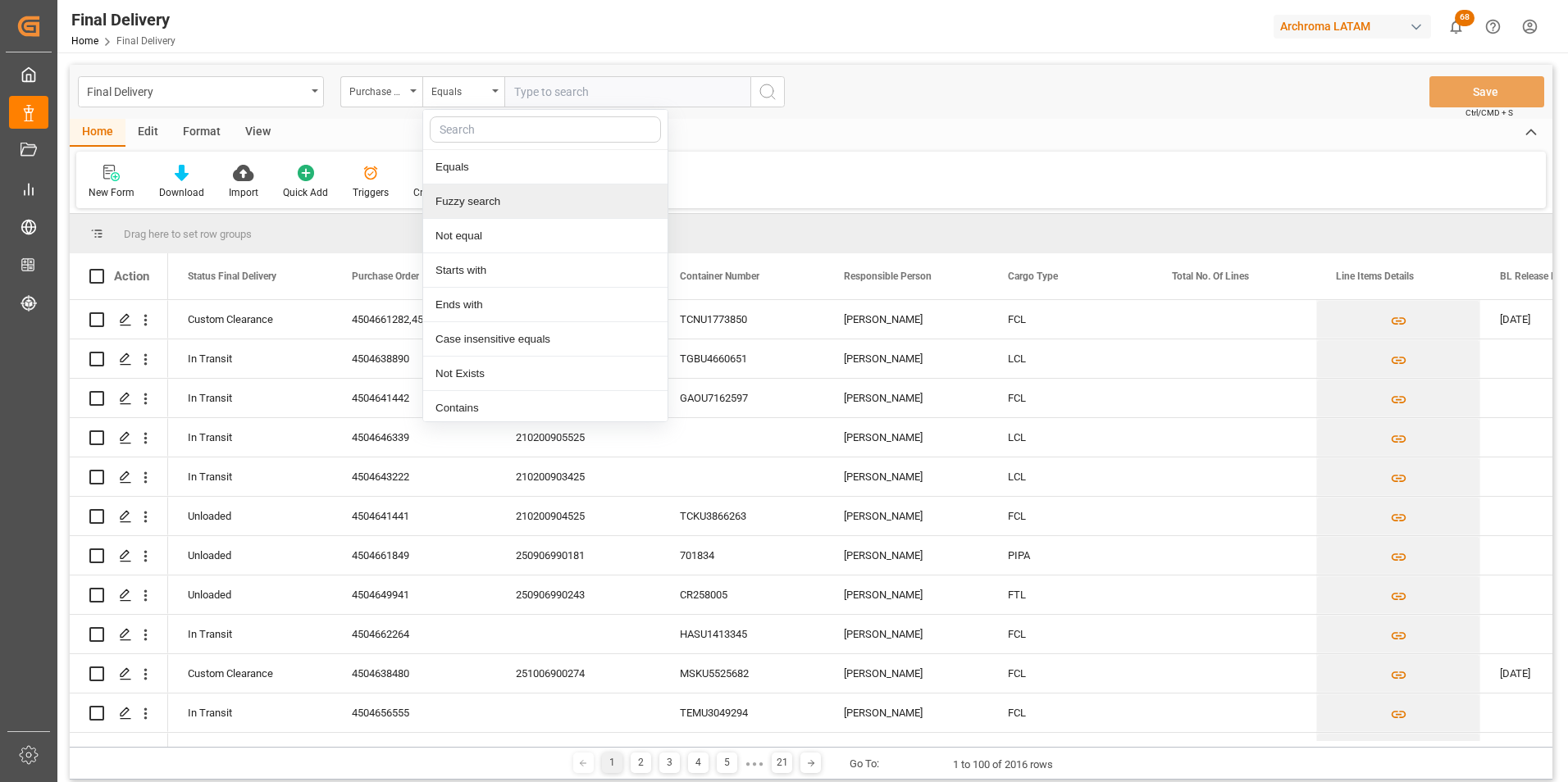
click at [472, 190] on div "Fuzzy search" at bounding box center [545, 202] width 244 height 34
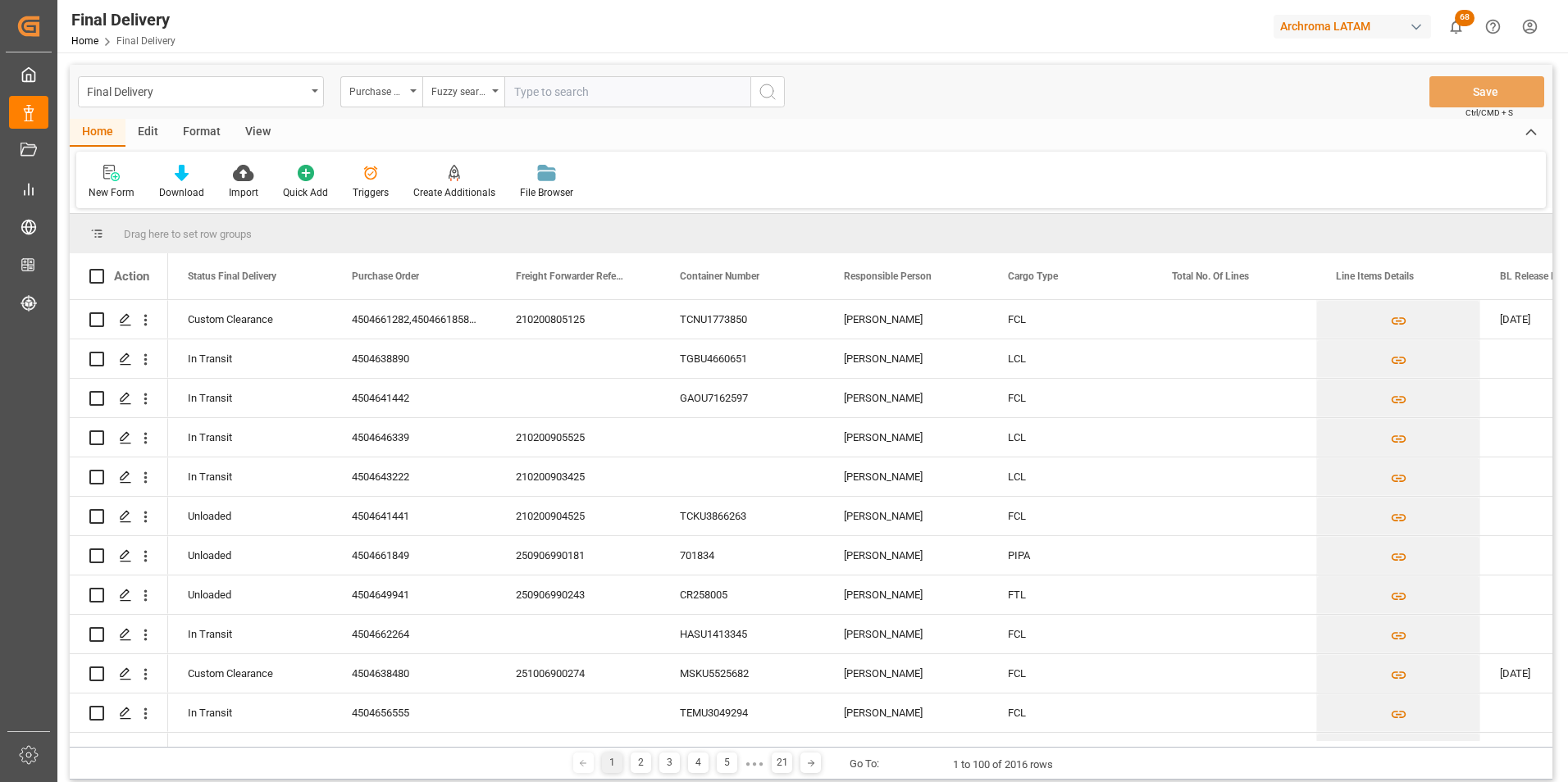
paste input "4504620326,"
type input "4504620326"
click at [764, 93] on icon "search button" at bounding box center [768, 92] width 20 height 20
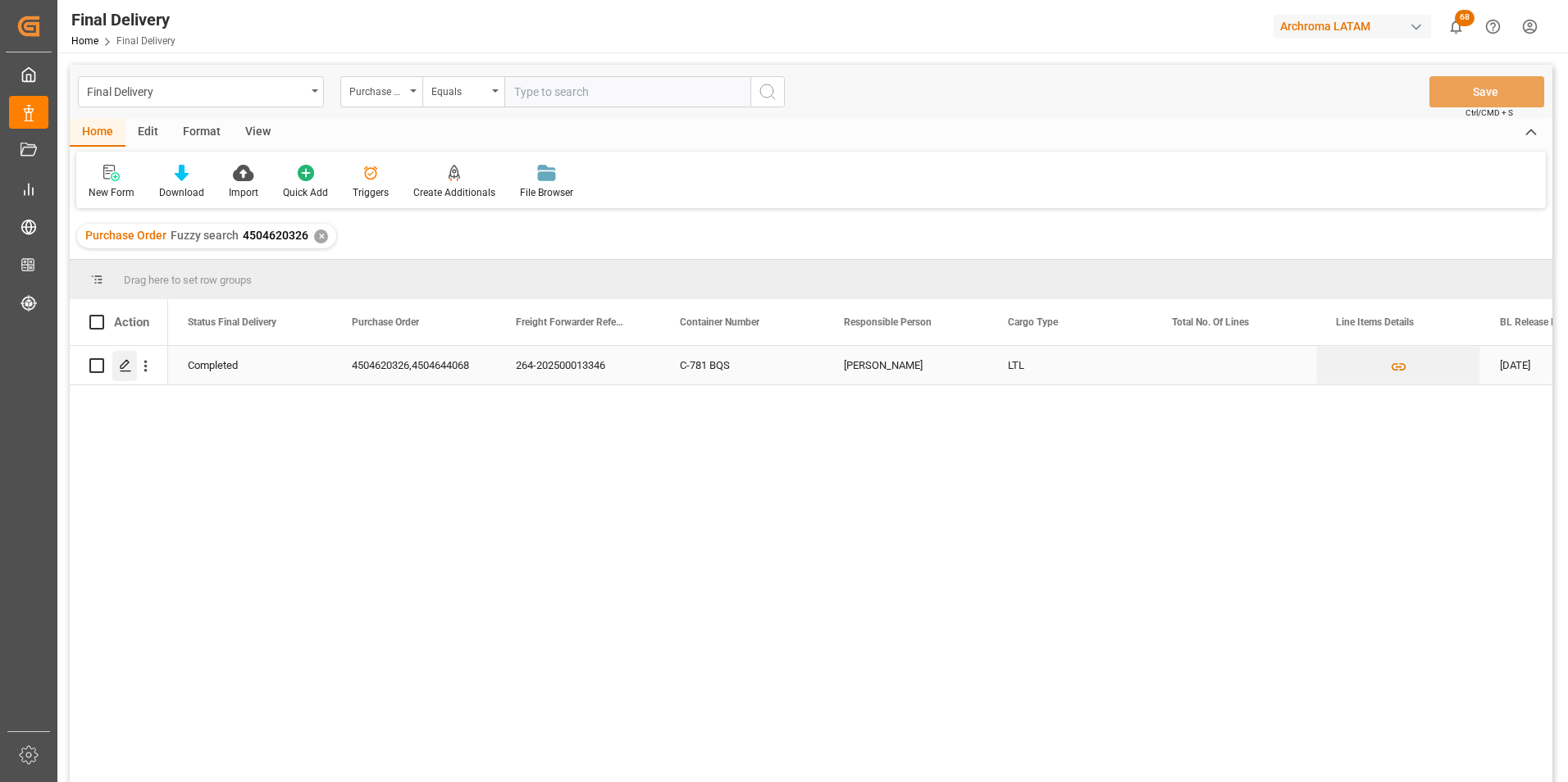
click at [128, 364] on polygon "Press SPACE to select this row." at bounding box center [125, 365] width 8 height 8
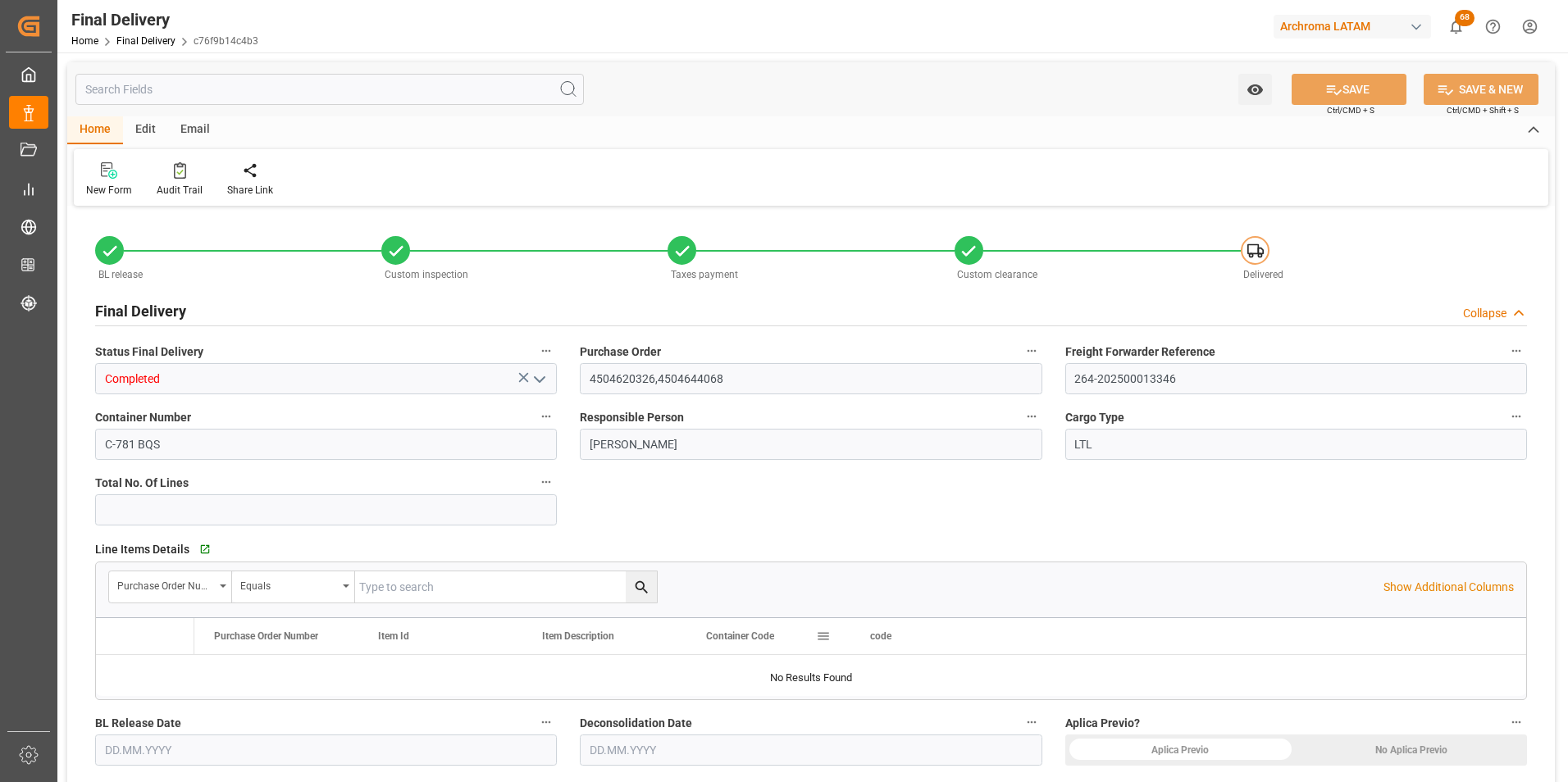
type input "13"
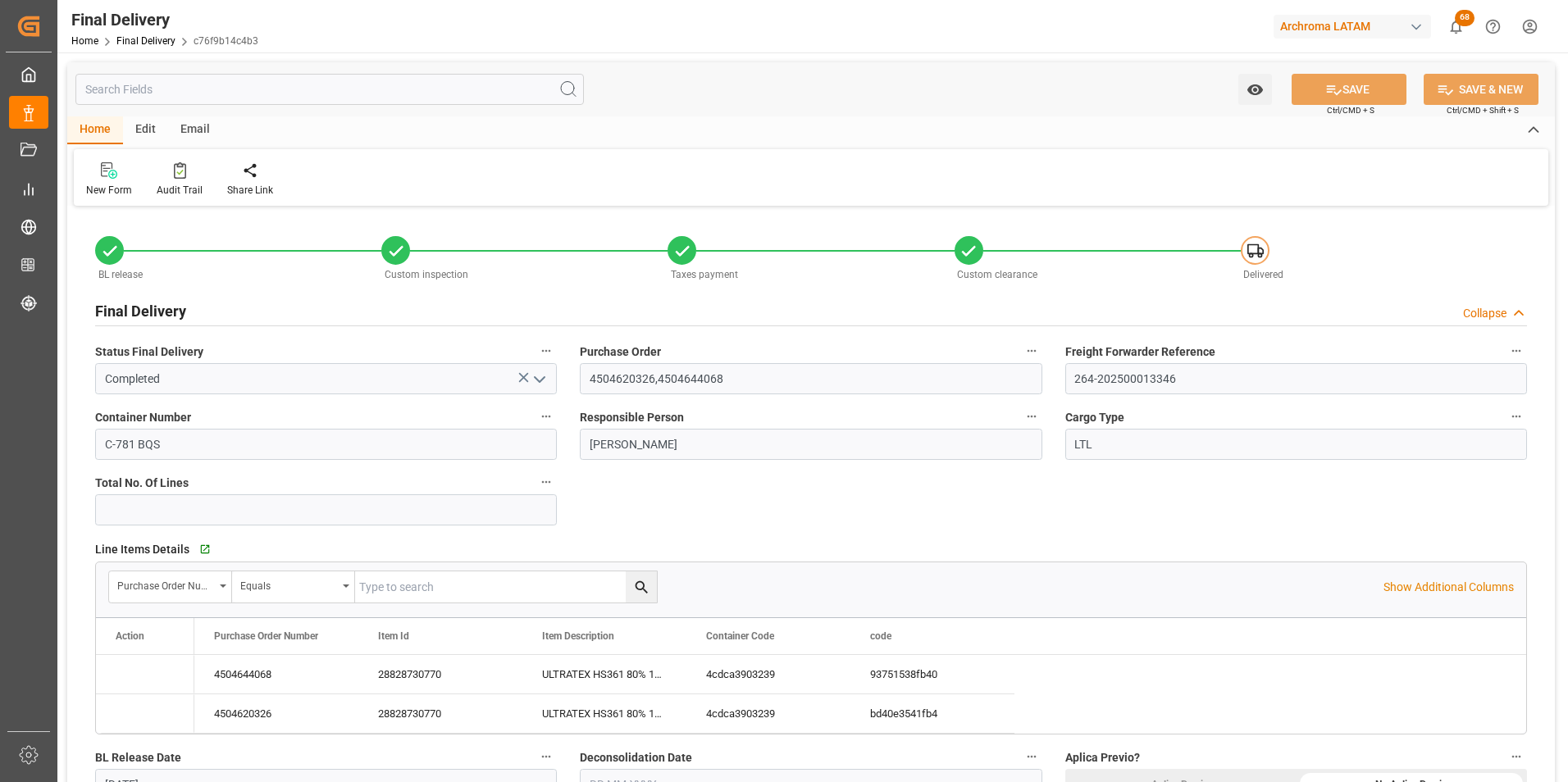
type input "[DATE]"
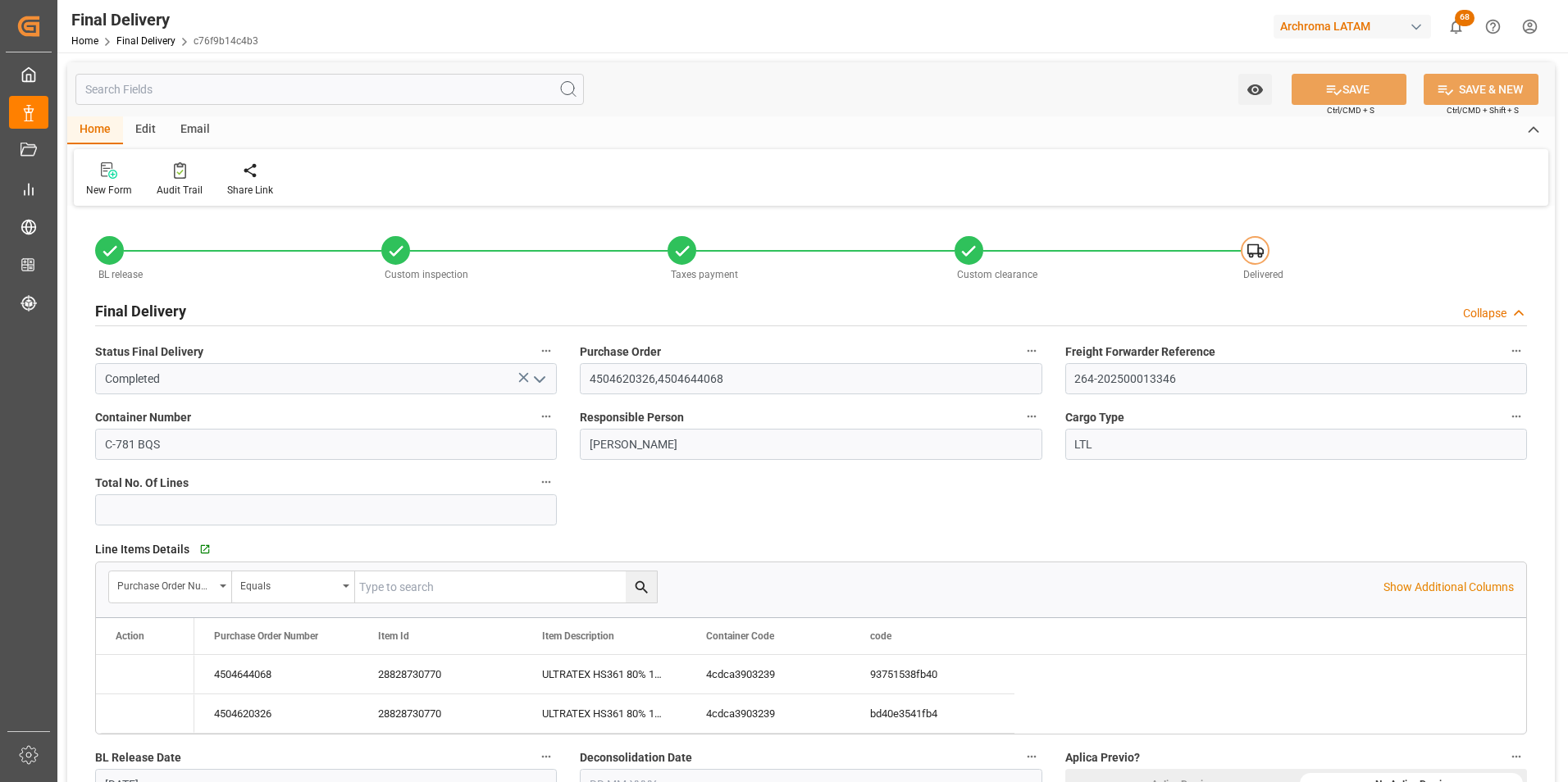
type input "[DATE]"
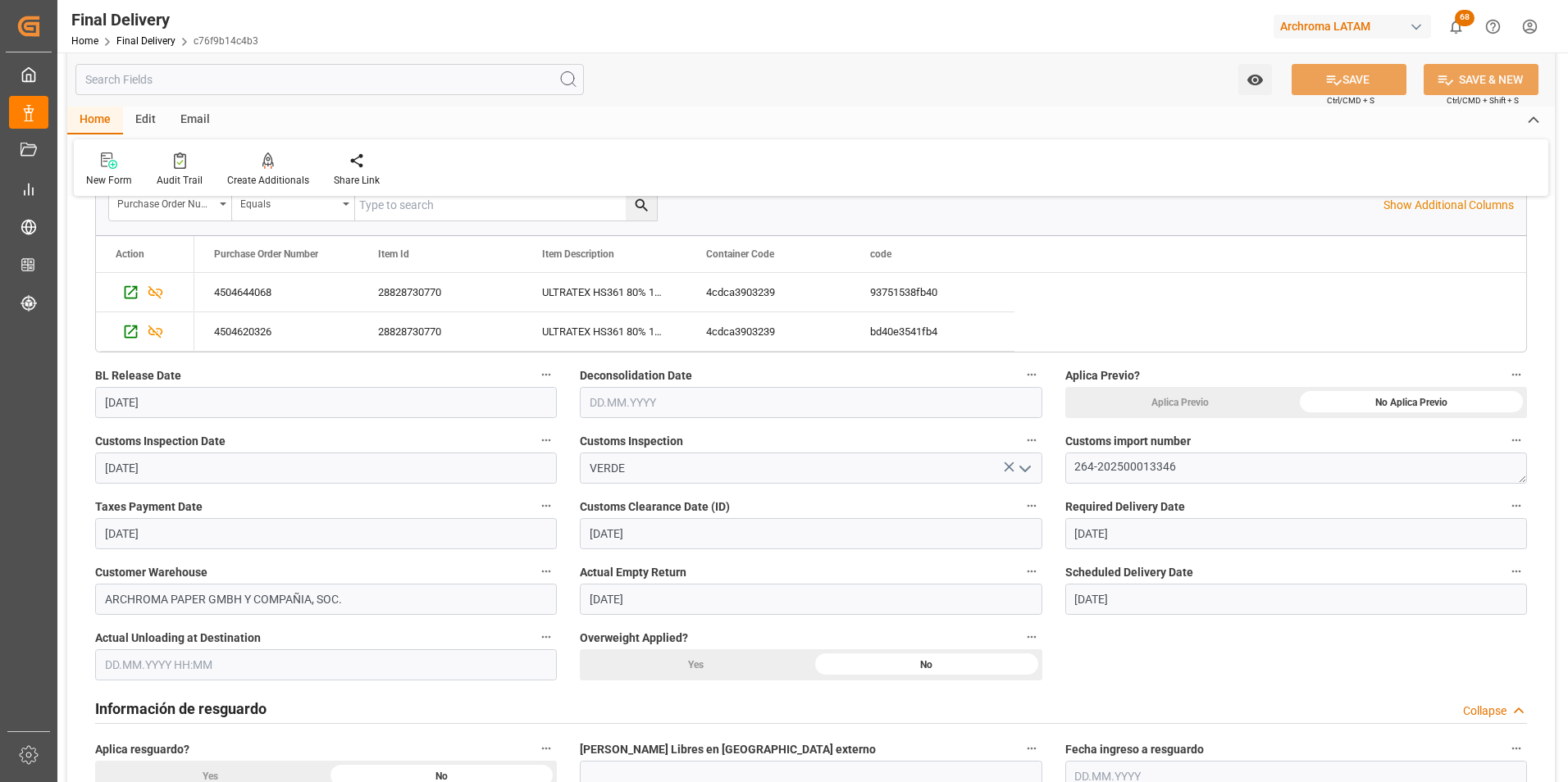
scroll to position [410, 0]
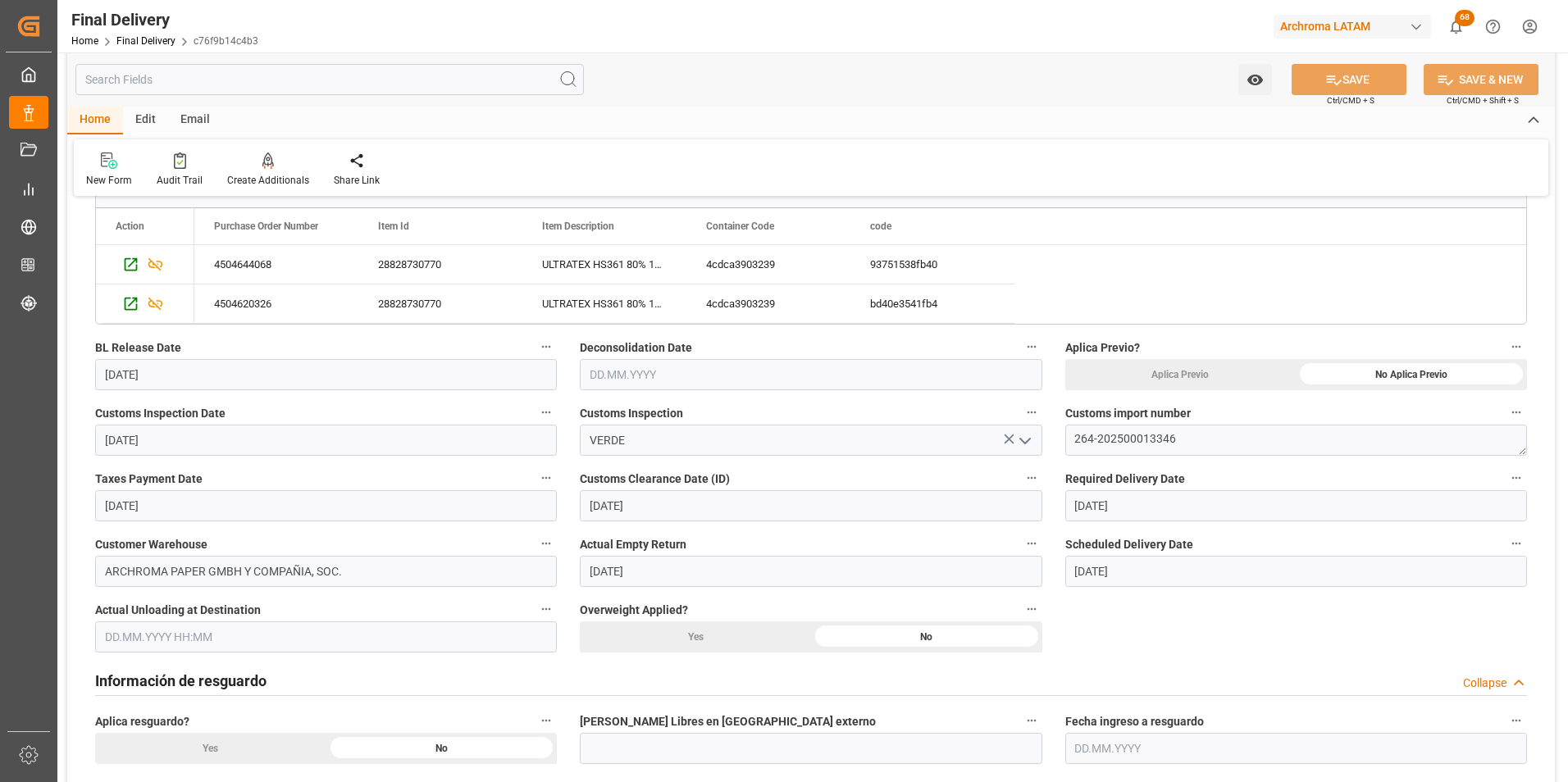
click at [628, 366] on input "text" at bounding box center [811, 374] width 462 height 31
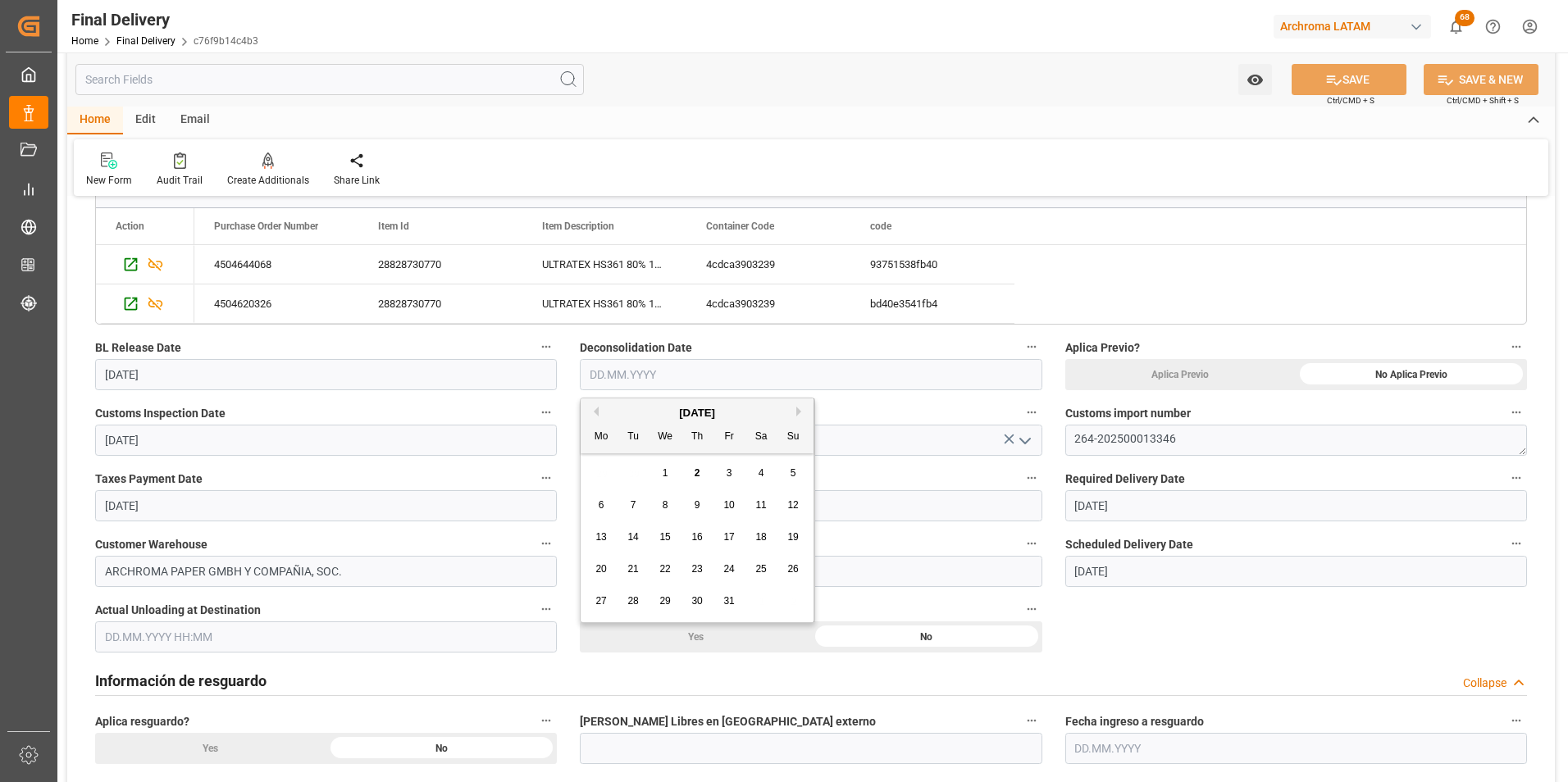
click at [697, 470] on span "2" at bounding box center [698, 472] width 6 height 11
type input "[DATE]"
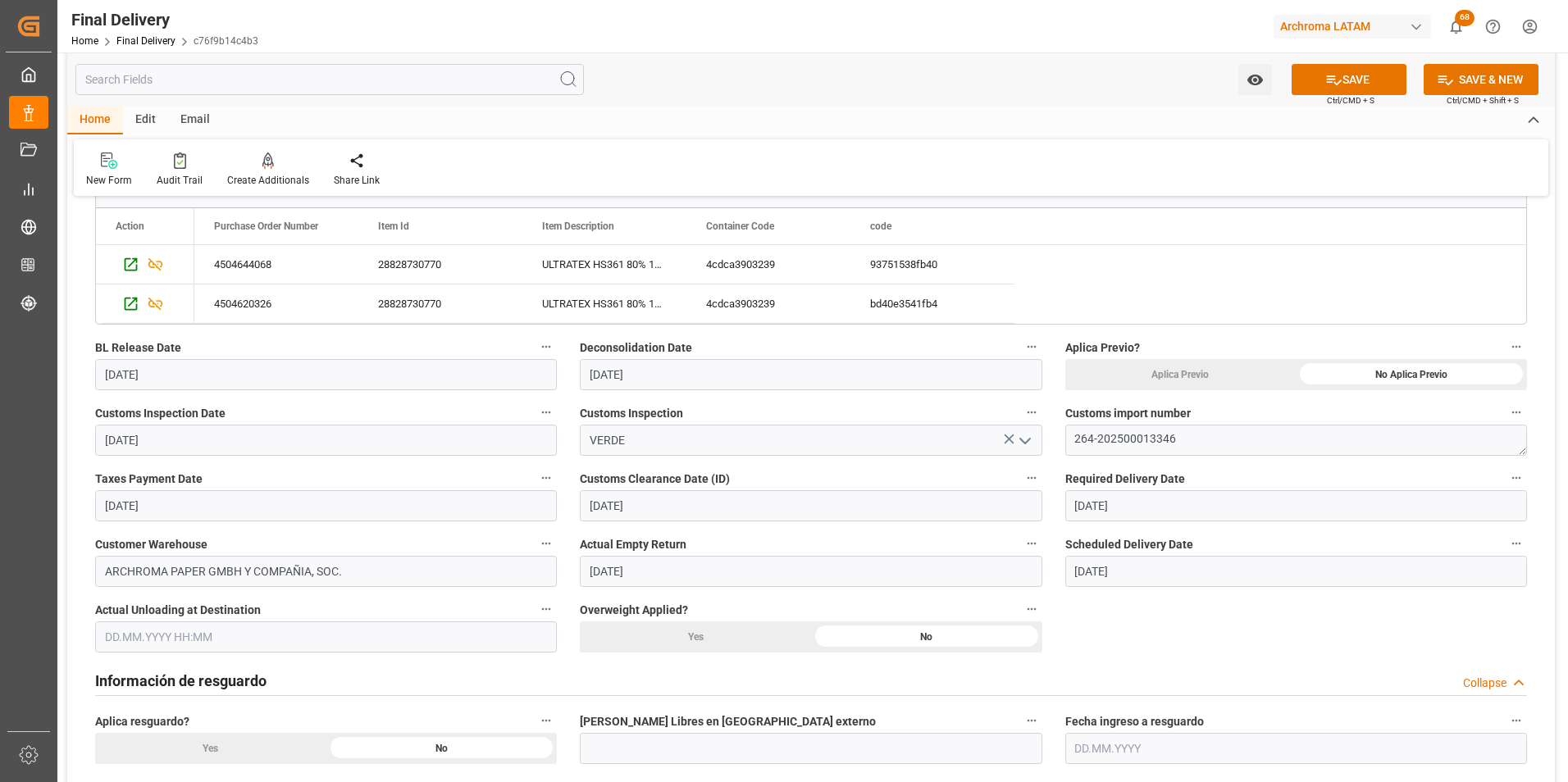
click at [1135, 570] on input "[DATE]" at bounding box center [1296, 571] width 462 height 31
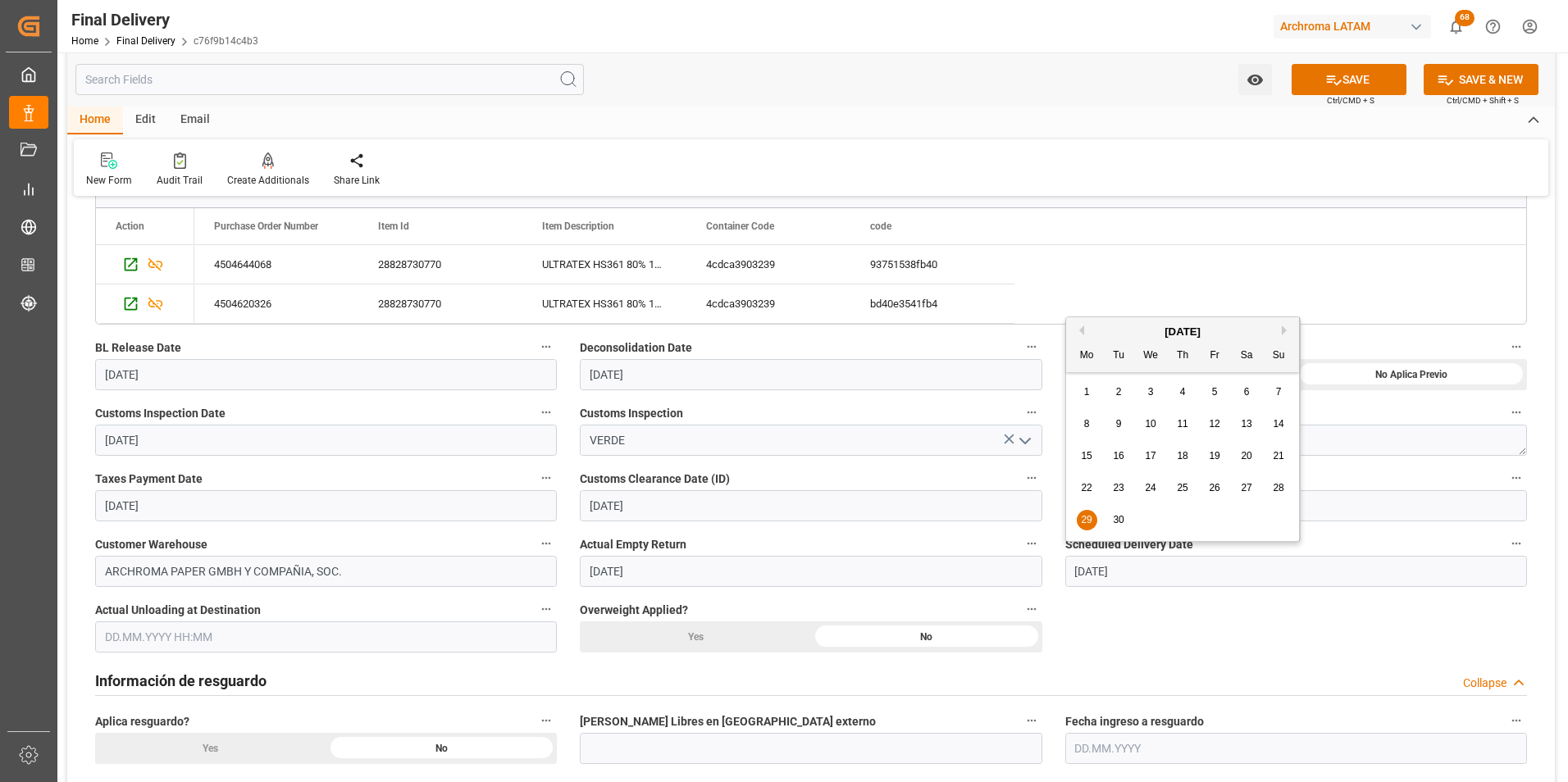
click at [1281, 326] on div "[DATE]" at bounding box center [1182, 332] width 233 height 16
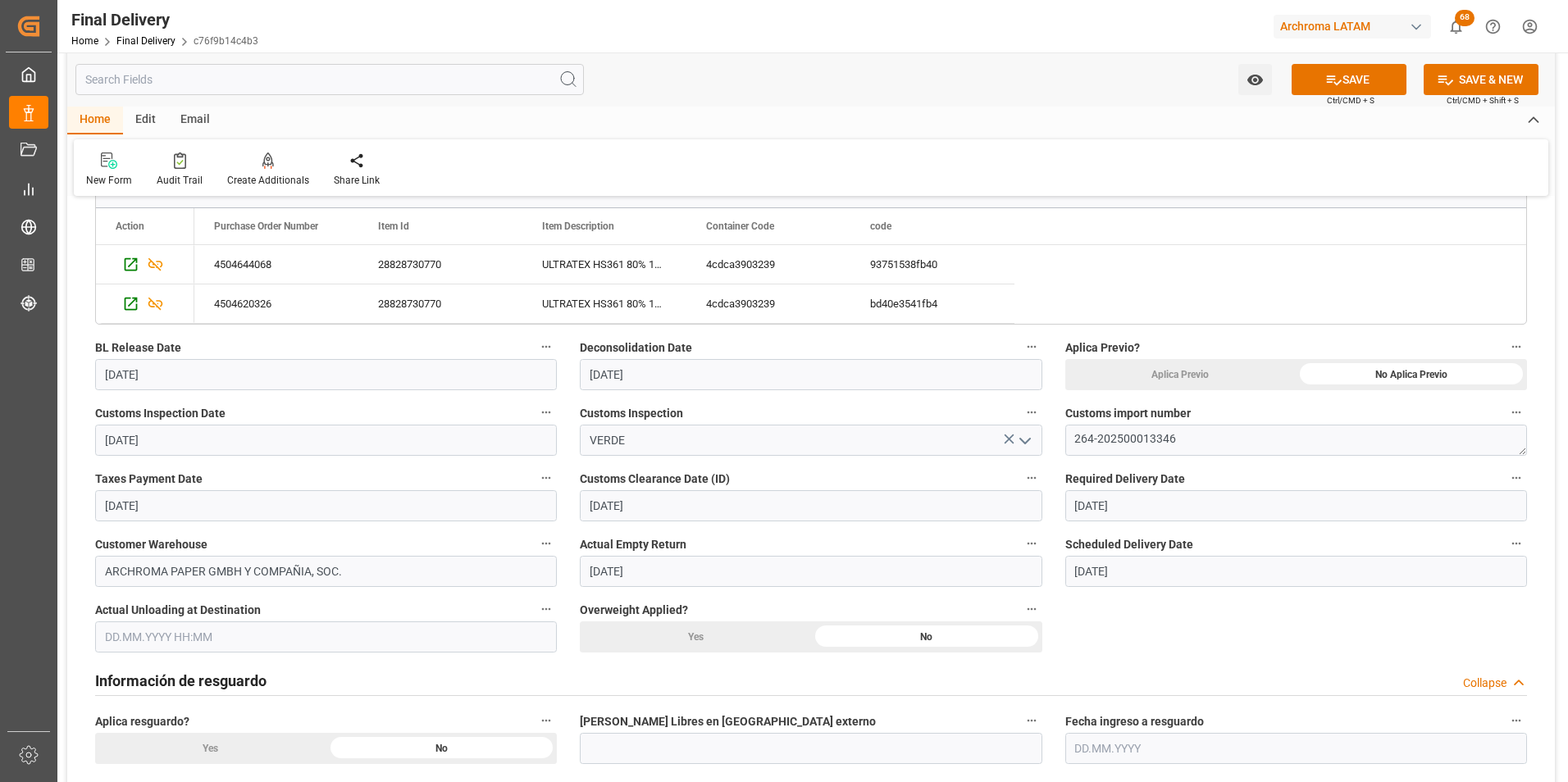
click at [189, 638] on input "text" at bounding box center [326, 637] width 462 height 31
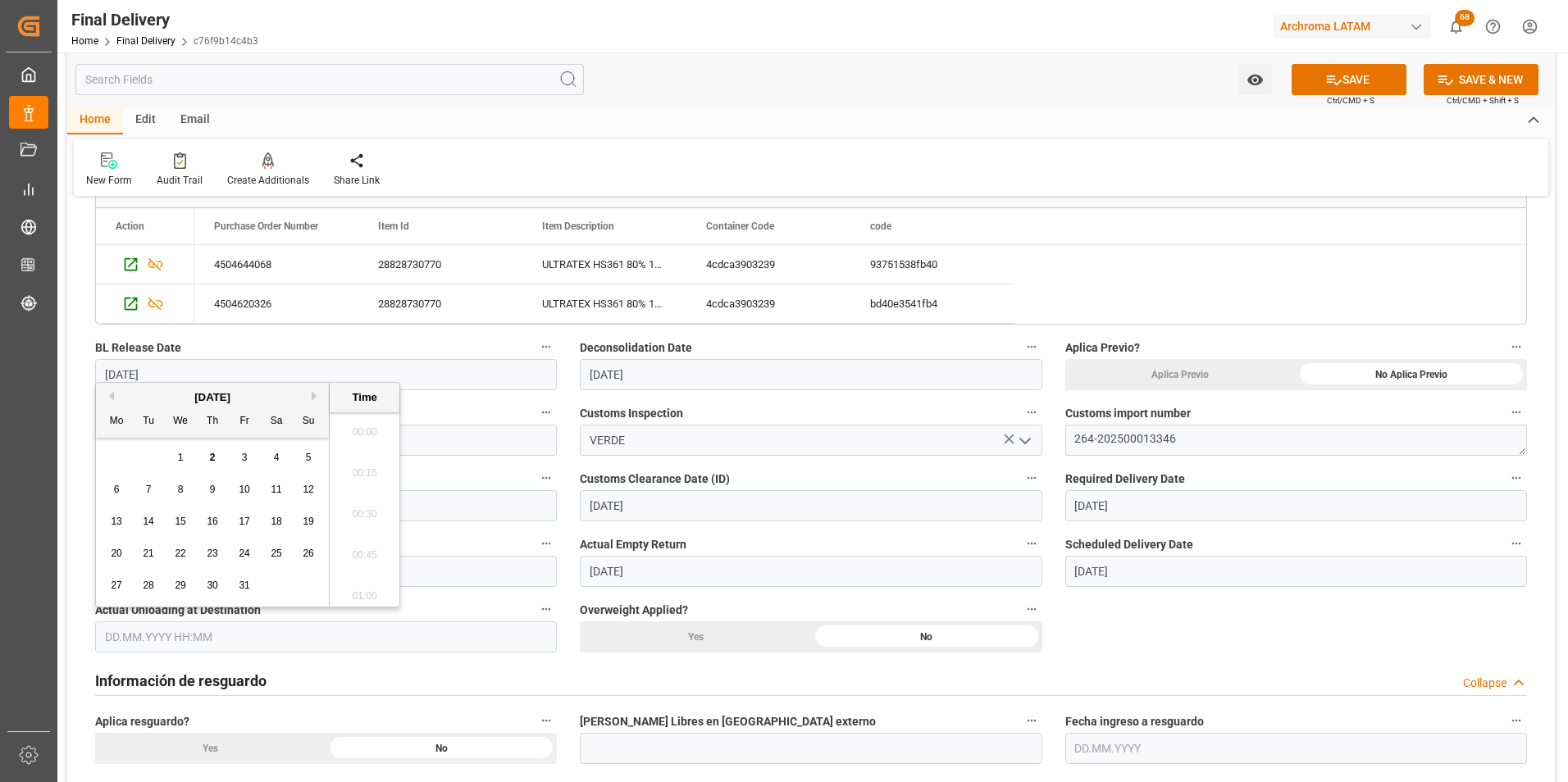
scroll to position [1605, 0]
click at [212, 458] on span "2" at bounding box center [213, 457] width 6 height 11
type input "[DATE] 00:00"
click at [1102, 581] on input "[DATE]" at bounding box center [1296, 571] width 462 height 31
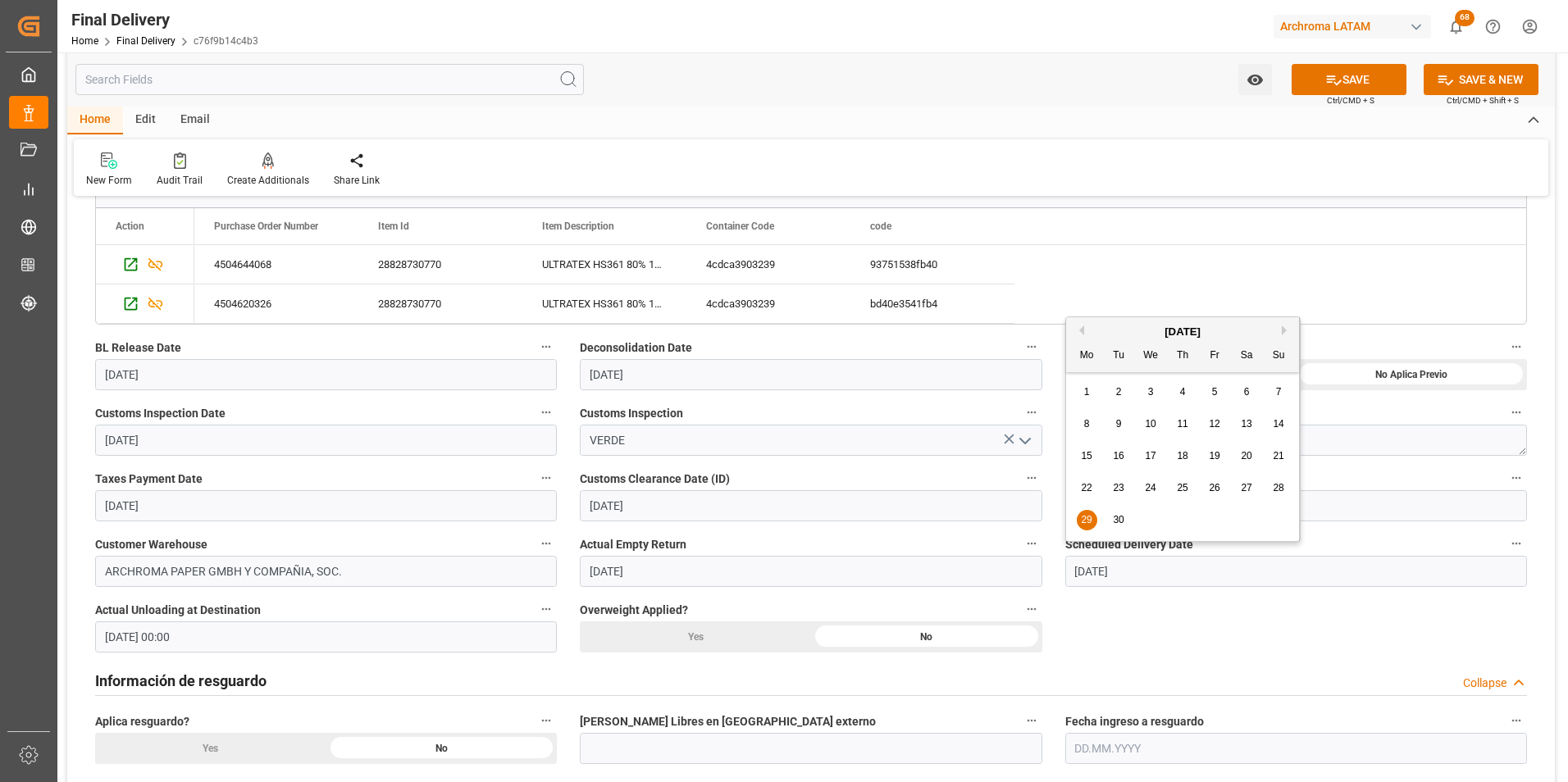
click at [1283, 333] on button "Next Month" at bounding box center [1287, 331] width 10 height 10
click at [1177, 396] on div "2" at bounding box center [1183, 393] width 21 height 20
type input "[DATE]"
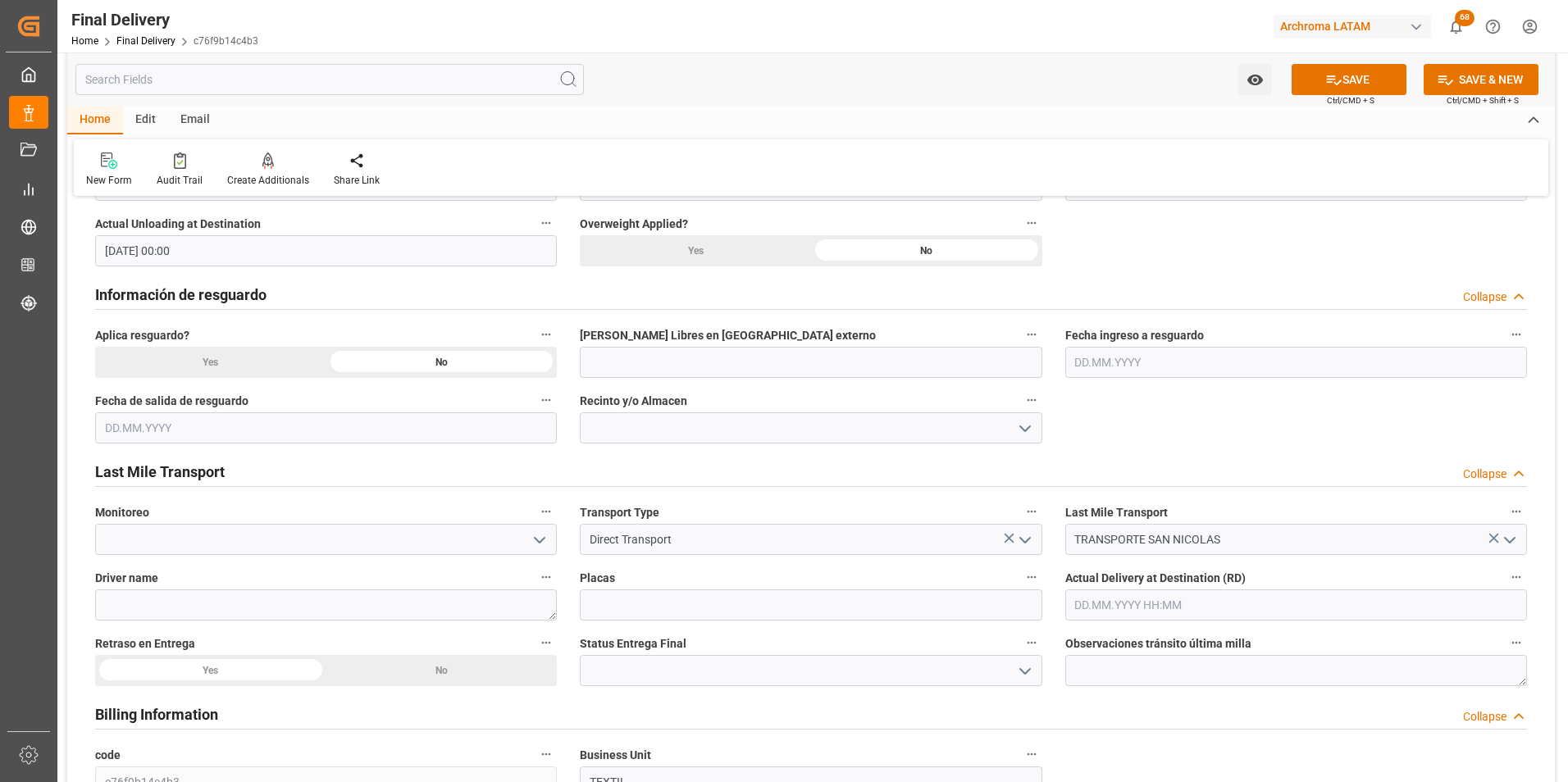
scroll to position [820, 0]
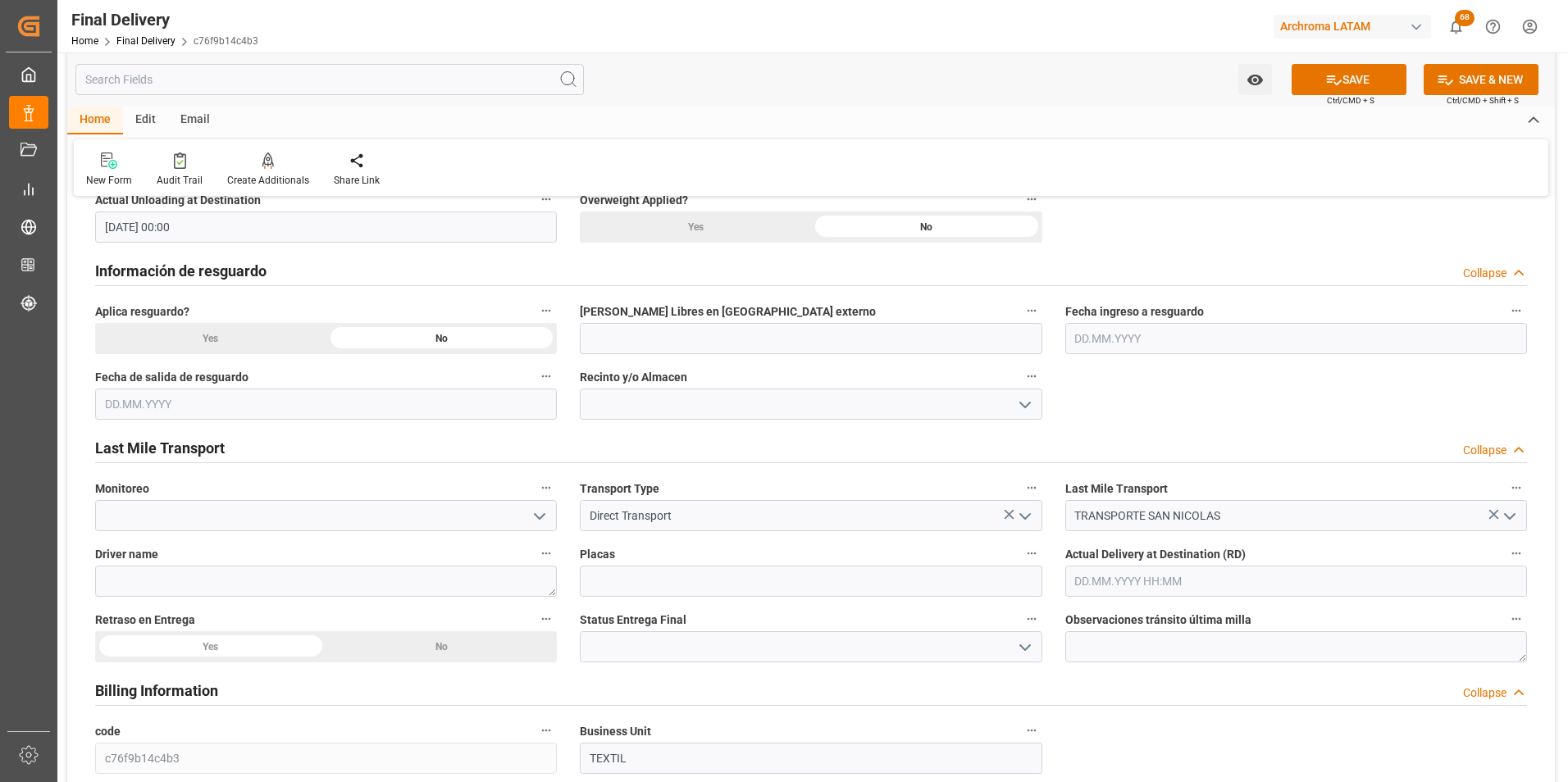
click at [406, 650] on div "No" at bounding box center [441, 646] width 231 height 31
click at [1035, 647] on button "open menu" at bounding box center [1023, 647] width 25 height 25
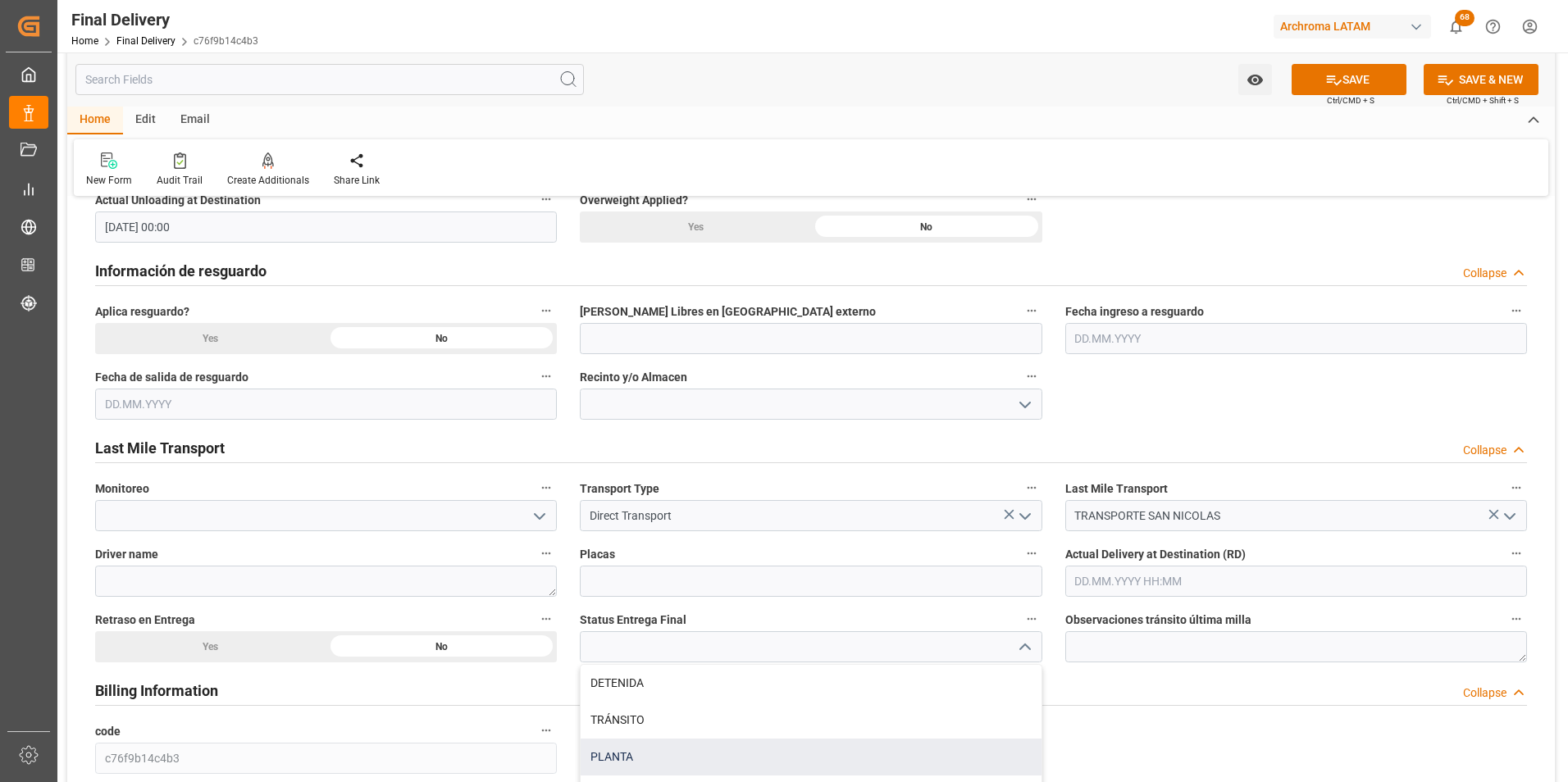
click at [796, 749] on div "PLANTA" at bounding box center [811, 757] width 460 height 37
type input "PLANTA"
click at [1118, 568] on input "text" at bounding box center [1296, 581] width 462 height 31
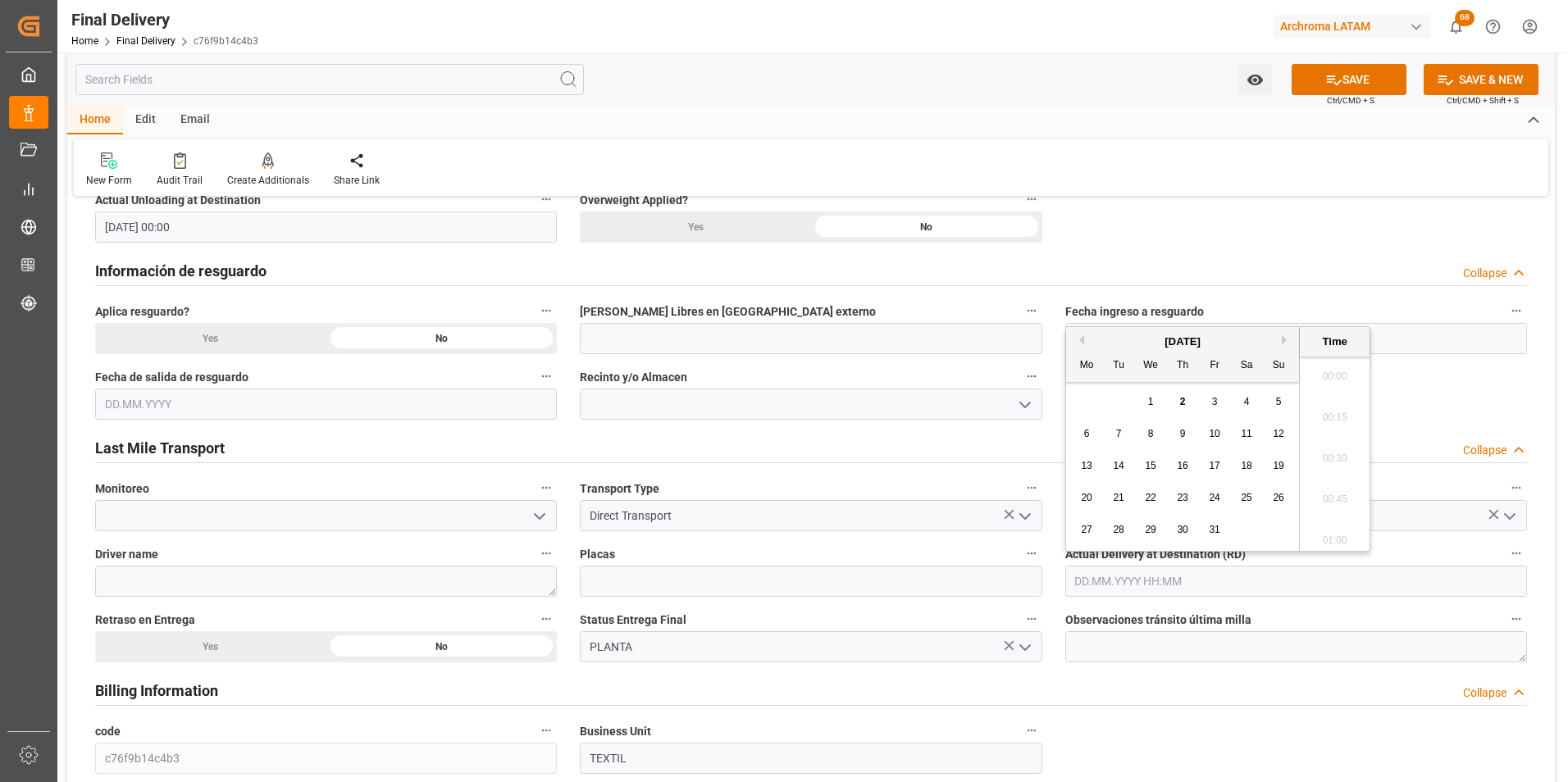
scroll to position [1605, 0]
click at [1182, 399] on span "2" at bounding box center [1183, 401] width 6 height 11
type input "[DATE] 00:00"
click at [1417, 393] on div "BL release Custom inspection Taxes payment Custom clearance Delivered Final Del…" at bounding box center [810, 399] width 1487 height 2017
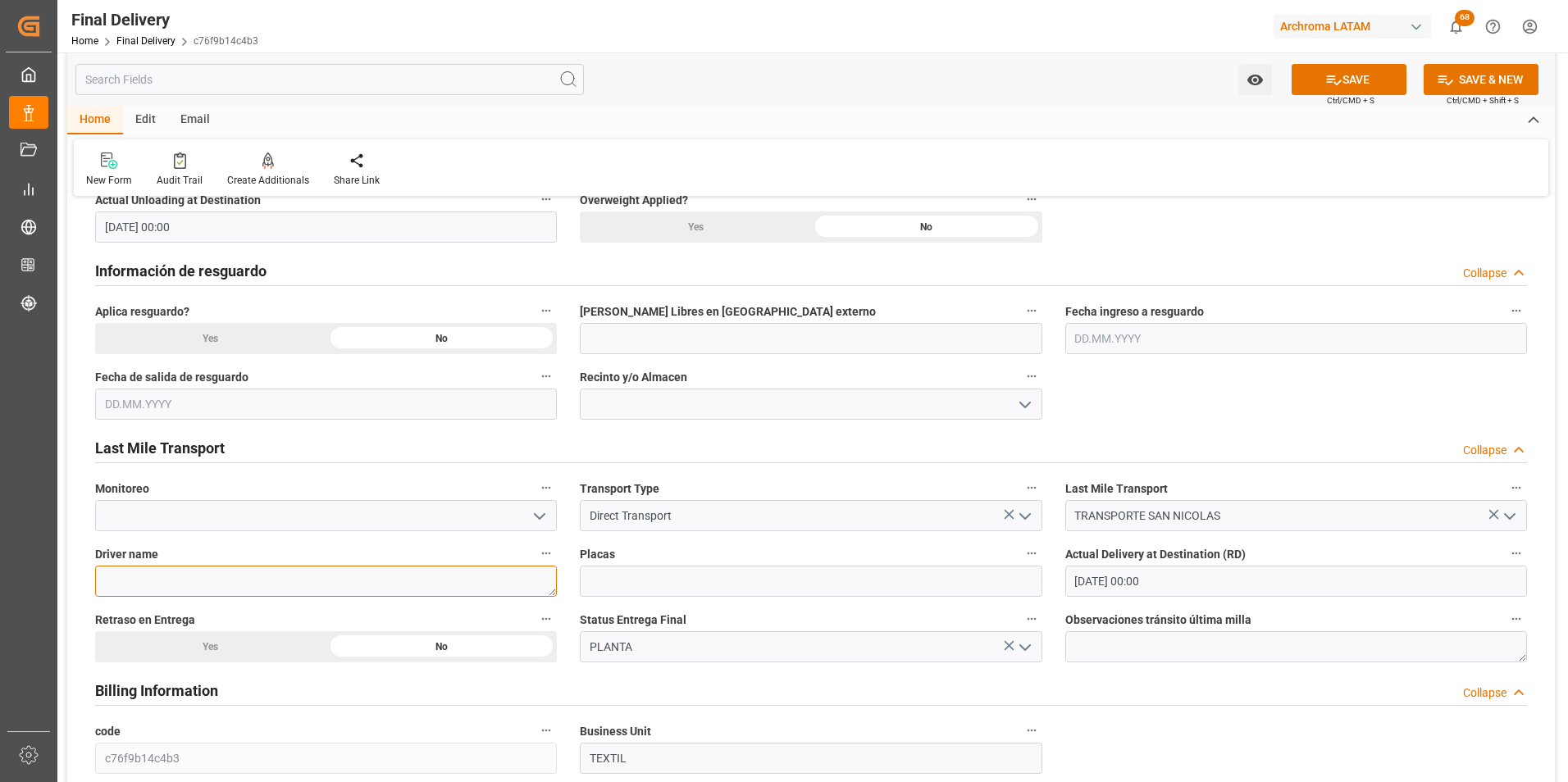
click at [207, 584] on textarea at bounding box center [326, 581] width 462 height 31
click at [198, 578] on textarea at bounding box center [326, 581] width 462 height 31
type textarea "[PERSON_NAME]"
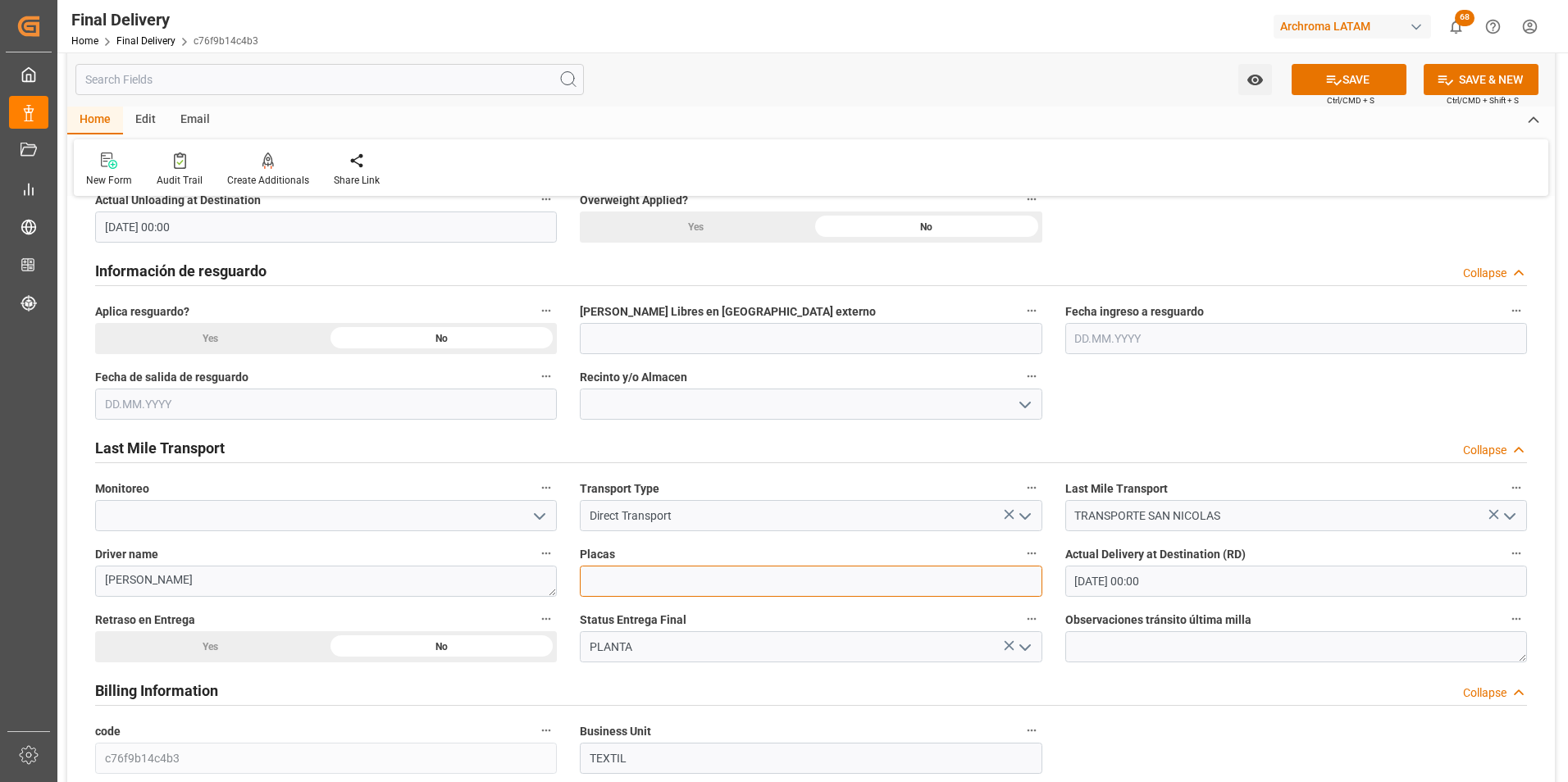
click at [617, 588] on input at bounding box center [811, 581] width 462 height 31
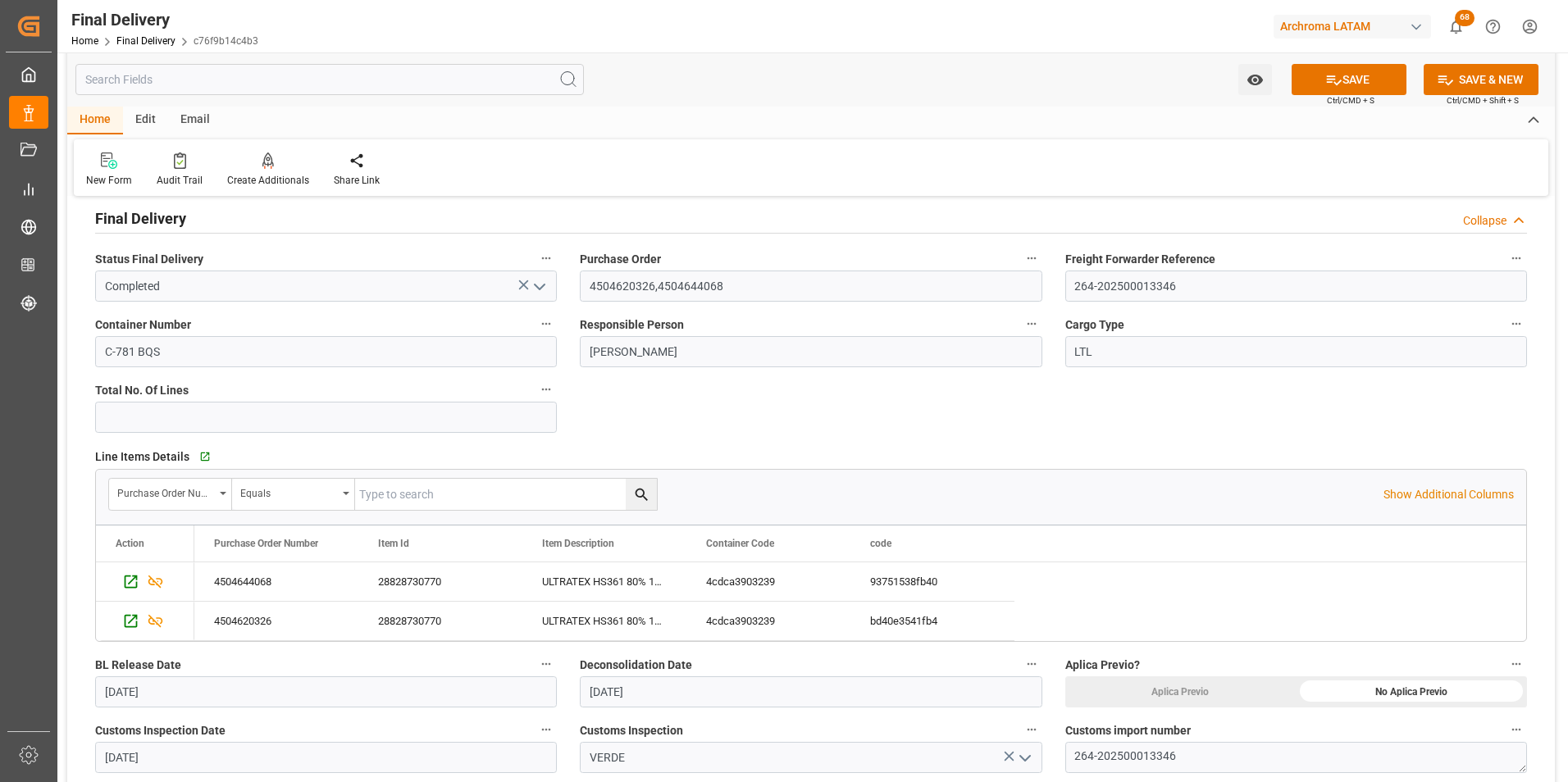
scroll to position [0, 0]
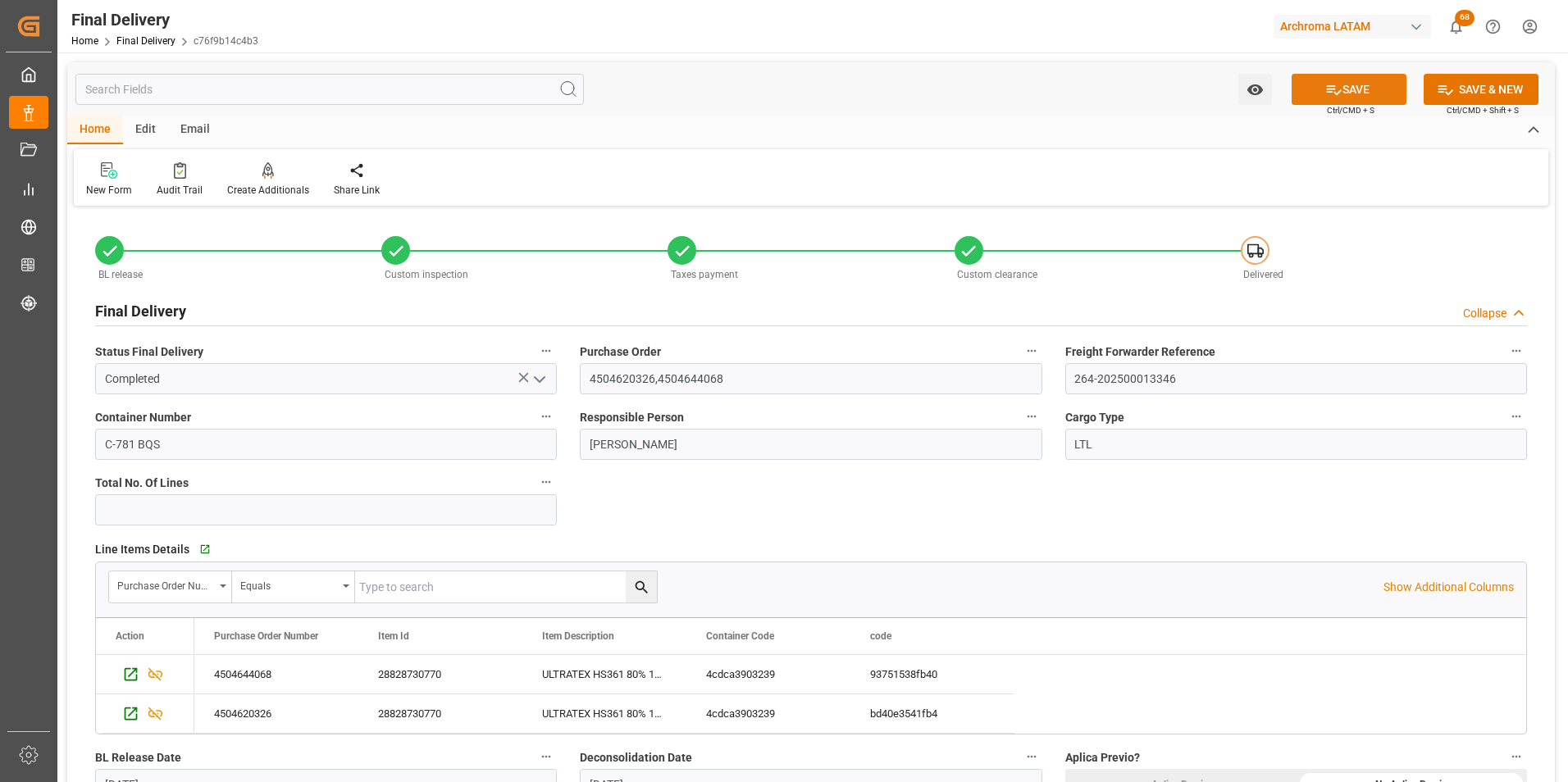
type input "C-781 BQS"
click at [1327, 85] on icon at bounding box center [1334, 90] width 15 height 10
